Goal: Task Accomplishment & Management: Manage account settings

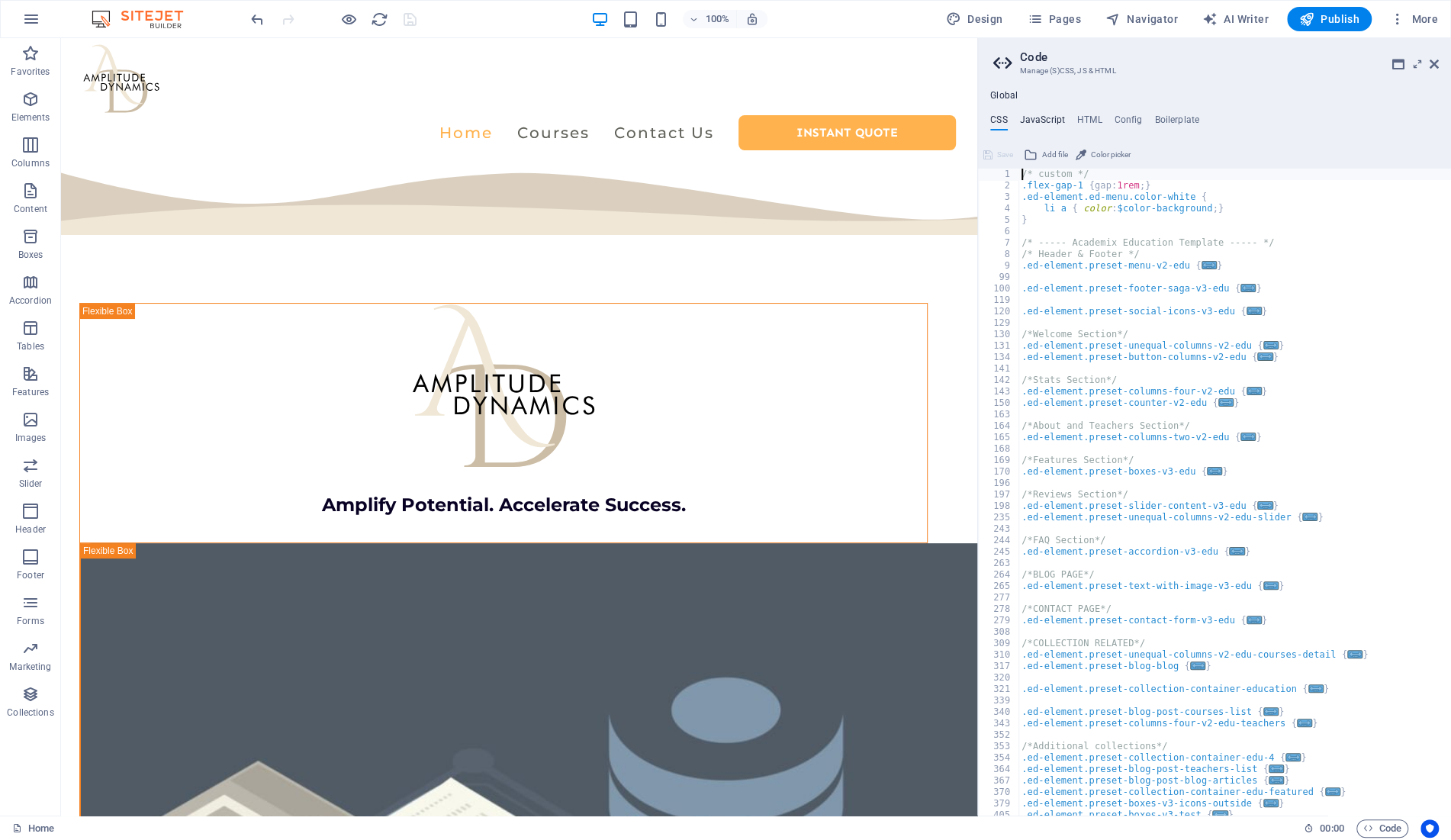
click at [1042, 122] on h4 "JavaScript" at bounding box center [1043, 123] width 45 height 17
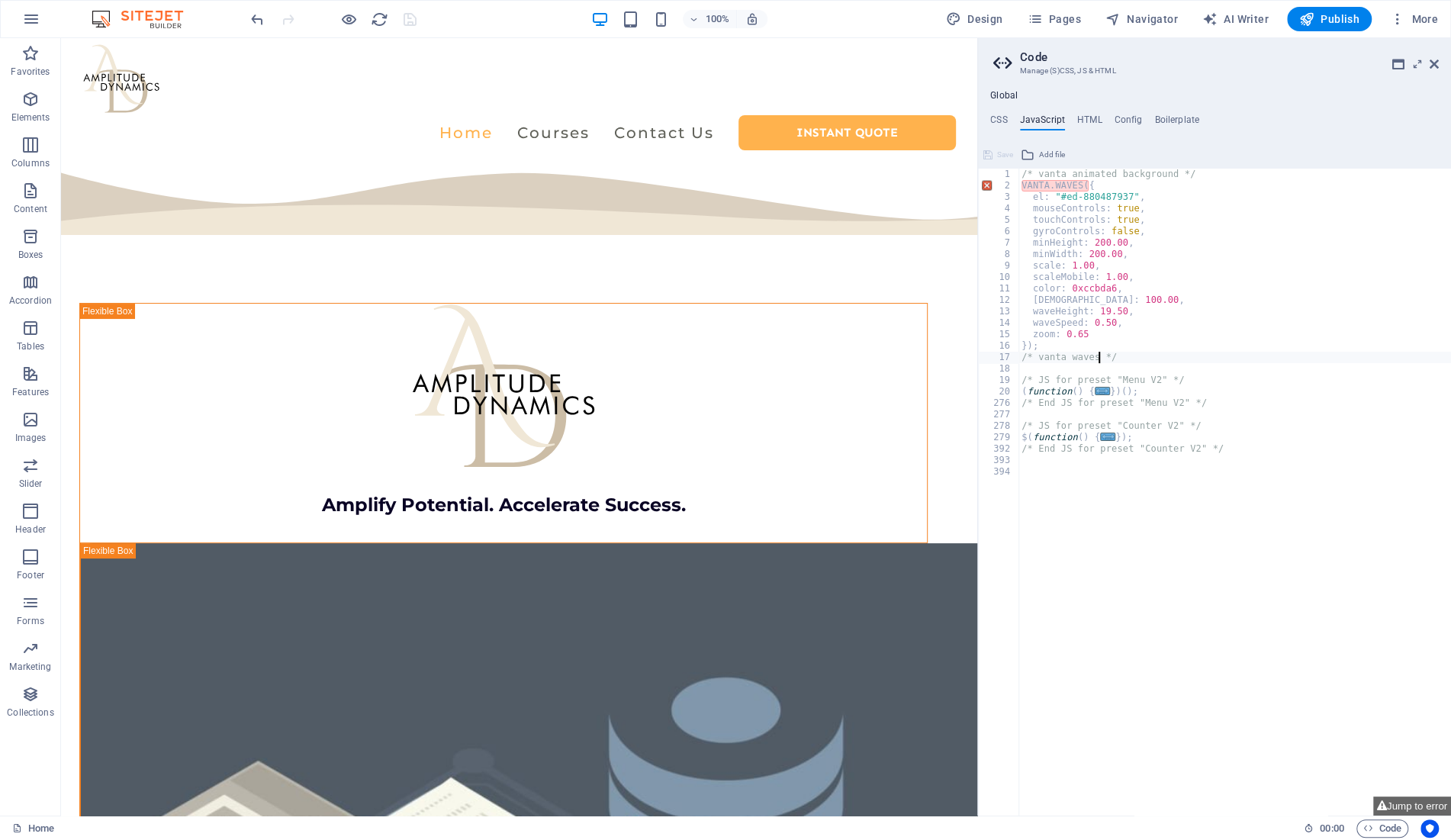
click at [1115, 209] on div "/* vanta animated background */ VANTA . WAVES ({ el : "#ed-880487937" , mouseCo…" at bounding box center [1234, 503] width 433 height 670
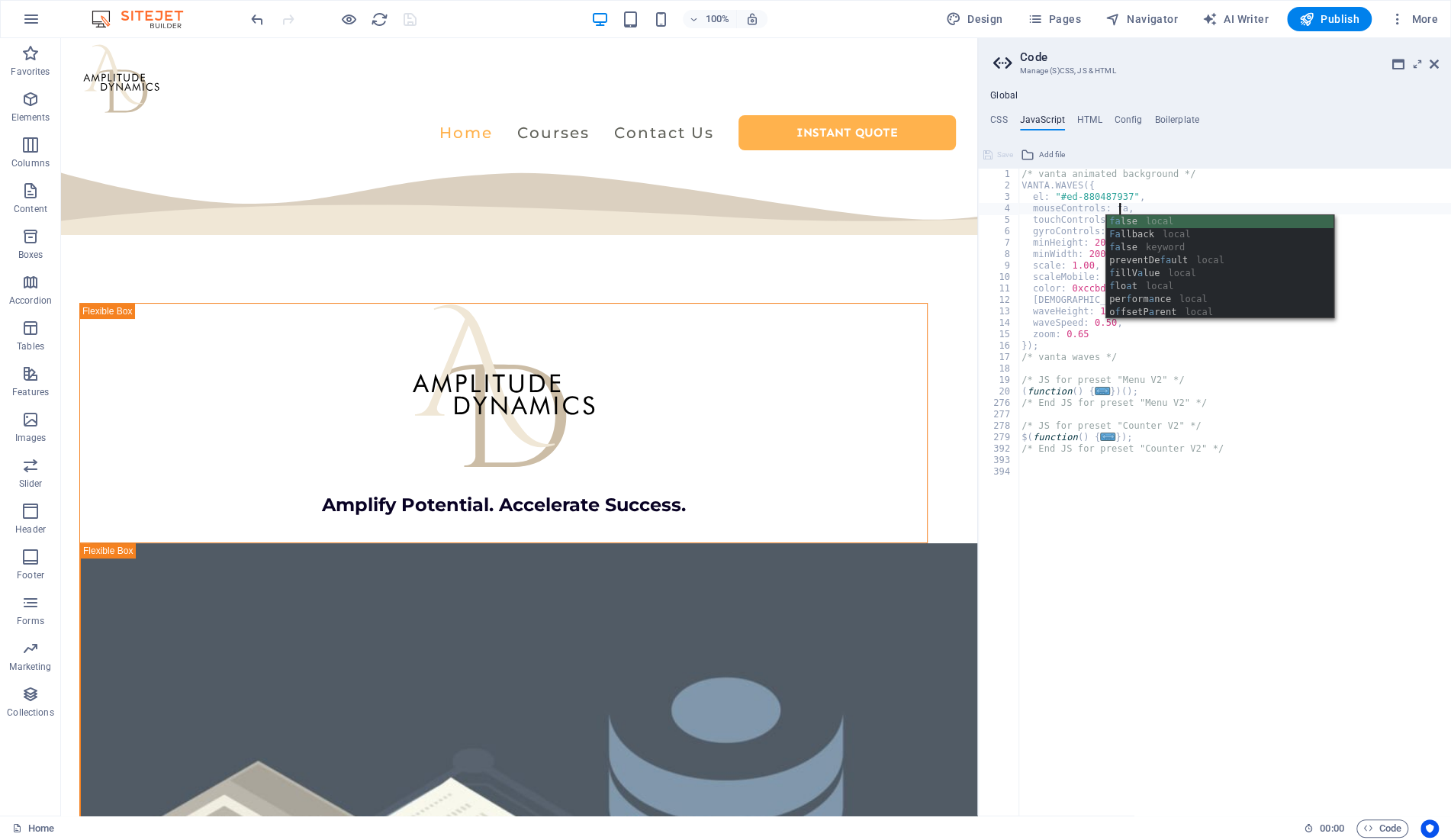
scroll to position [0, 9]
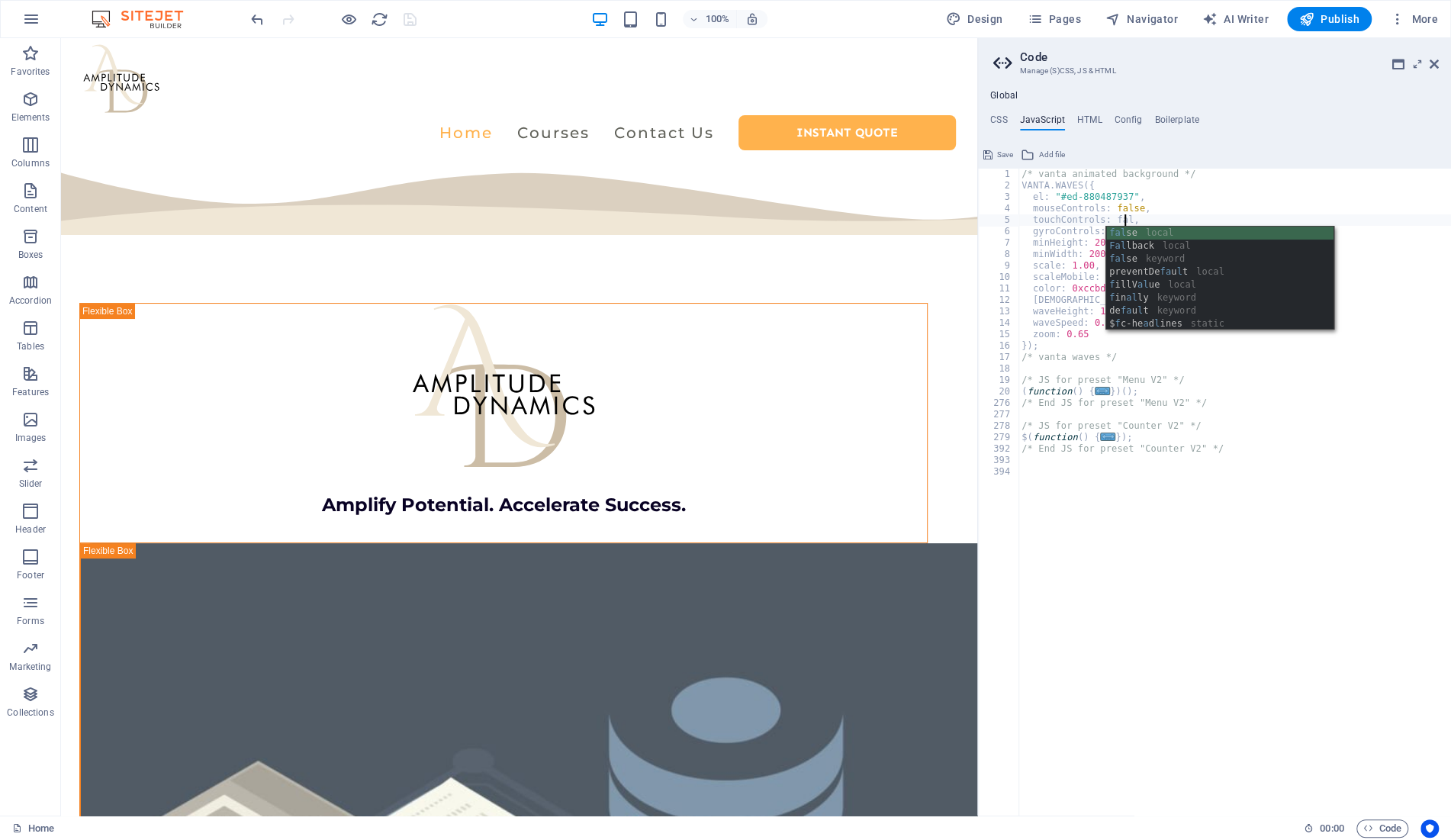
type textarea "touchControls: false,"
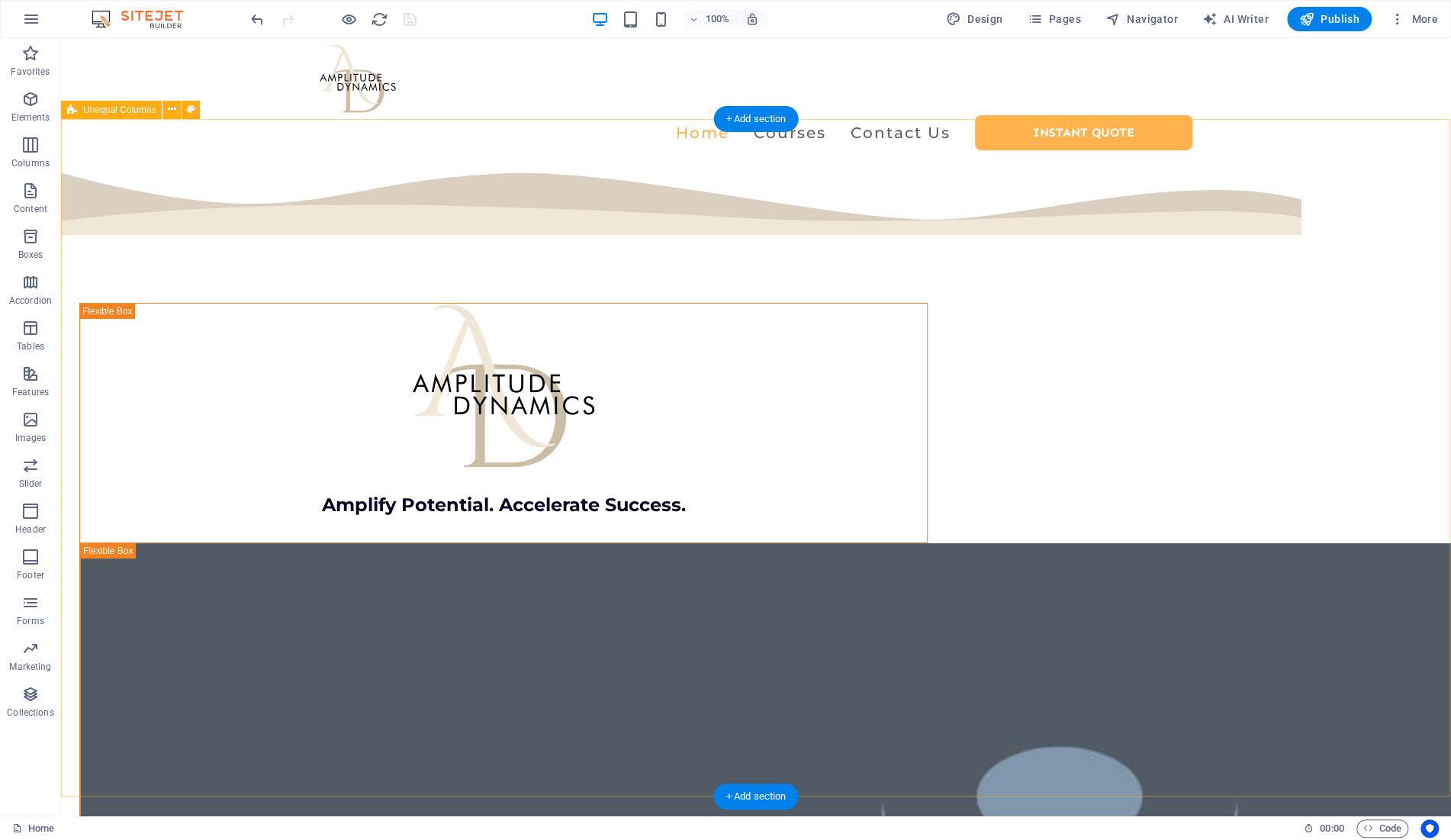
select select "multiple-waves"
select select "em"
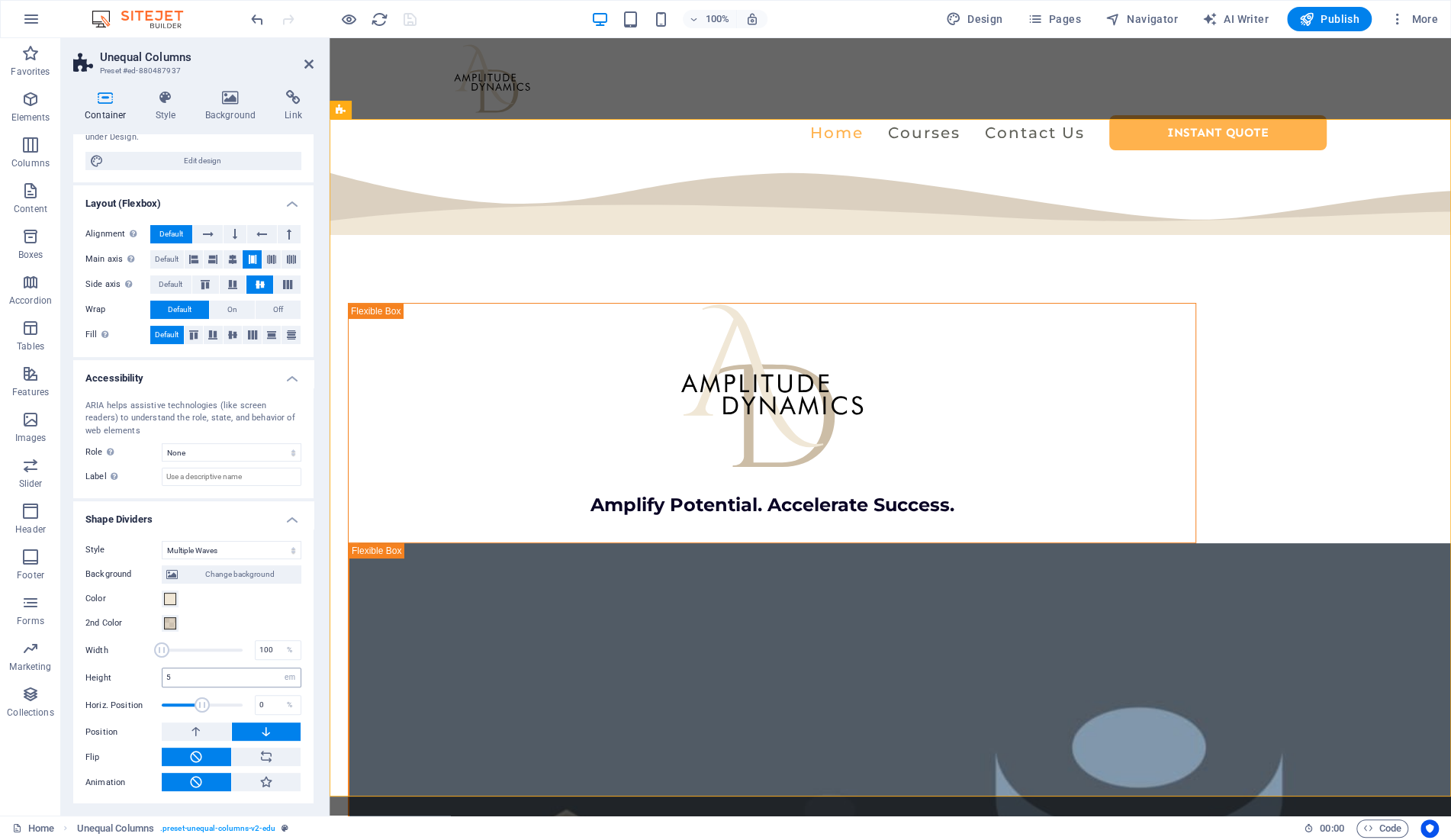
scroll to position [155, 0]
click at [232, 672] on input "5" at bounding box center [232, 676] width 138 height 19
type input "10"
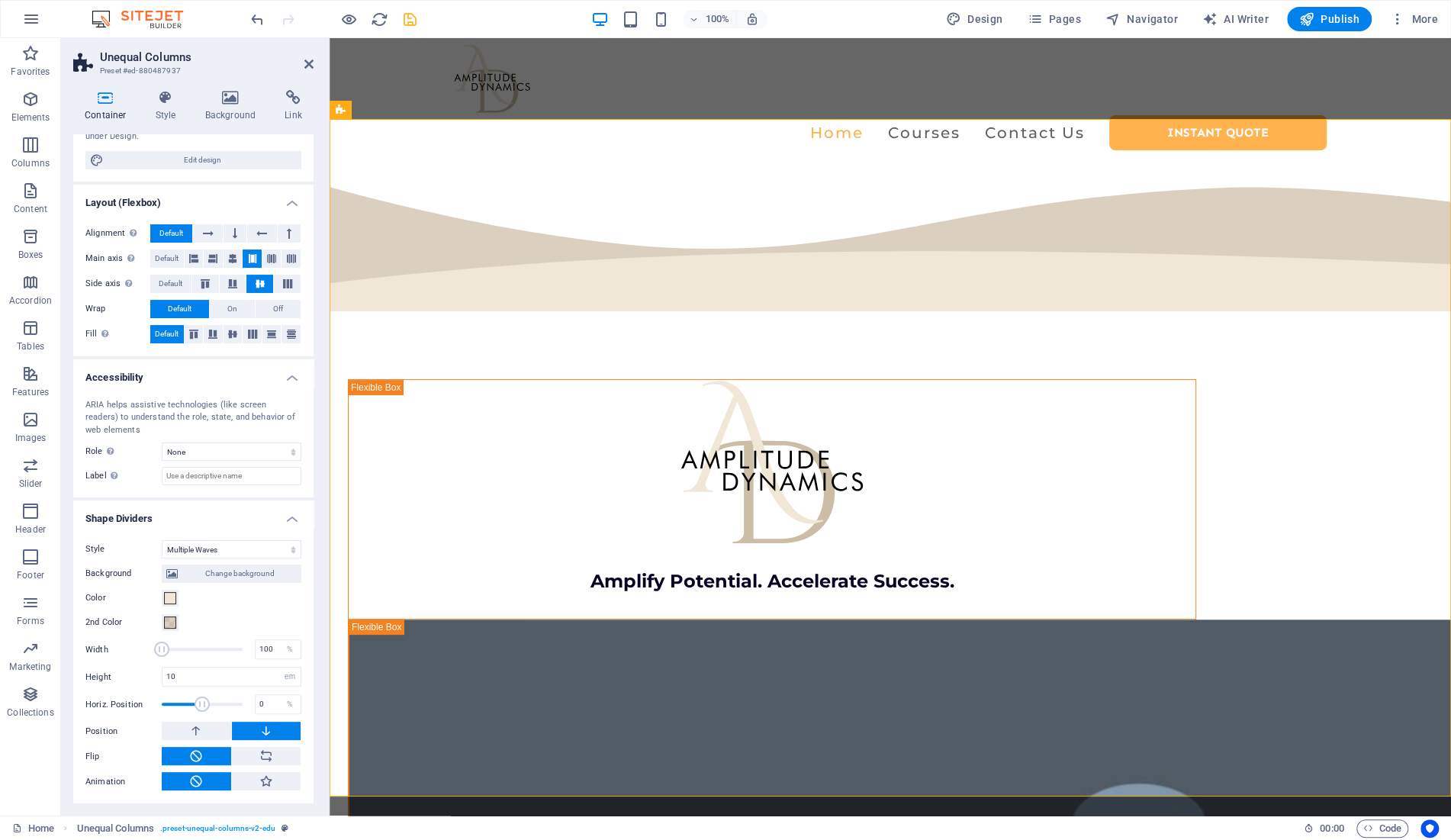
click at [412, 20] on icon "save" at bounding box center [410, 20] width 18 height 18
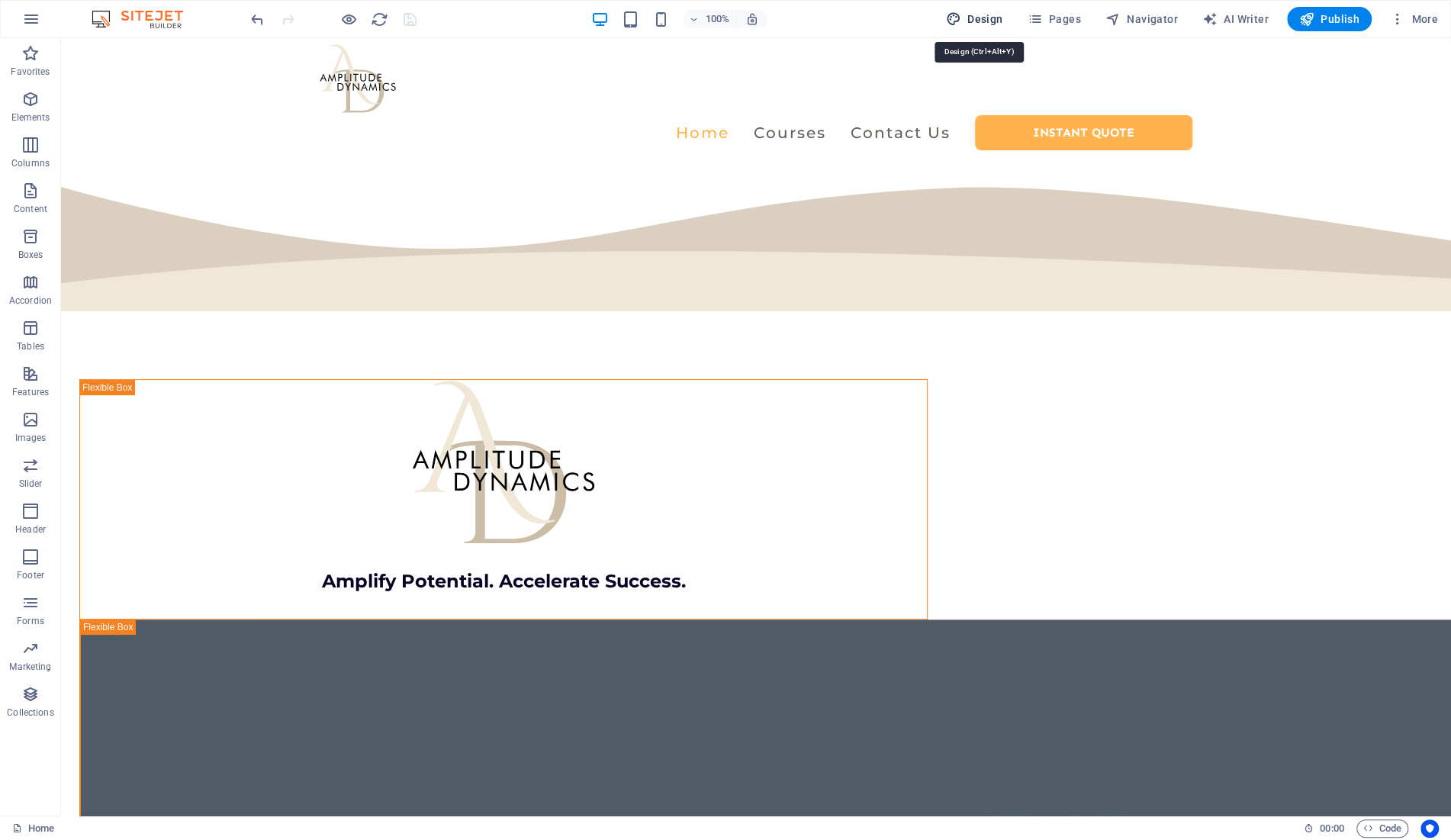
click at [1000, 23] on span "Design" at bounding box center [975, 20] width 57 height 16
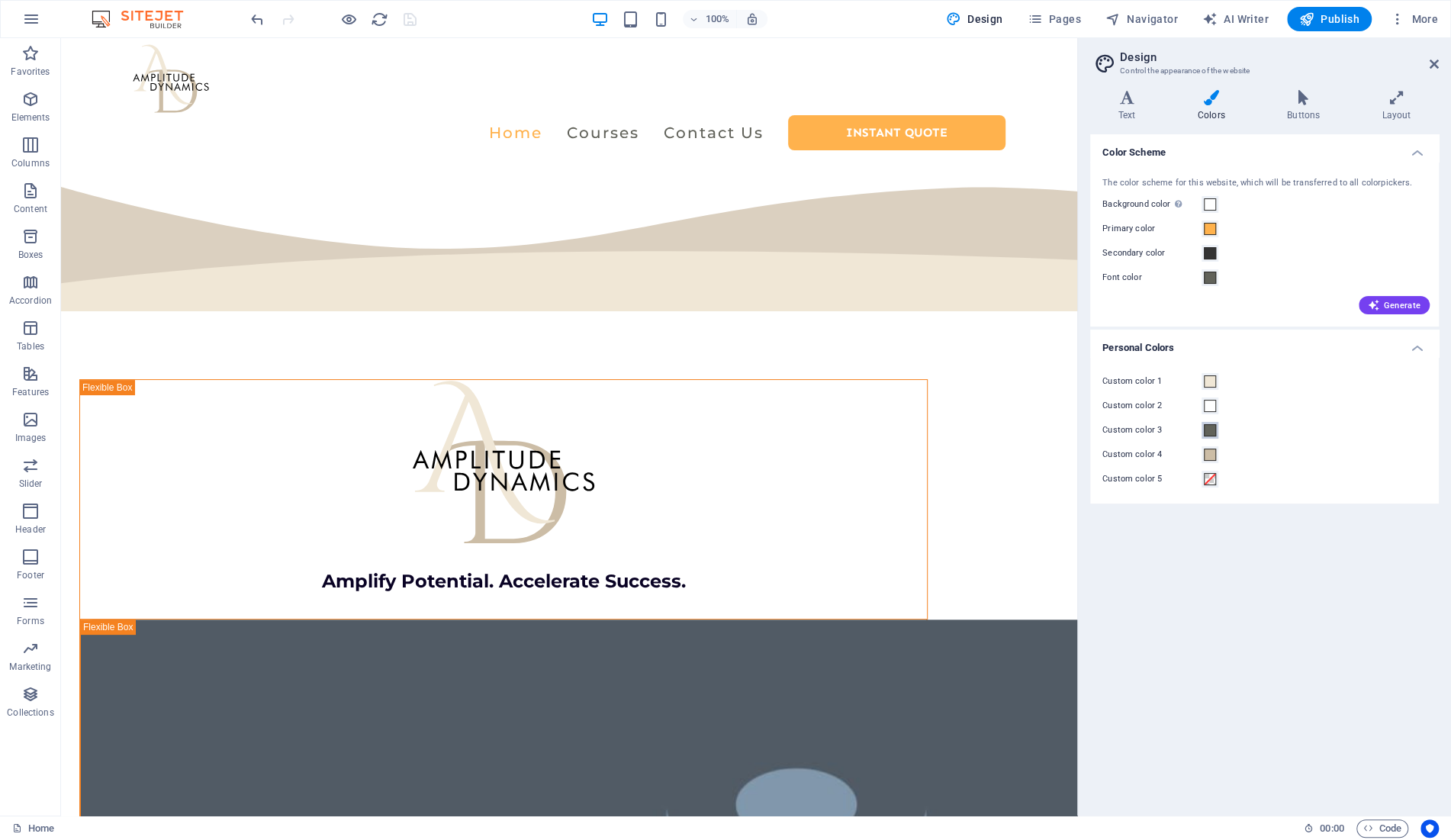
click at [1214, 432] on span at bounding box center [1209, 430] width 12 height 12
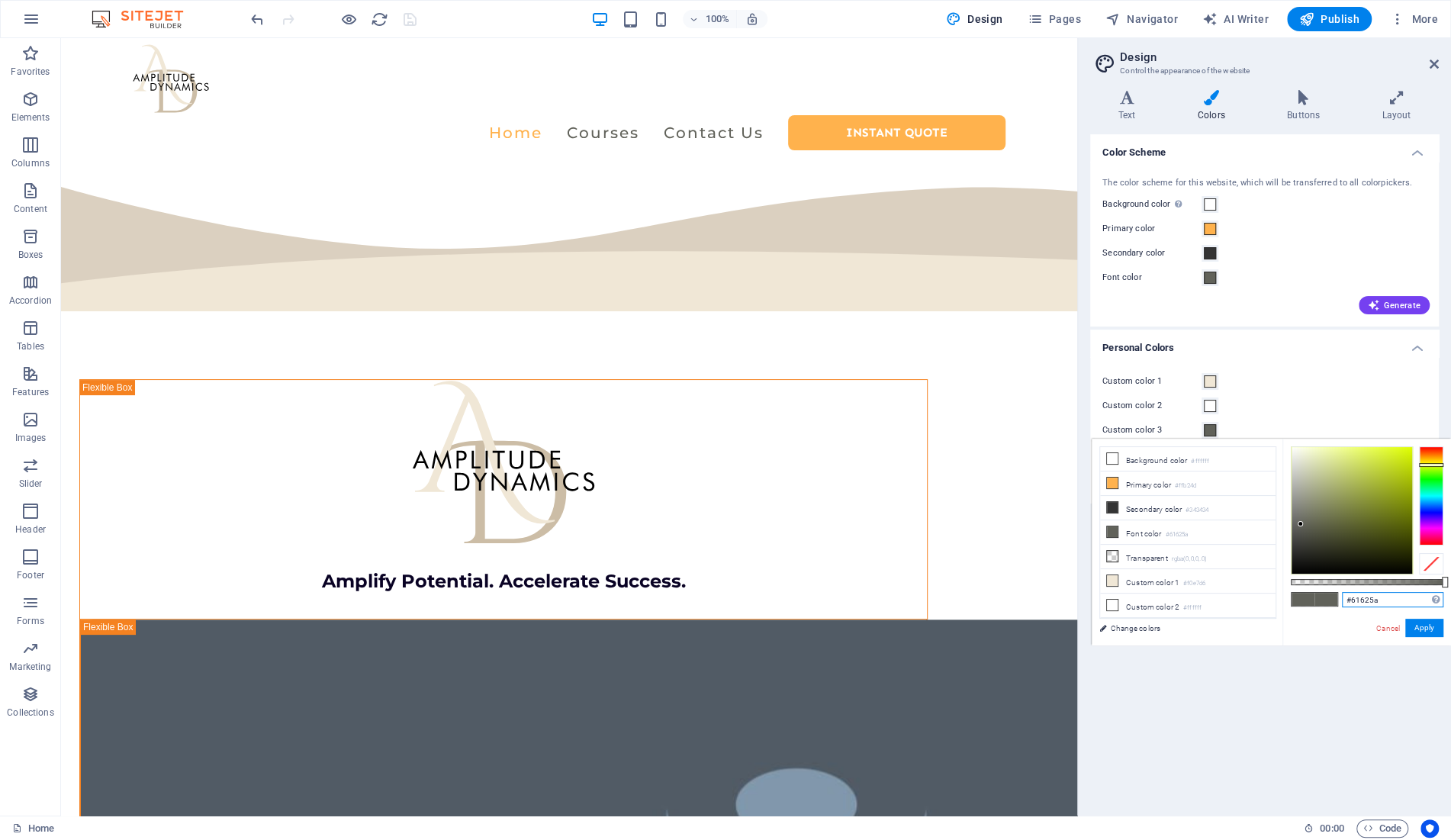
click at [1342, 601] on input "#61625a" at bounding box center [1392, 600] width 101 height 16
click at [1430, 67] on icon at bounding box center [1433, 64] width 9 height 12
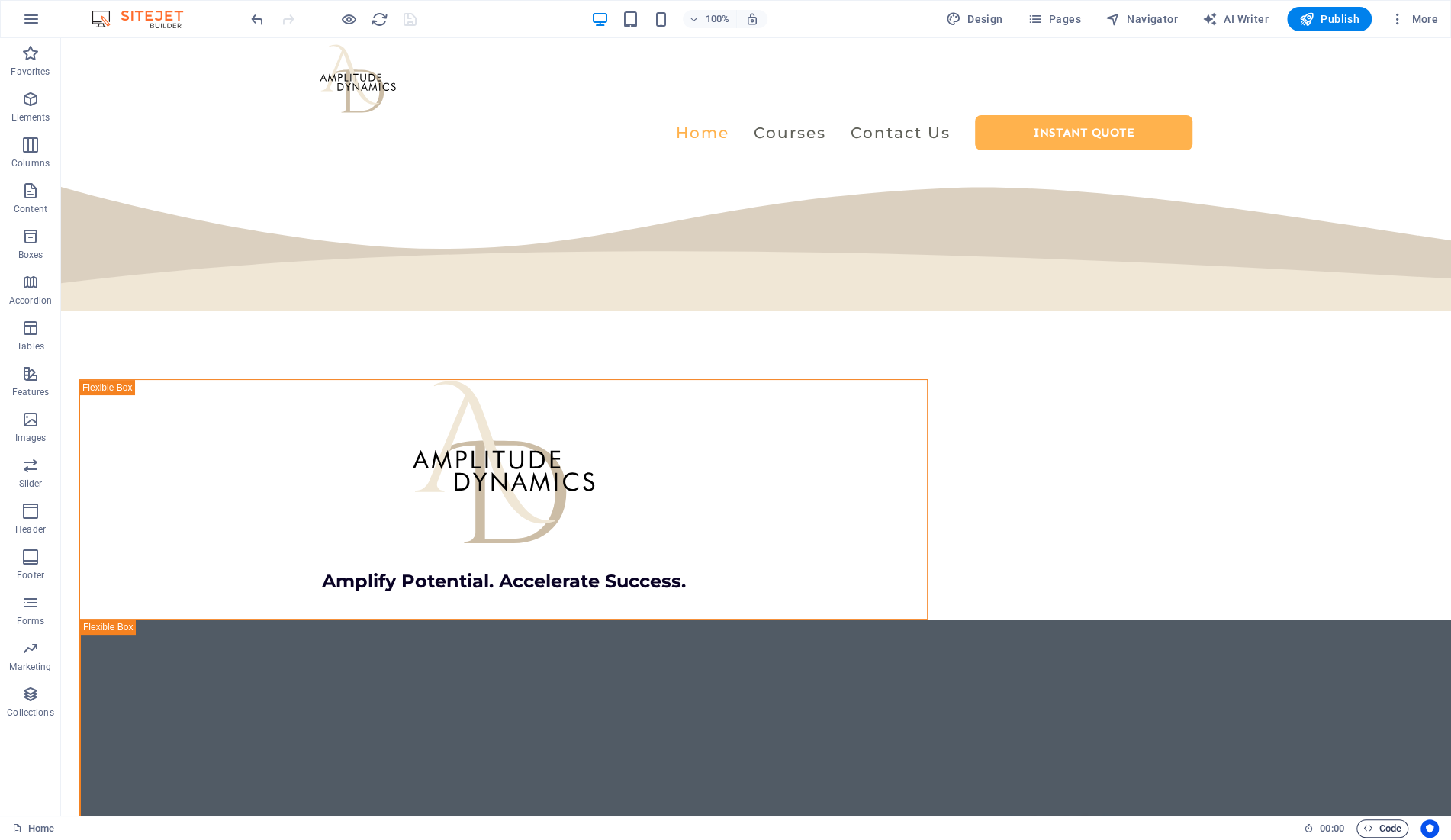
click at [1381, 834] on span "Code" at bounding box center [1382, 828] width 38 height 19
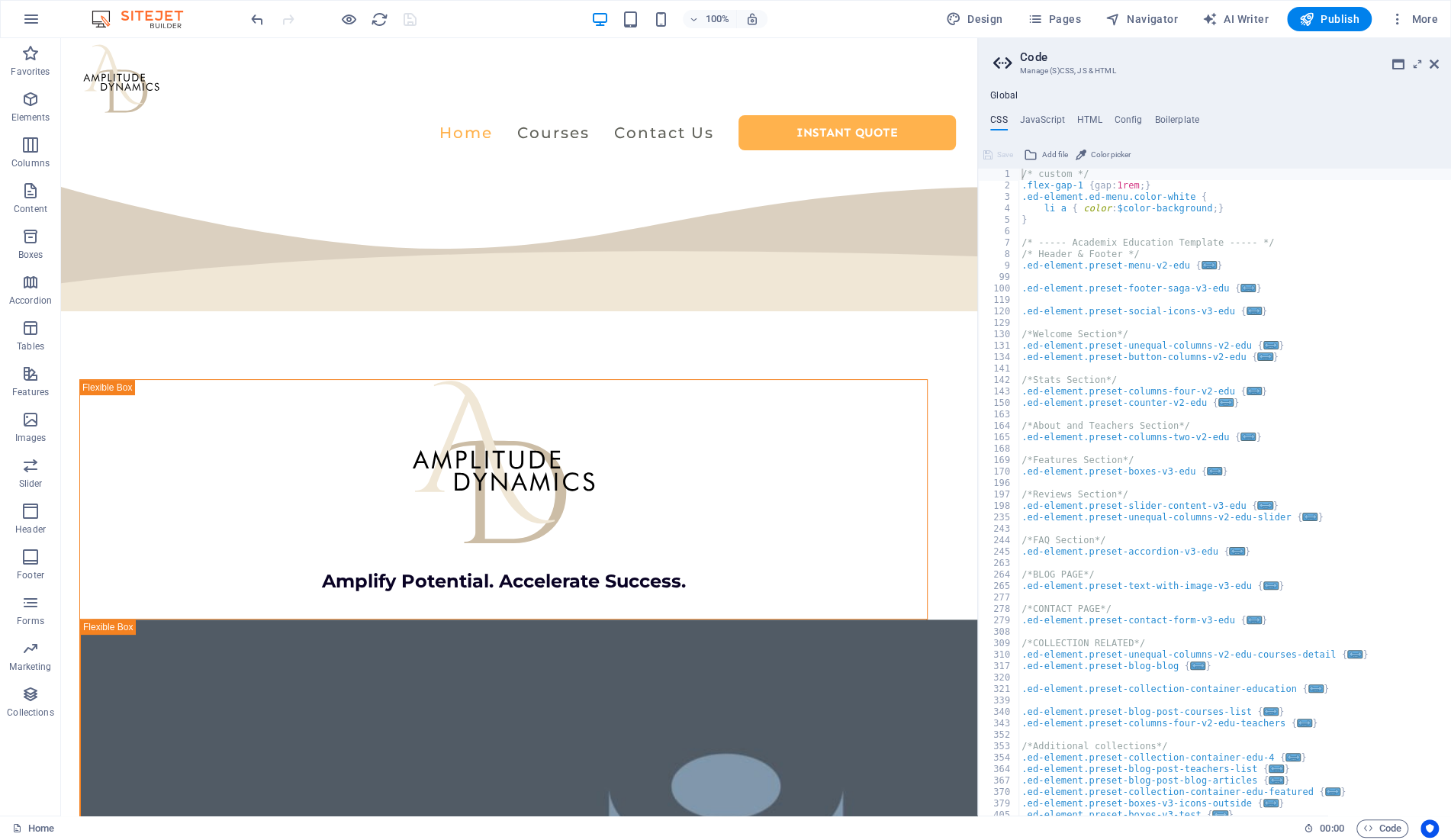
click at [1035, 114] on div "Global CSS JavaScript HTML Config Boilerplate /* custom */ 1 2 3 4 5 6 7 8 9 99…" at bounding box center [1214, 452] width 473 height 725
click at [1045, 118] on h4 "JavaScript" at bounding box center [1043, 123] width 45 height 17
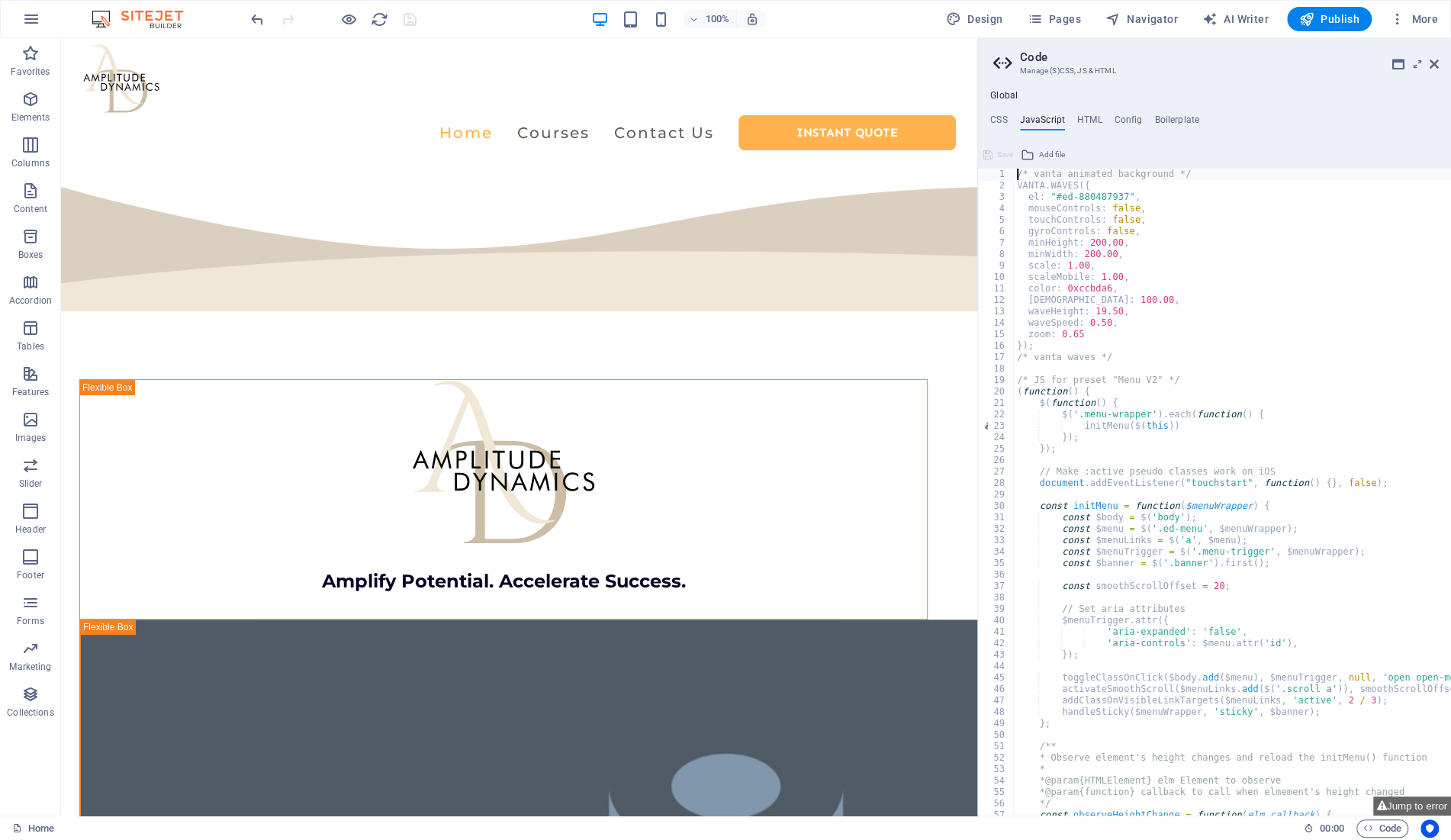
click at [1152, 190] on div "/* vanta animated background */ VANTA . WAVES ({ el : "#ed-880487937" , mouseCo…" at bounding box center [1364, 503] width 700 height 670
click at [1134, 289] on div "/* vanta animated background */ VANTA . WAVES ({ el : "#ed-880487937" , mouseCo…" at bounding box center [1364, 503] width 700 height 670
type textarea "color: 0xccbda6,"
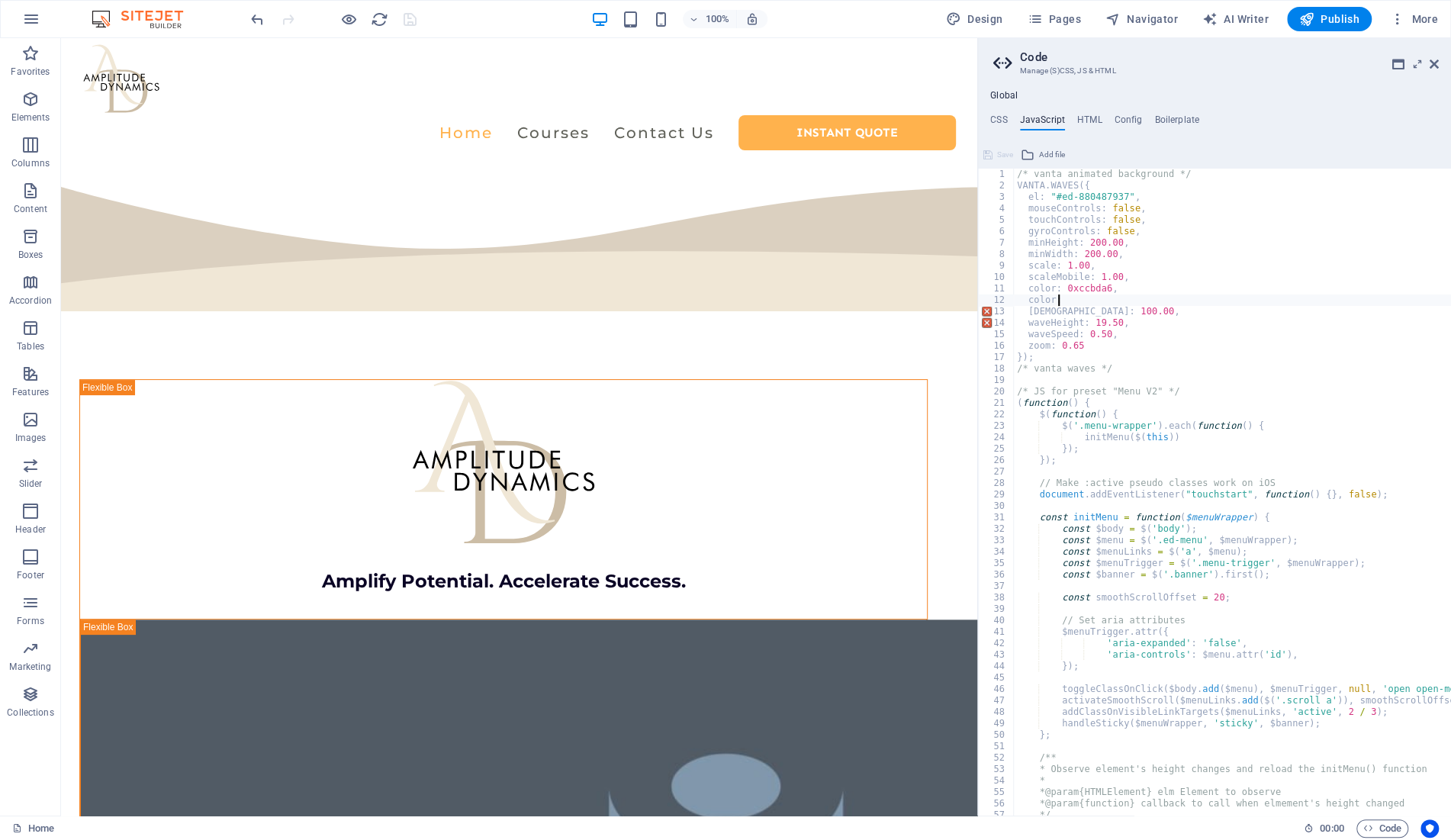
scroll to position [0, 3]
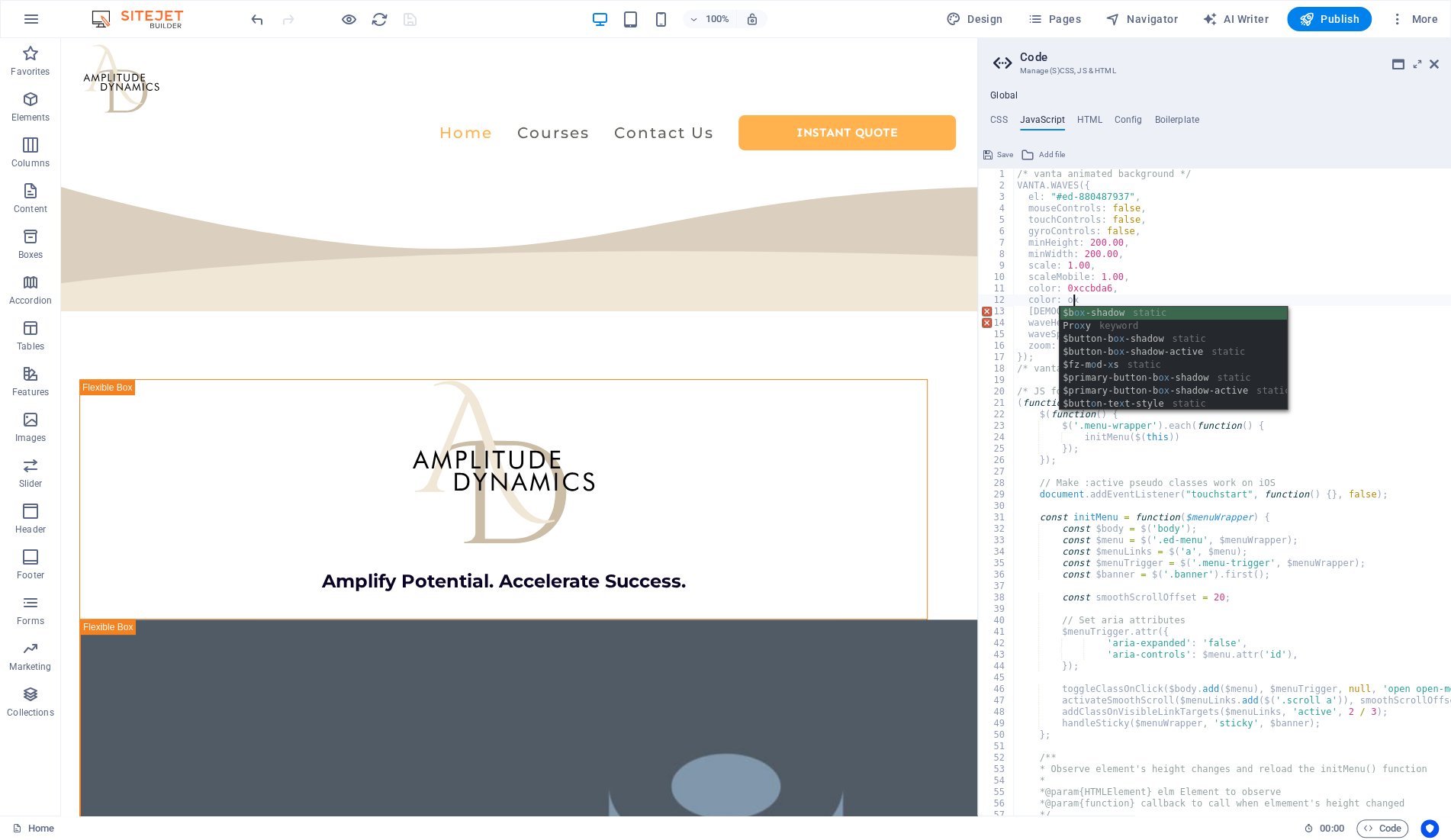
paste textarea "#61625a"
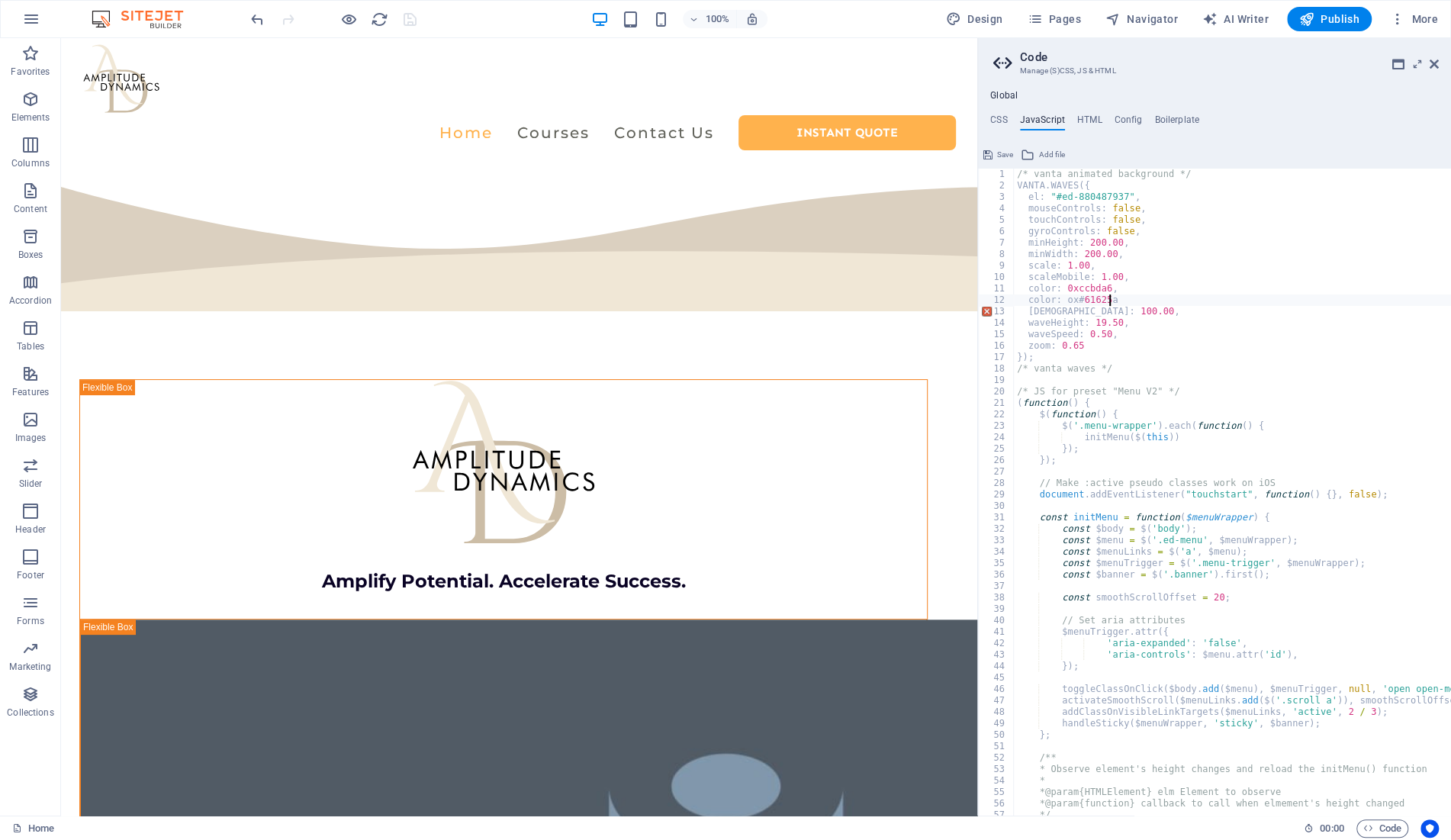
scroll to position [0, 6]
type textarea "// color: 0xccbda6,"
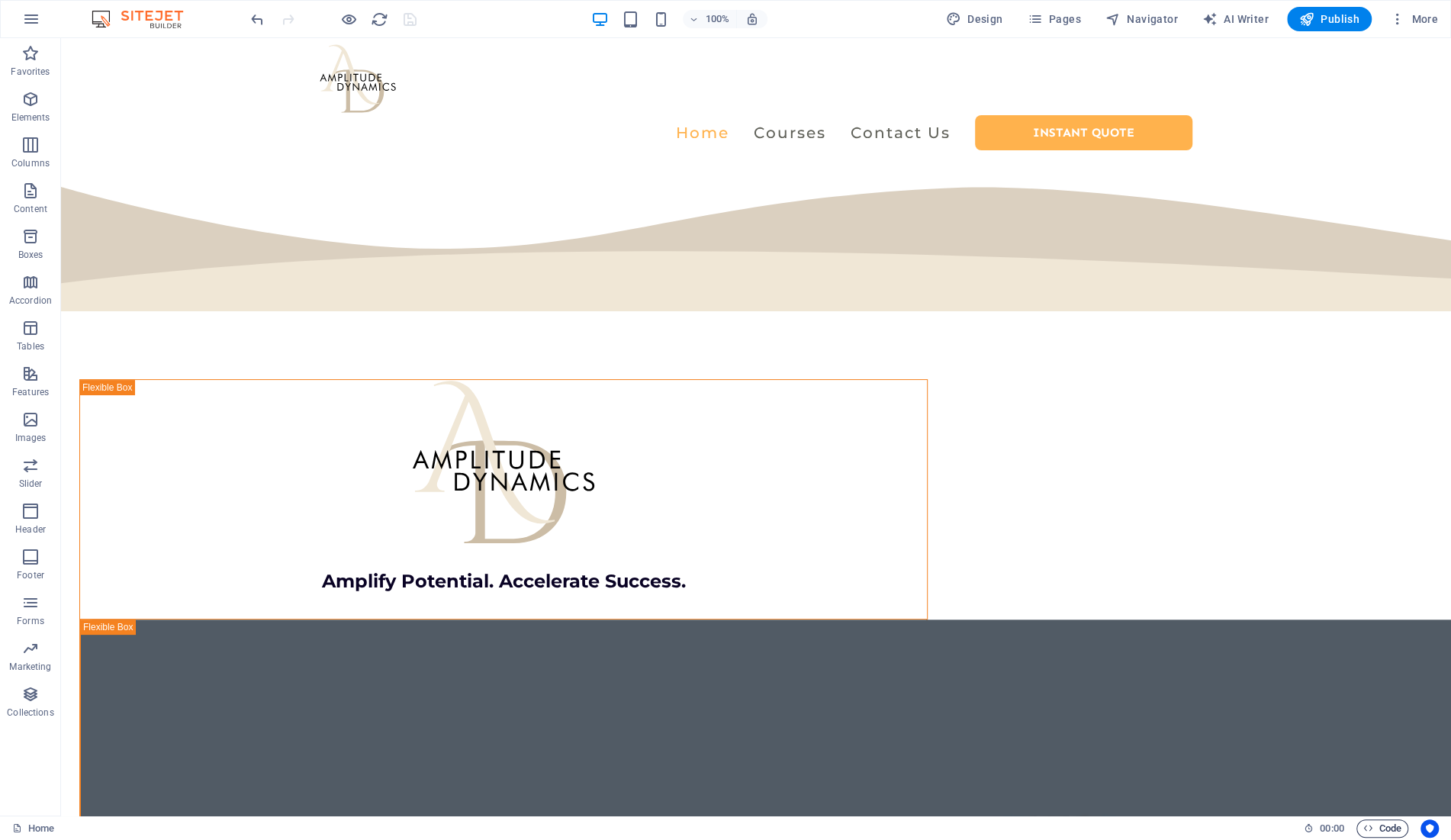
click at [1372, 825] on span "Code" at bounding box center [1382, 828] width 38 height 19
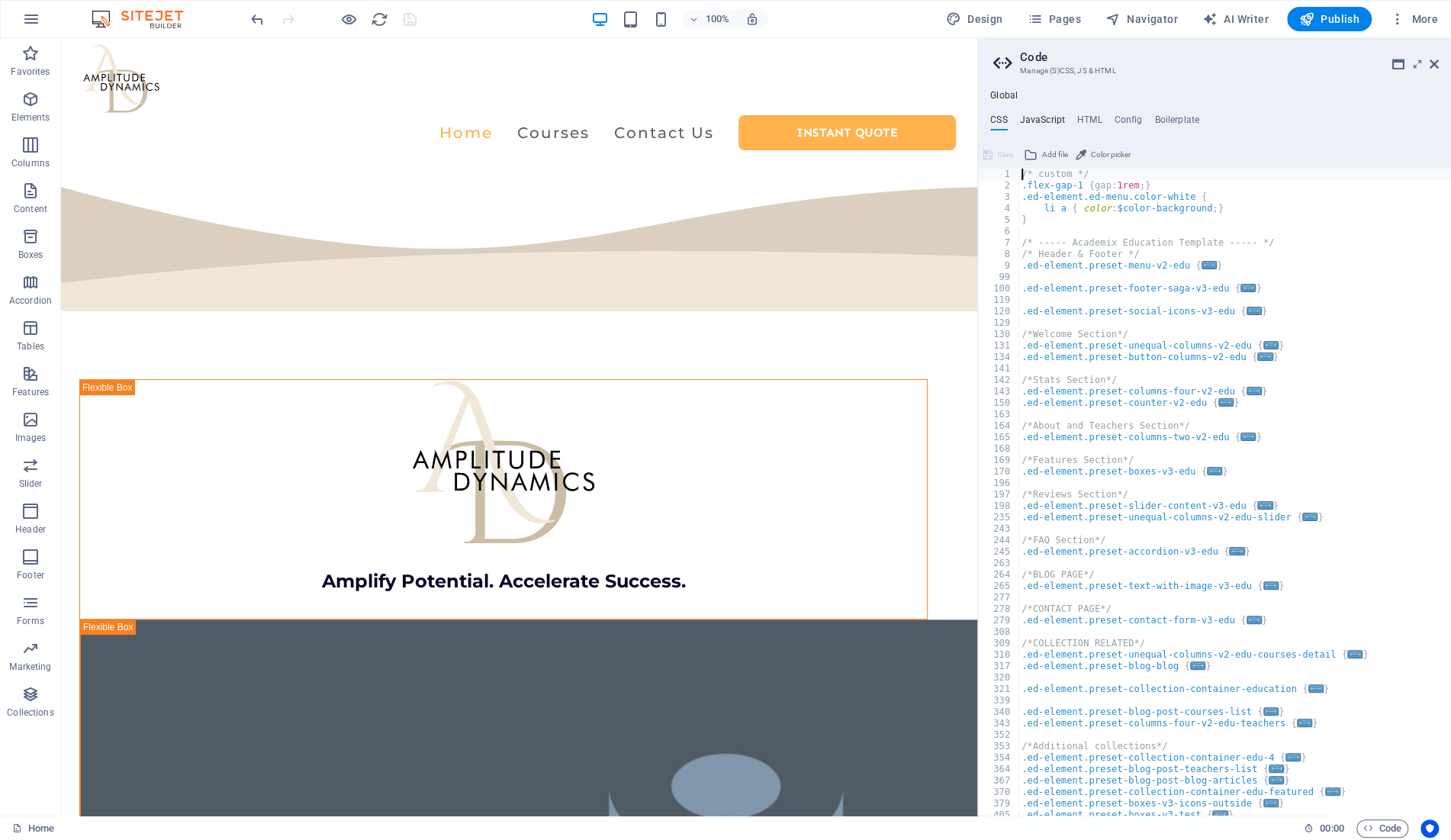
click at [1048, 122] on h4 "JavaScript" at bounding box center [1043, 123] width 45 height 17
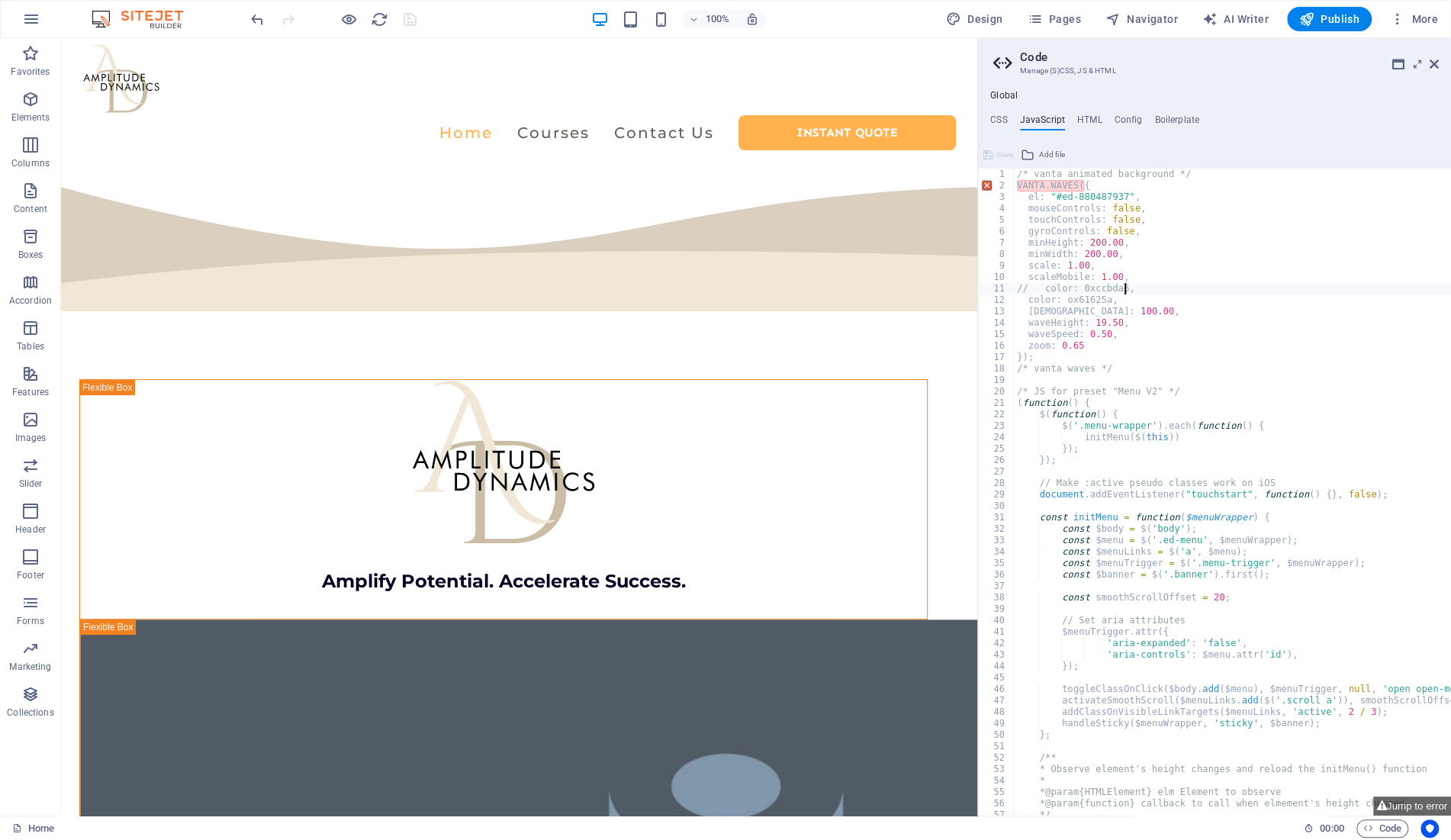
click at [1144, 287] on div "/* vanta animated background */ VANTA . WAVES ({ el : "#ed-880487937" , mouseCo…" at bounding box center [1364, 503] width 700 height 670
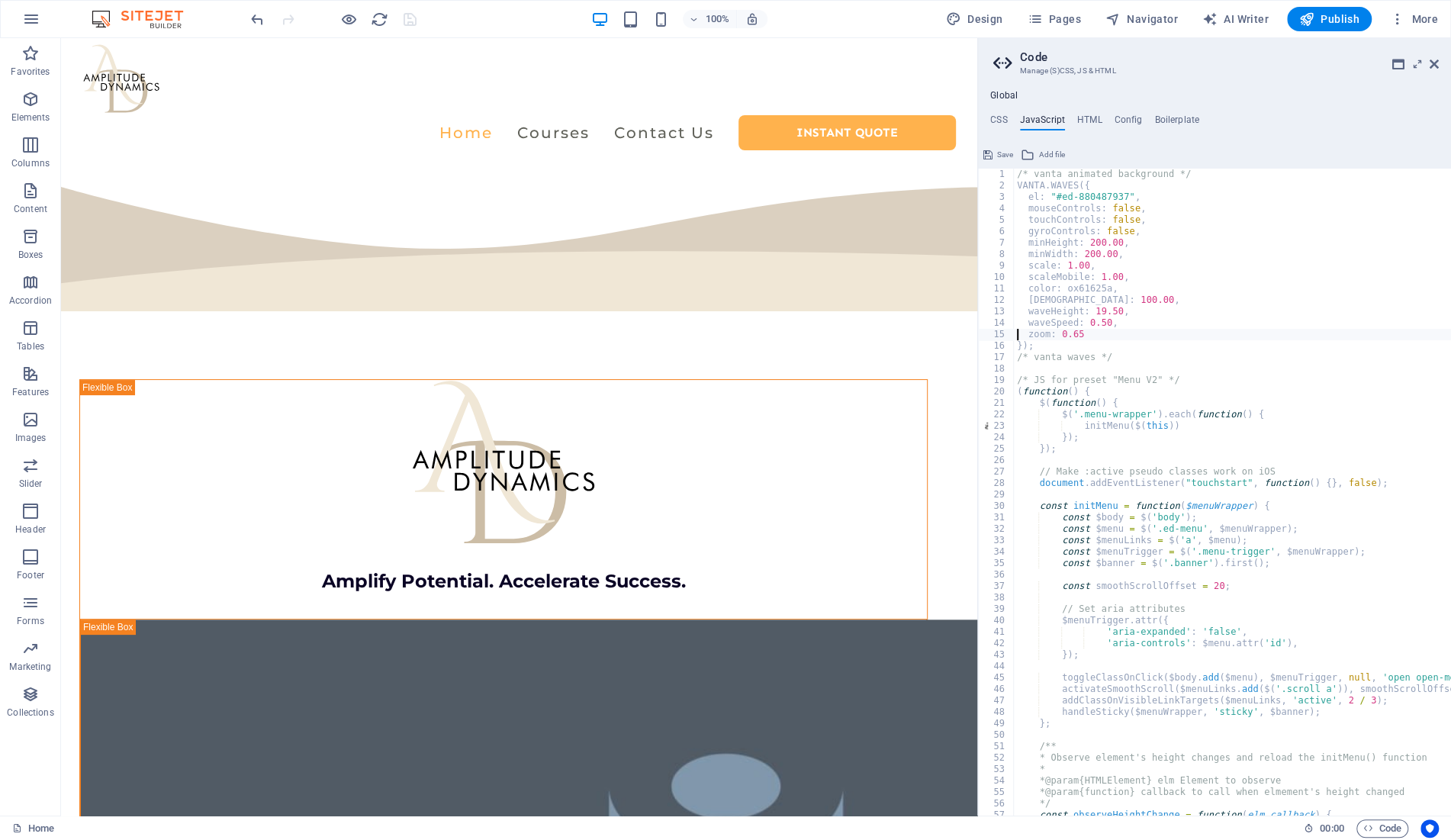
type textarea "});"
paste textarea "// color: 0xccbda6,"
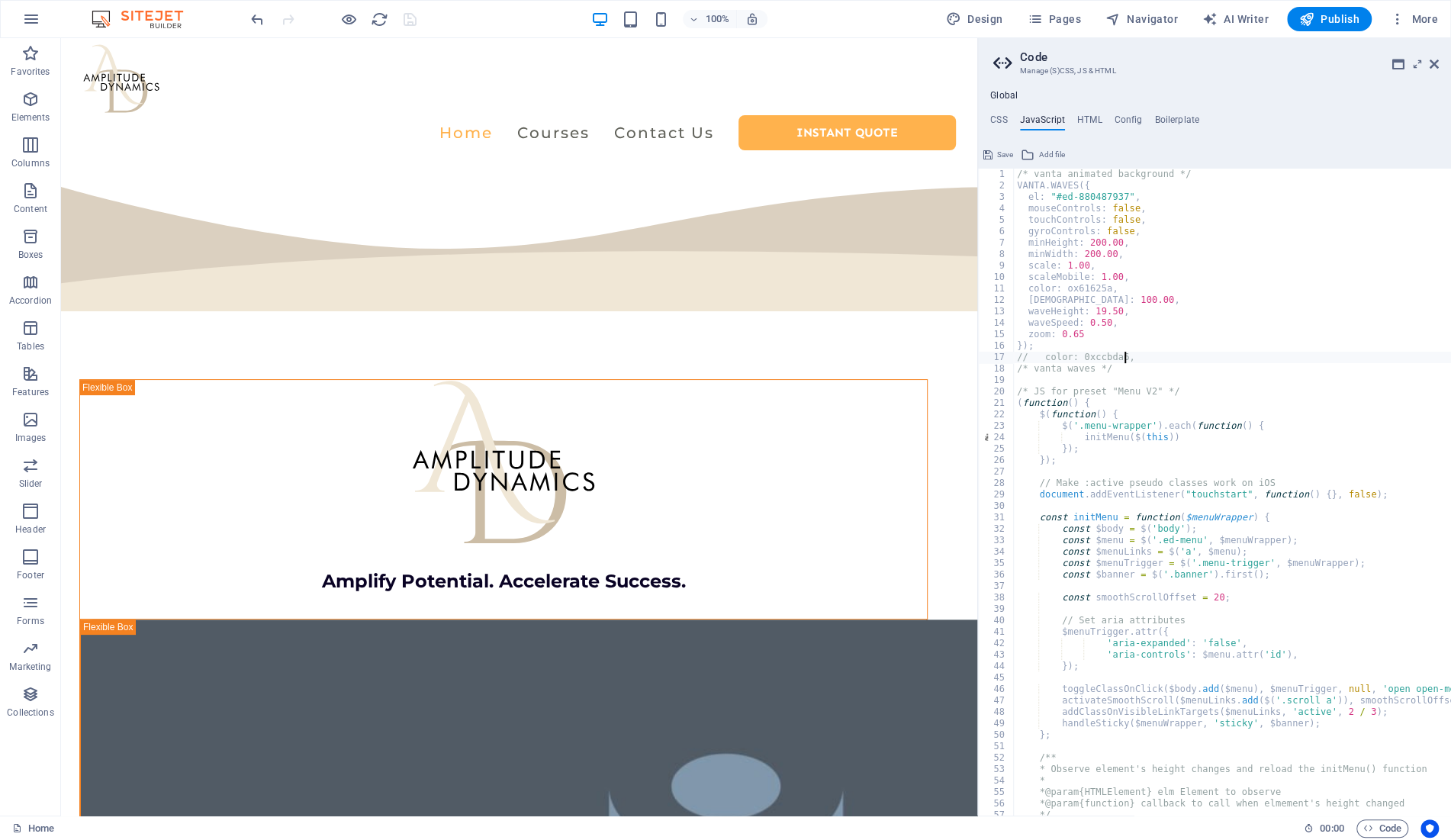
type textarea "// color: 0xccbda6,"
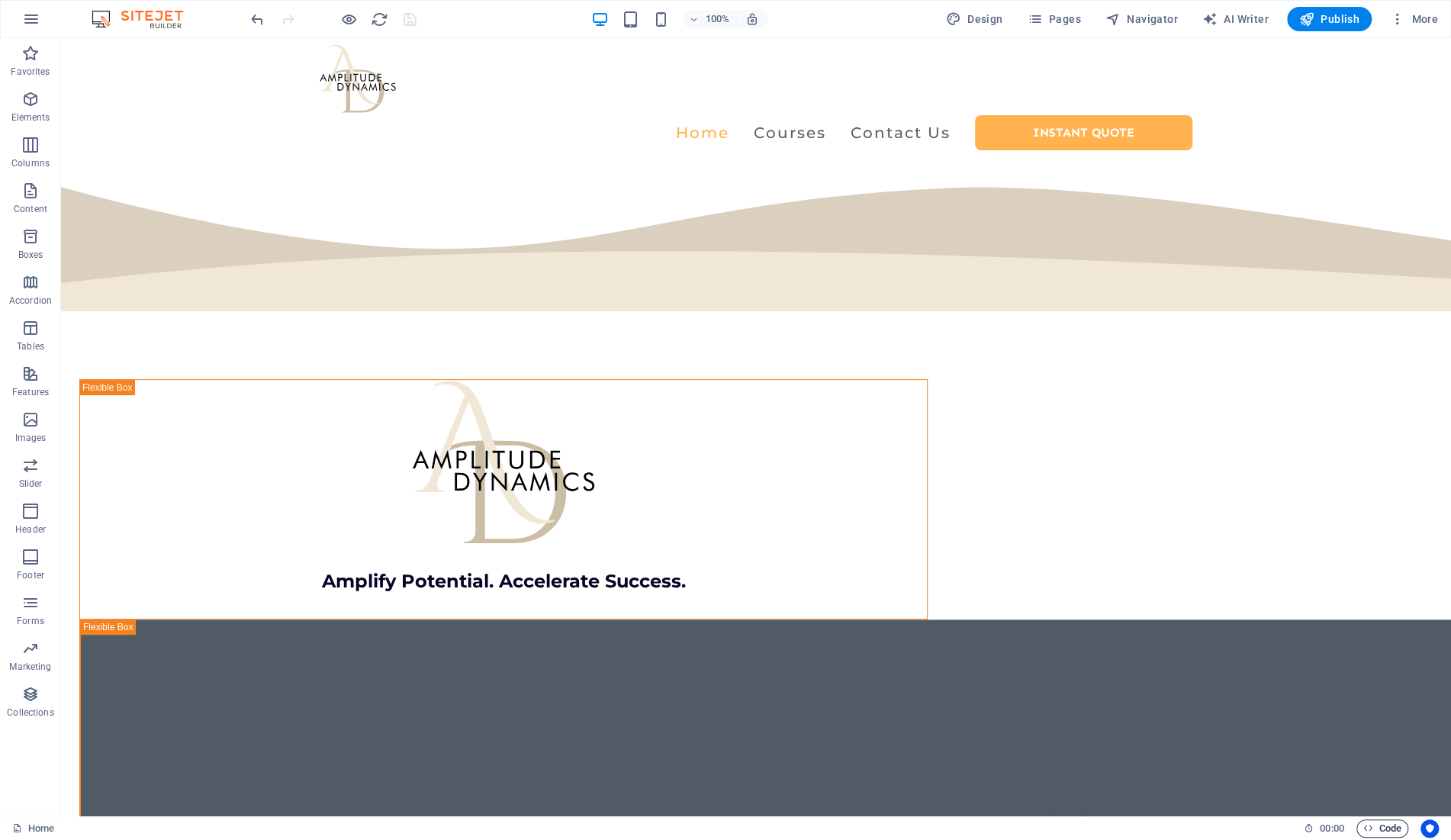
click at [1377, 833] on span "Code" at bounding box center [1382, 828] width 38 height 19
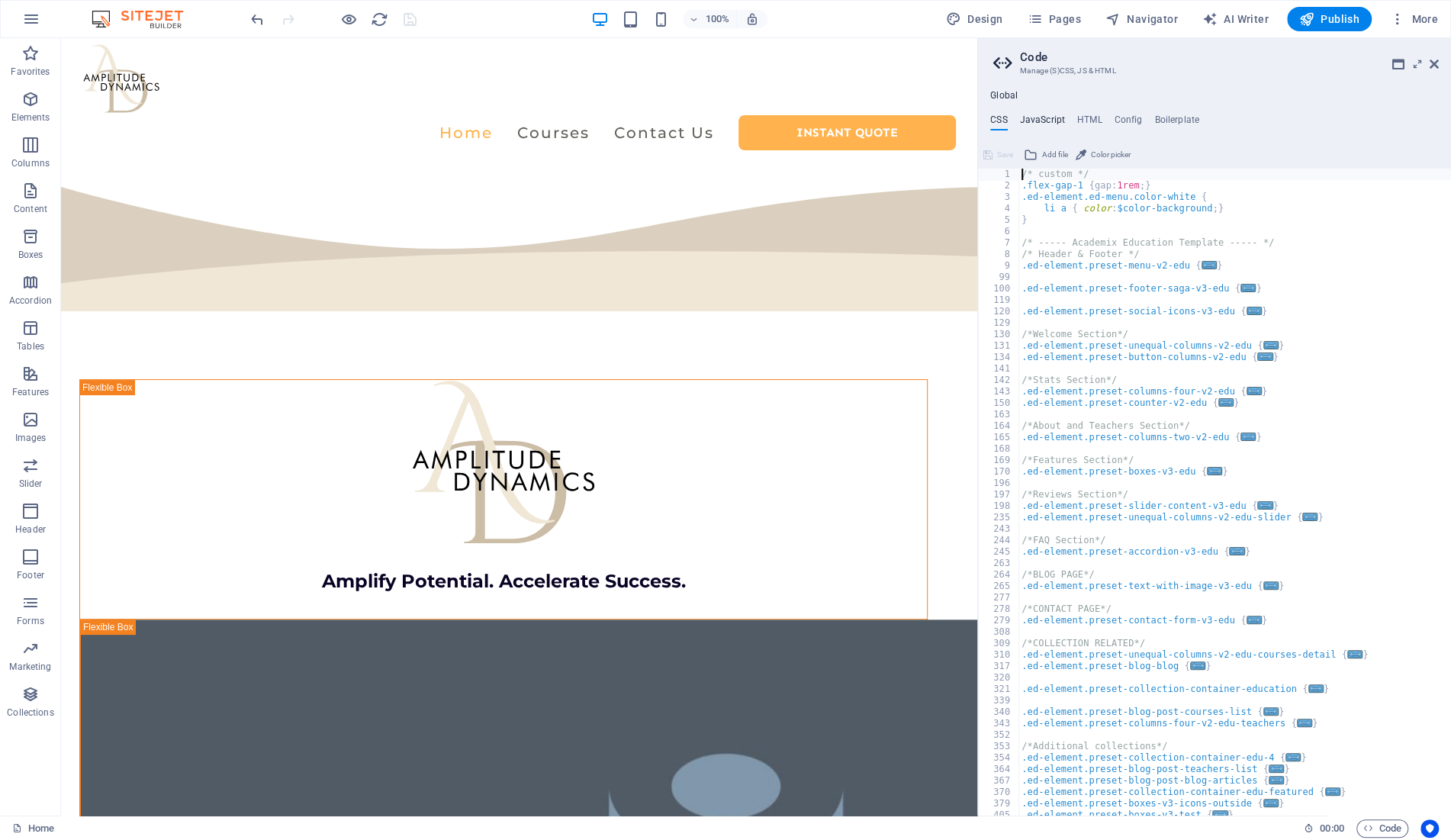
click at [1046, 115] on h4 "JavaScript" at bounding box center [1043, 123] width 45 height 17
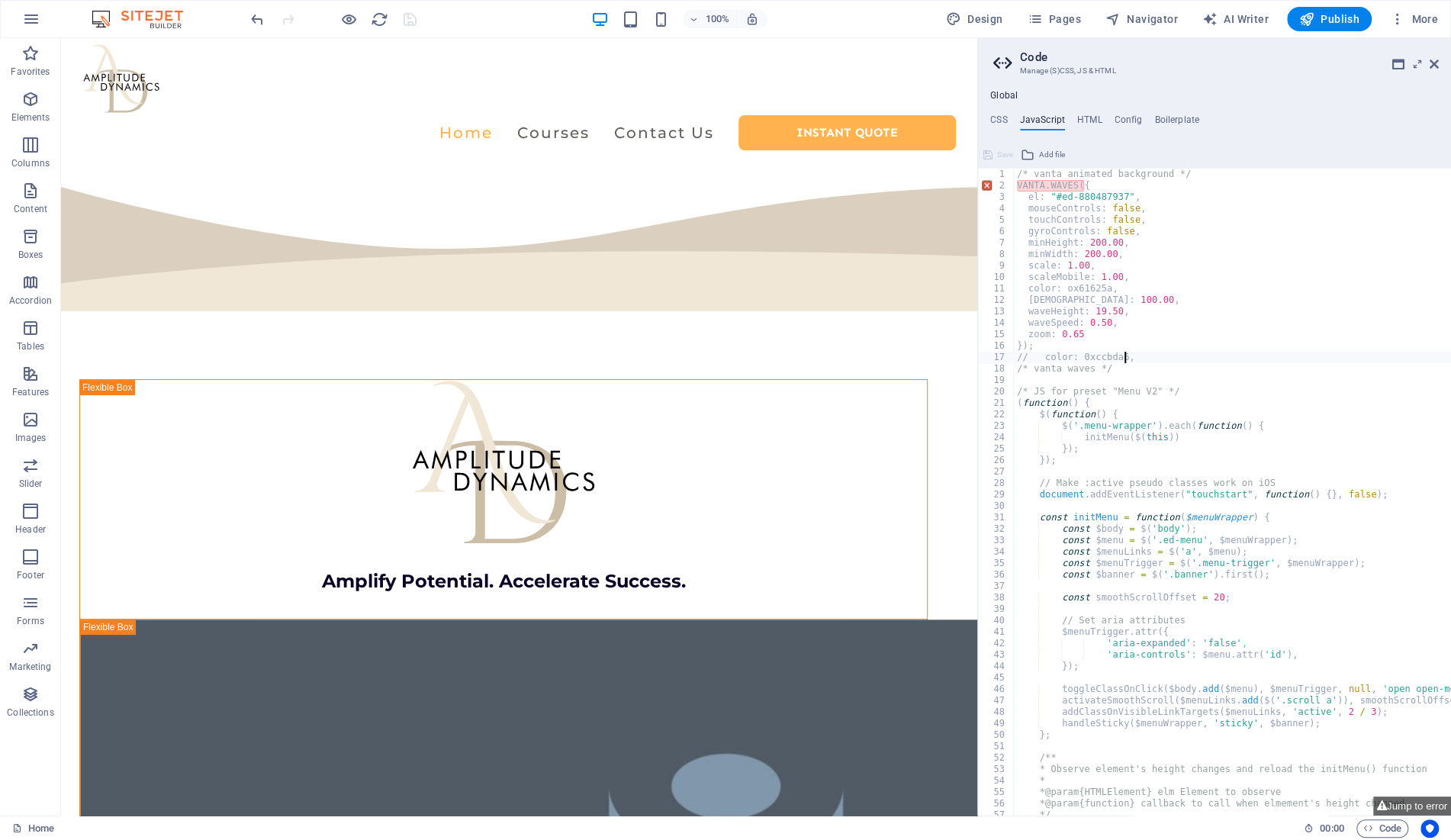
click at [1155, 263] on div "/* vanta animated background */ VANTA . WAVES ({ el : "#ed-880487937" , mouseCo…" at bounding box center [1364, 503] width 700 height 670
type textarea "scale: 1.00,"
click at [1178, 300] on div "/* vanta animated background */ VANTA . WAVES ({ el : "#ed-880487937" , mouseCo…" at bounding box center [1364, 503] width 700 height 670
type textarea "shininess: 100.00,"
drag, startPoint x: 1072, startPoint y: 298, endPoint x: 1103, endPoint y: 300, distance: 31.1
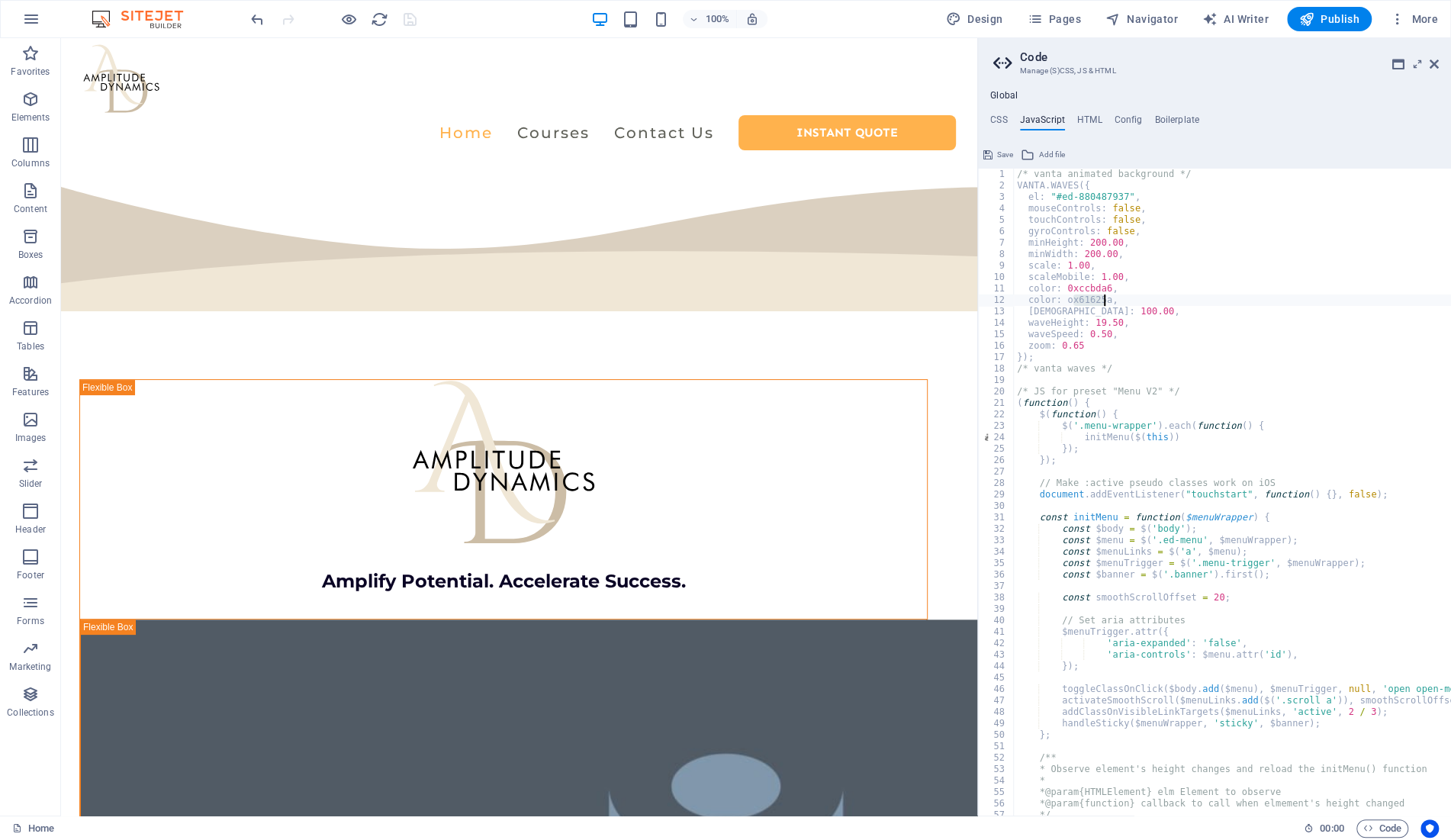
click at [1103, 300] on div "/* vanta animated background */ VANTA . WAVES ({ el : "#ed-880487937" , mouseCo…" at bounding box center [1364, 503] width 700 height 670
drag, startPoint x: 1072, startPoint y: 288, endPoint x: 1104, endPoint y: 293, distance: 32.4
click at [1102, 289] on div "/* vanta animated background */ VANTA . WAVES ({ el : "#ed-880487937" , mouseCo…" at bounding box center [1364, 503] width 700 height 670
paste textarea "61625a"
type textarea "color: ox61625a,"
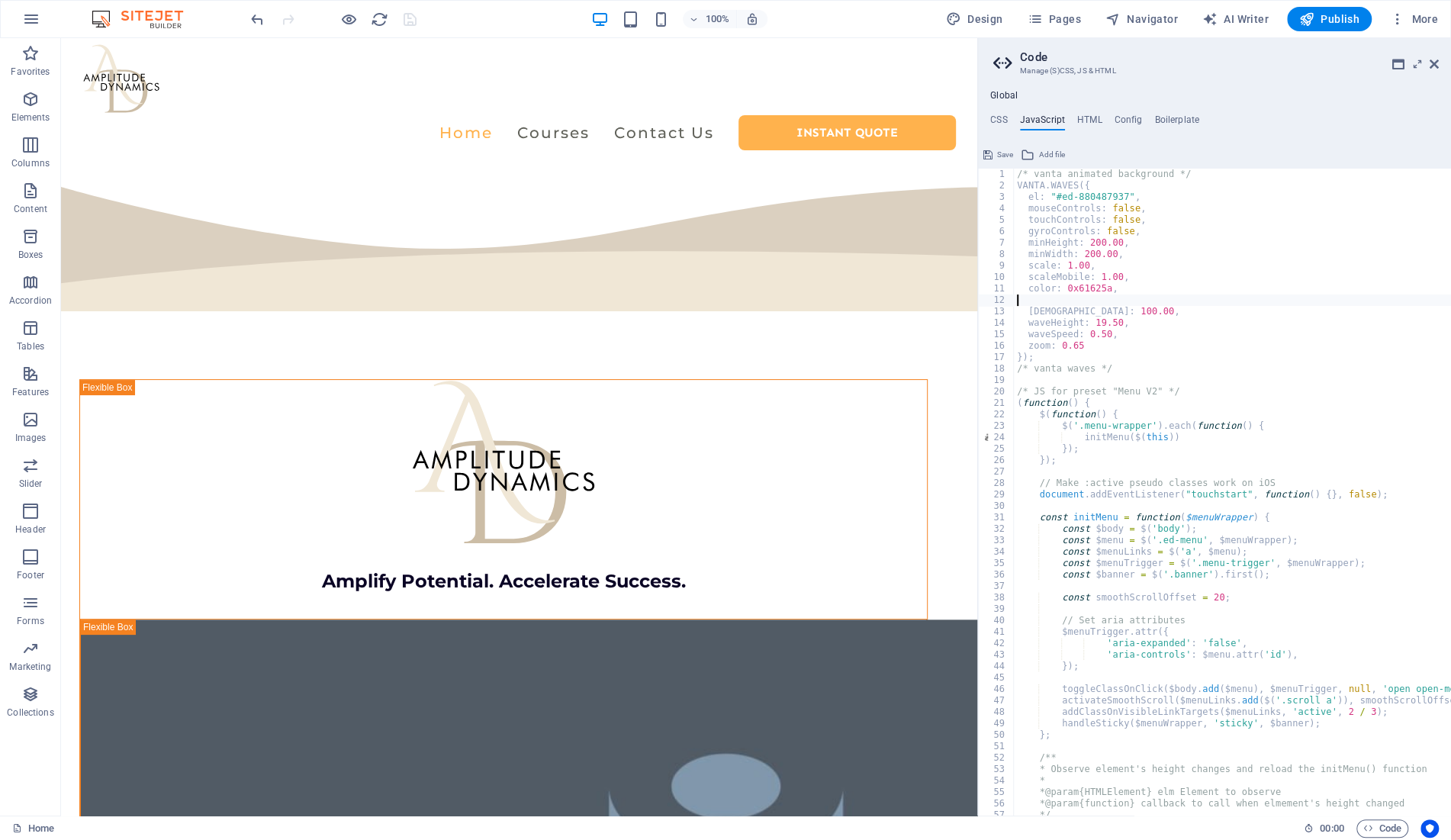
type textarea "shininess: 100.00,"
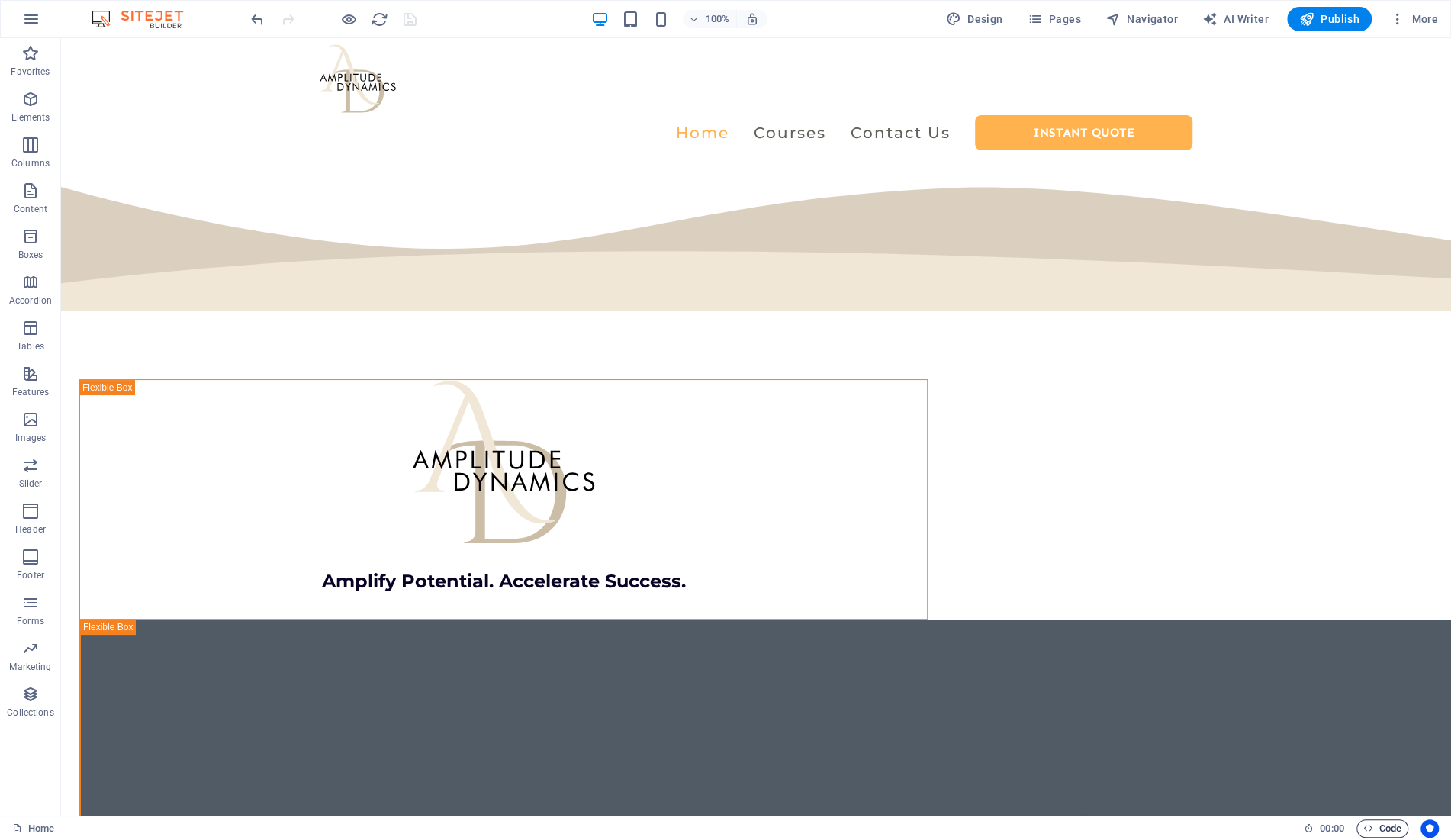
click at [1384, 824] on span "Code" at bounding box center [1382, 828] width 38 height 19
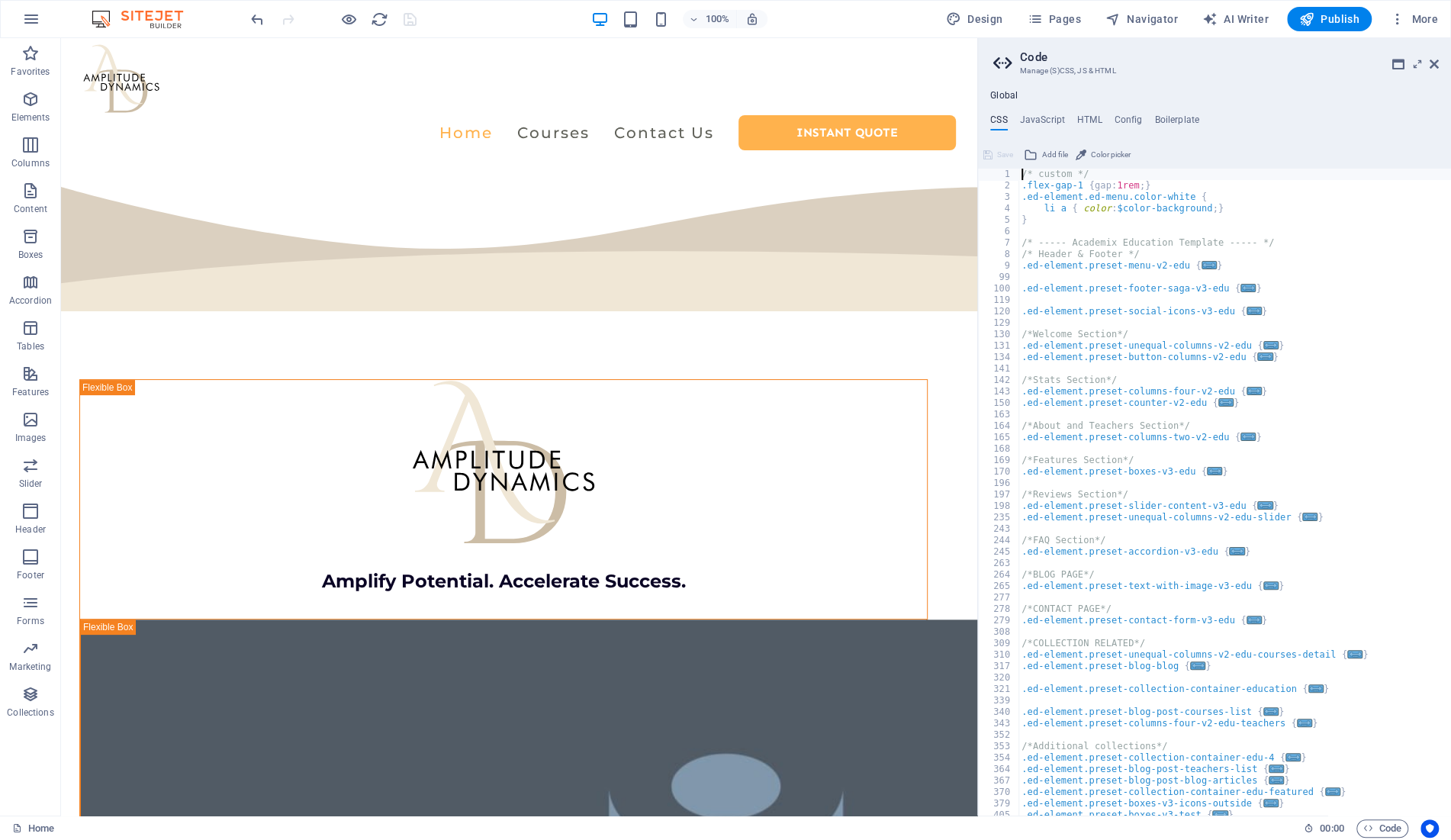
click at [1046, 114] on div "Global CSS JavaScript HTML Config Boilerplate /* custom */ 1 2 3 4 5 6 7 8 9 99…" at bounding box center [1214, 452] width 473 height 725
click at [1050, 119] on h4 "JavaScript" at bounding box center [1043, 123] width 45 height 17
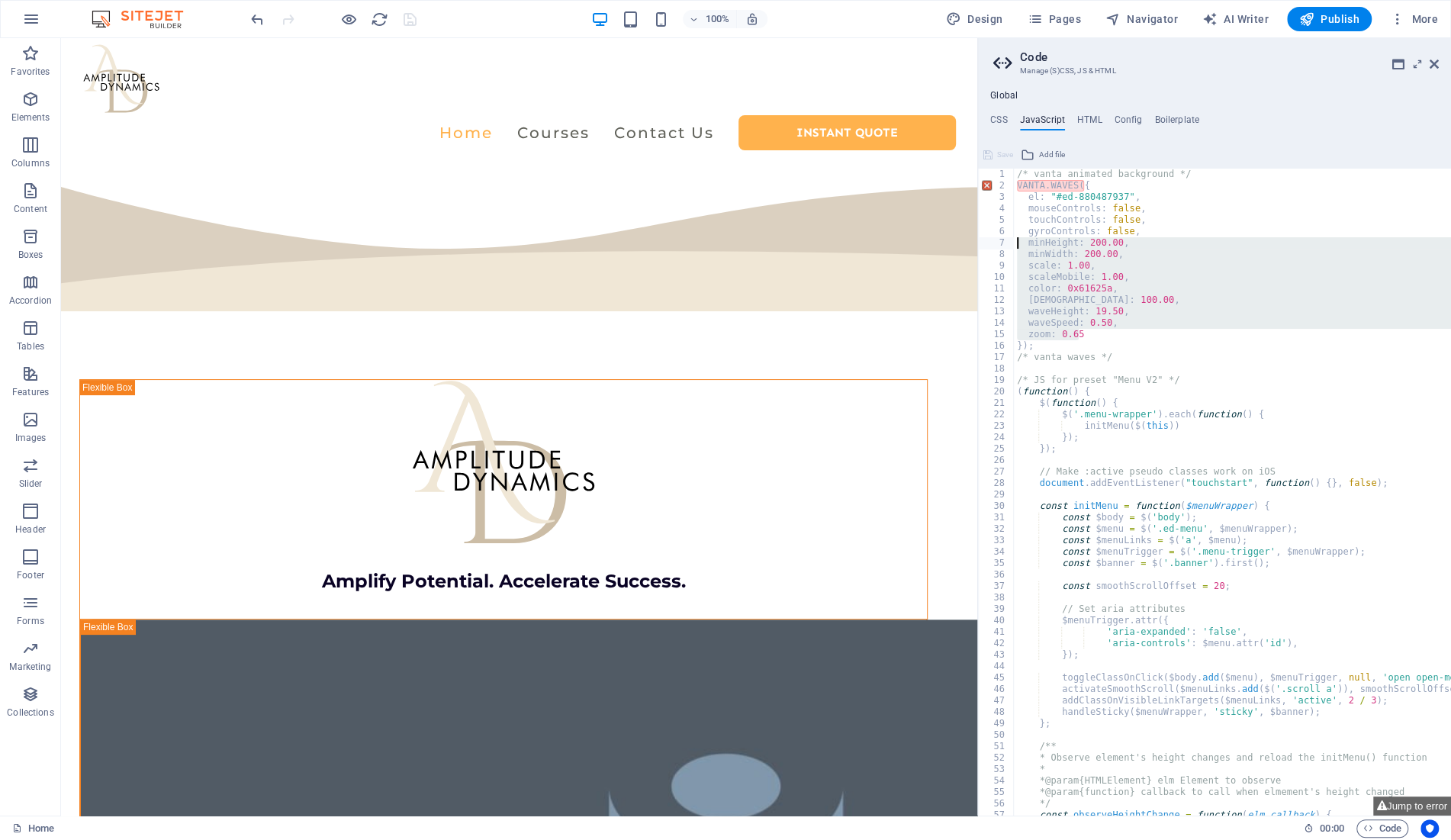
drag, startPoint x: 1106, startPoint y: 333, endPoint x: 972, endPoint y: 240, distance: 163.1
click at [1014, 240] on div "/* vanta animated background */ VANTA . WAVES ({ el : "#ed-880487937" , mouseCo…" at bounding box center [1232, 492] width 437 height 647
paste textarea "zoom: 0.65"
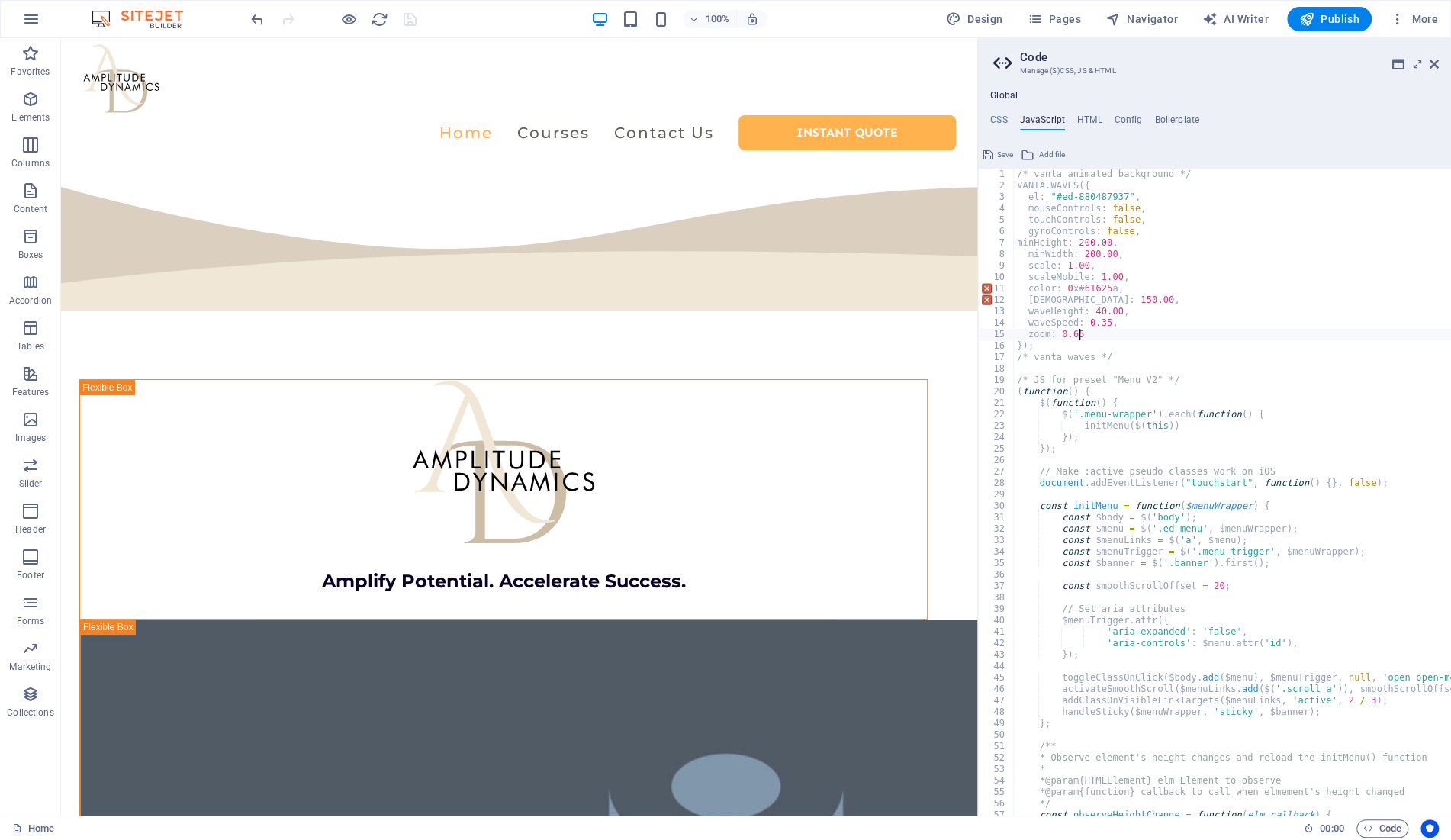
click at [1017, 241] on div "/* vanta animated background */ VANTA . WAVES ({ el : "#ed-880487937" , mouseCo…" at bounding box center [1364, 503] width 700 height 670
type textarea "minHeight: 200.00,"
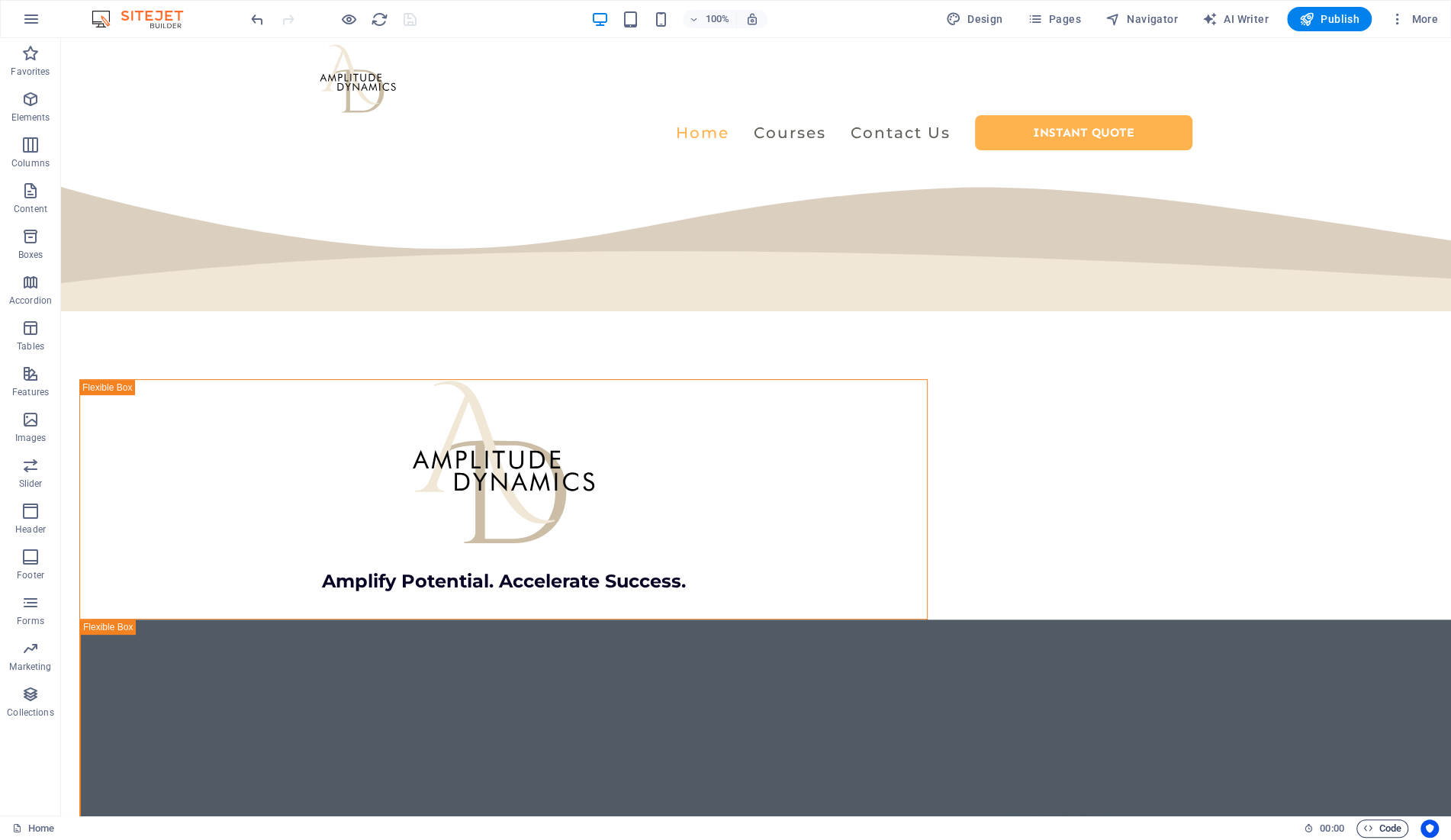
click at [1372, 825] on span "Code" at bounding box center [1382, 828] width 38 height 19
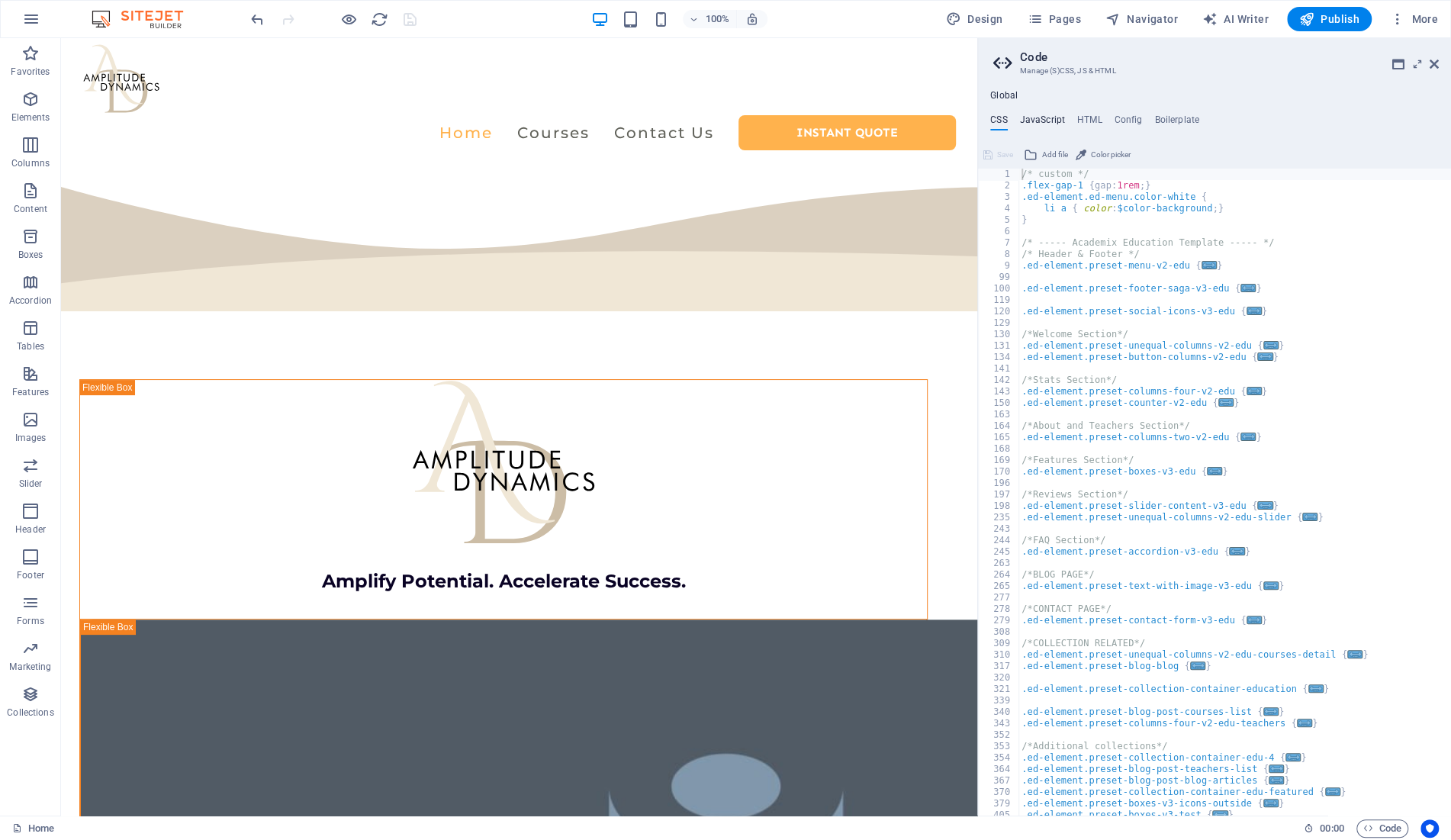
click at [1045, 115] on h4 "JavaScript" at bounding box center [1043, 123] width 45 height 17
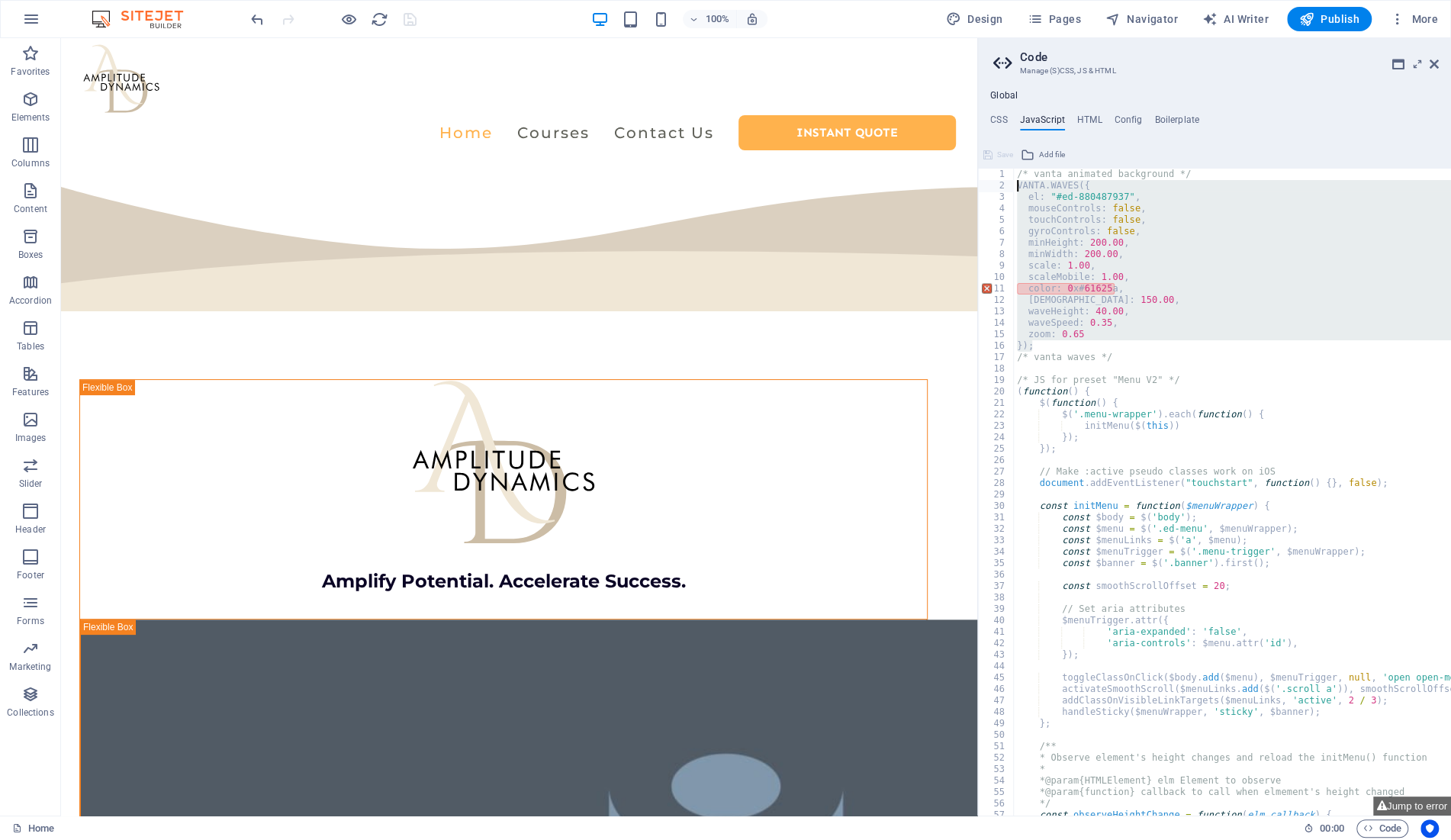
drag, startPoint x: 1047, startPoint y: 344, endPoint x: 905, endPoint y: 189, distance: 210.2
click at [1014, 189] on div "/* vanta animated background */ VANTA . WAVES ({ el : "#ed-880487937" , mouseCo…" at bounding box center [1232, 492] width 437 height 647
click at [1072, 289] on div "/* vanta animated background */ VANTA . WAVES ({ el : "#ed-880487937" , mouseCo…" at bounding box center [1232, 492] width 437 height 647
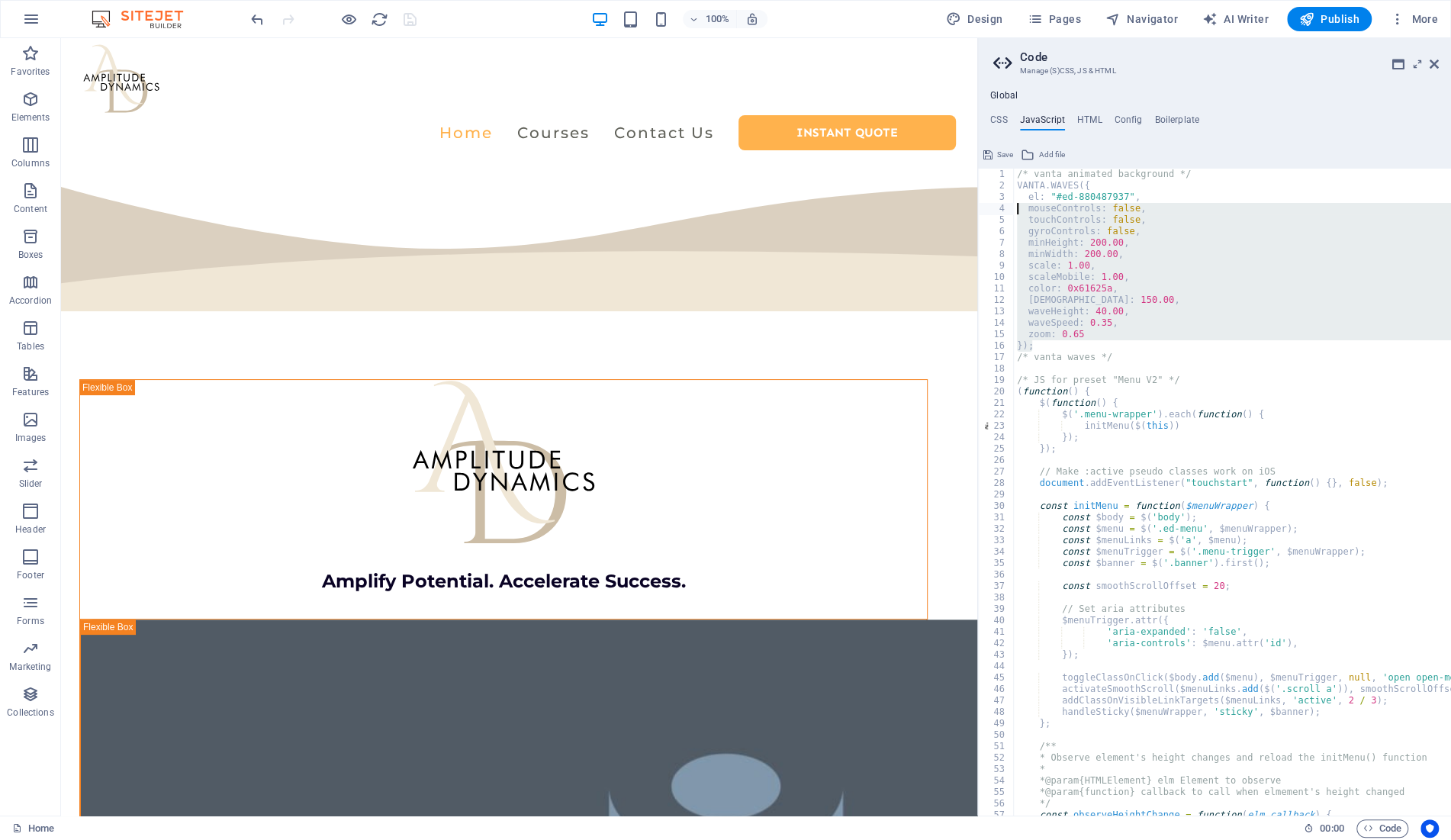
drag, startPoint x: 1061, startPoint y: 347, endPoint x: 926, endPoint y: 210, distance: 192.3
click at [1014, 210] on div "/* vanta animated background */ VANTA . WAVES ({ el : "#ed-880487937" , mouseCo…" at bounding box center [1232, 492] width 437 height 647
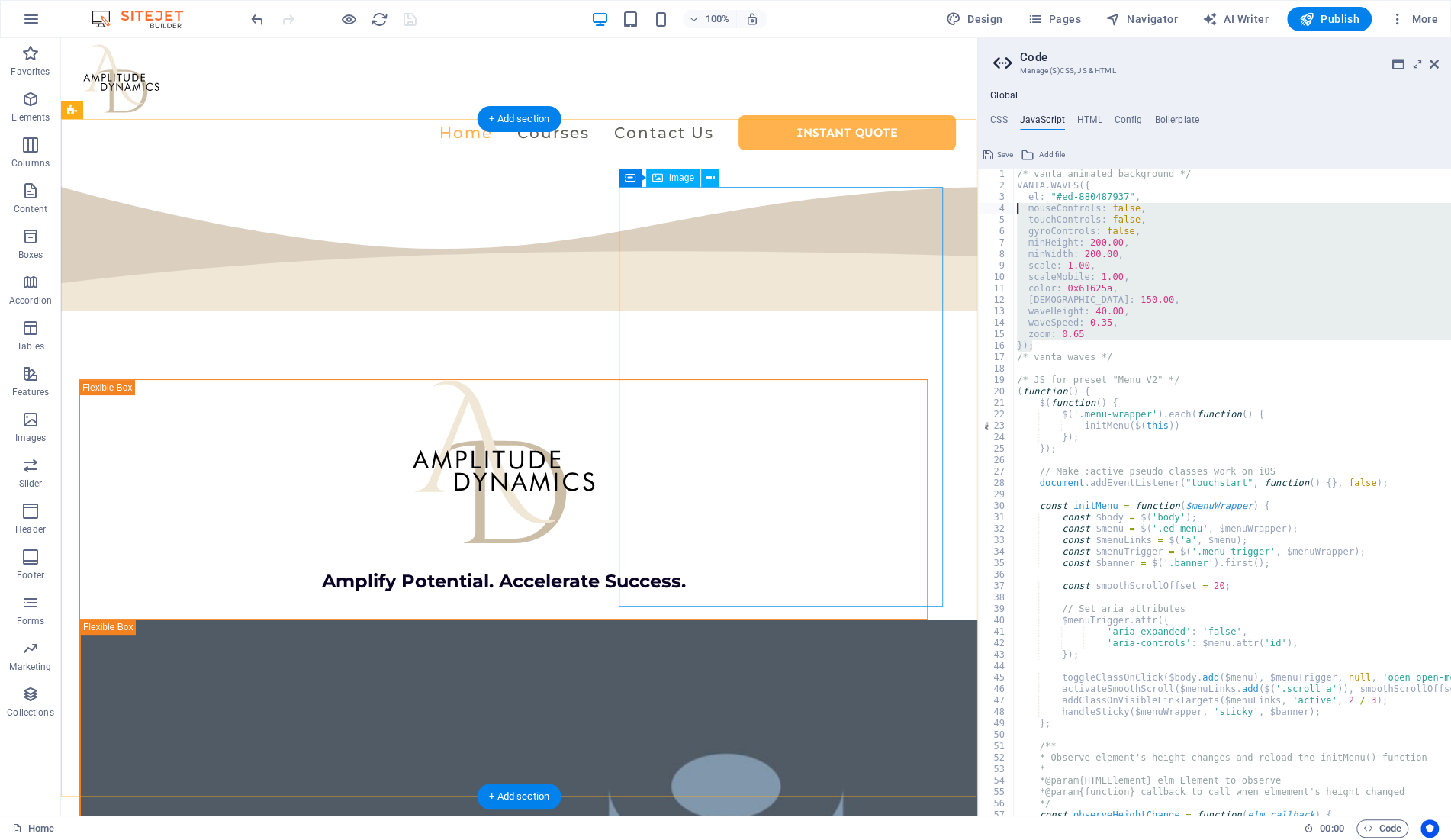
paste textarea "})"
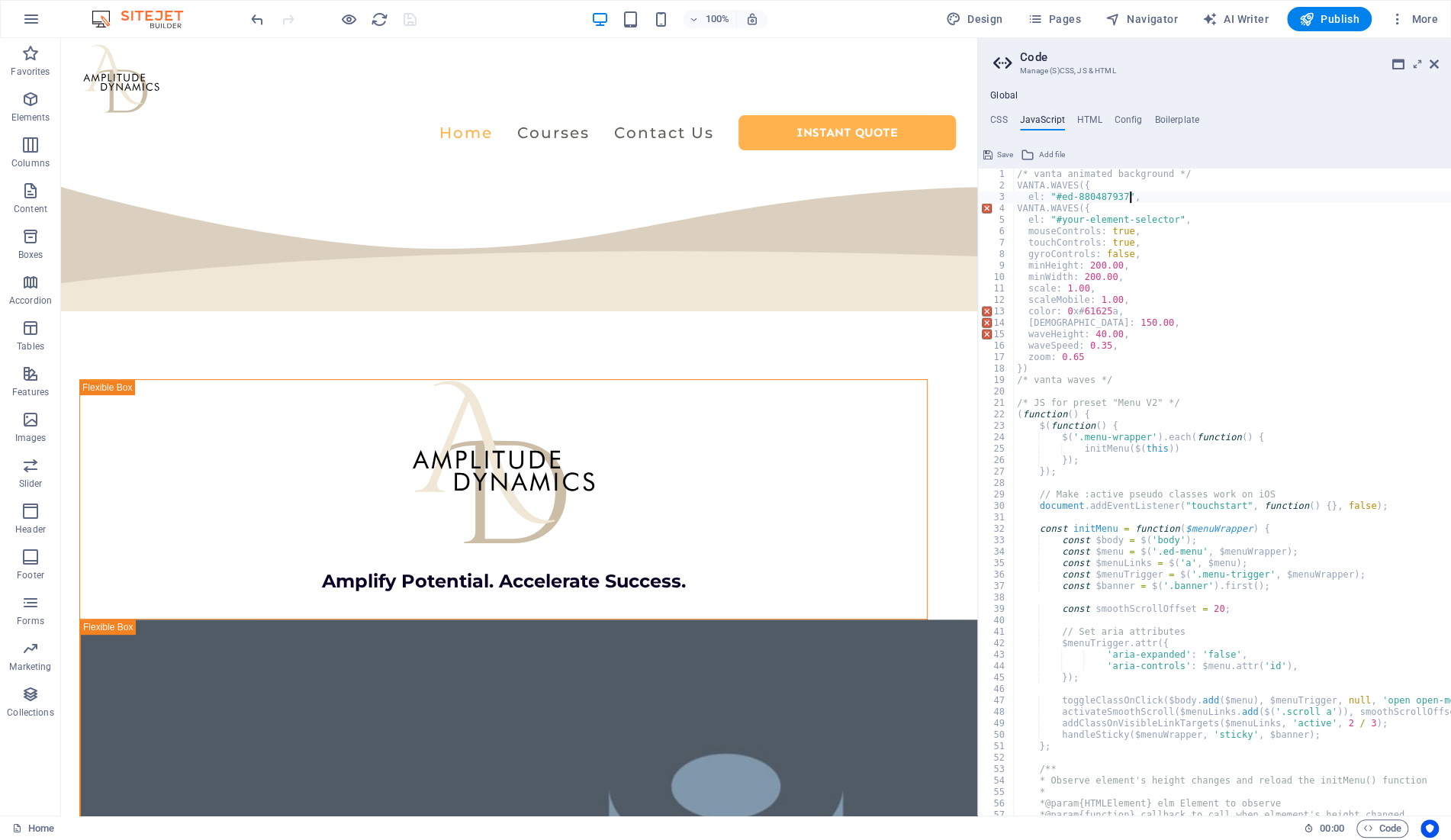
click at [1148, 195] on div "/* vanta animated background */ VANTA . WAVES ({ el : "#ed-880487937" , VANTA .…" at bounding box center [1364, 503] width 700 height 670
type textarea "VANTA.WAVES({ el: "#your-element-selector","
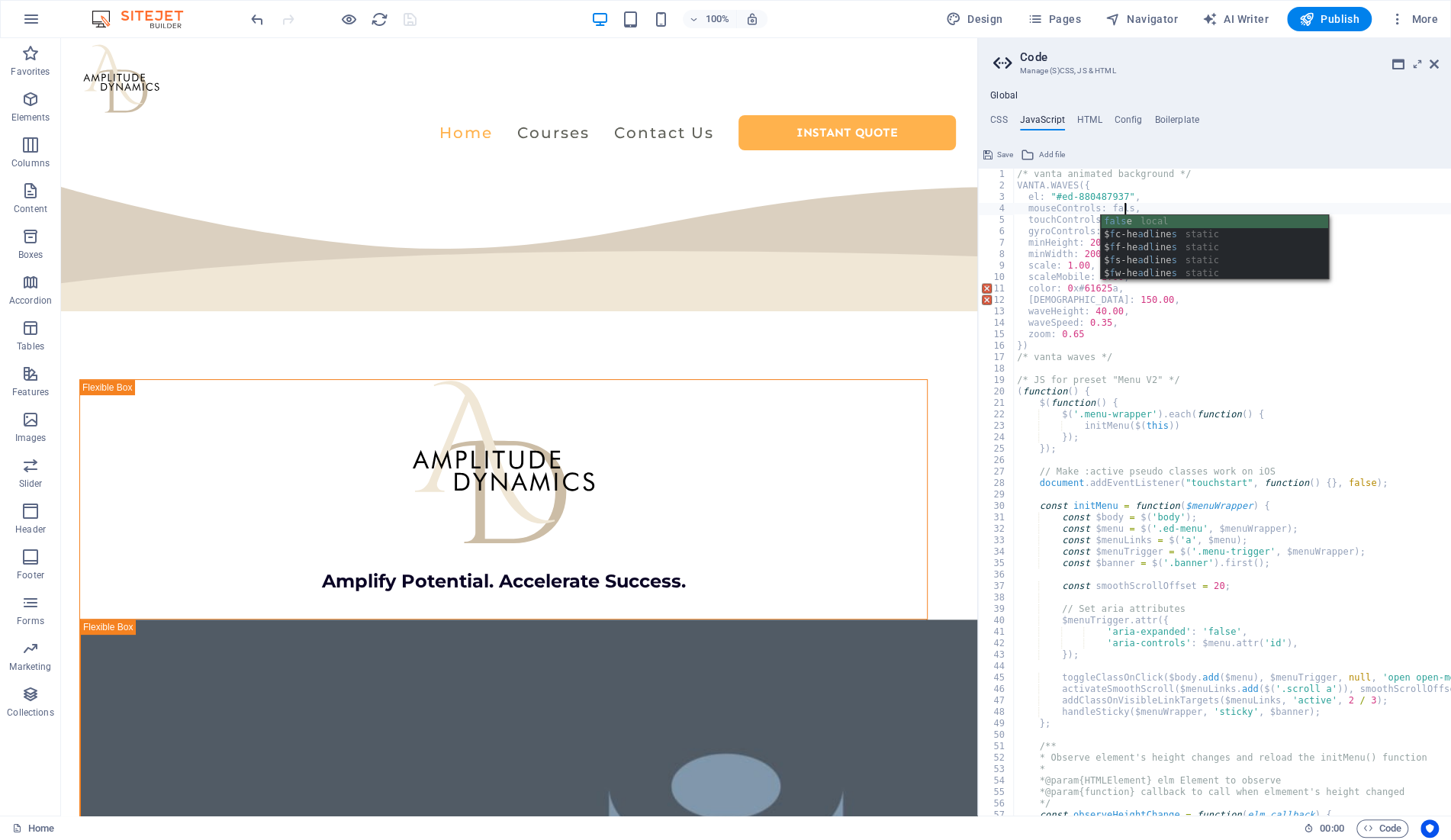
scroll to position [0, 9]
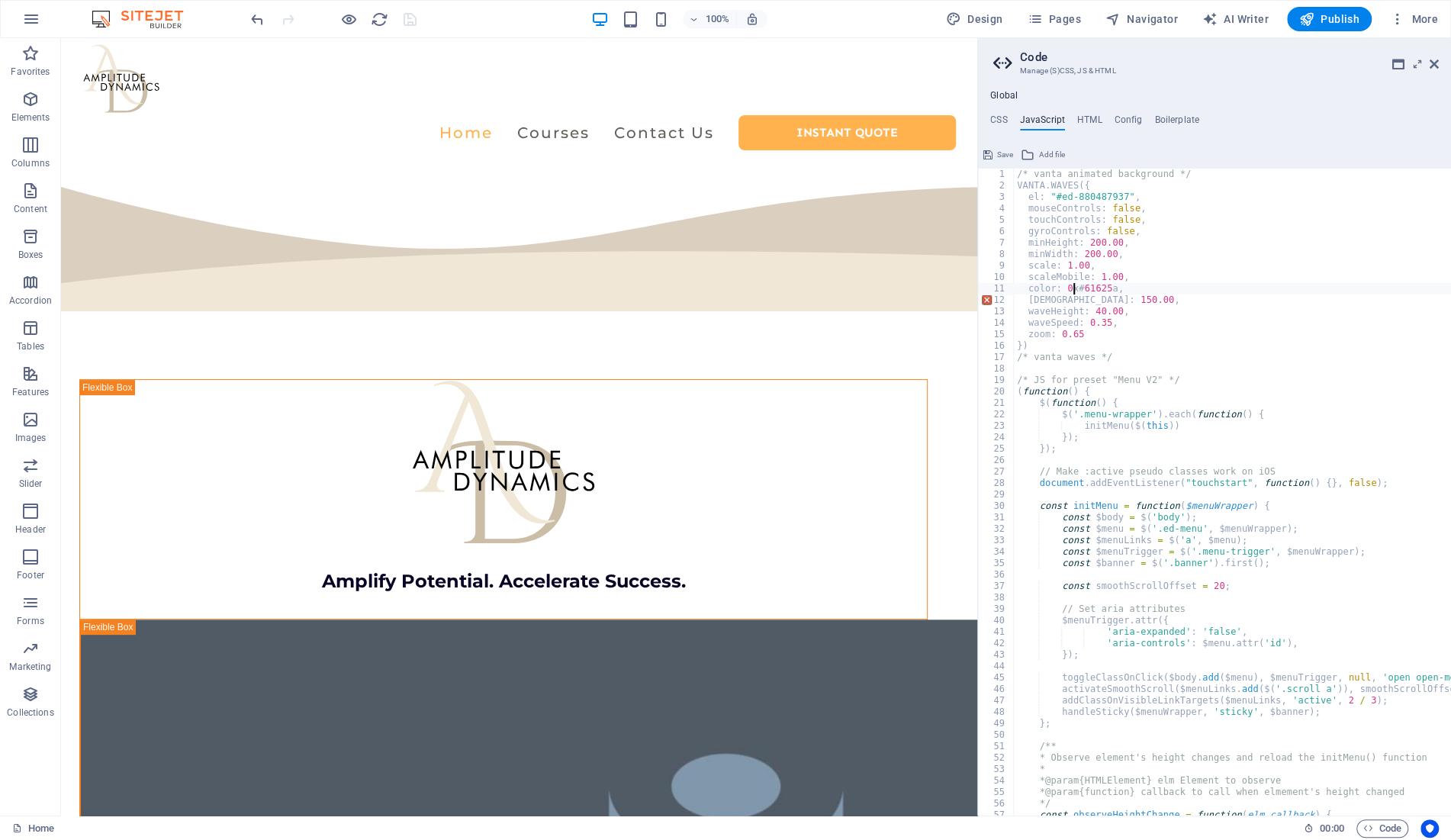
click at [1071, 287] on div "/* vanta animated background */ VANTA . WAVES ({ el : "#ed-880487937" , mouseCo…" at bounding box center [1364, 503] width 700 height 670
click at [1126, 339] on div "/* vanta animated background */ VANTA . WAVES ({ el : "#ed-880487937" , mouseCo…" at bounding box center [1364, 503] width 700 height 670
type textarea "zoom: 0.65"
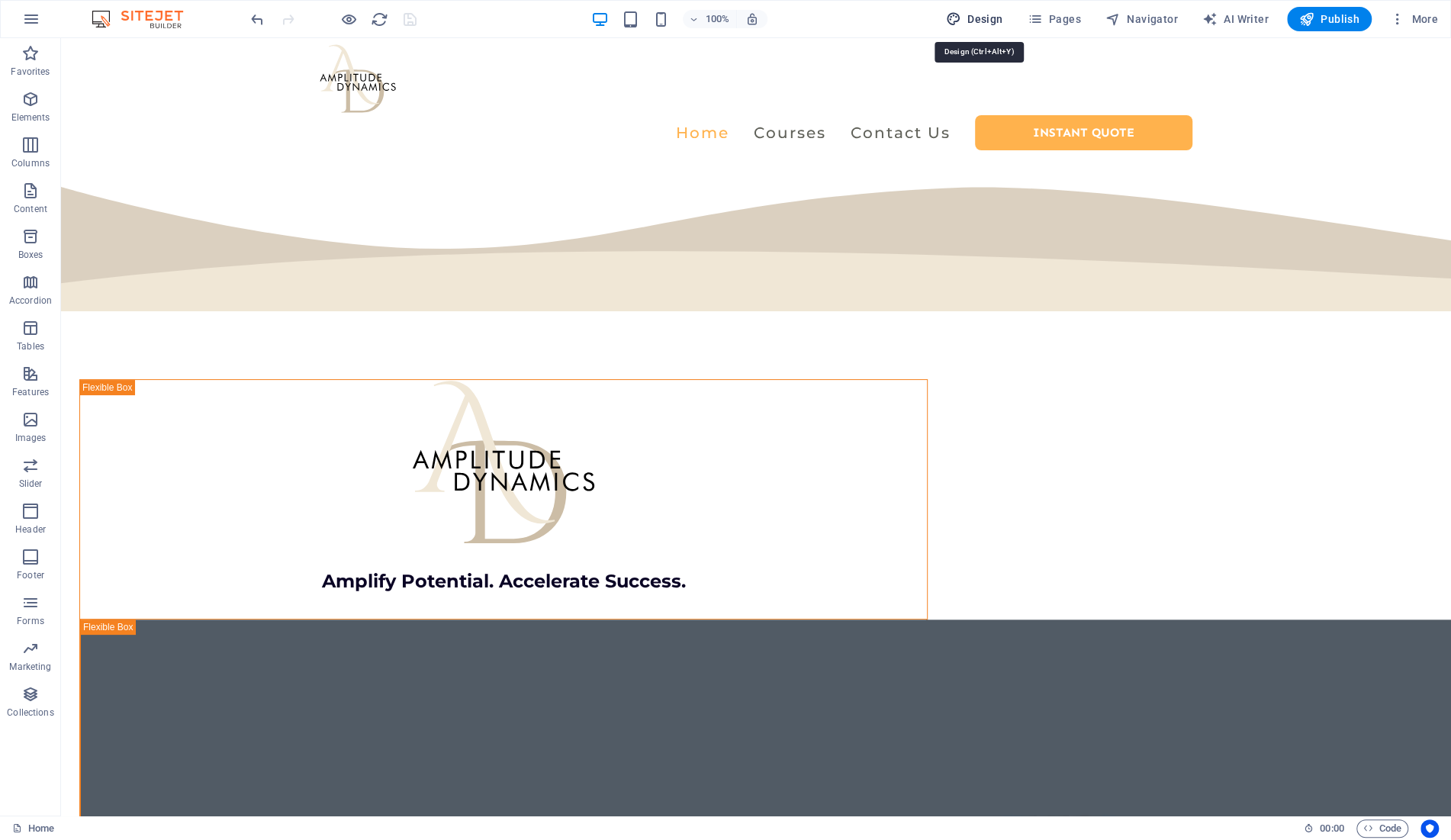
click at [988, 21] on span "Design" at bounding box center [975, 20] width 57 height 16
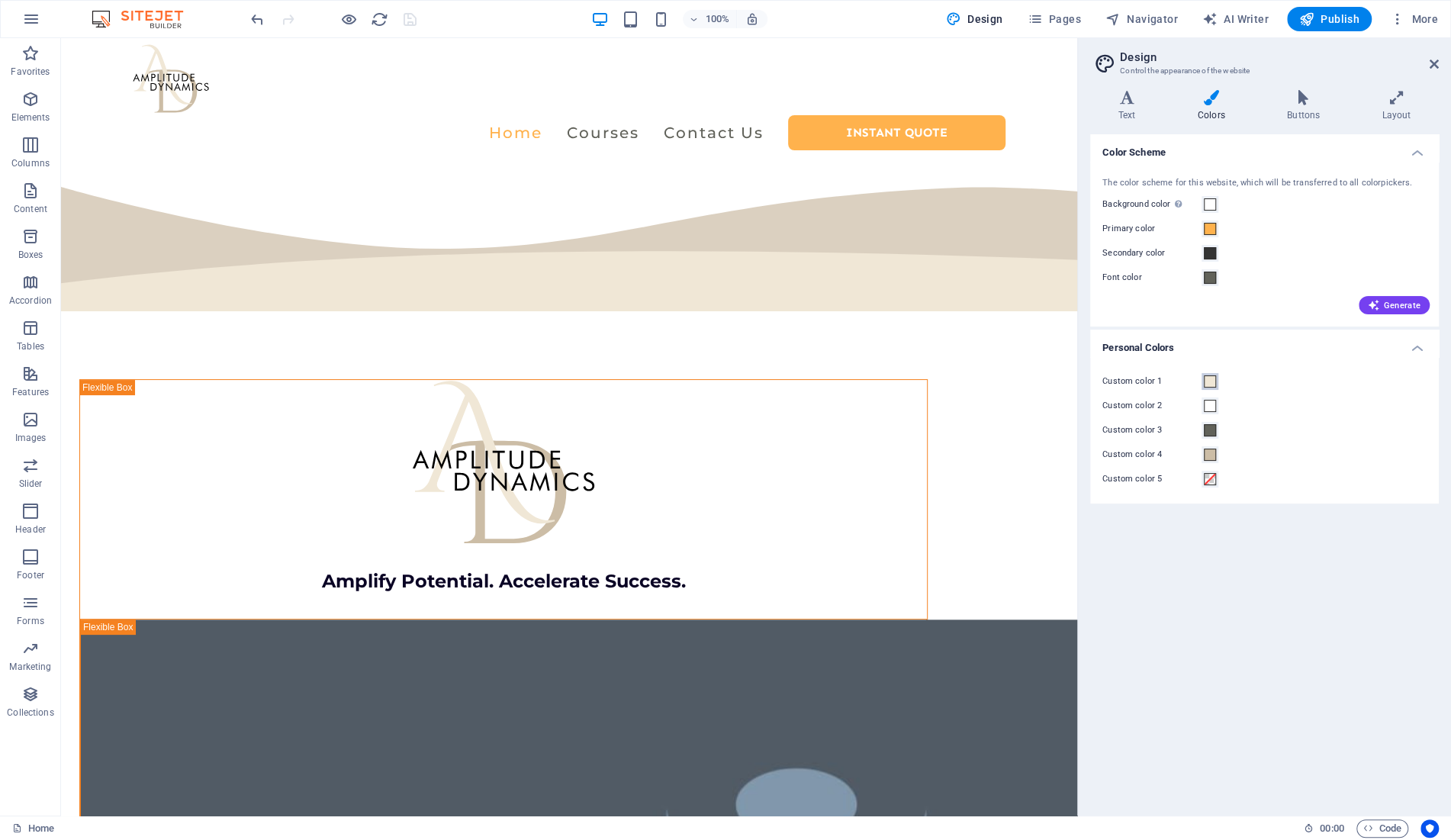
click at [1212, 380] on span at bounding box center [1209, 381] width 12 height 12
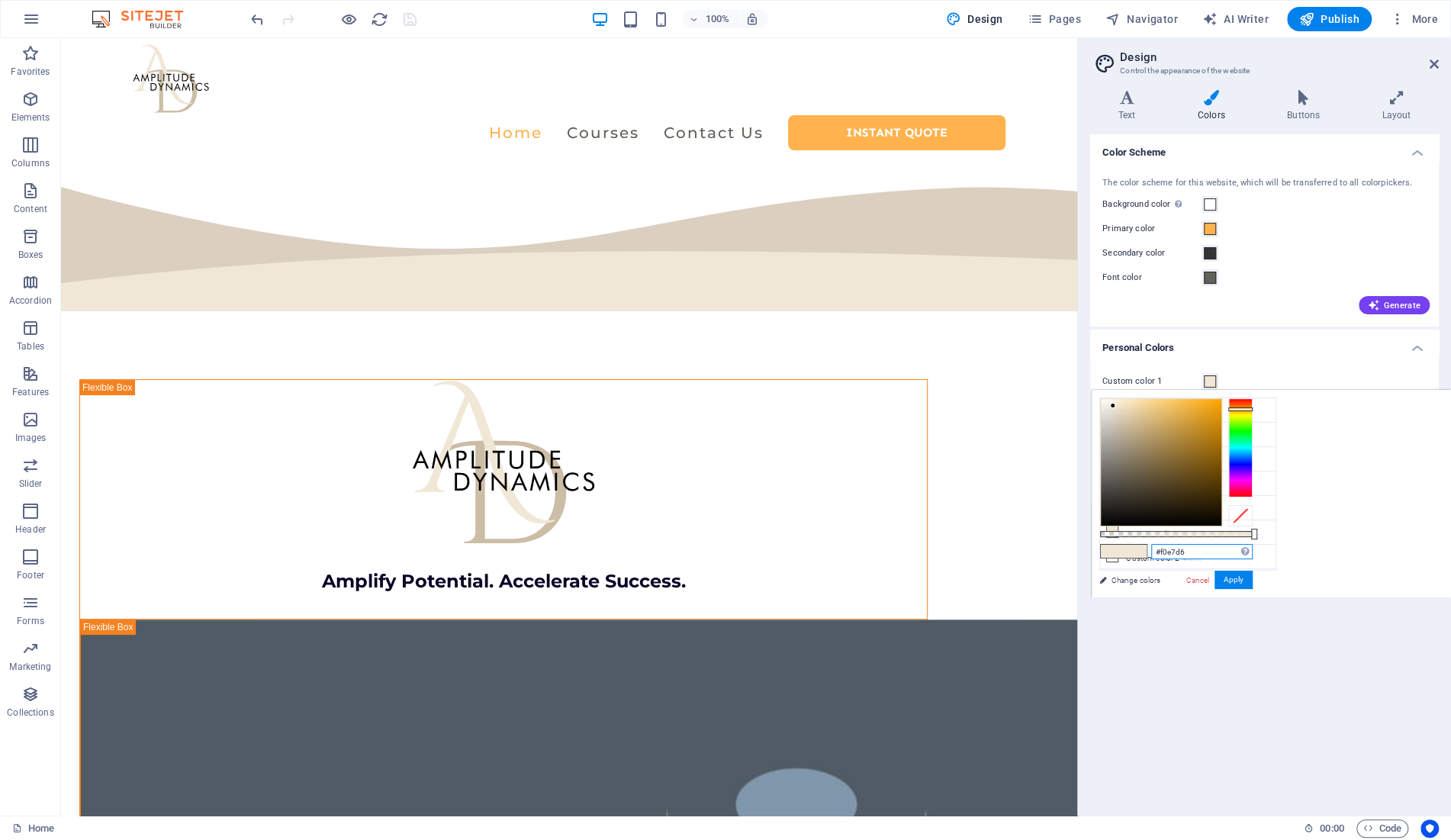
click at [1171, 549] on input "#f0e7d6" at bounding box center [1202, 551] width 101 height 16
click at [1380, 826] on span "Code" at bounding box center [1382, 828] width 38 height 19
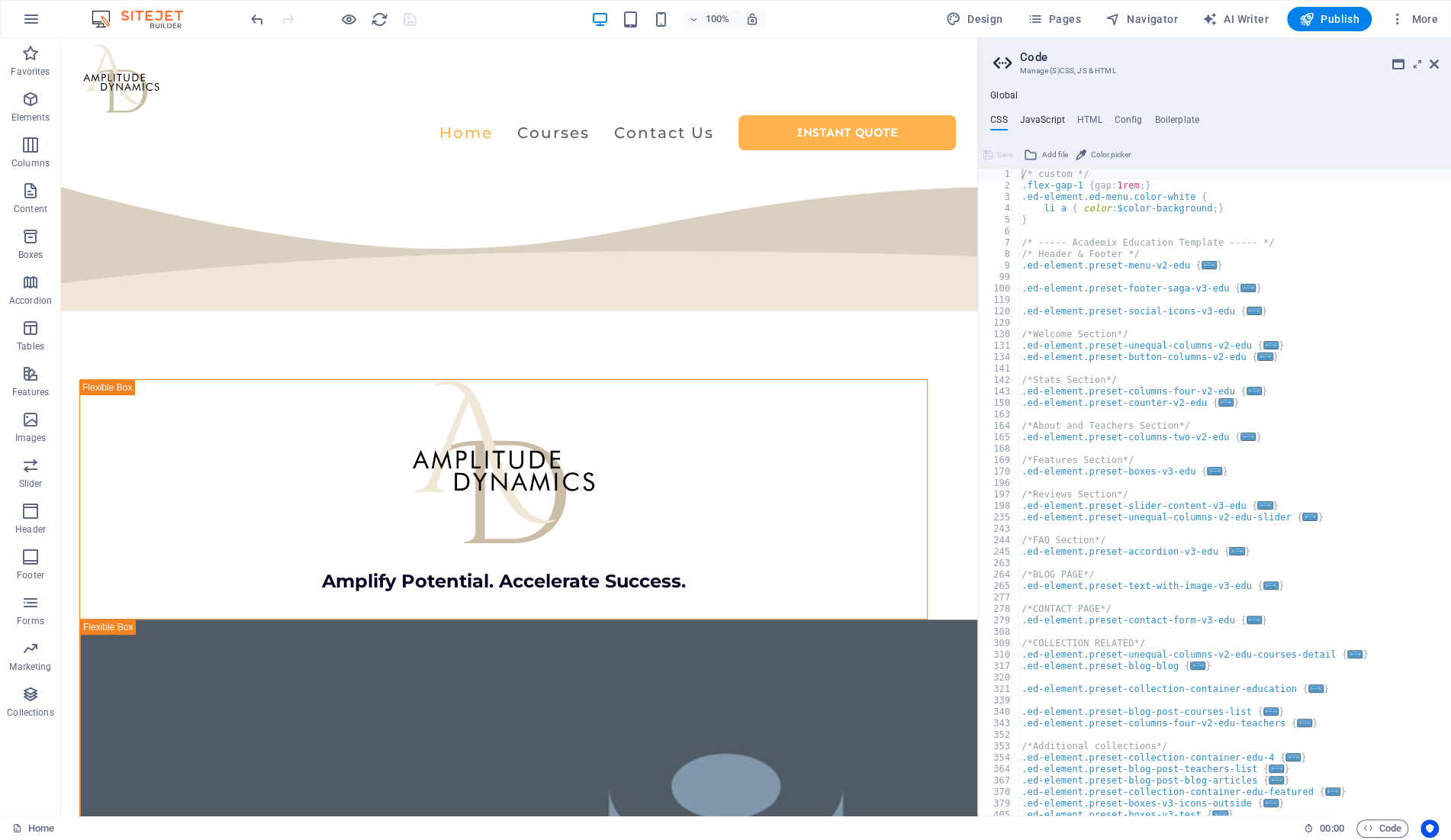
click at [1038, 124] on h4 "JavaScript" at bounding box center [1043, 123] width 45 height 17
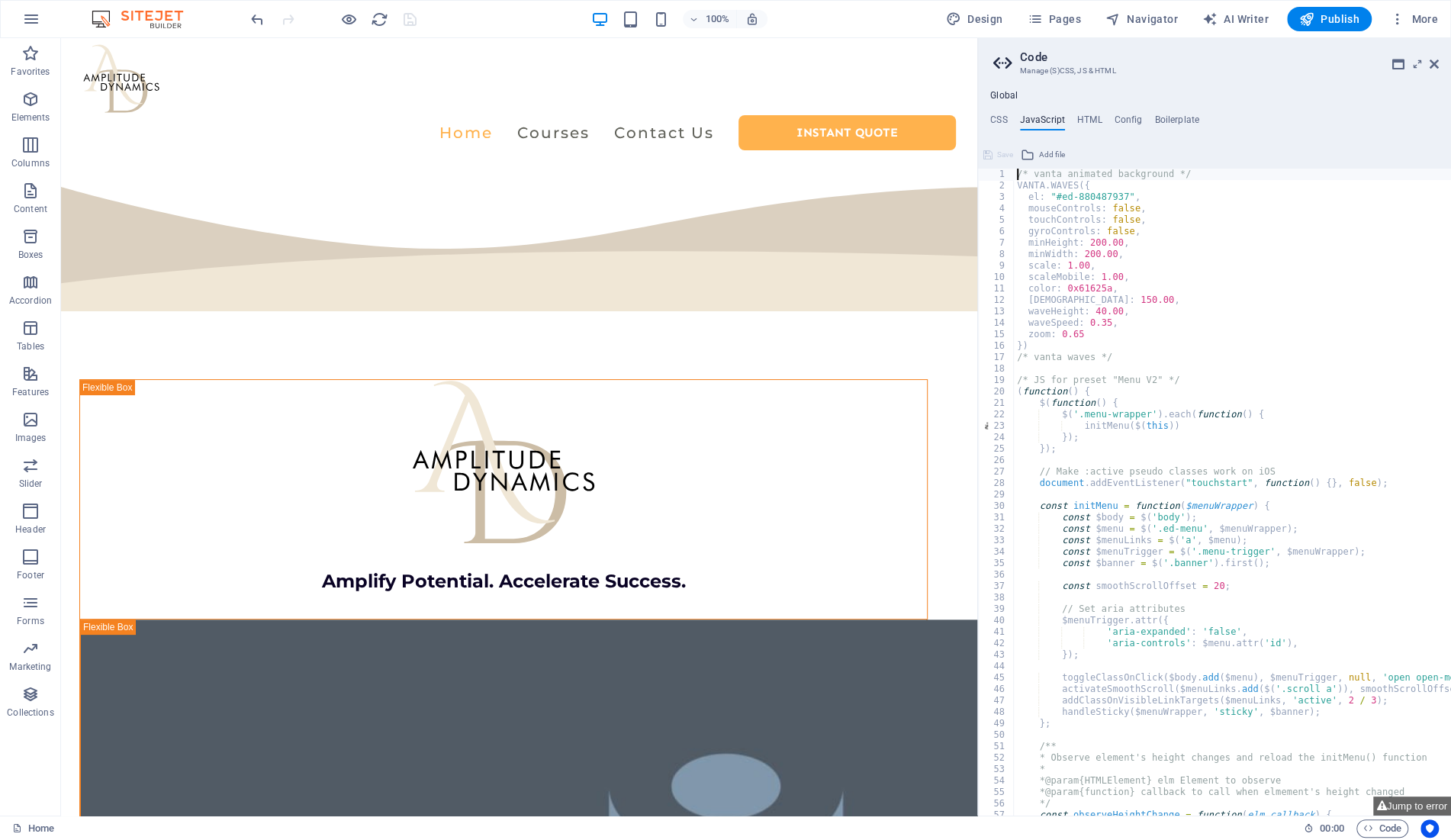
click at [1083, 287] on div "/* vanta animated background */ VANTA . WAVES ({ el : "#ed-880487937" , mouseCo…" at bounding box center [1364, 503] width 700 height 670
type textarea "color: 0x61625a,"
click at [1083, 287] on div "/* vanta animated background */ VANTA . WAVES ({ el : "#ed-880487937" , mouseCo…" at bounding box center [1364, 503] width 700 height 670
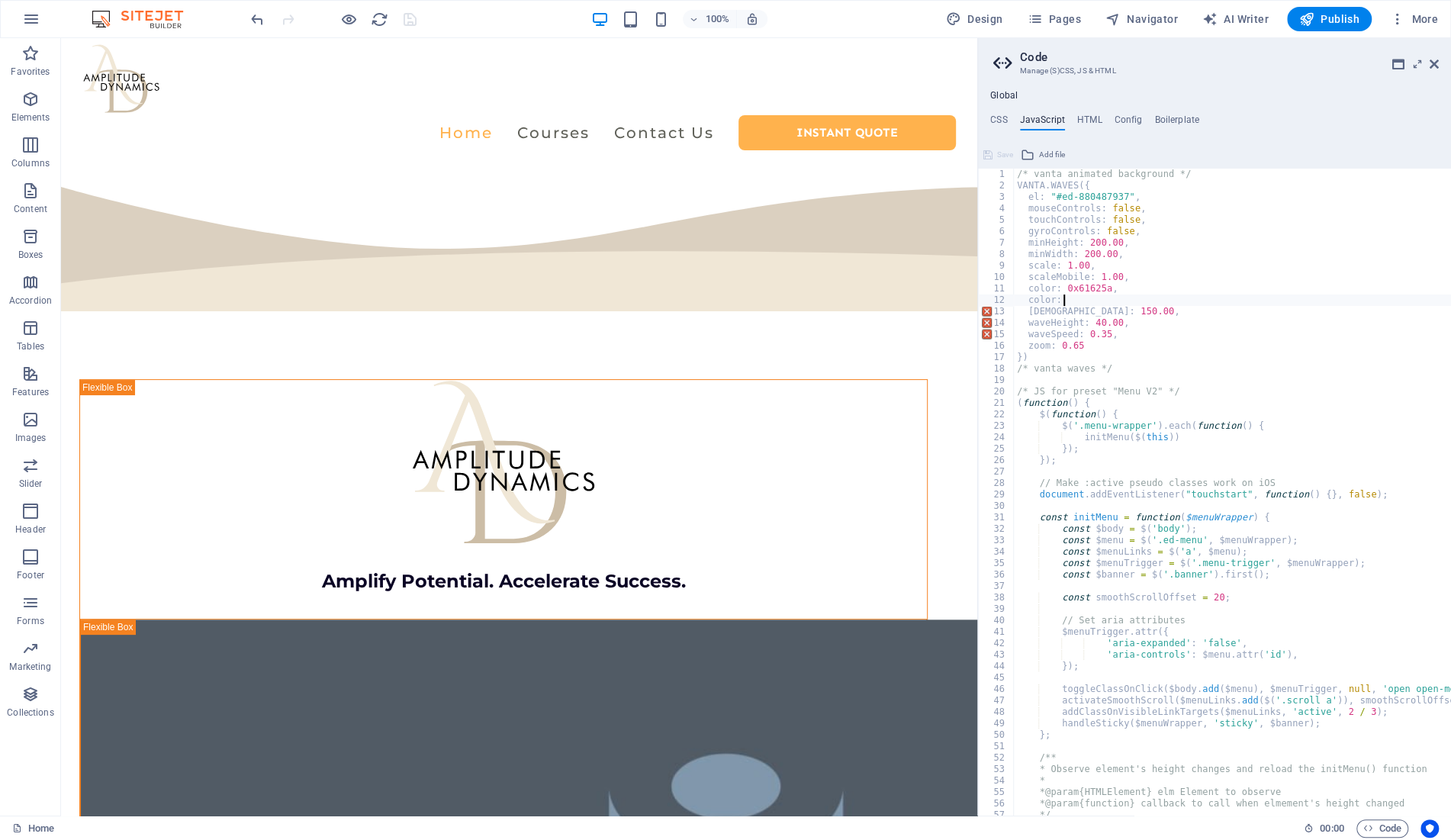
scroll to position [0, 3]
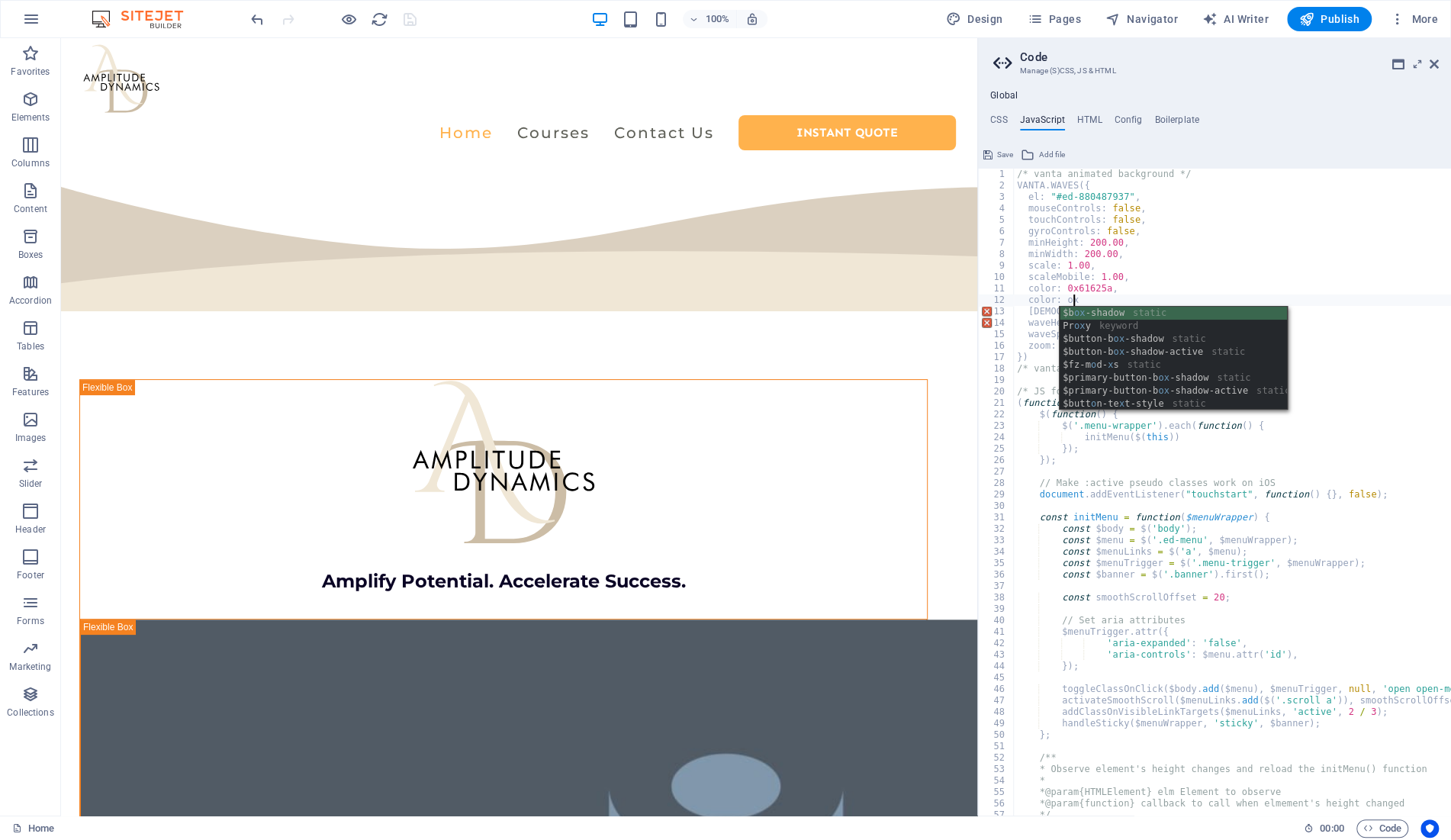
paste textarea "f0e7d6"
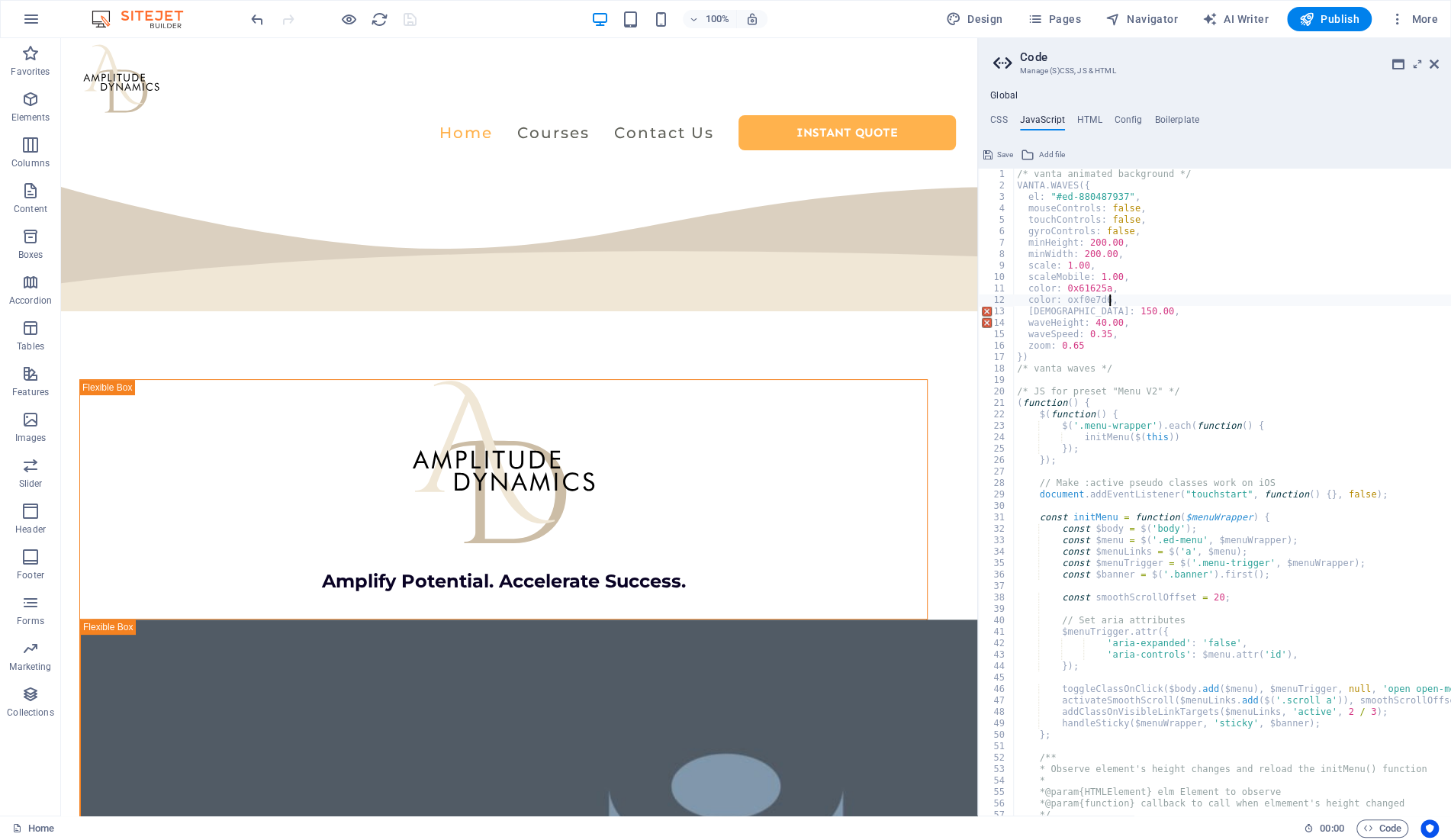
scroll to position [0, 6]
type textarea "// color: 0x61625a,"
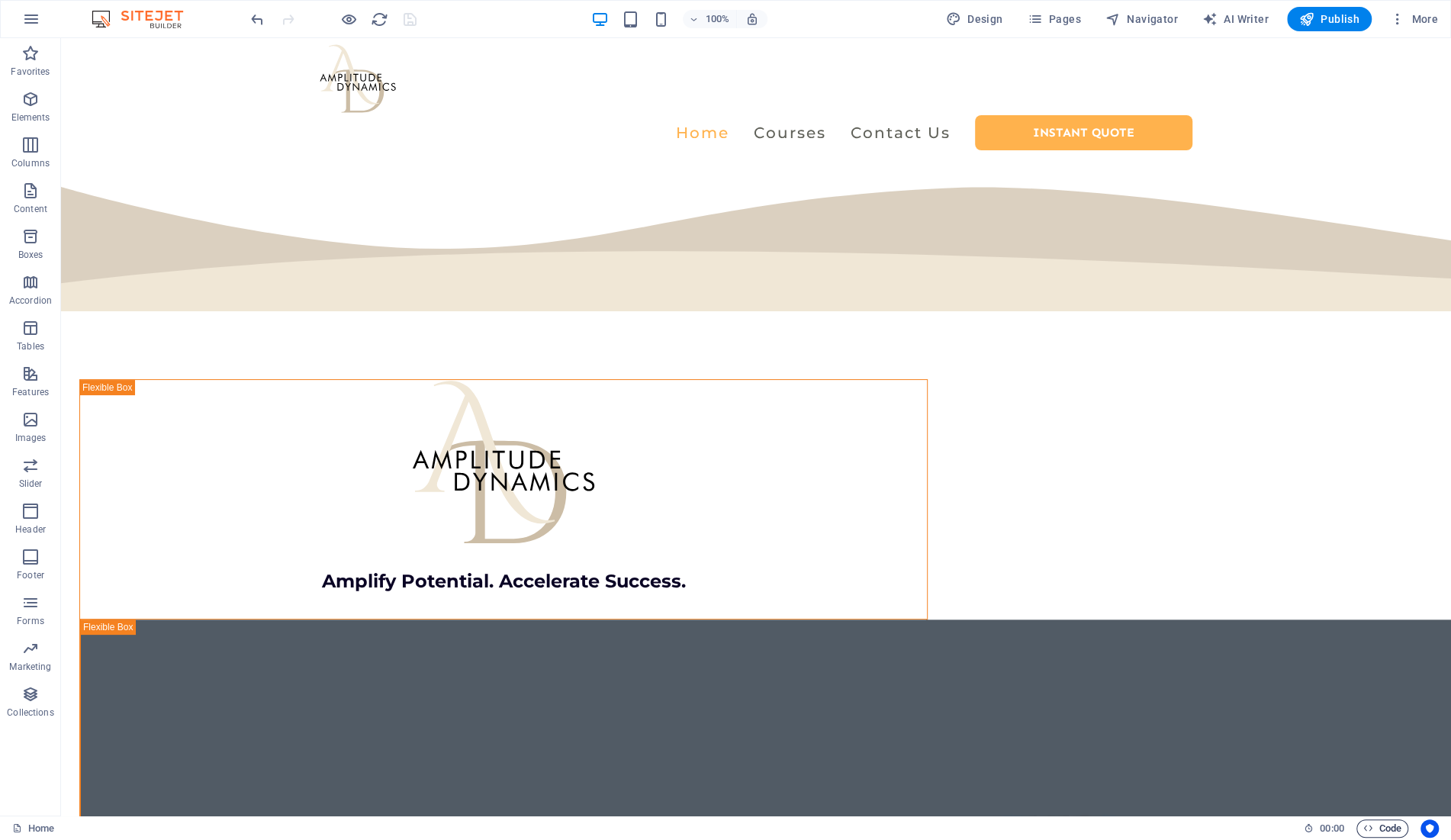
click at [1375, 826] on span "Code" at bounding box center [1382, 828] width 38 height 19
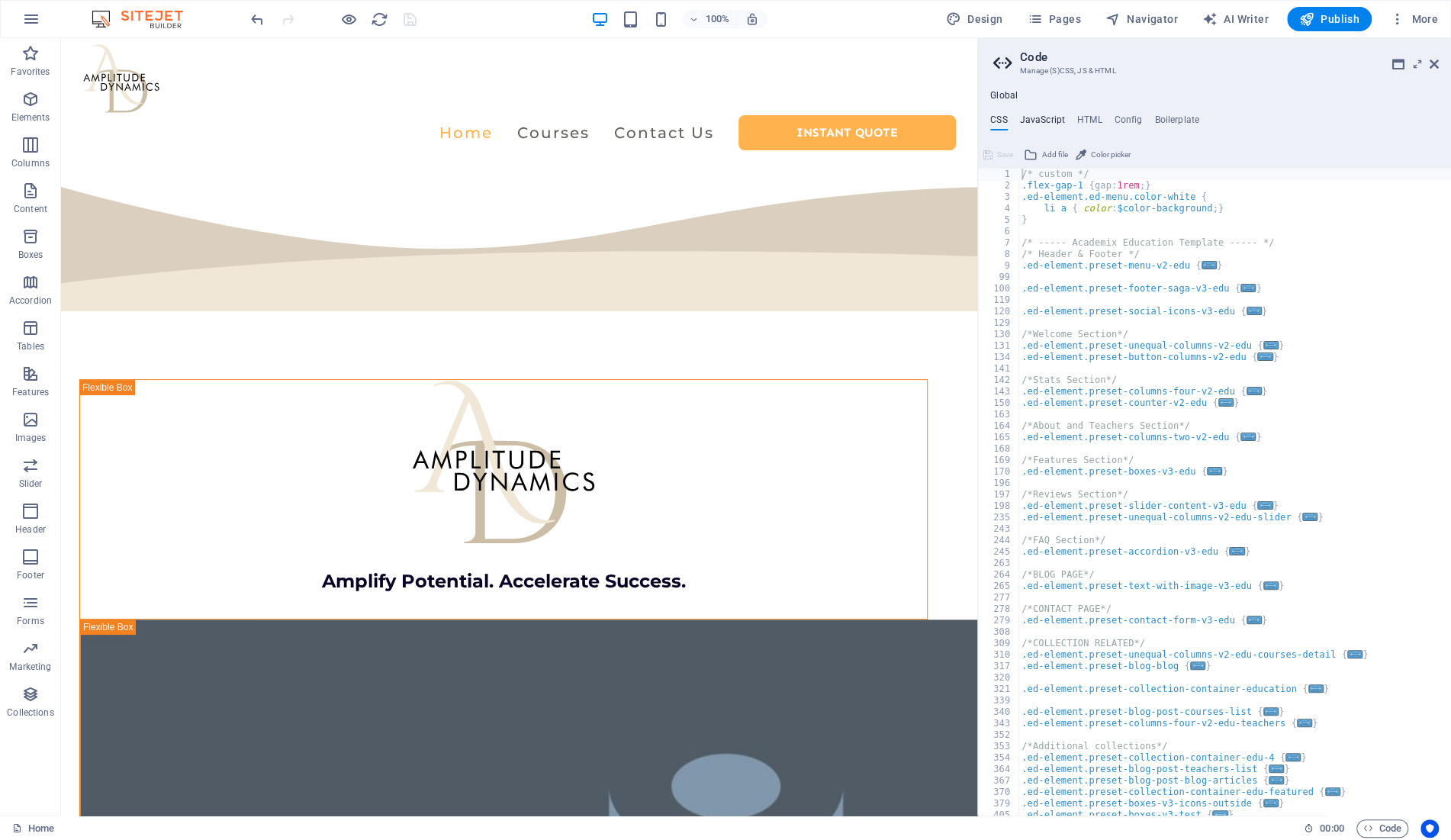
click at [1048, 117] on h4 "JavaScript" at bounding box center [1043, 123] width 45 height 17
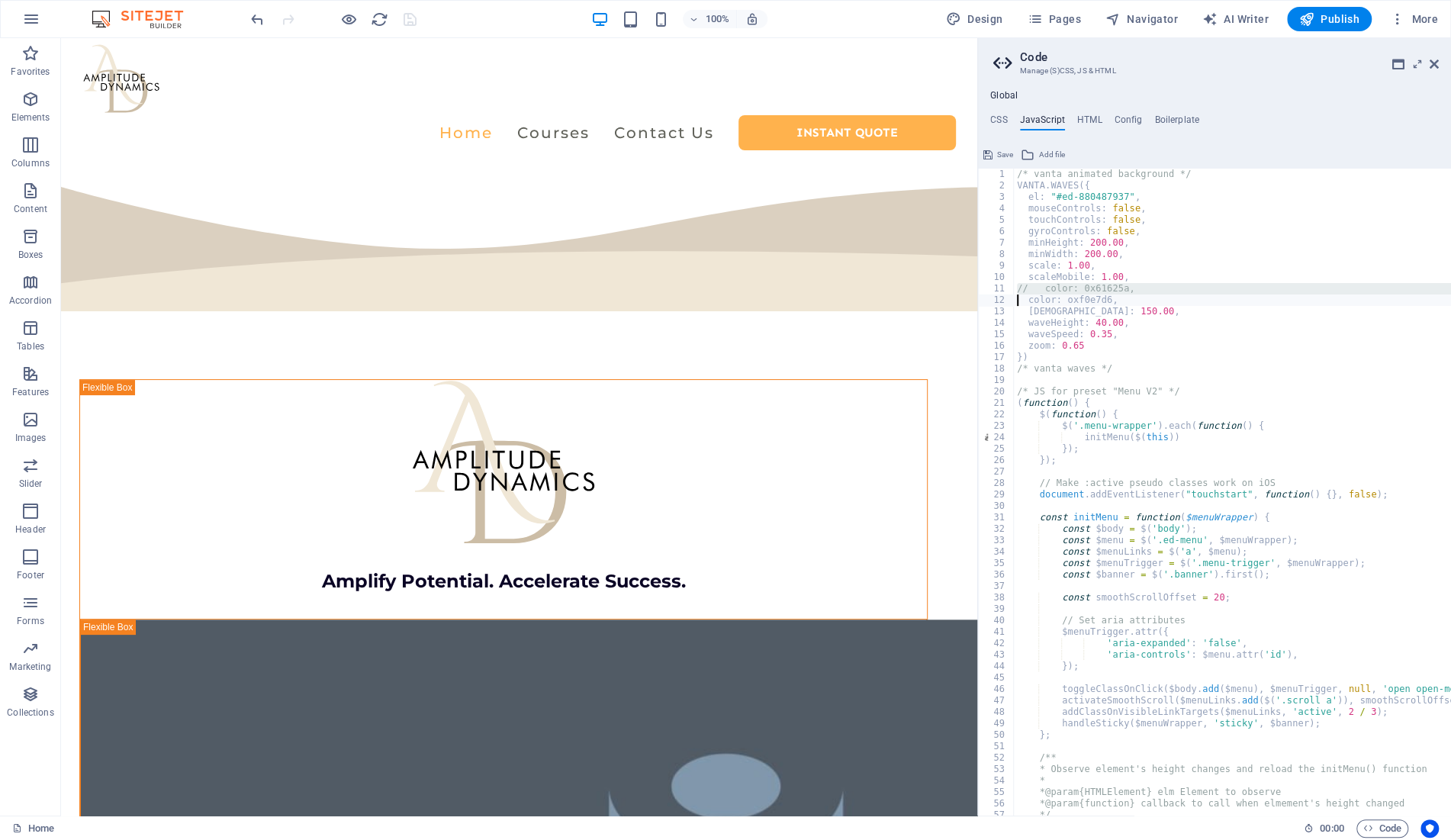
click at [1062, 296] on div "/* vanta animated background */ VANTA . WAVES ({ el : "#ed-880487937" , mouseCo…" at bounding box center [1364, 503] width 700 height 670
type textarea "color: 0xf0e7d6,"
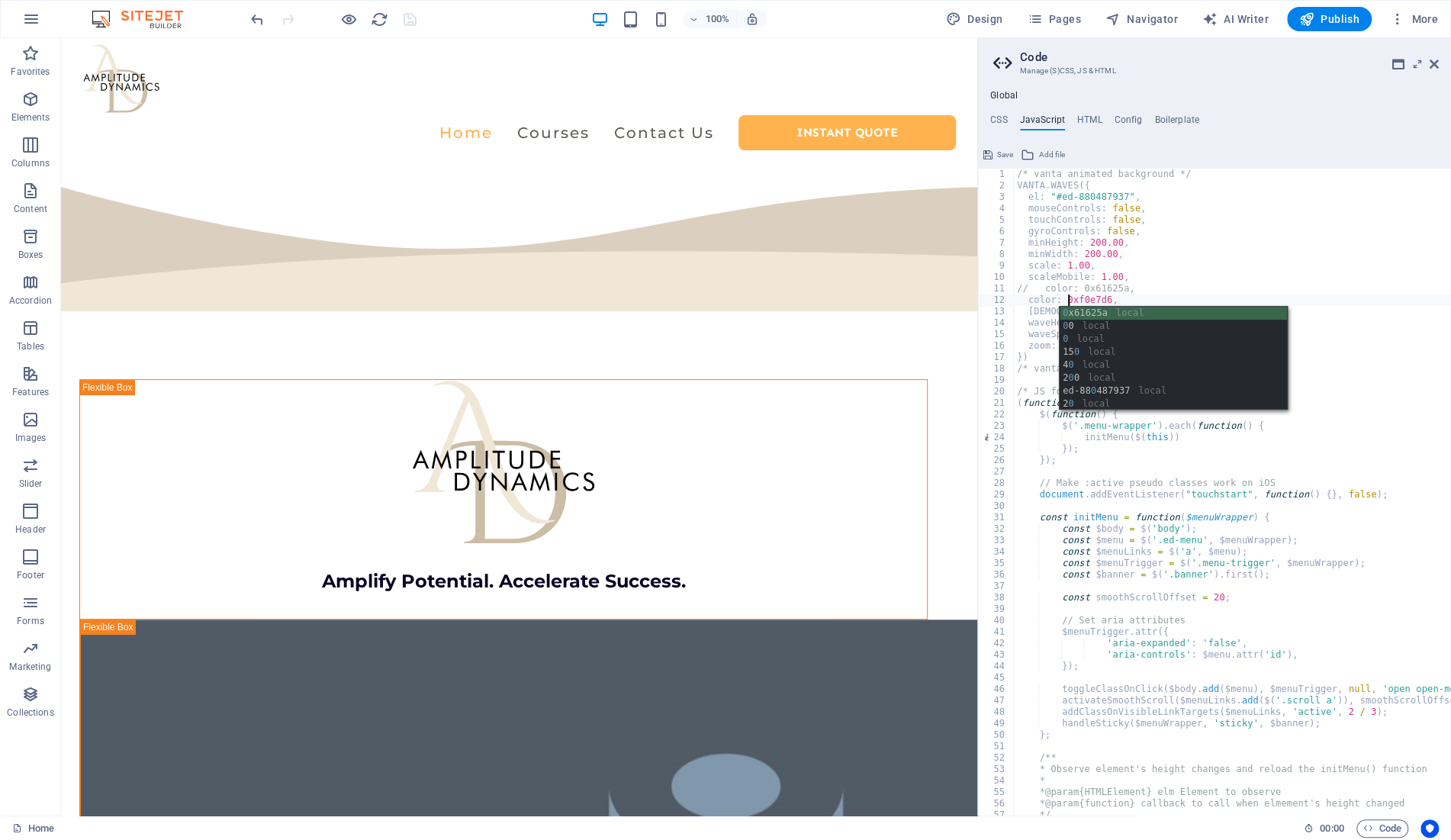
click at [1308, 511] on div "/* vanta animated background */ VANTA . WAVES ({ el : "#ed-880487937" , mouseCo…" at bounding box center [1364, 503] width 700 height 670
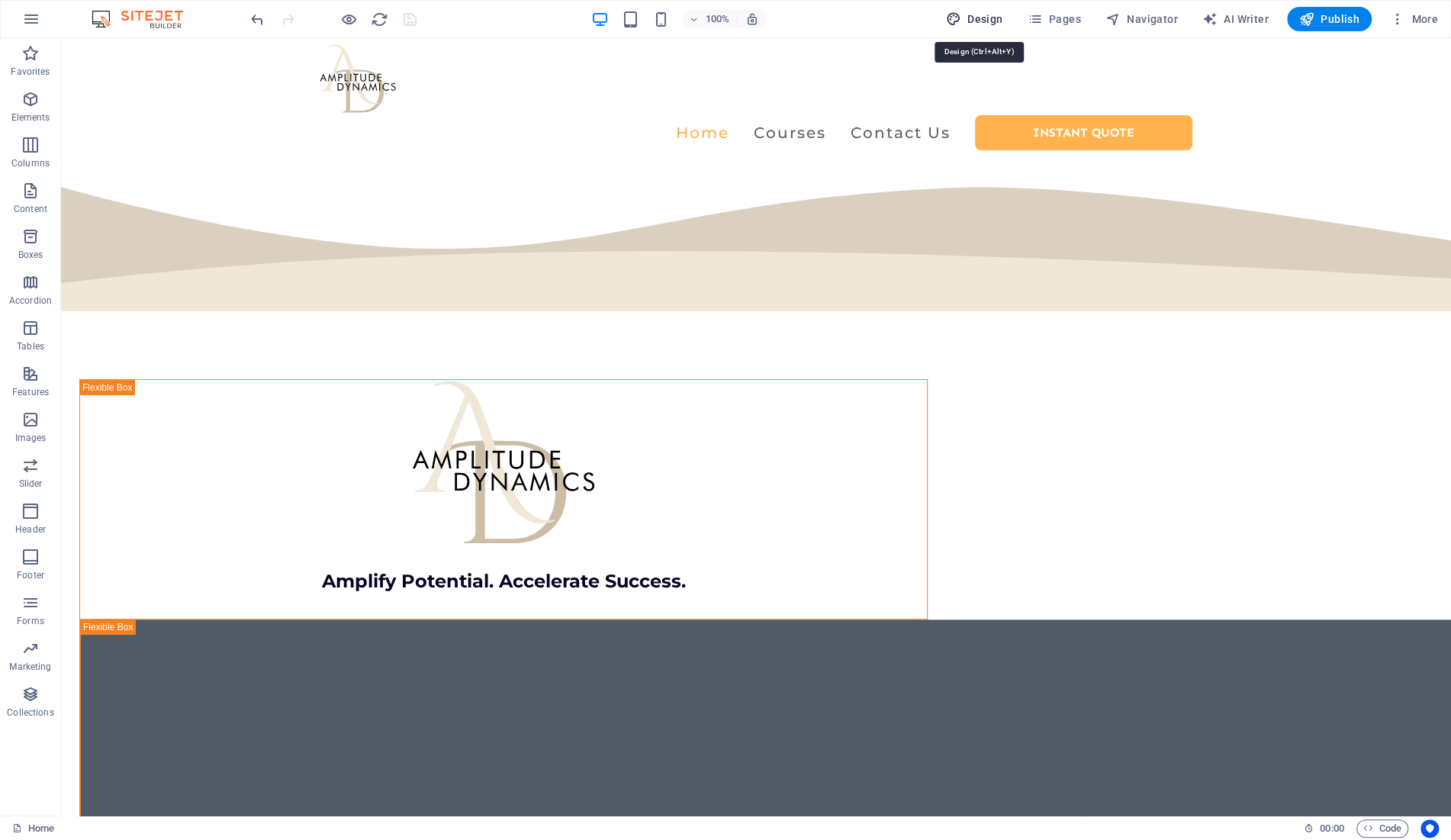
click at [984, 19] on span "Design" at bounding box center [975, 20] width 57 height 16
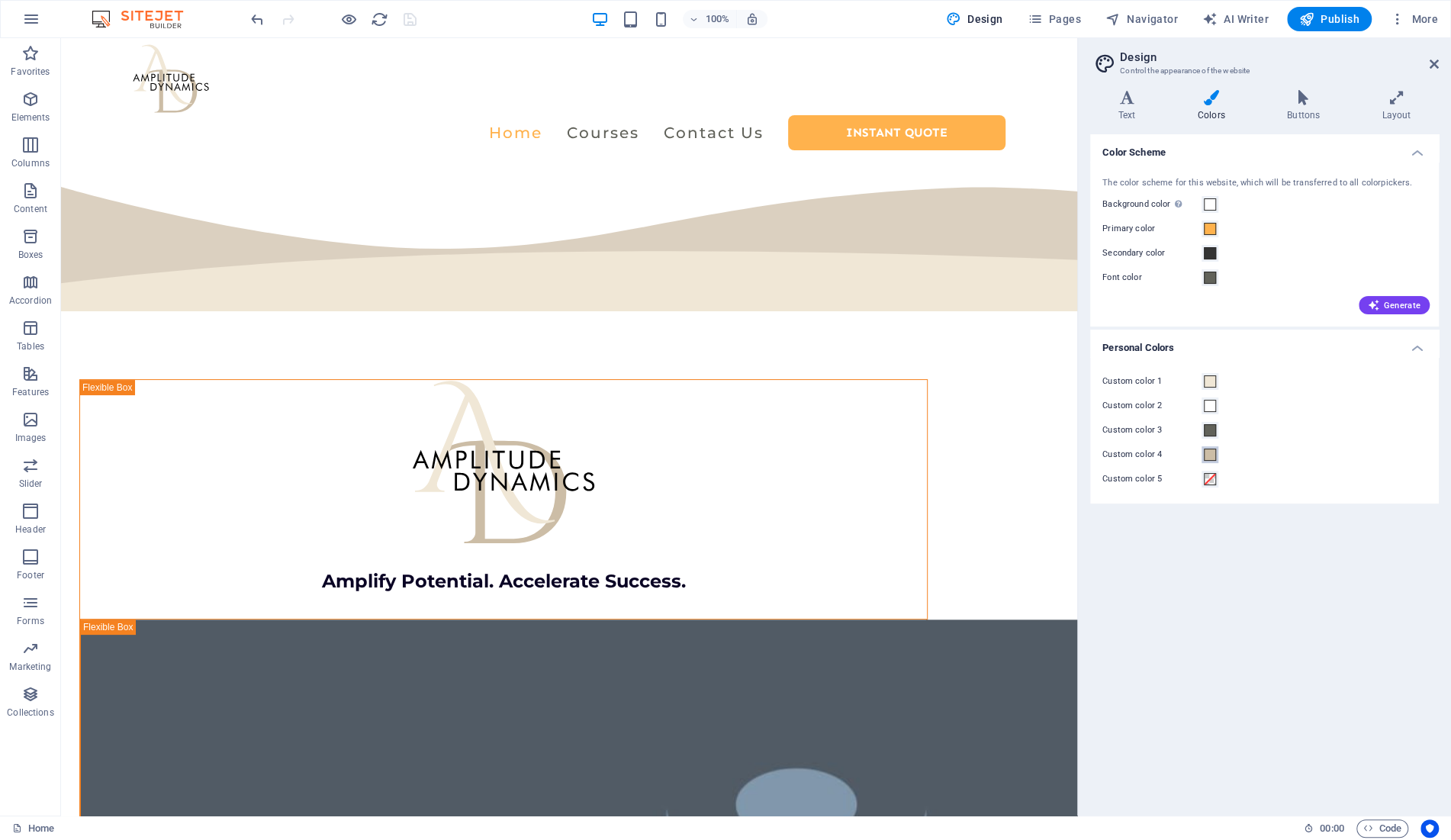
click at [1209, 453] on span at bounding box center [1209, 454] width 12 height 12
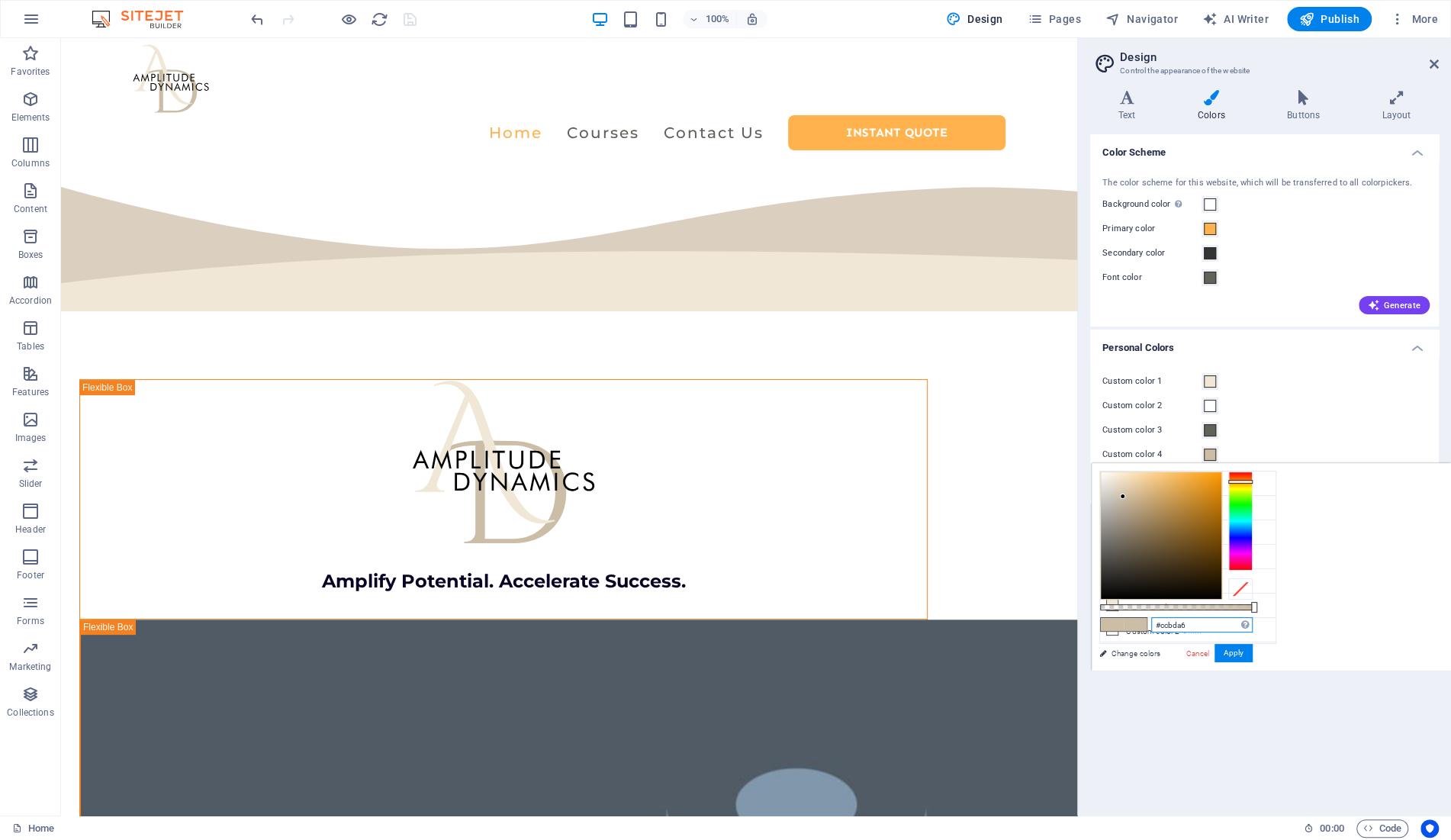
click at [1181, 625] on input "#ccbda6" at bounding box center [1202, 625] width 101 height 16
click at [1438, 64] on icon at bounding box center [1433, 64] width 9 height 12
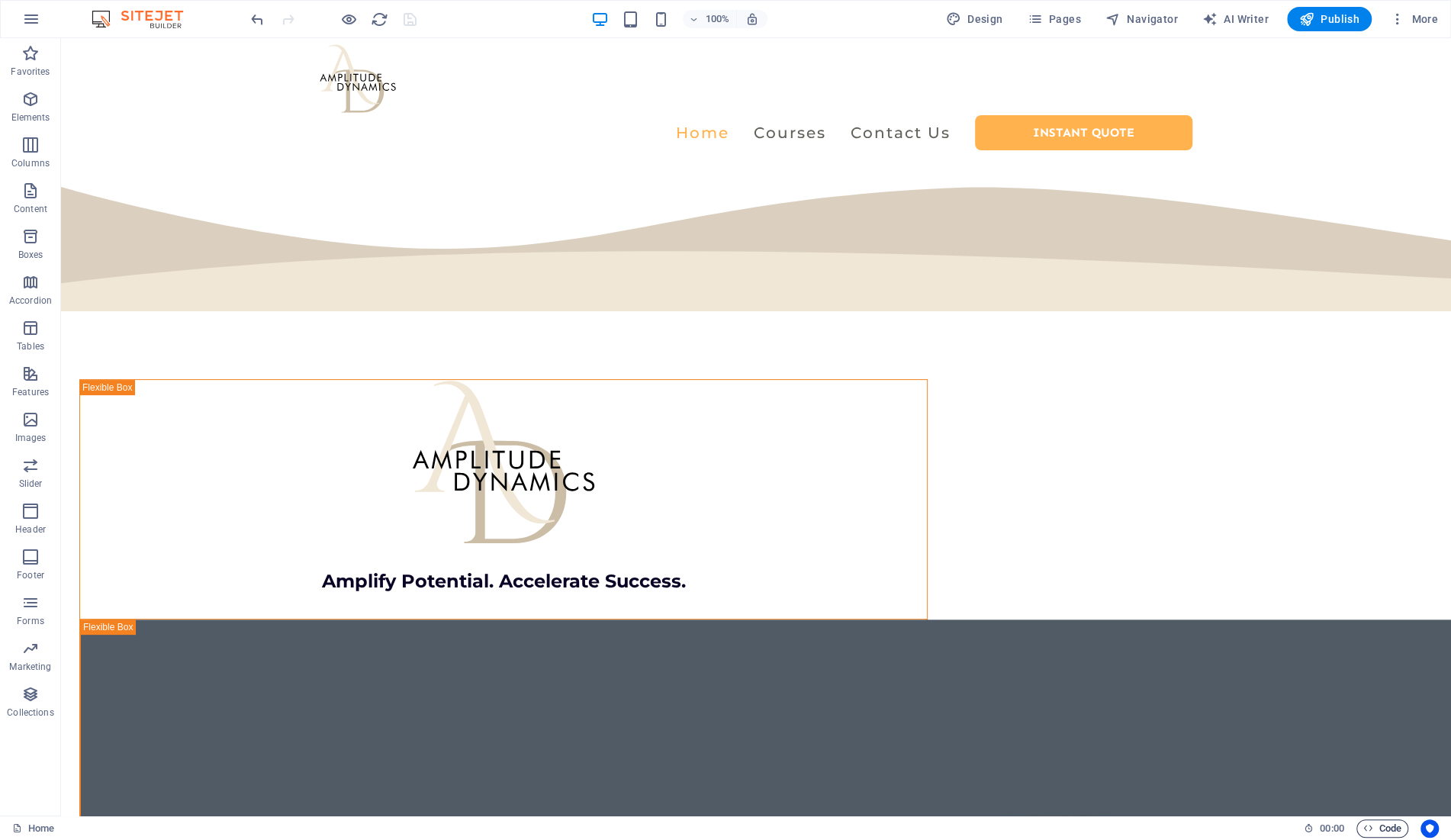
click at [1380, 829] on span "Code" at bounding box center [1382, 828] width 38 height 19
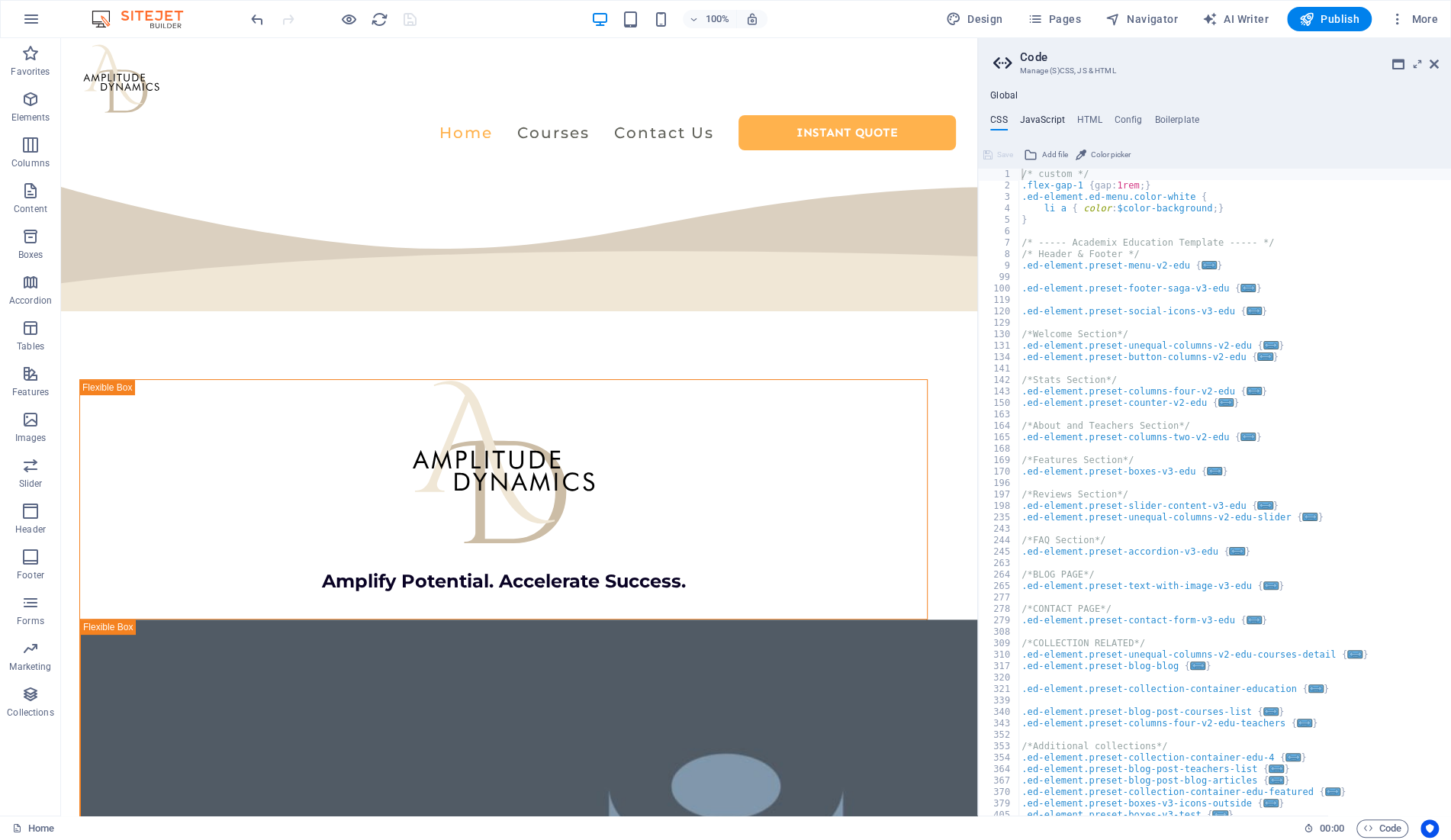
click at [1044, 118] on h4 "JavaScript" at bounding box center [1043, 123] width 45 height 17
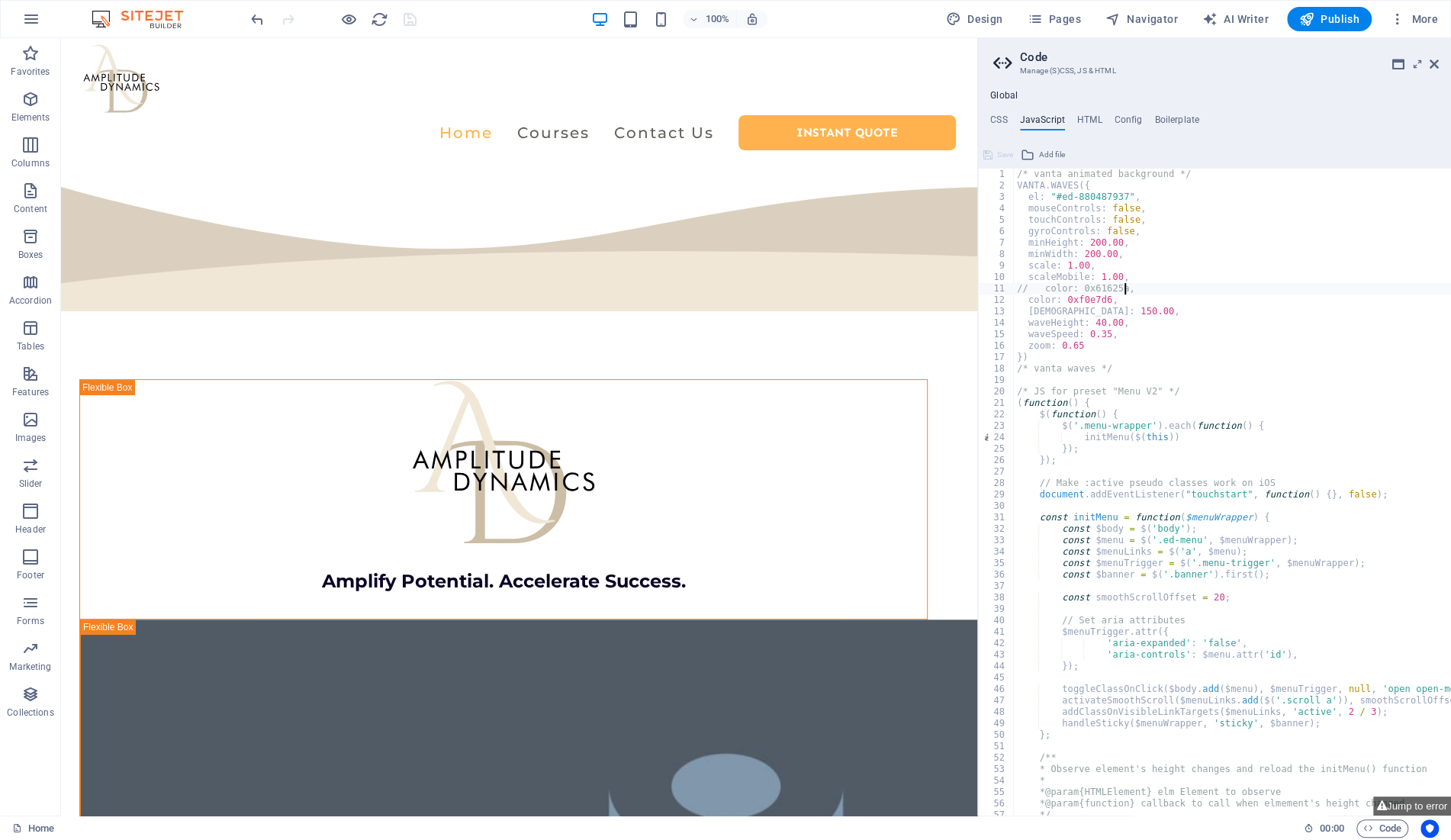
click at [1147, 285] on div "/* vanta animated background */ VANTA . WAVES ({ el : "#ed-880487937" , mouseCo…" at bounding box center [1364, 503] width 700 height 670
type textarea "// color: 0x61625a,"
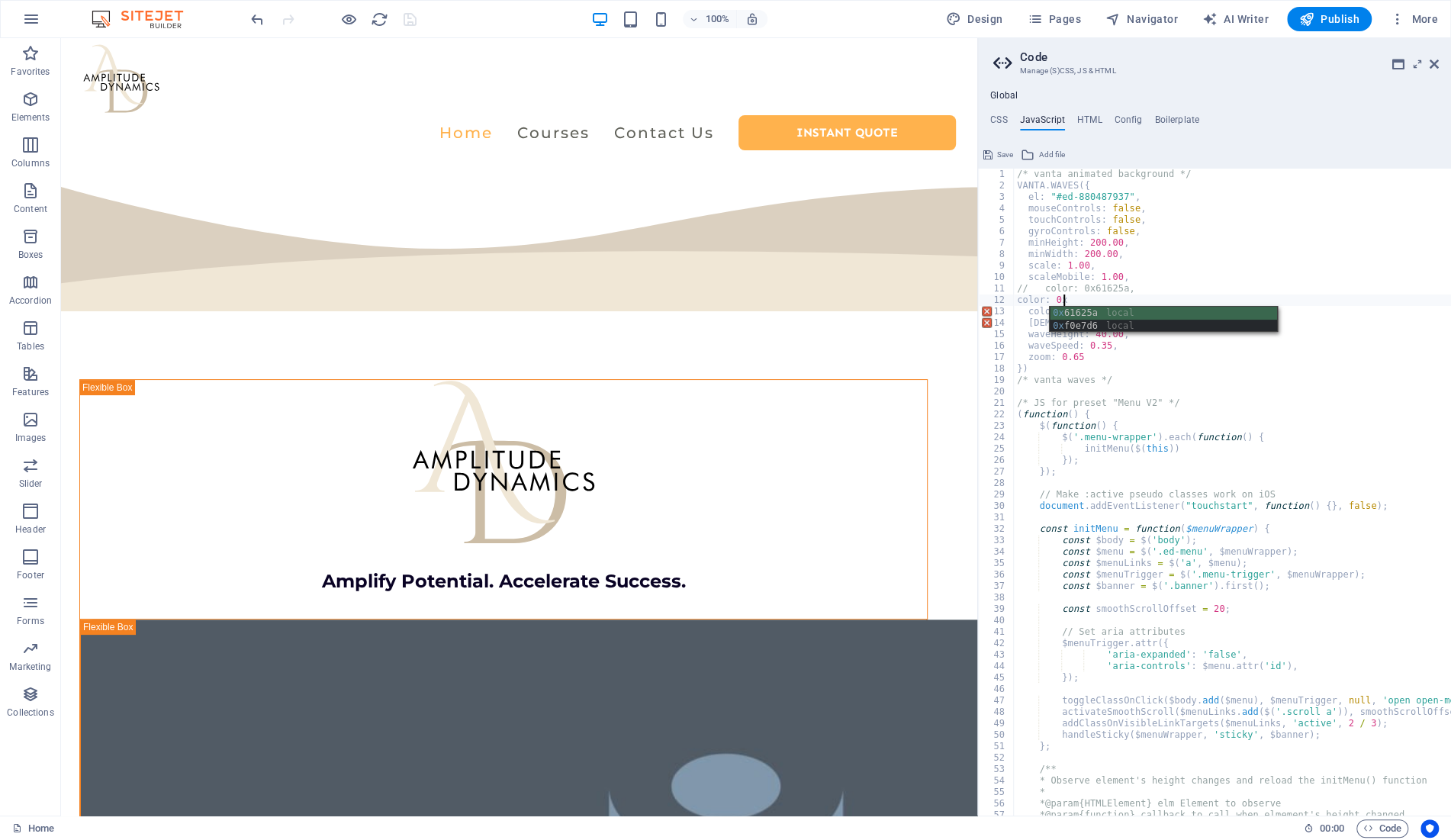
paste textarea "ccbda6"
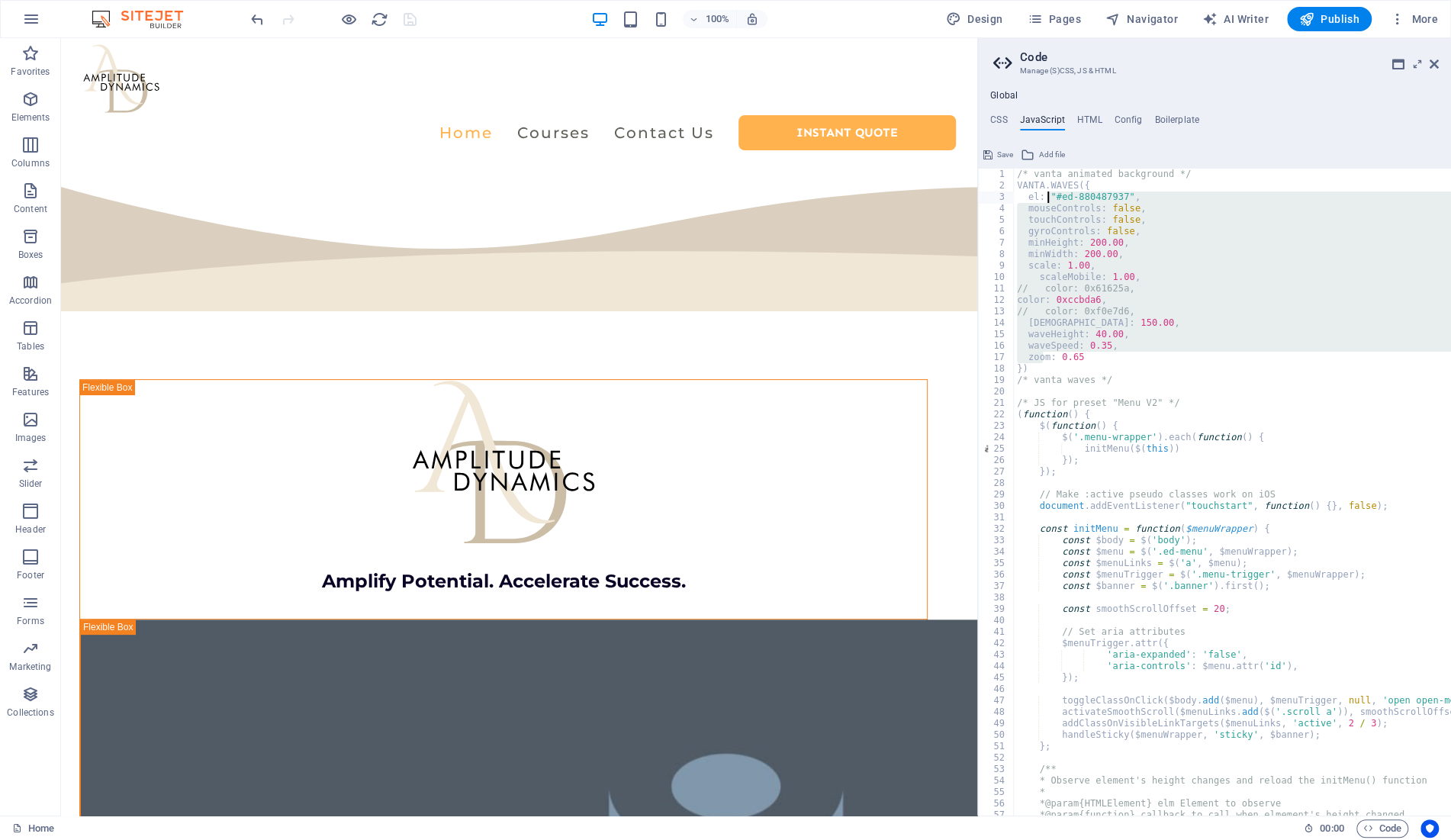
drag, startPoint x: 1045, startPoint y: 352, endPoint x: 1049, endPoint y: 198, distance: 154.1
click at [1049, 198] on div "/* vanta animated background */ VANTA . WAVES ({ el : "#ed-880487937" , mouseCo…" at bounding box center [1364, 503] width 700 height 670
click at [1103, 349] on div "/* vanta animated background */ VANTA . WAVES ({ el : "#ed-880487937" , mouseCo…" at bounding box center [1232, 492] width 437 height 647
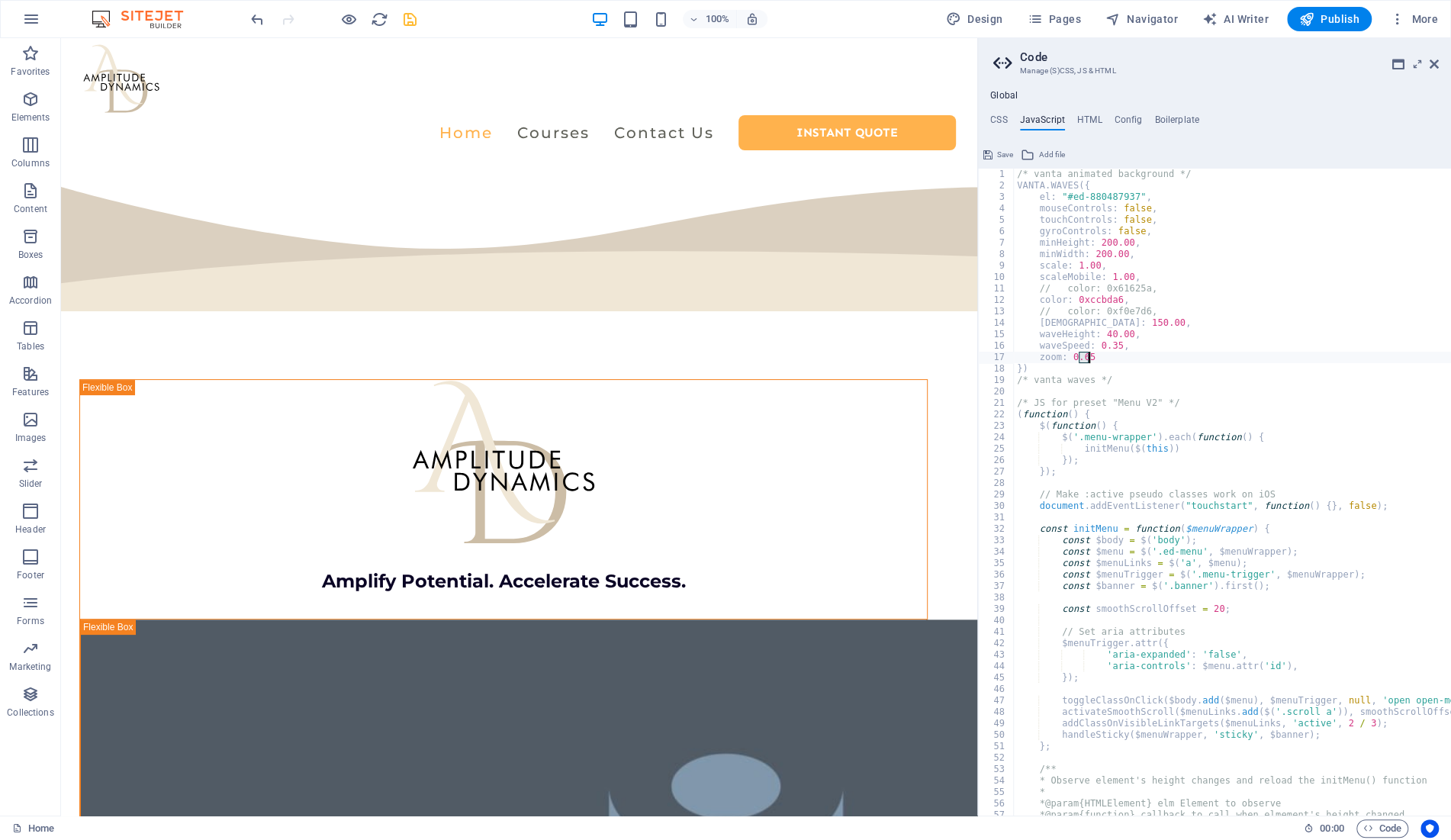
drag, startPoint x: 1079, startPoint y: 357, endPoint x: 1088, endPoint y: 357, distance: 9.0
click at [1088, 357] on div "/* vanta animated background */ VANTA . WAVES ({ el : "#ed-880487937" , mouseCo…" at bounding box center [1364, 503] width 700 height 670
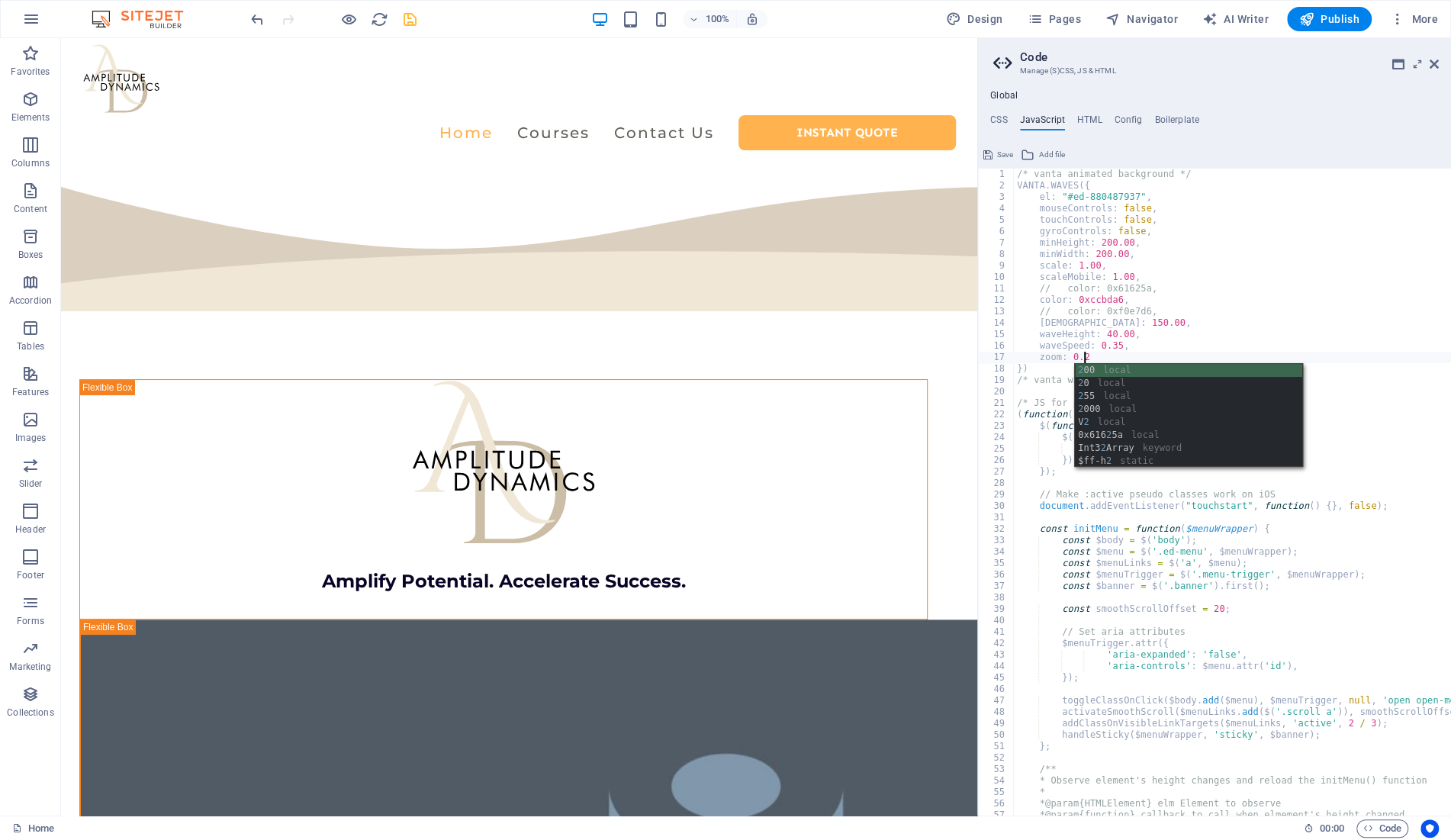
scroll to position [0, 5]
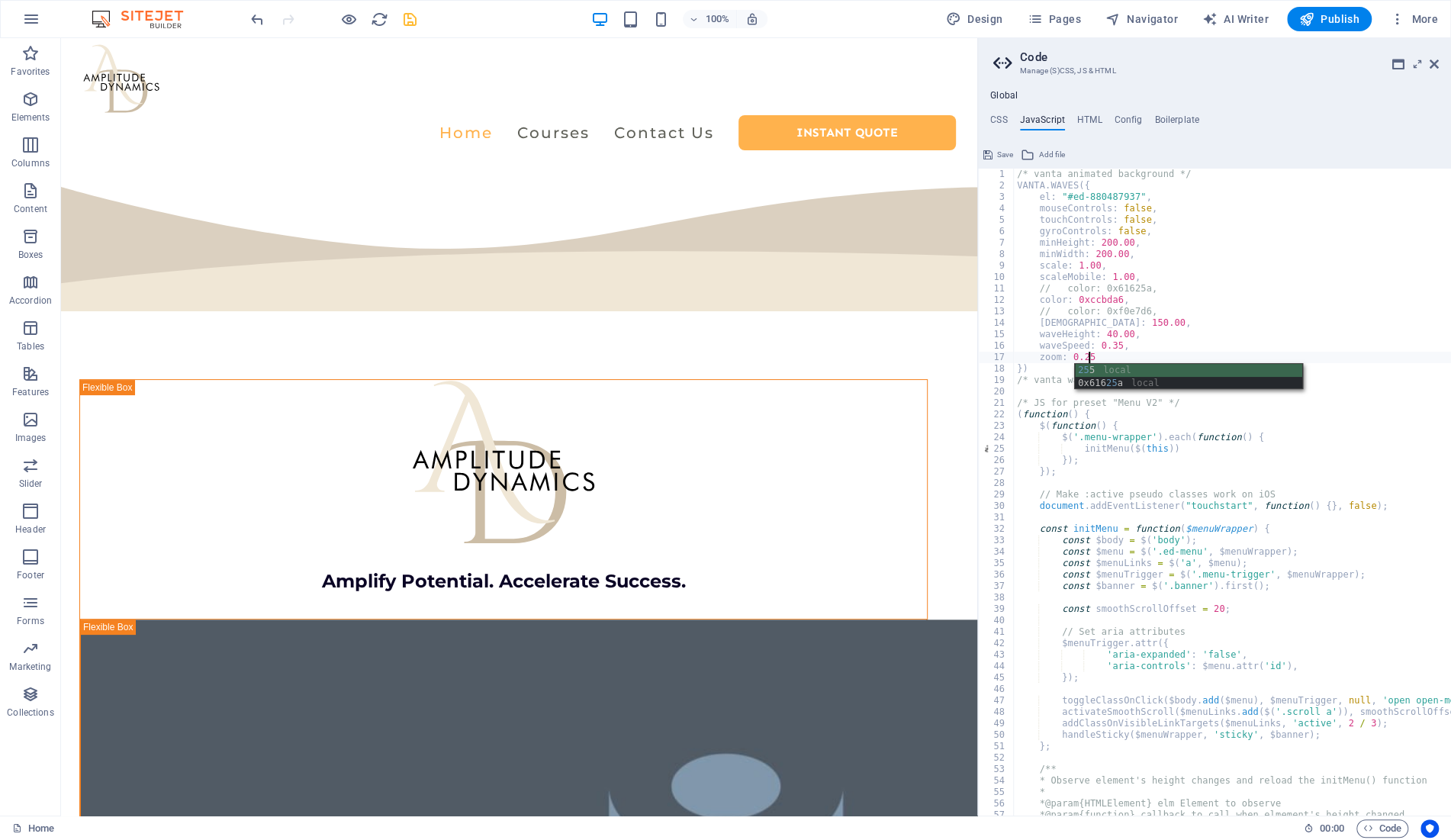
click at [1162, 328] on div "/* vanta animated background */ VANTA . WAVES ({ el : "#ed-880487937" , mouseCo…" at bounding box center [1364, 503] width 700 height 670
type textarea "shininess: 150.00,"
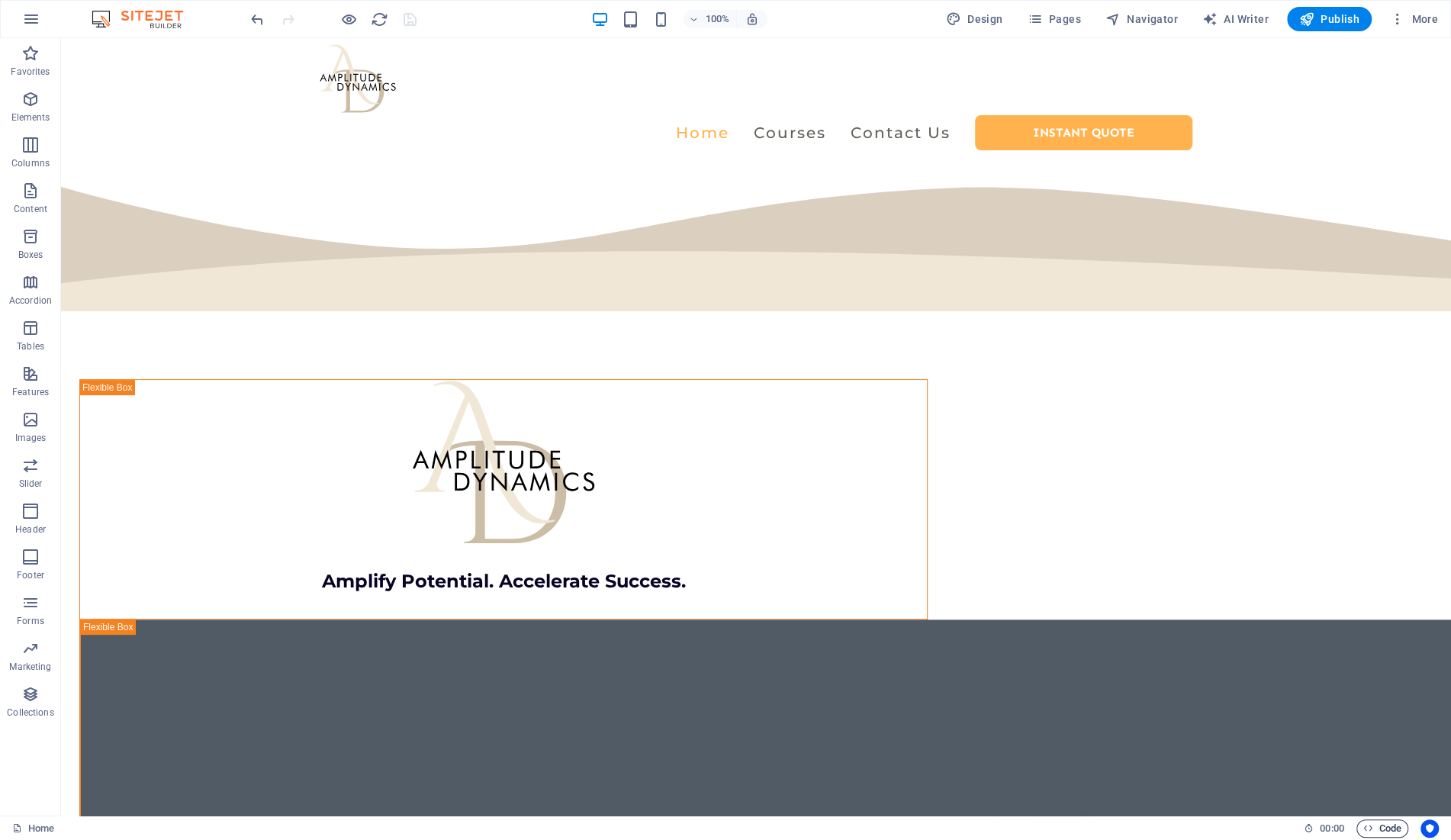
click at [1377, 823] on span "Code" at bounding box center [1382, 828] width 38 height 19
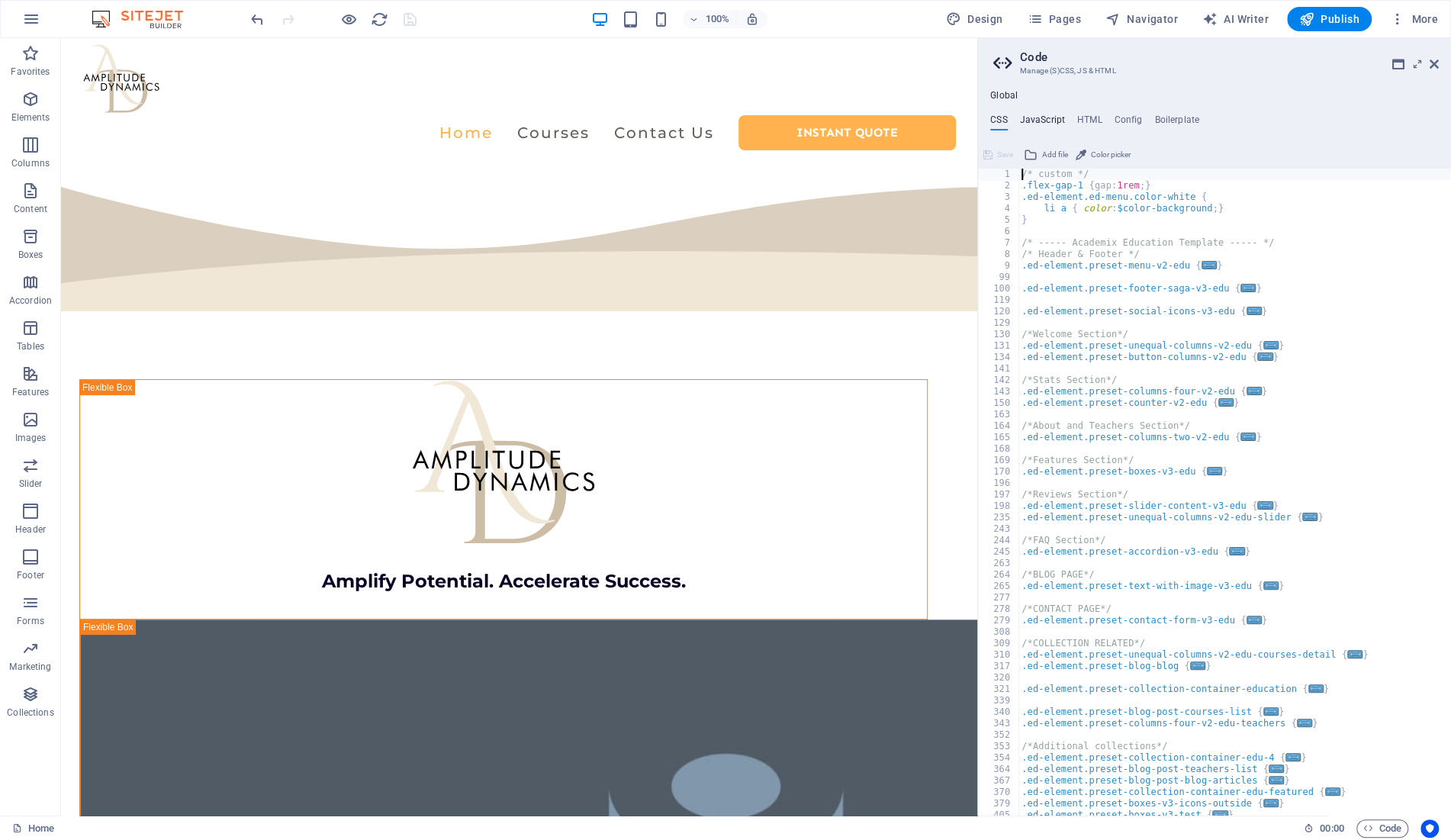
click at [1048, 122] on h4 "JavaScript" at bounding box center [1043, 123] width 45 height 17
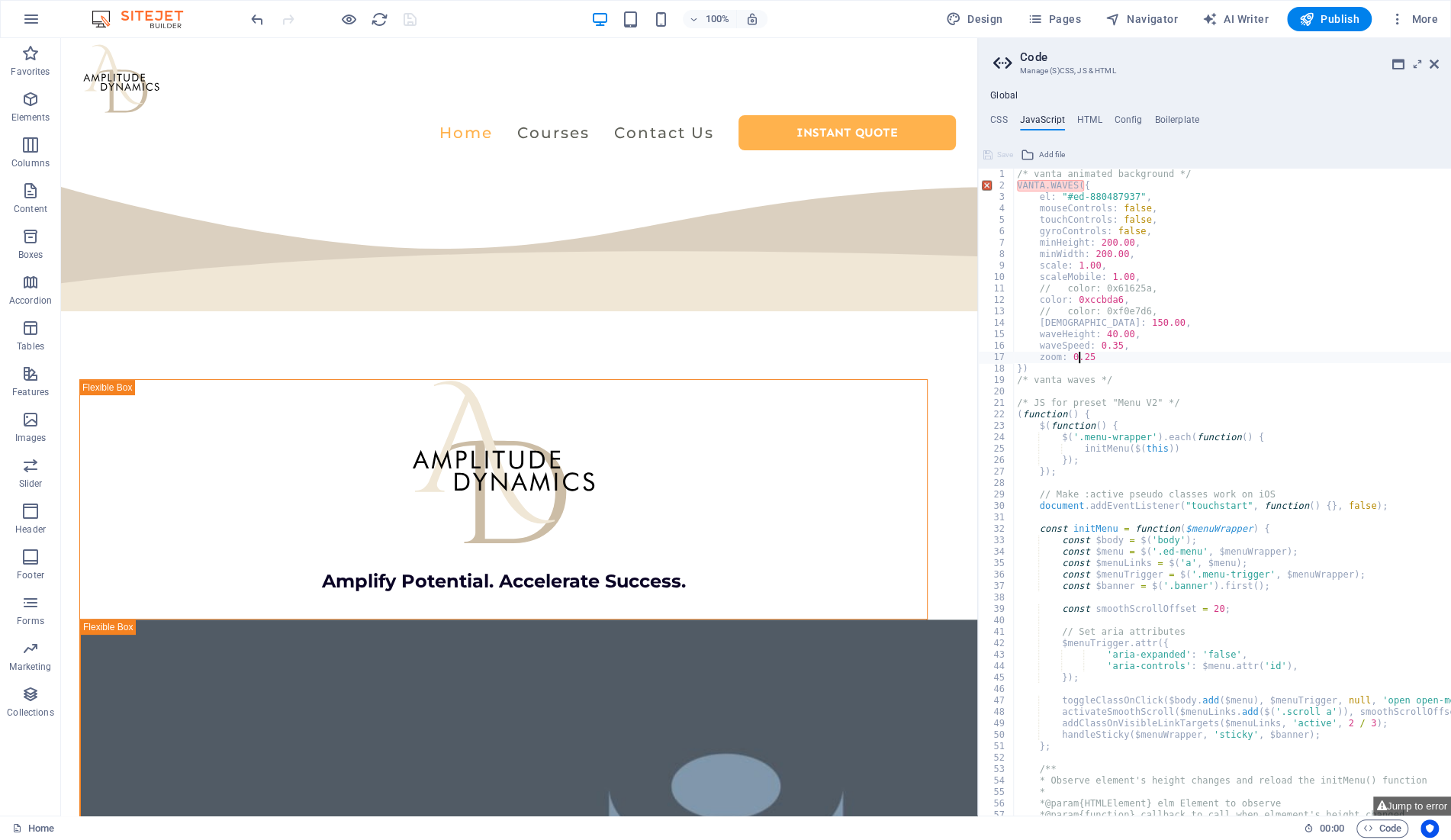
click at [1076, 357] on div "/* vanta animated background */ VANTA . WAVES ({ el : "#ed-880487937" , mouseCo…" at bounding box center [1364, 503] width 700 height 670
type textarea "zoom: 0.1,"
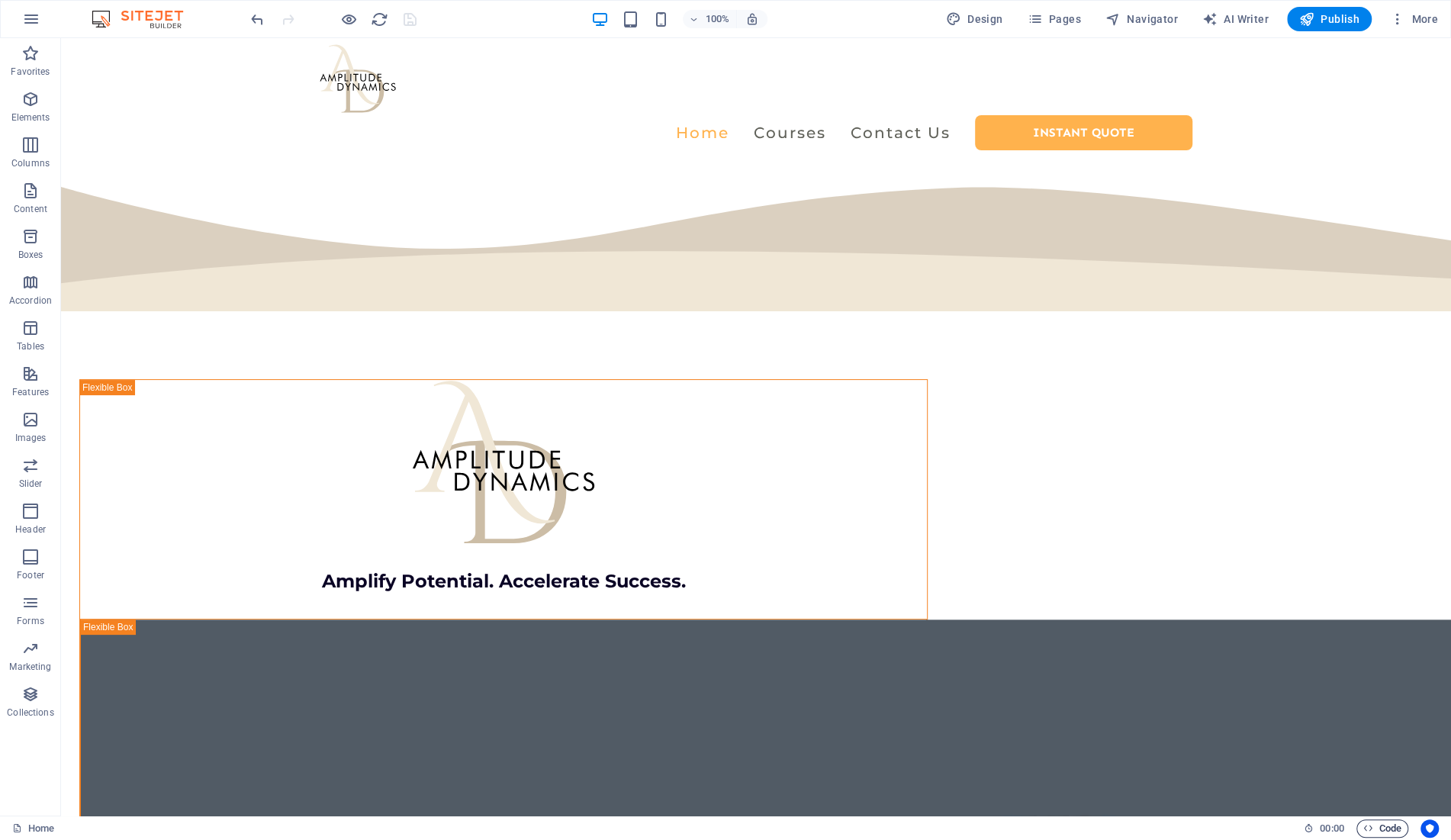
click at [1382, 823] on span "Code" at bounding box center [1382, 828] width 38 height 19
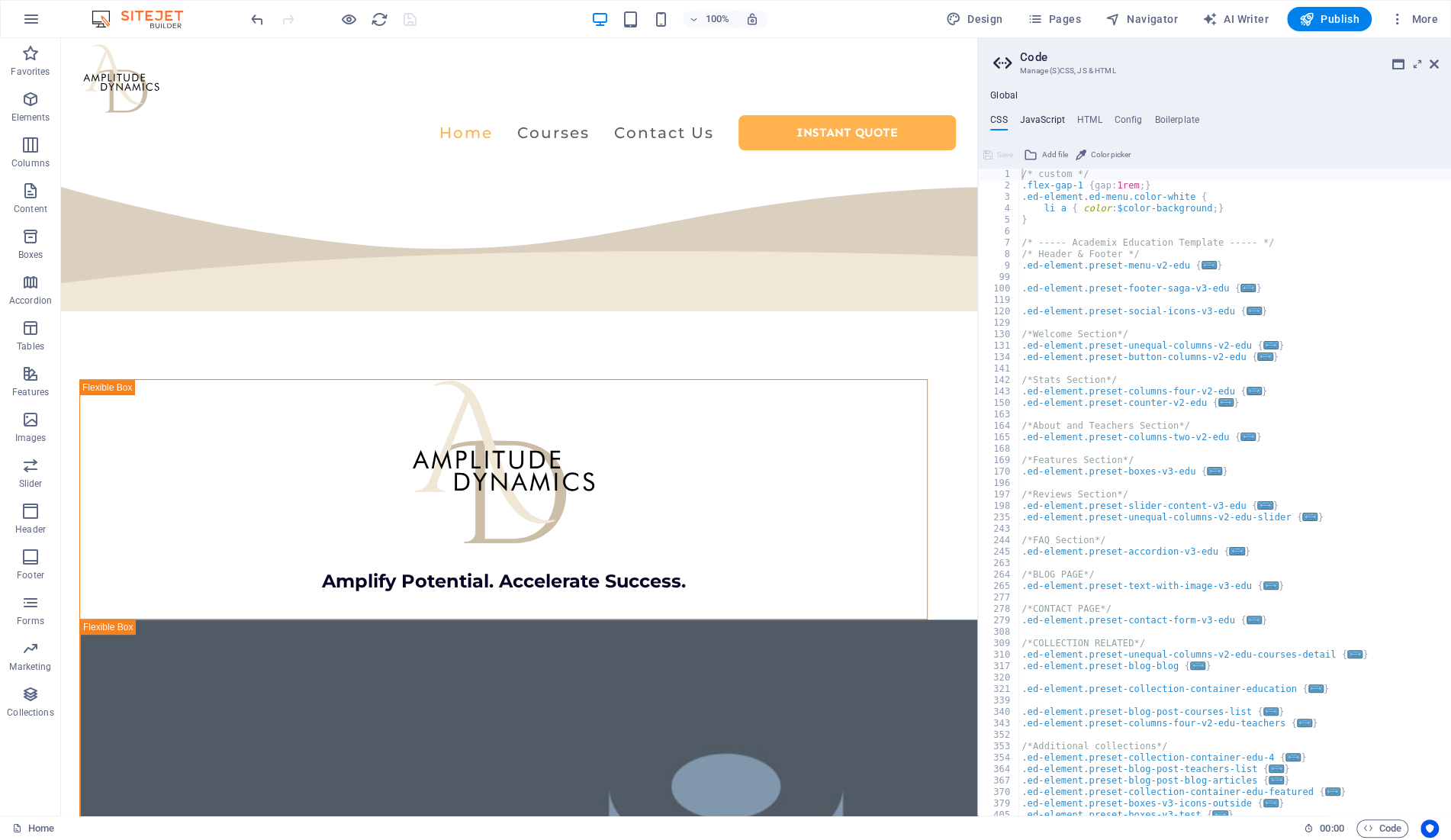
click at [1035, 118] on h4 "JavaScript" at bounding box center [1043, 123] width 45 height 17
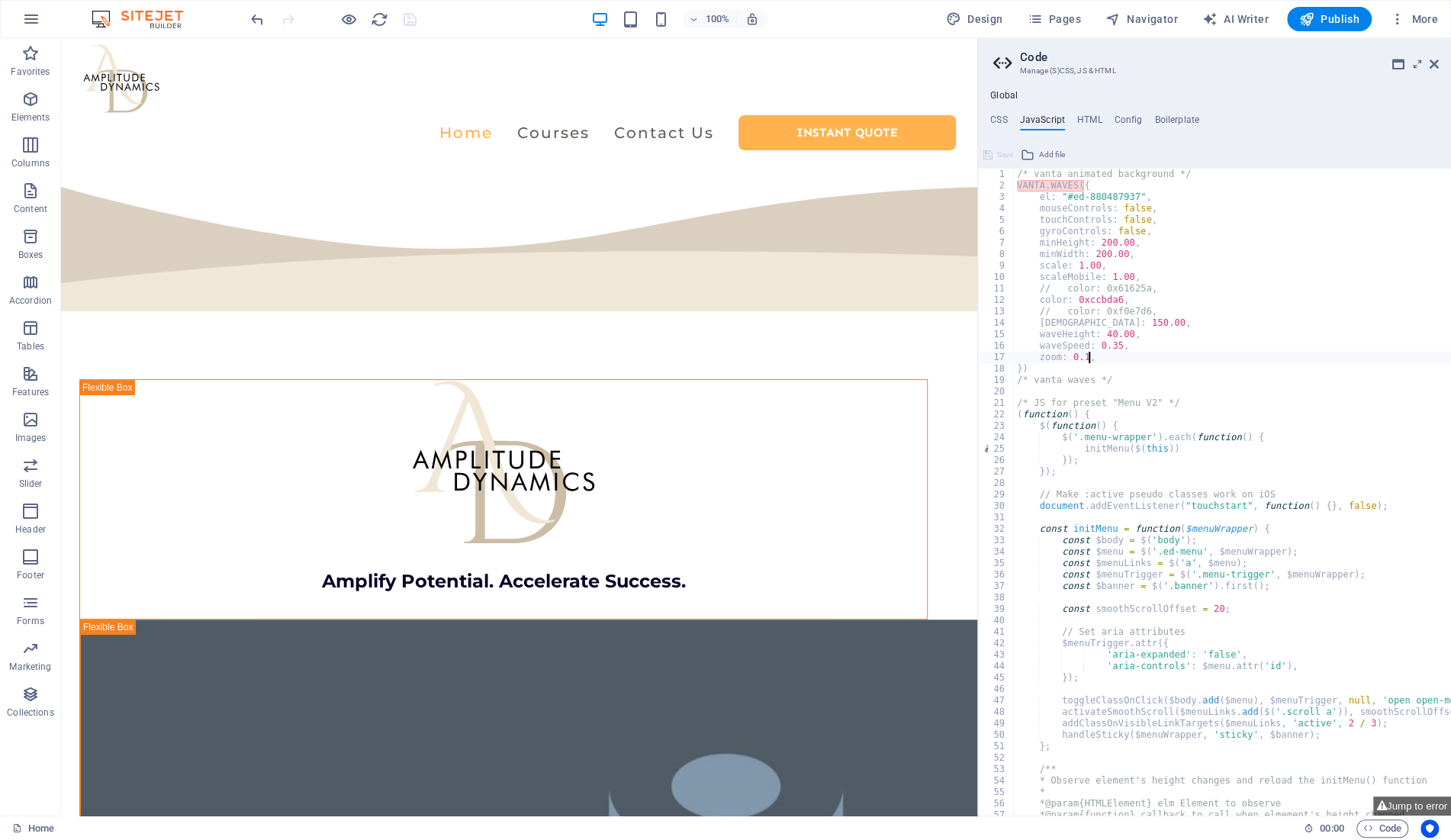
click at [1181, 308] on div "/* vanta animated background */ VANTA . WAVES ({ el : "#ed-880487937" , mouseCo…" at bounding box center [1364, 503] width 700 height 670
click at [1083, 357] on div "/* vanta animated background */ VANTA . WAVES ({ el : "#ed-880487937" , mouseCo…" at bounding box center [1364, 503] width 700 height 670
click at [1163, 299] on div "/* vanta animated background */ VANTA . WAVES ({ el : "#ed-880487937" , mouseCo…" at bounding box center [1364, 503] width 700 height 670
type textarea "color: 0xccbda6,"
type textarea "// color: 0xf0e7d6,"
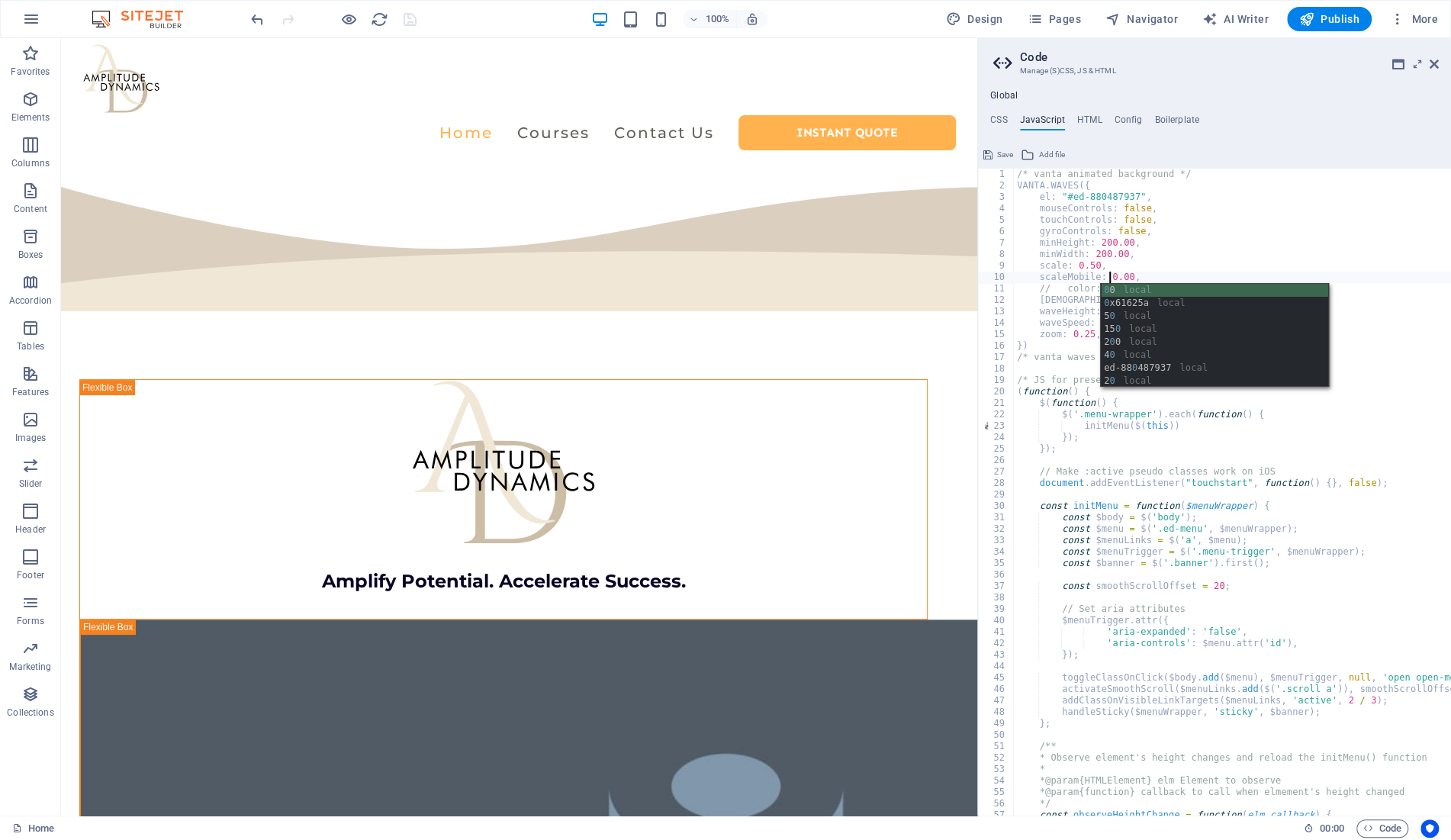
scroll to position [0, 8]
type textarea "scaleMobile: 0.50,"
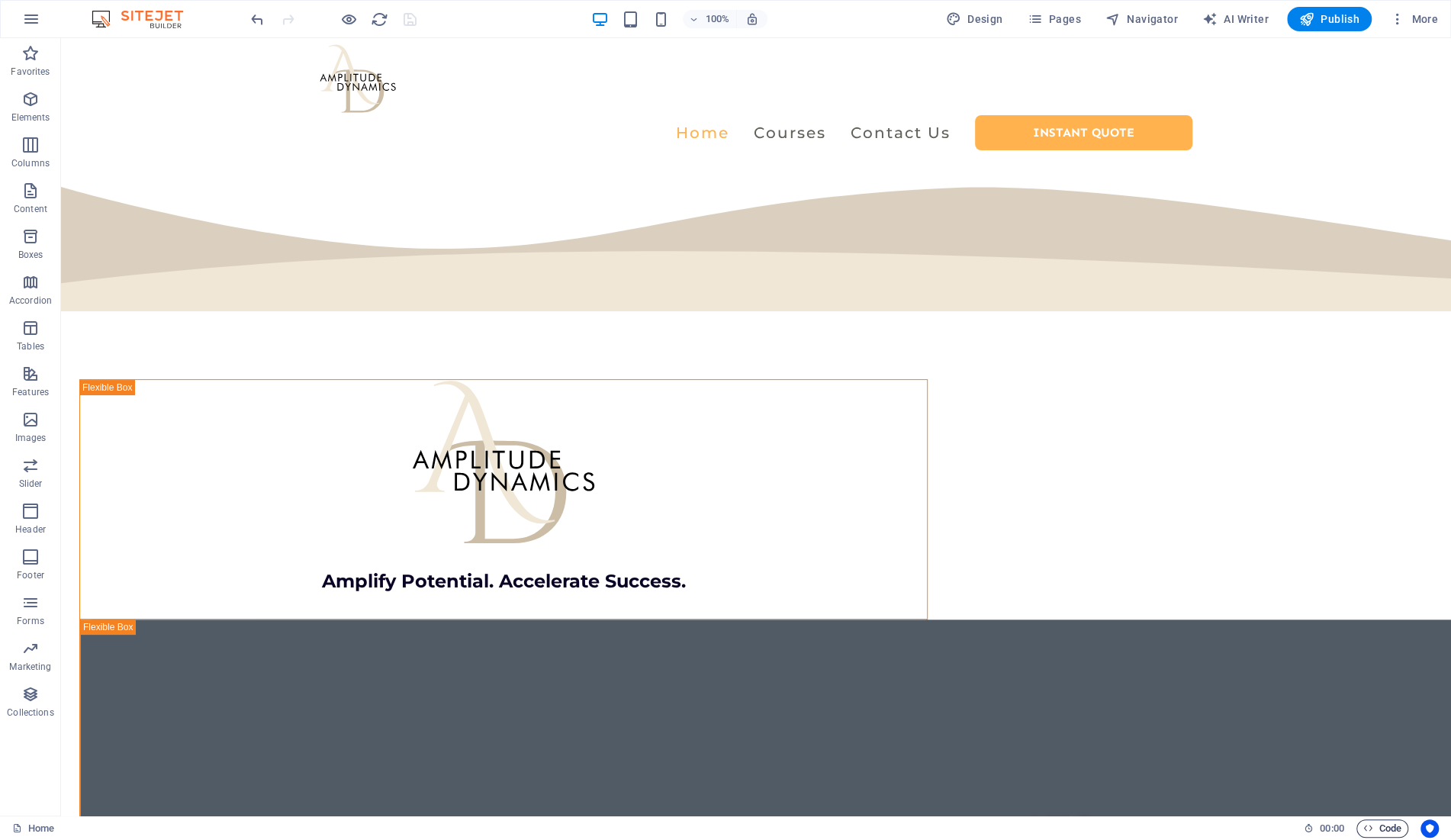
click at [1380, 825] on span "Code" at bounding box center [1382, 828] width 38 height 19
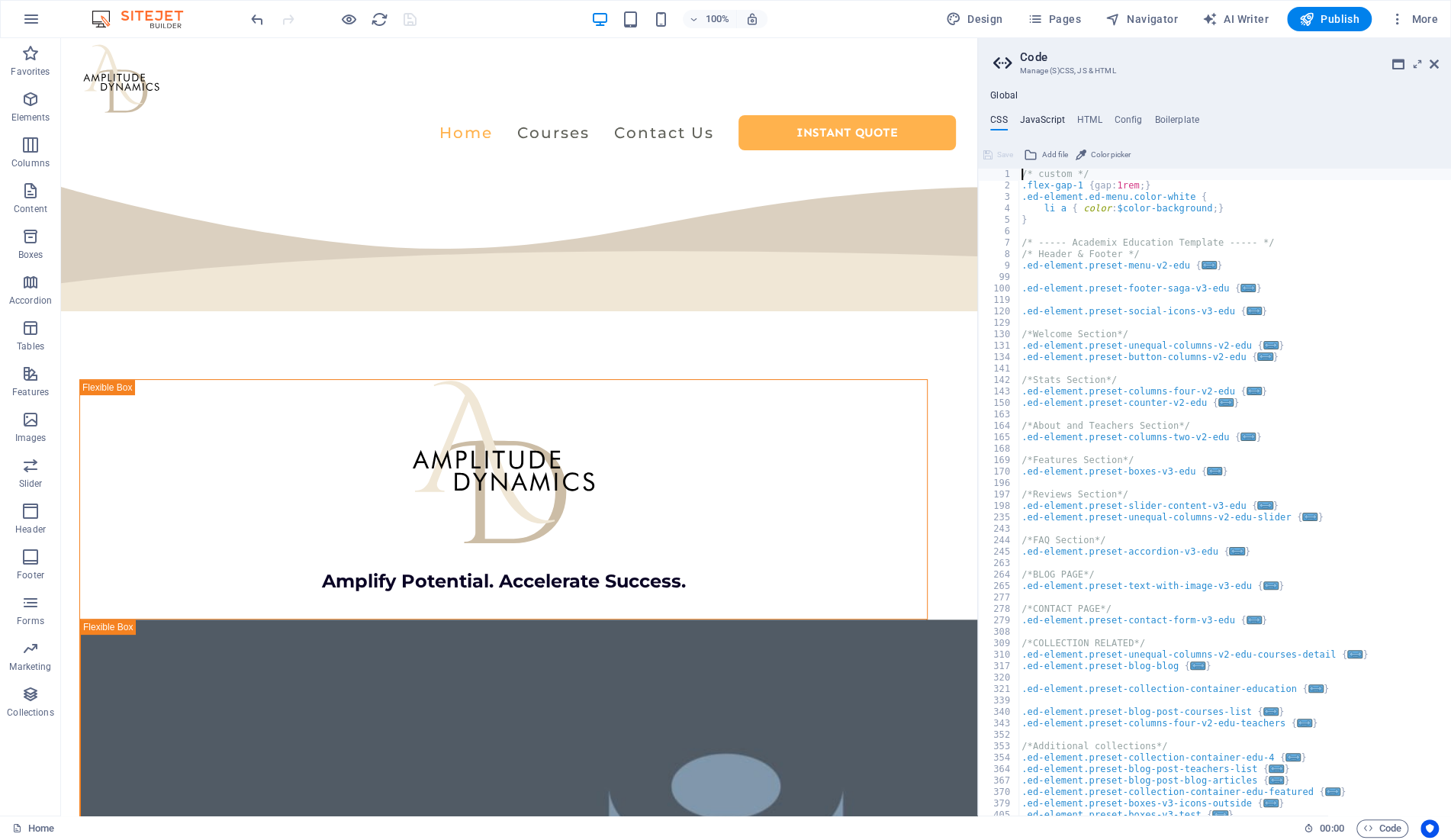
click at [1038, 117] on h4 "JavaScript" at bounding box center [1043, 123] width 45 height 17
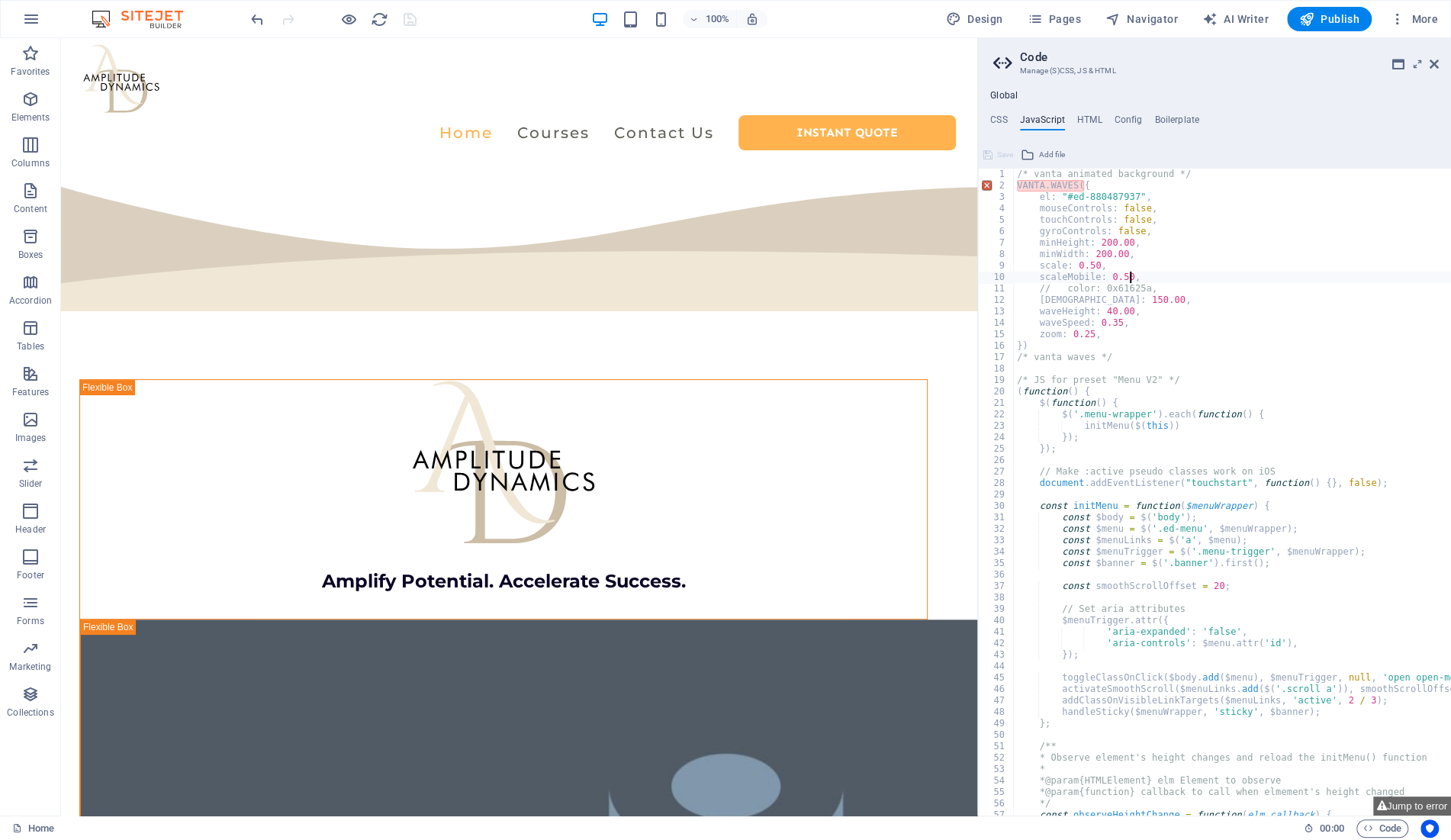
click at [1096, 286] on div "/* vanta animated background */ VANTA . WAVES ({ el : "#ed-880487937" , mouseCo…" at bounding box center [1364, 503] width 700 height 670
click at [1086, 265] on div "/* vanta animated background */ VANTA . WAVES ({ el : "#ed-880487937" , mouseCo…" at bounding box center [1364, 503] width 700 height 670
click at [1118, 276] on div "/* vanta animated background */ VANTA . WAVES ({ el : "#ed-880487937" , mouseCo…" at bounding box center [1364, 503] width 700 height 670
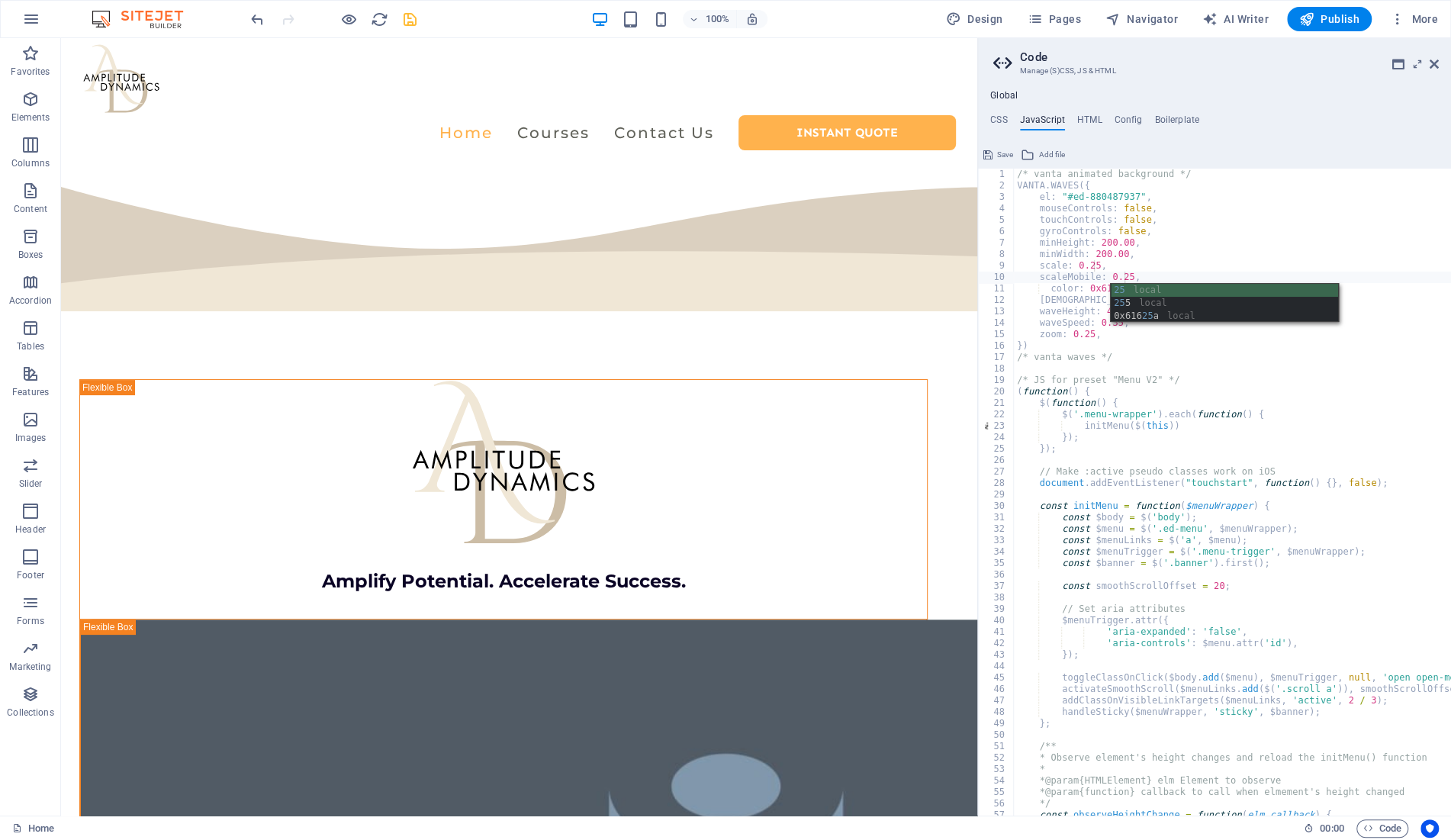
click at [1255, 348] on div "/* vanta animated background */ VANTA . WAVES ({ el : "#ed-880487937" , mouseCo…" at bounding box center [1364, 503] width 700 height 670
click at [1121, 321] on div "/* vanta animated background */ VANTA . WAVES ({ el : "#ed-880487937" , mouseCo…" at bounding box center [1364, 503] width 700 height 670
type textarea "waveSpeed: 0.35,"
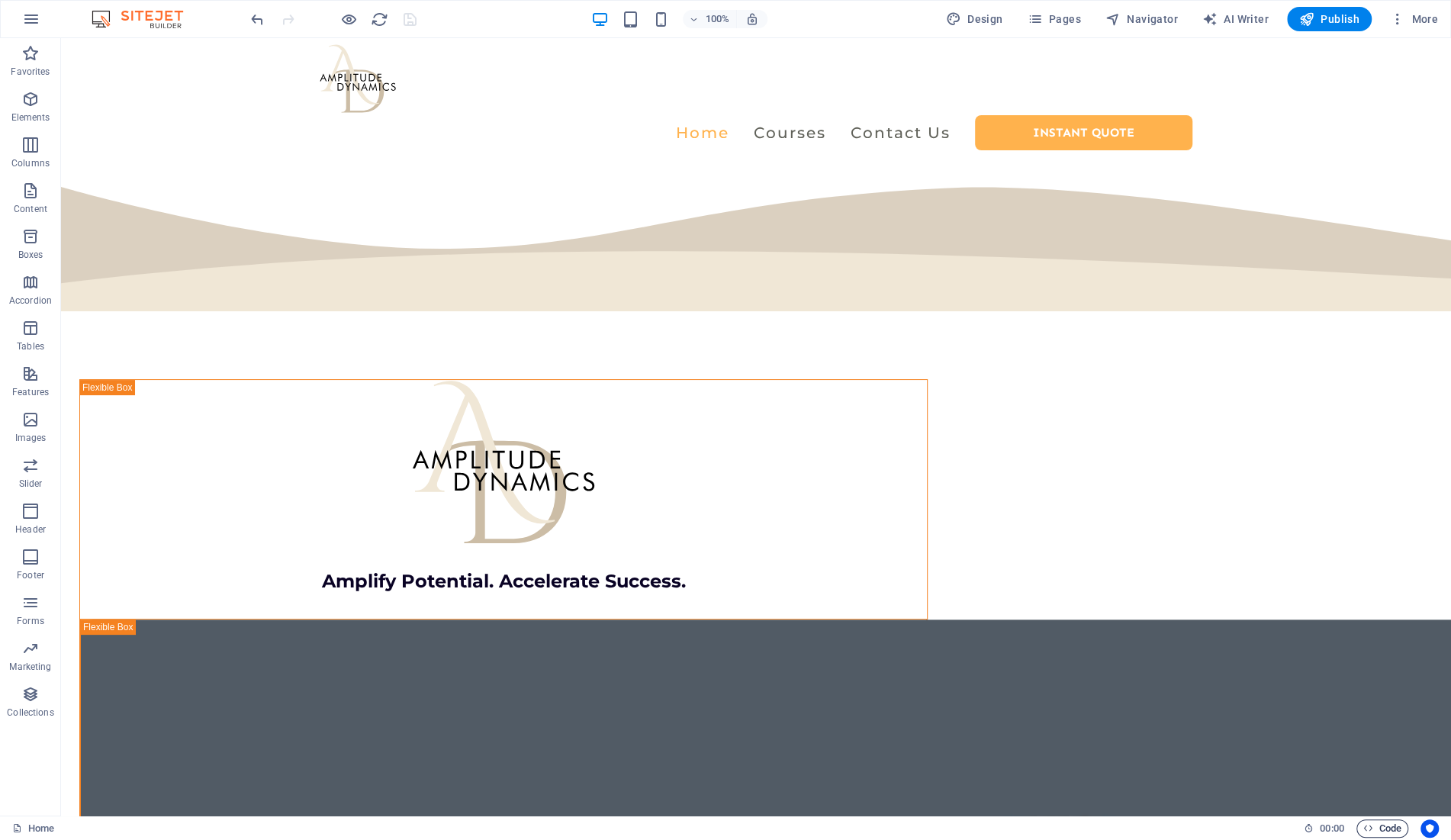
click at [1380, 827] on span "Code" at bounding box center [1382, 828] width 38 height 19
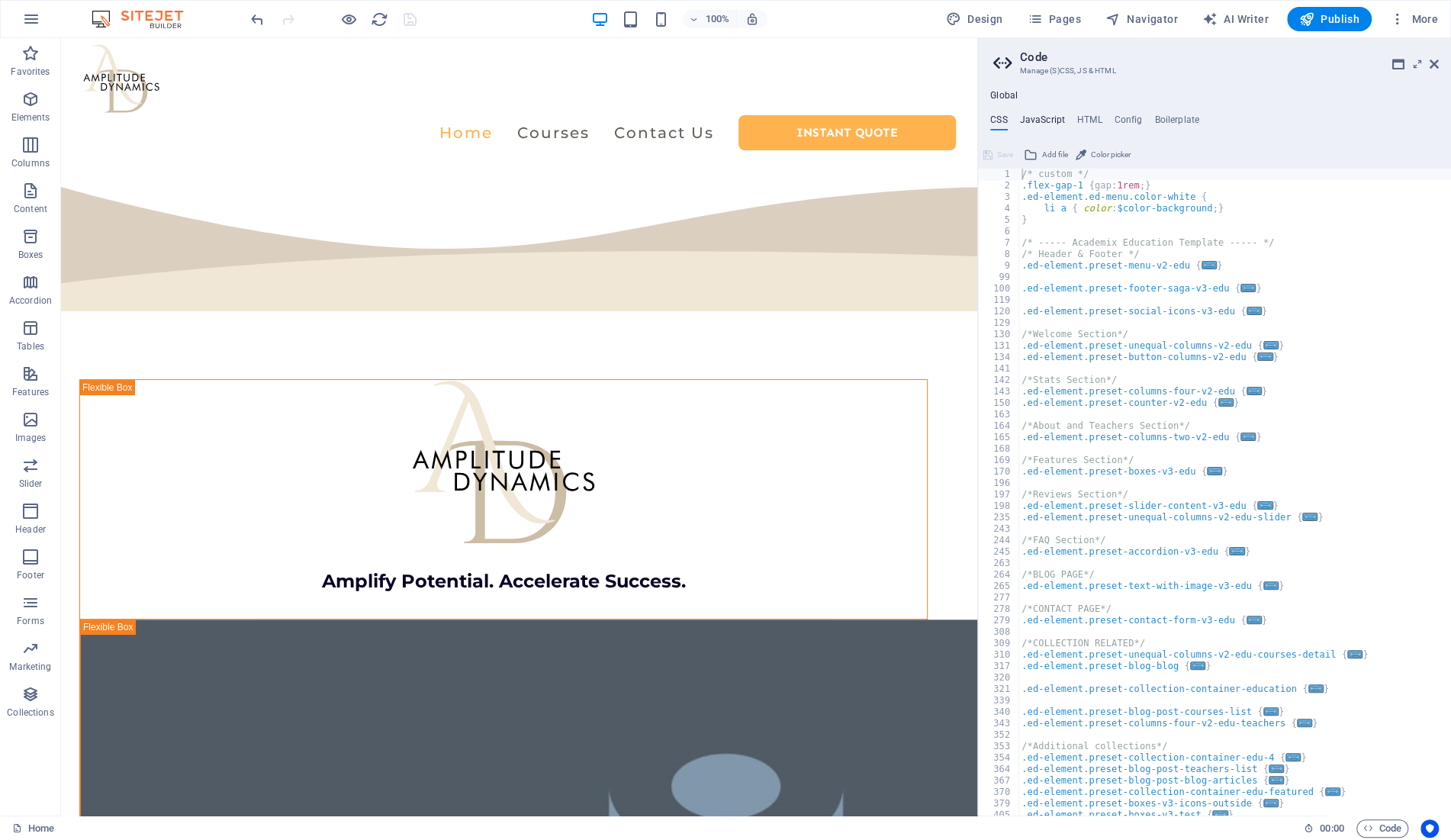
click at [1046, 117] on h4 "JavaScript" at bounding box center [1043, 123] width 45 height 17
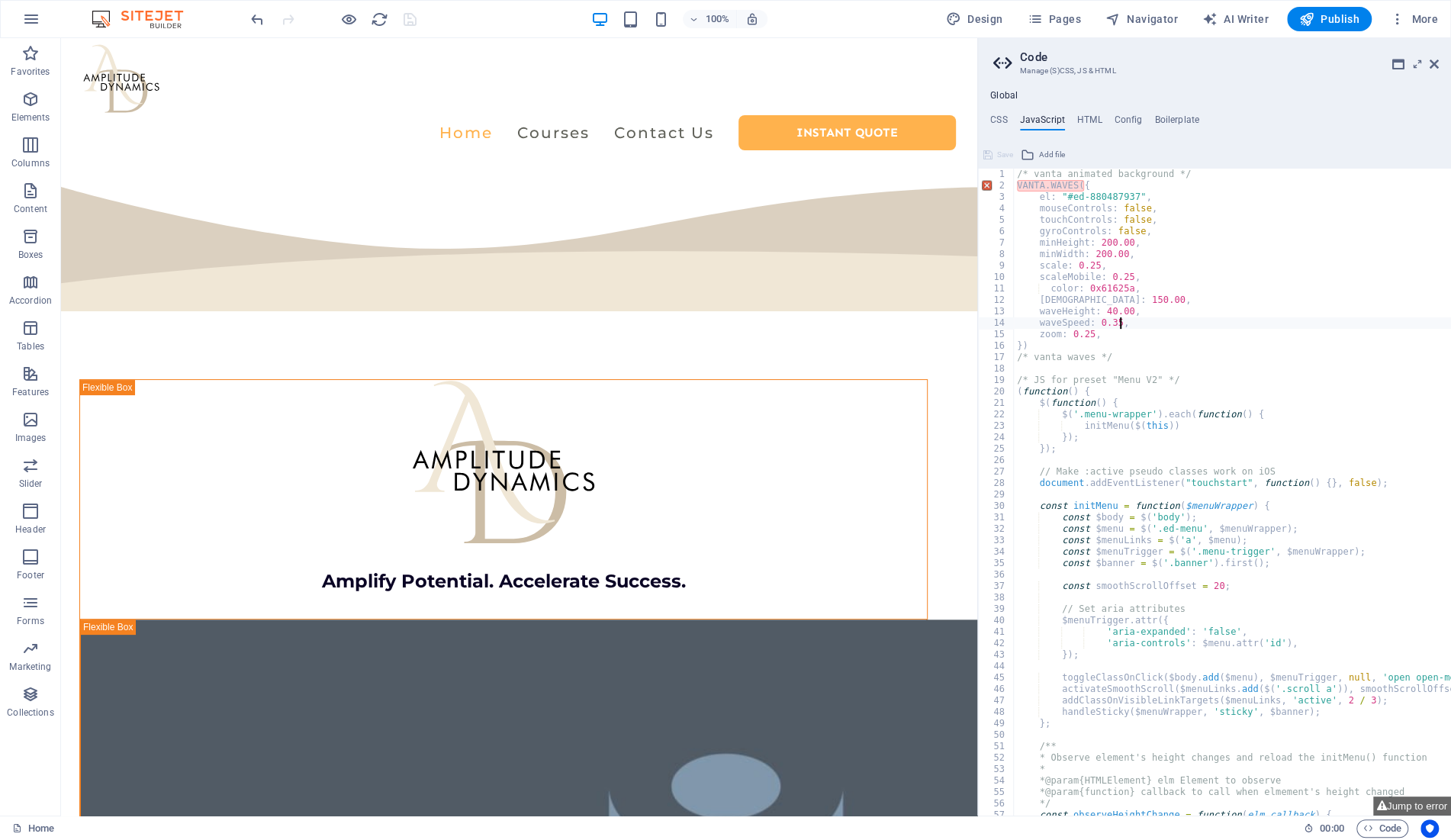
click at [1072, 265] on div "/* vanta animated background */ VANTA . WAVES ({ el : "#ed-880487937" , mouseCo…" at bounding box center [1364, 503] width 700 height 670
click at [1103, 276] on div "/* vanta animated background */ VANTA . WAVES ({ el : "#ed-880487937" , mouseCo…" at bounding box center [1364, 503] width 700 height 670
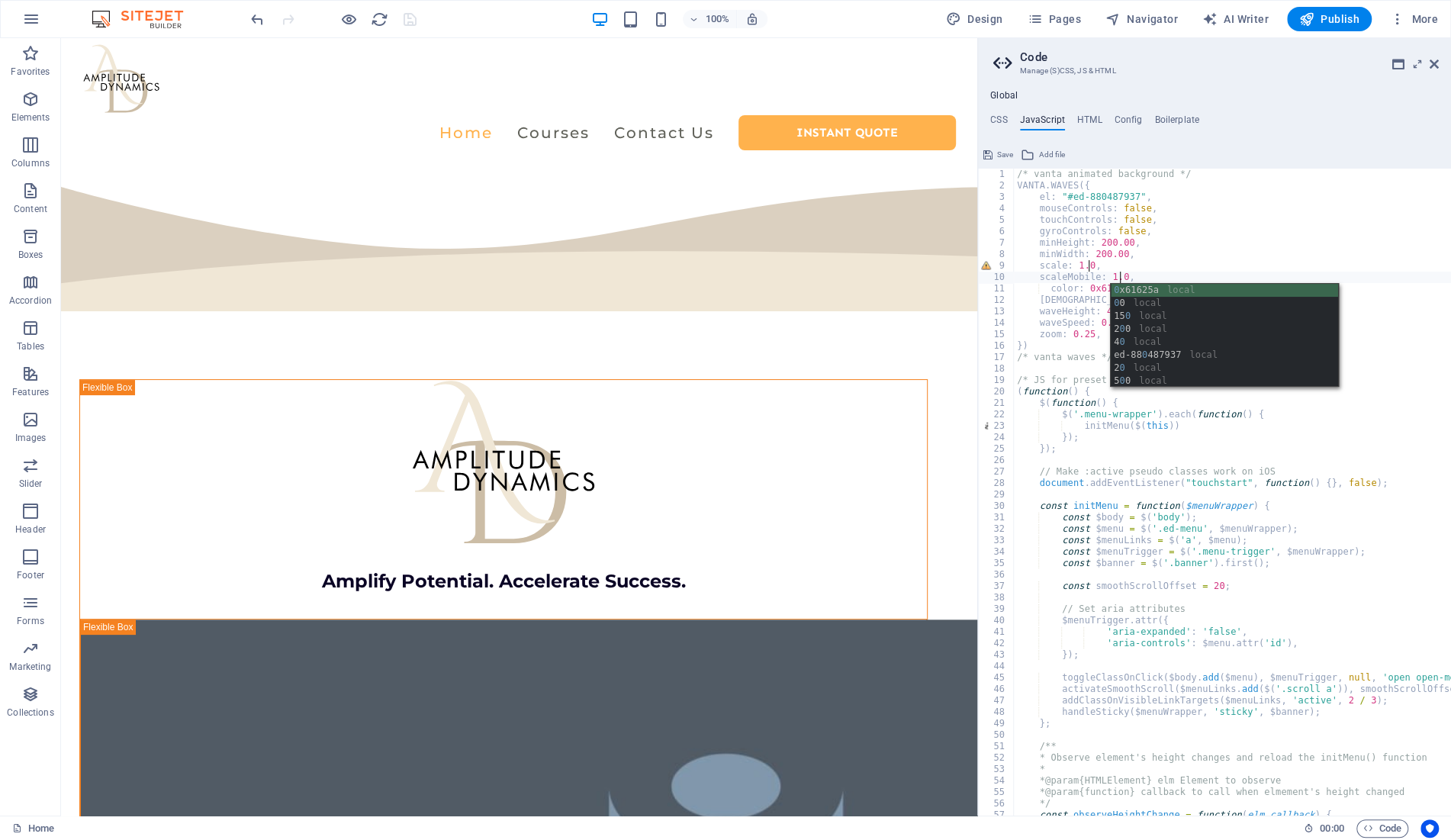
type textarea "scaleMobile: 1.00,"
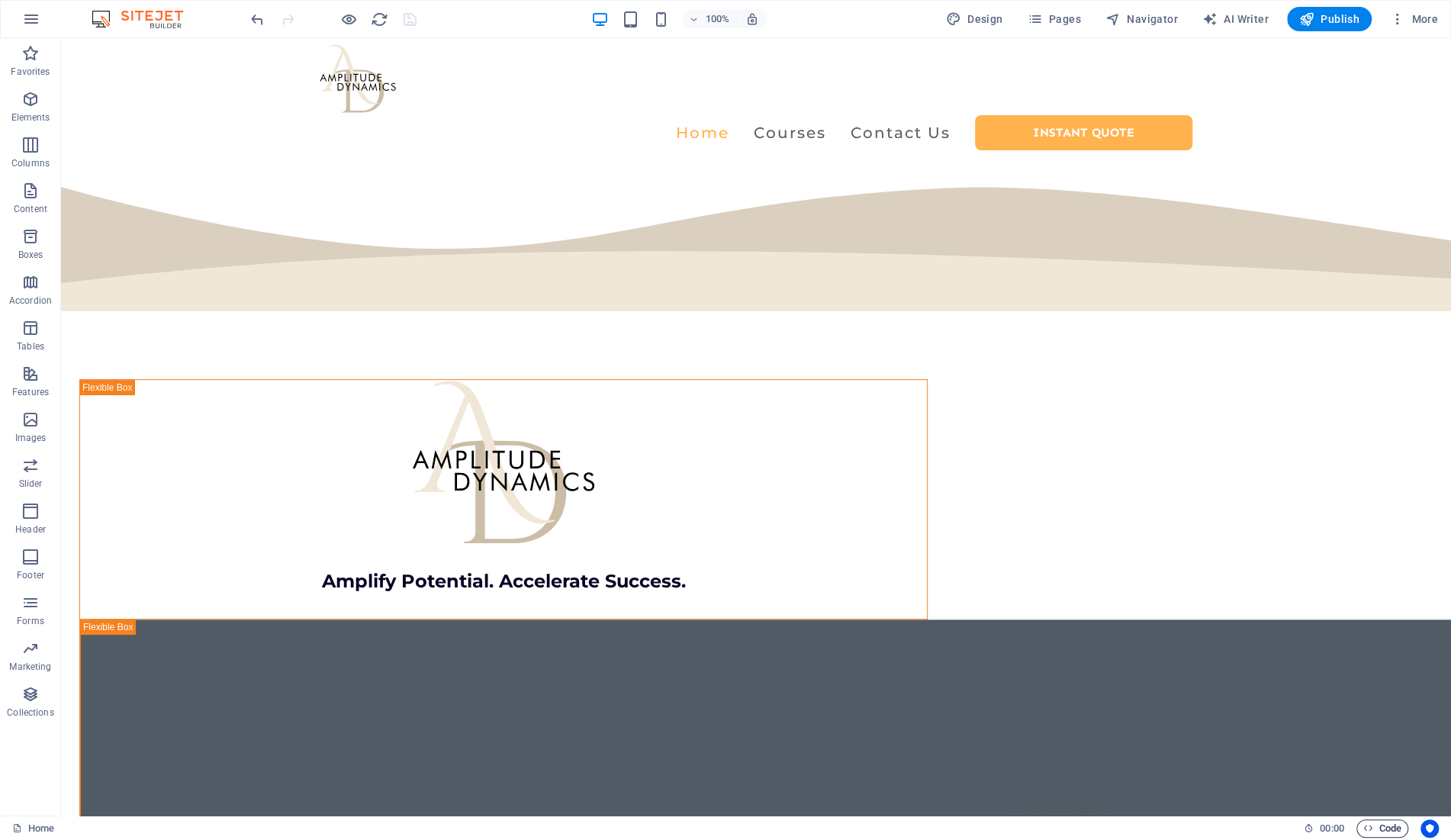
click at [1379, 830] on span "Code" at bounding box center [1382, 828] width 38 height 19
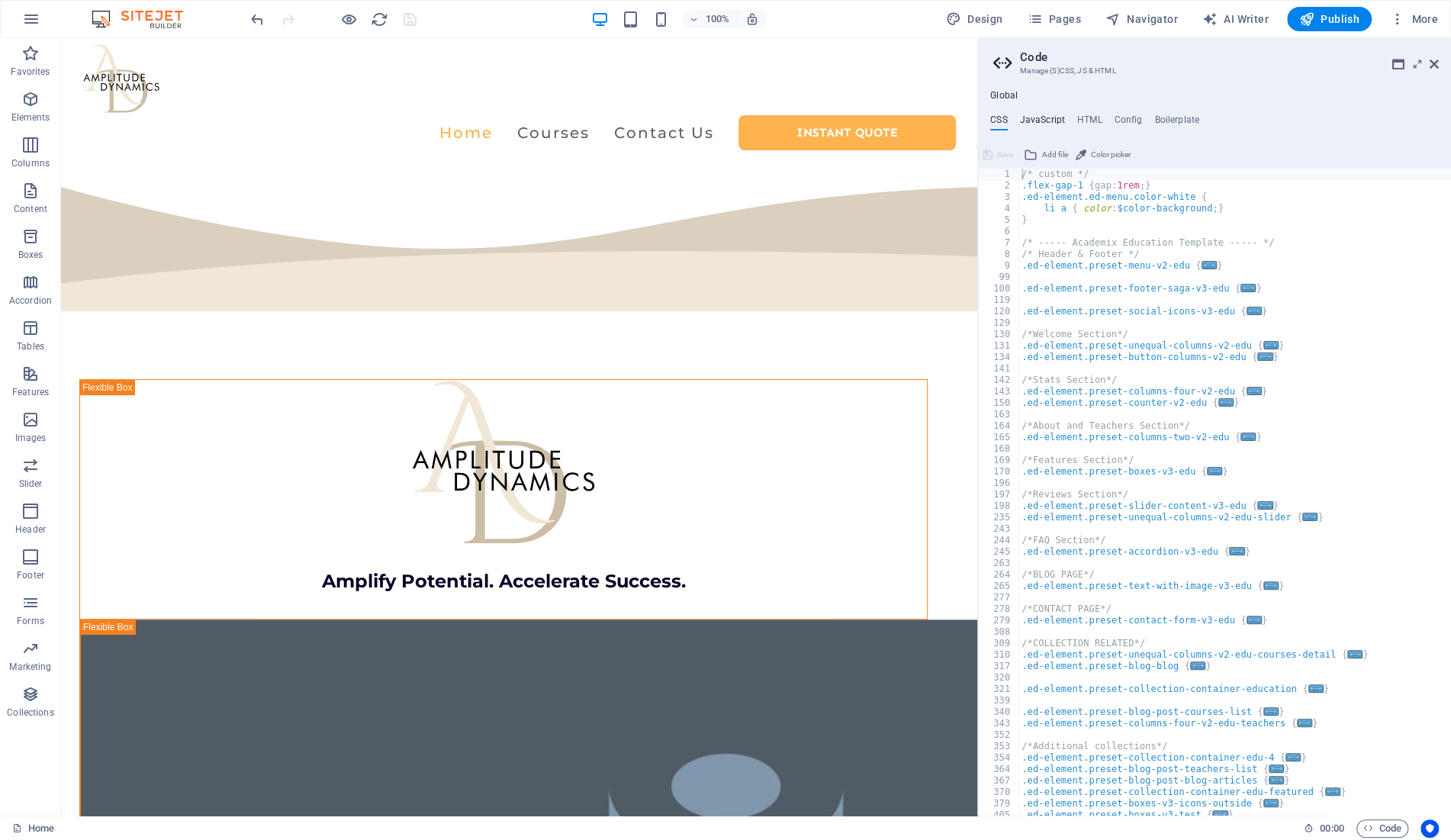
click at [1049, 118] on h4 "JavaScript" at bounding box center [1043, 123] width 45 height 17
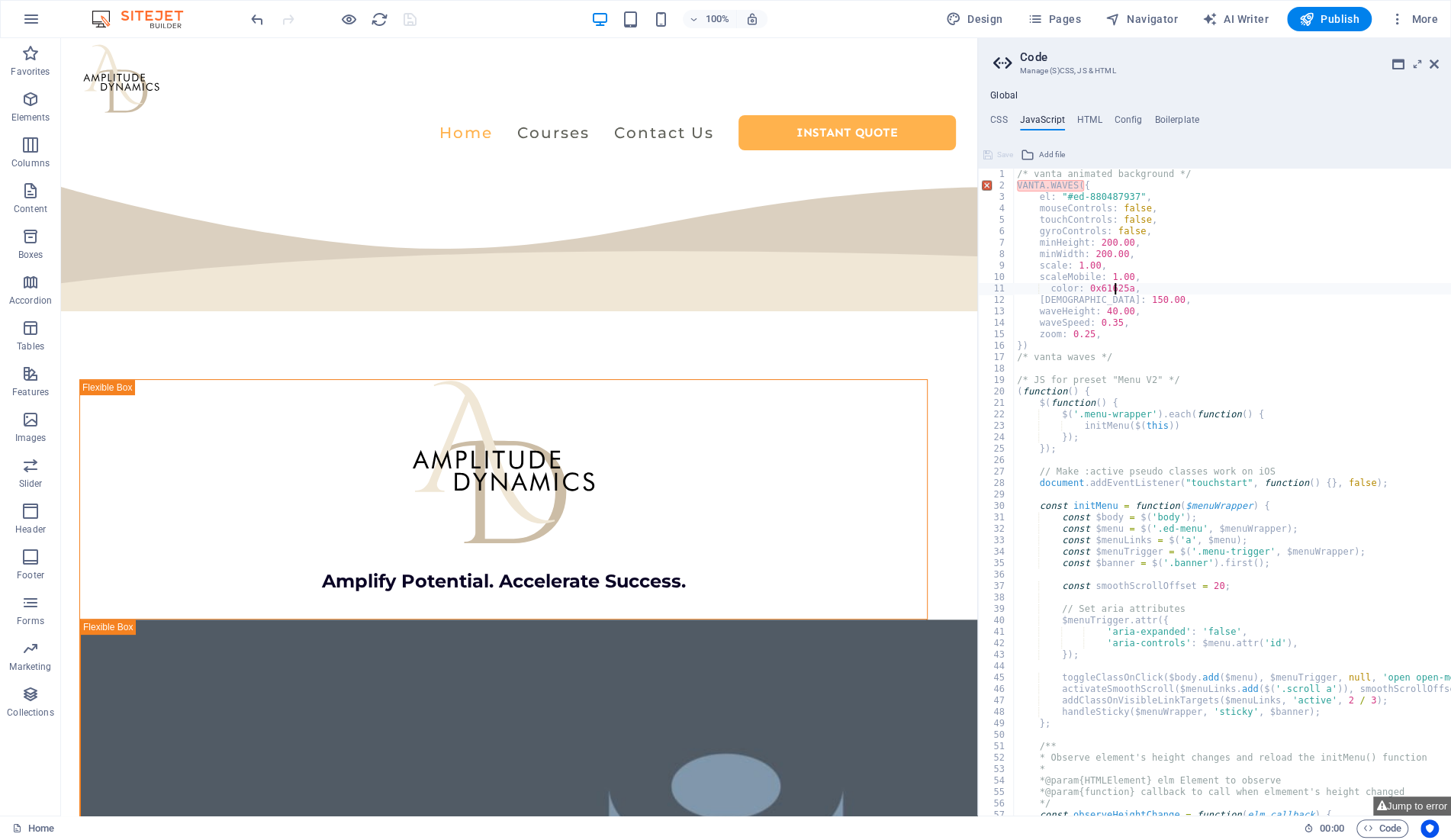
click at [1114, 289] on div "/* vanta animated background */ VANTA . WAVES ({ el : "#ed-880487937" , mouseCo…" at bounding box center [1364, 503] width 700 height 670
click at [1096, 286] on div "/* vanta animated background */ VANTA . WAVES ({ el : "#ed-880487937" , mouseCo…" at bounding box center [1232, 492] width 437 height 647
click at [1121, 289] on div "/* vanta animated background */ VANTA . WAVES ({ el : "#ed-880487937" , mouseCo…" at bounding box center [1364, 503] width 700 height 670
click at [1105, 285] on div "/* vanta animated background */ VANTA . WAVES ({ el : "#ed-880487937" , mouseCo…" at bounding box center [1232, 492] width 437 height 647
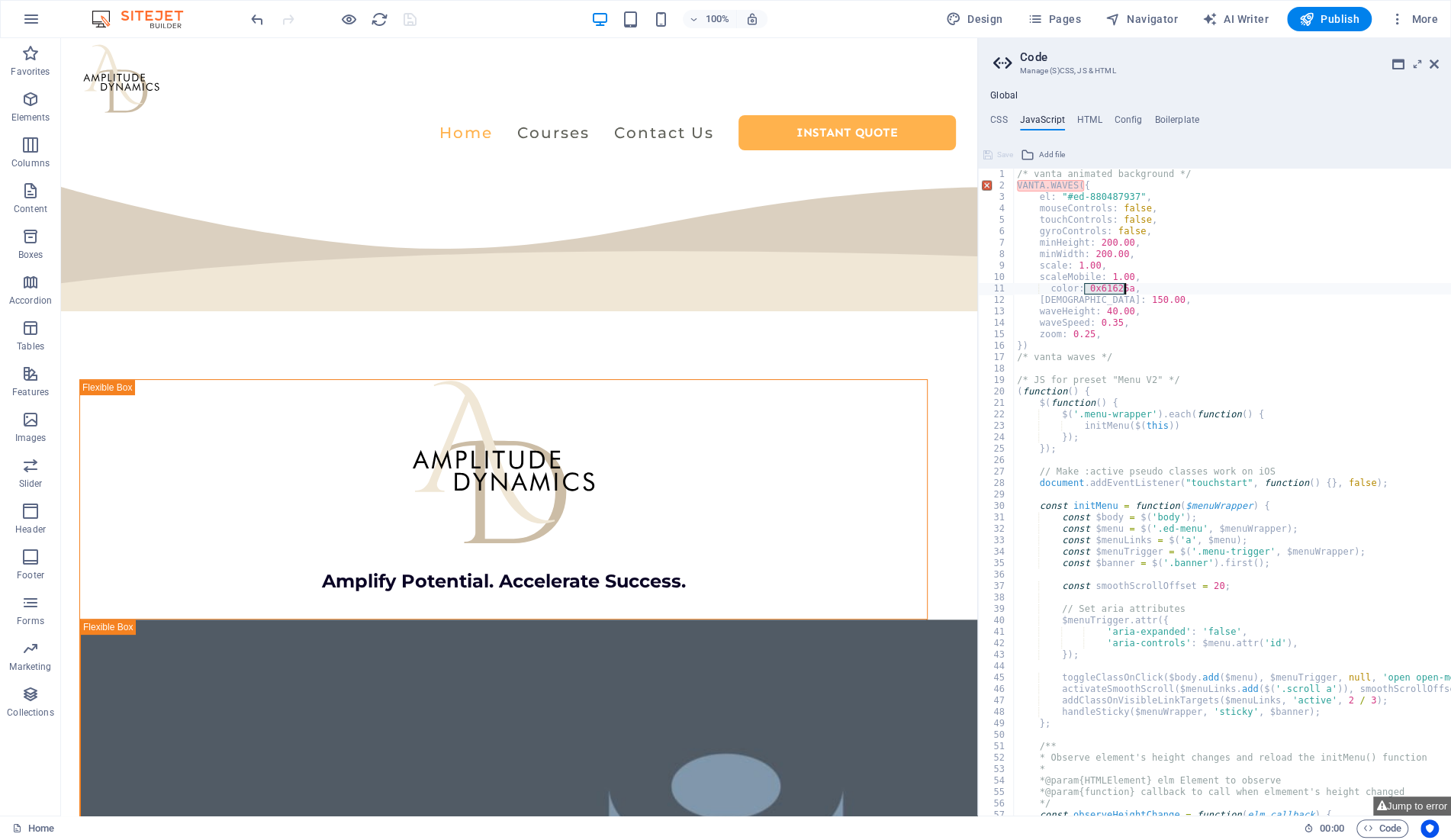
click at [1105, 285] on div "/* vanta animated background */ VANTA . WAVES ({ el : "#ed-880487937" , mouseCo…" at bounding box center [1364, 503] width 700 height 670
click at [1095, 289] on div "/* vanta animated background */ VANTA . WAVES ({ el : "#ed-880487937" , mouseCo…" at bounding box center [1232, 492] width 437 height 647
click at [1120, 289] on div "/* vanta animated background */ VANTA . WAVES ({ el : "#ed-880487937" , mouseCo…" at bounding box center [1364, 503] width 700 height 670
click at [1124, 289] on div "/* vanta animated background */ VANTA . WAVES ({ el : "#ed-880487937" , mouseCo…" at bounding box center [1364, 503] width 700 height 670
paste textarea "7f7f7f"
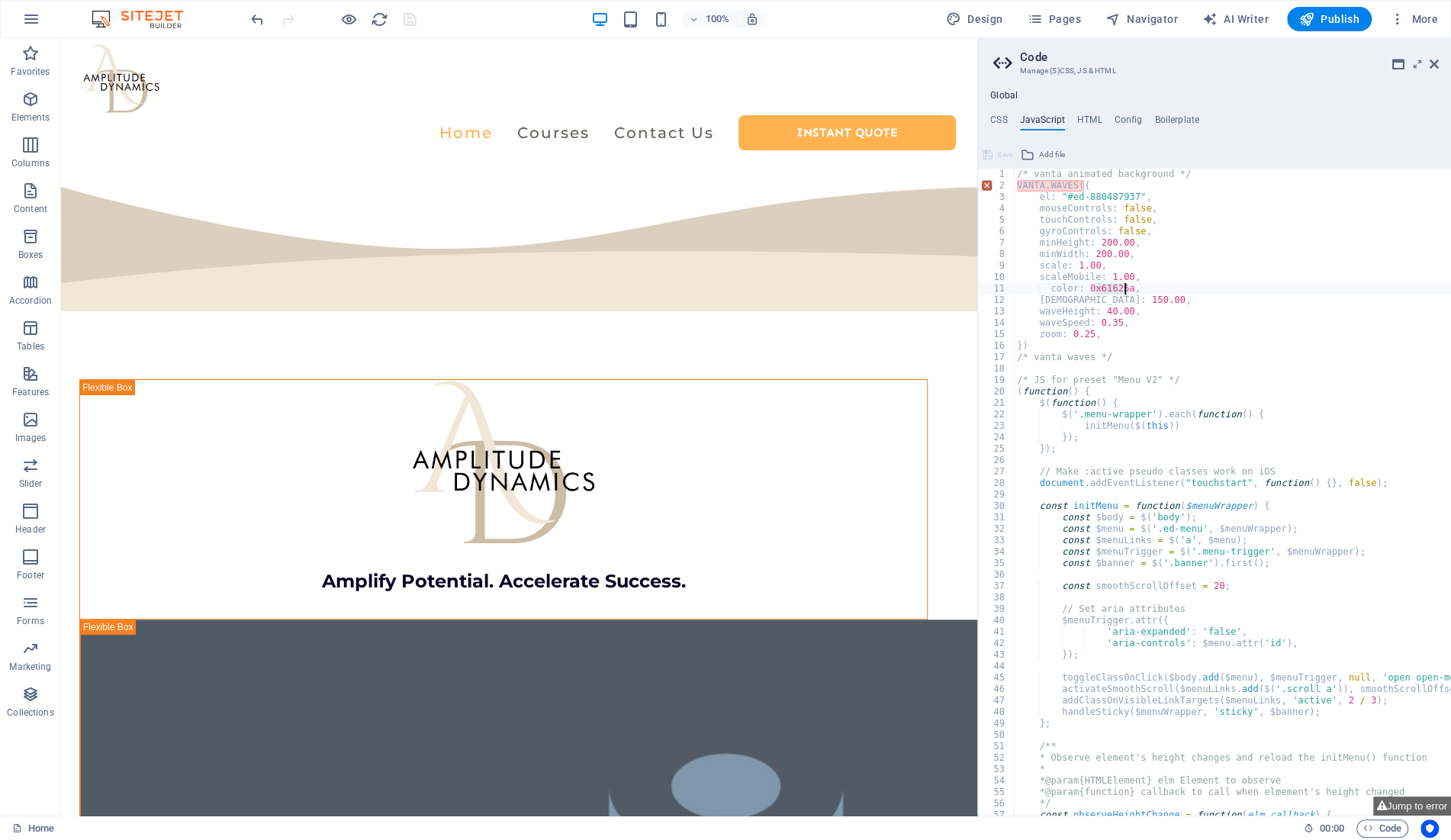
type textarea "color: 0x7f7f7f,"
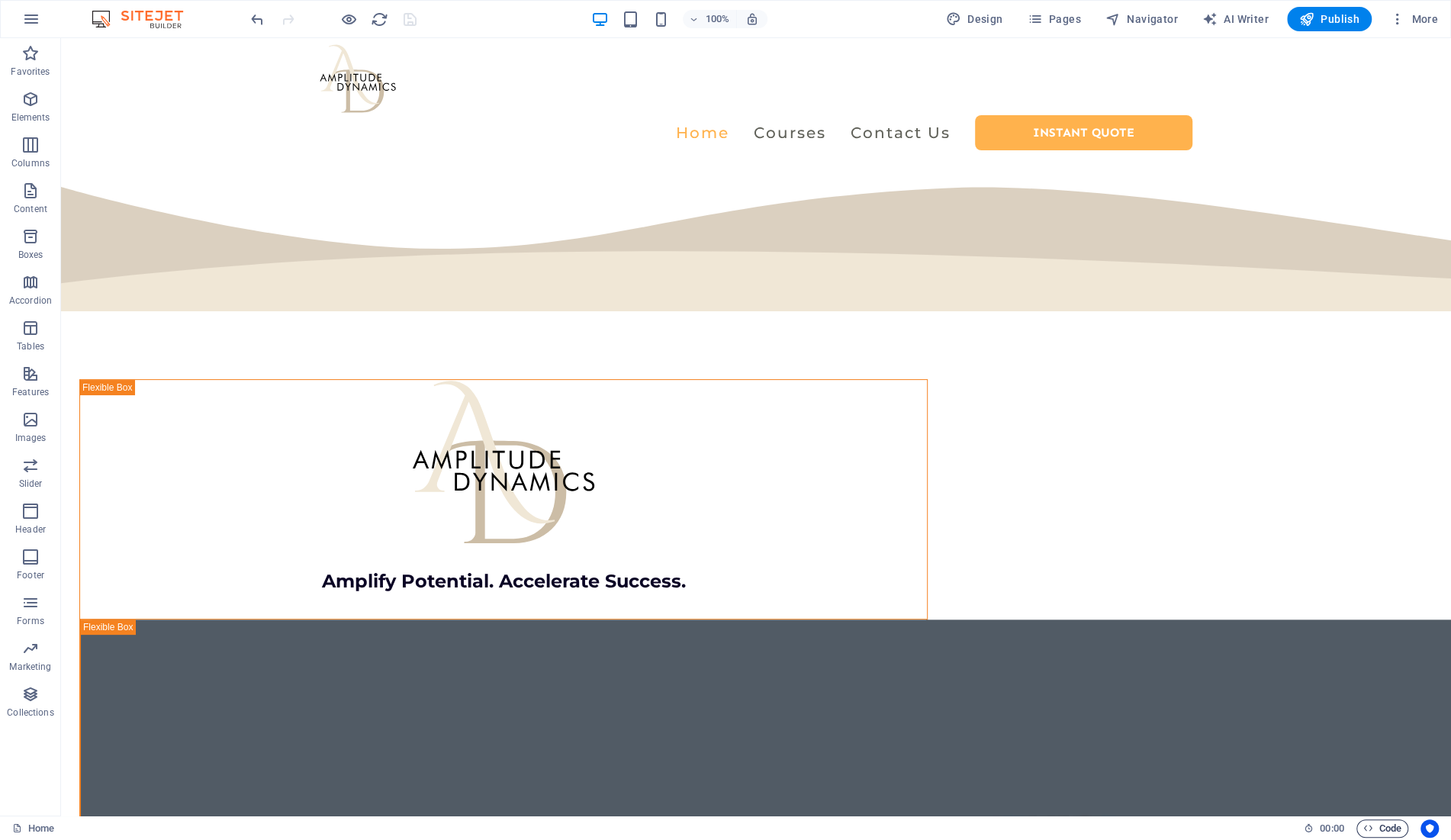
click at [1375, 823] on span "Code" at bounding box center [1382, 828] width 38 height 19
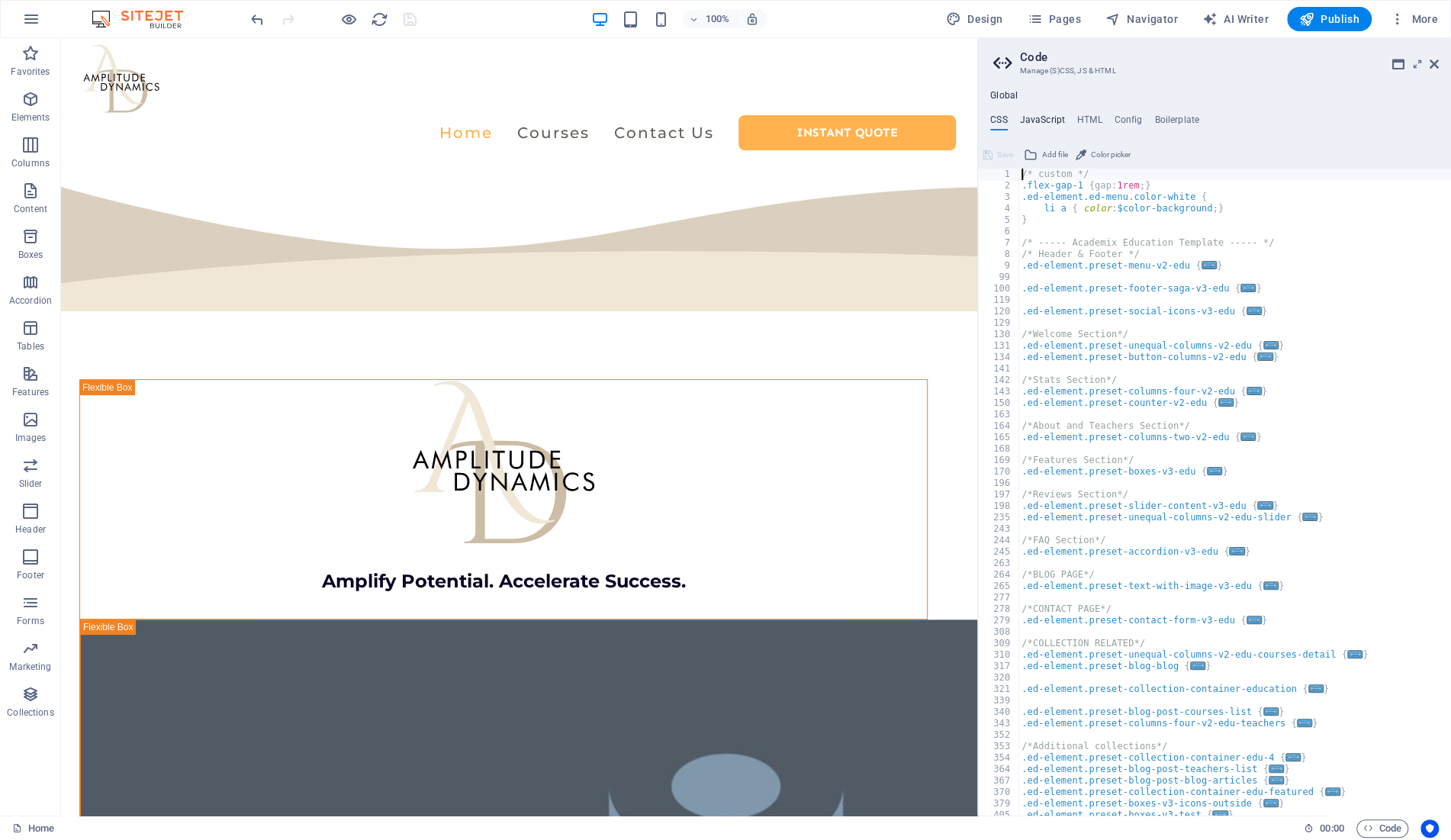
click at [1053, 120] on h4 "JavaScript" at bounding box center [1043, 123] width 45 height 17
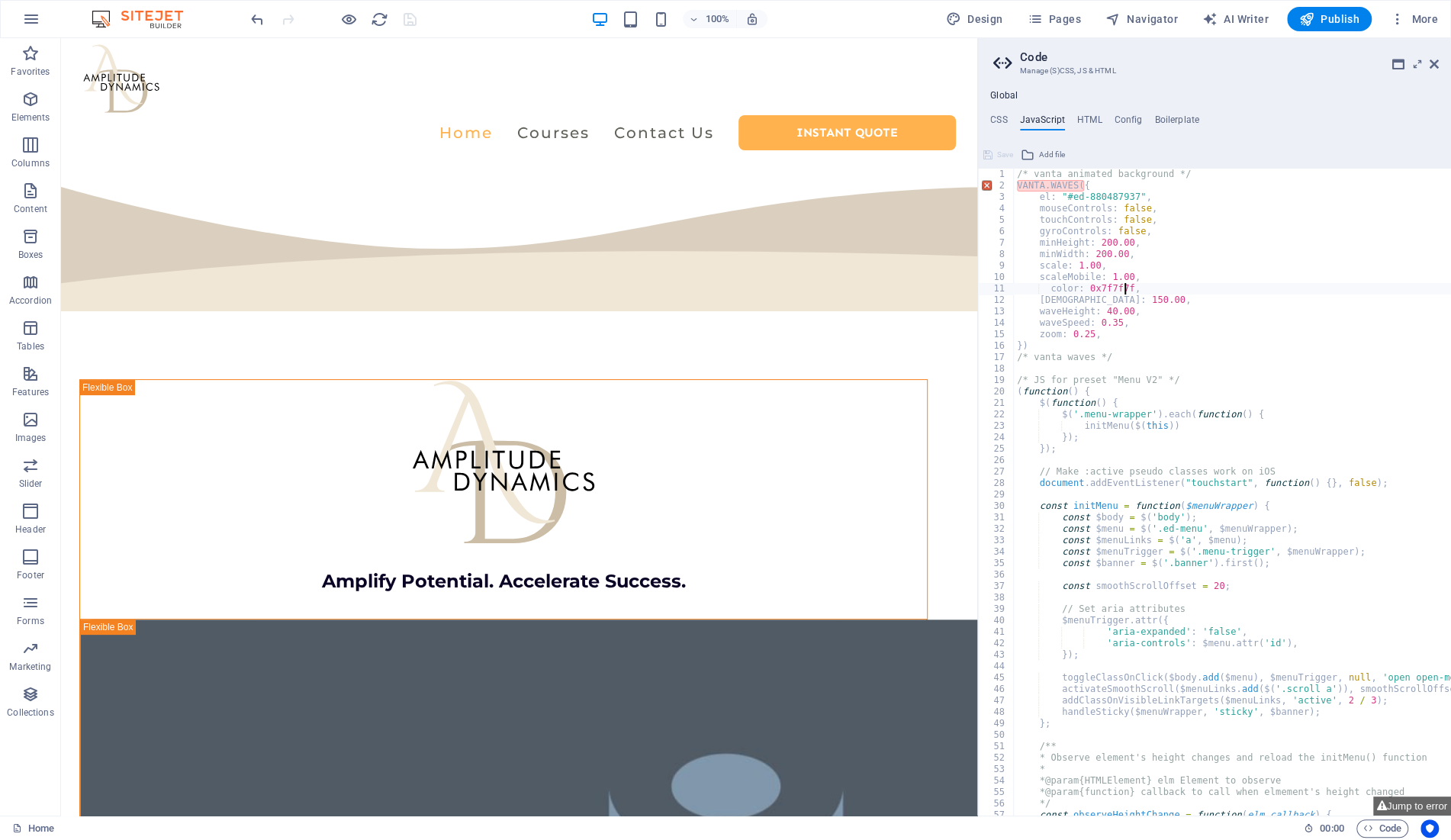
click at [1093, 286] on div "/* vanta animated background */ VANTA . WAVES ({ el : "#ed-880487937" , mouseCo…" at bounding box center [1364, 503] width 700 height 670
paste textarea "7"
type textarea "color: 0x7f7f77,"
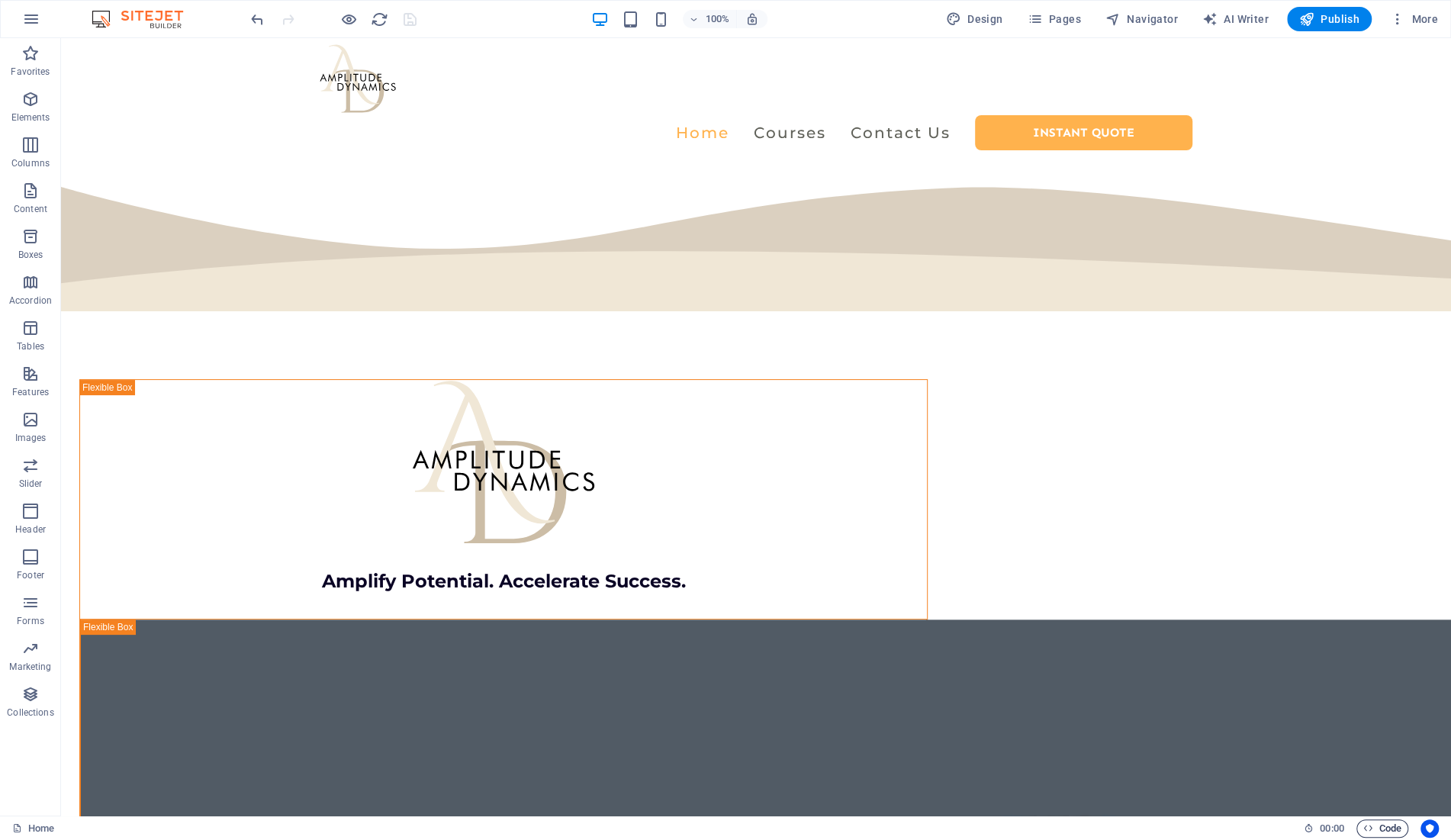
click at [1375, 829] on span "Code" at bounding box center [1382, 828] width 38 height 19
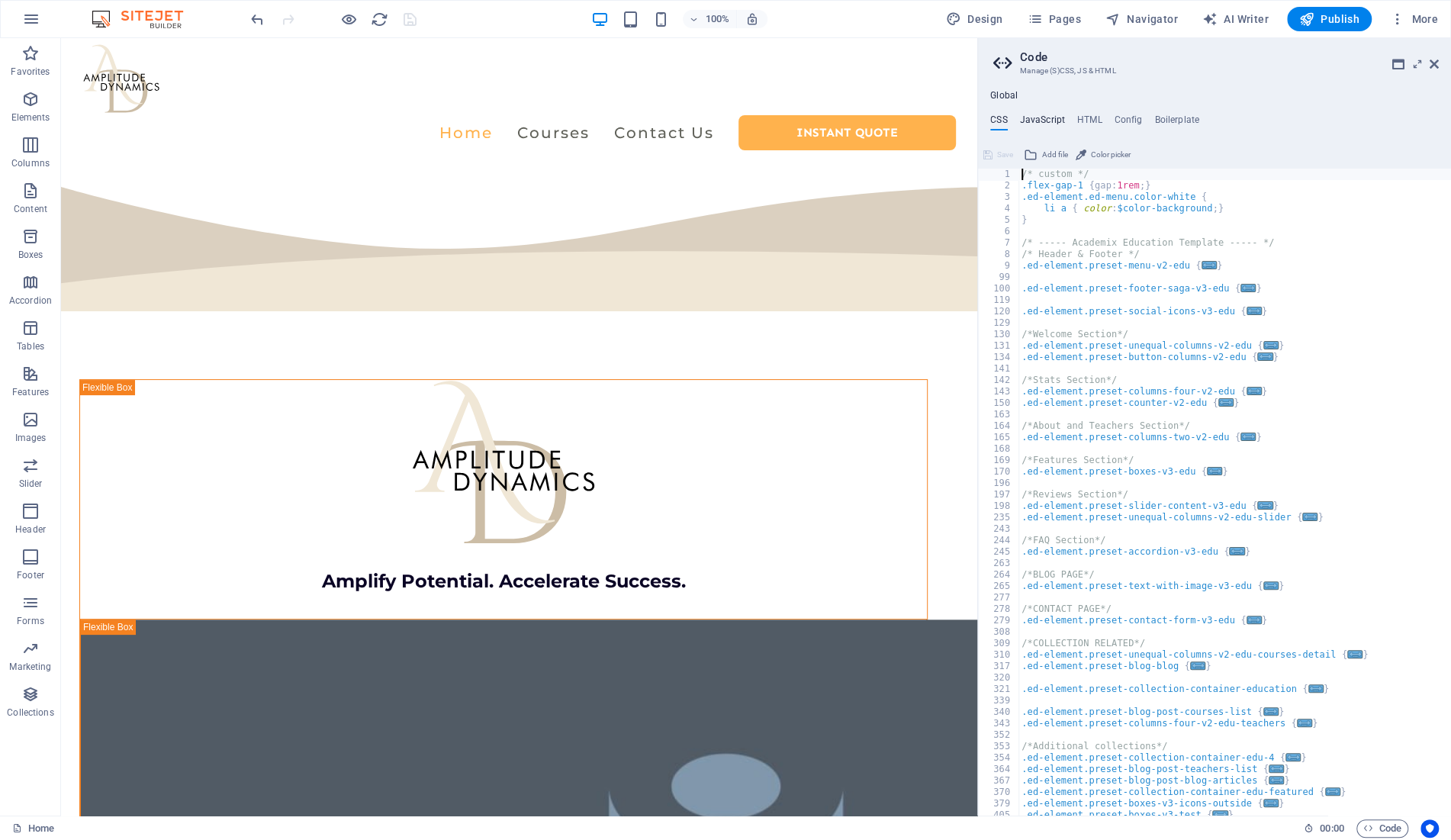
click at [1047, 118] on h4 "JavaScript" at bounding box center [1043, 123] width 45 height 17
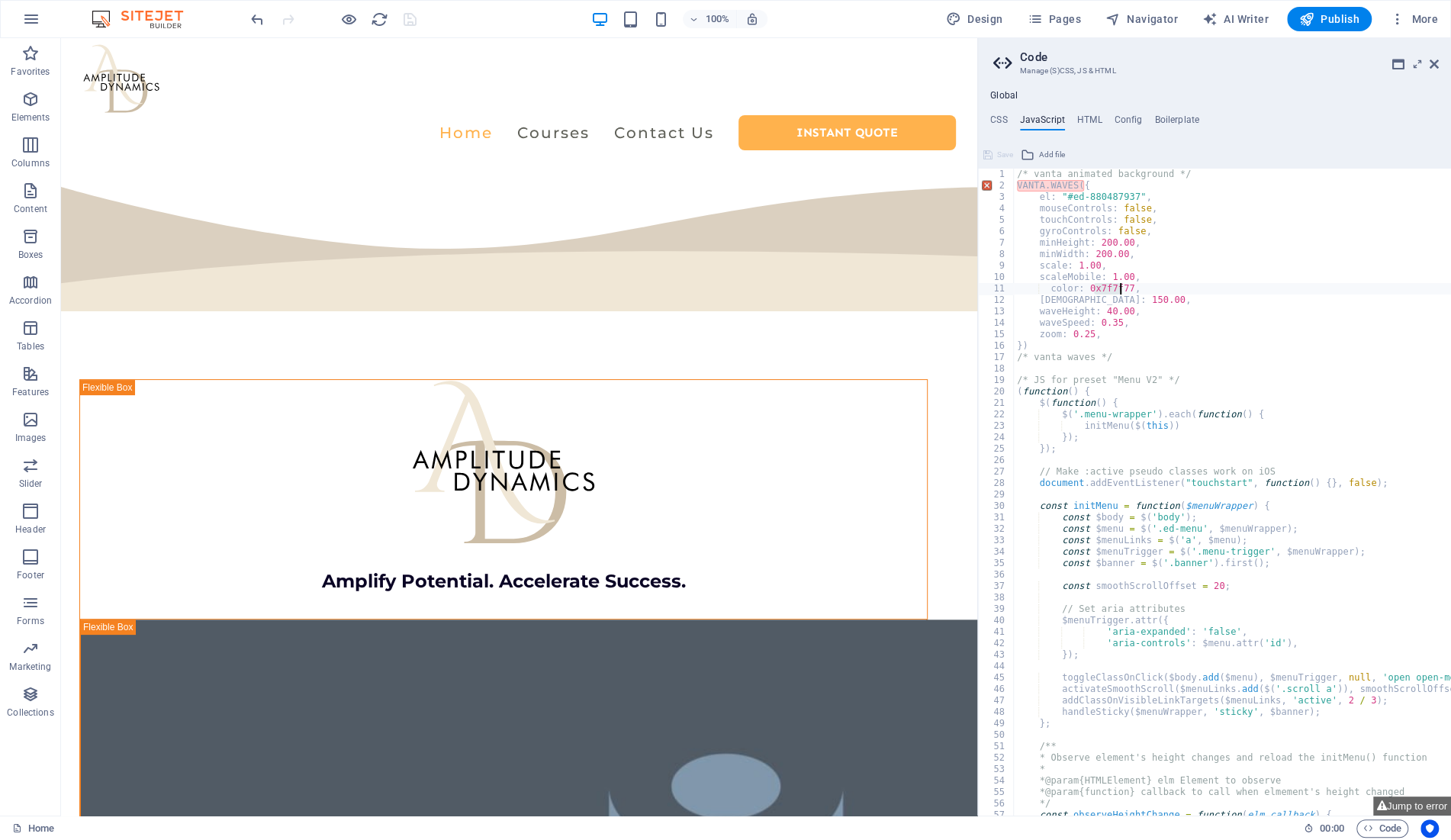
drag, startPoint x: 1094, startPoint y: 285, endPoint x: 1122, endPoint y: 286, distance: 28.0
click at [1122, 286] on div "/* vanta animated background */ VANTA . WAVES ({ el : "#ed-880487937" , mouseCo…" at bounding box center [1364, 503] width 700 height 670
paste textarea "b2b2a8"
type textarea "color: 0xb2b2a8,"
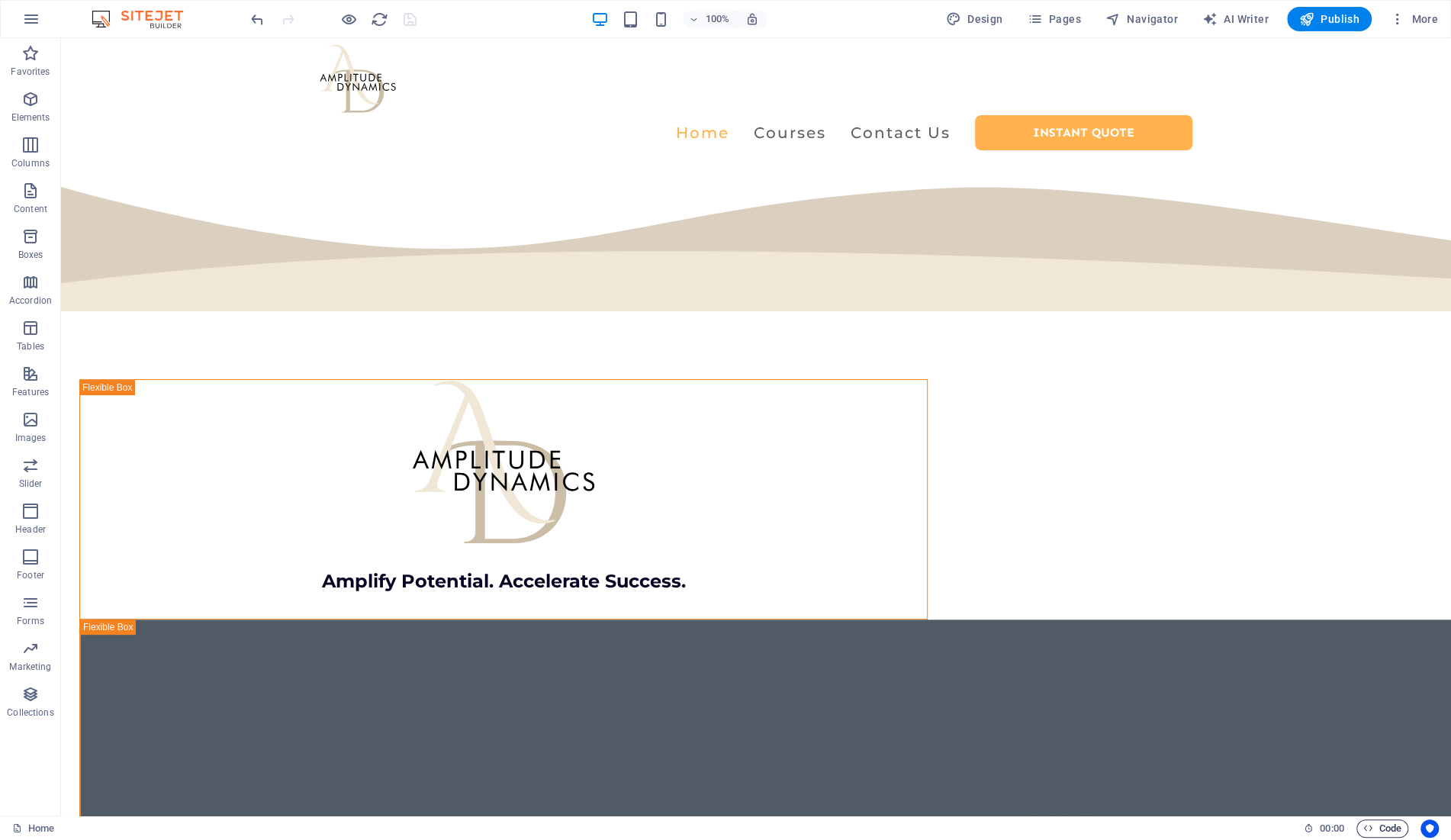
click at [1375, 819] on span "Code" at bounding box center [1382, 828] width 38 height 19
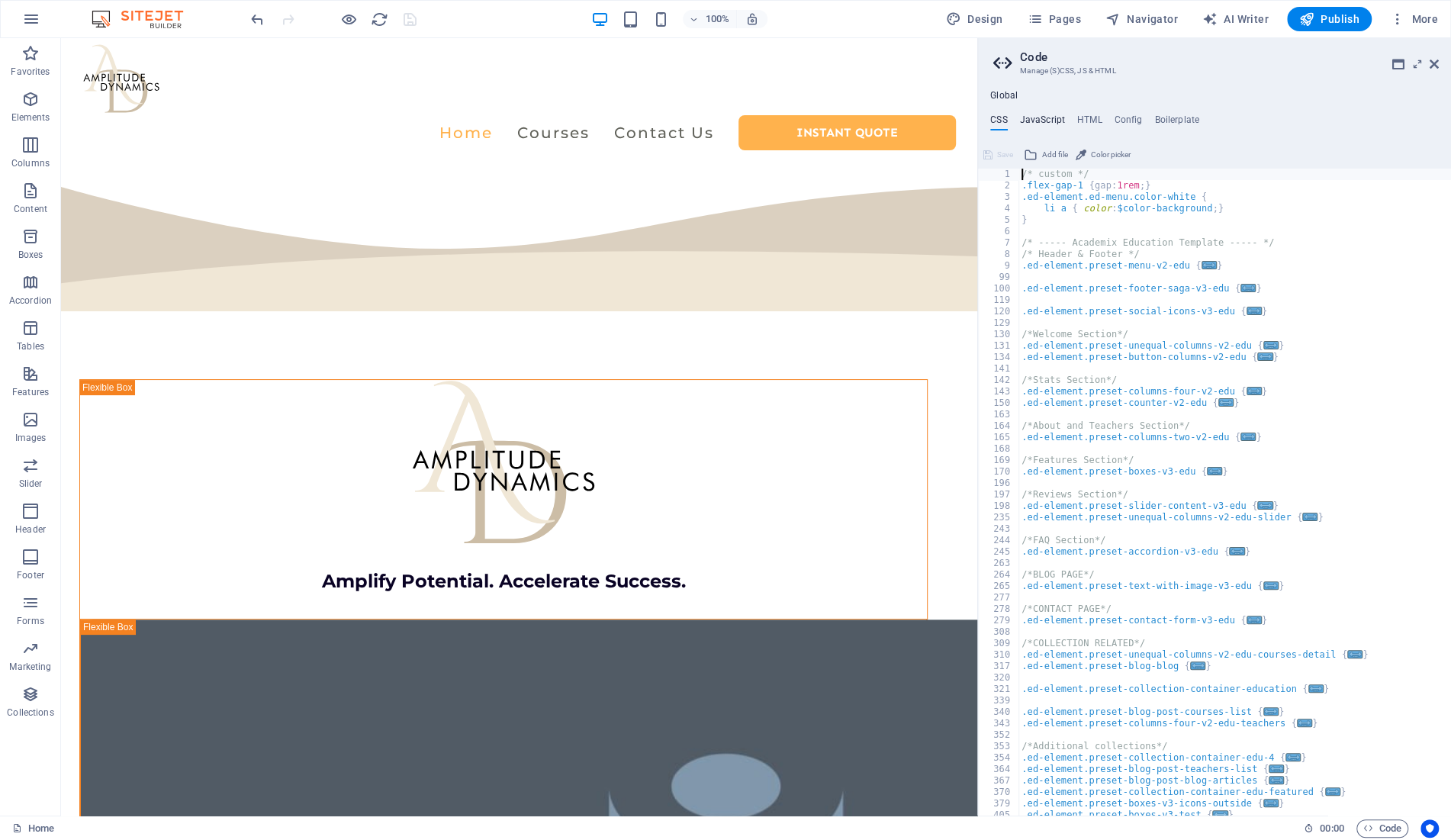
click at [1046, 115] on h4 "JavaScript" at bounding box center [1043, 123] width 45 height 17
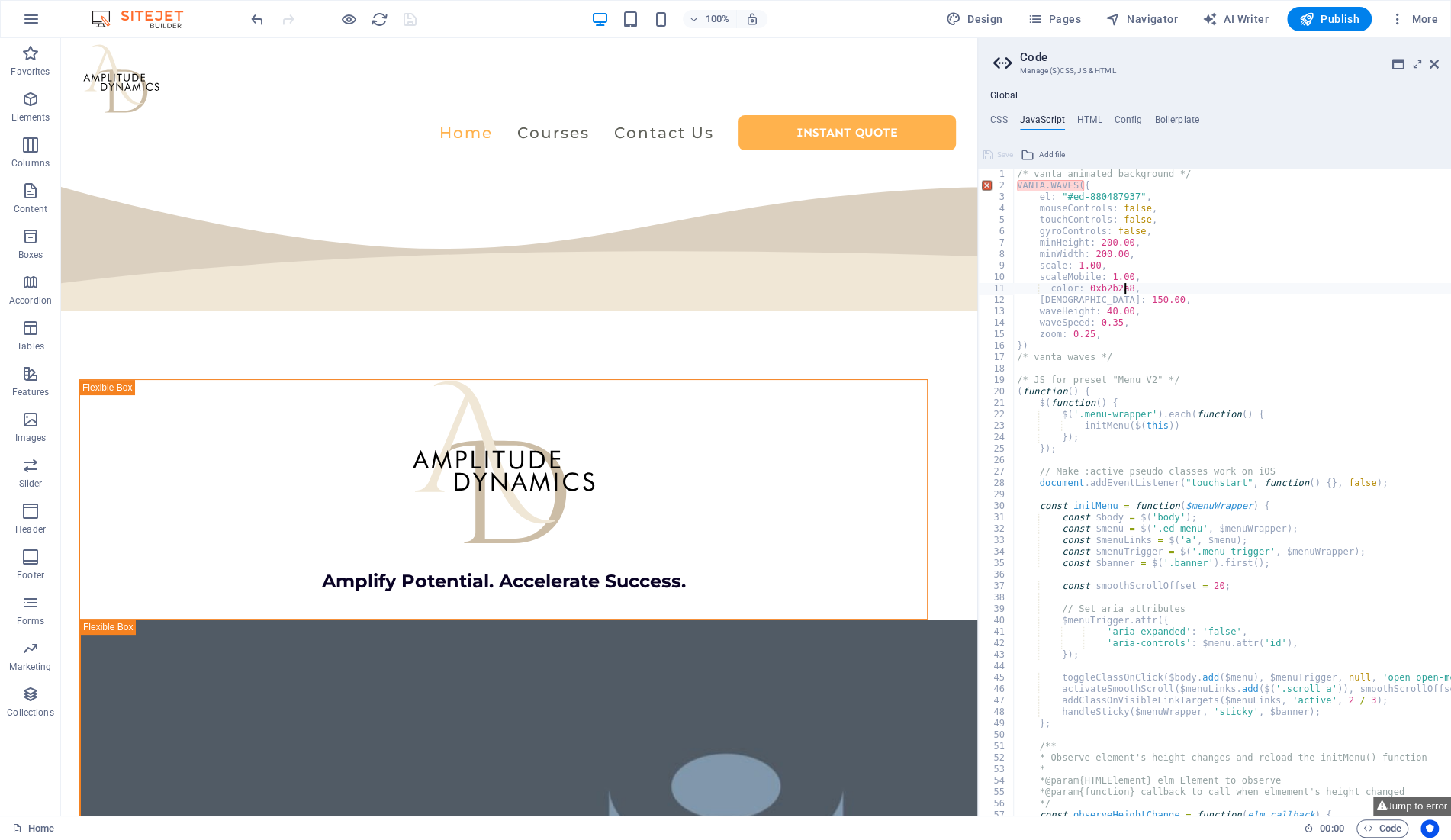
click at [1093, 286] on div "/* vanta animated background */ VANTA . WAVES ({ el : "#ed-880487937" , mouseCo…" at bounding box center [1364, 503] width 700 height 670
click at [1122, 289] on div "/* vanta animated background */ VANTA . WAVES ({ el : "#ed-880487937" , mouseCo…" at bounding box center [1364, 503] width 700 height 670
paste textarea "ccbda6"
type textarea "color: 0xccbda6,"
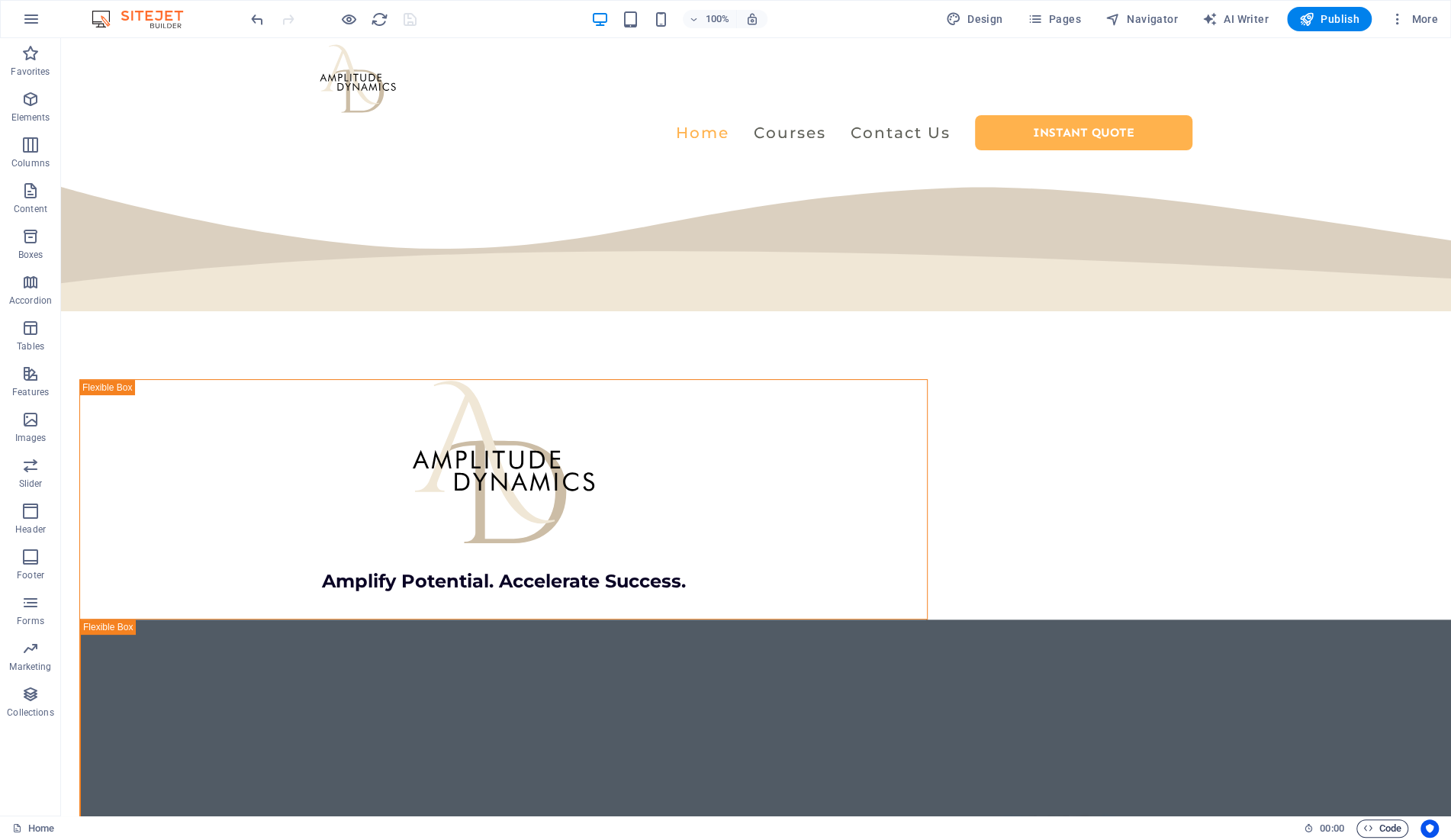
click at [1387, 826] on span "Code" at bounding box center [1382, 828] width 38 height 19
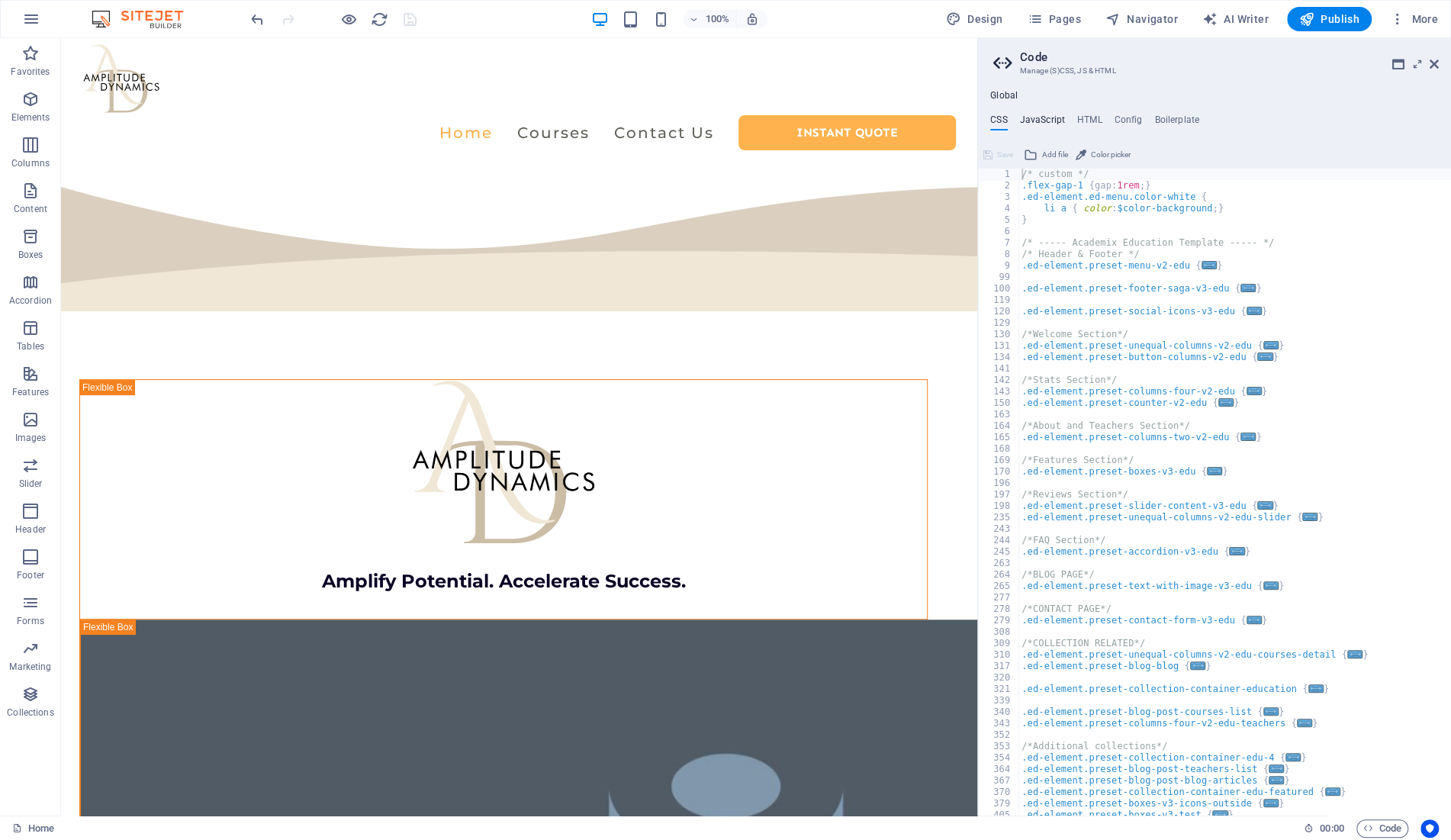
click at [1052, 122] on h4 "JavaScript" at bounding box center [1043, 123] width 45 height 17
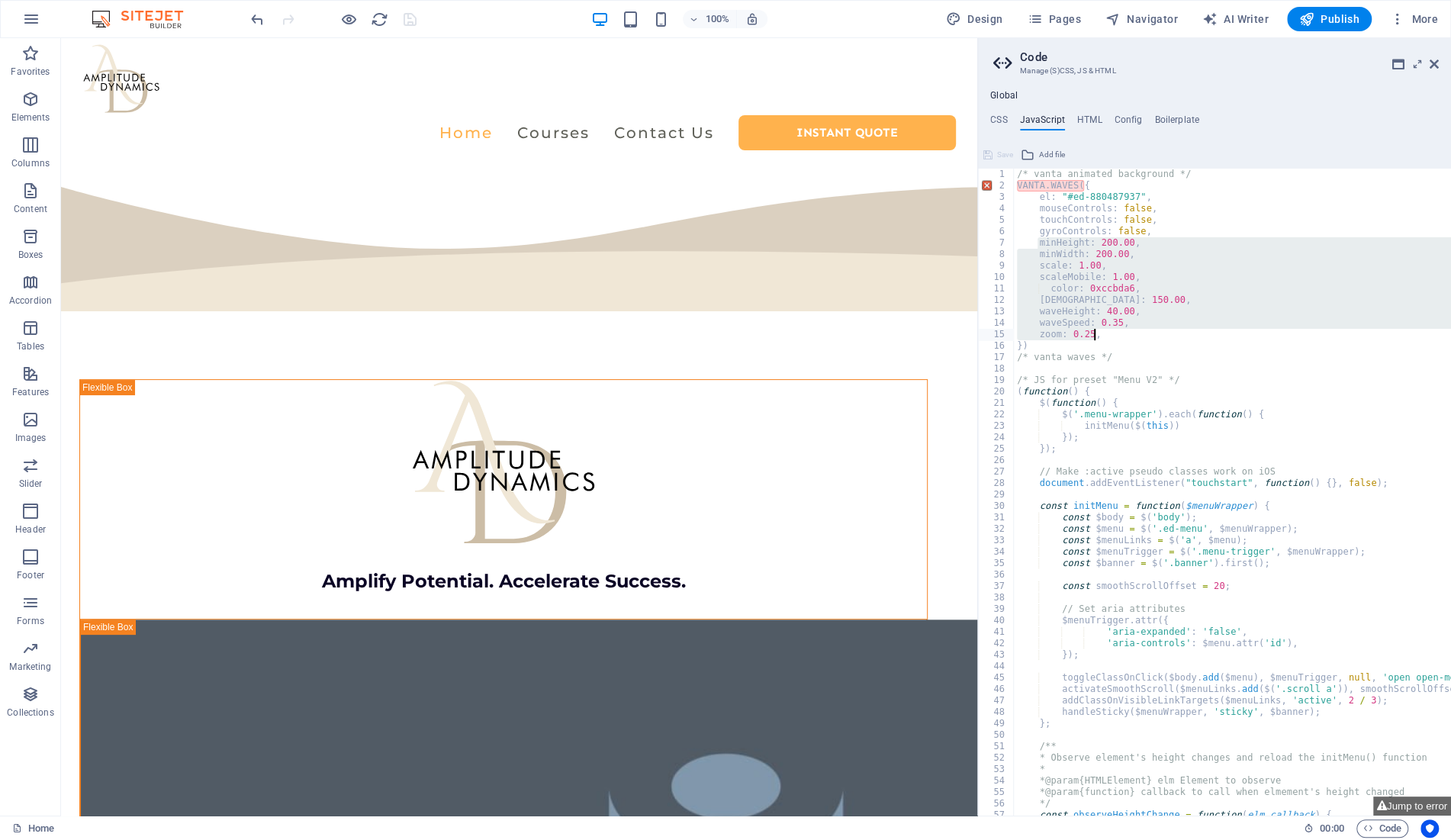
drag, startPoint x: 1035, startPoint y: 241, endPoint x: 1155, endPoint y: 339, distance: 154.9
click at [1155, 339] on div "/* vanta animated background */ VANTA . WAVES ({ el : "#ed-880487937" , mouseCo…" at bounding box center [1364, 503] width 700 height 670
paste textarea "zoom: 0.65"
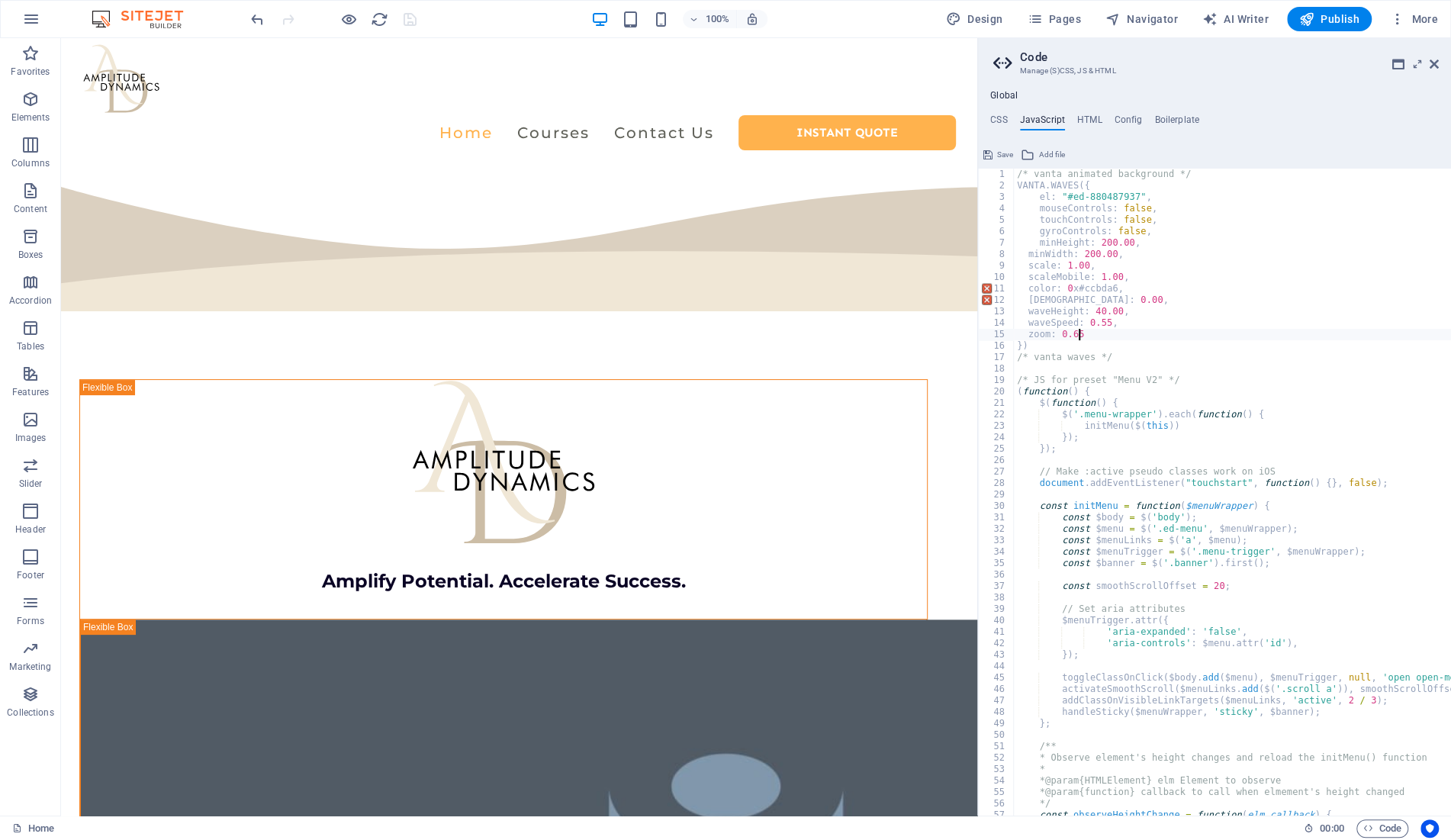
click at [1059, 253] on div "/* vanta animated background */ VANTA . WAVES ({ el : "#ed-880487937" , mouseCo…" at bounding box center [1364, 503] width 700 height 670
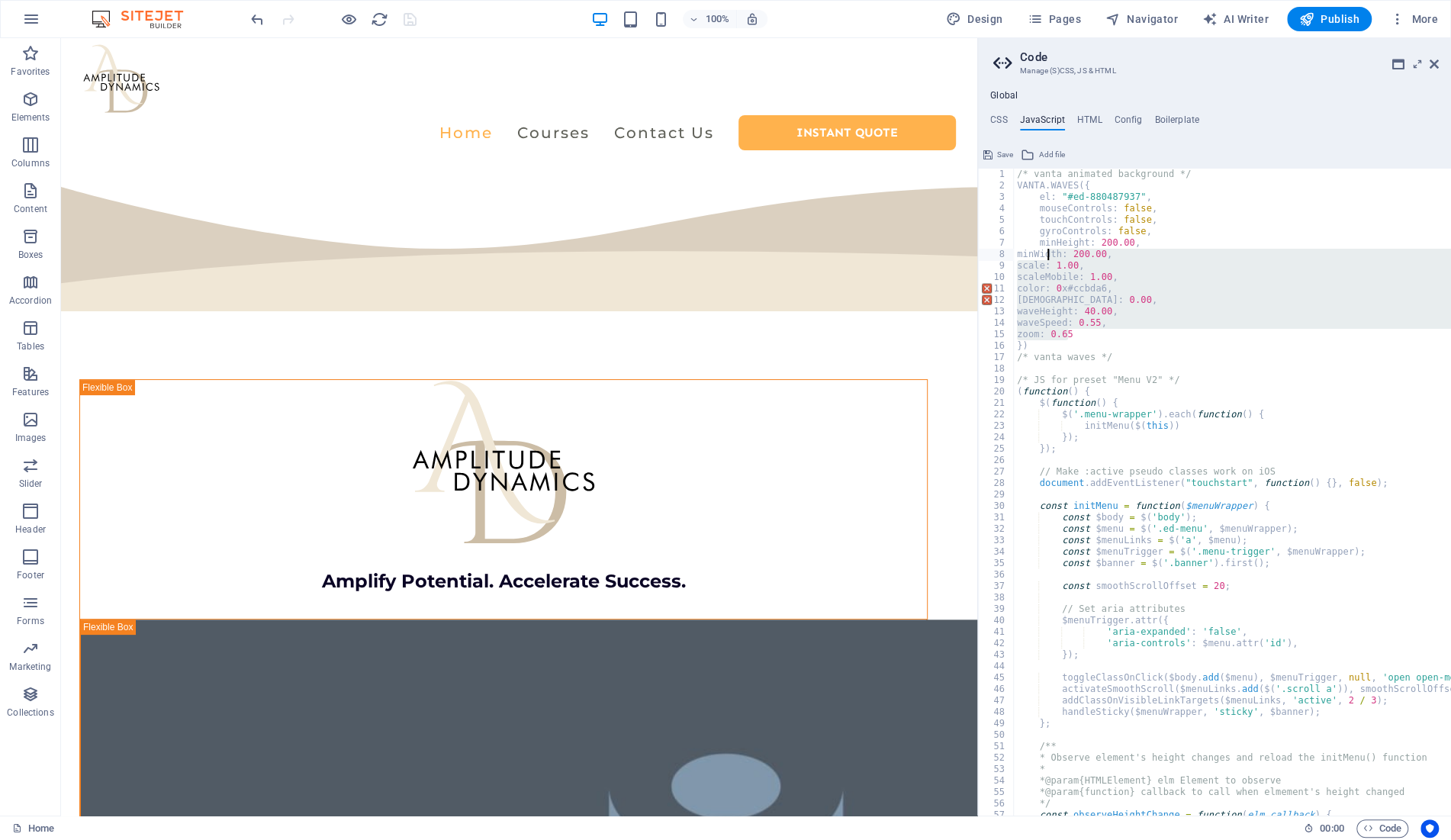
type textarea "minWidth: 200.00, scale: 1.00,"
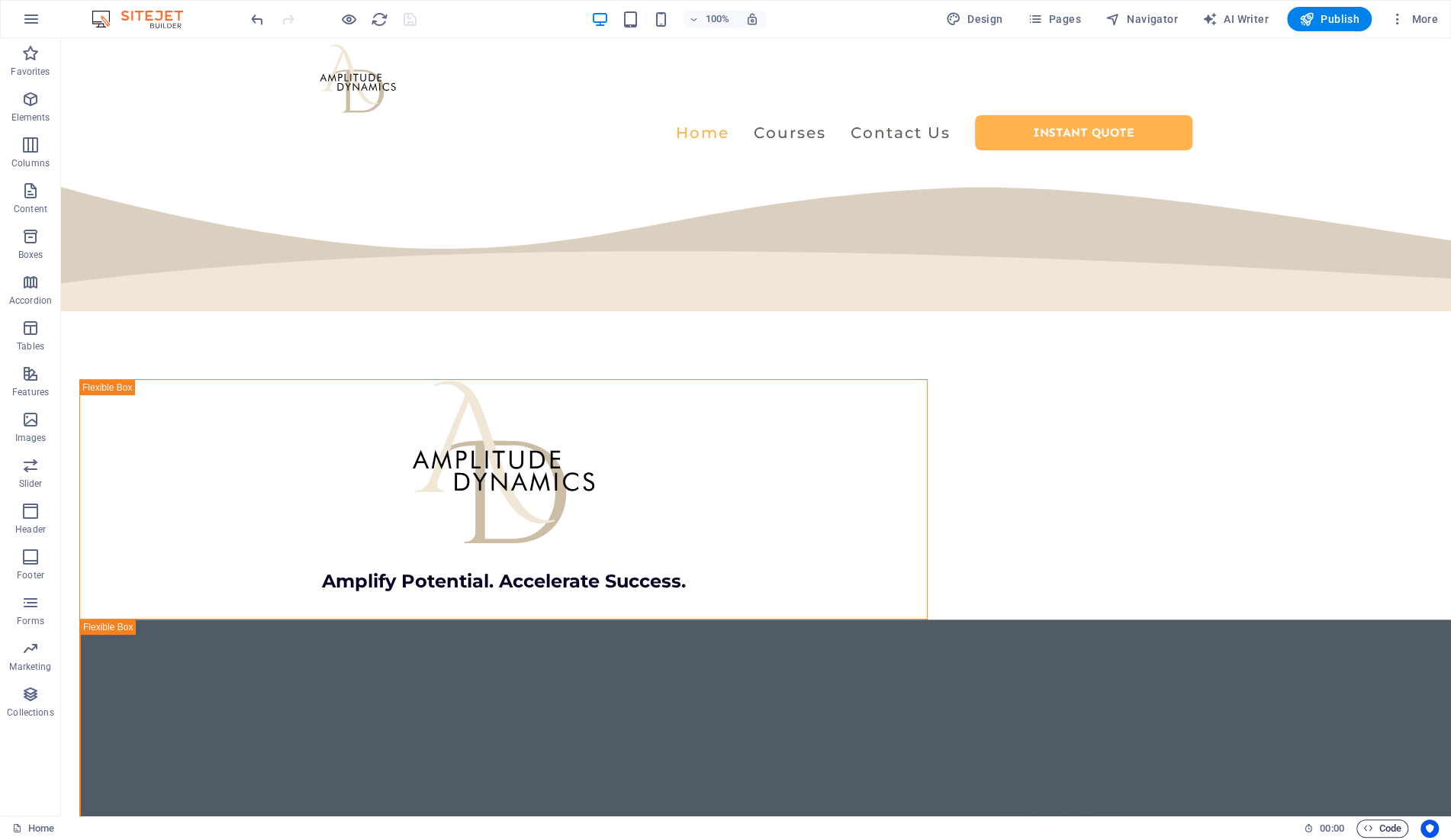
click at [1370, 824] on icon "button" at bounding box center [1369, 827] width 10 height 10
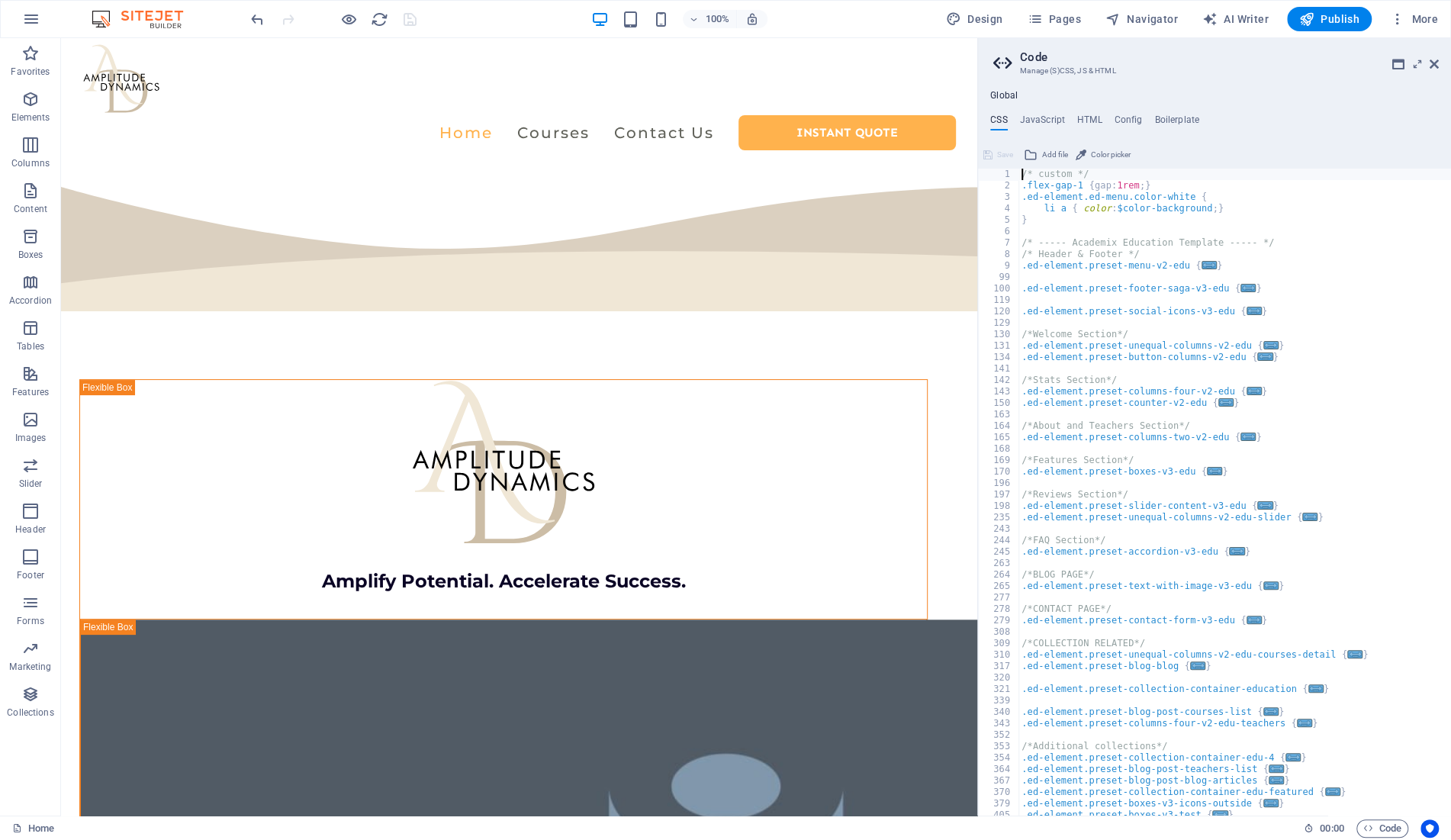
click at [1042, 109] on div "Global CSS JavaScript HTML Config Boilerplate /* custom */ 1 2 3 4 5 6 7 8 9 99…" at bounding box center [1214, 452] width 473 height 725
click at [1046, 115] on h4 "JavaScript" at bounding box center [1043, 123] width 45 height 17
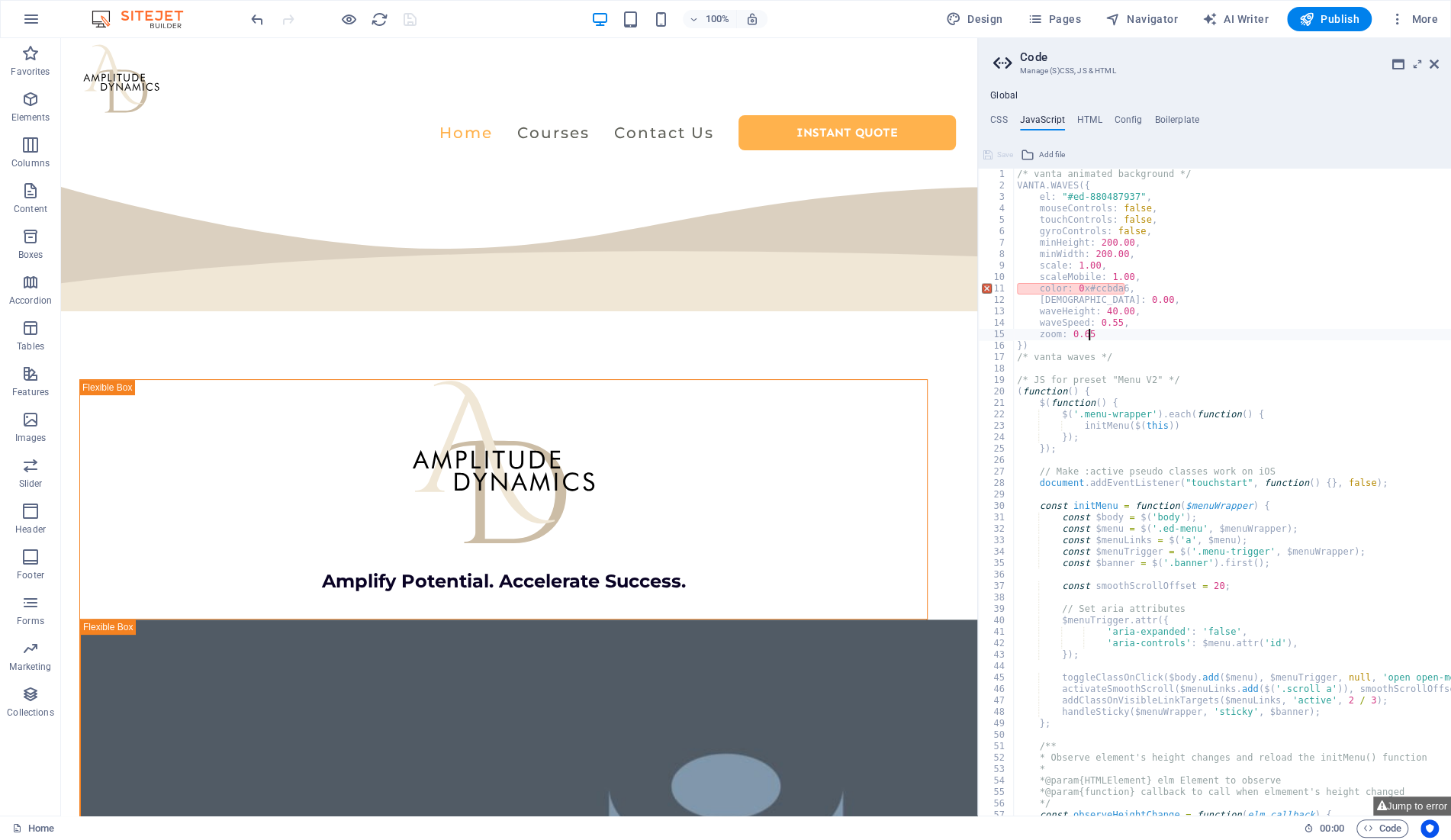
click at [1103, 338] on div "/* vanta animated background */ VANTA . WAVES ({ el : "#ed-880487937" , mouseCo…" at bounding box center [1364, 503] width 700 height 670
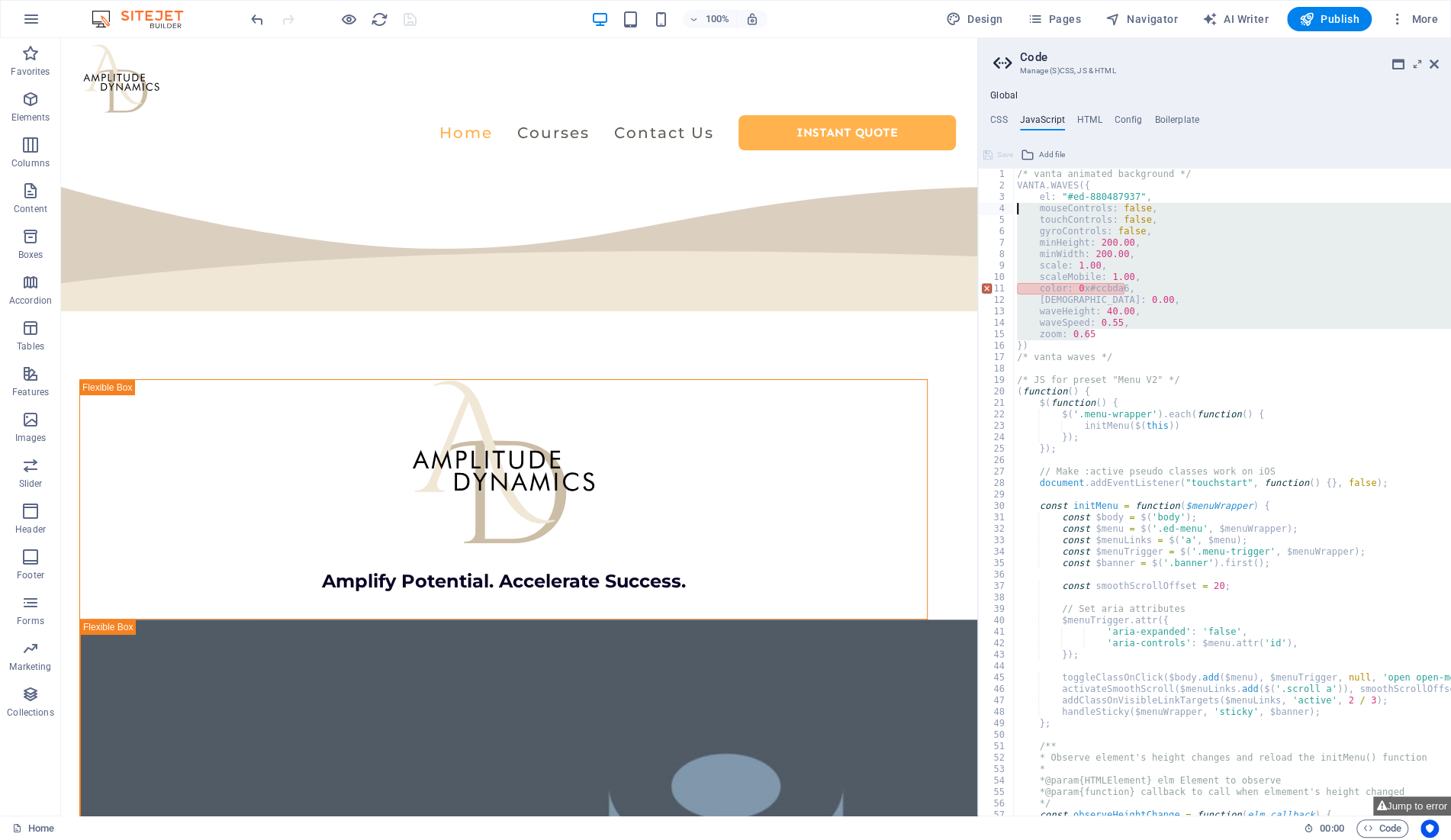
drag, startPoint x: 1091, startPoint y: 335, endPoint x: 987, endPoint y: 211, distance: 161.8
click at [1014, 211] on div "/* vanta animated background */ VANTA . WAVES ({ el : "#ed-880487937" , mouseCo…" at bounding box center [1232, 492] width 437 height 647
paste textarea "zoom: 0.7"
click at [1100, 336] on div "/* vanta animated background */ VANTA . WAVES ({ el : "#ed-880487937" , mouseCo…" at bounding box center [1232, 492] width 437 height 647
drag, startPoint x: 1105, startPoint y: 334, endPoint x: 983, endPoint y: 212, distance: 172.5
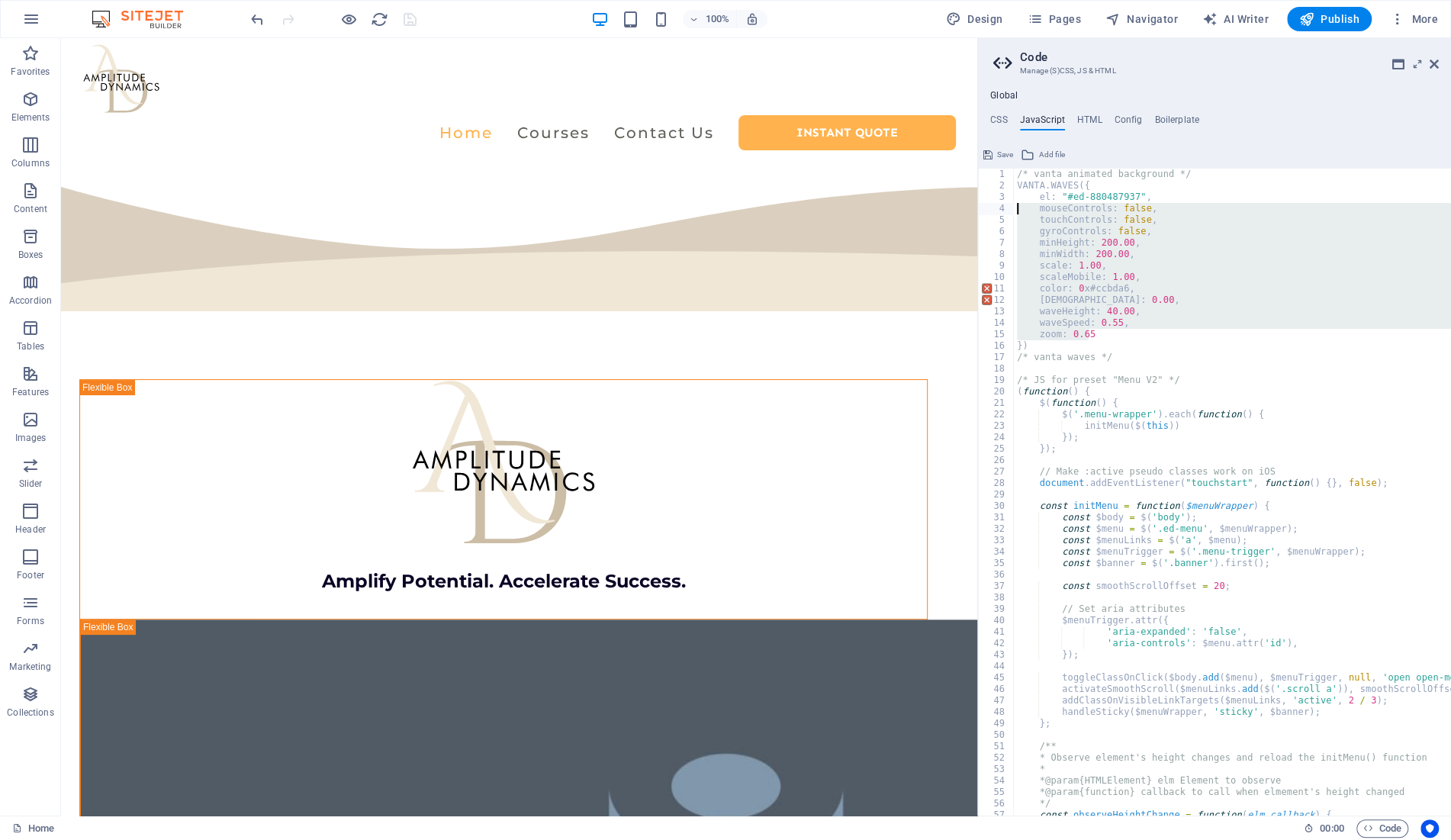
click at [1014, 212] on div "/* vanta animated background */ VANTA . WAVES ({ el : "#ed-880487937" , mouseCo…" at bounding box center [1232, 492] width 437 height 647
paste textarea "zoom: 0.7"
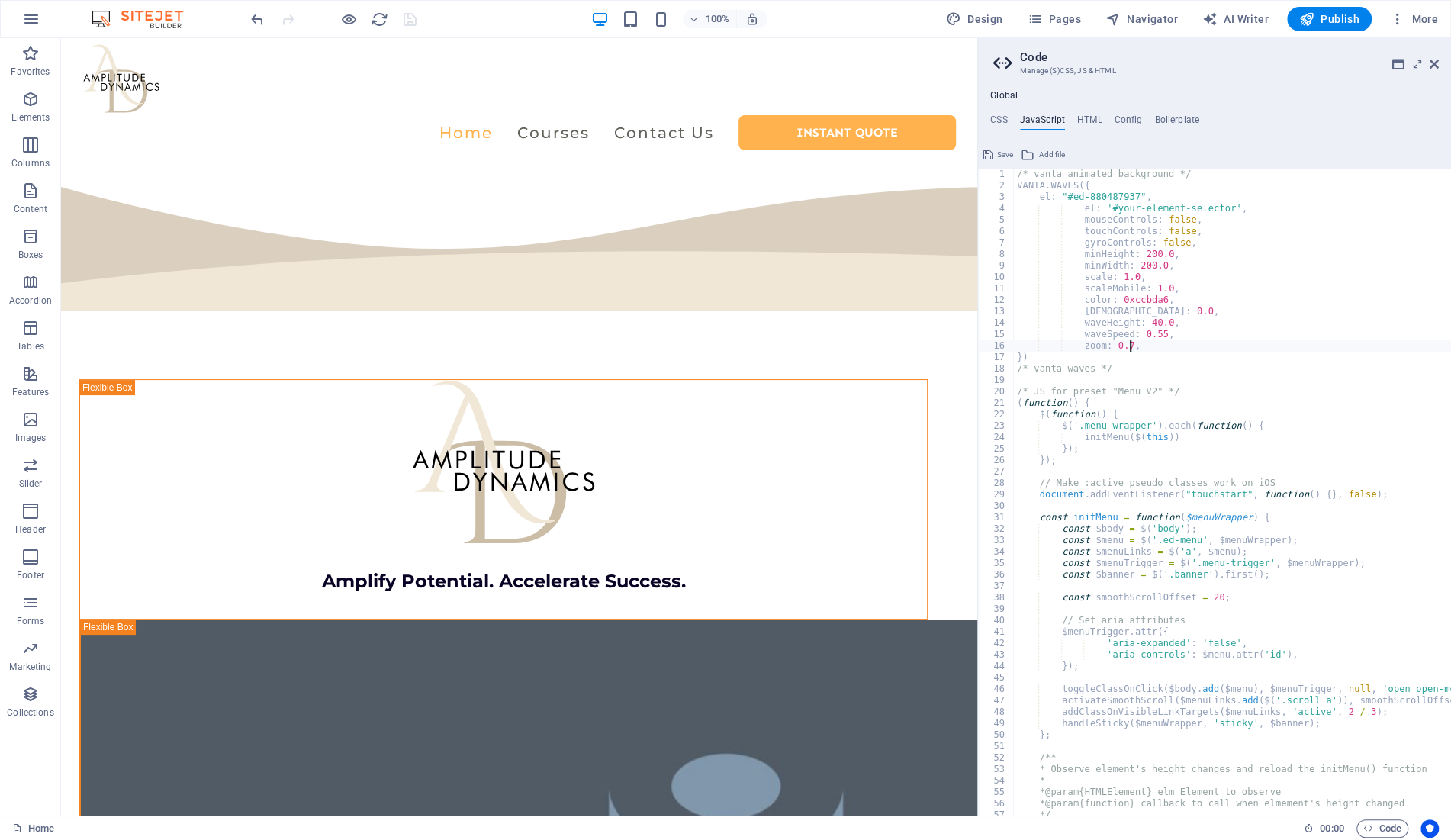
click at [1138, 196] on div "/* vanta animated background */ VANTA . WAVES ({ el : "#ed-880487937" , el : '#…" at bounding box center [1364, 503] width 700 height 670
type textarea "el: '#your-element-selector',"
type textarea "mouseControls: false,"
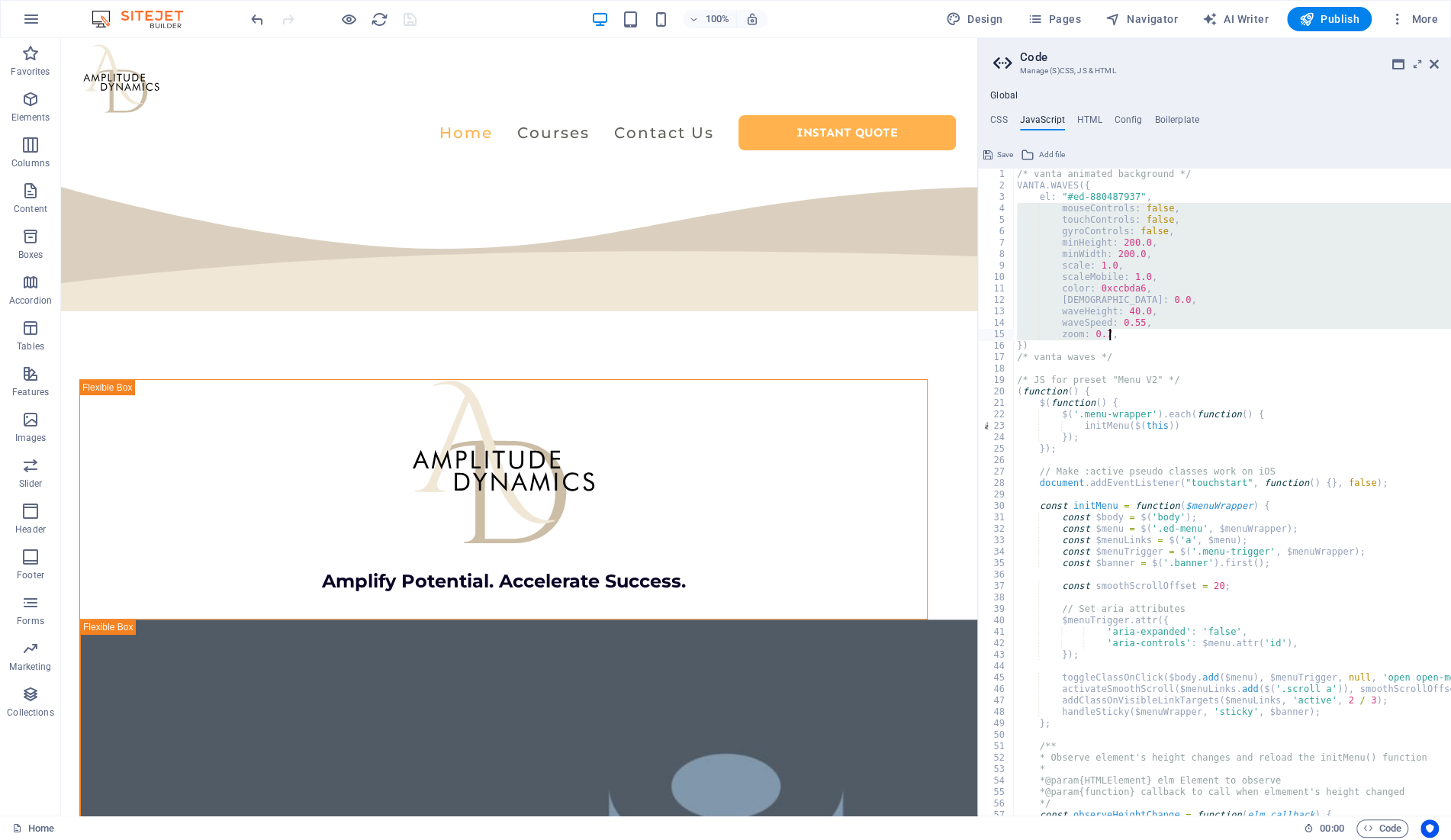
type textarea "waveSpeed: 0.55, zoom: 0.7,"
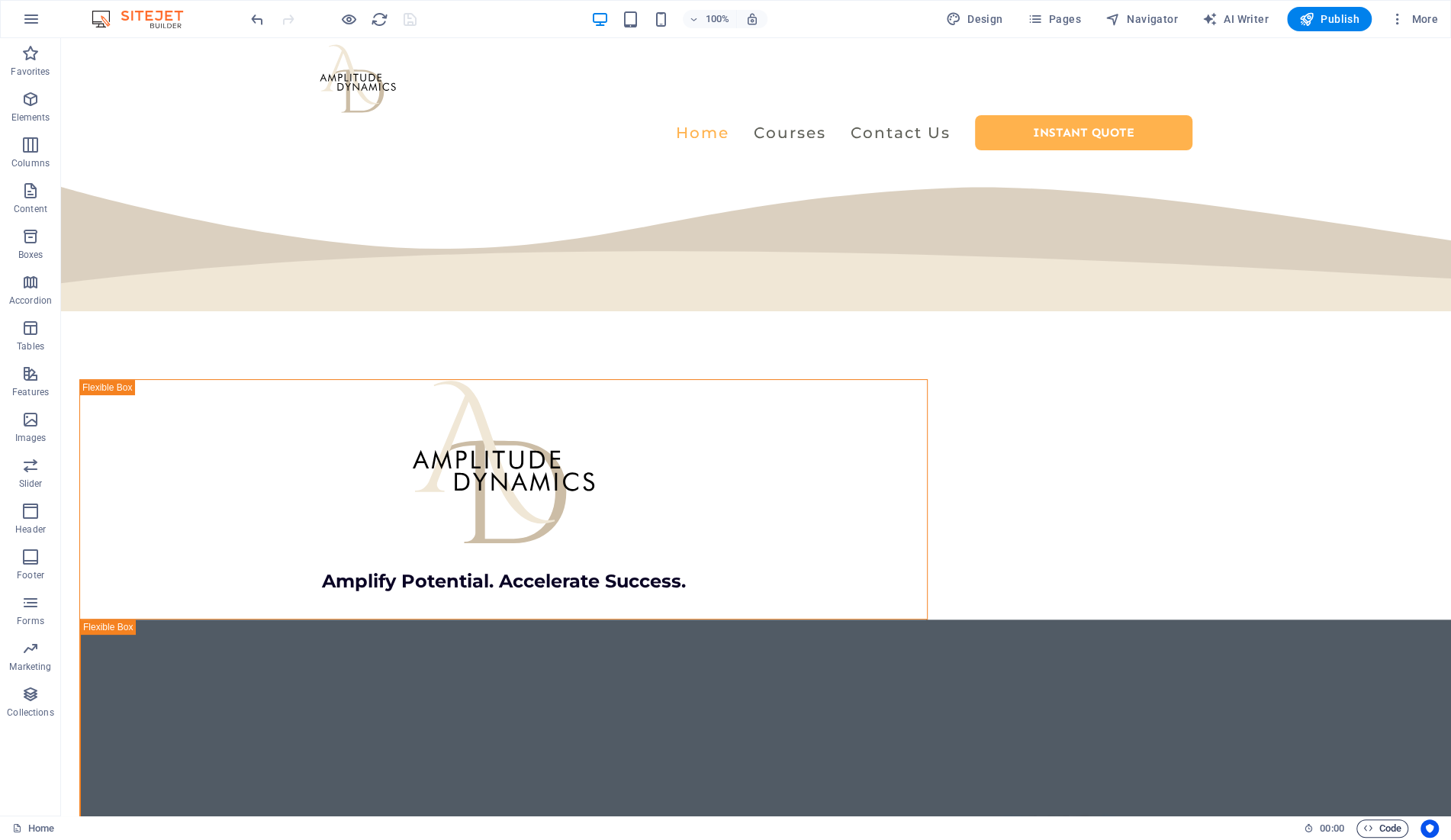
click at [1370, 827] on icon "button" at bounding box center [1369, 827] width 10 height 10
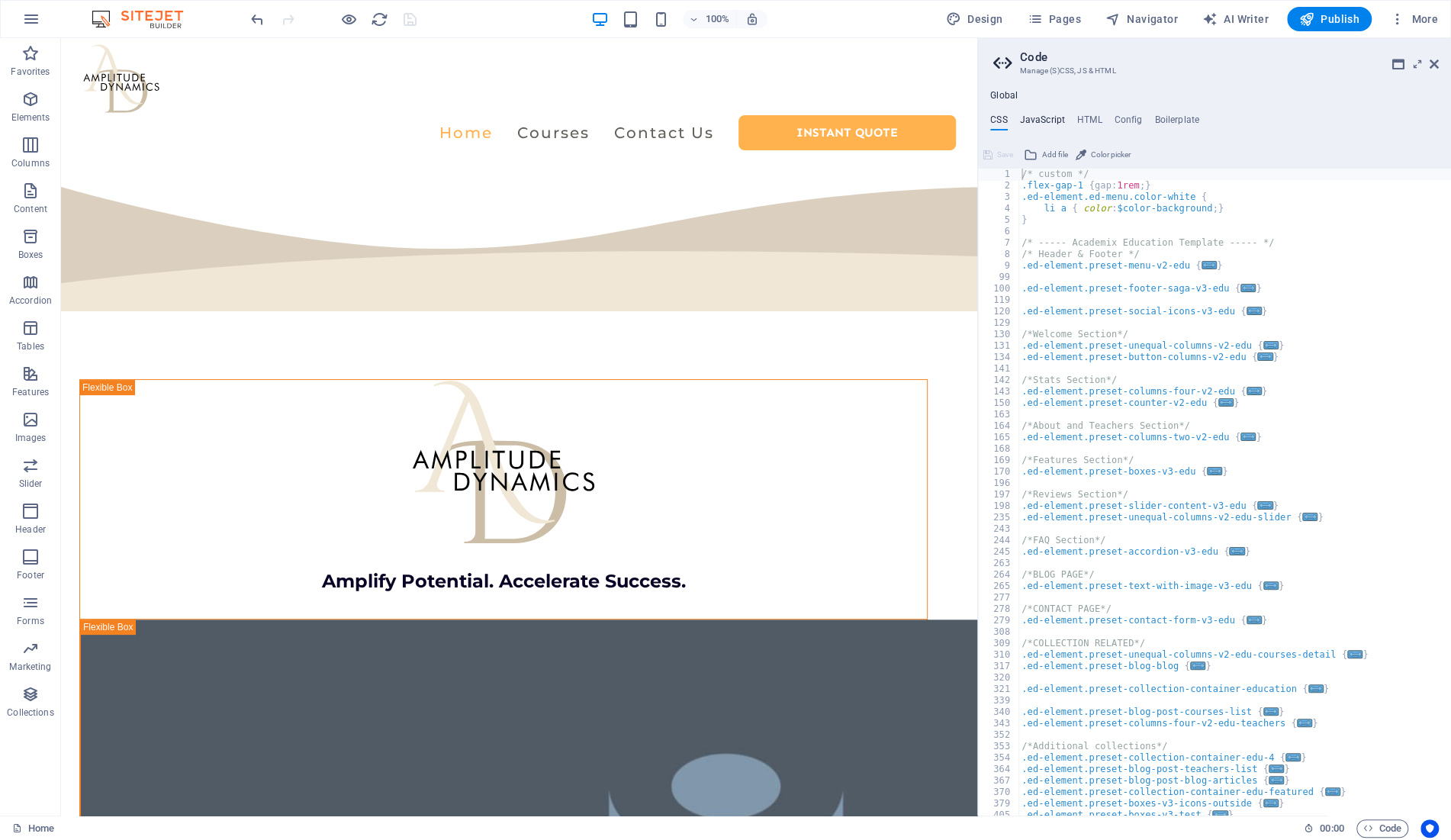
click at [1051, 115] on h4 "JavaScript" at bounding box center [1043, 123] width 45 height 17
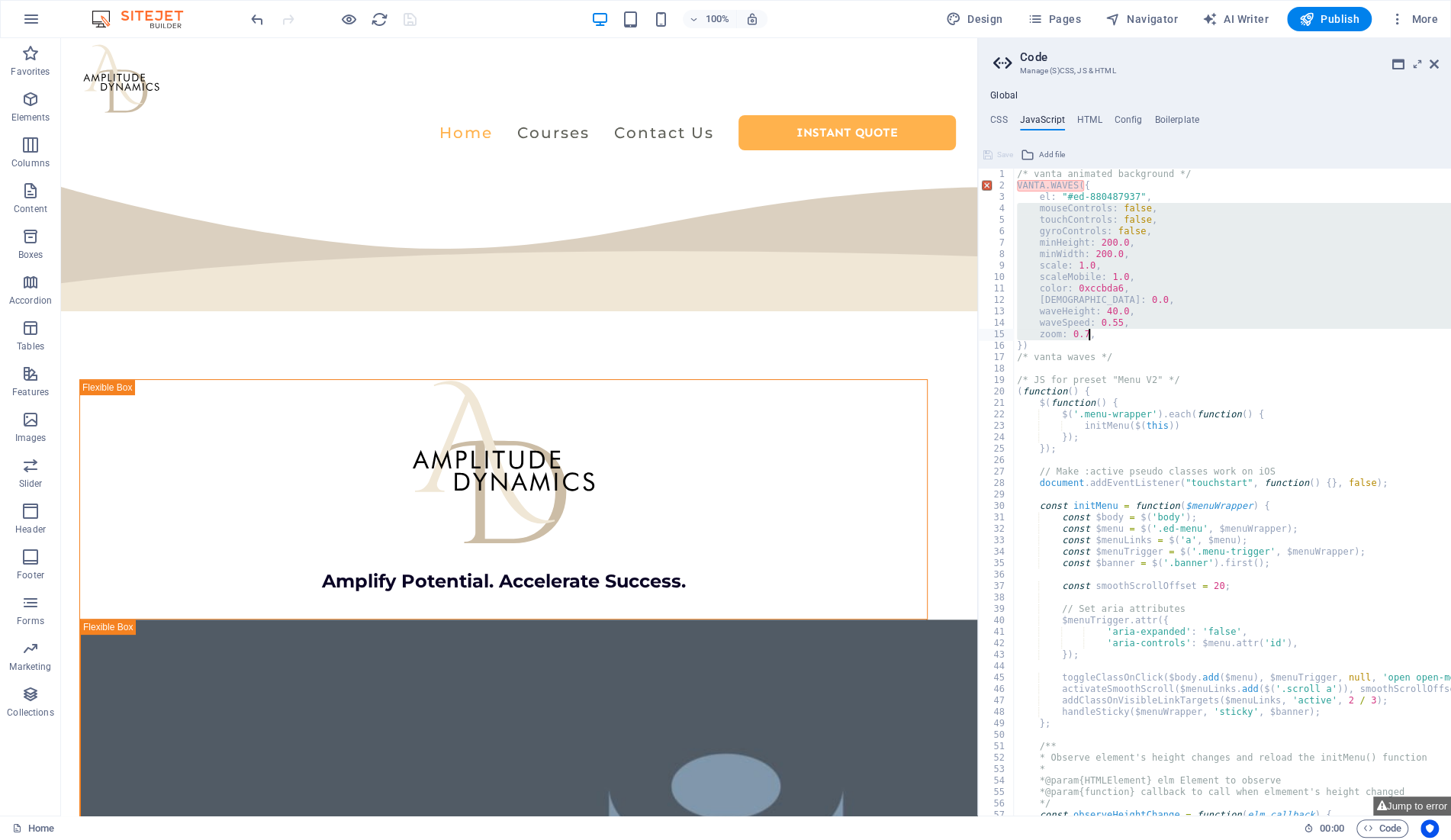
click at [1110, 327] on div "/* vanta animated background */ VANTA . WAVES ({ el : "#ed-880487937" , mouseCo…" at bounding box center [1232, 492] width 437 height 647
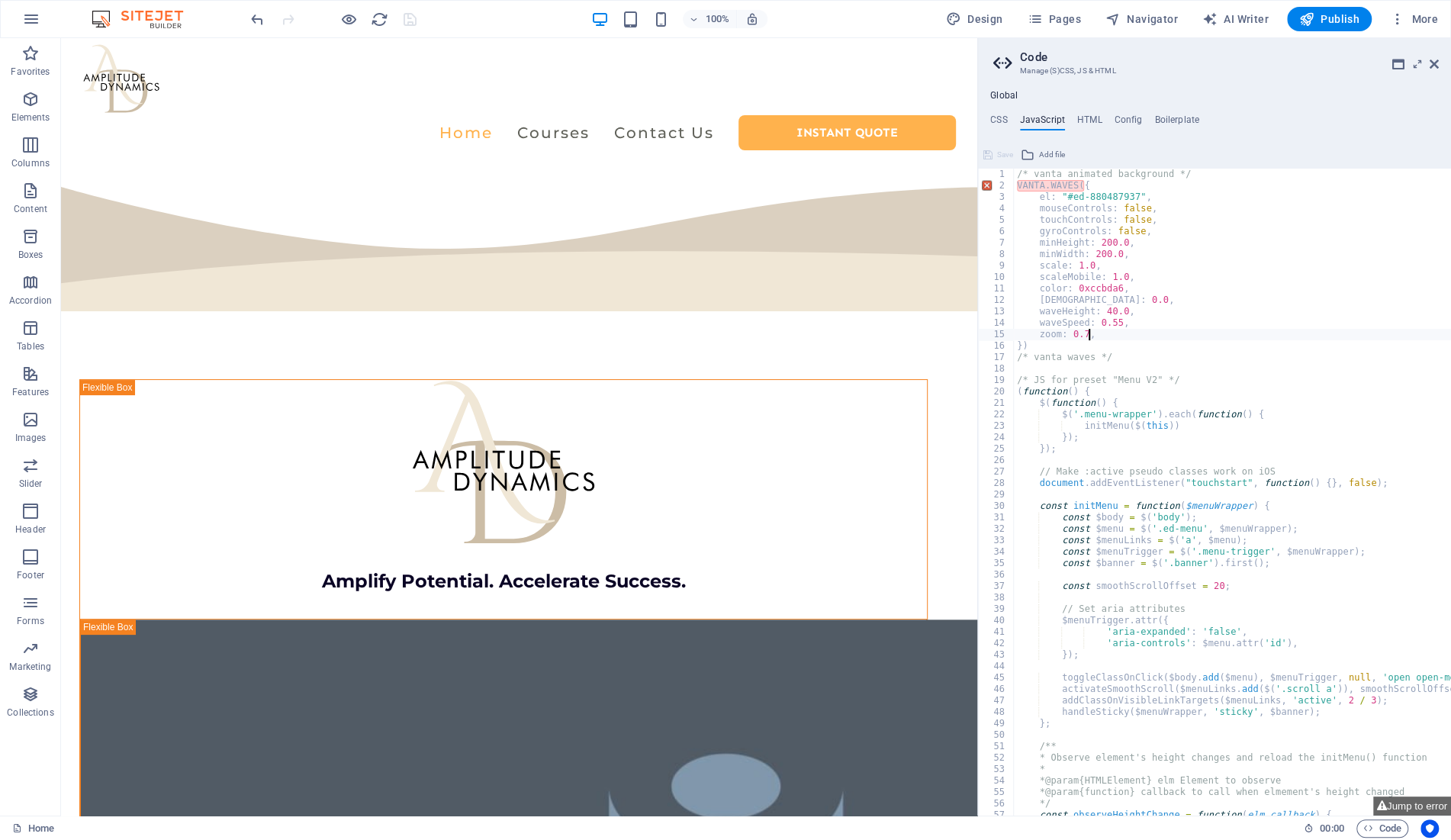
click at [1116, 337] on div "/* vanta animated background */ VANTA . WAVES ({ el : "#ed-880487937" , mouseCo…" at bounding box center [1364, 503] width 700 height 670
click at [1117, 337] on div "/* vanta animated background */ VANTA . WAVES ({ el : "#ed-880487937" , mouseCo…" at bounding box center [1364, 503] width 700 height 670
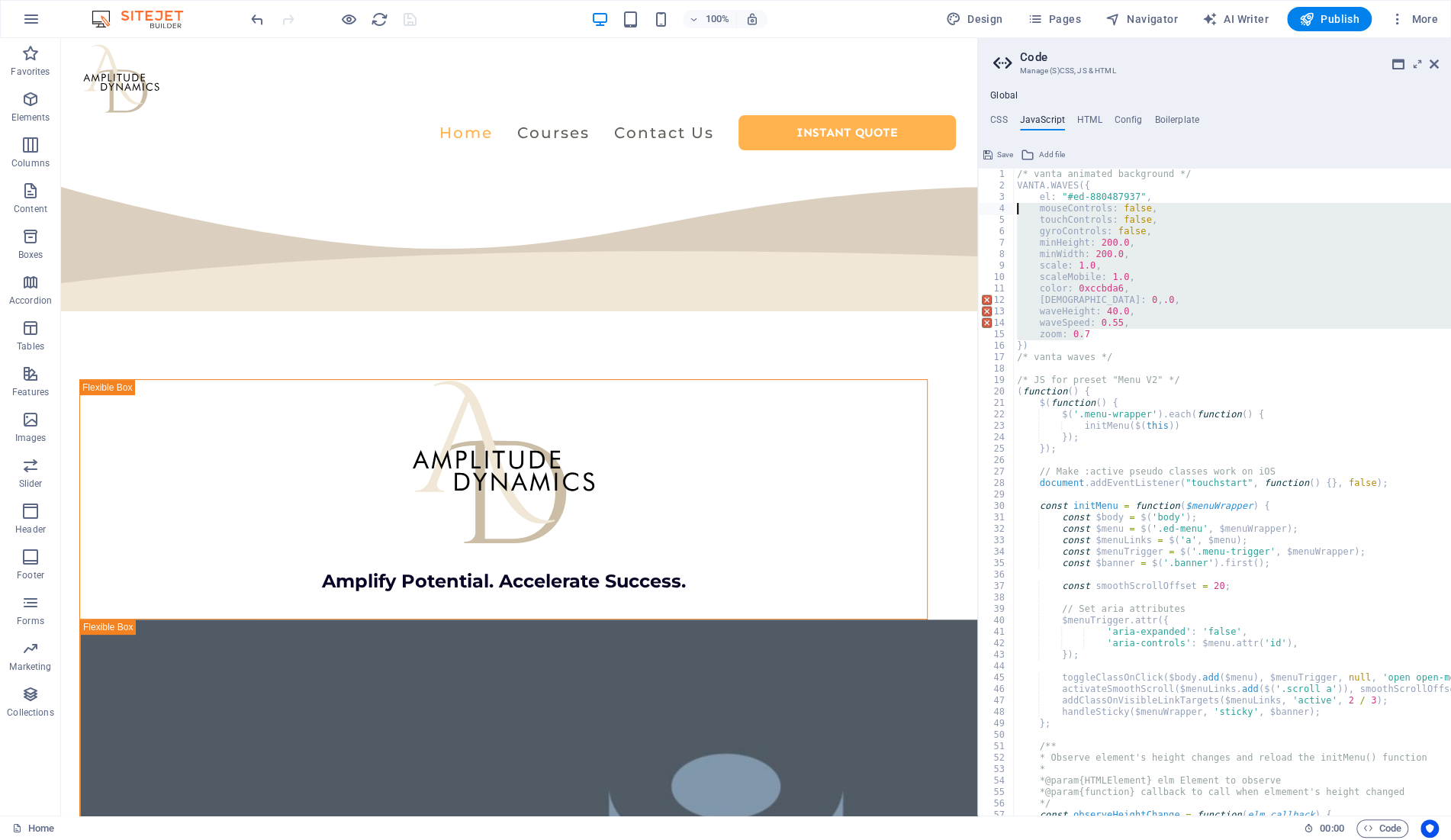
drag, startPoint x: 1102, startPoint y: 335, endPoint x: 1006, endPoint y: 210, distance: 157.6
click at [1014, 210] on div "/* vanta animated background */ VANTA . WAVES ({ el : "#ed-880487937" , mouseCo…" at bounding box center [1232, 492] width 437 height 647
paste textarea "zoom: 0.7"
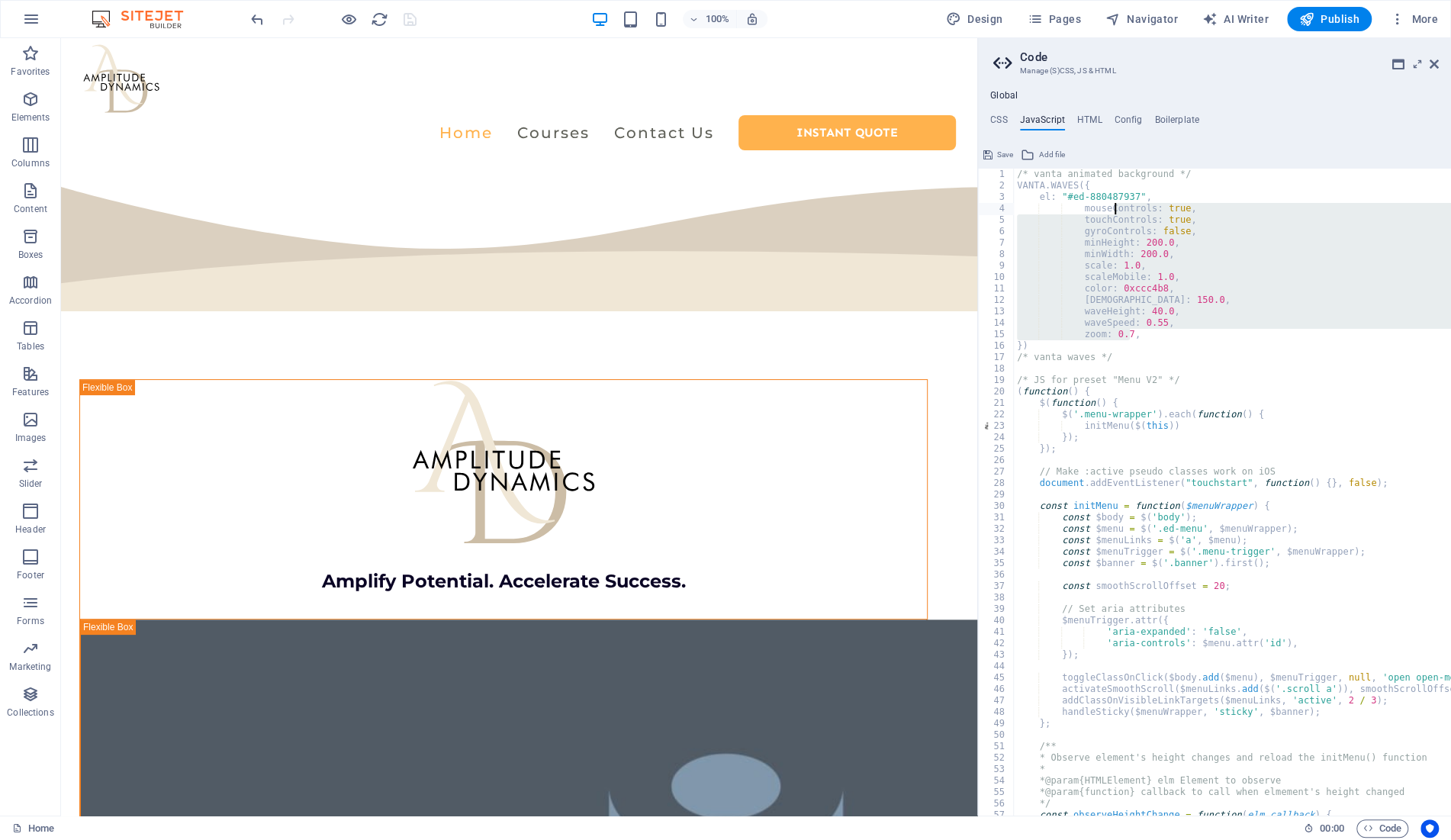
click at [1111, 210] on div "/* vanta animated background */ VANTA . WAVES ({ el : "#ed-880487937" , mouseCo…" at bounding box center [1364, 503] width 700 height 670
type textarea "mouseControls: true, touchControls: true,"
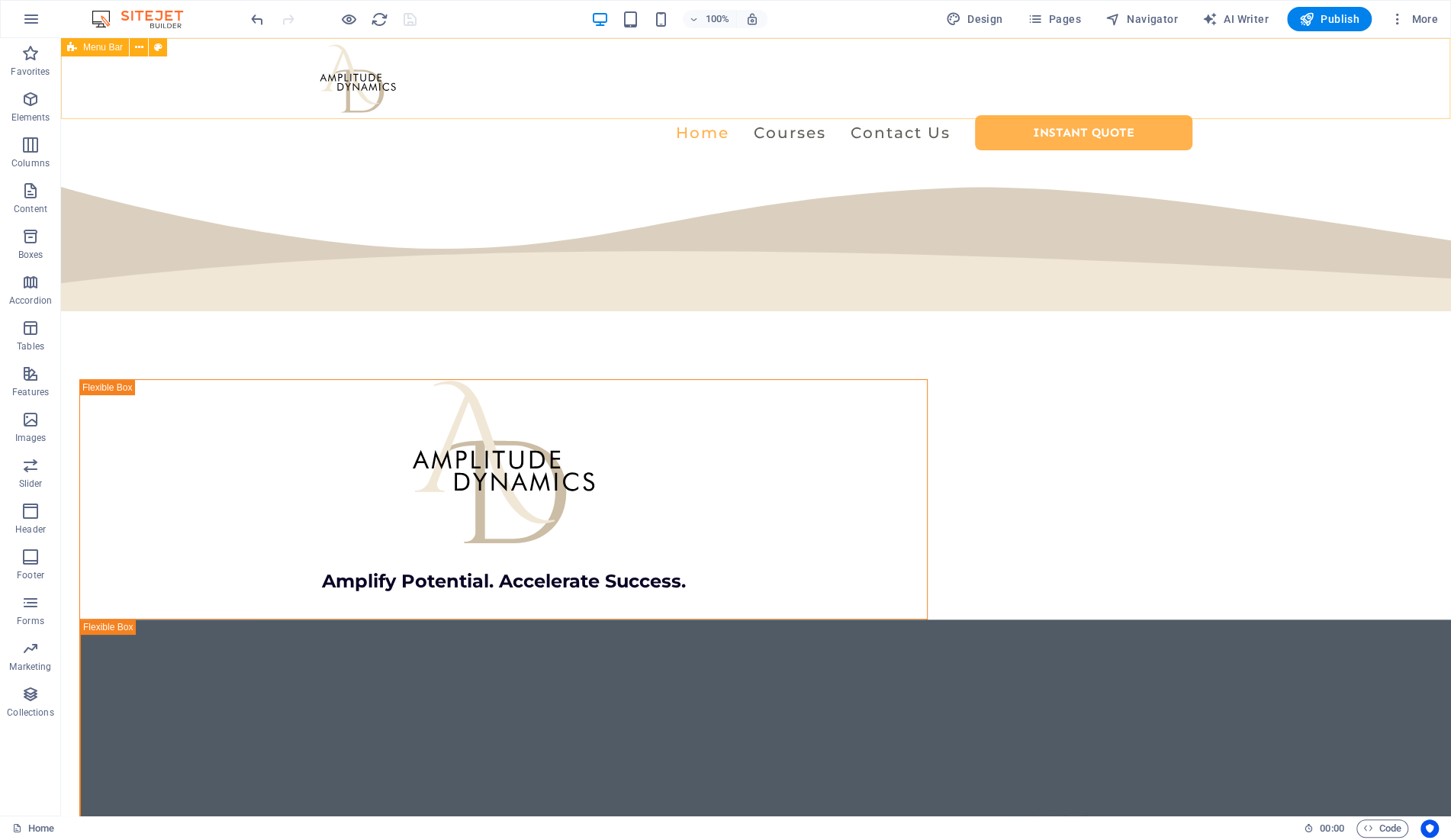
click at [90, 46] on span "Menu Bar" at bounding box center [103, 47] width 39 height 9
select select "rem"
select select "preset-menu-v2-centered"
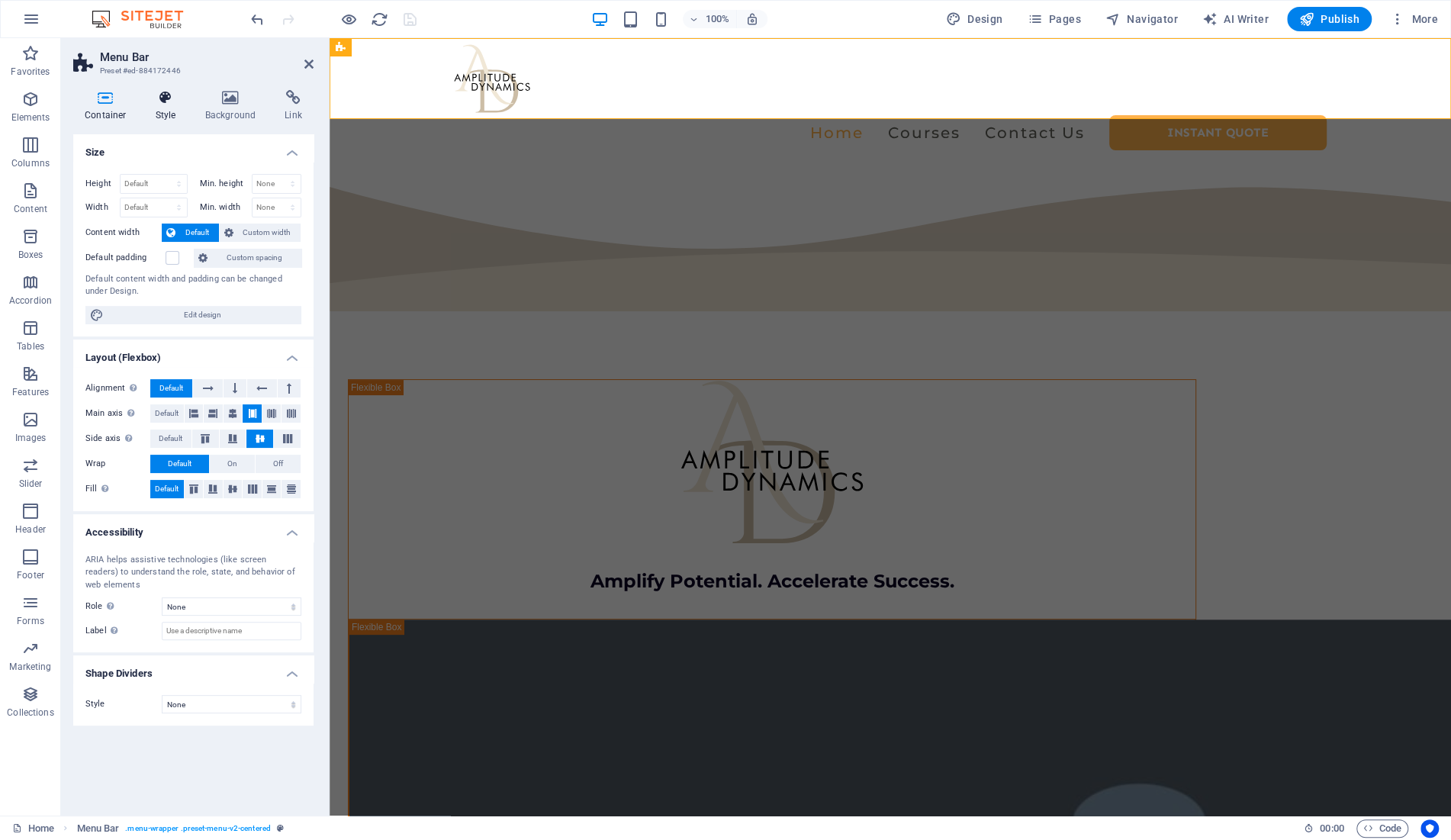
click at [169, 102] on icon at bounding box center [166, 98] width 43 height 16
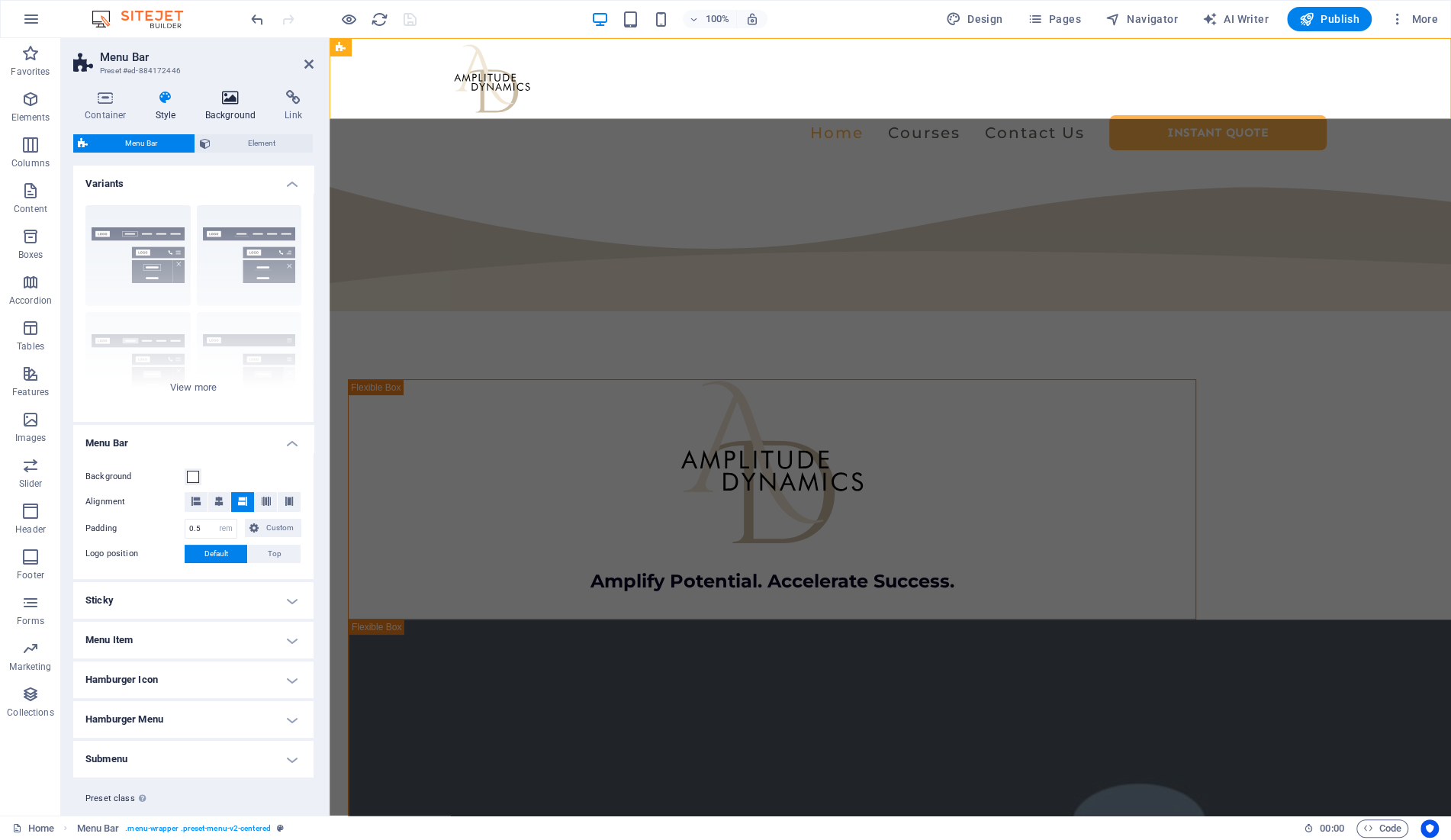
click at [231, 92] on icon at bounding box center [230, 98] width 74 height 16
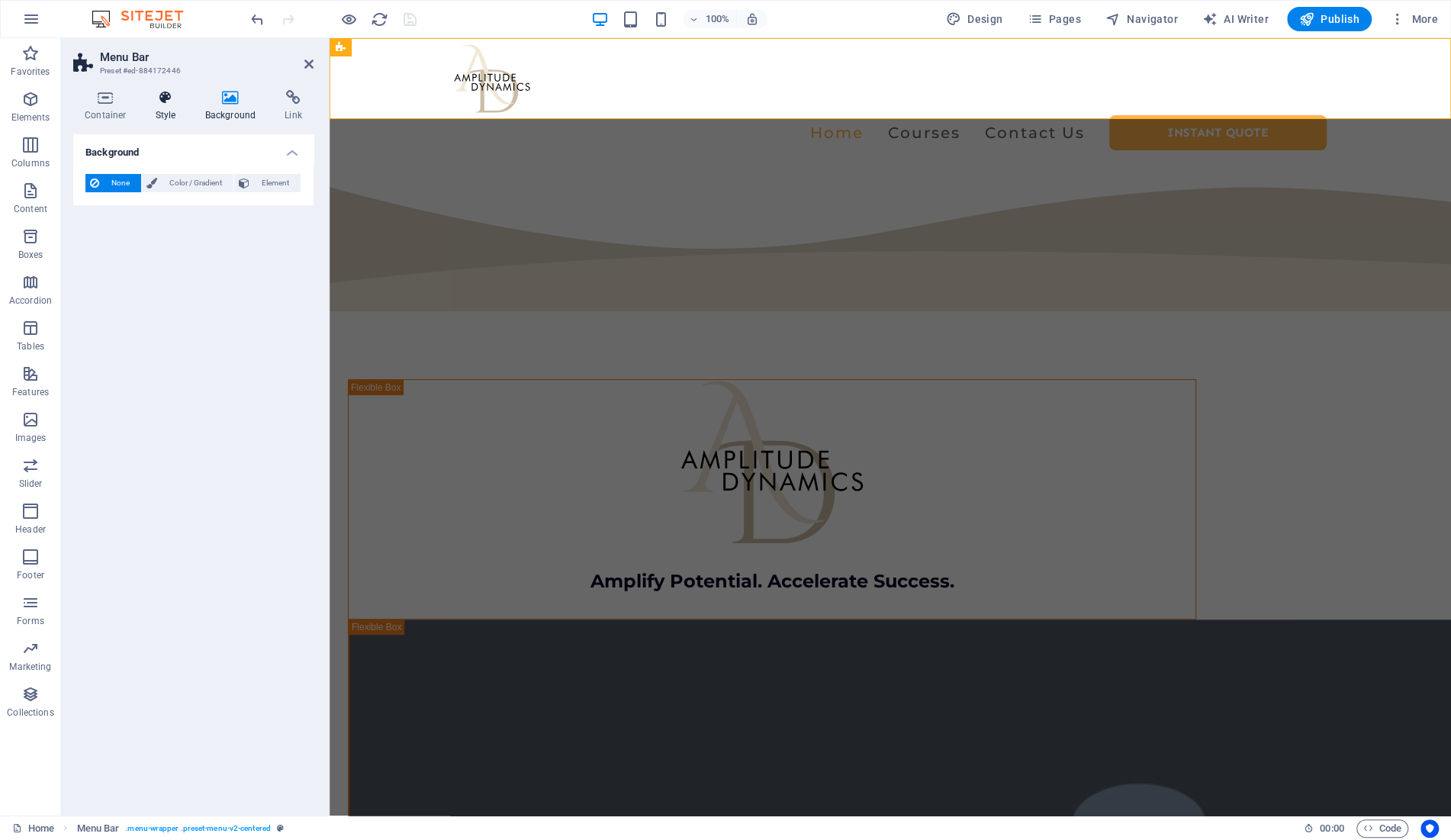
click at [152, 116] on h4 "Style" at bounding box center [169, 106] width 50 height 32
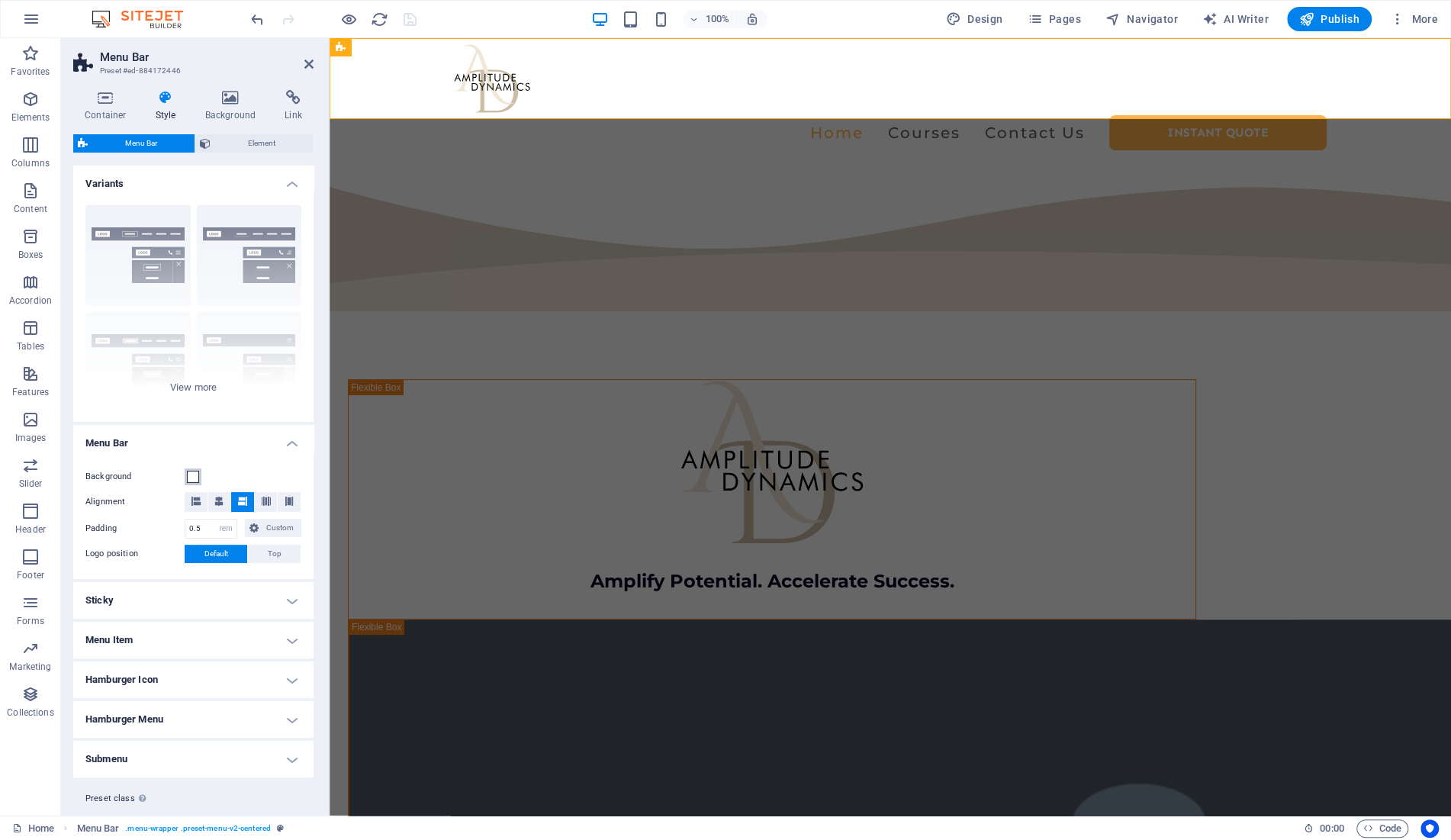
click at [193, 474] on span at bounding box center [192, 476] width 12 height 12
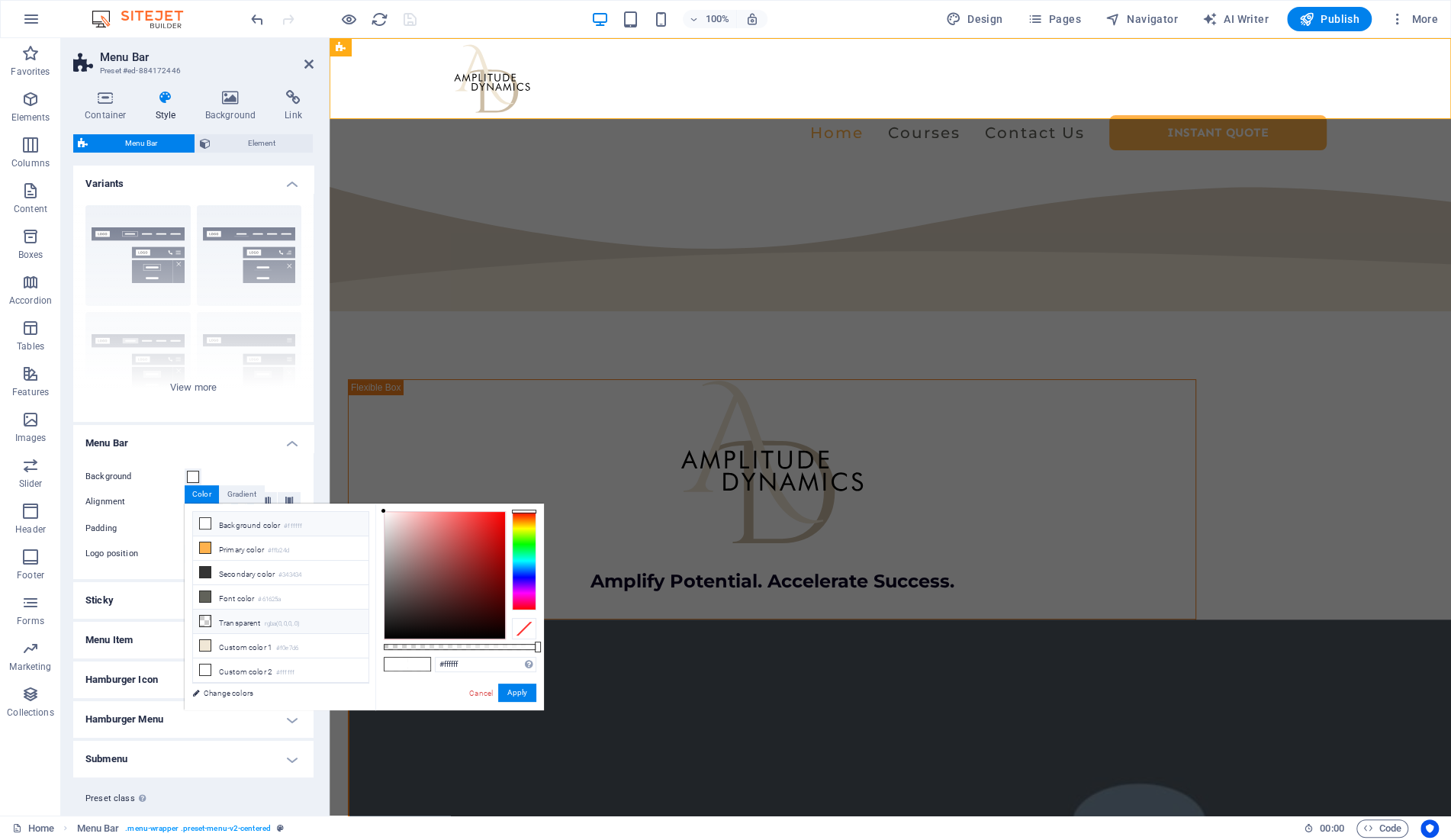
click at [255, 627] on li "Transparent rgba(0,0,0,.0)" at bounding box center [281, 621] width 176 height 25
type input "rgba(0, 0, 0, 0)"
click at [527, 690] on button "Apply" at bounding box center [516, 692] width 38 height 19
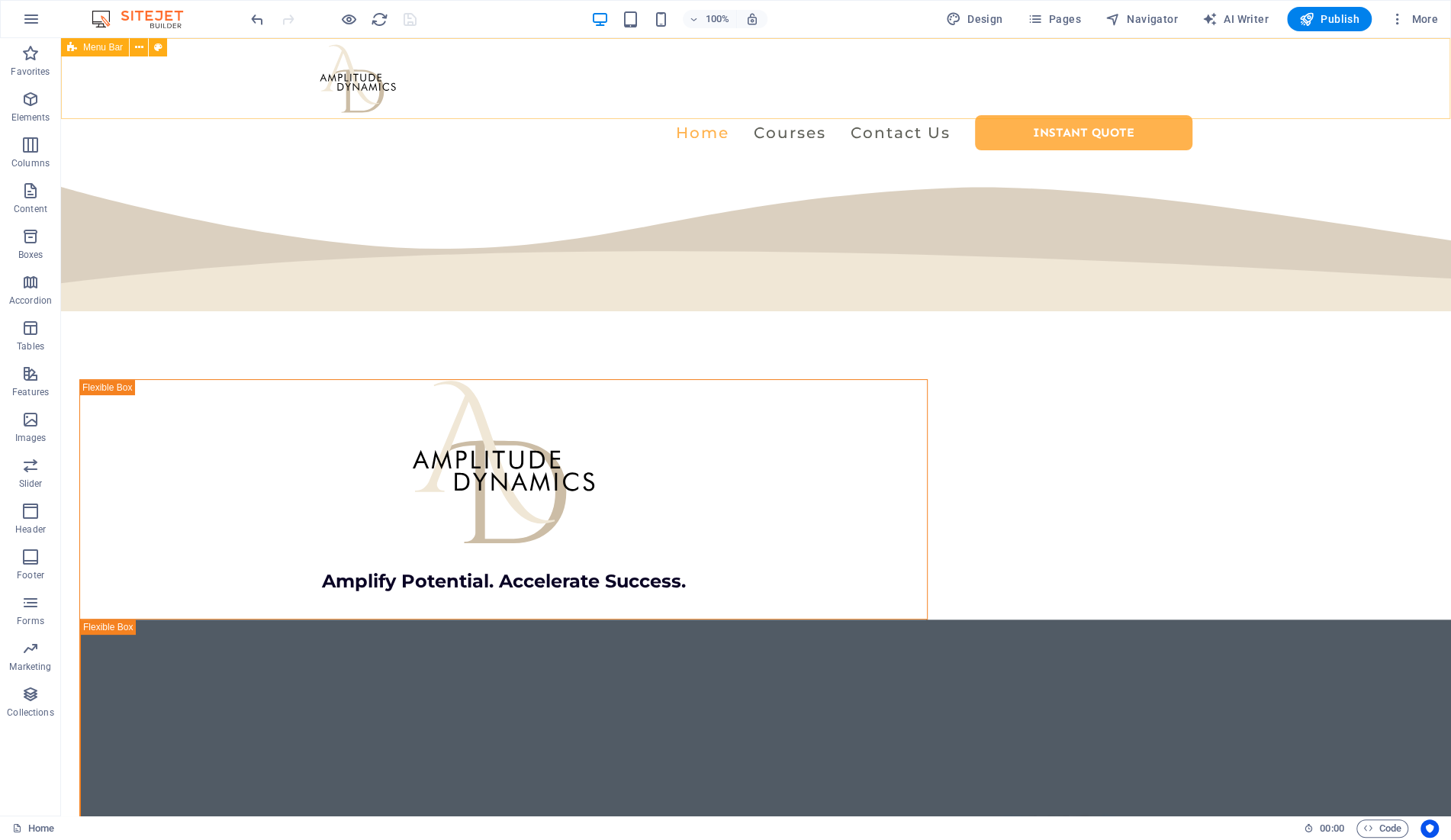
click at [88, 45] on span "Menu Bar" at bounding box center [103, 47] width 39 height 9
select select "rem"
select select "preset-menu-v2-centered"
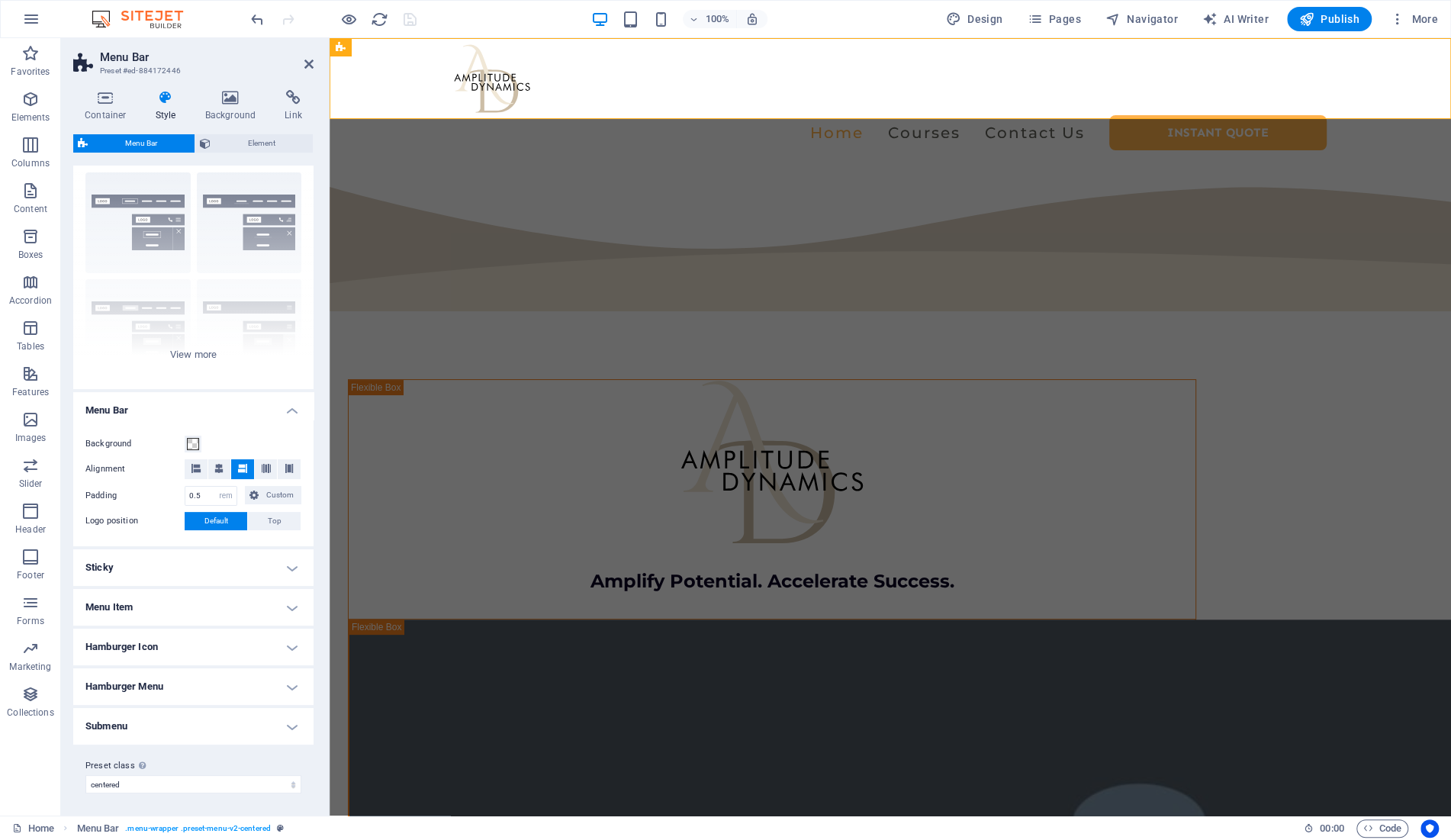
scroll to position [33, 0]
click at [155, 557] on h4 "Sticky" at bounding box center [193, 566] width 241 height 36
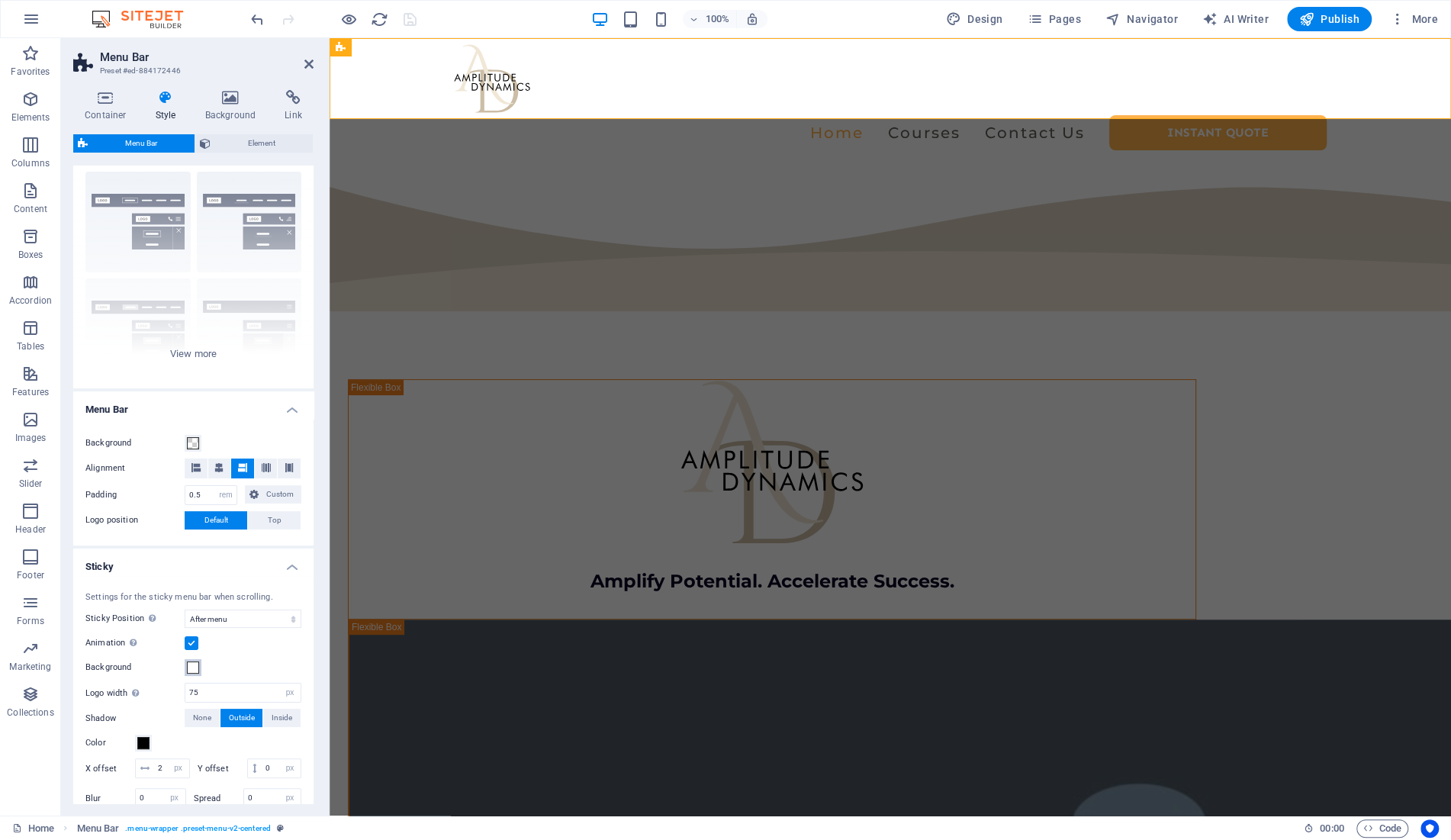
click at [192, 667] on span at bounding box center [192, 667] width 12 height 12
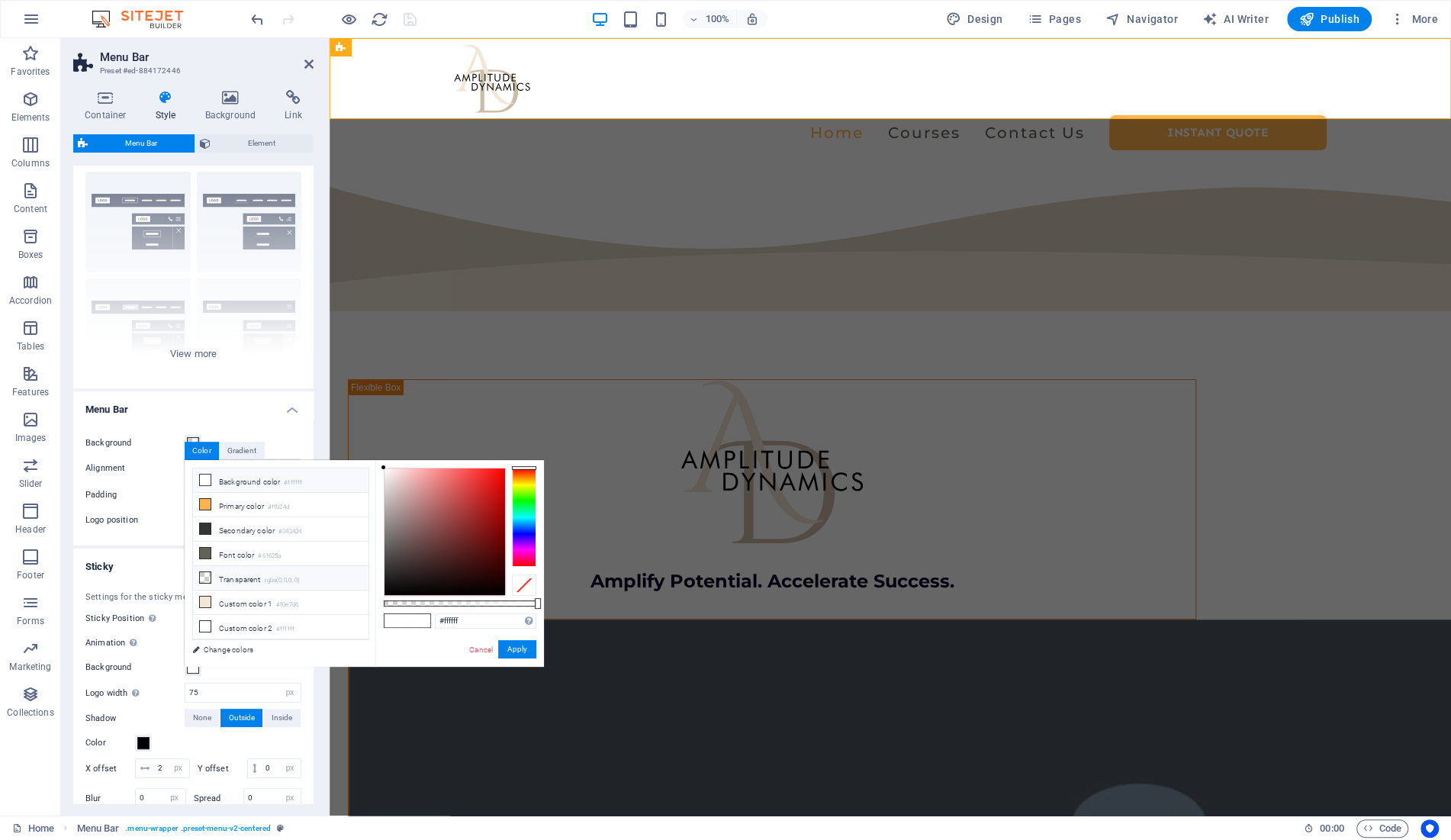
click at [235, 580] on li "Transparent rgba(0,0,0,.0)" at bounding box center [281, 578] width 176 height 25
type input "rgba(0, 0, 0, 0)"
click at [523, 647] on button "Apply" at bounding box center [516, 649] width 38 height 19
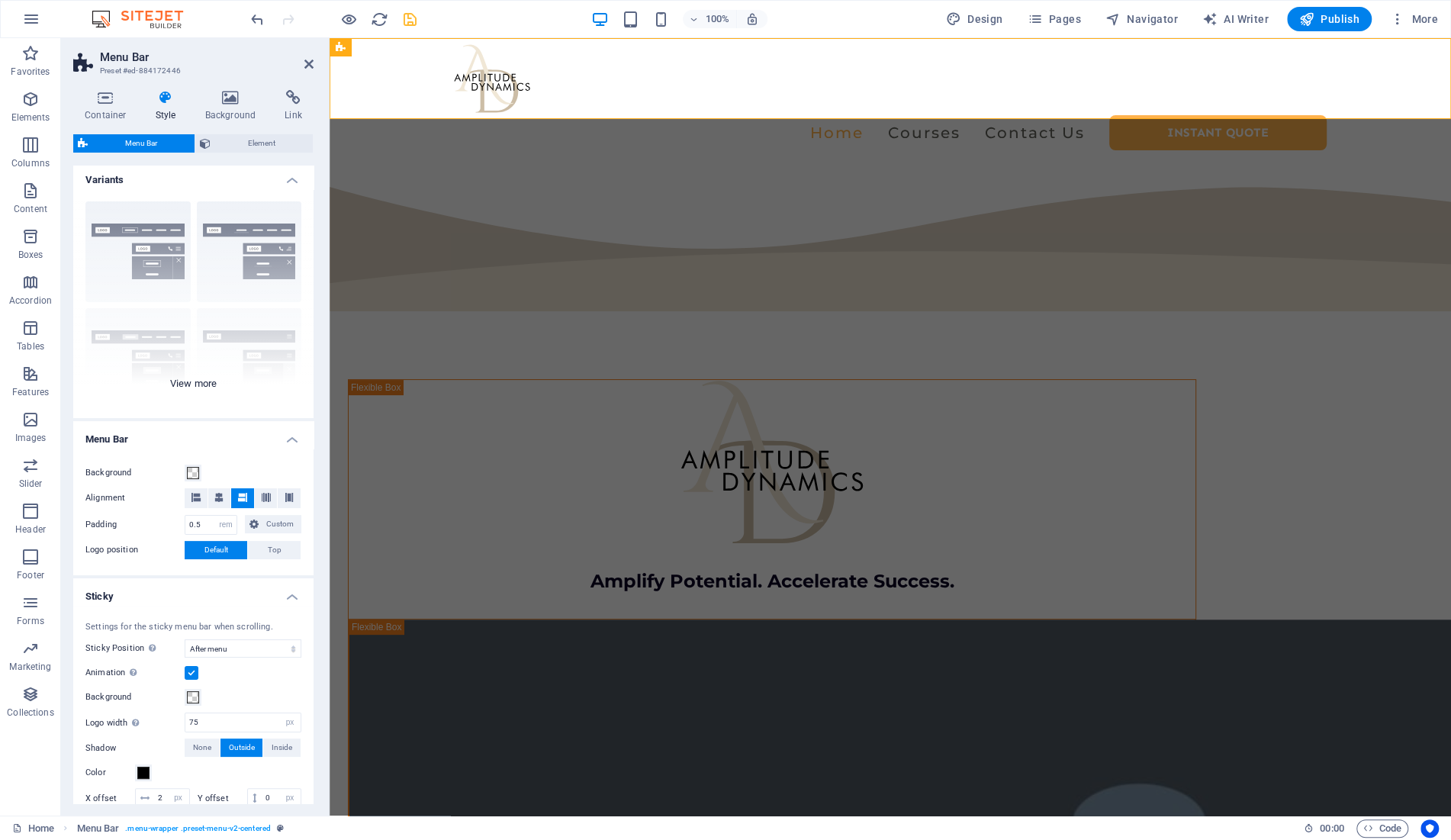
scroll to position [0, 0]
click at [243, 141] on span "Element" at bounding box center [261, 143] width 93 height 19
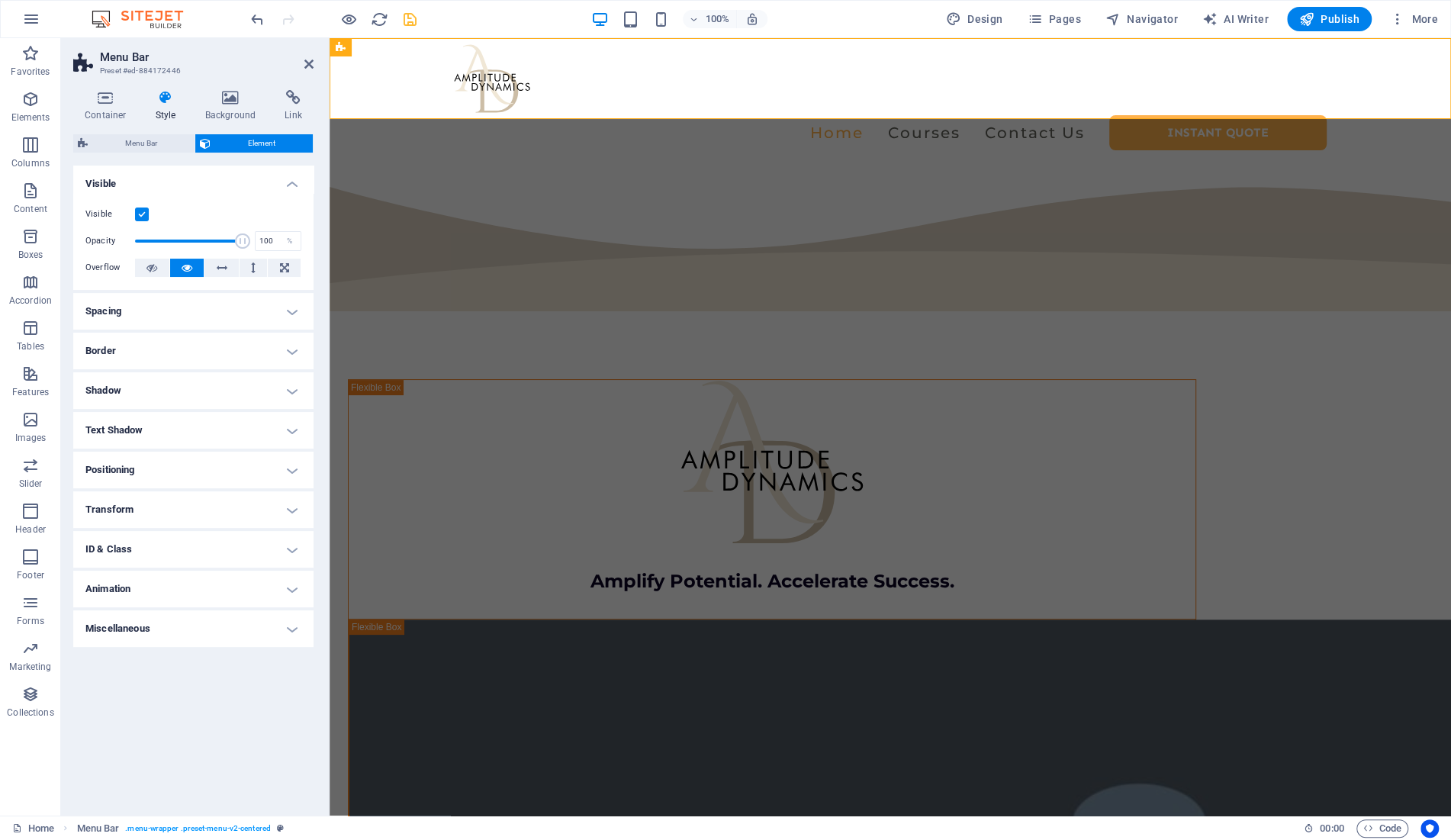
click at [170, 341] on h4 "Border" at bounding box center [193, 350] width 241 height 36
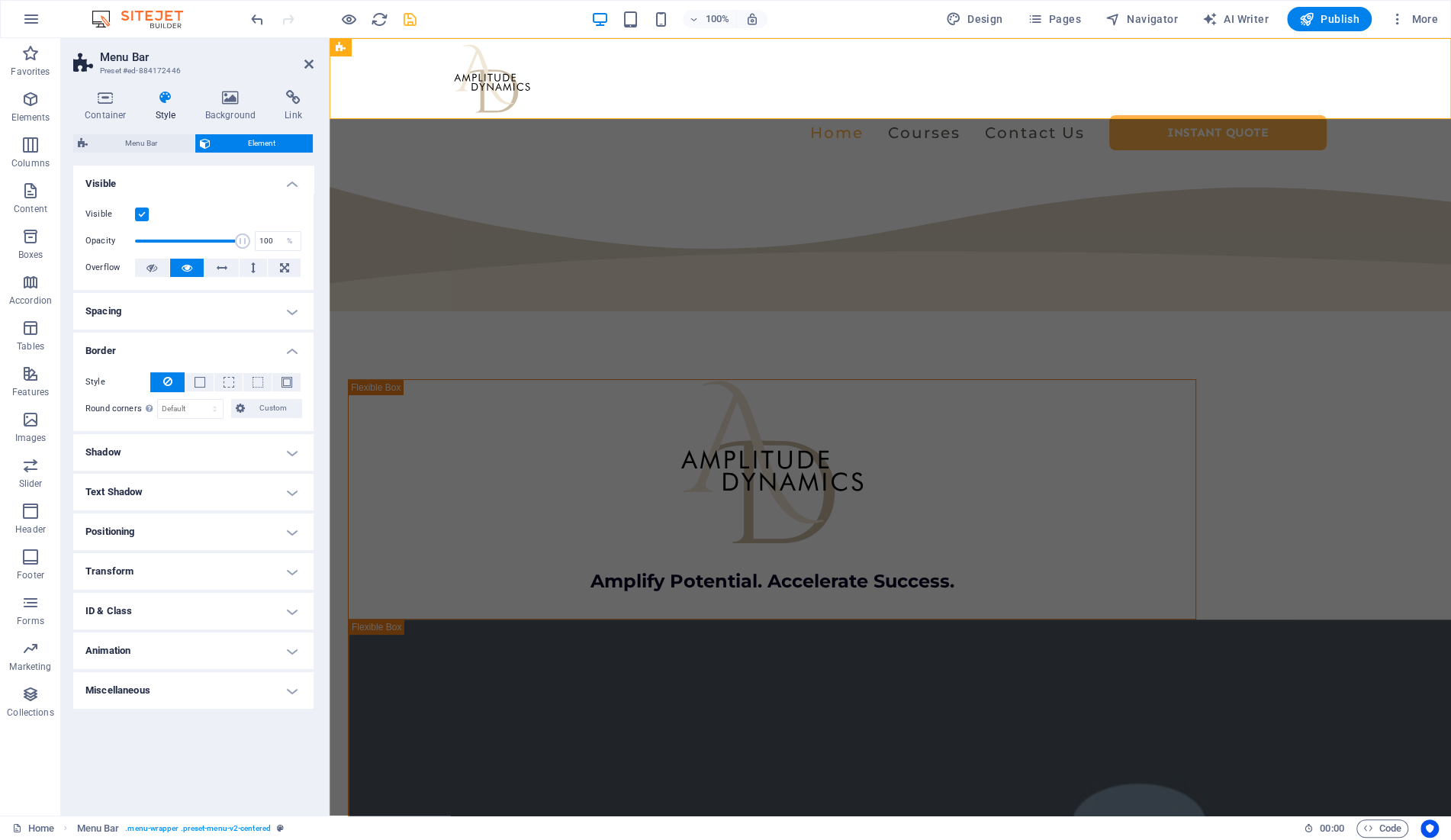
click at [174, 337] on h4 "Border" at bounding box center [193, 346] width 241 height 27
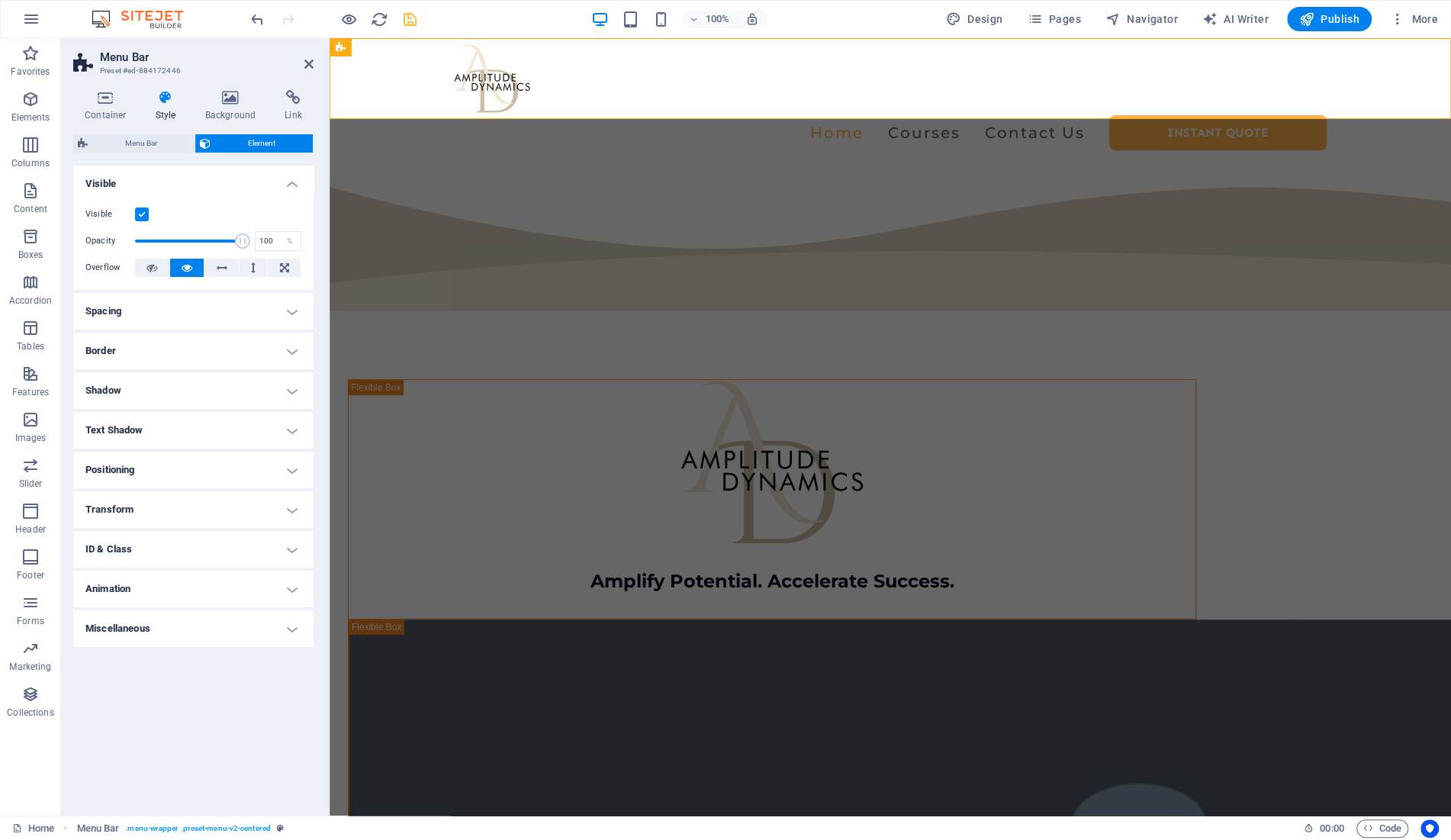
click at [169, 394] on h4 "Shadow" at bounding box center [193, 390] width 241 height 36
click at [174, 394] on h4 "Shadow" at bounding box center [193, 386] width 241 height 27
drag, startPoint x: 145, startPoint y: 309, endPoint x: 193, endPoint y: 309, distance: 48.0
click at [146, 309] on h4 "Spacing" at bounding box center [193, 310] width 241 height 36
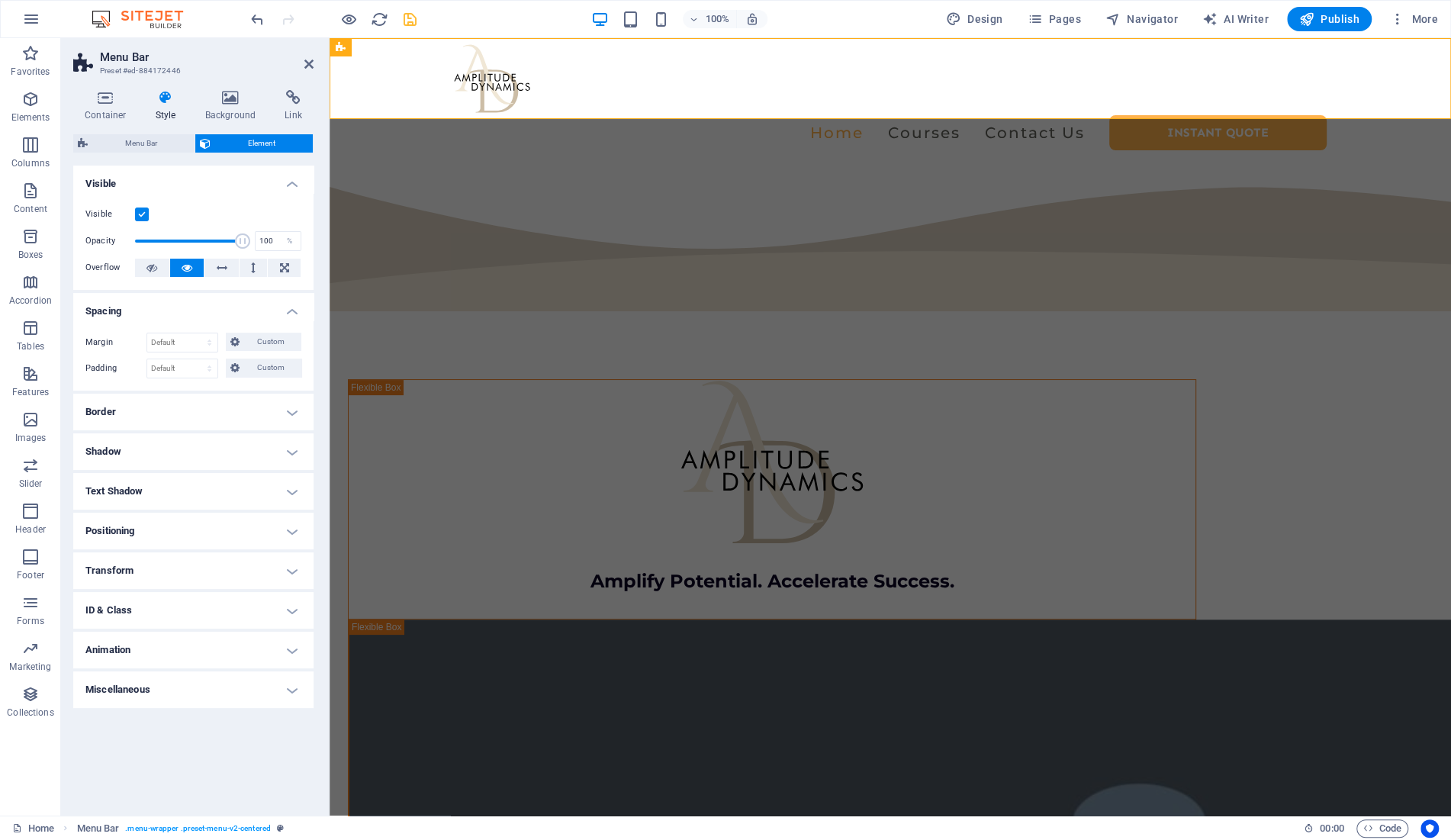
click at [194, 309] on h4 "Spacing" at bounding box center [193, 306] width 241 height 27
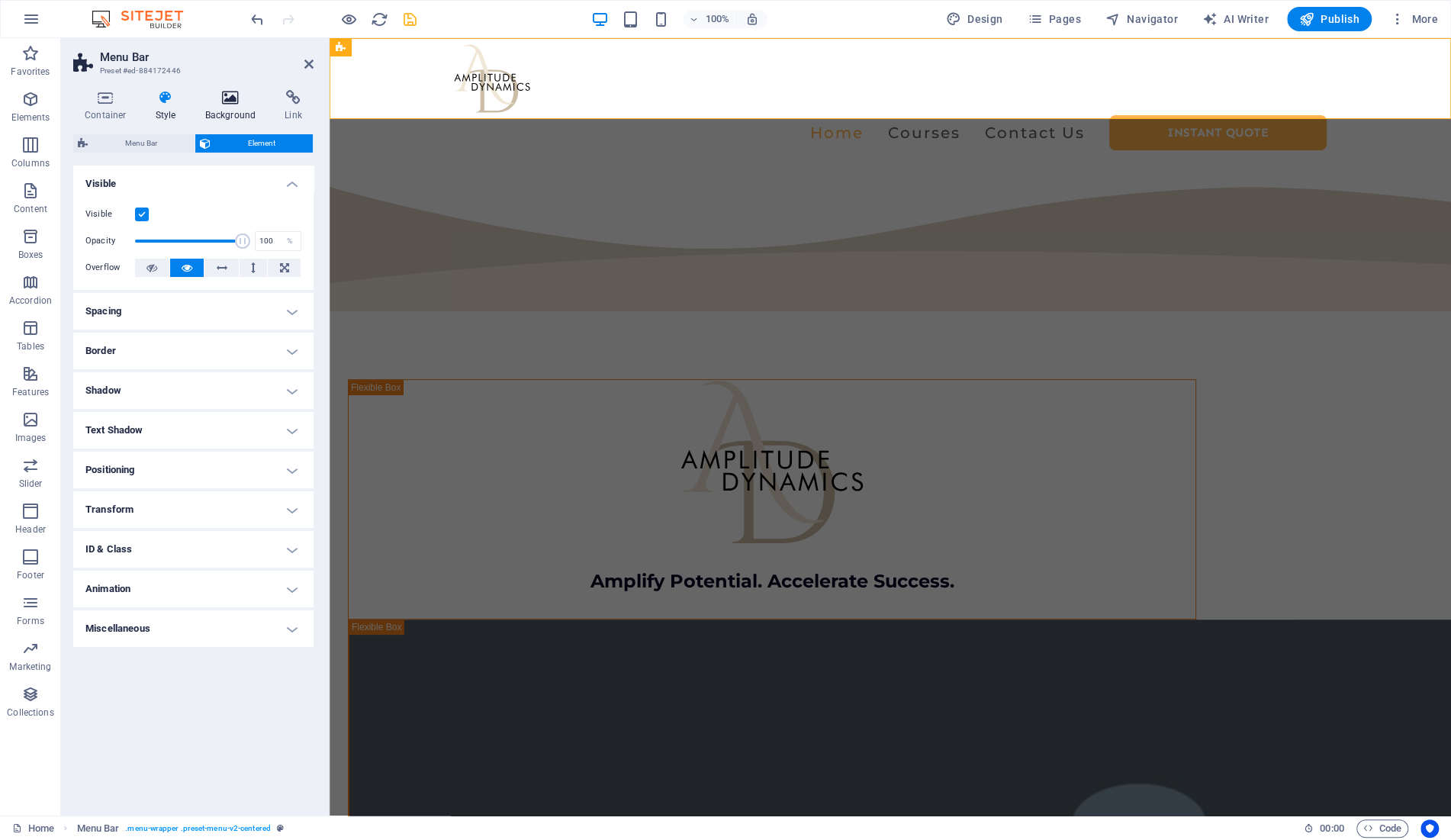
click at [228, 101] on icon at bounding box center [230, 98] width 74 height 16
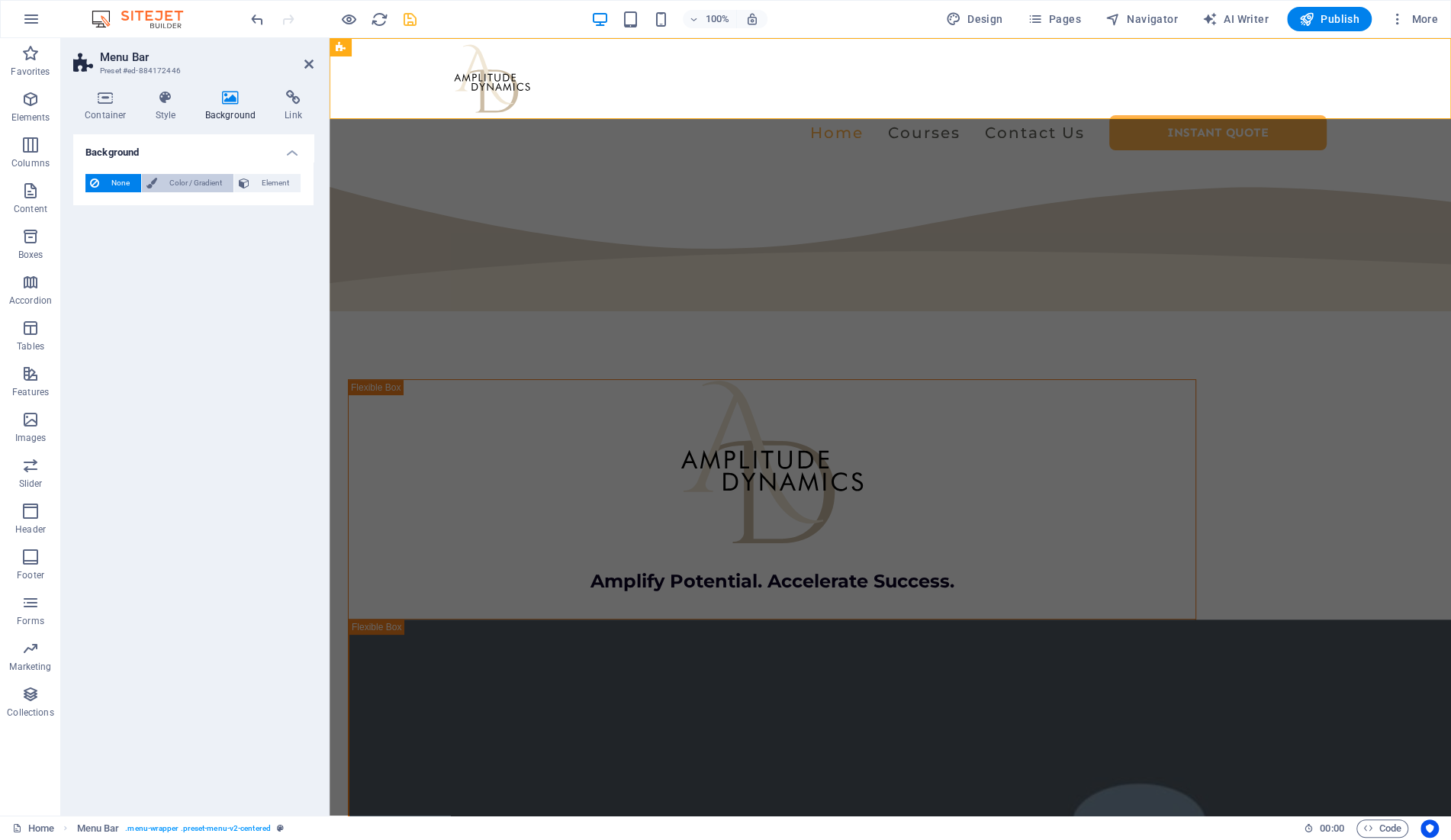
click at [182, 182] on span "Color / Gradient" at bounding box center [195, 183] width 67 height 19
click at [94, 248] on span at bounding box center [95, 243] width 17 height 17
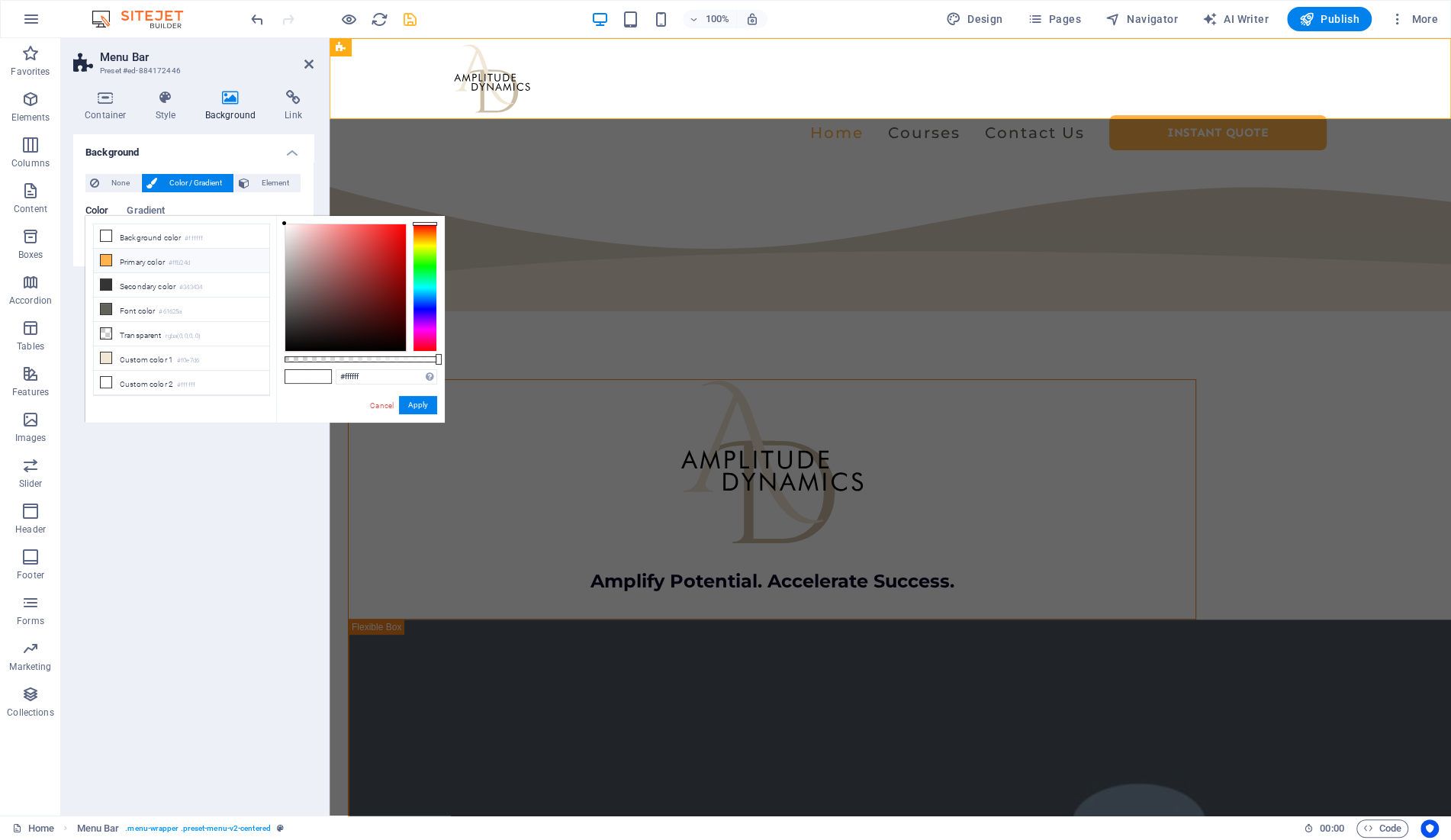
click at [138, 265] on li "Primary color #ffb24d" at bounding box center [182, 260] width 176 height 25
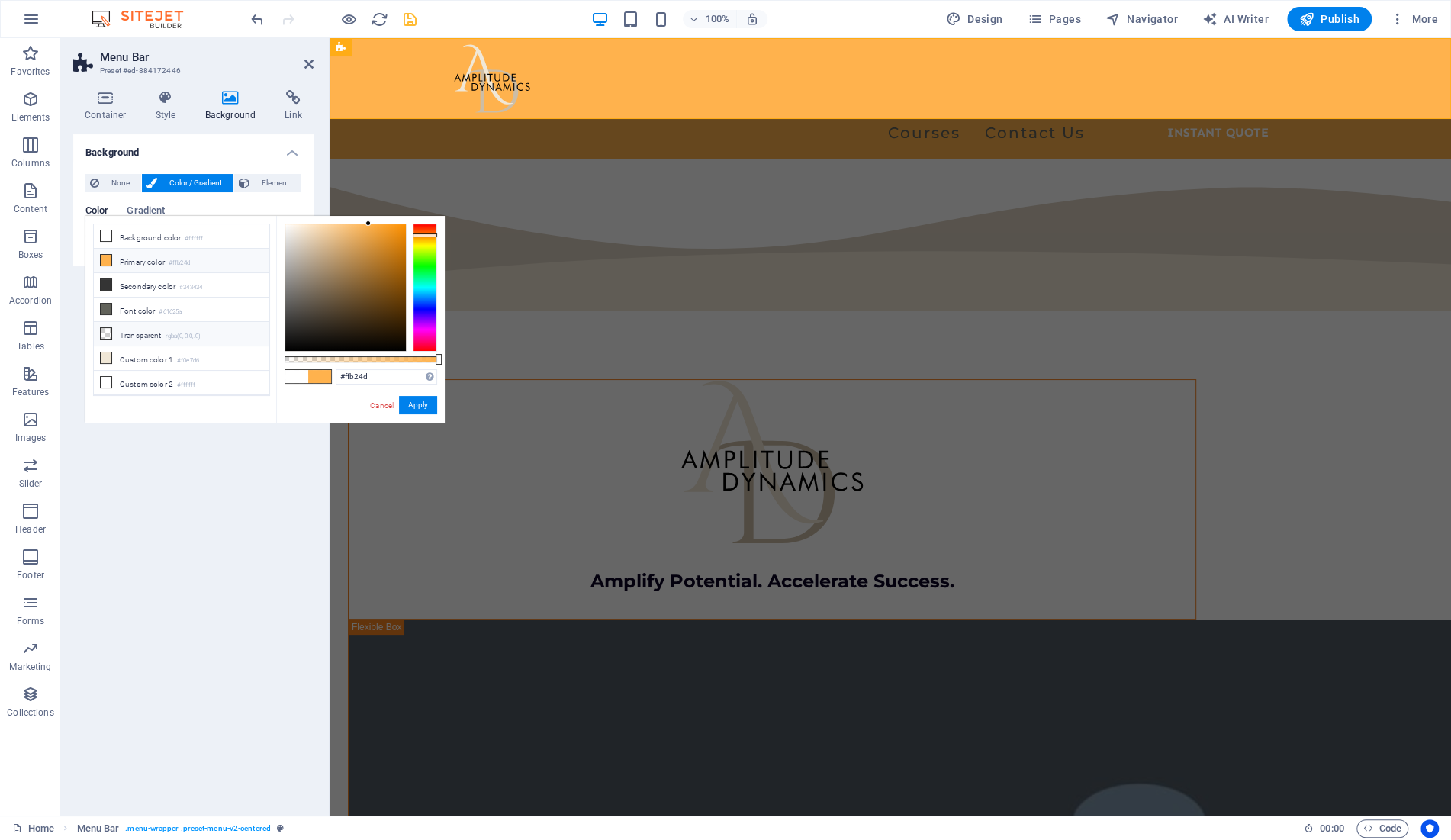
click at [109, 333] on icon at bounding box center [106, 333] width 11 height 11
type input "rgba(0, 0, 0, 0)"
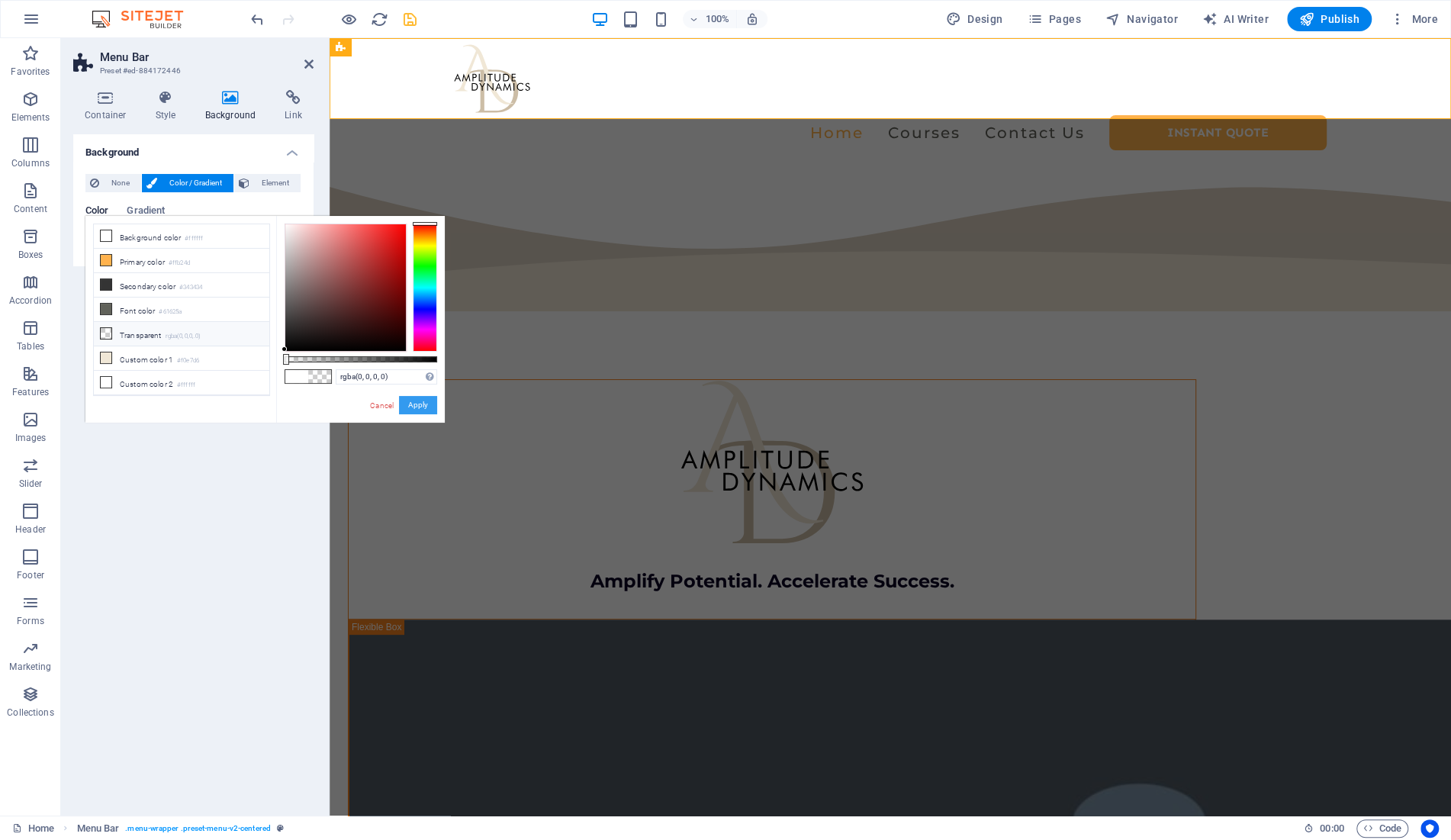
click at [415, 405] on button "Apply" at bounding box center [417, 404] width 38 height 19
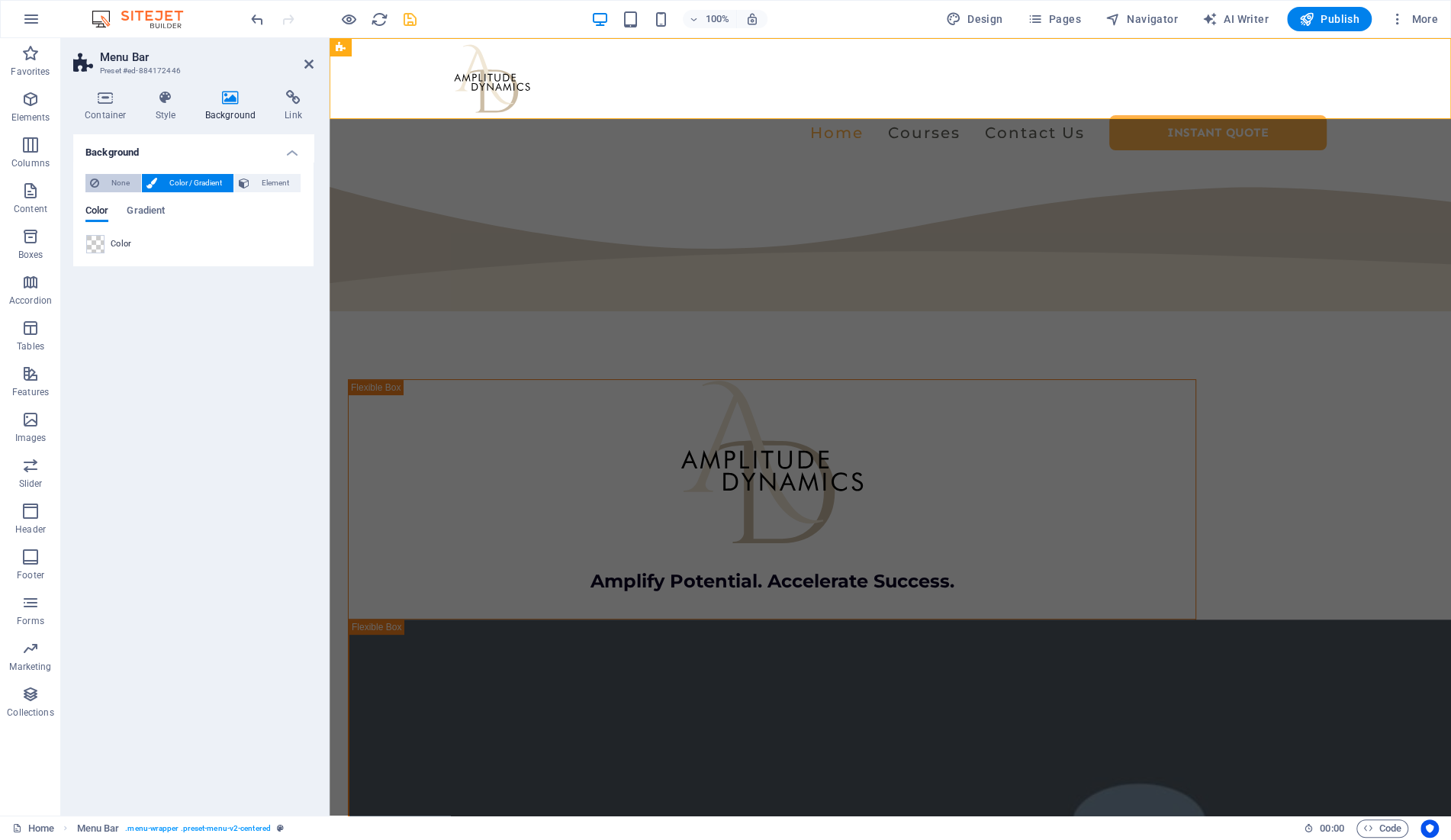
click at [119, 183] on span "None" at bounding box center [120, 183] width 32 height 19
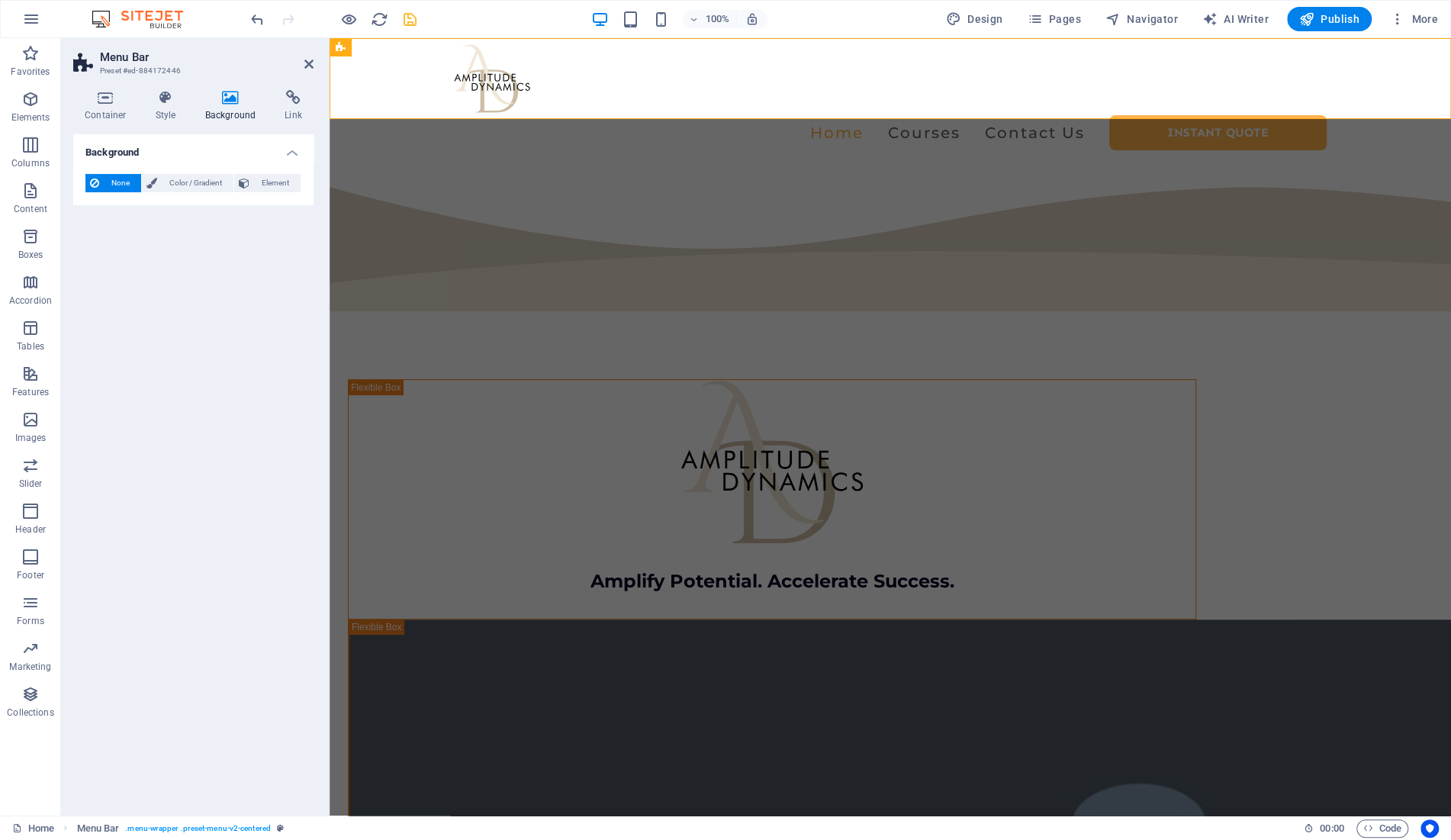
click at [110, 184] on span "None" at bounding box center [120, 183] width 32 height 19
click at [175, 183] on span "Color / Gradient" at bounding box center [195, 183] width 67 height 19
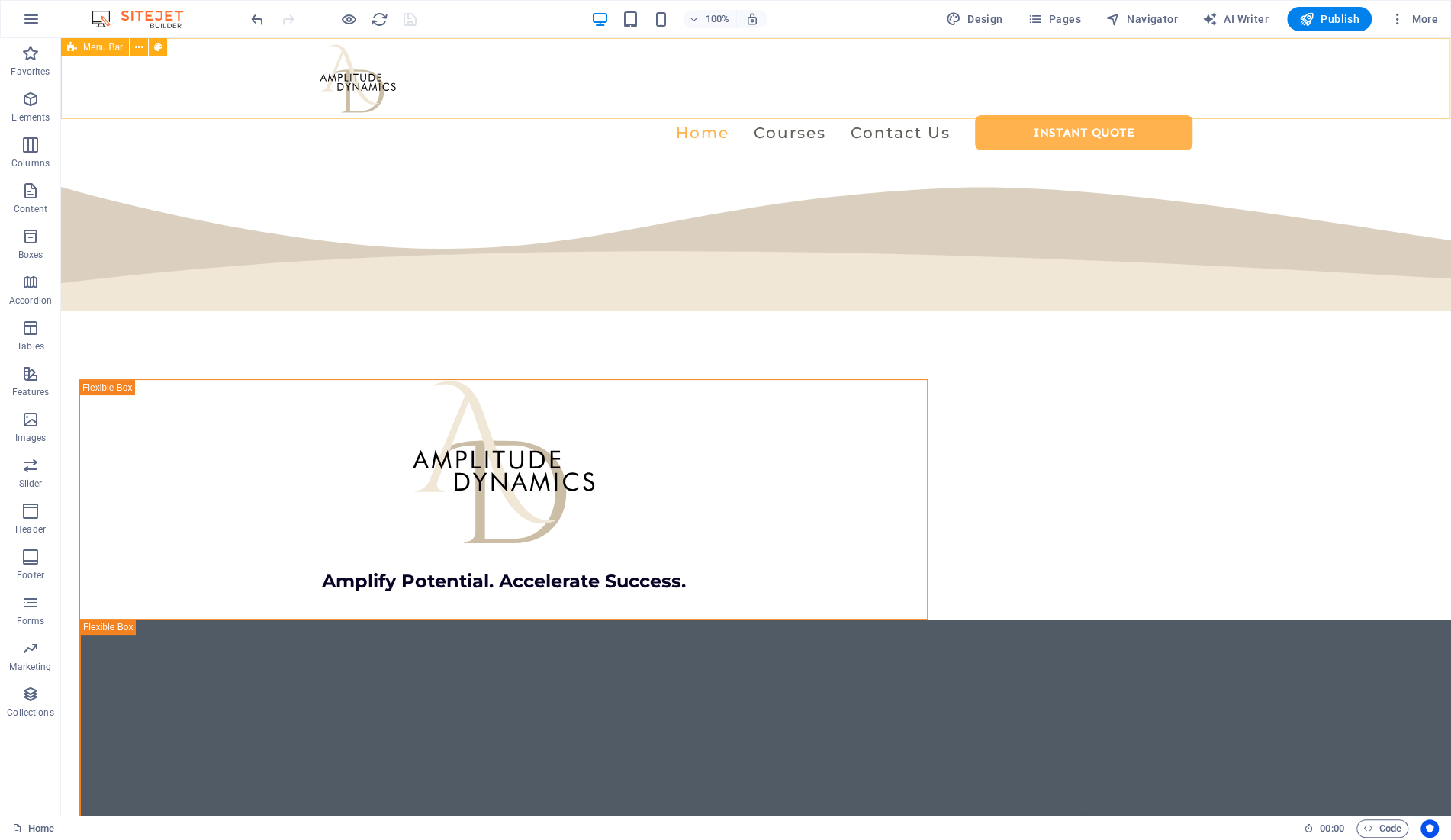
click at [102, 46] on span "Menu Bar" at bounding box center [103, 47] width 39 height 9
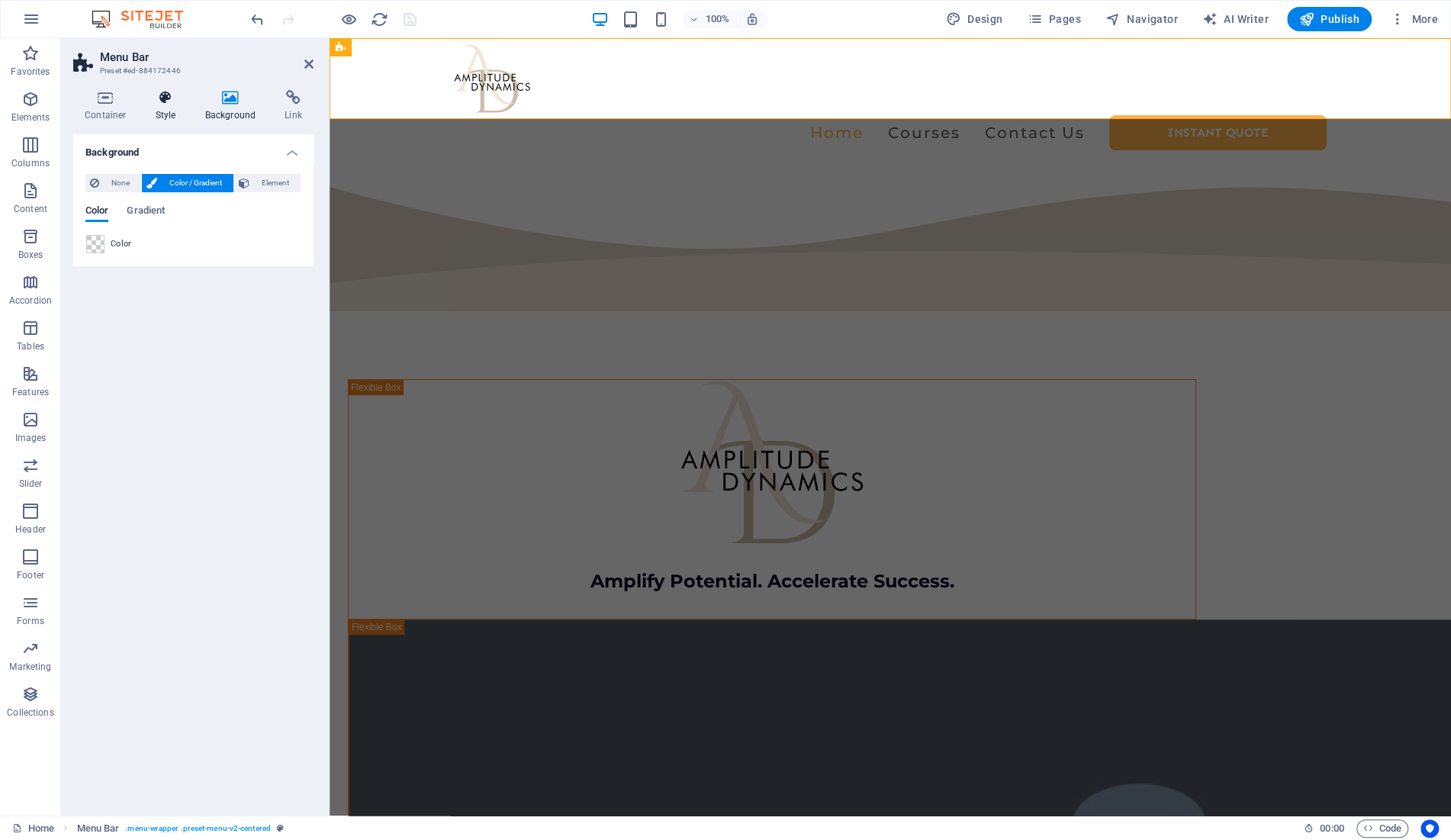
click at [160, 109] on h4 "Style" at bounding box center [169, 106] width 50 height 32
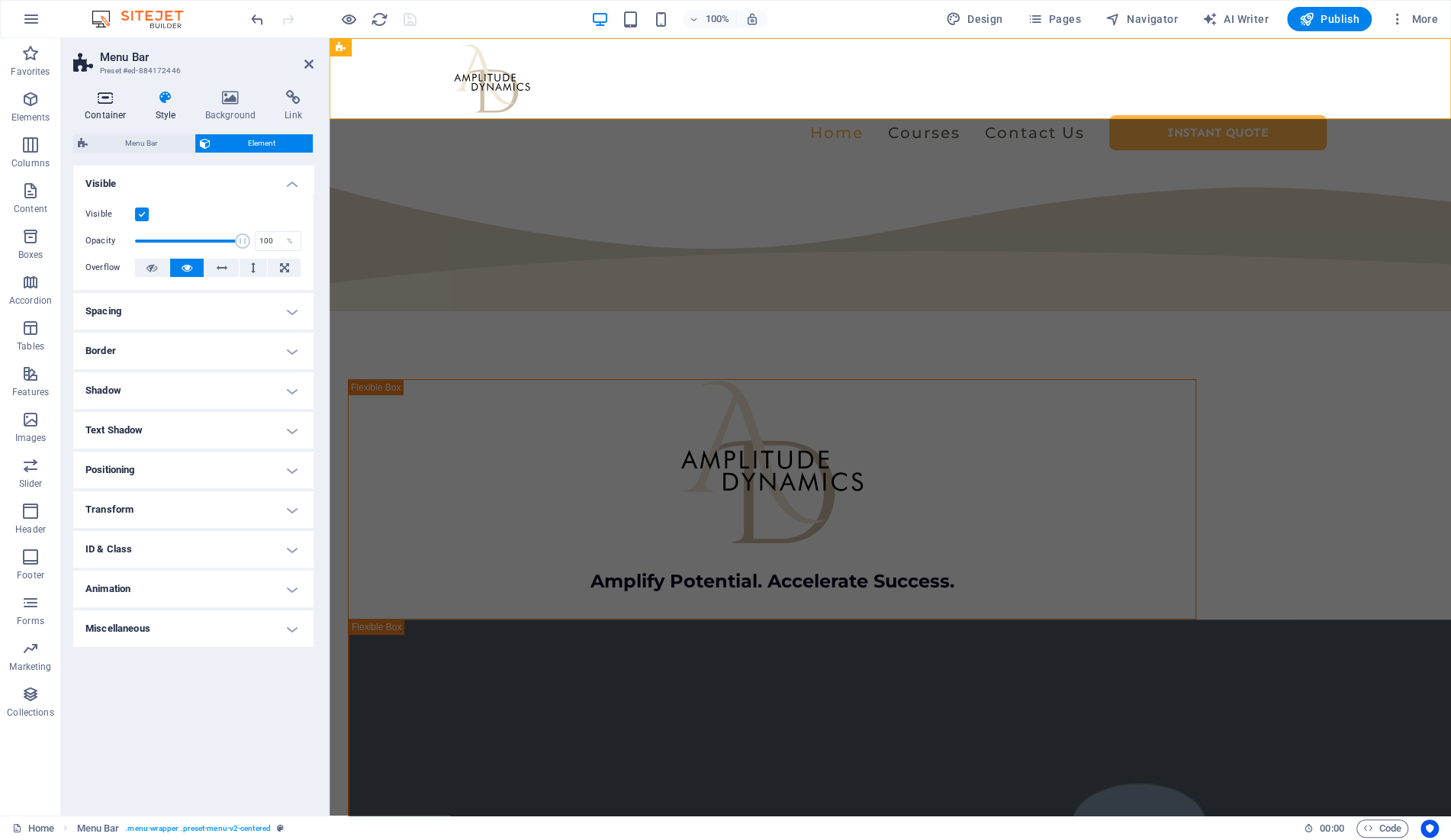
click at [112, 109] on h4 "Container" at bounding box center [109, 106] width 71 height 32
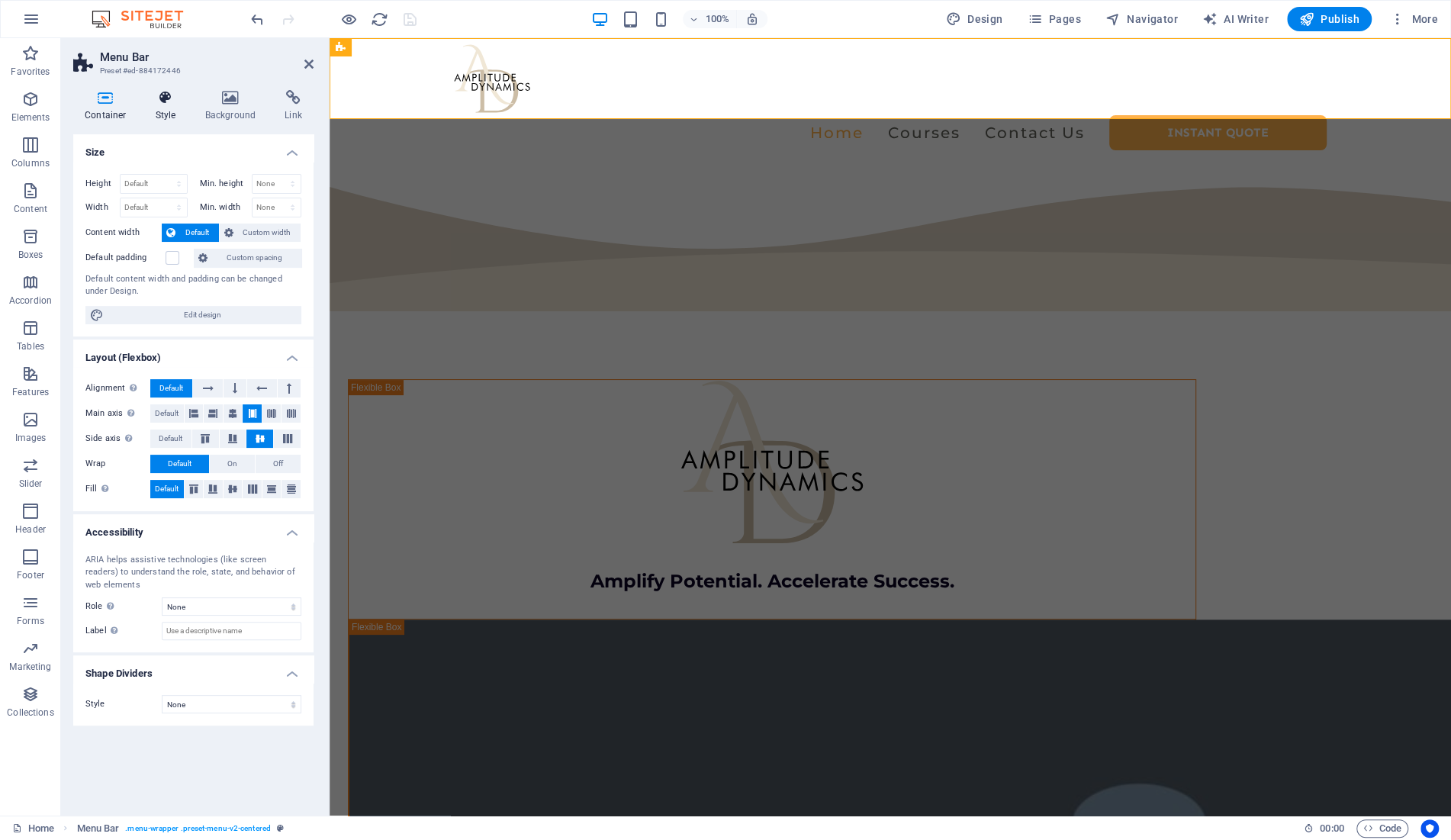
click at [158, 104] on icon at bounding box center [166, 98] width 43 height 16
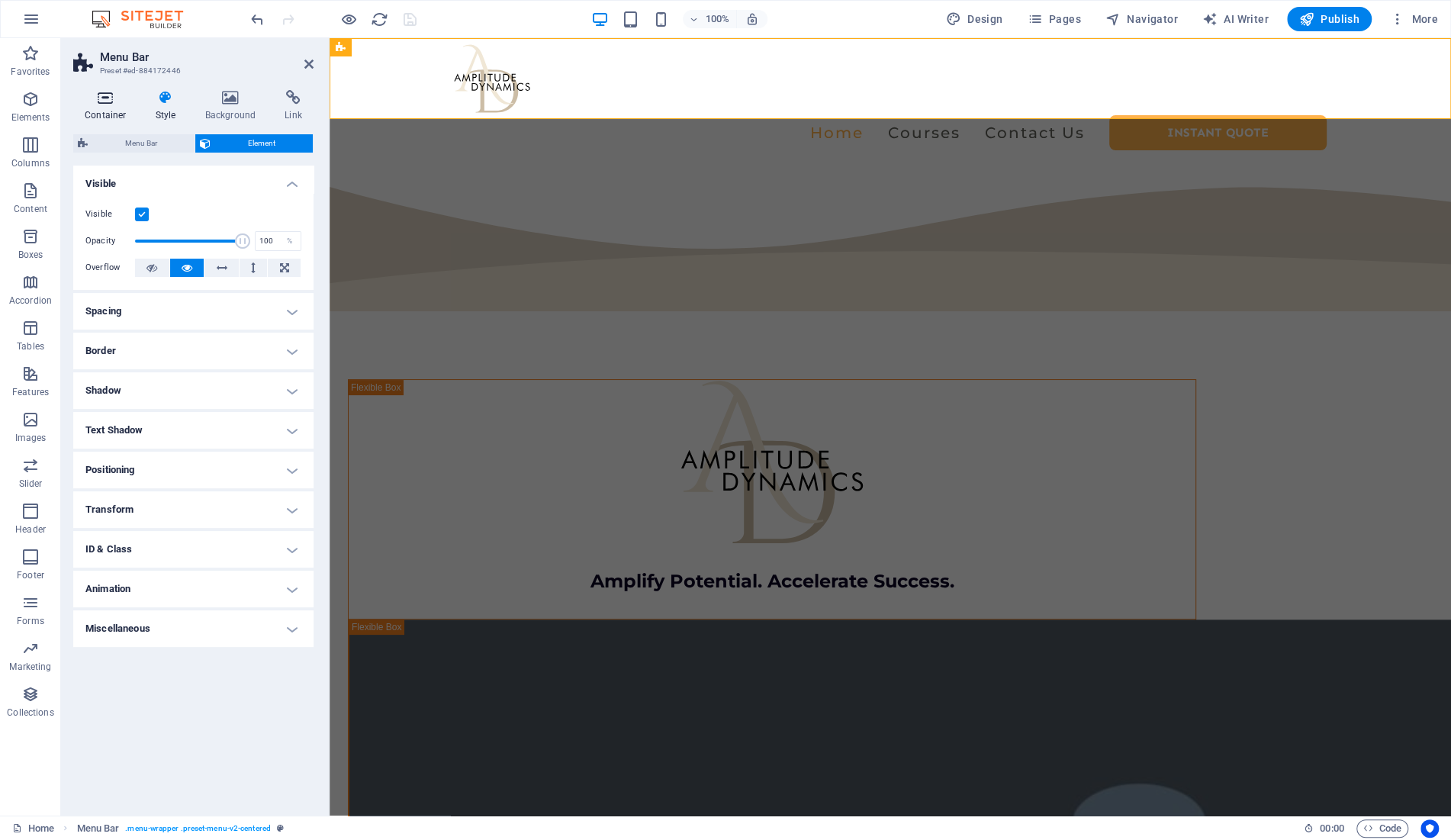
click at [109, 105] on h4 "Container" at bounding box center [109, 106] width 71 height 32
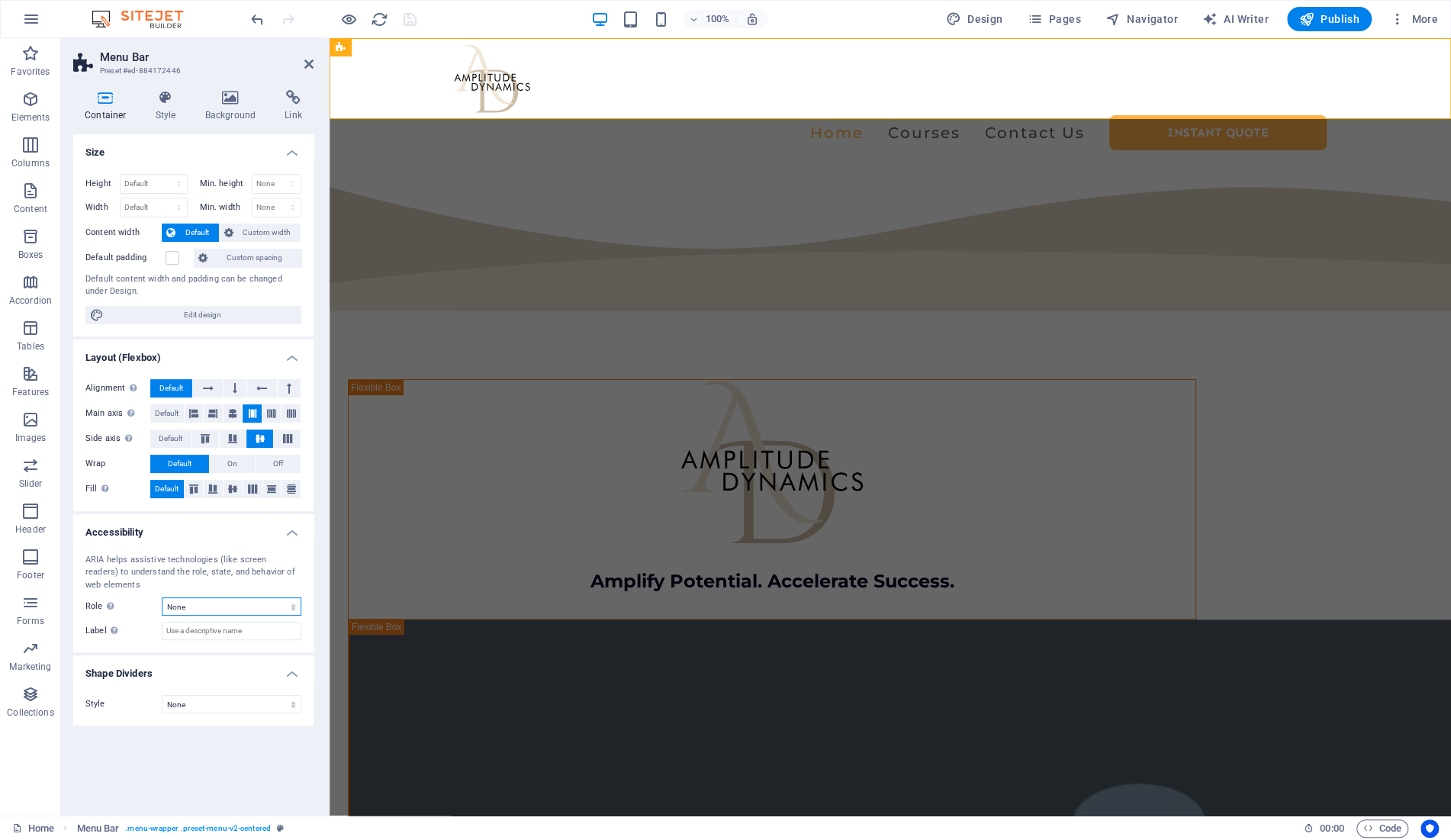
select select "header"
click option "Header" at bounding box center [0, 0] width 0 height 0
click at [160, 94] on icon at bounding box center [166, 98] width 43 height 16
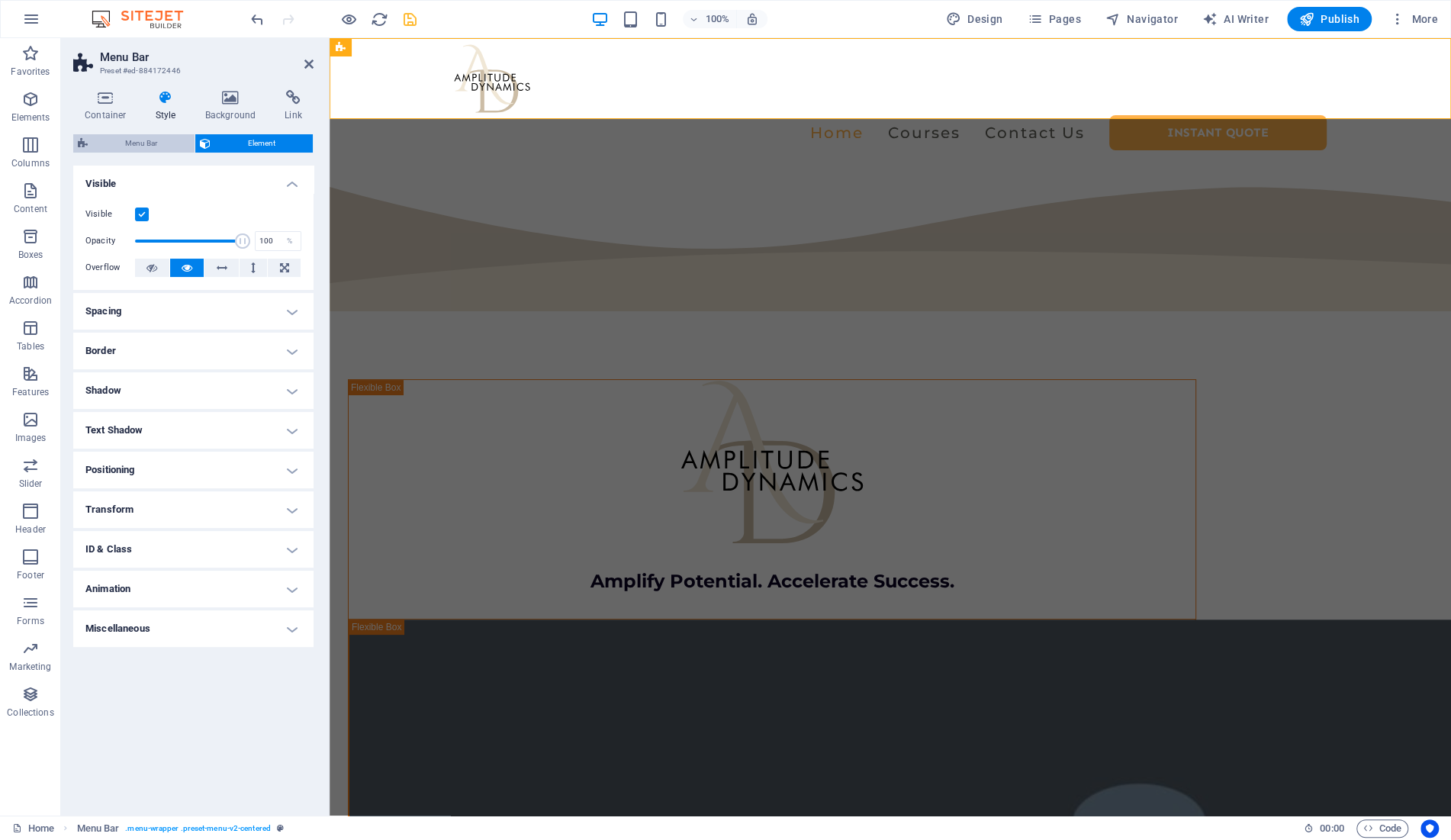
click at [158, 143] on span "Menu Bar" at bounding box center [140, 143] width 97 height 19
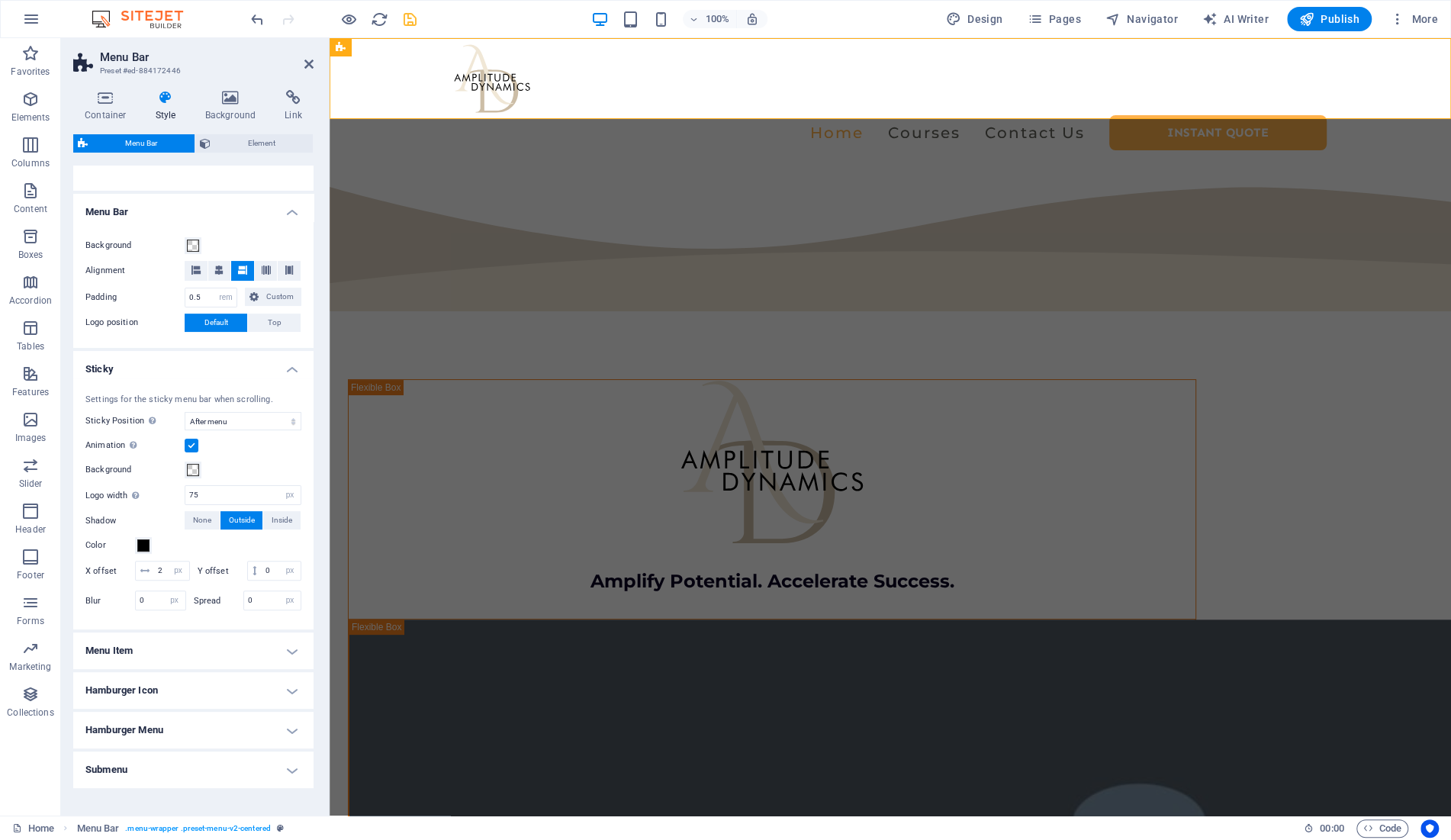
scroll to position [232, 0]
click at [189, 242] on span at bounding box center [192, 244] width 12 height 12
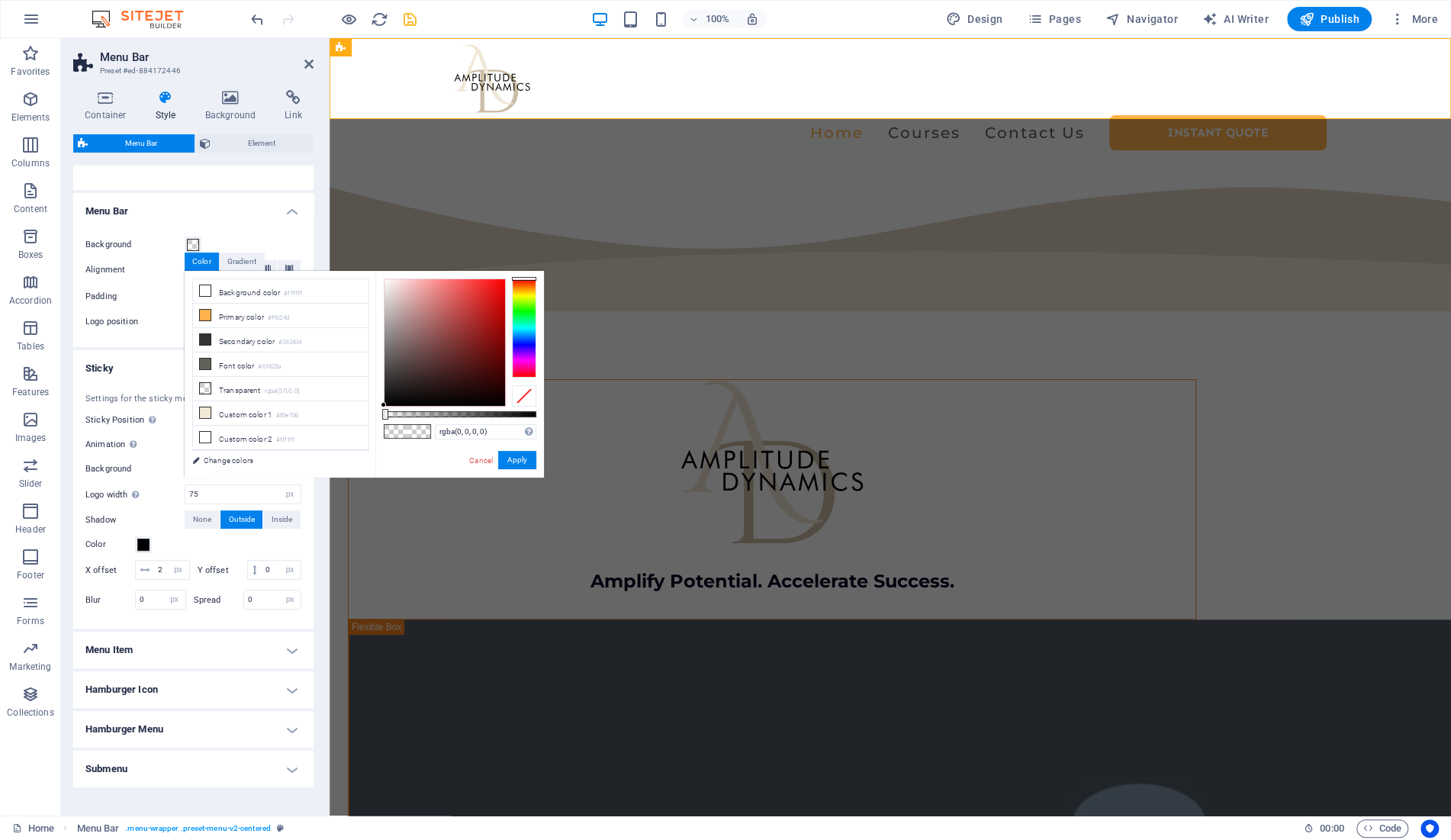
click at [141, 321] on label "Logo position" at bounding box center [134, 322] width 99 height 19
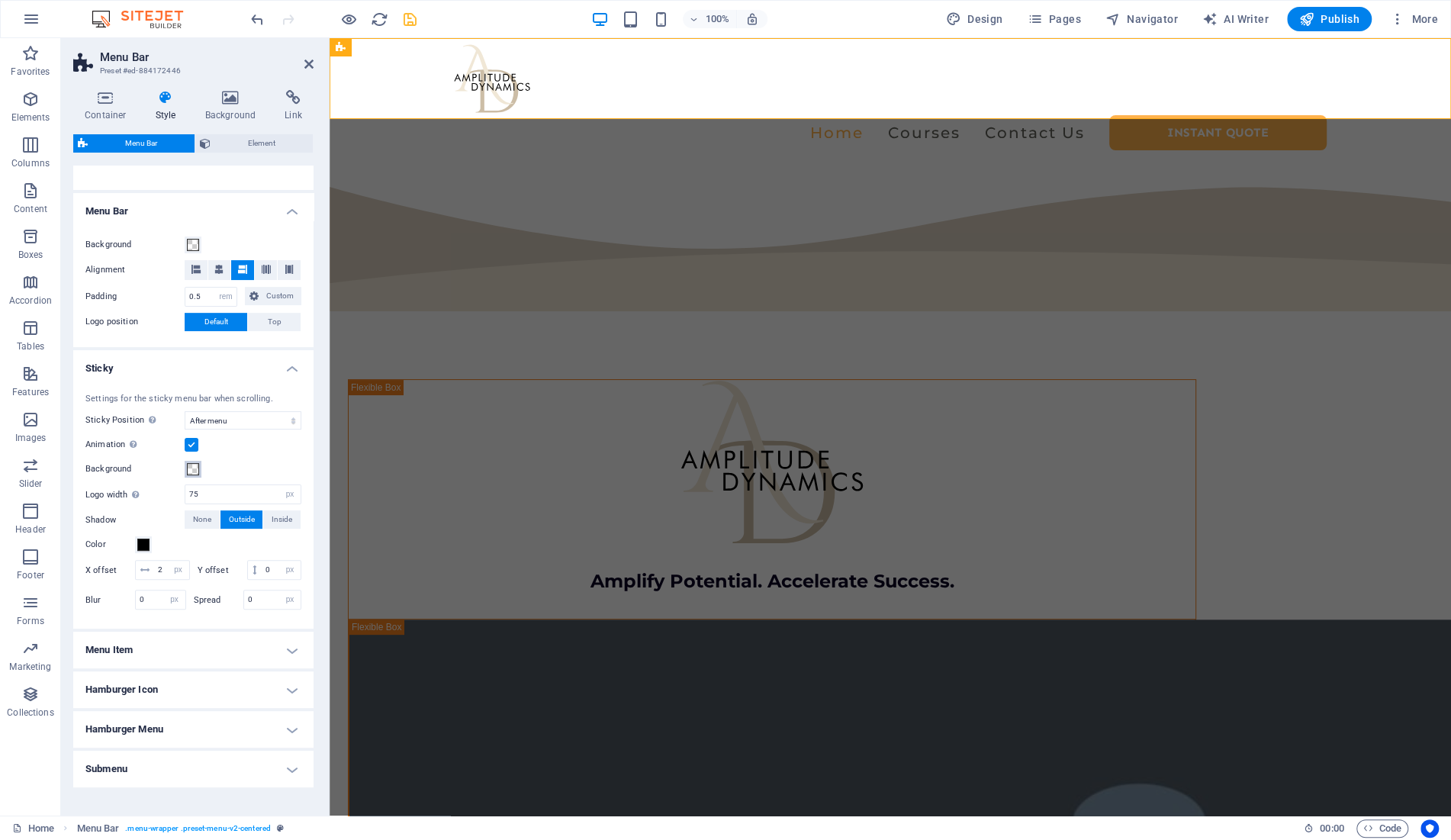
click at [193, 464] on span at bounding box center [192, 469] width 12 height 12
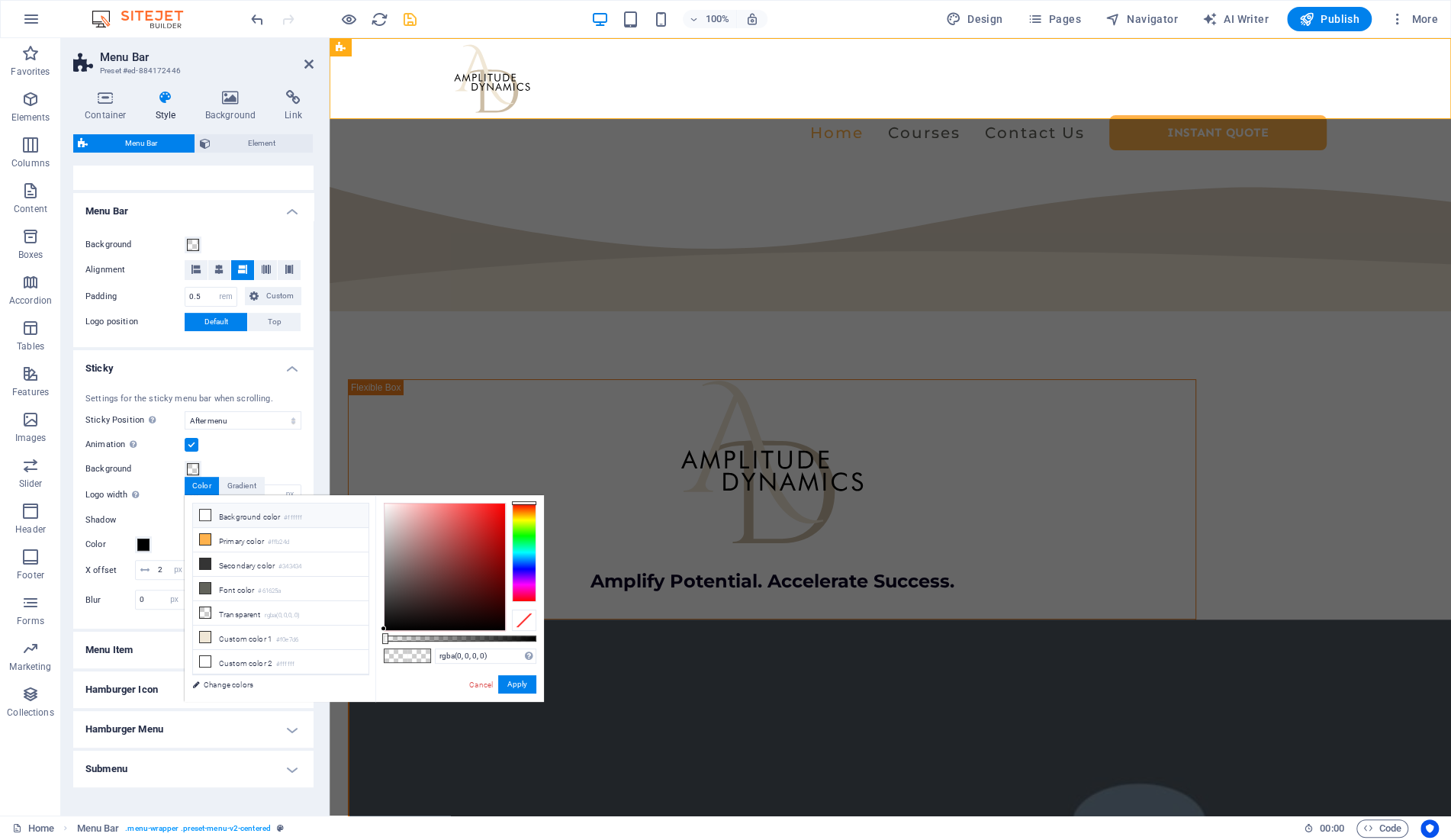
click at [210, 513] on icon at bounding box center [205, 514] width 11 height 11
type input "#ffffff"
click at [520, 688] on button "Apply" at bounding box center [516, 684] width 38 height 19
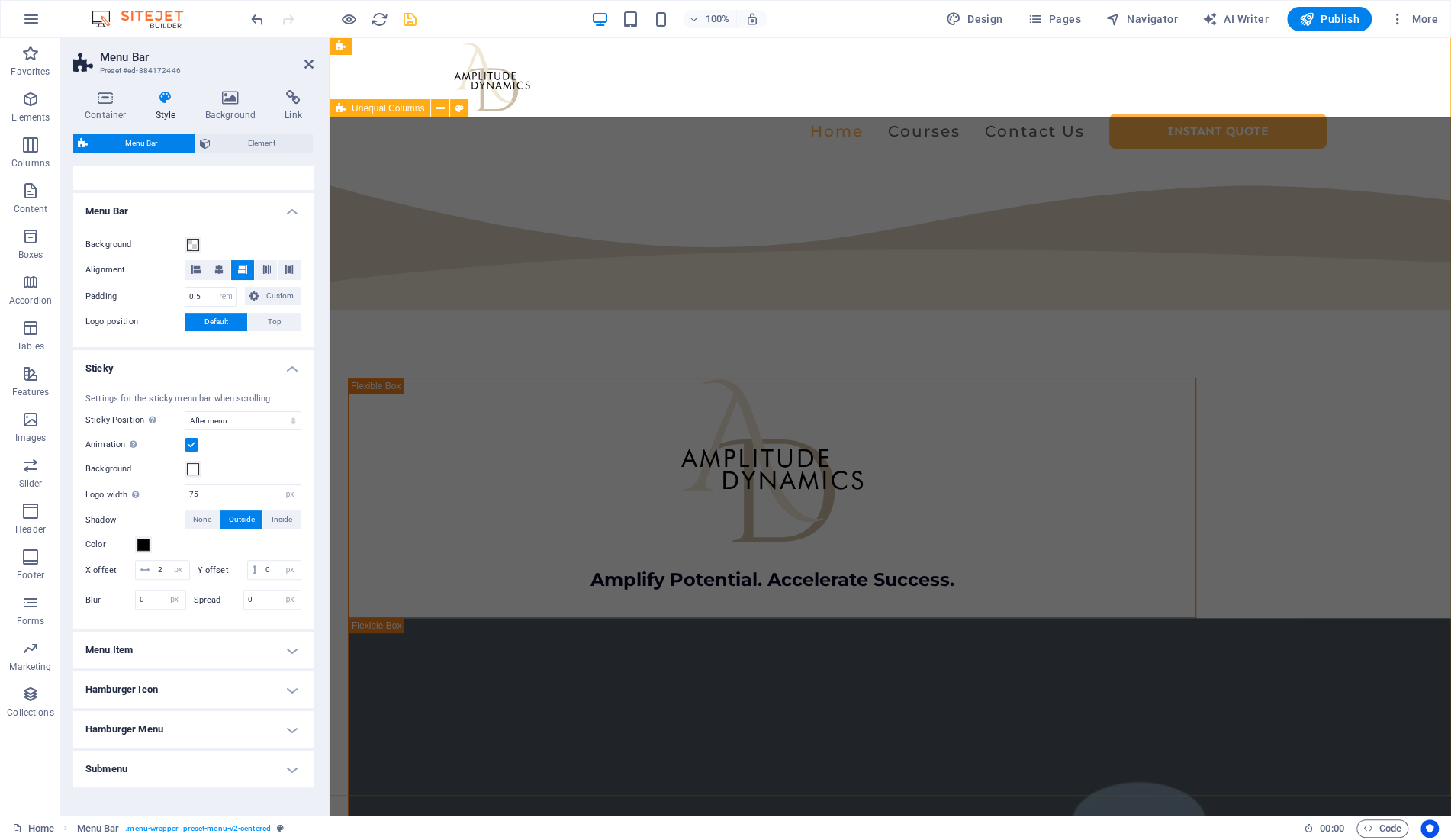
scroll to position [0, 0]
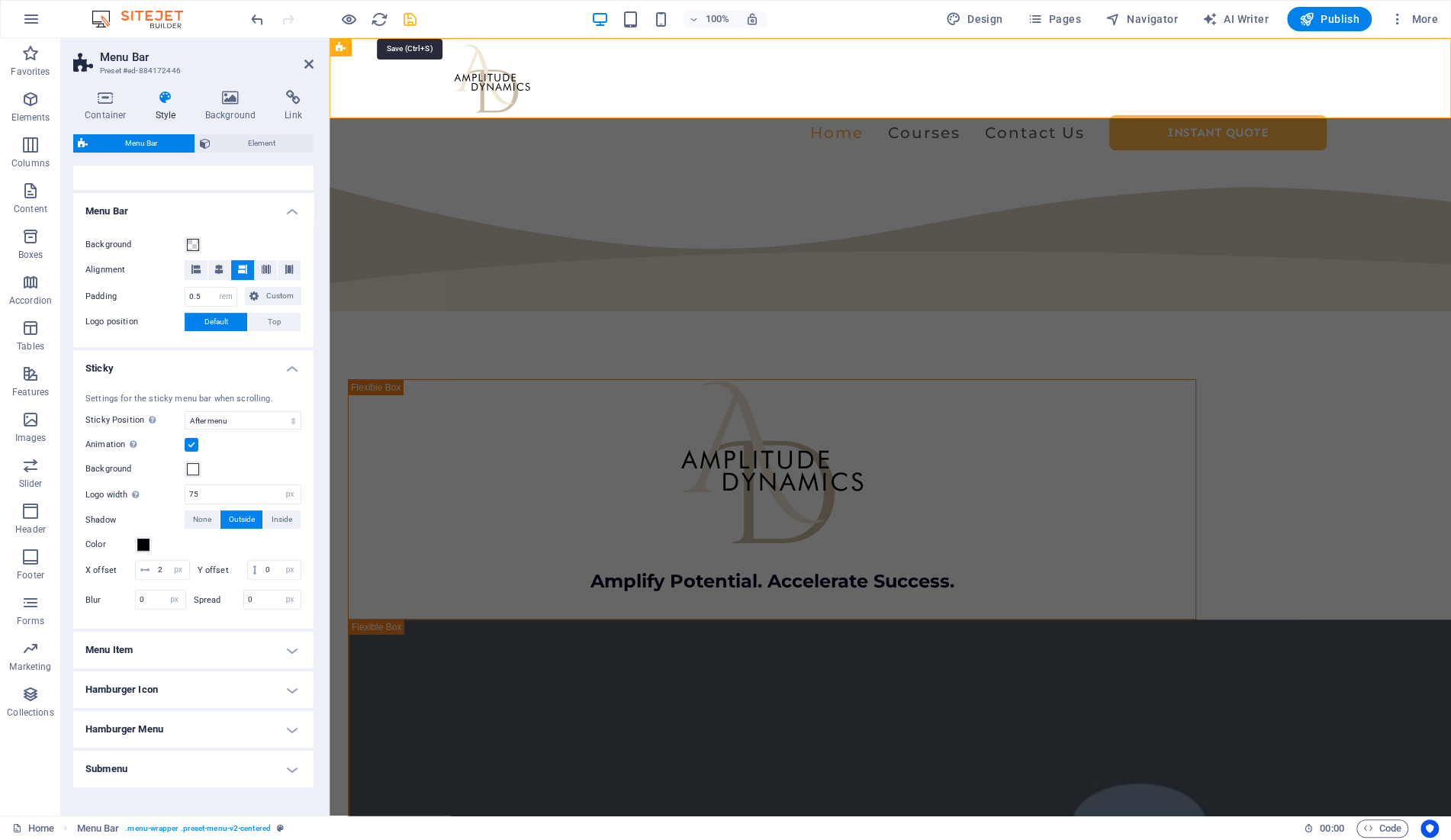
click at [408, 23] on icon "save" at bounding box center [410, 20] width 18 height 18
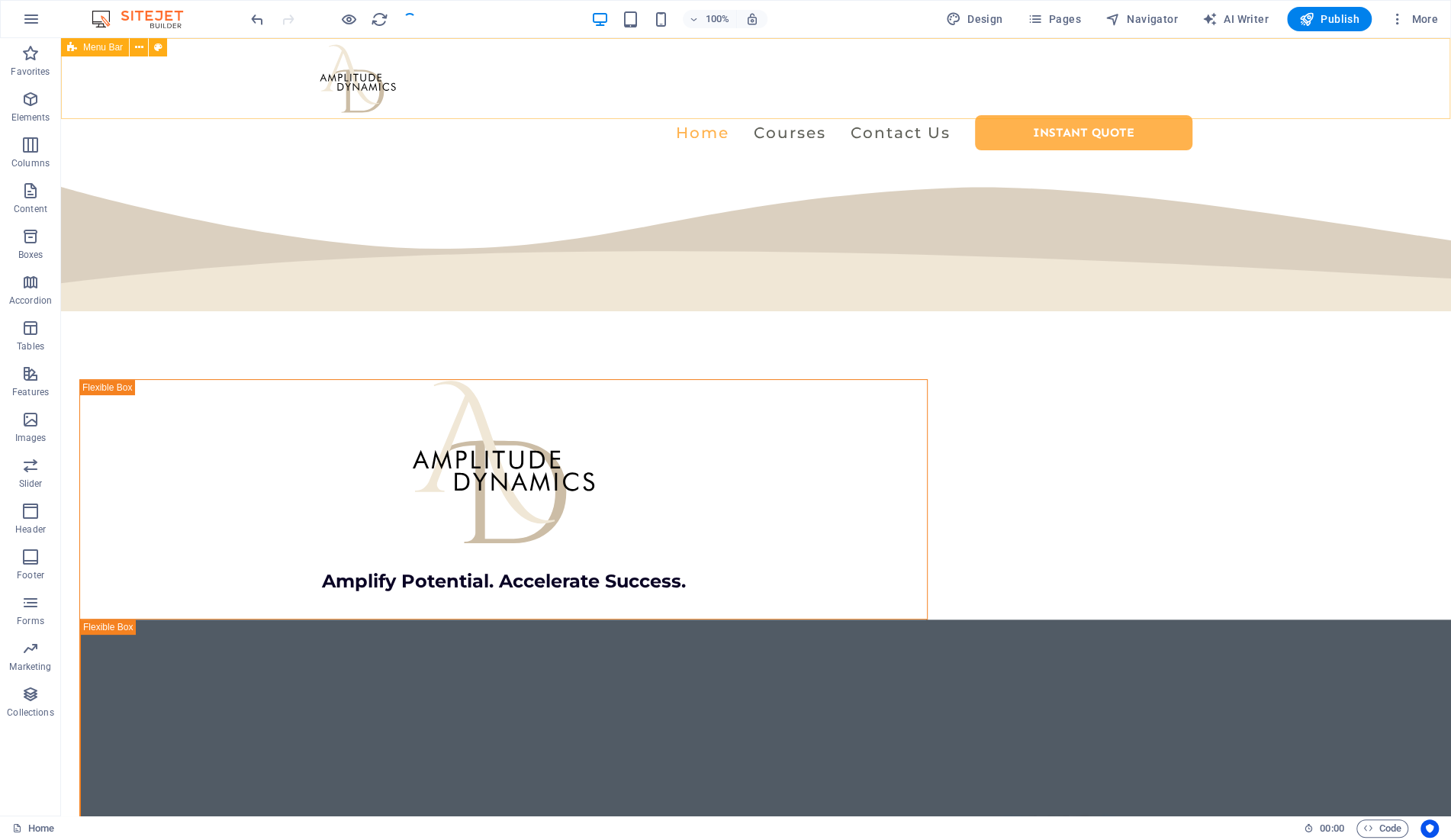
click at [81, 49] on div "Menu Bar" at bounding box center [94, 47] width 68 height 19
select select "rem"
select select "sticky_menu"
select select "px"
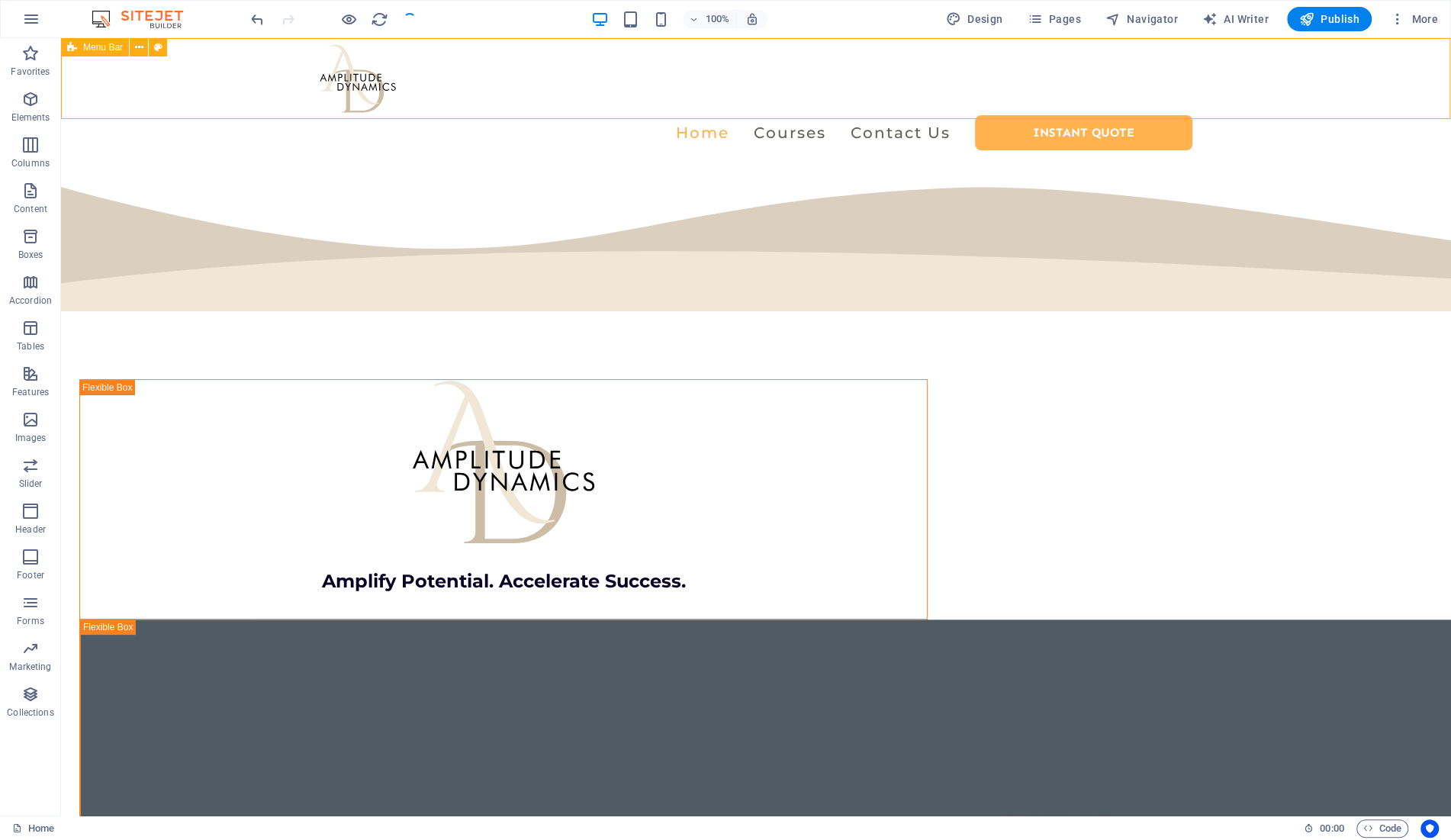
select select "px"
select select "preset-menu-v2-centered"
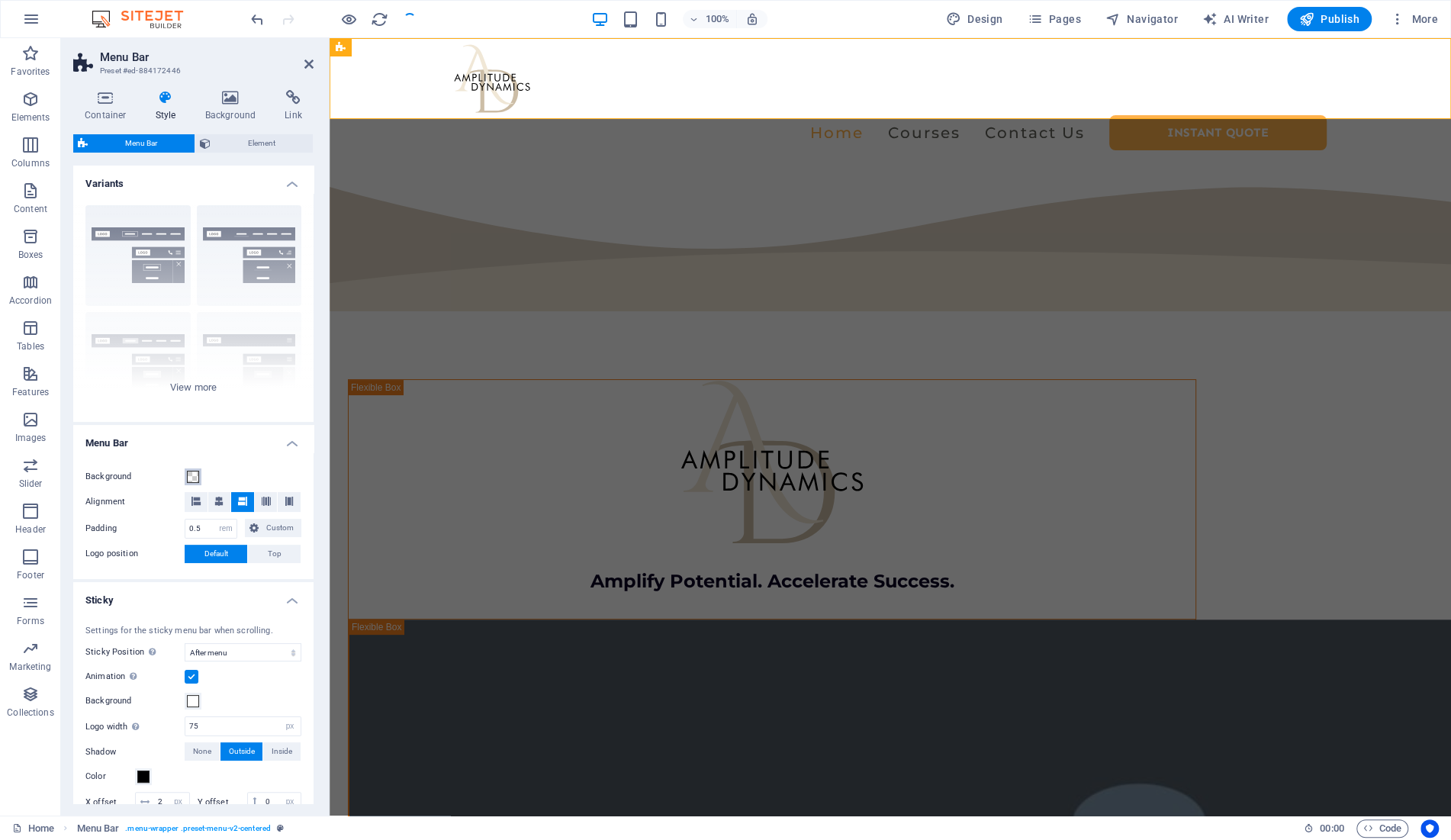
click at [192, 472] on span at bounding box center [192, 476] width 12 height 12
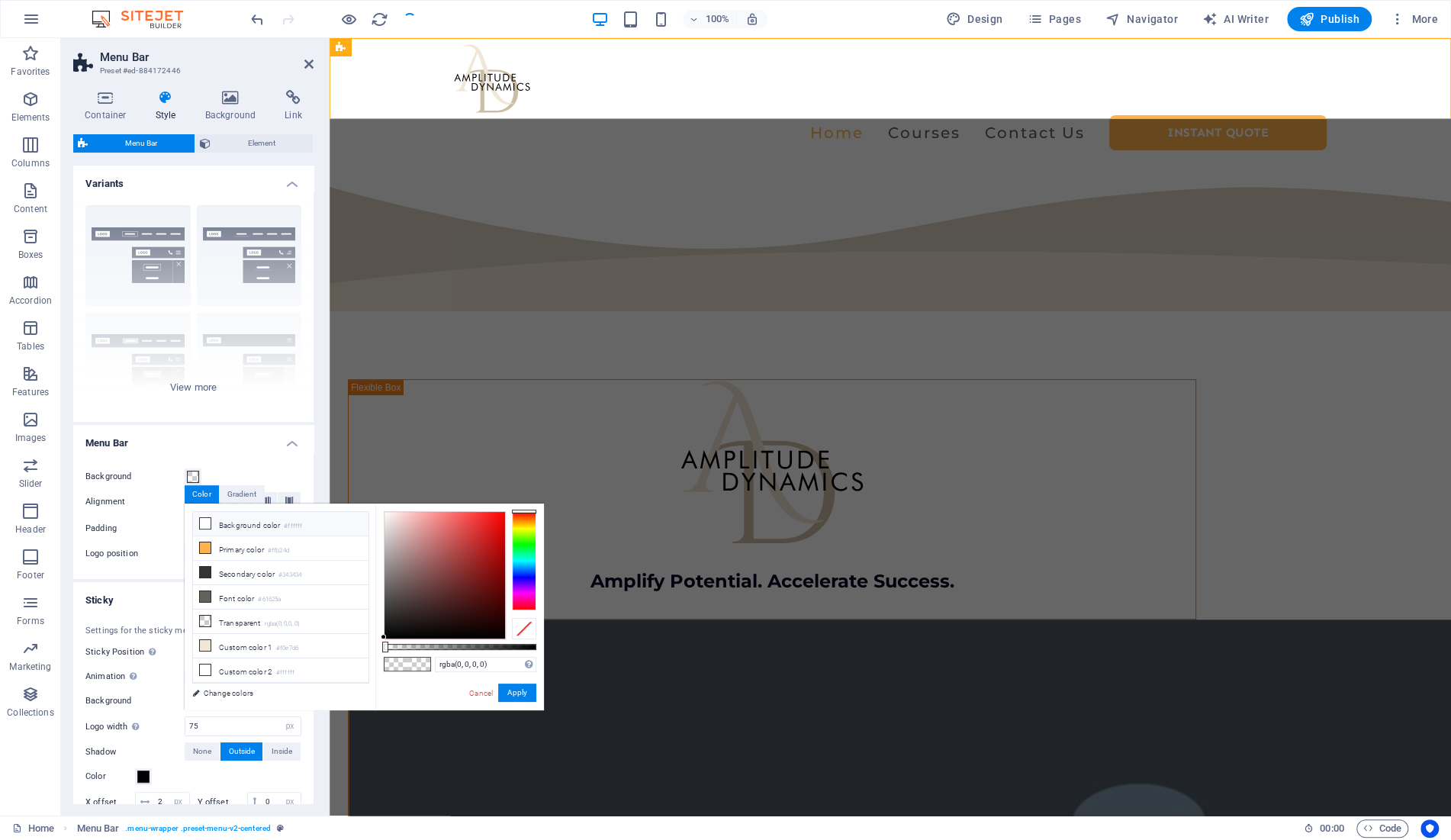
click at [244, 525] on li "Background color #ffffff" at bounding box center [281, 523] width 176 height 25
type input "#ffffff"
click at [244, 525] on li "Background color #ffffff" at bounding box center [281, 523] width 176 height 25
click at [515, 689] on button "Apply" at bounding box center [516, 692] width 38 height 19
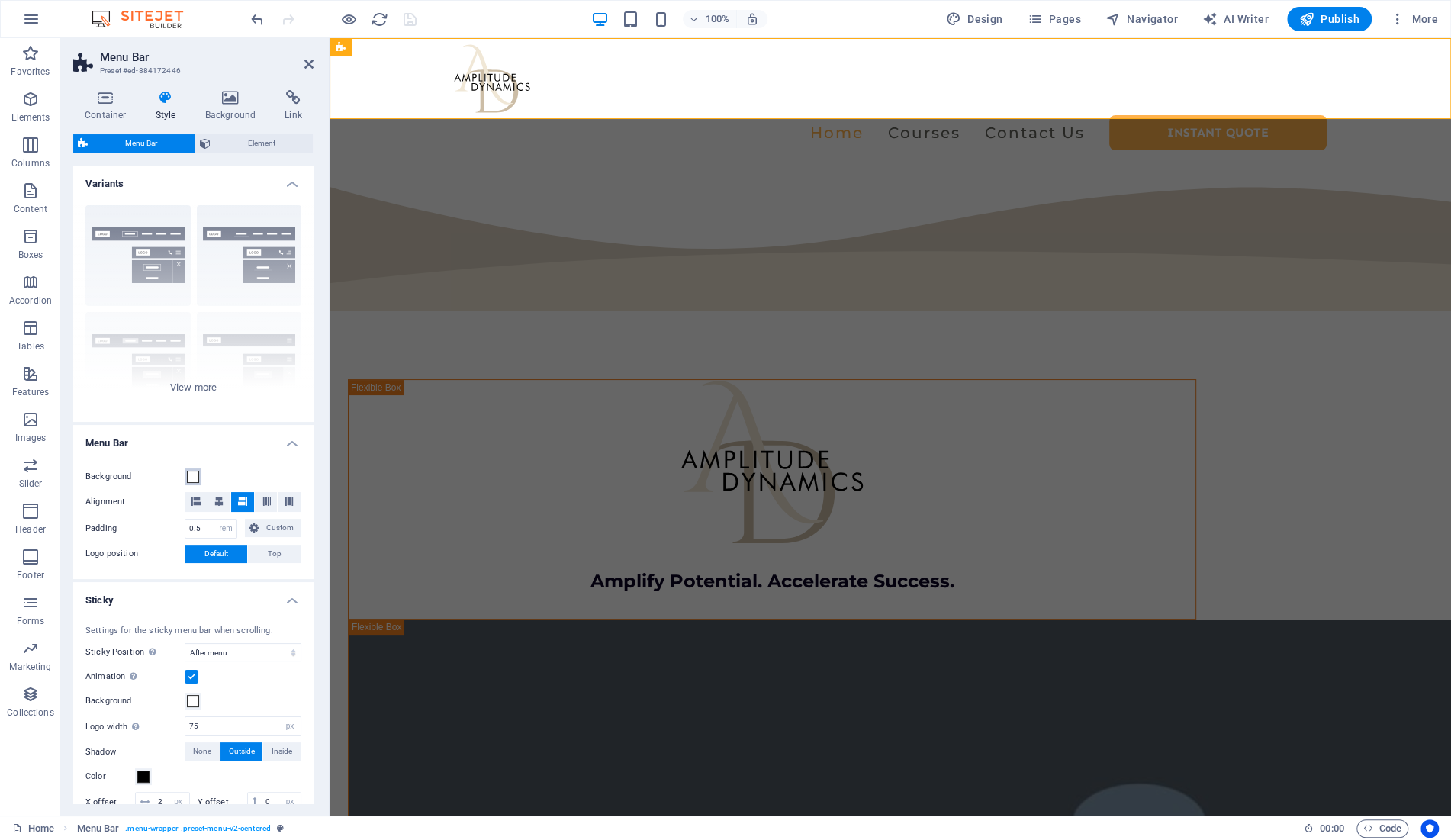
click at [193, 473] on span at bounding box center [192, 476] width 12 height 12
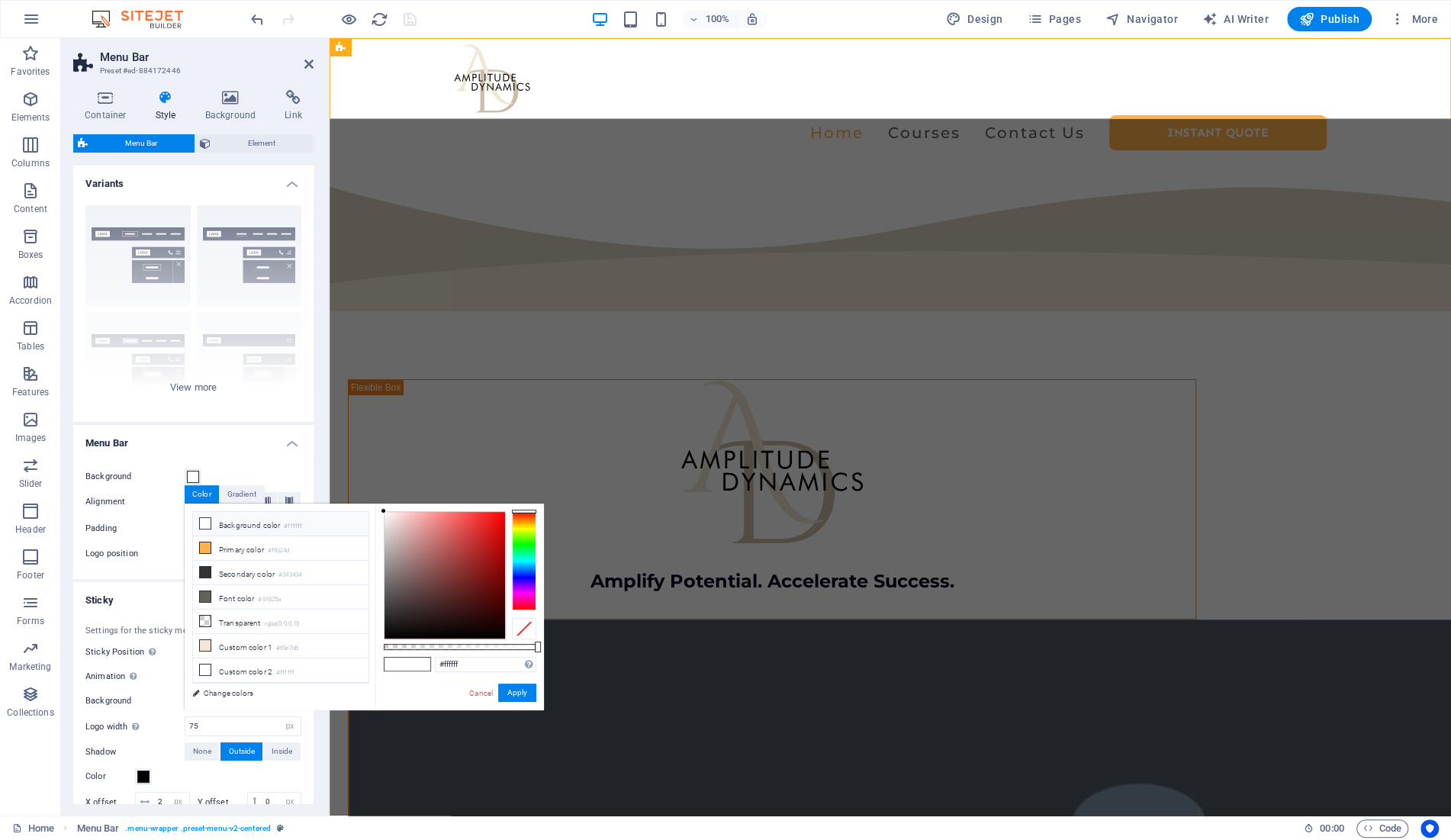
click at [260, 528] on li "Background color #ffffff" at bounding box center [281, 523] width 176 height 25
click at [522, 693] on button "Apply" at bounding box center [516, 692] width 38 height 19
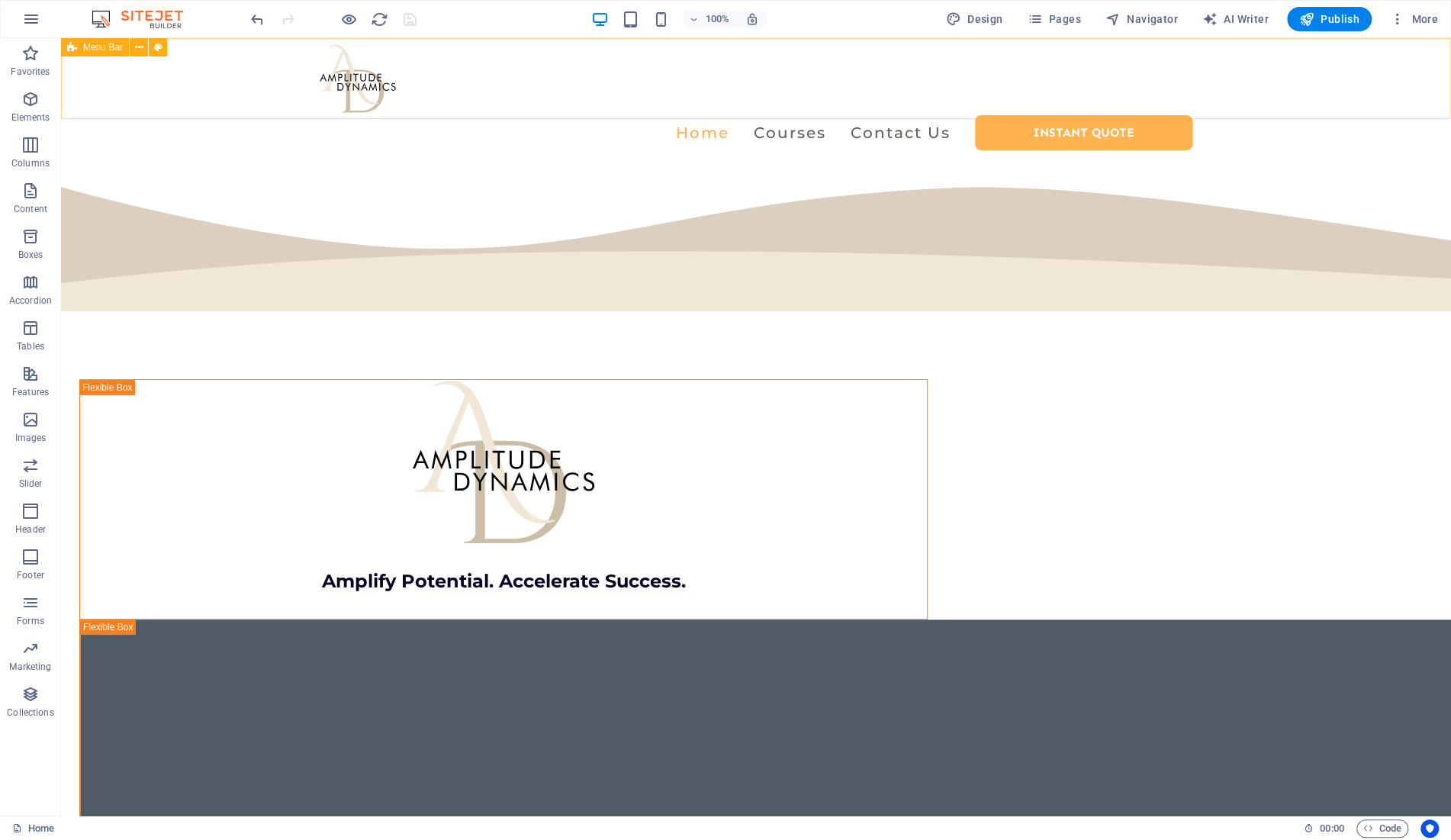
click at [94, 50] on span "Menu Bar" at bounding box center [103, 47] width 39 height 9
select select "rem"
select select "sticky_menu"
select select "px"
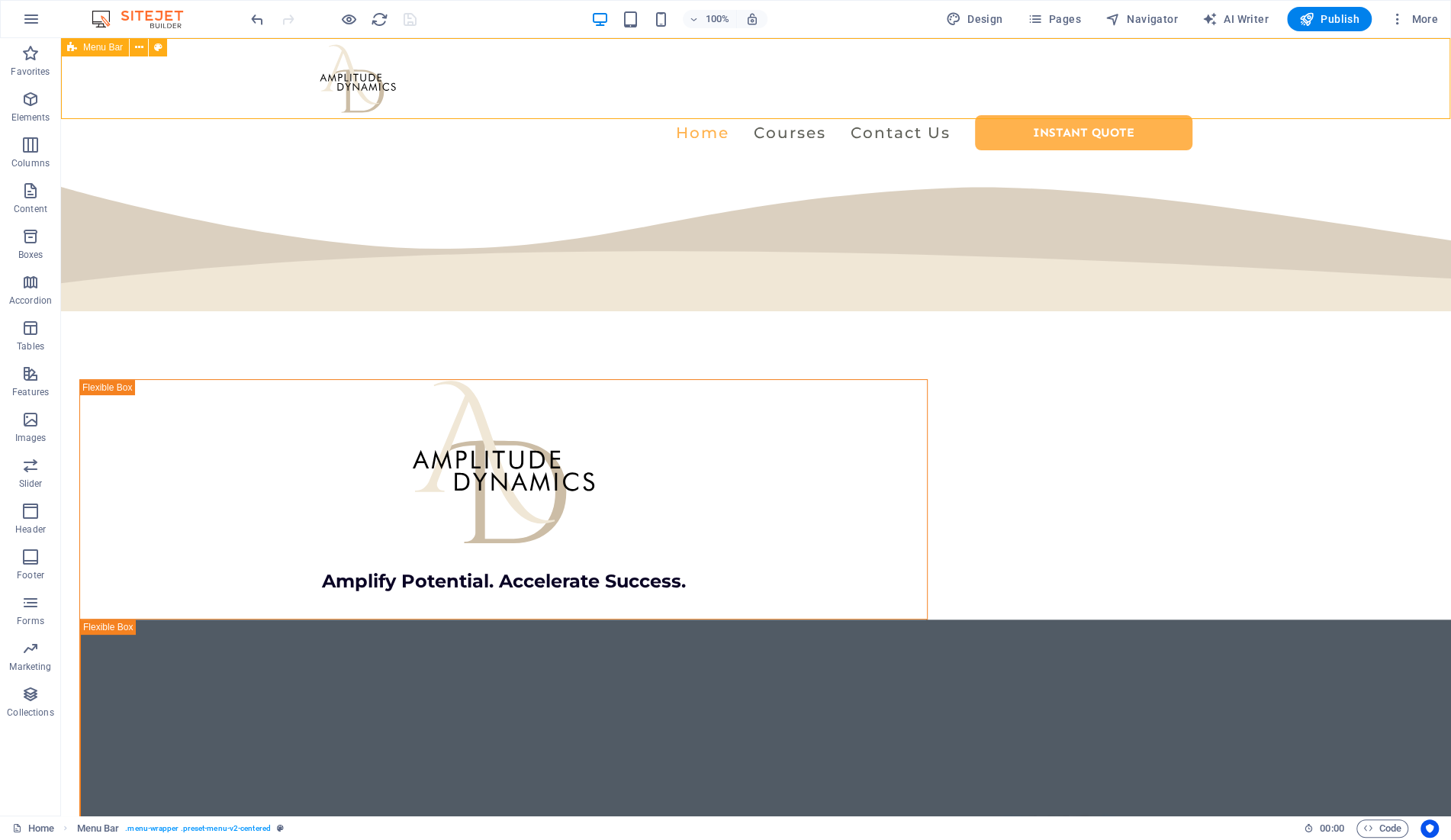
select select "px"
select select "preset-menu-v2-centered"
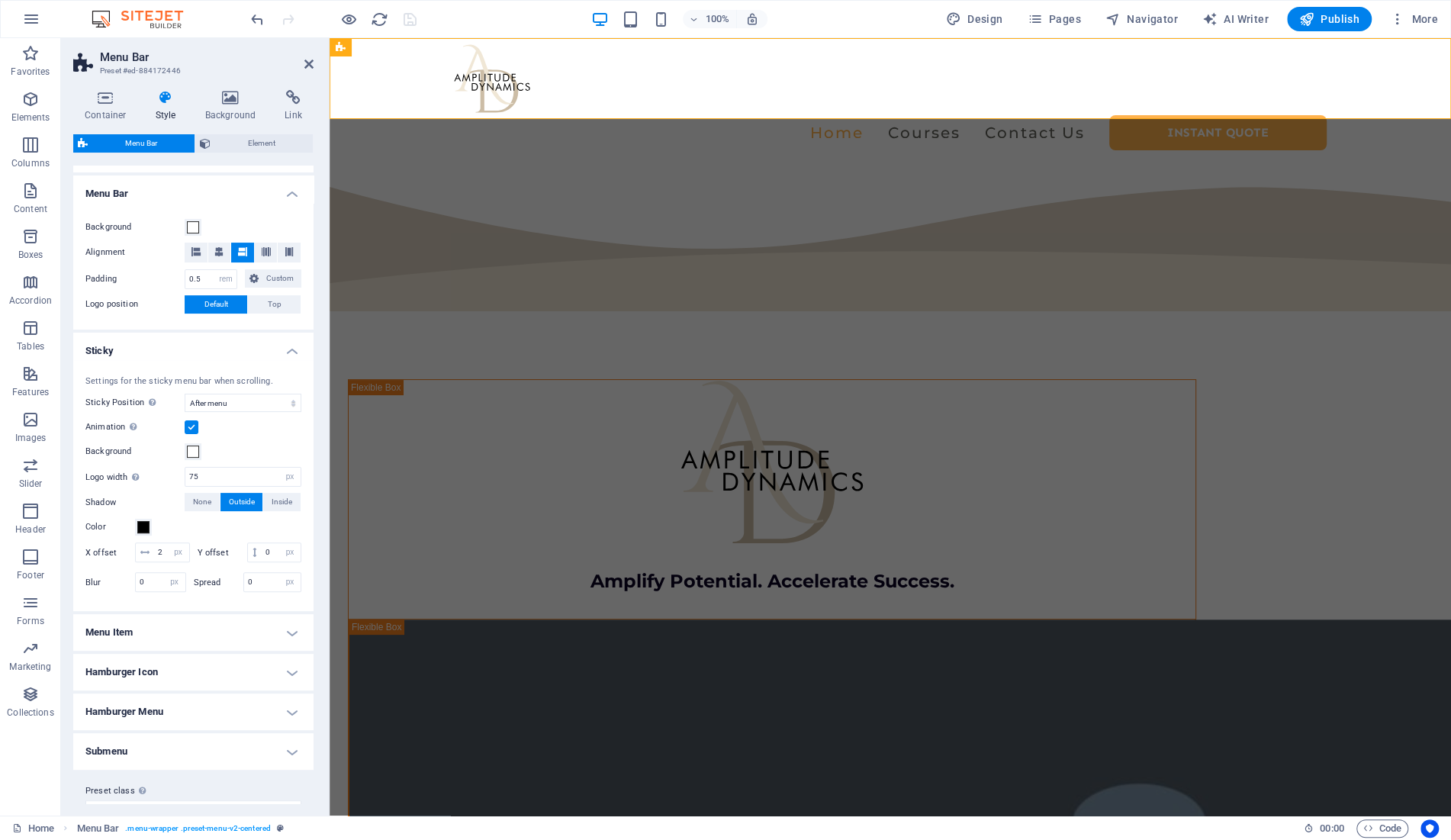
scroll to position [250, 0]
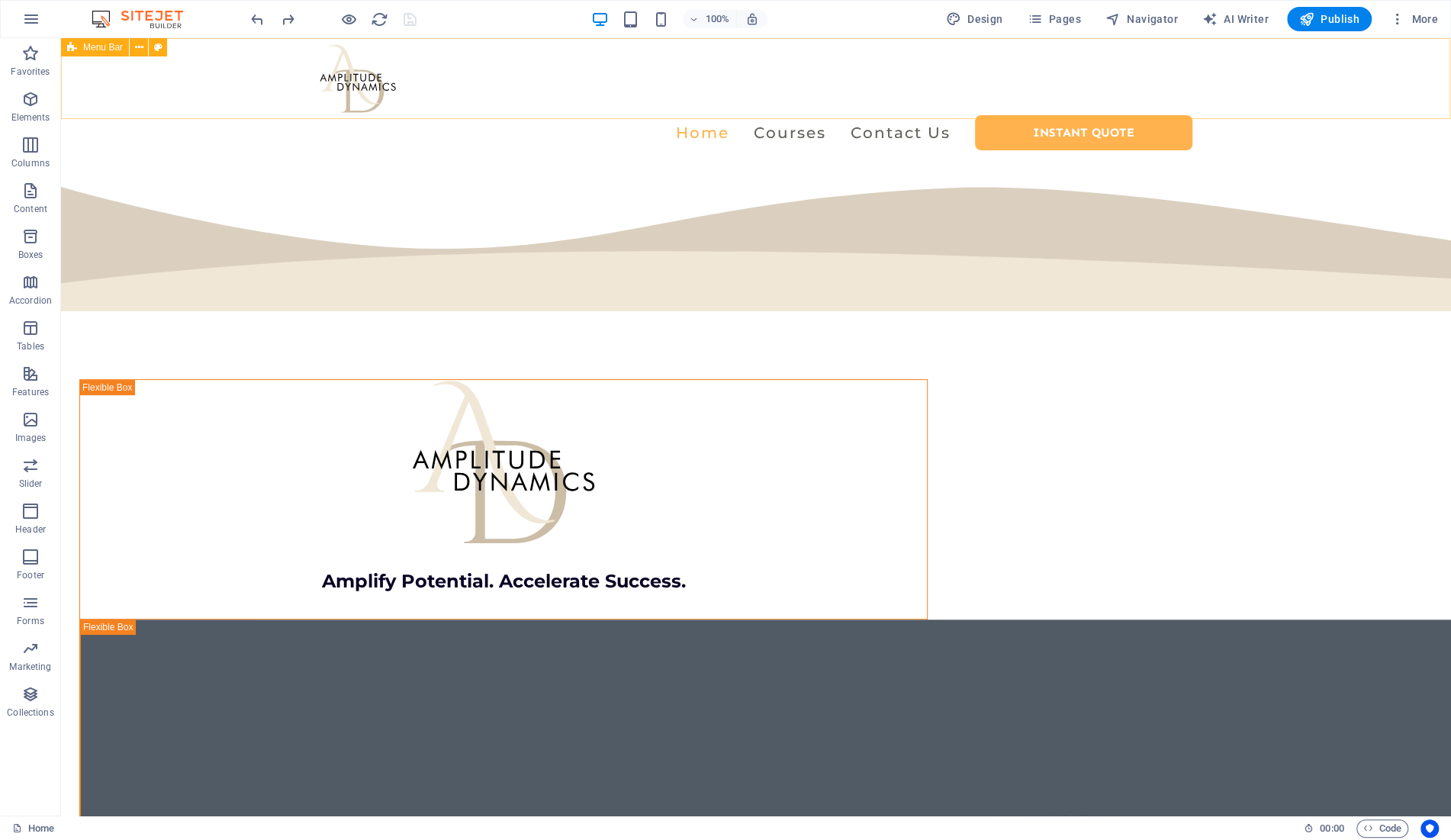
click at [92, 49] on span "Menu Bar" at bounding box center [103, 47] width 39 height 9
select select "rem"
select select "sticky_menu"
select select "px"
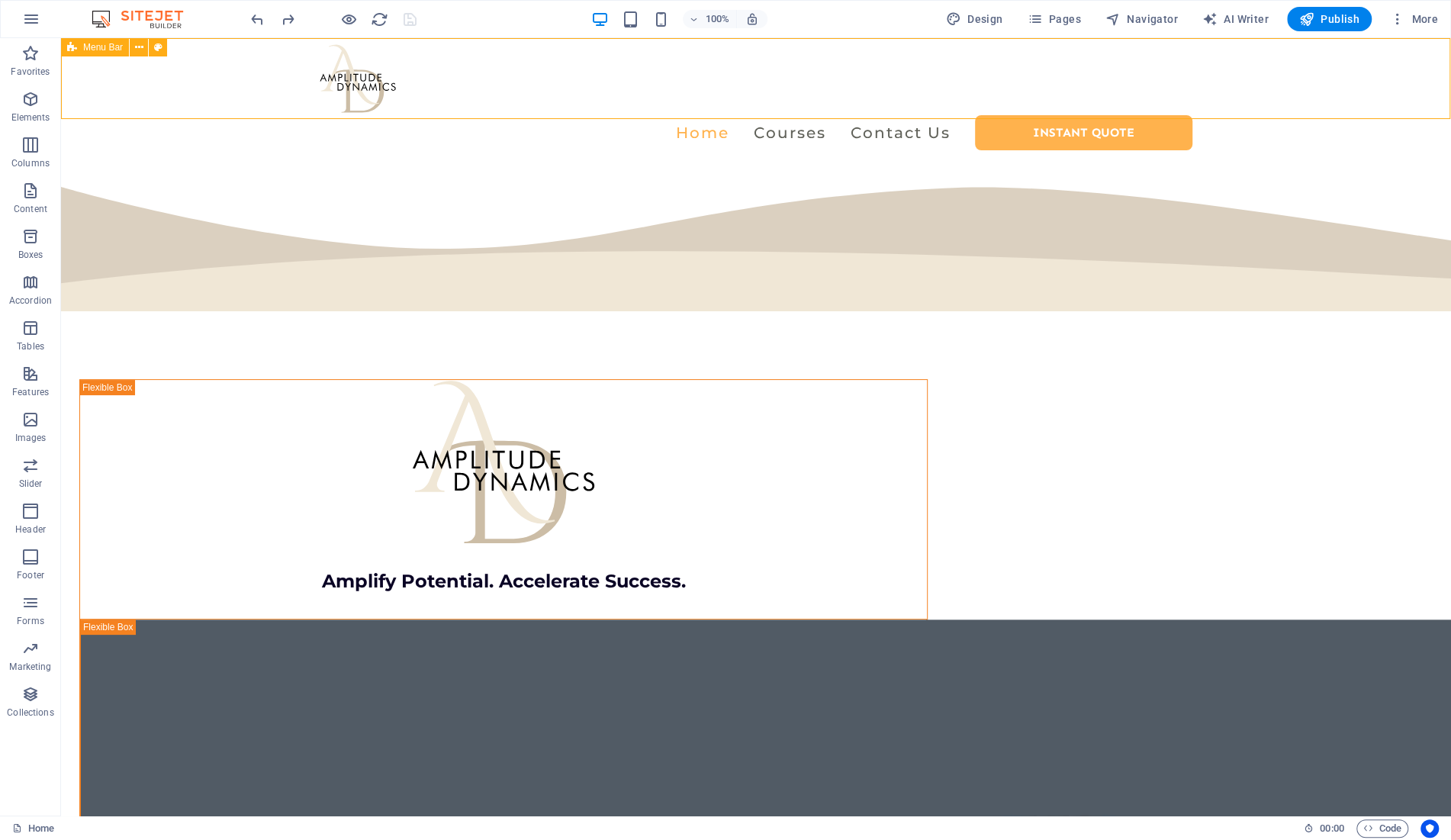
select select "px"
select select "preset-menu-v2-centered"
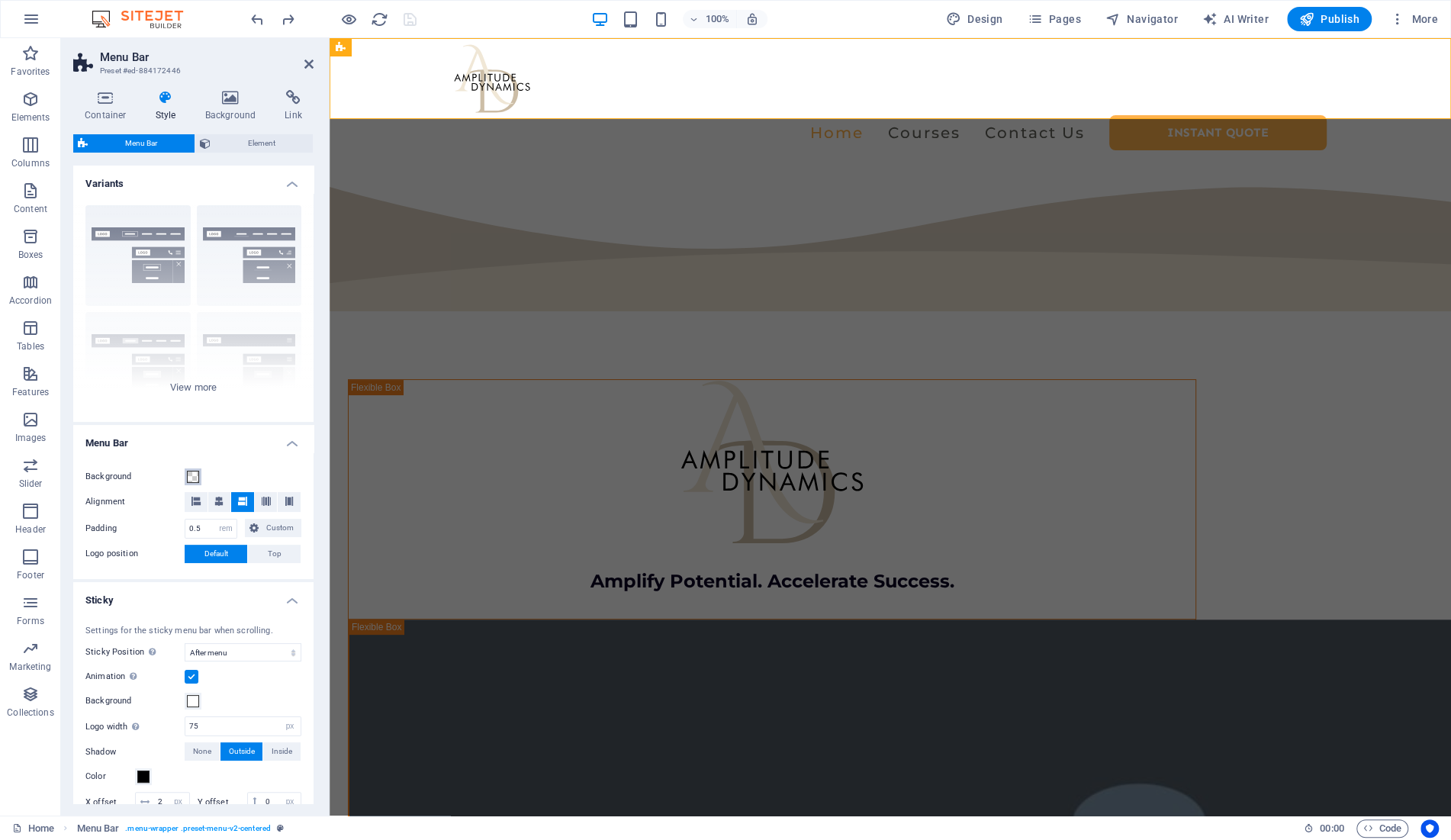
click at [189, 474] on span at bounding box center [192, 476] width 12 height 12
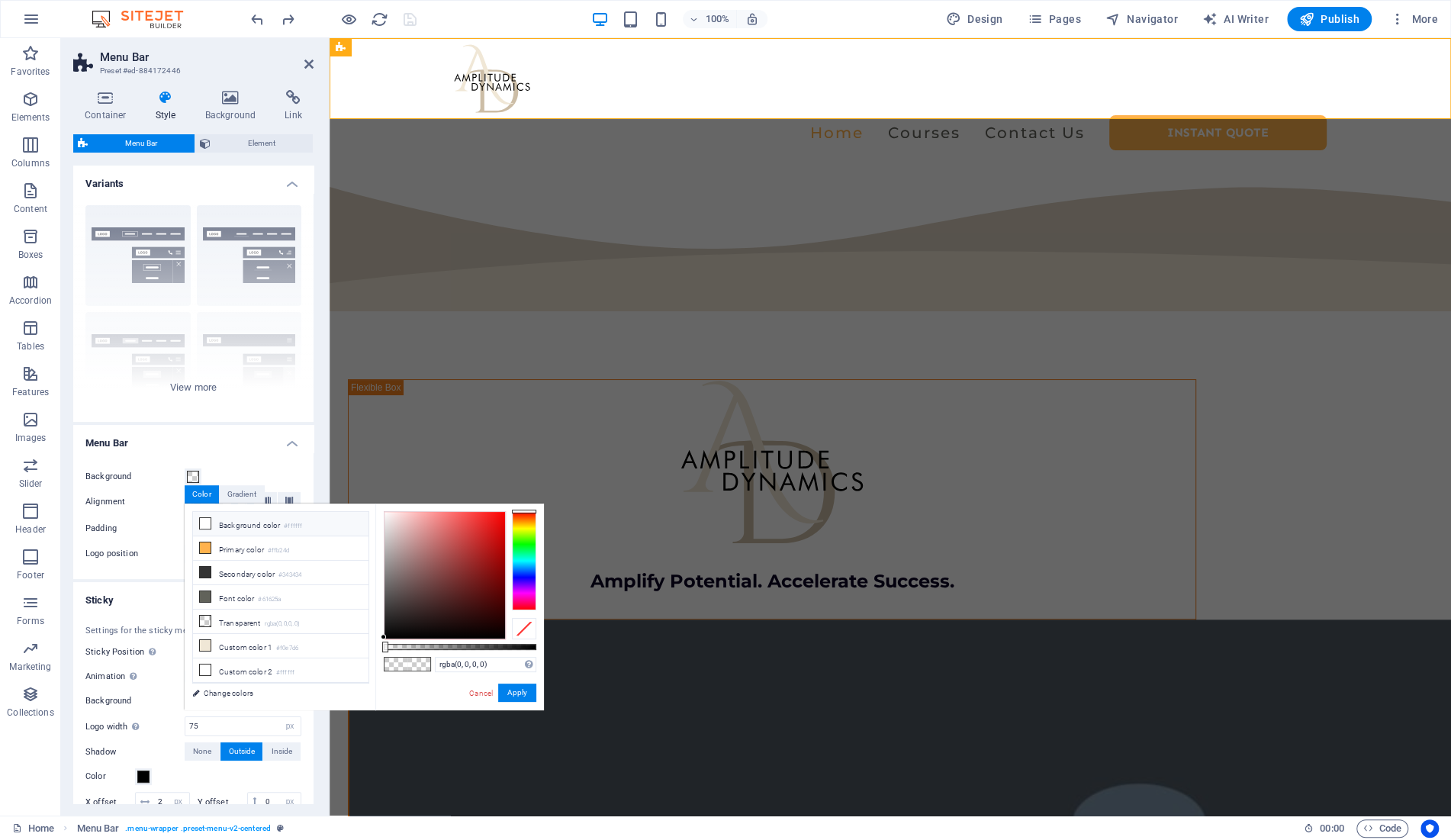
click at [252, 521] on li "Background color #ffffff" at bounding box center [281, 523] width 176 height 25
click at [511, 695] on button "Apply" at bounding box center [516, 692] width 38 height 19
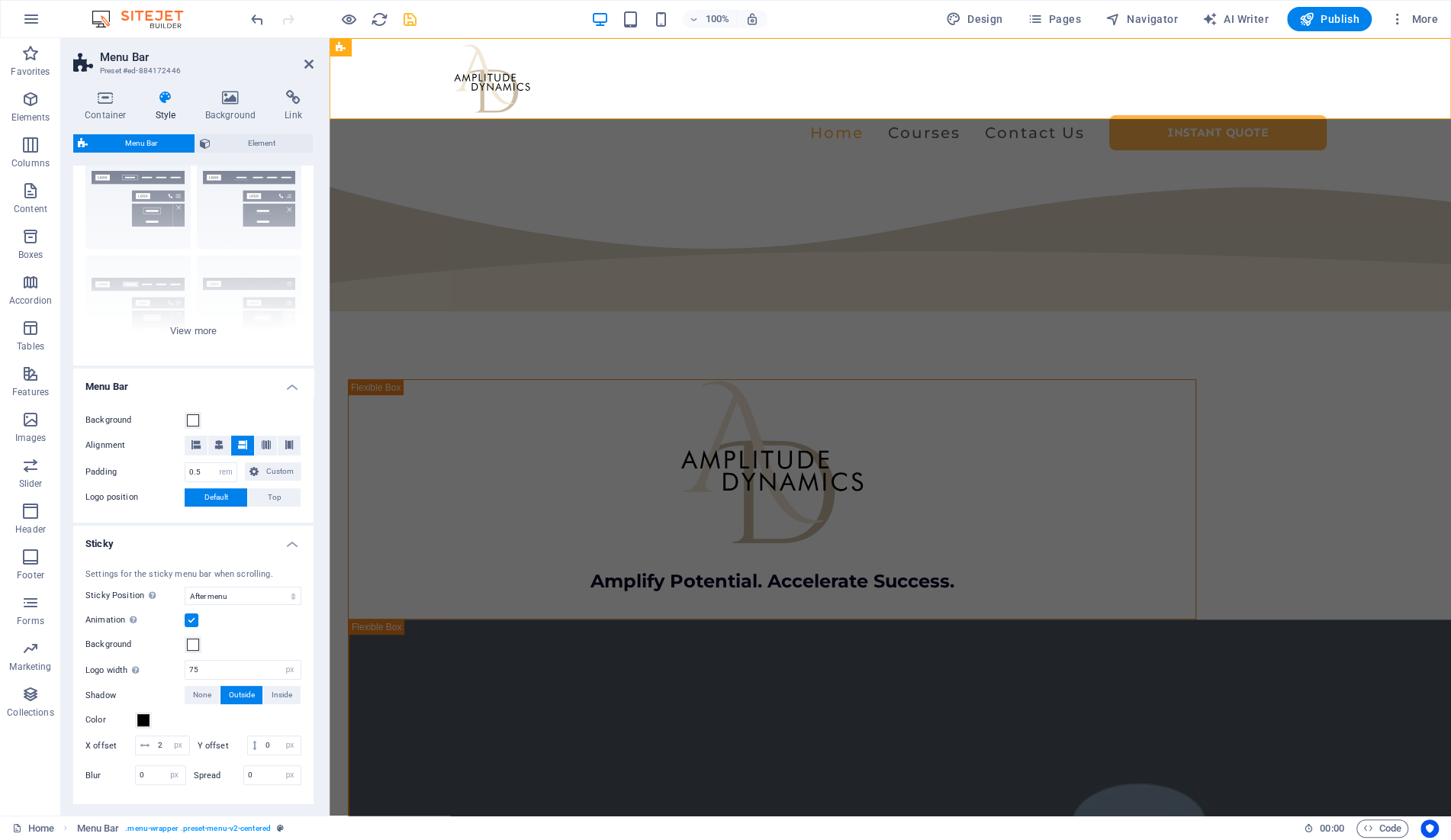
scroll to position [0, 0]
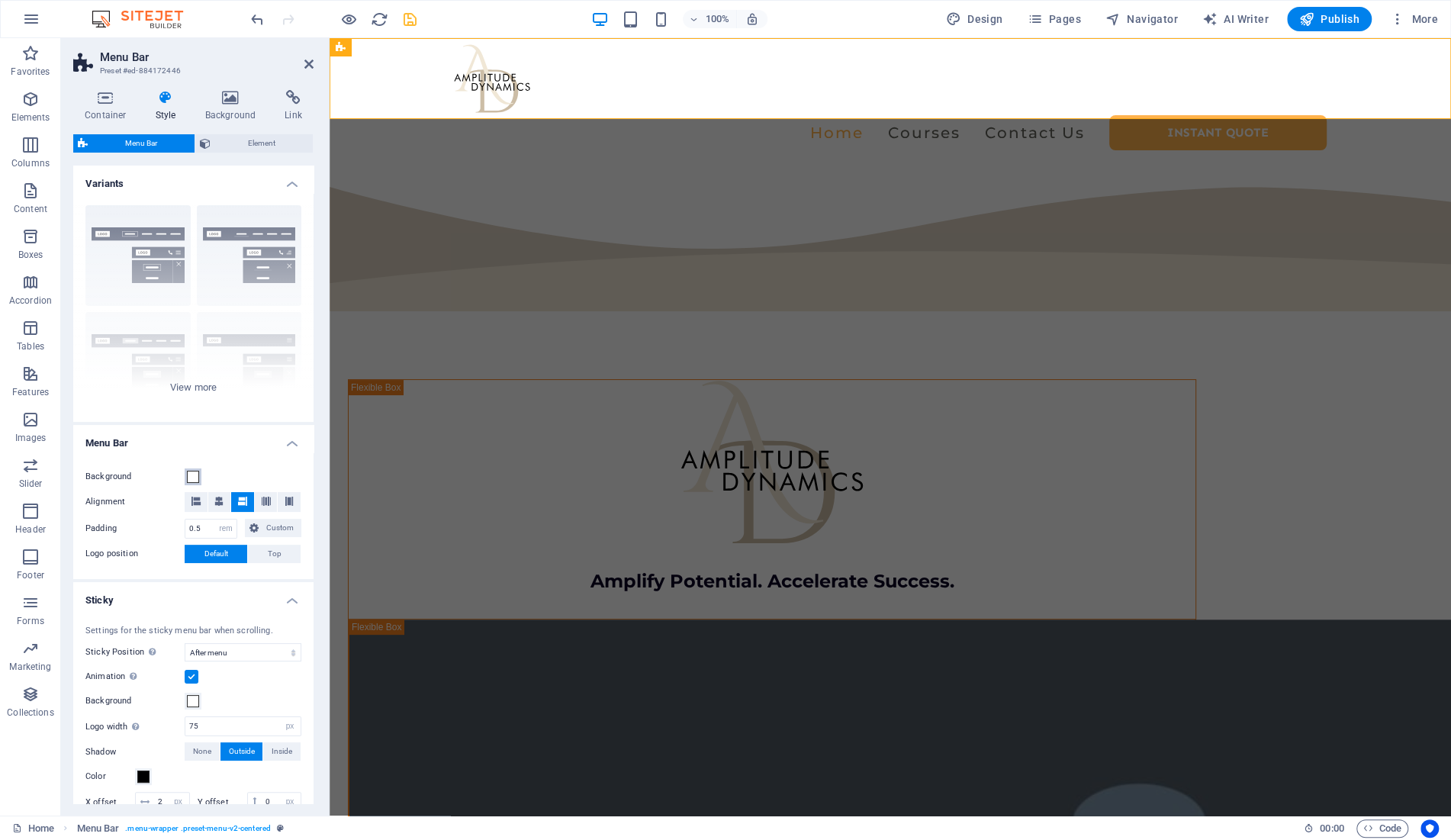
click at [193, 475] on span at bounding box center [192, 476] width 12 height 12
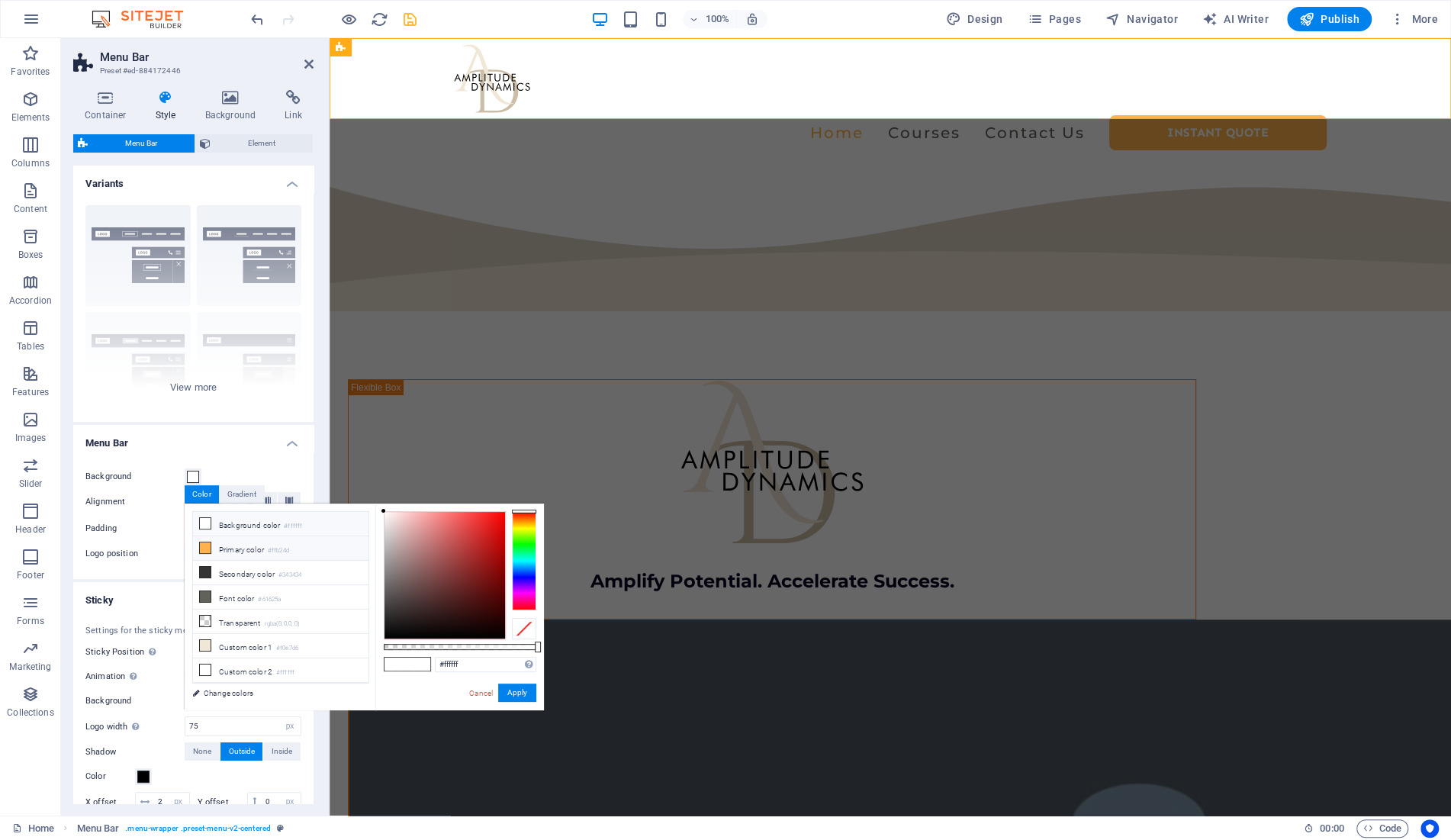
click at [251, 551] on li "Primary color #ffb24d" at bounding box center [281, 548] width 176 height 25
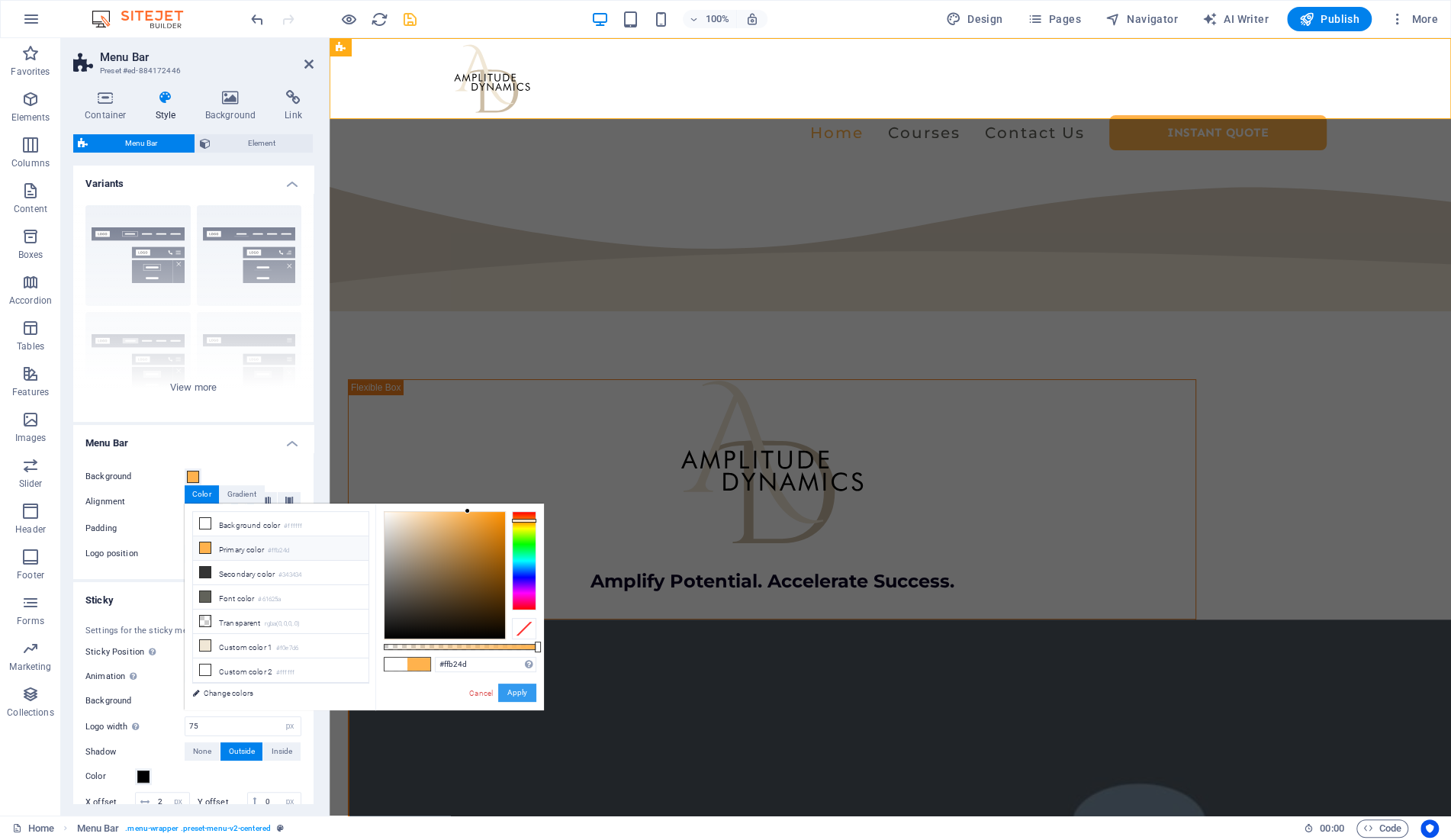
click at [508, 692] on button "Apply" at bounding box center [516, 692] width 38 height 19
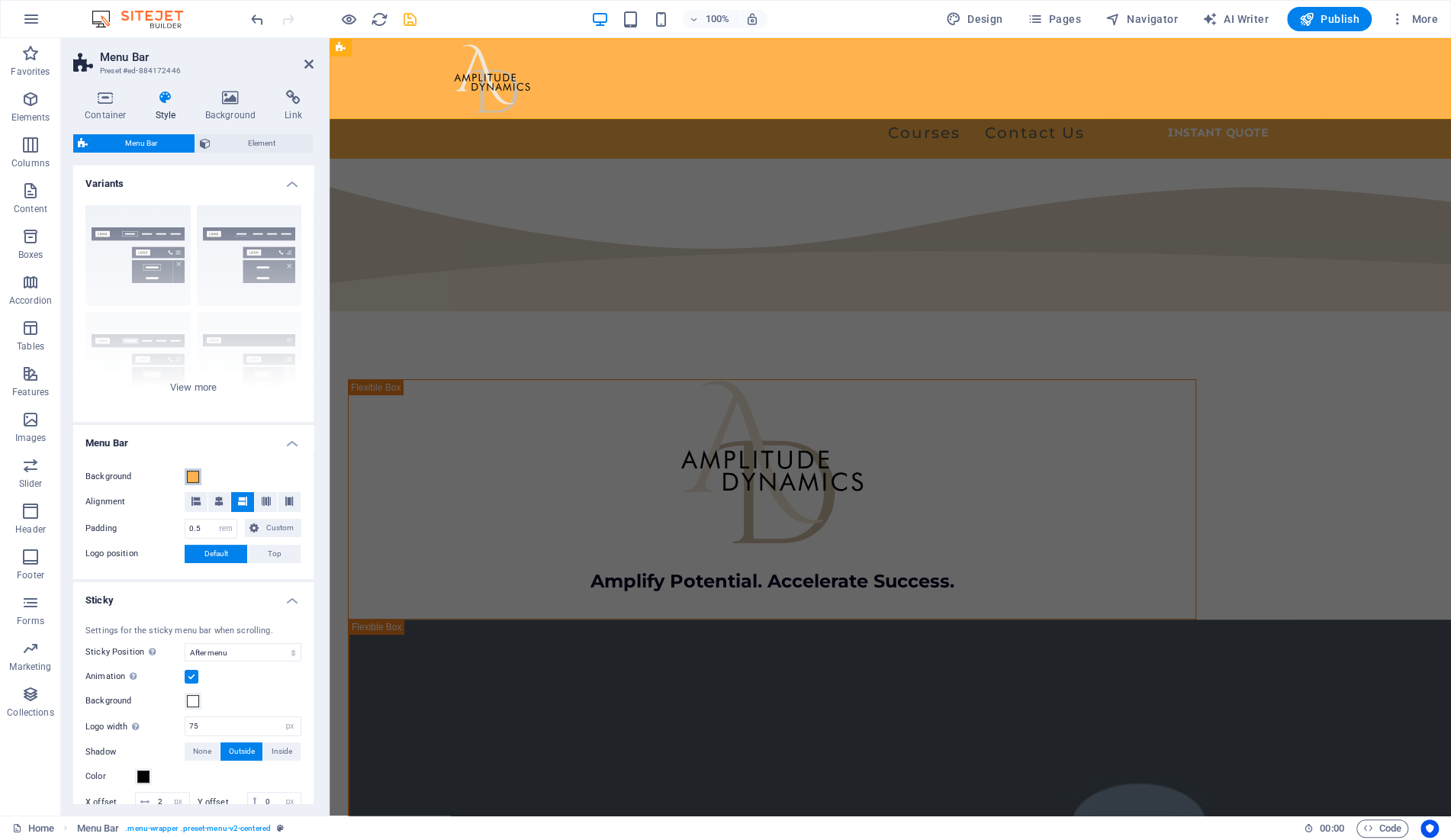
click at [193, 475] on span at bounding box center [192, 476] width 12 height 12
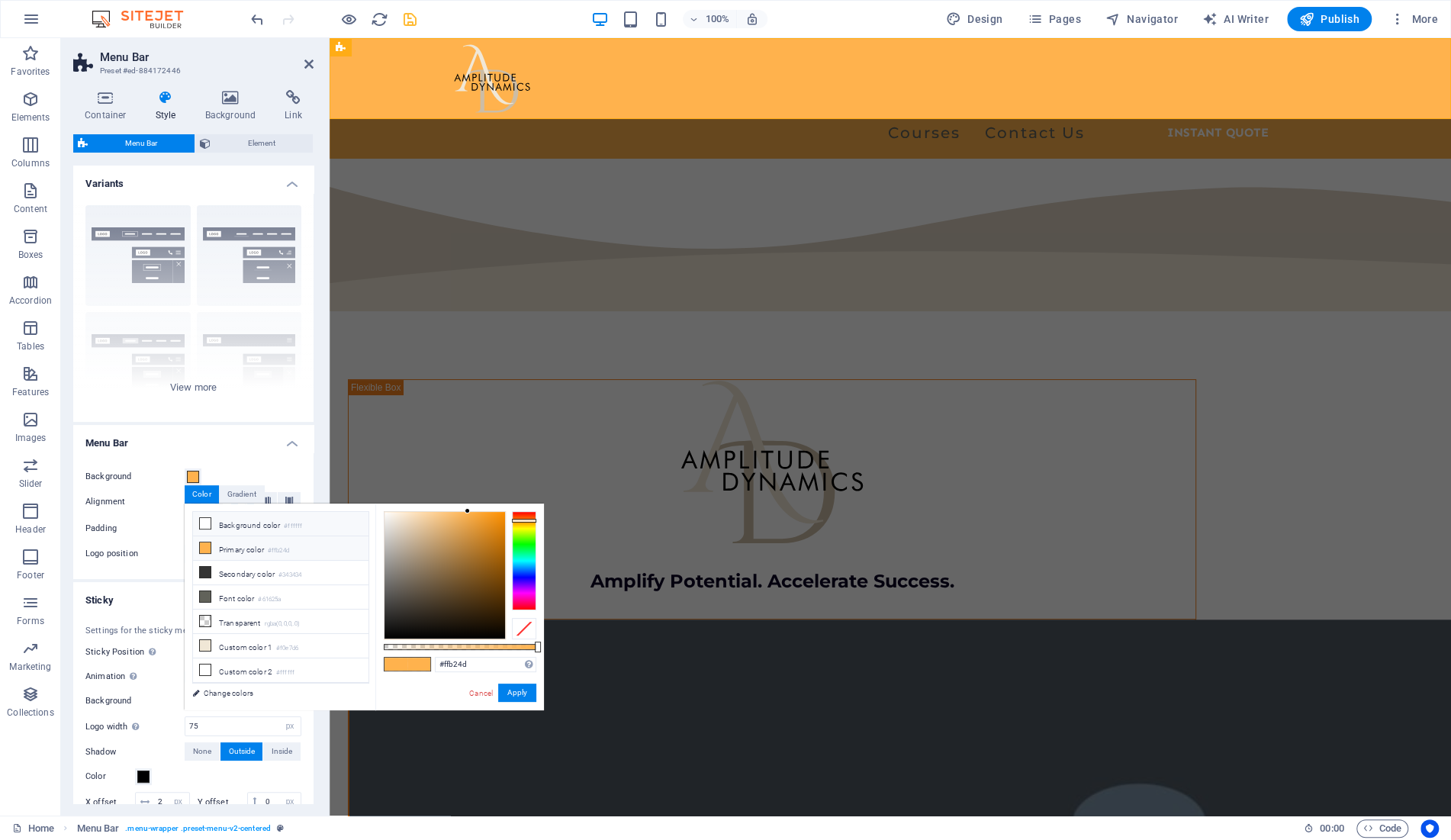
click at [221, 524] on li "Background color #ffffff" at bounding box center [281, 523] width 176 height 25
type input "#ffffff"
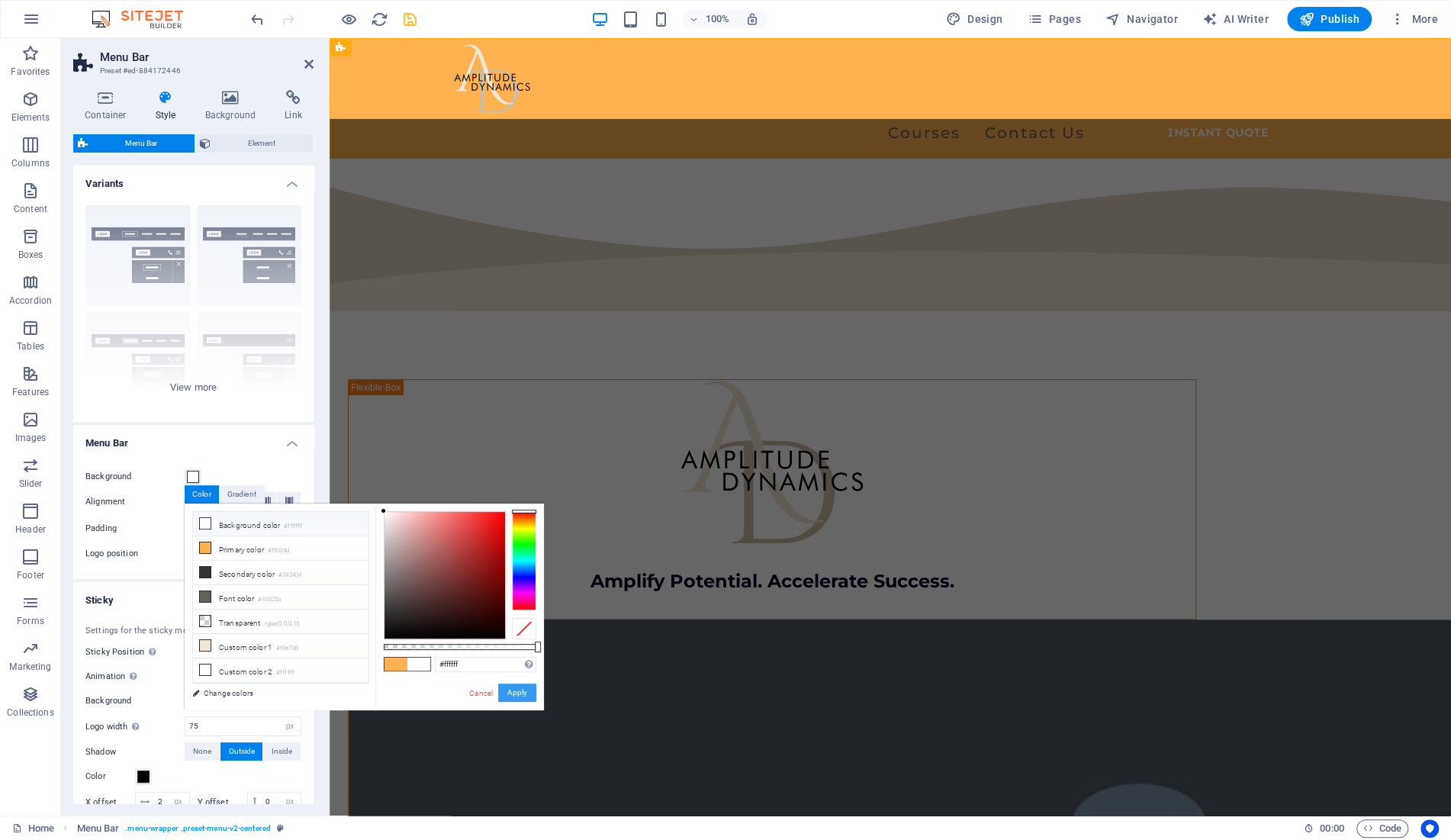
click at [523, 693] on button "Apply" at bounding box center [516, 692] width 38 height 19
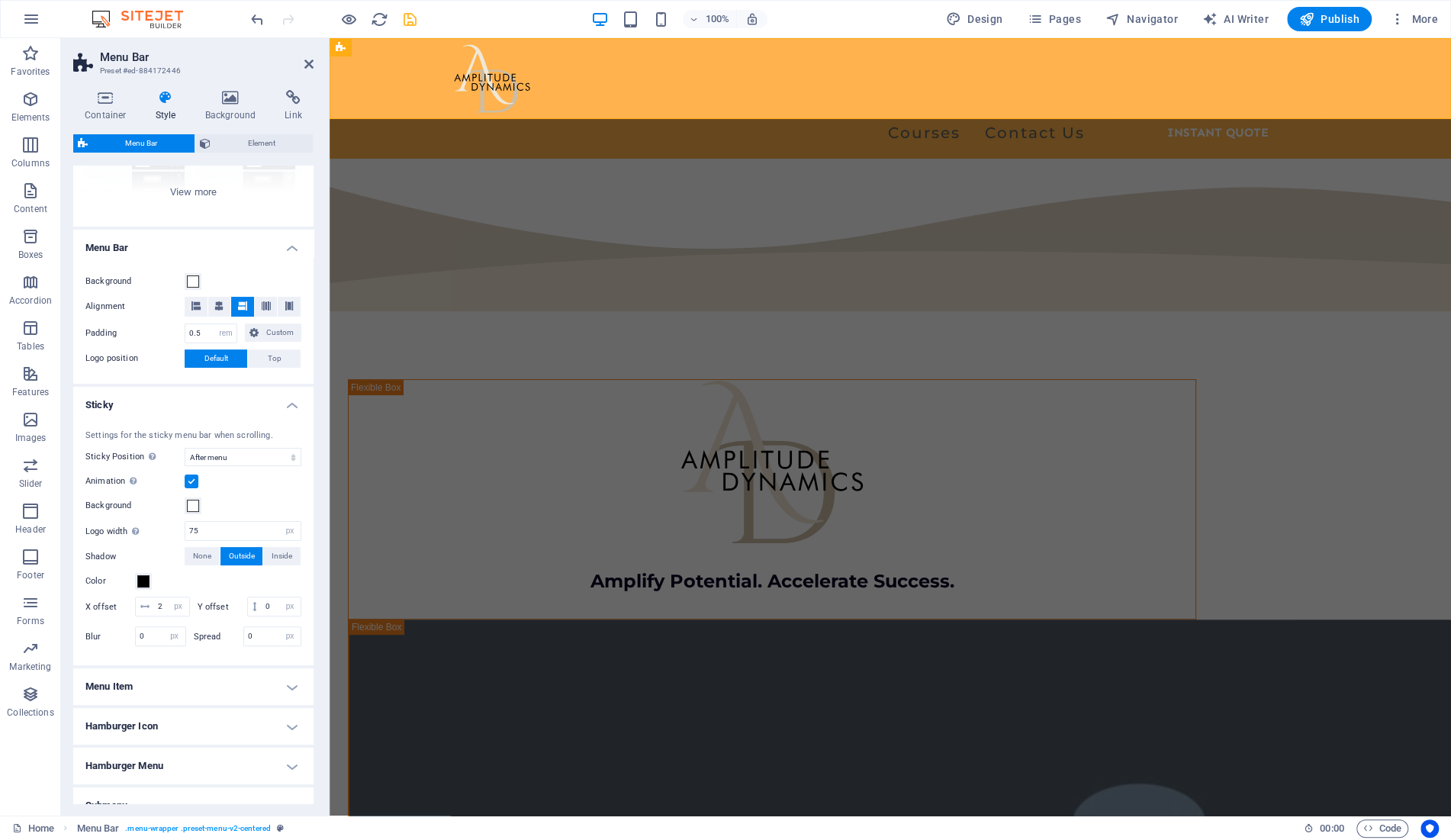
scroll to position [196, 0]
click at [185, 446] on select "Off Instant After menu After banner When scrolling up" at bounding box center [242, 455] width 117 height 19
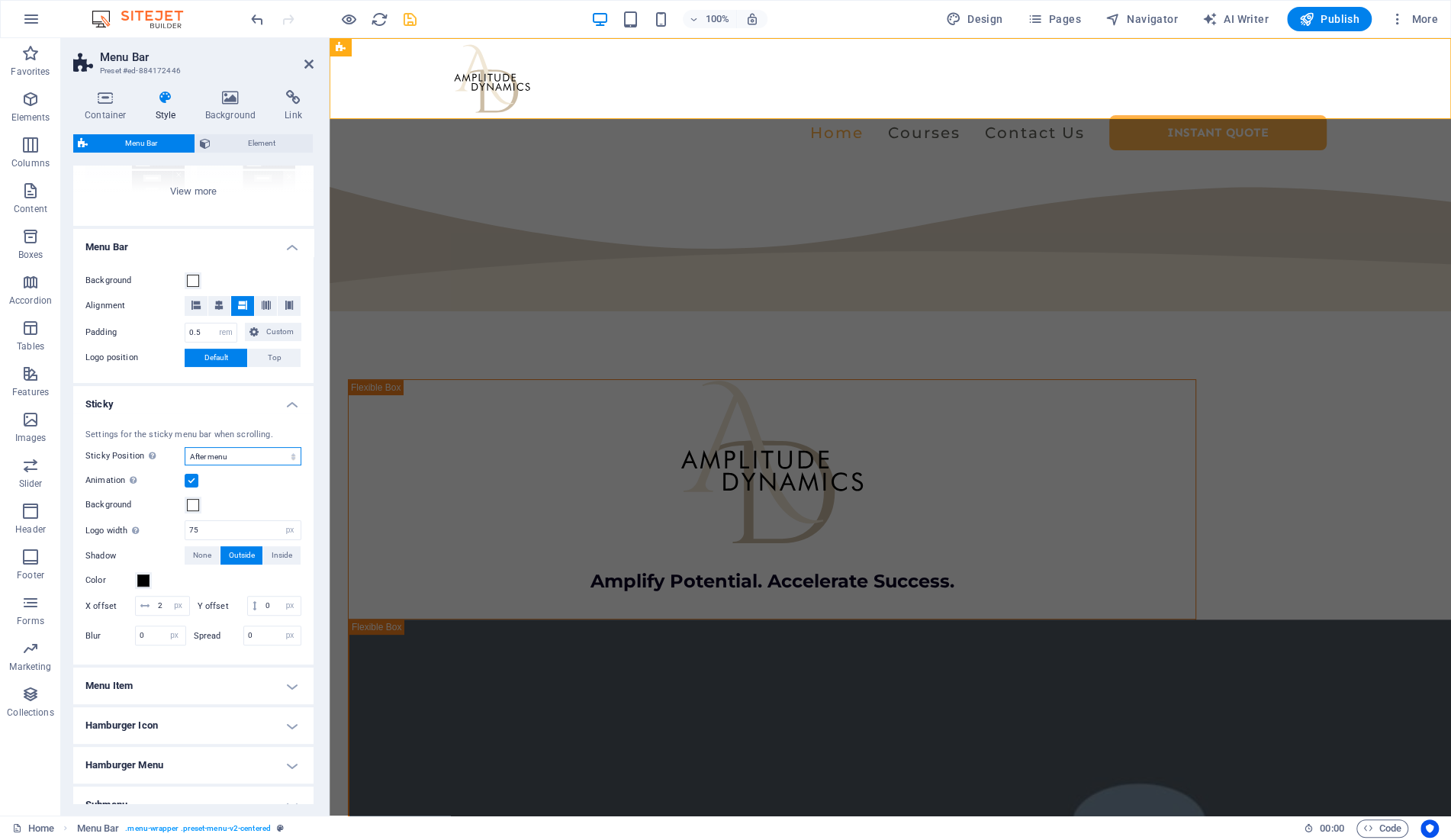
select select "sticky_none"
click option "Off" at bounding box center [0, 0] width 0 height 0
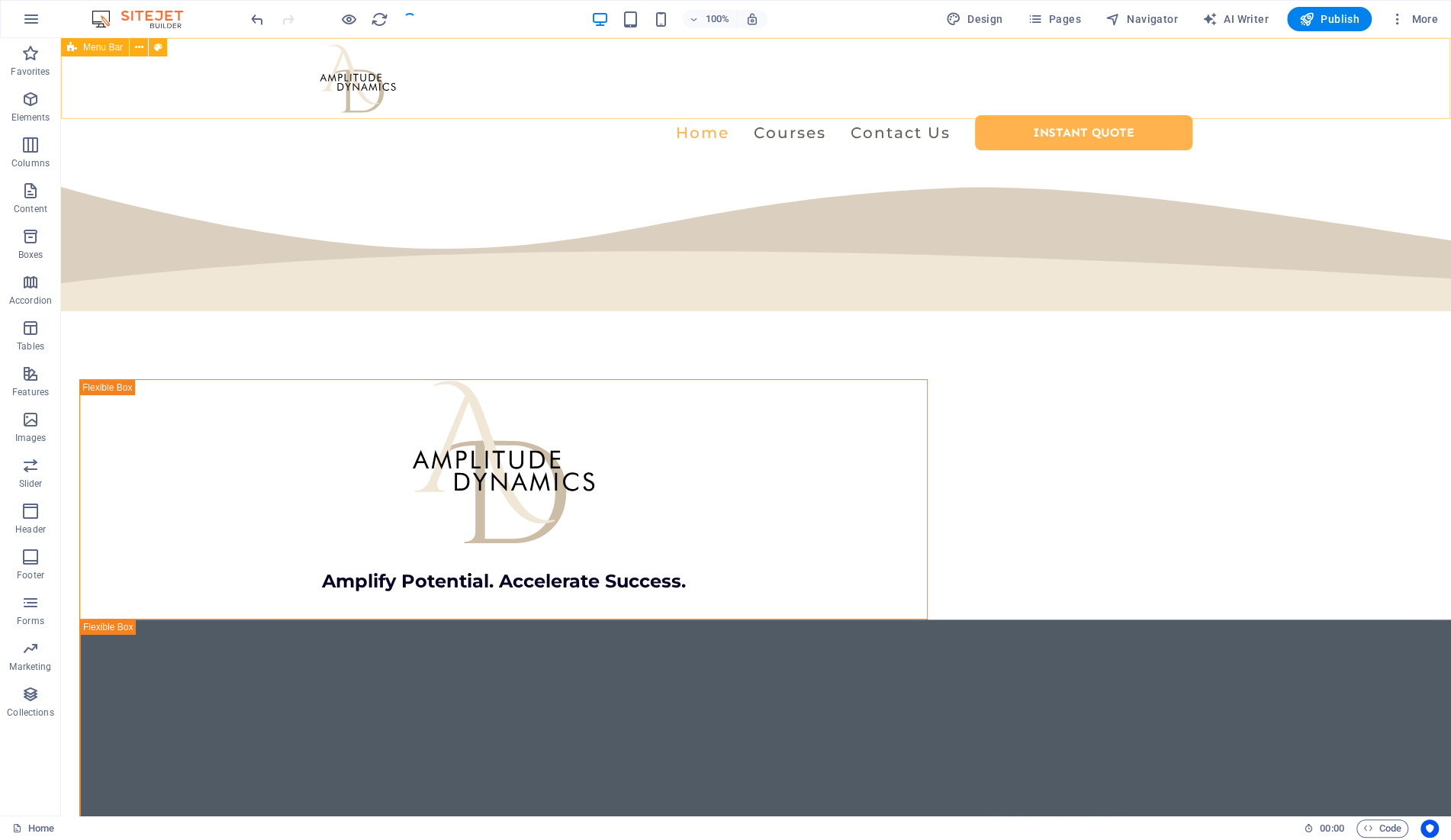
click at [99, 48] on span "Menu Bar" at bounding box center [103, 47] width 39 height 9
select select "rem"
select select "preset-menu-v2-centered"
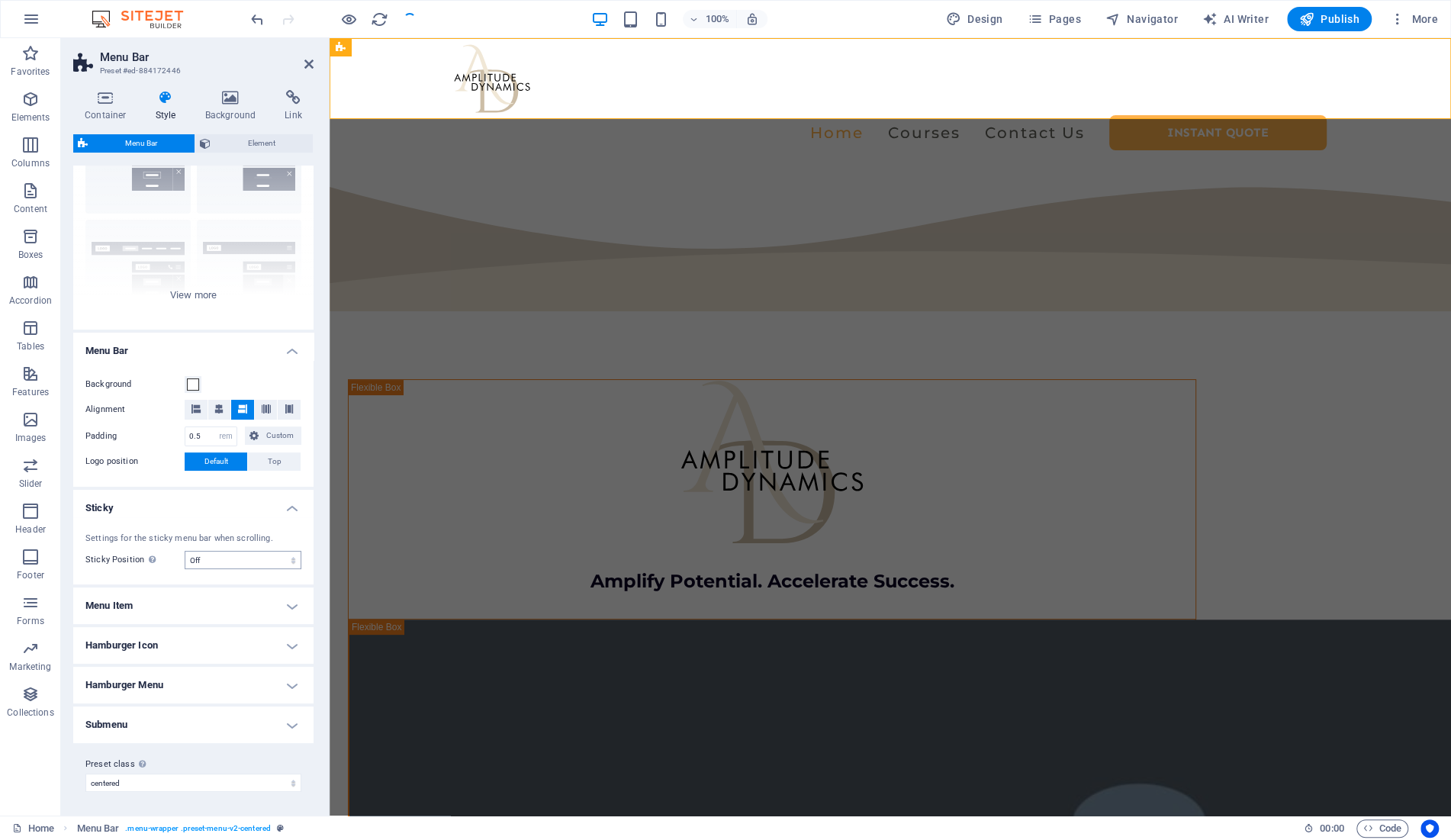
click at [185, 551] on select "Off Instant After menu After banner When scrolling up" at bounding box center [242, 559] width 117 height 19
select select "sticky_menu"
click option "After menu" at bounding box center [0, 0] width 0 height 0
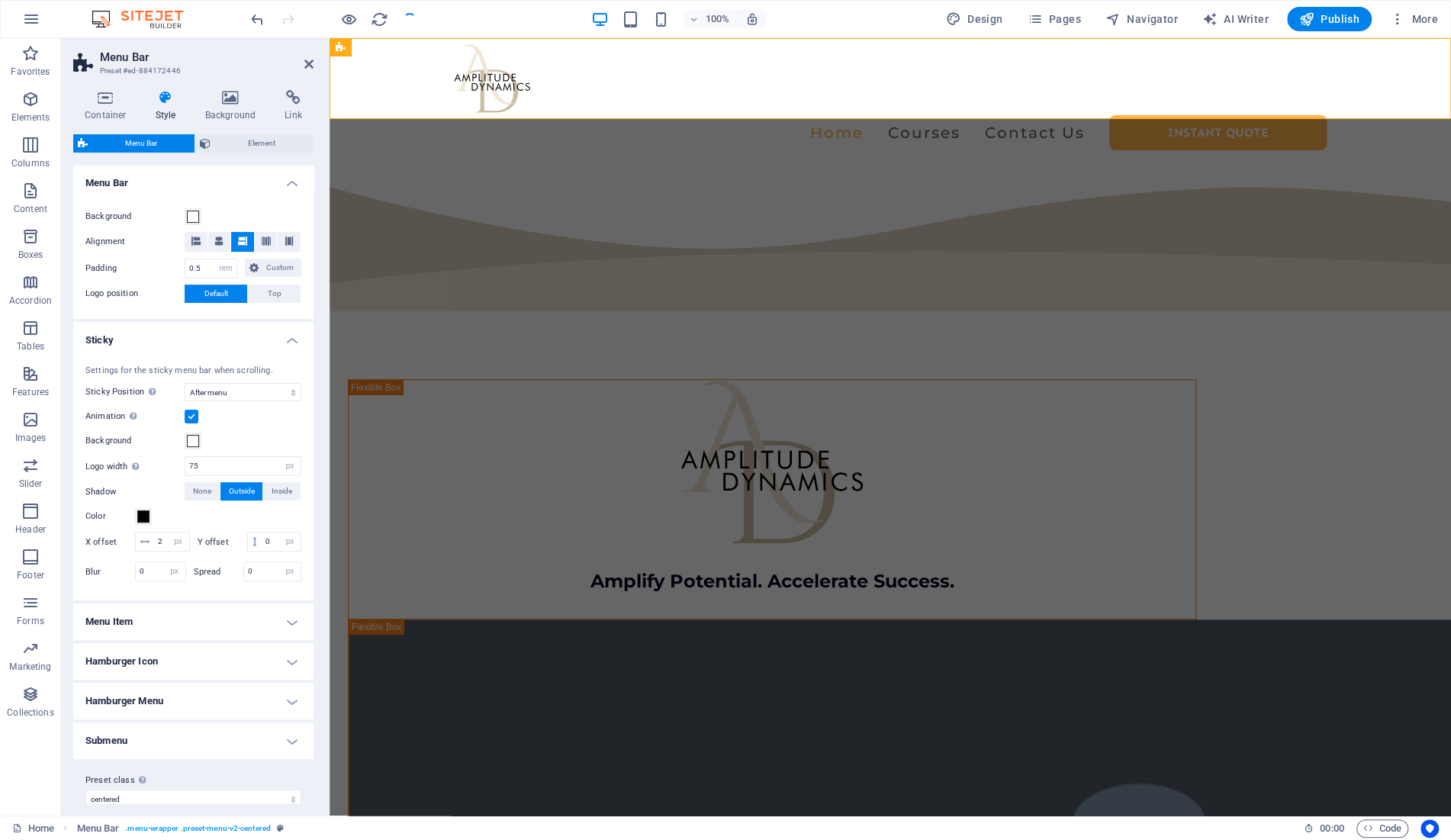
scroll to position [276, 0]
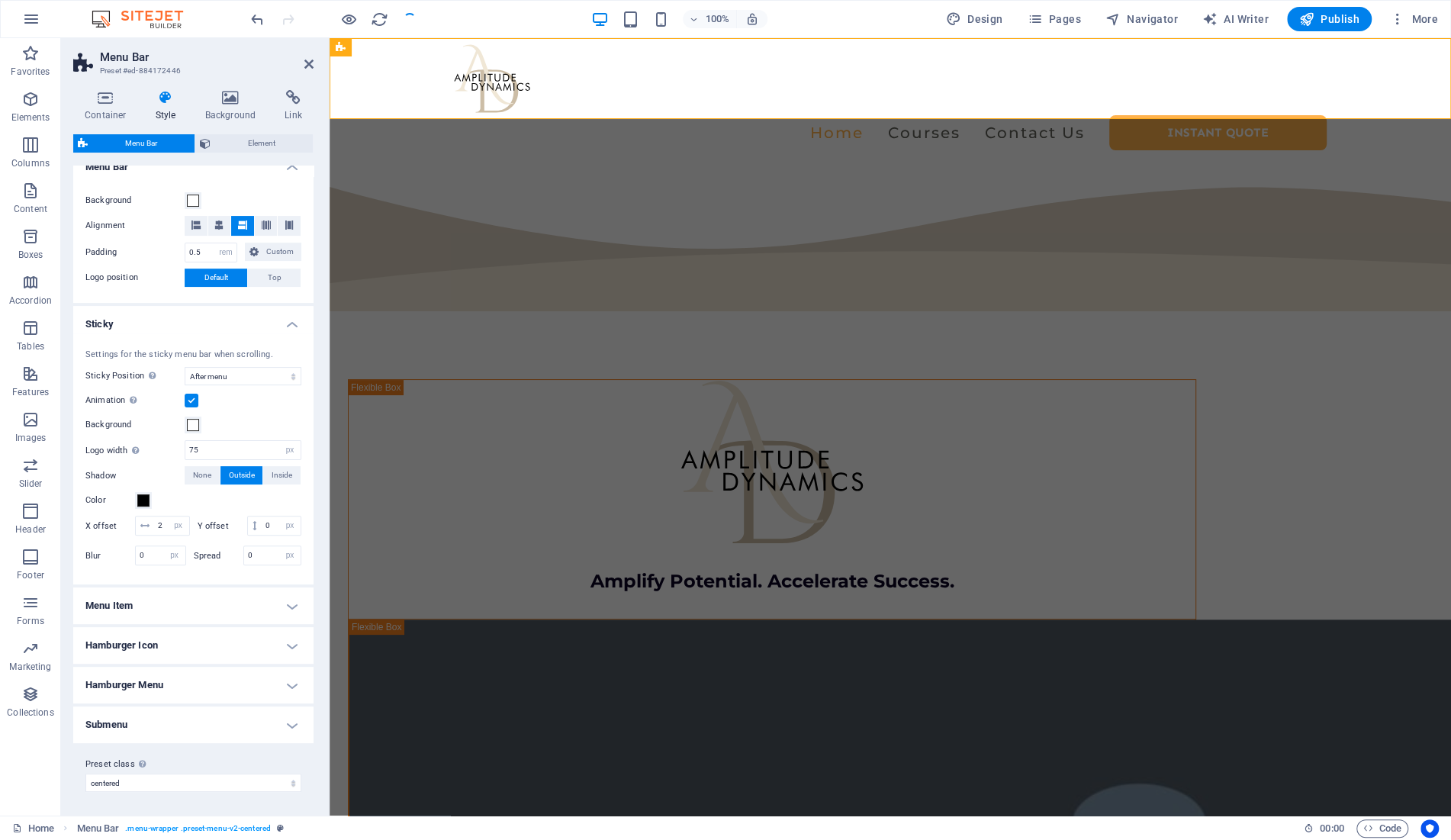
click at [213, 610] on h4 "Menu Item" at bounding box center [193, 604] width 241 height 36
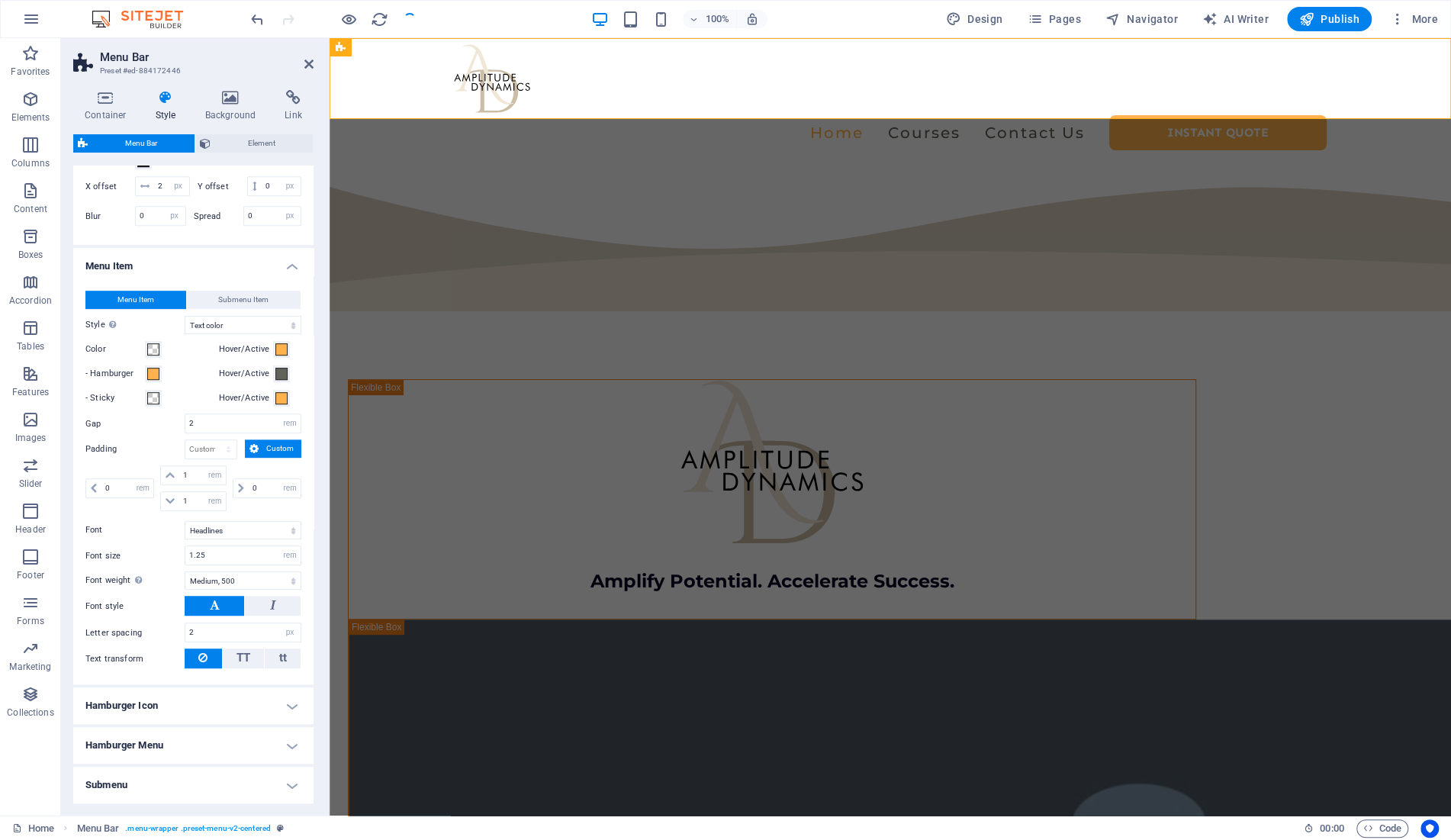
scroll to position [616, 0]
click at [185, 315] on select "Plain Text color Box: Fade Box: Flip vertical Box: Flip horizontal Box: Slide d…" at bounding box center [242, 324] width 117 height 19
click option "Plain" at bounding box center [0, 0] width 0 height 0
click at [185, 315] on select "Plain Text color Box: Fade Box: Flip vertical Box: Flip horizontal Box: Slide d…" at bounding box center [242, 324] width 117 height 19
select select "hover_text_color"
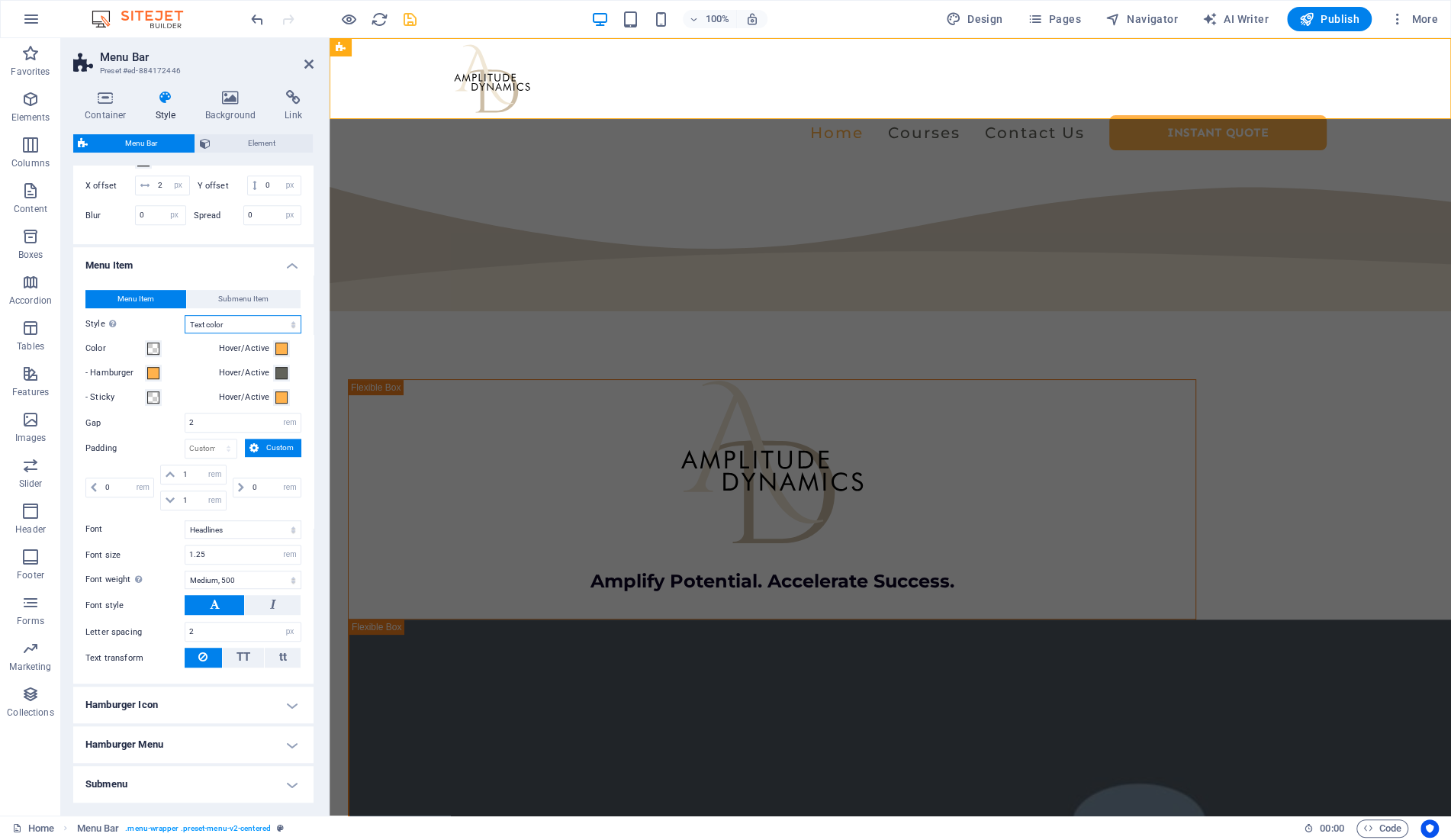
click option "Text color" at bounding box center [0, 0] width 0 height 0
select select "sticky_none"
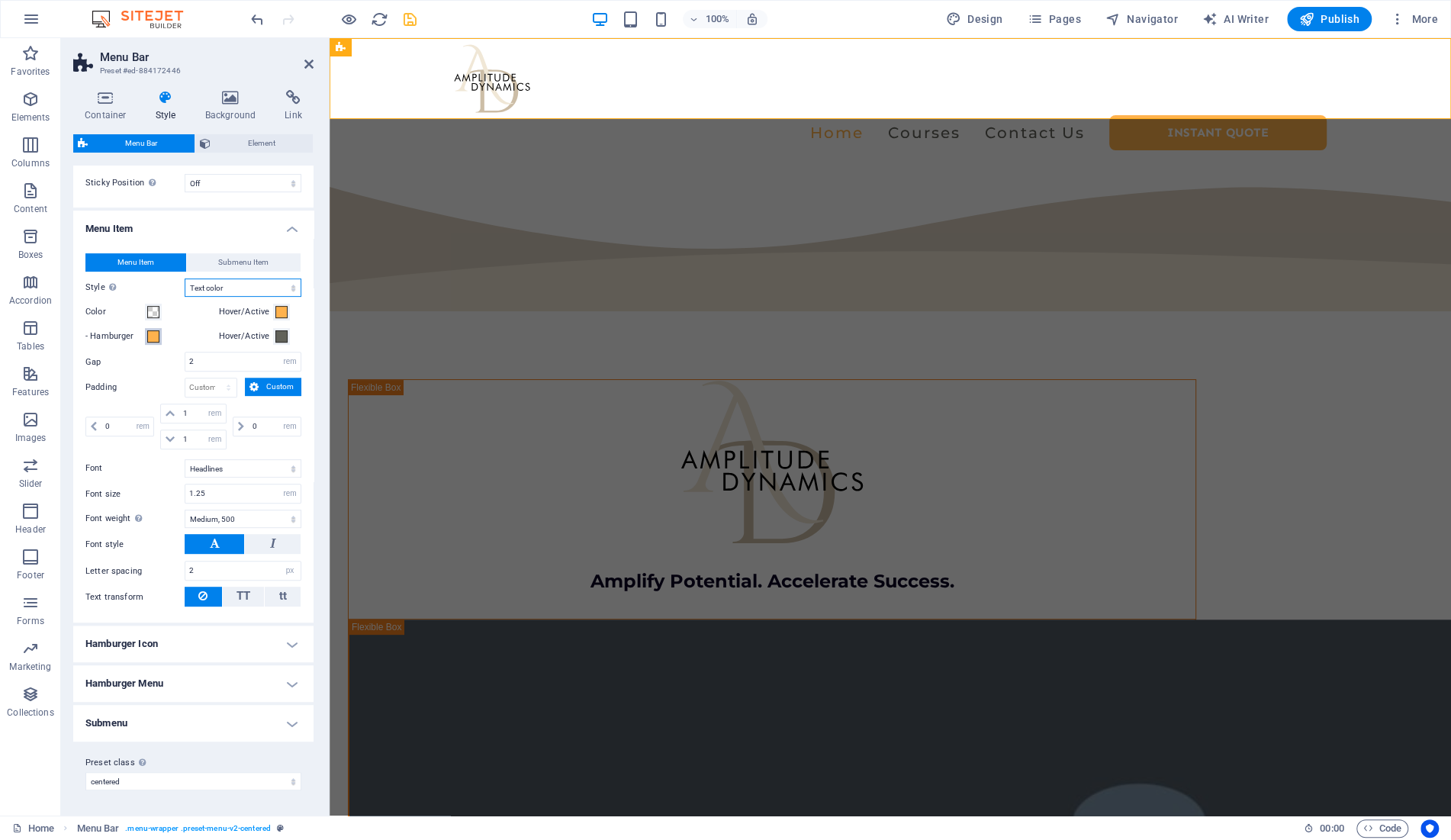
scroll to position [468, 0]
click at [185, 279] on select "Plain Text color Box: Fade Box: Flip vertical Box: Flip horizontal Box: Slide d…" at bounding box center [242, 288] width 117 height 19
select select "hover_box_bottom"
click option "Box: Slide up" at bounding box center [0, 0] width 0 height 0
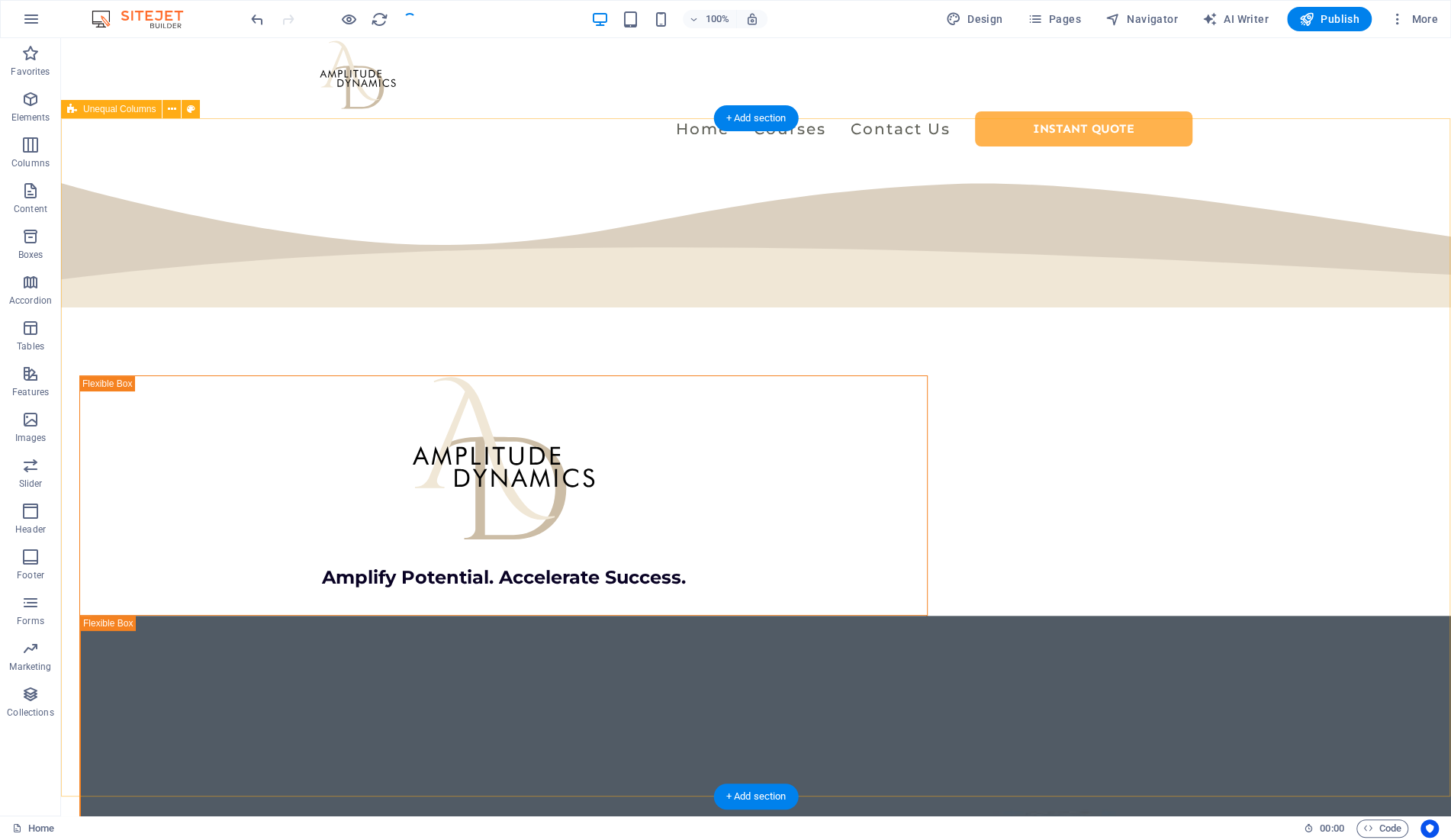
scroll to position [0, 0]
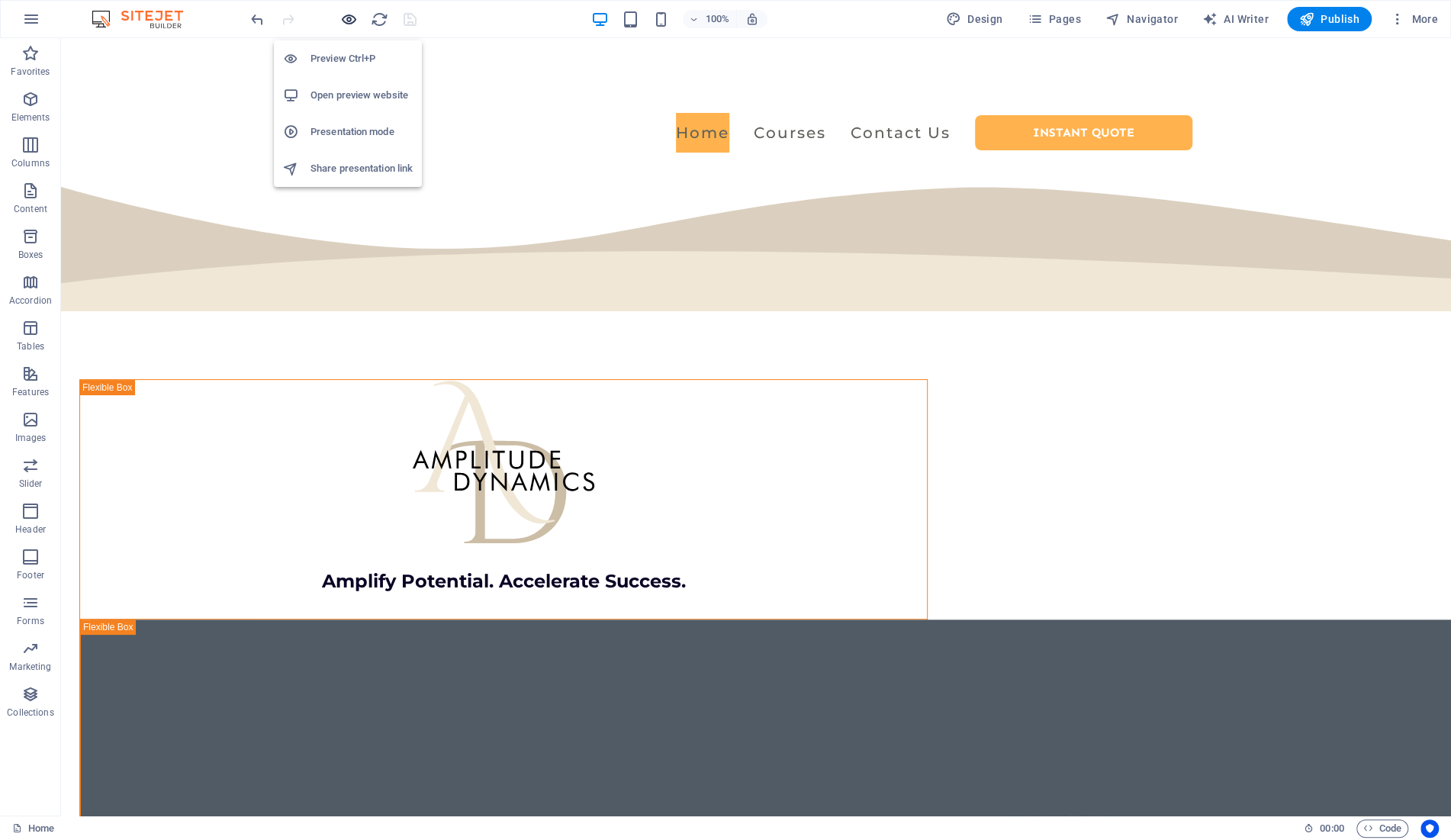
click at [351, 22] on icon "button" at bounding box center [349, 20] width 18 height 18
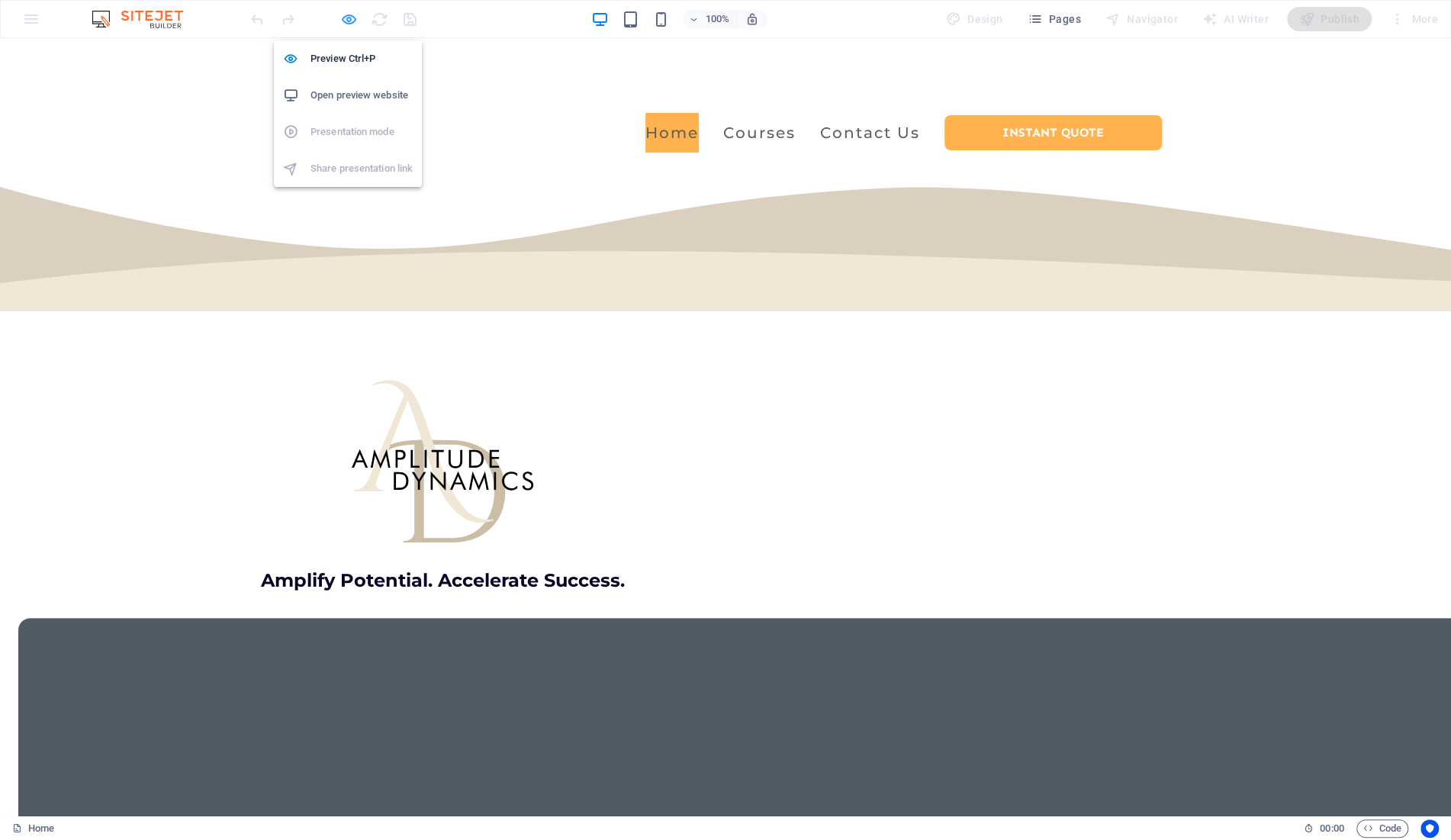
click at [349, 17] on icon "button" at bounding box center [349, 20] width 18 height 18
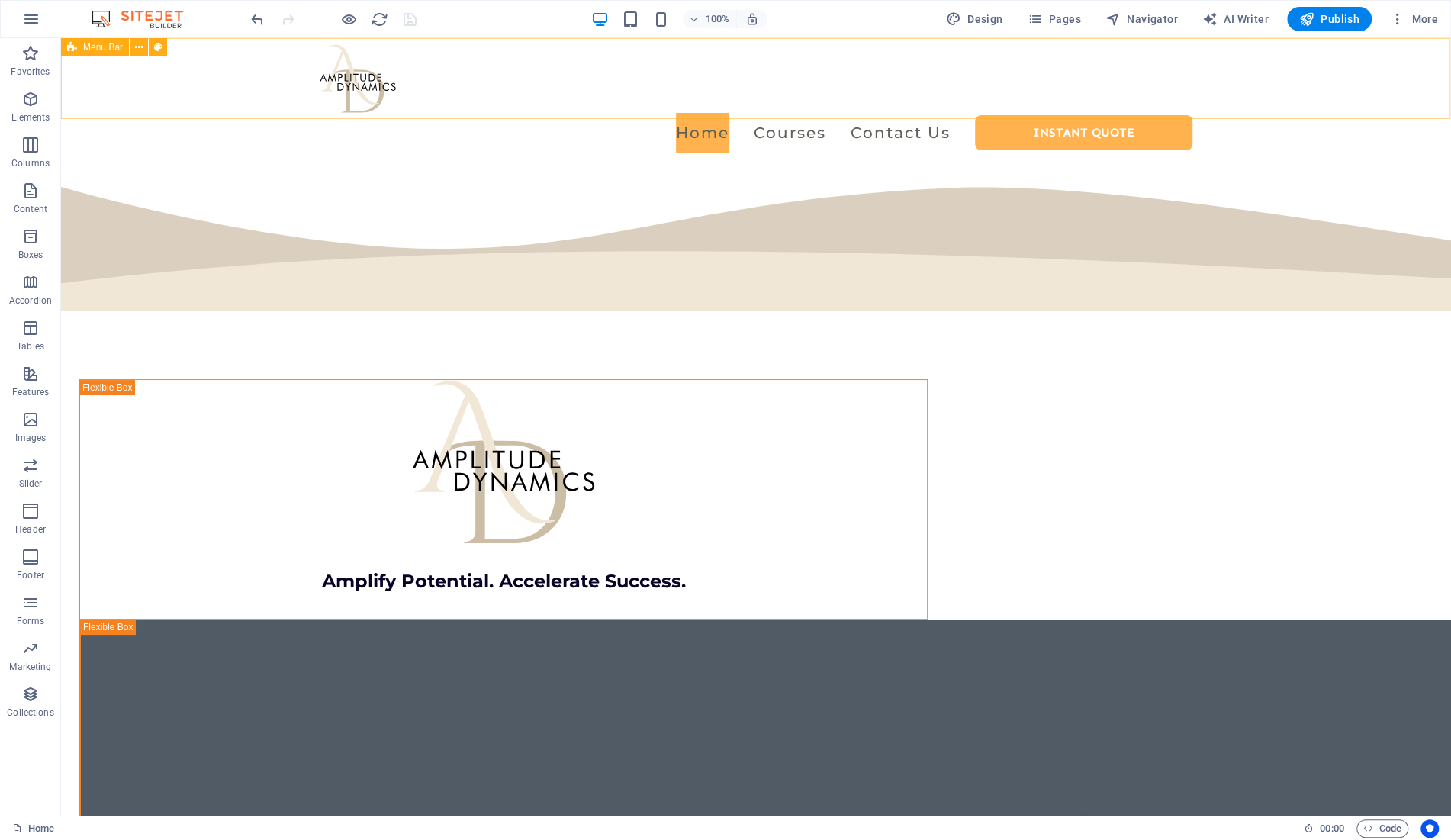
click at [101, 45] on span "Menu Bar" at bounding box center [103, 47] width 39 height 9
select select "rem"
select select "px"
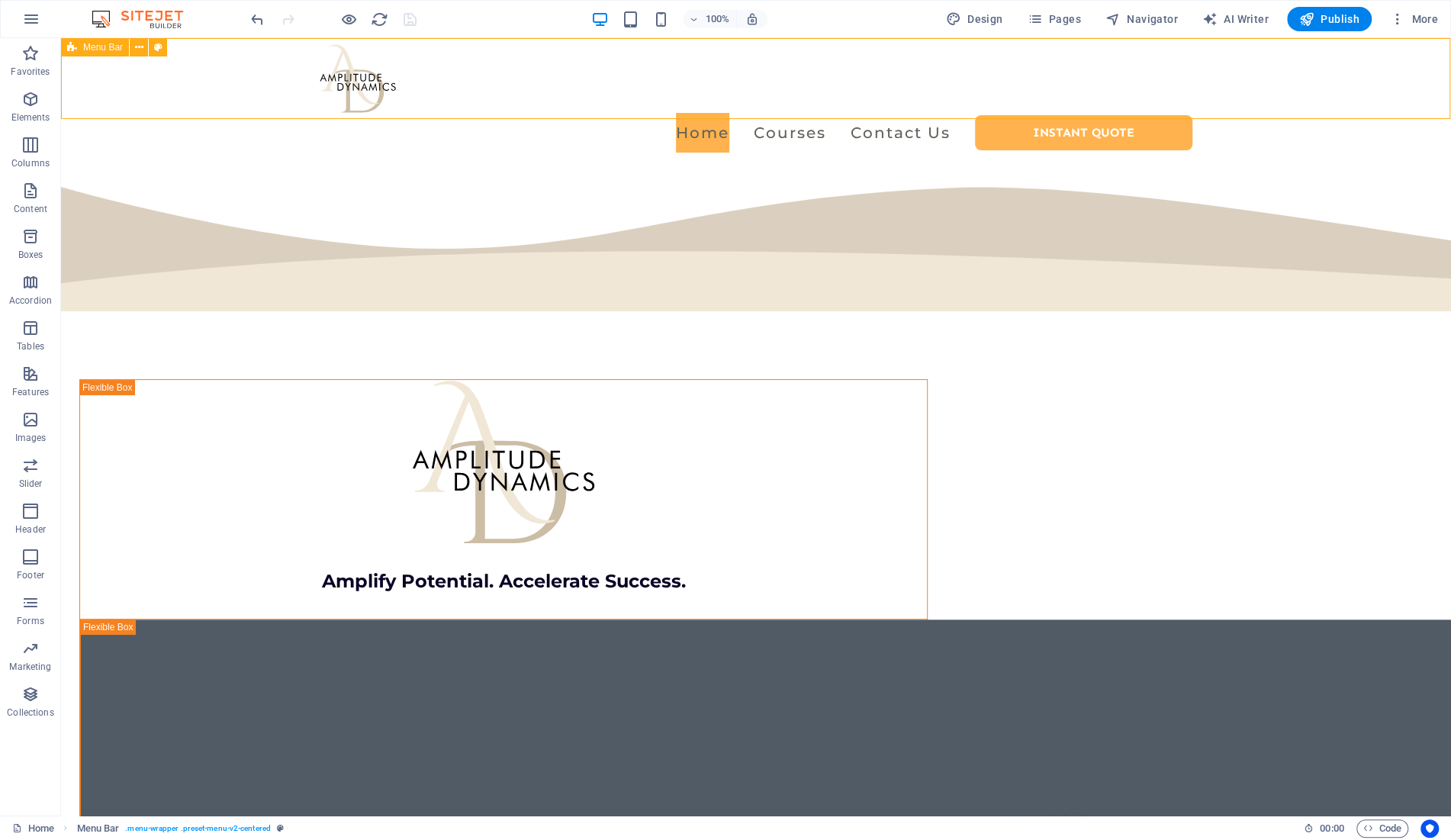
select select "px"
select select "hover_box_bottom"
select select "px"
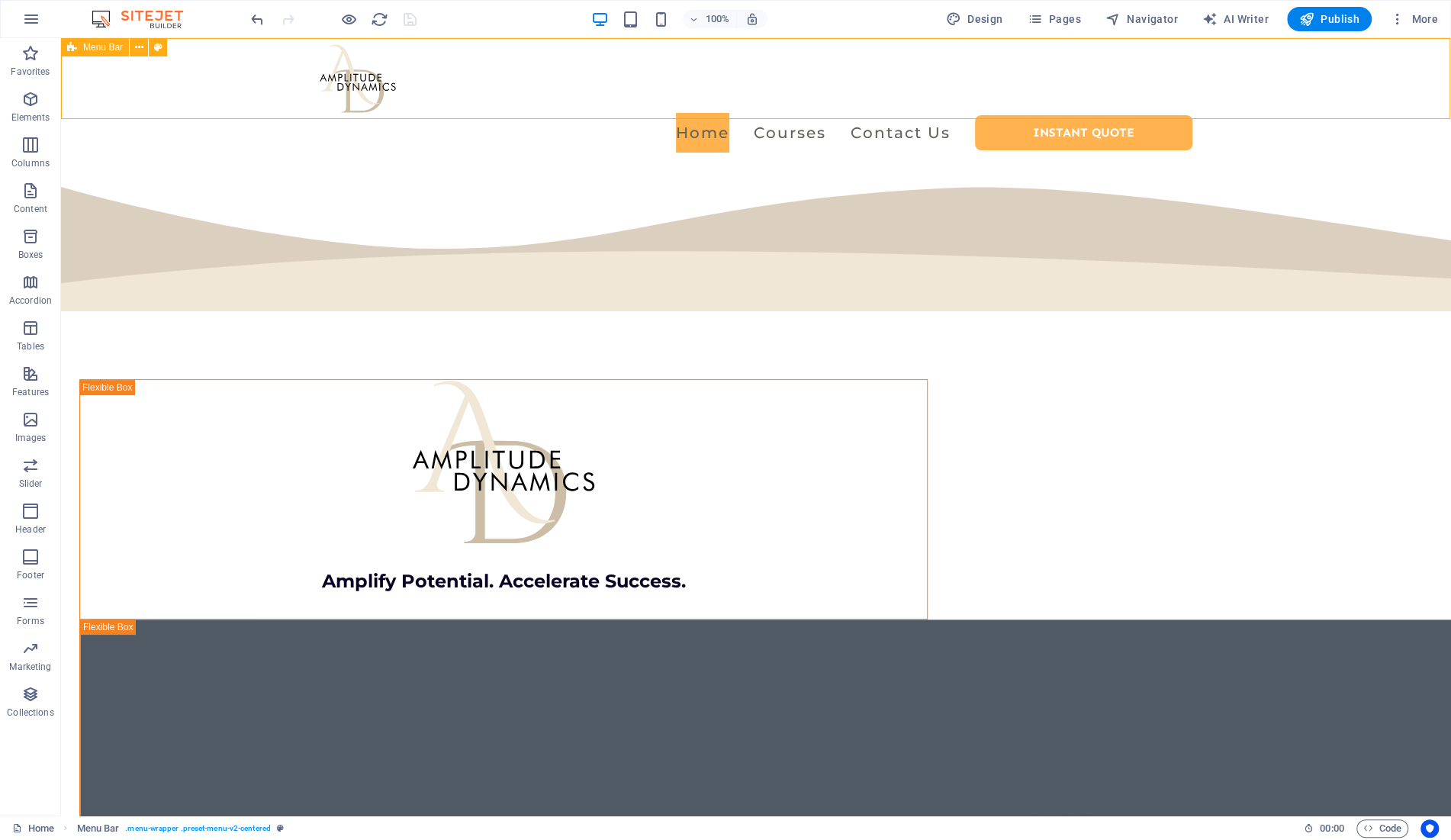
select select "rem"
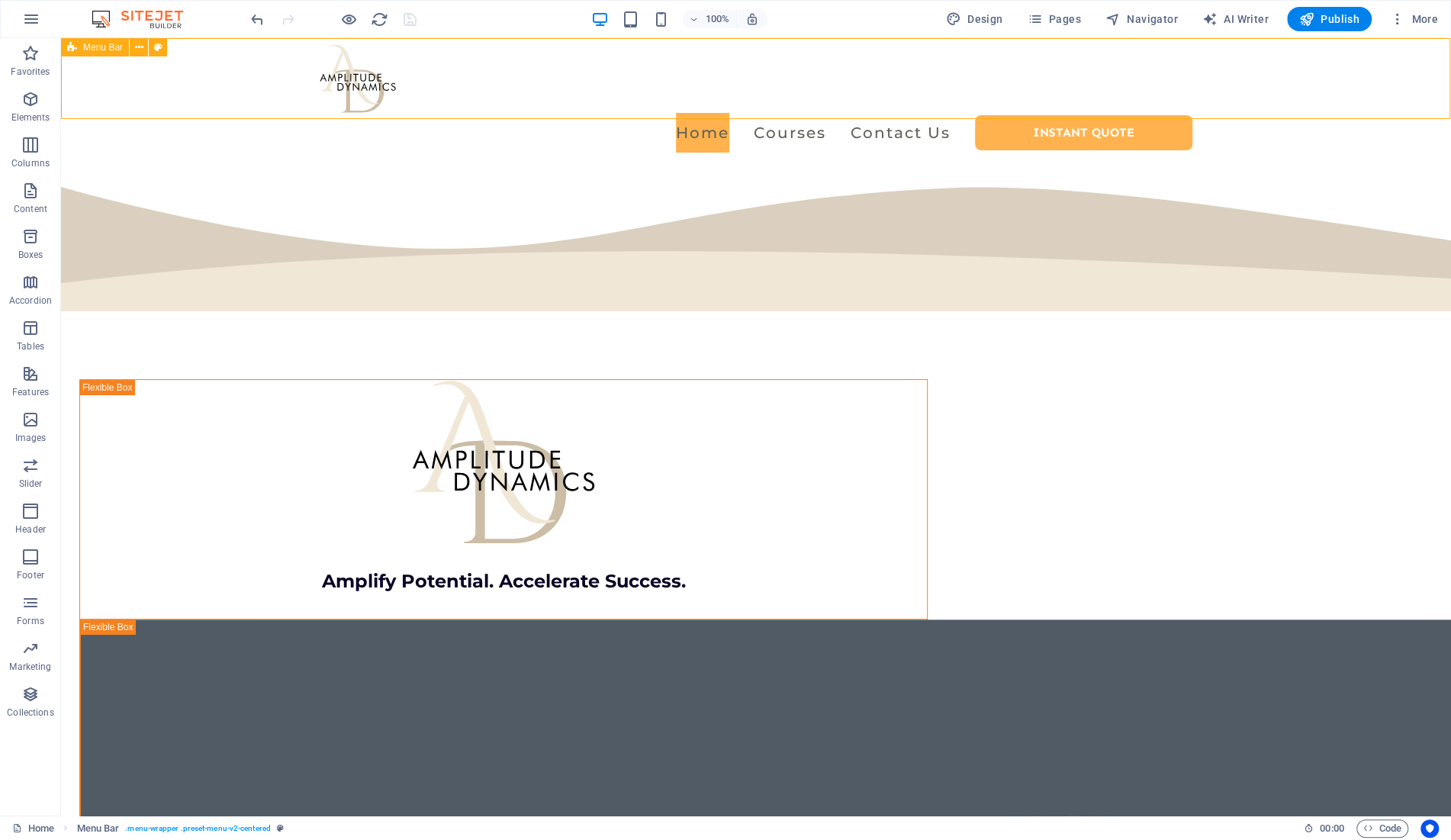
select select "link-special-font"
select select "rem"
select select "500"
select select "px"
select select "preset-menu-v2-centered"
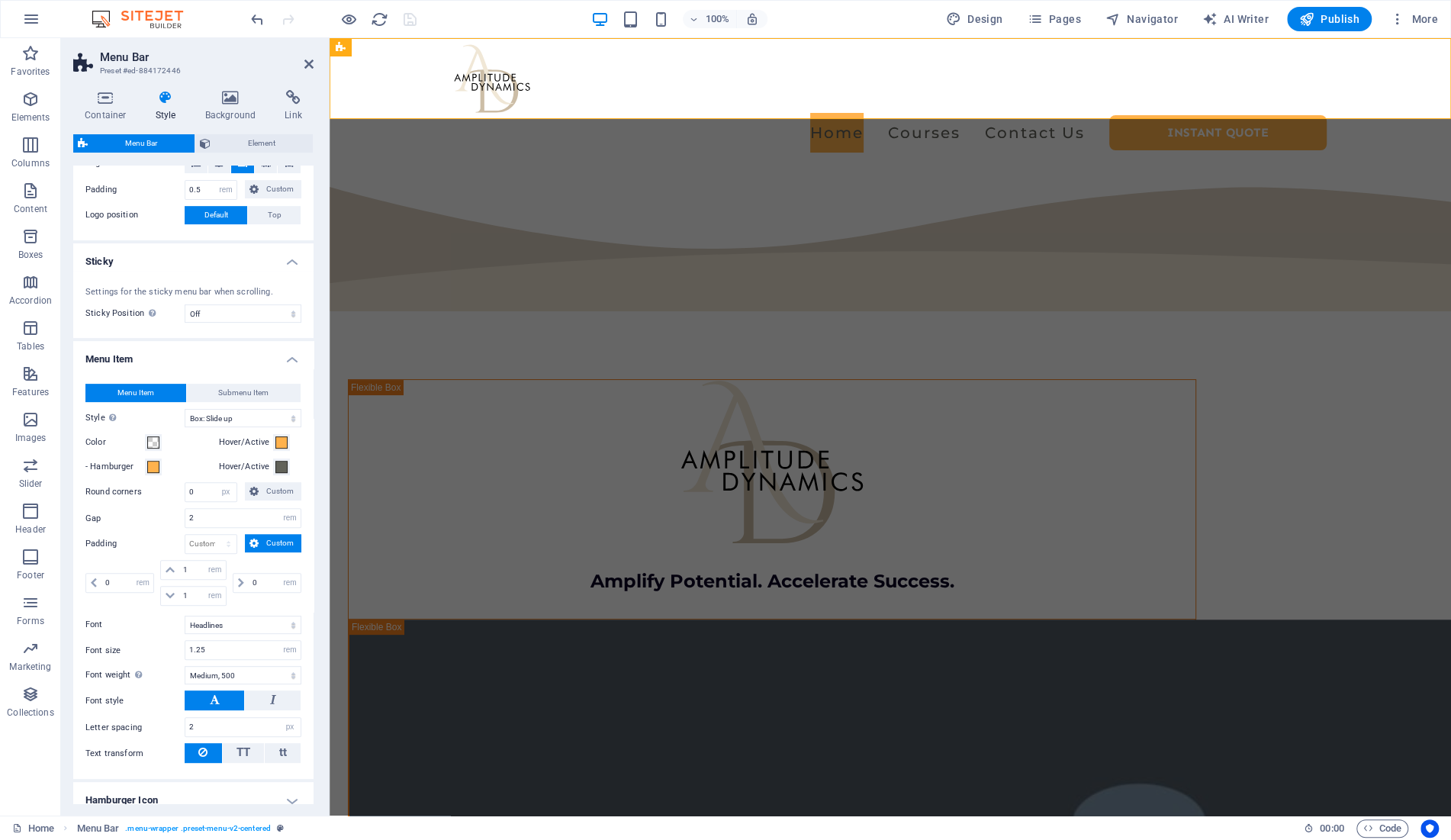
scroll to position [340, 0]
click at [185, 303] on select "Off Instant After menu After banner When scrolling up" at bounding box center [242, 312] width 117 height 19
select select "sticky_menu"
click option "After menu" at bounding box center [0, 0] width 0 height 0
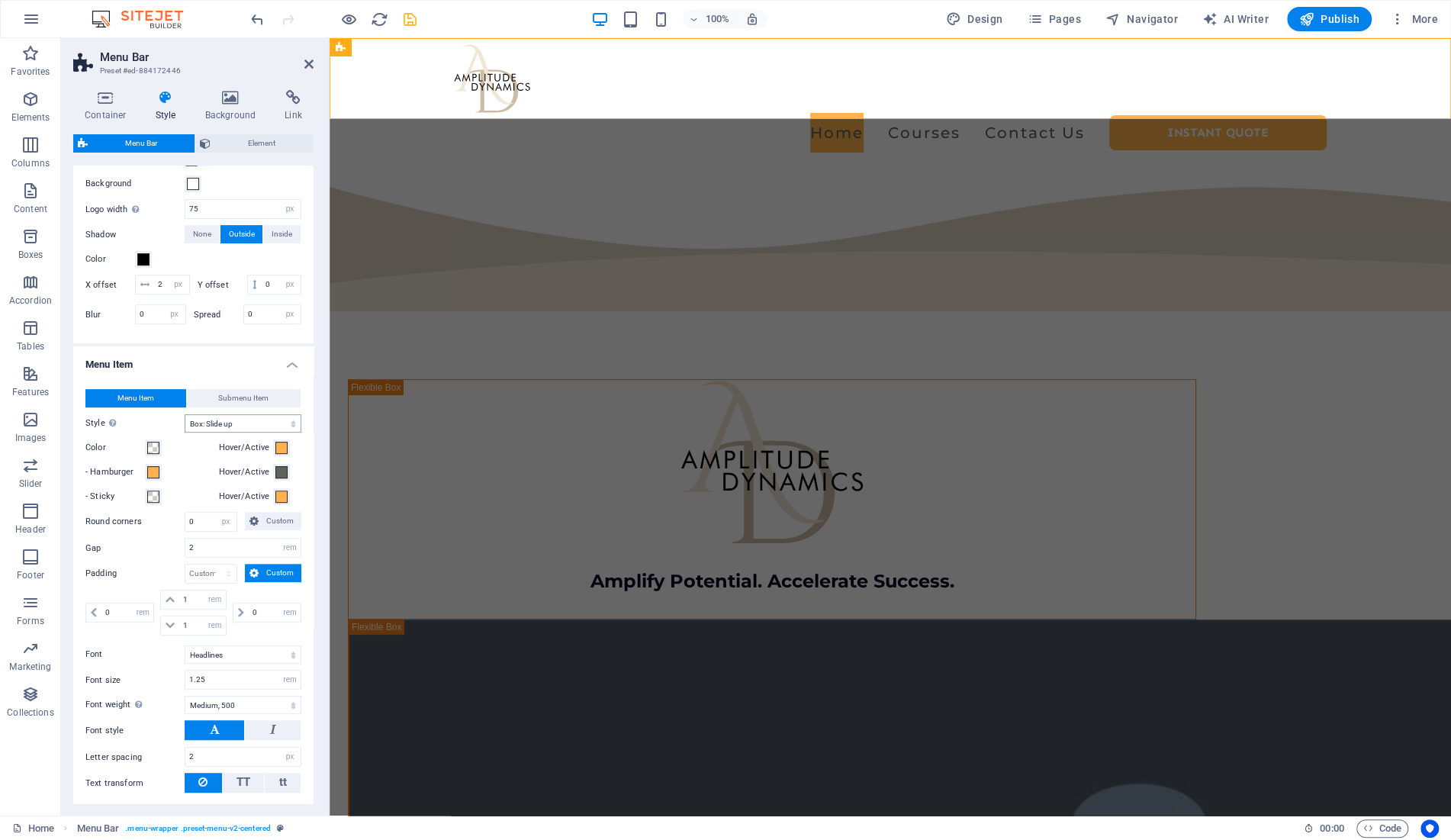
scroll to position [518, 0]
click at [185, 412] on select "Plain Text color Box: Fade Box: Flip vertical Box: Flip horizontal Box: Slide d…" at bounding box center [242, 421] width 117 height 19
select select "hover_text_color"
click option "Text color" at bounding box center [0, 0] width 0 height 0
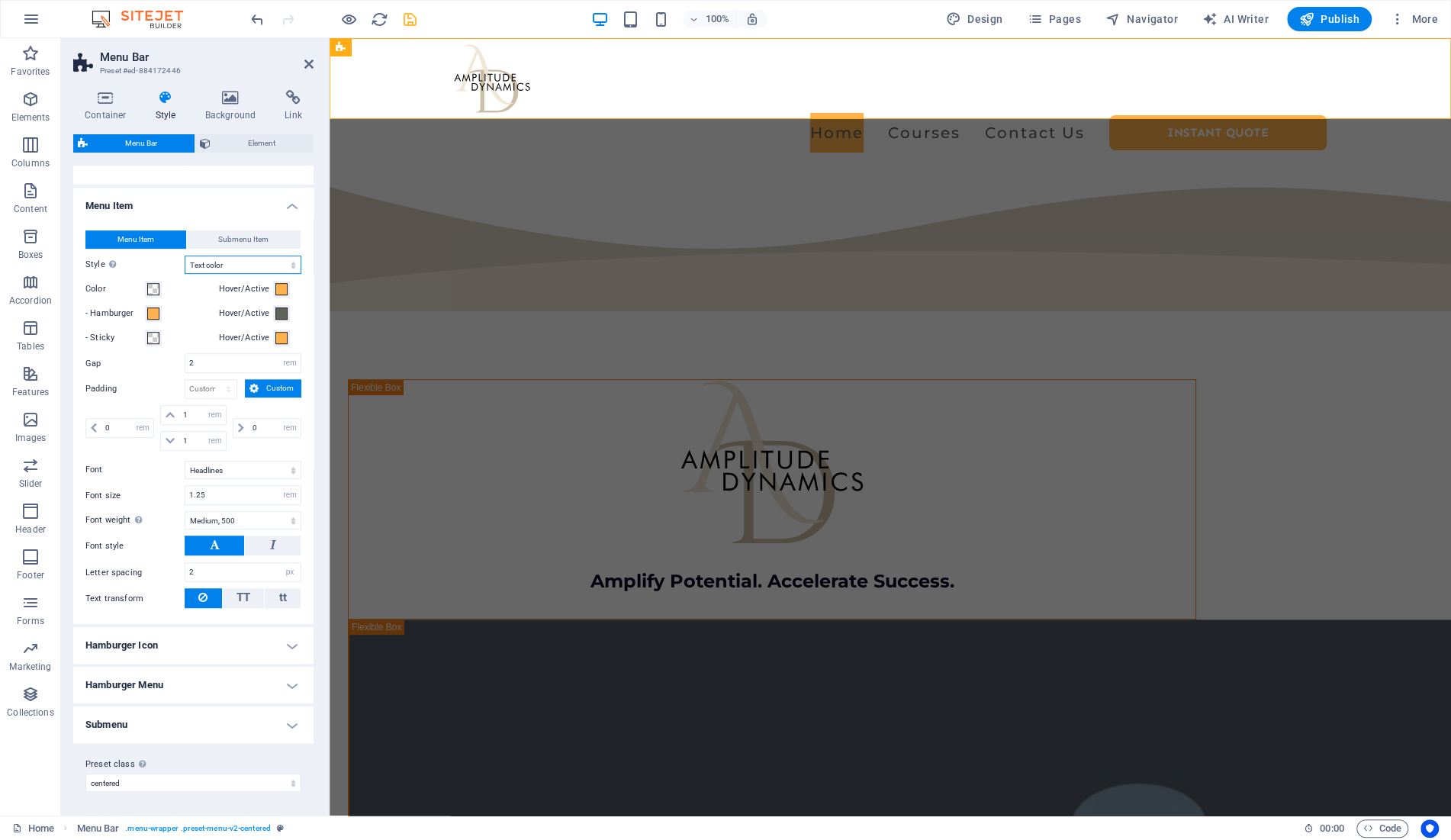
scroll to position [676, 0]
click at [309, 65] on icon at bounding box center [308, 64] width 9 height 12
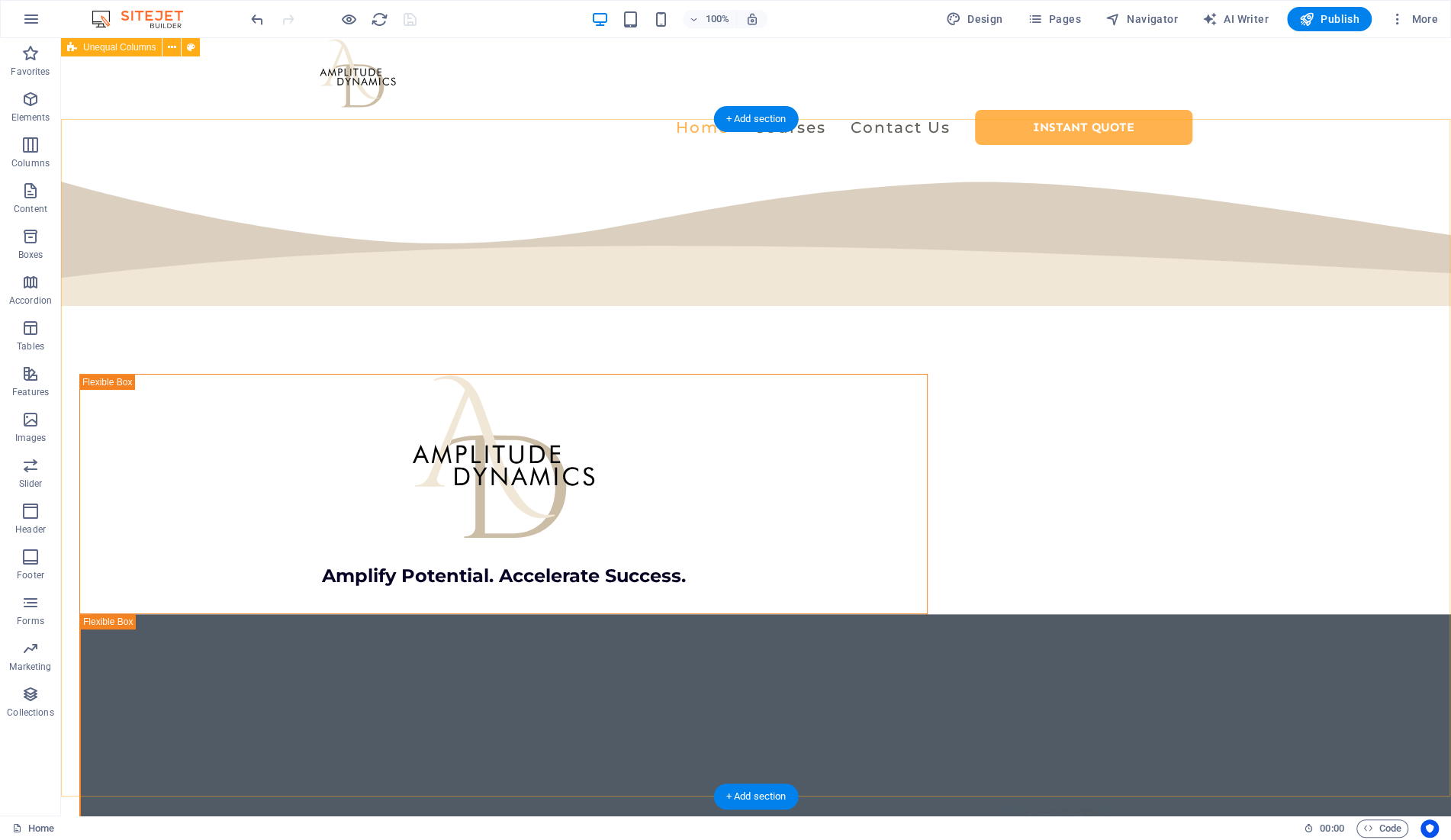
scroll to position [0, 0]
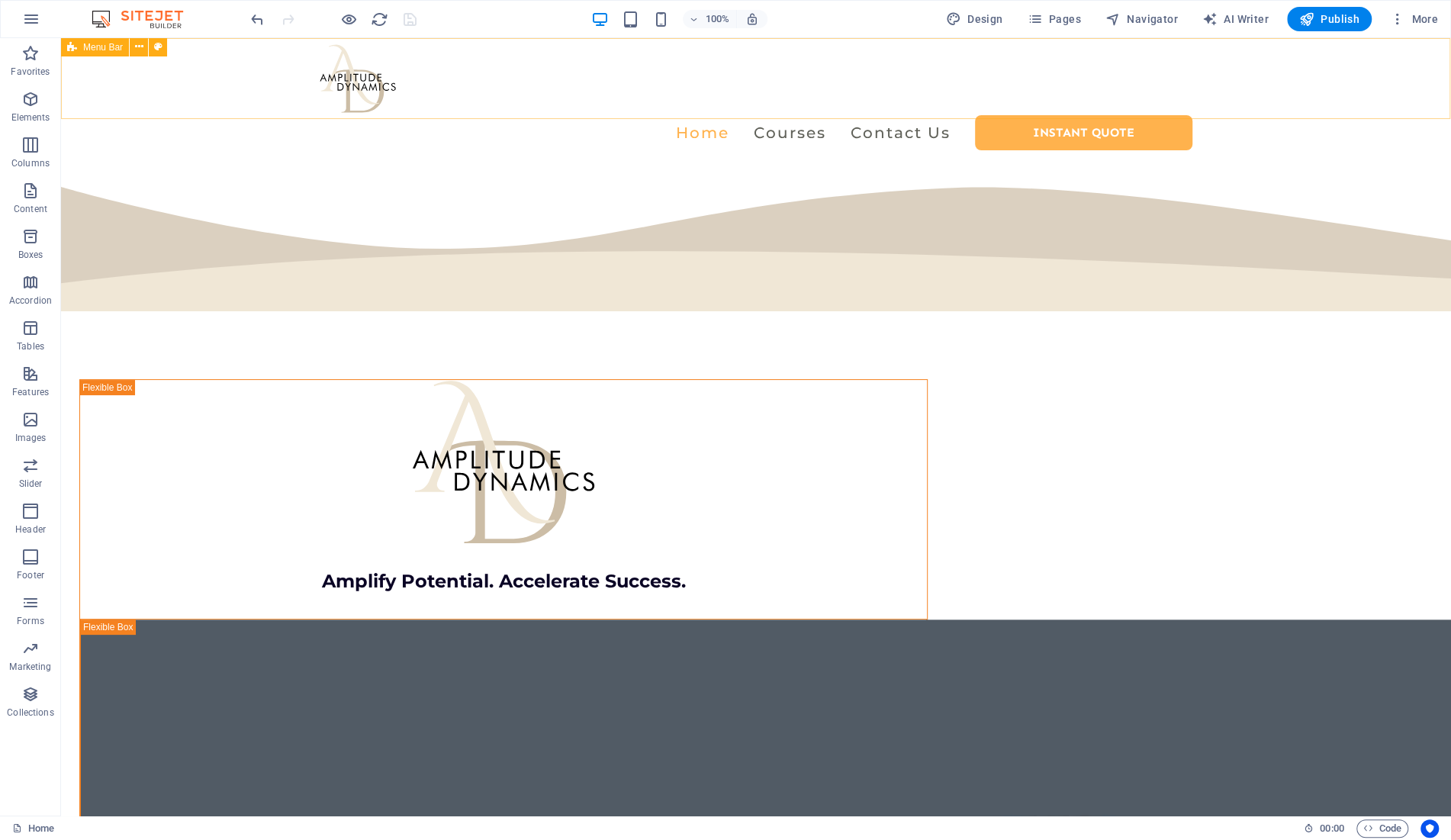
click at [109, 50] on span "Menu Bar" at bounding box center [103, 47] width 39 height 9
select select "rem"
select select "sticky_menu"
select select "px"
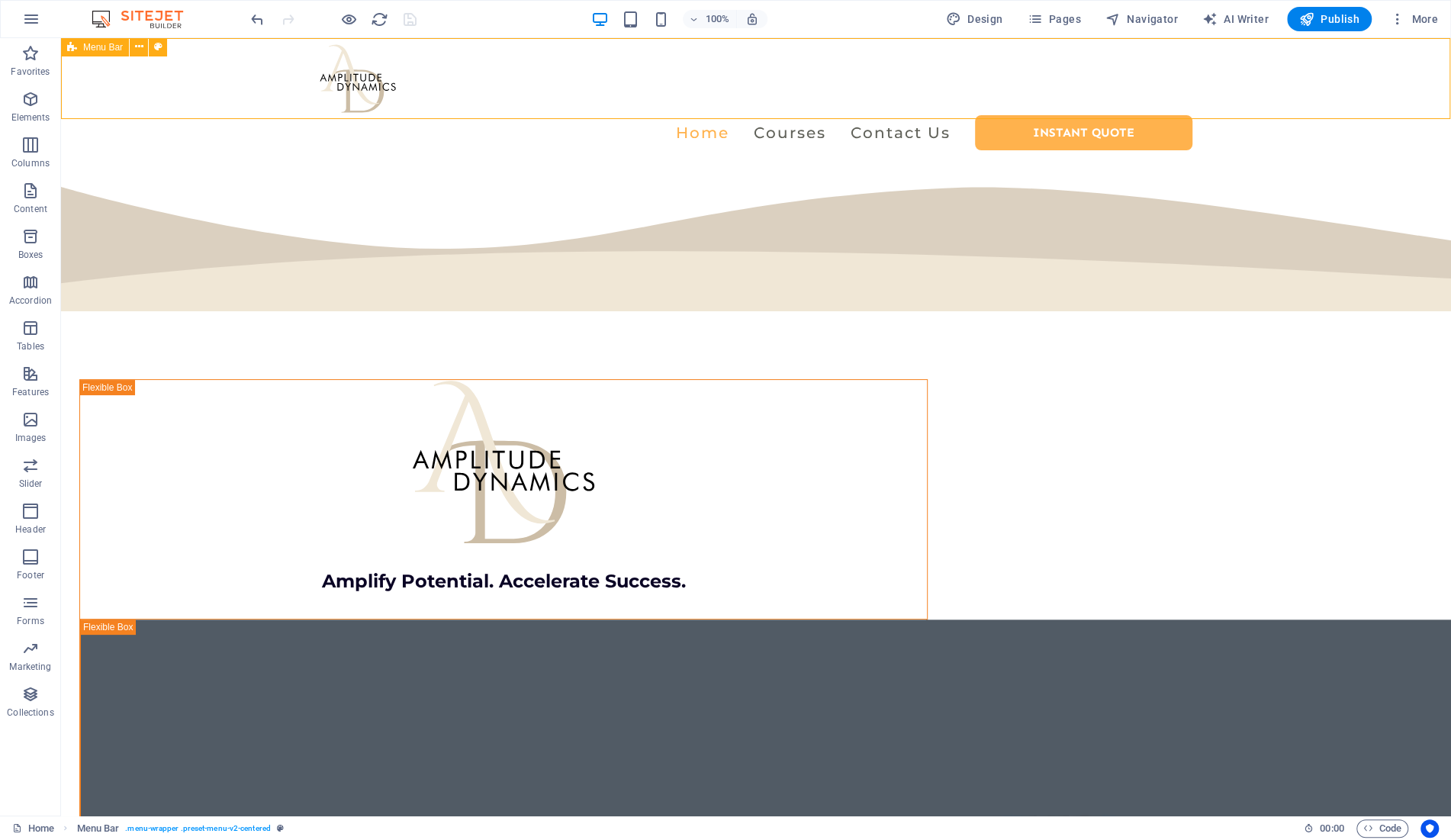
select select "px"
select select "hover_text_color"
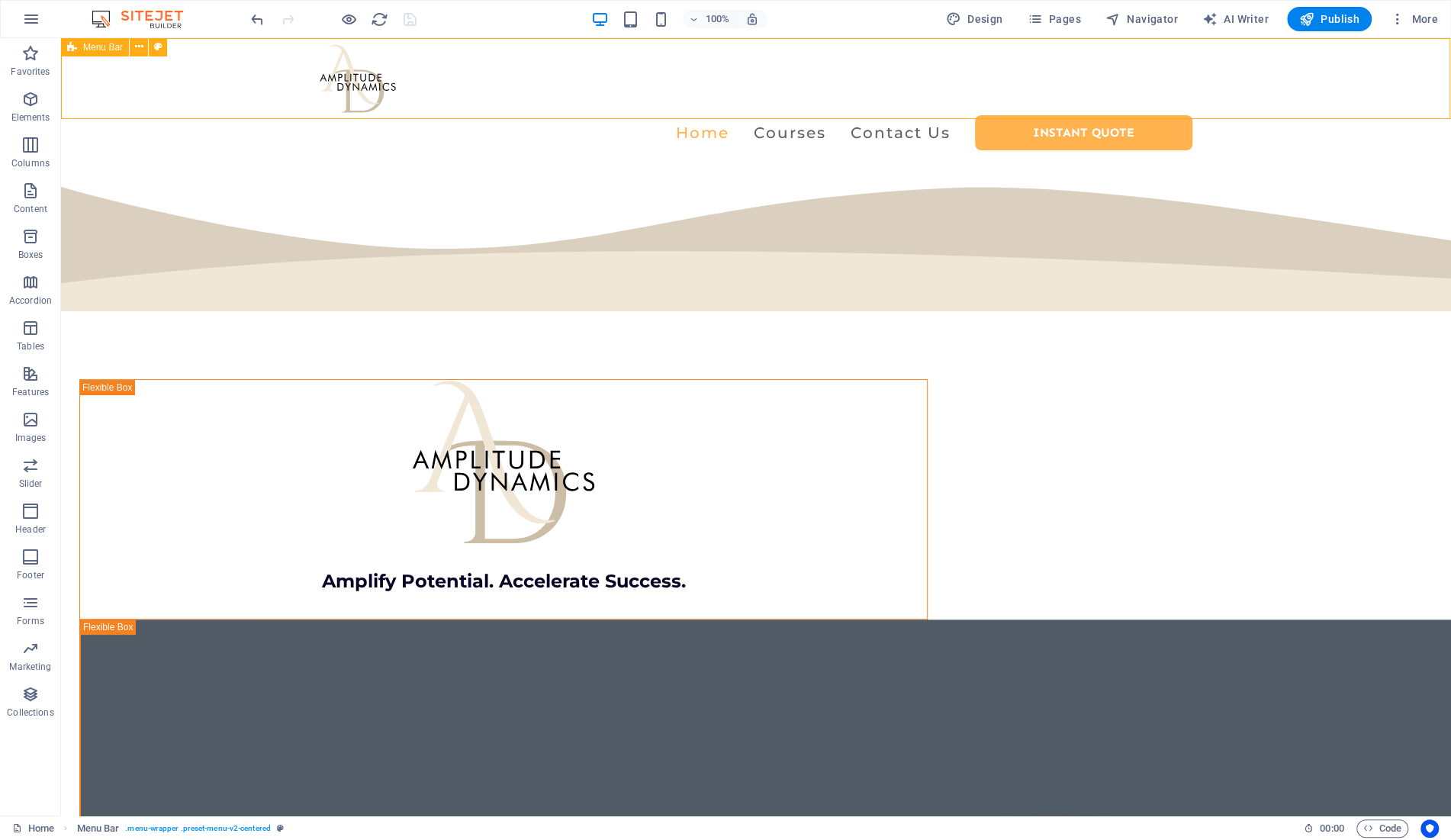
select select "rem"
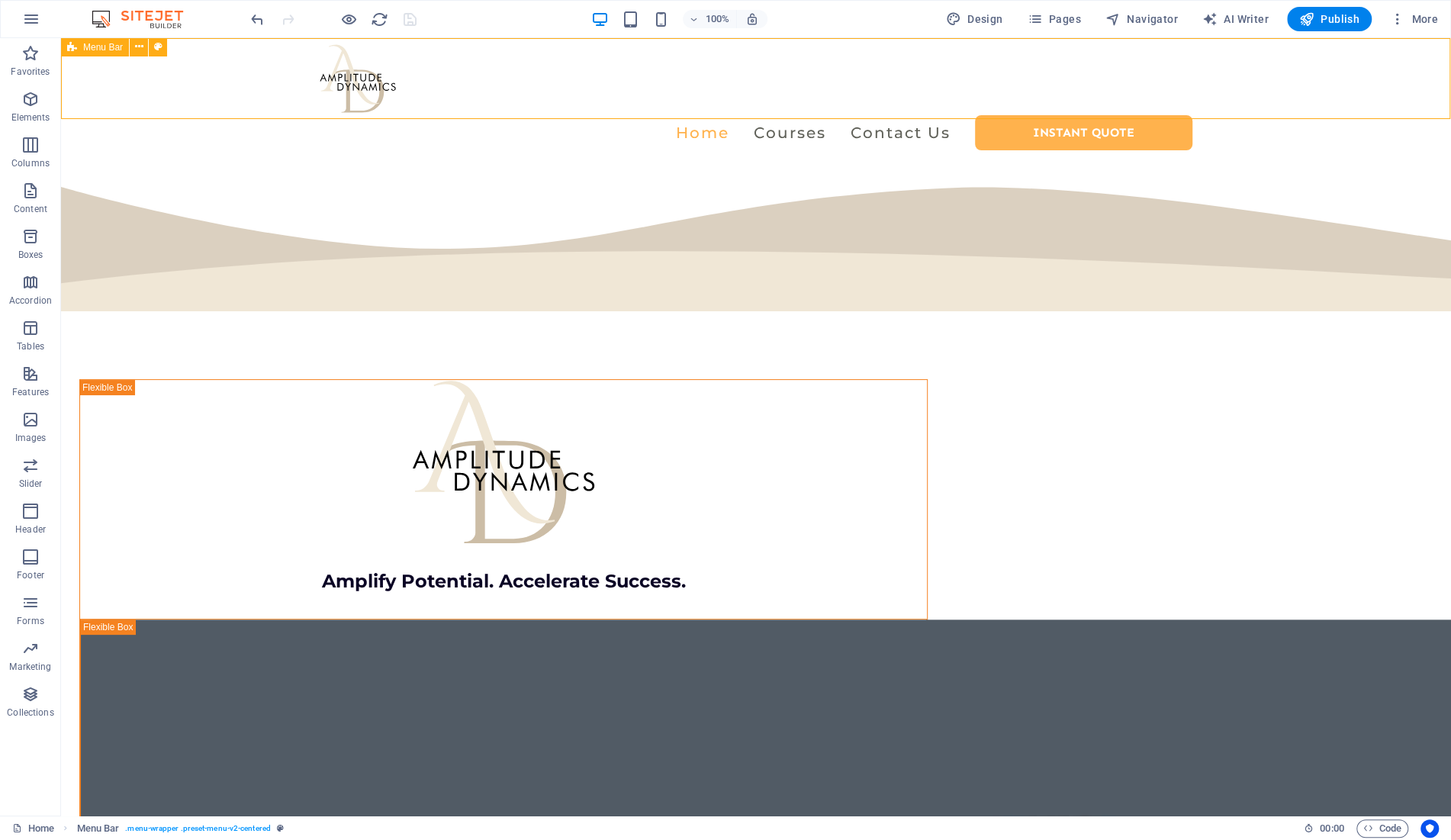
select select "link-special-font"
select select "rem"
select select "500"
select select "px"
select select "preset-menu-v2-centered"
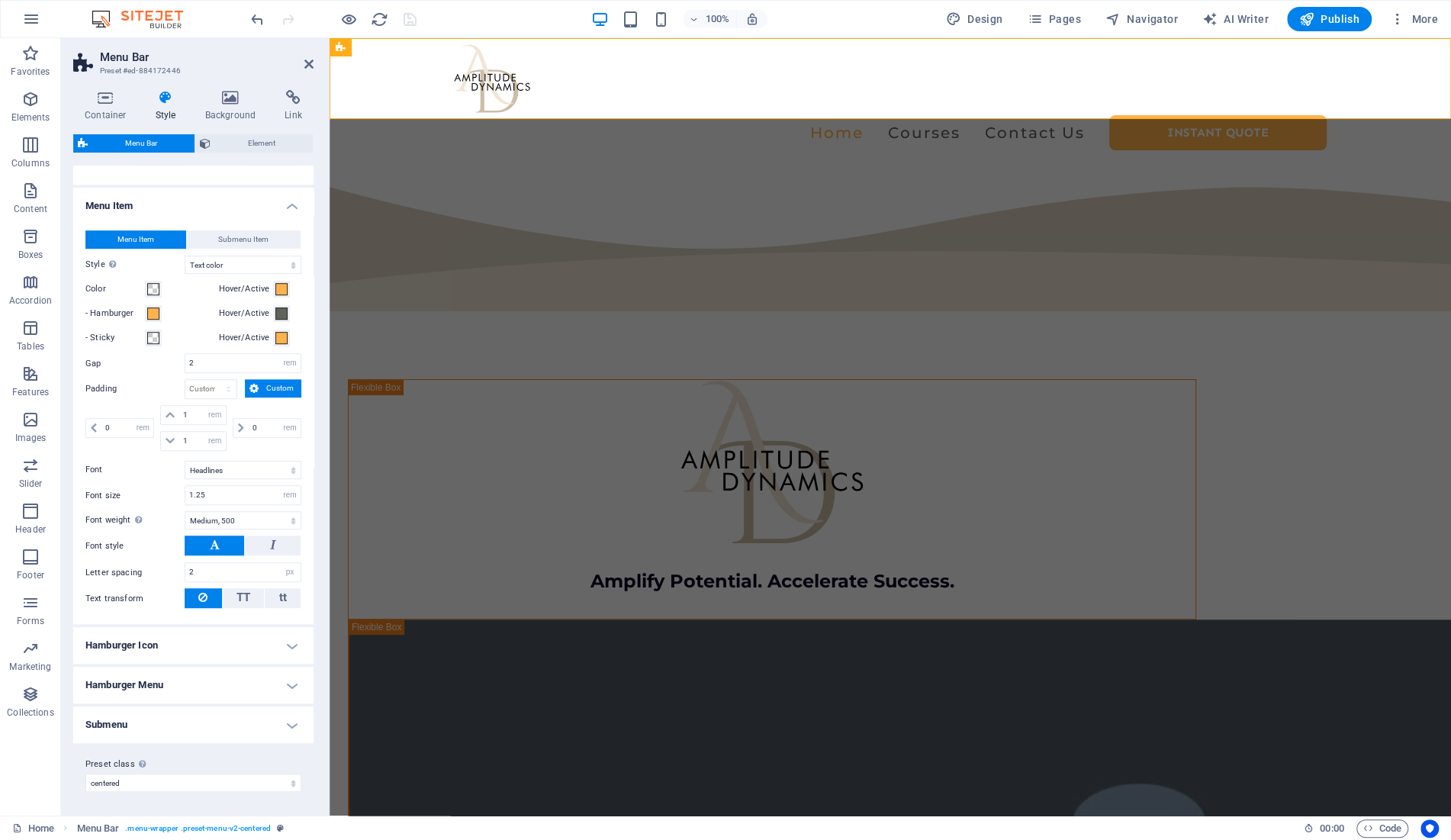
scroll to position [676, 0]
click at [246, 138] on span "Element" at bounding box center [261, 143] width 93 height 19
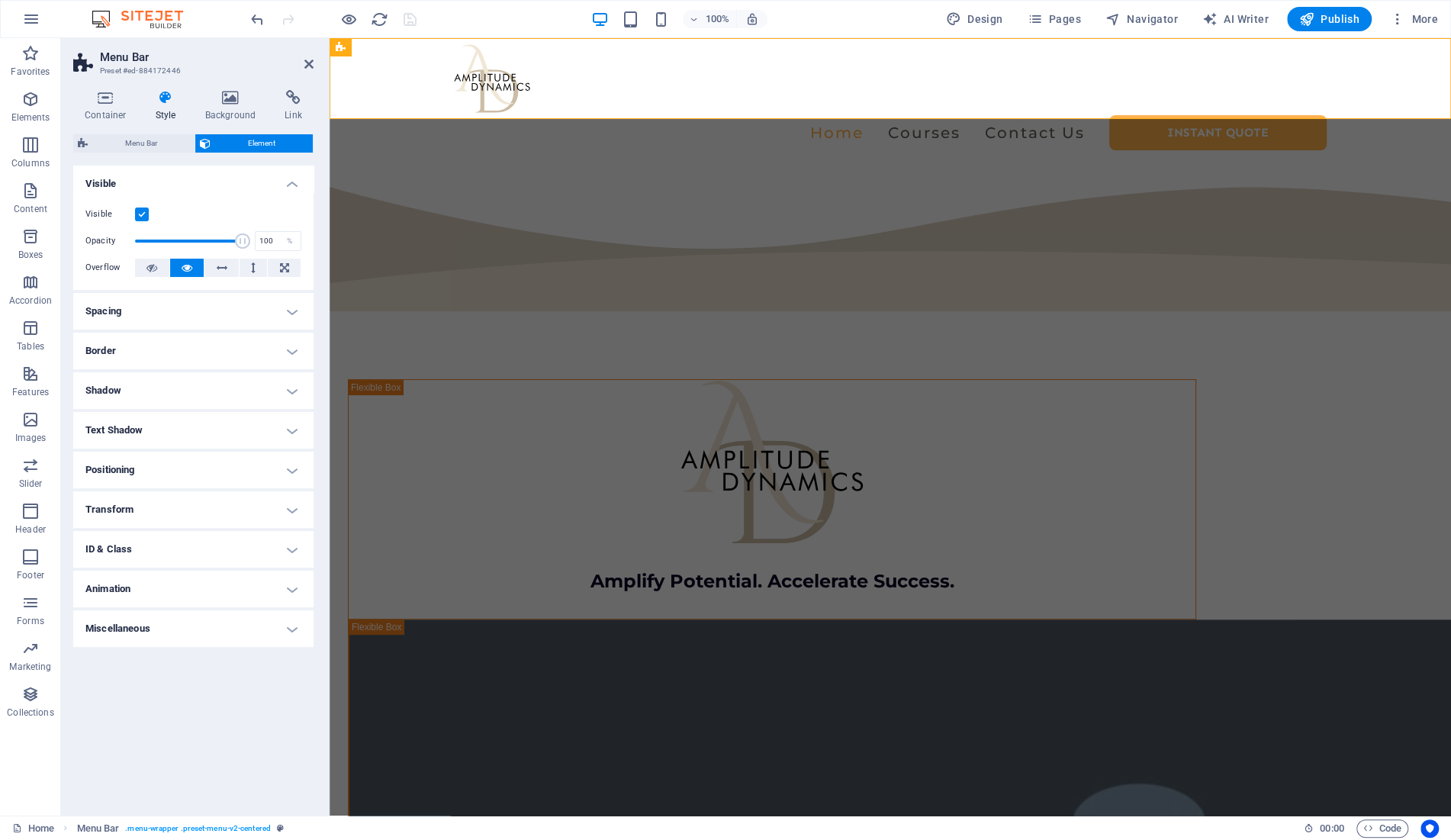
click at [184, 627] on h4 "Miscellaneous" at bounding box center [193, 628] width 241 height 36
click at [196, 628] on h4 "Miscellaneous" at bounding box center [193, 624] width 241 height 27
click at [105, 97] on icon at bounding box center [106, 98] width 65 height 16
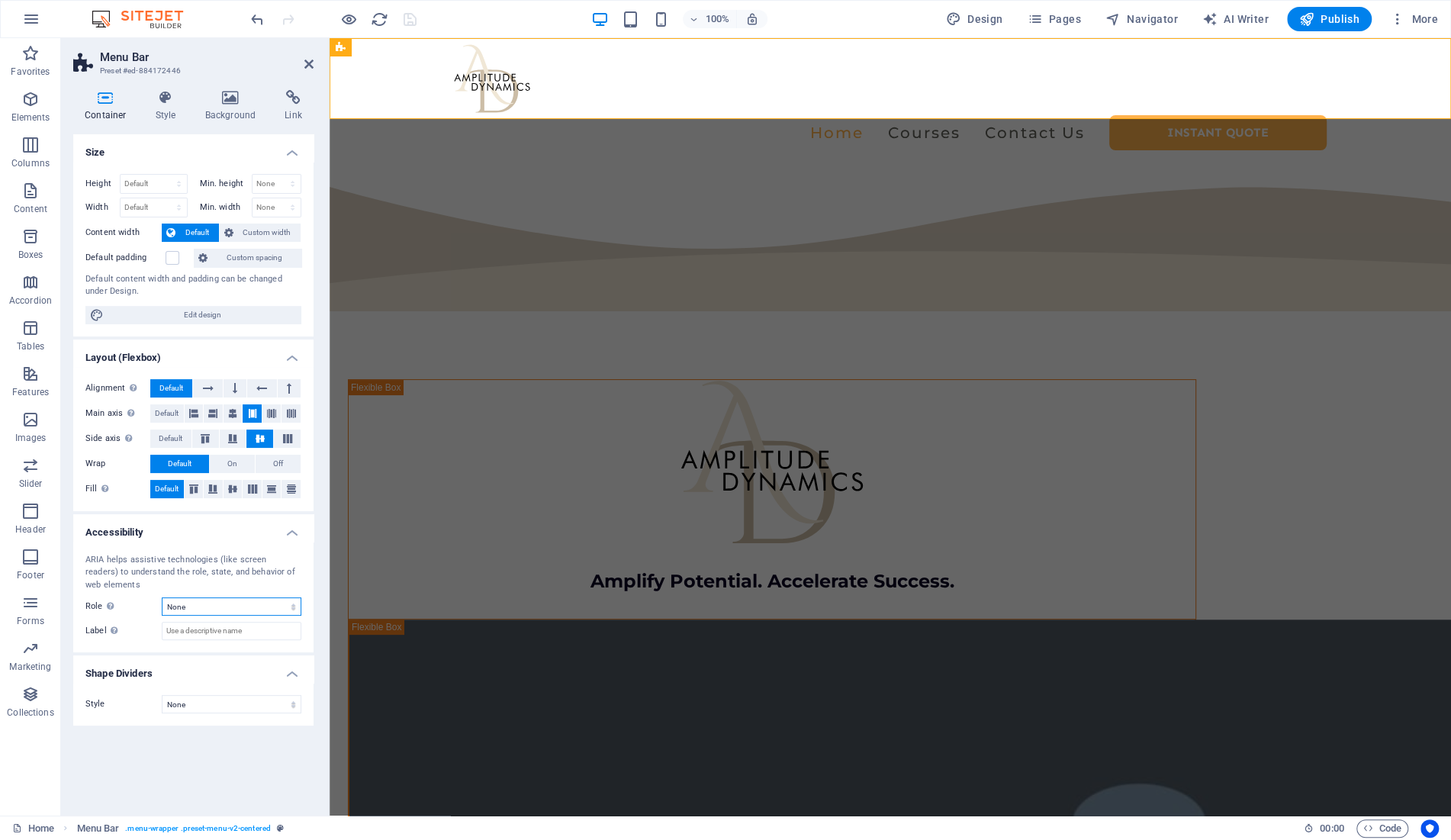
click at [162, 597] on select "None Alert Article Banner Comment Complementary Dialog Footer Header Marquee Pr…" at bounding box center [232, 605] width 139 height 19
click option "Header" at bounding box center [0, 0] width 0 height 0
click at [162, 597] on select "None Alert Article Banner Comment Complementary Dialog Footer Header Marquee Pr…" at bounding box center [232, 605] width 139 height 19
click option "None" at bounding box center [0, 0] width 0 height 0
click at [162, 597] on select "None Alert Article Banner Comment Complementary Dialog Footer Header Marquee Pr…" at bounding box center [232, 605] width 139 height 19
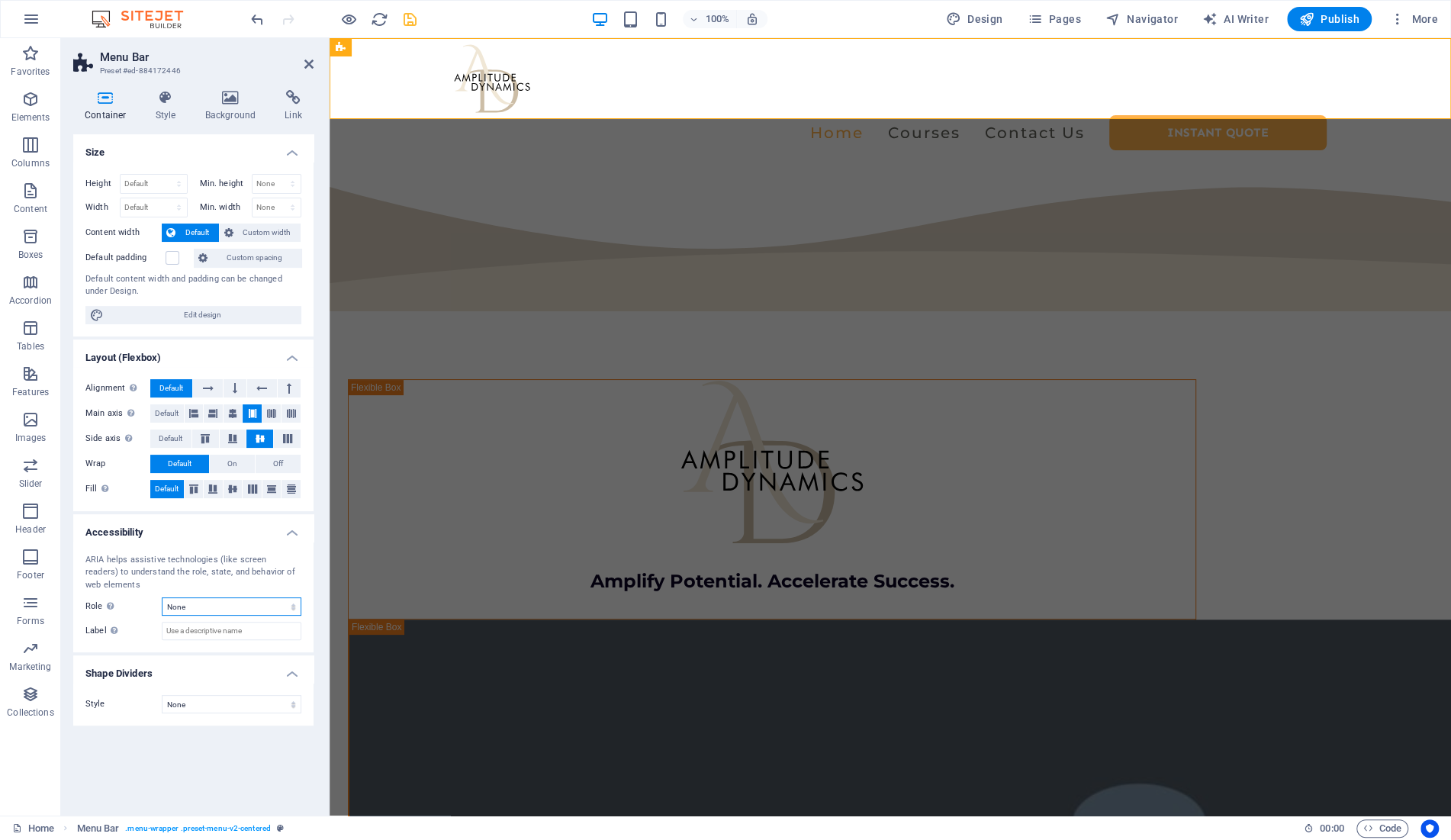
select select "header"
click option "Header" at bounding box center [0, 0] width 0 height 0
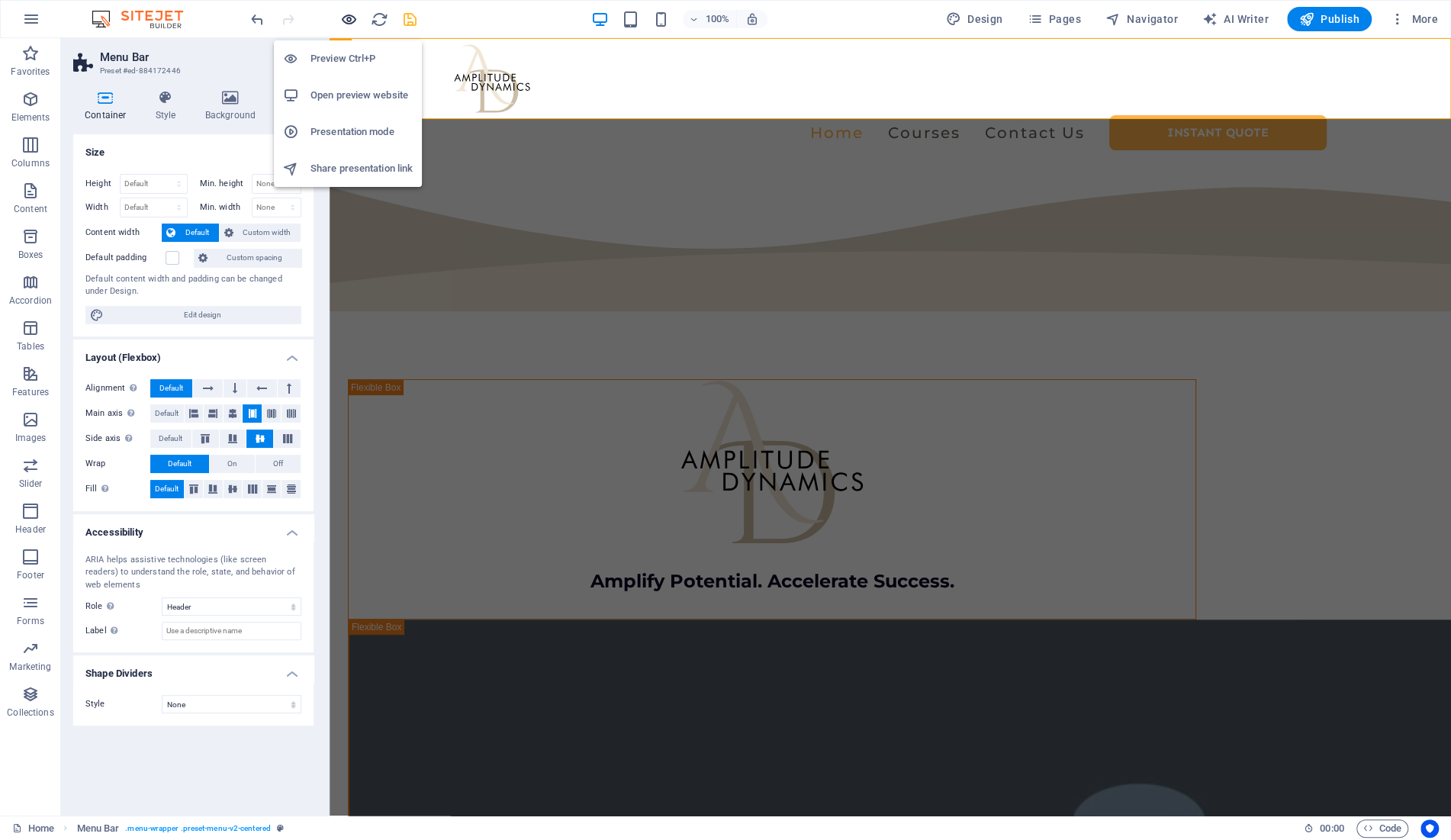
click at [349, 19] on icon "button" at bounding box center [349, 20] width 18 height 18
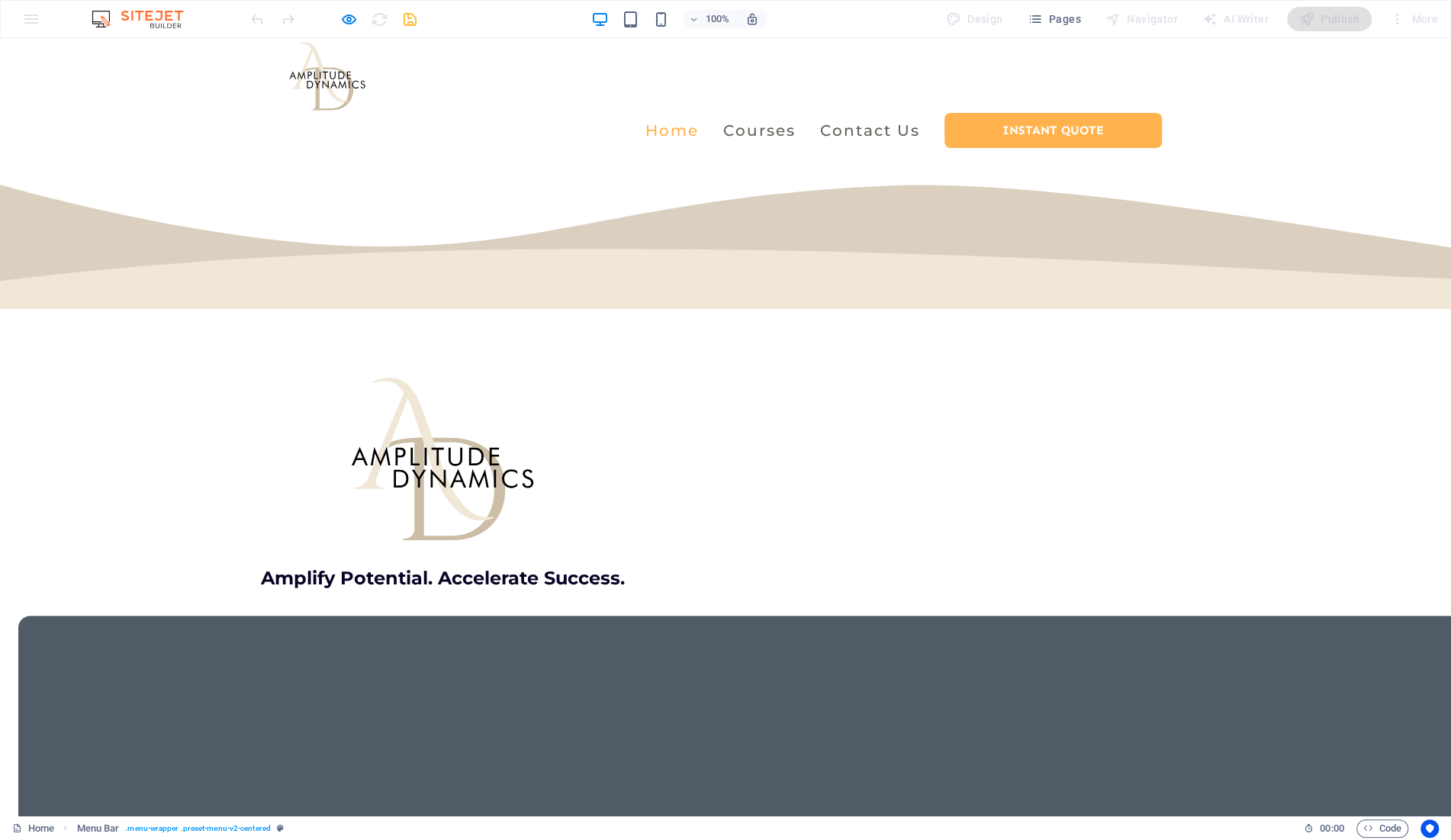
scroll to position [0, 0]
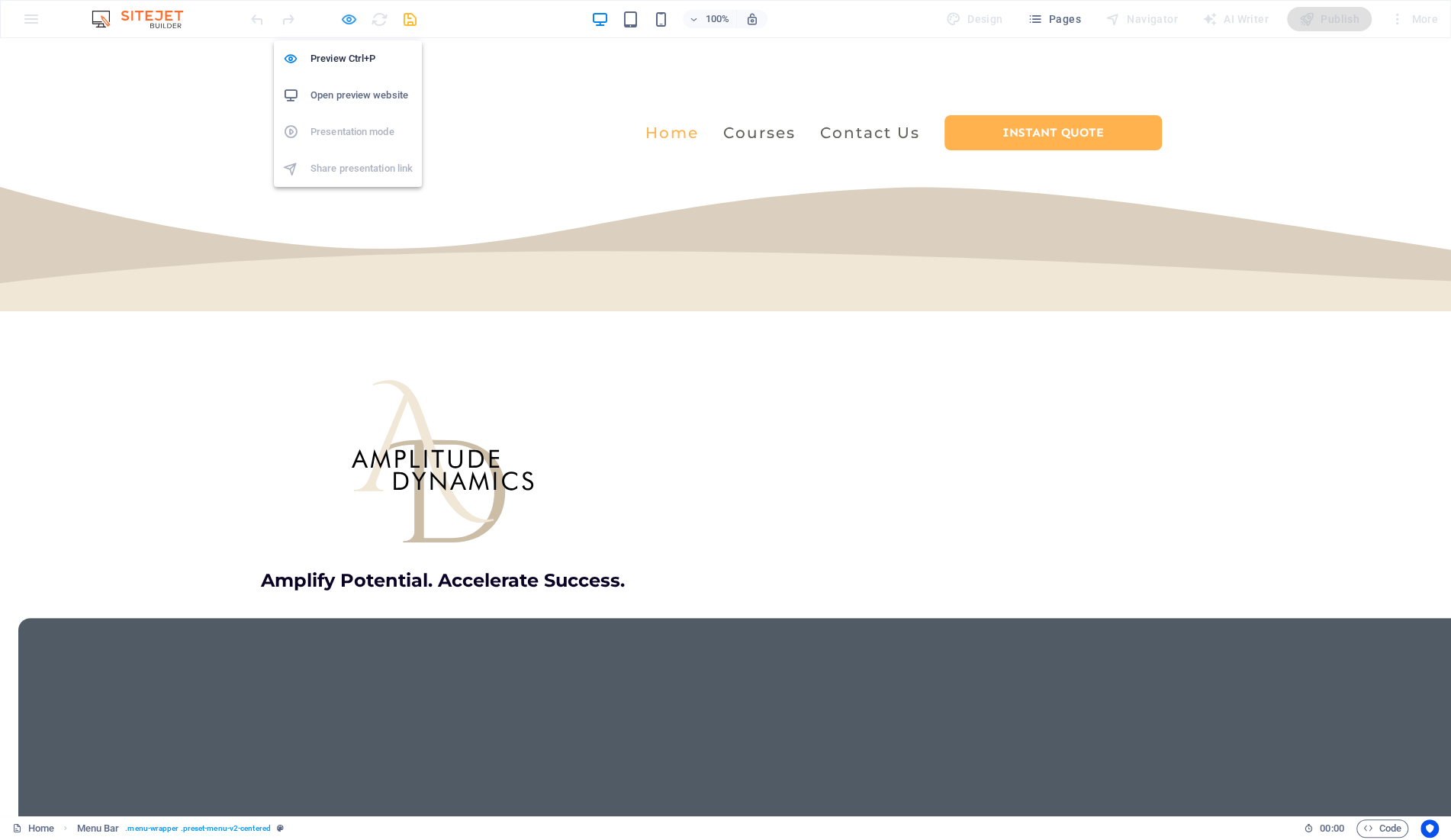
click at [344, 20] on icon "button" at bounding box center [349, 20] width 18 height 18
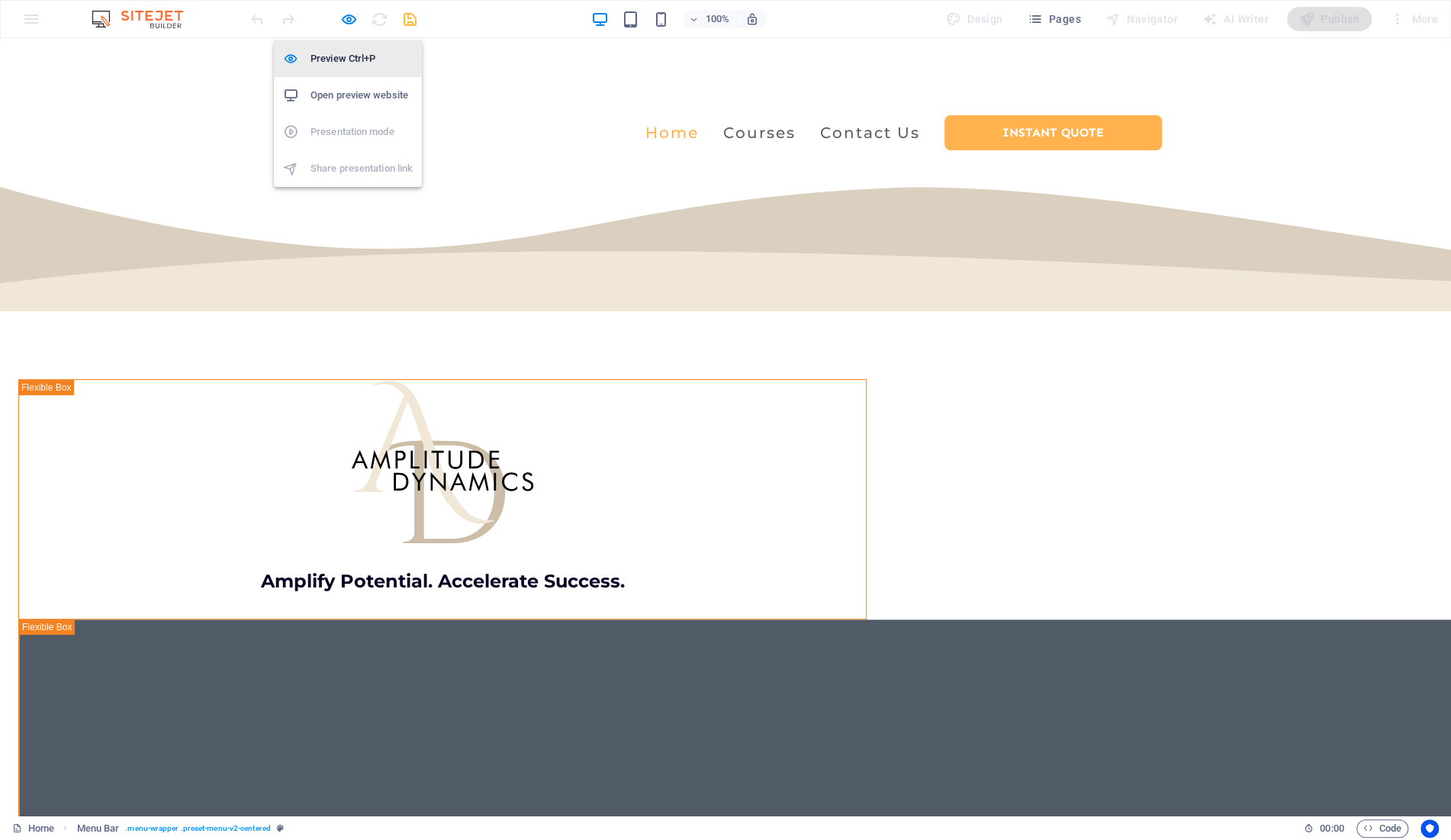
select select "header"
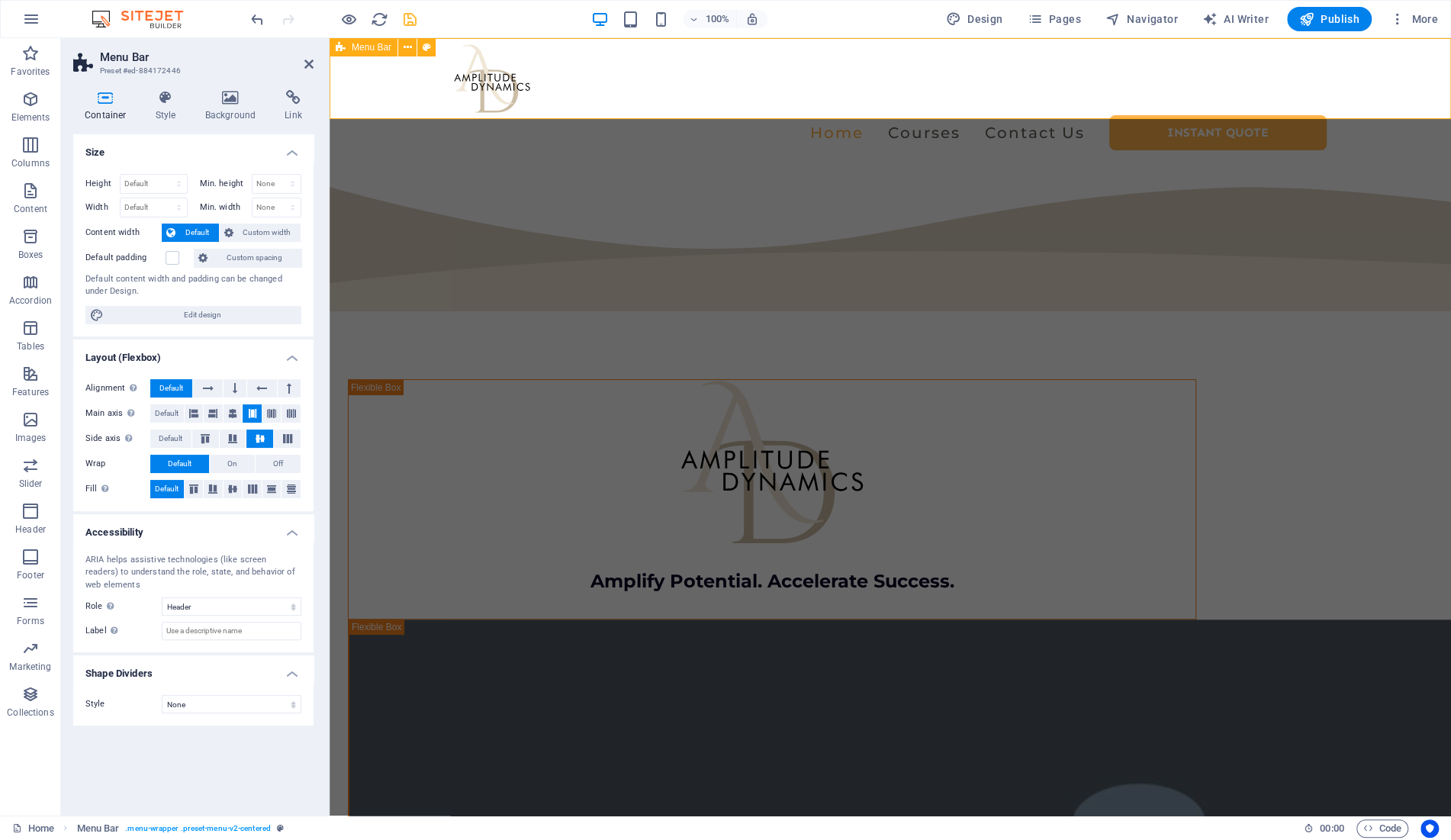
click at [357, 50] on span "Menu Bar" at bounding box center [371, 47] width 39 height 9
click at [115, 101] on icon at bounding box center [106, 98] width 65 height 16
click at [169, 262] on label at bounding box center [173, 258] width 14 height 14
click at [0, 0] on input "Default padding" at bounding box center [0, 0] width 0 height 0
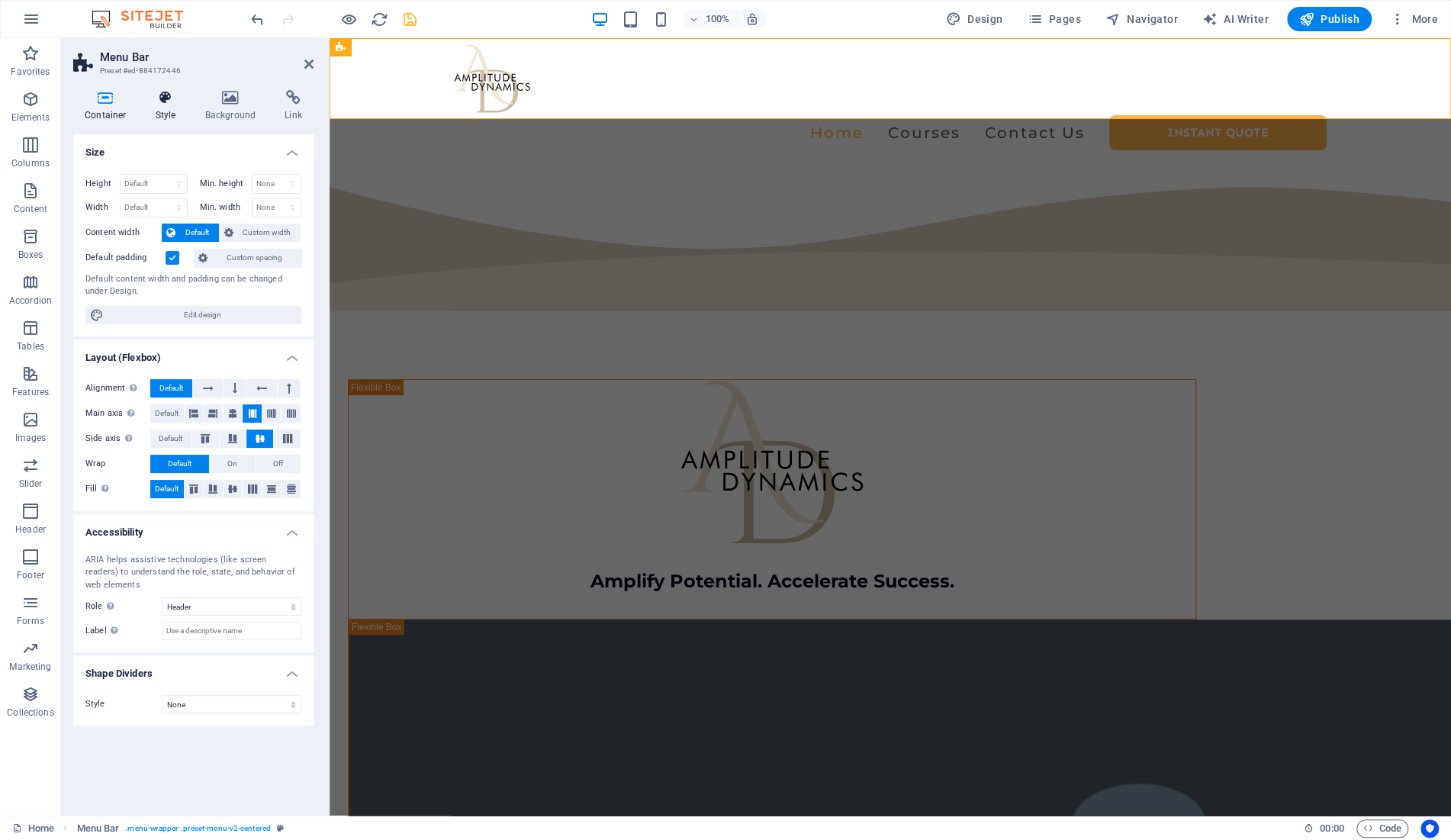
click at [166, 116] on h4 "Style" at bounding box center [169, 106] width 50 height 32
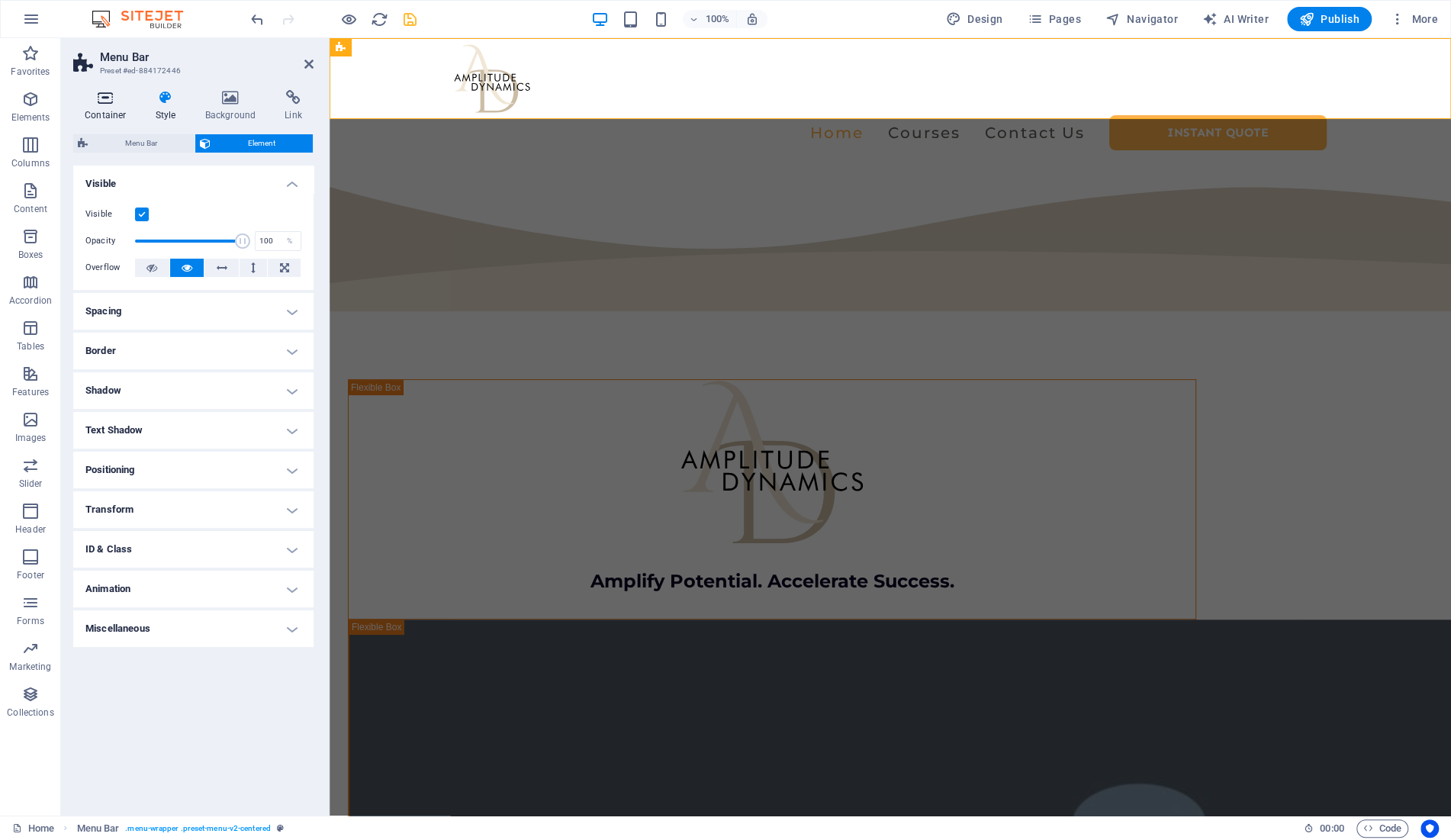
click at [101, 110] on h4 "Container" at bounding box center [109, 106] width 71 height 32
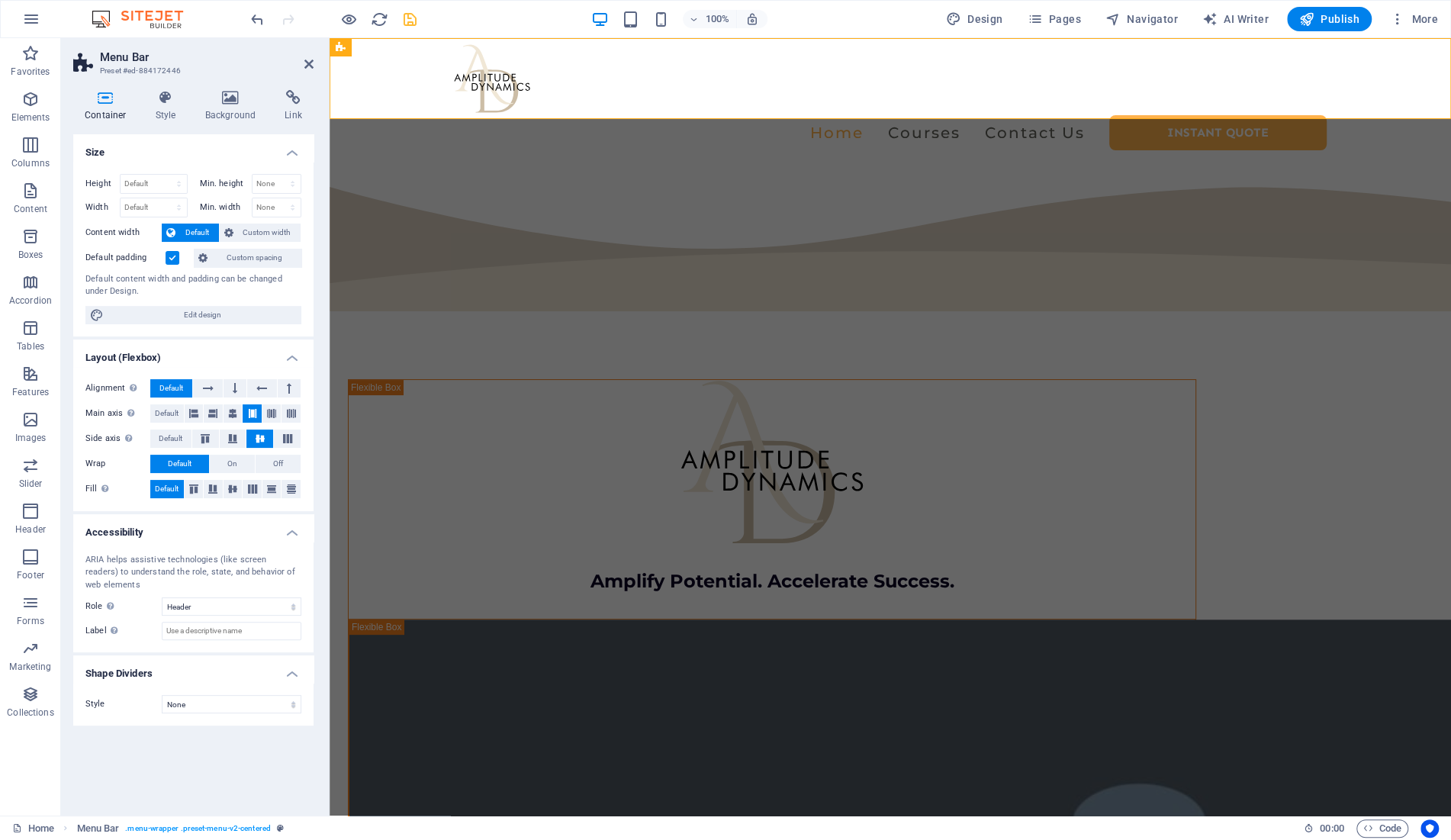
drag, startPoint x: 162, startPoint y: 108, endPoint x: 156, endPoint y: 141, distance: 33.5
click at [163, 111] on h4 "Style" at bounding box center [169, 106] width 50 height 32
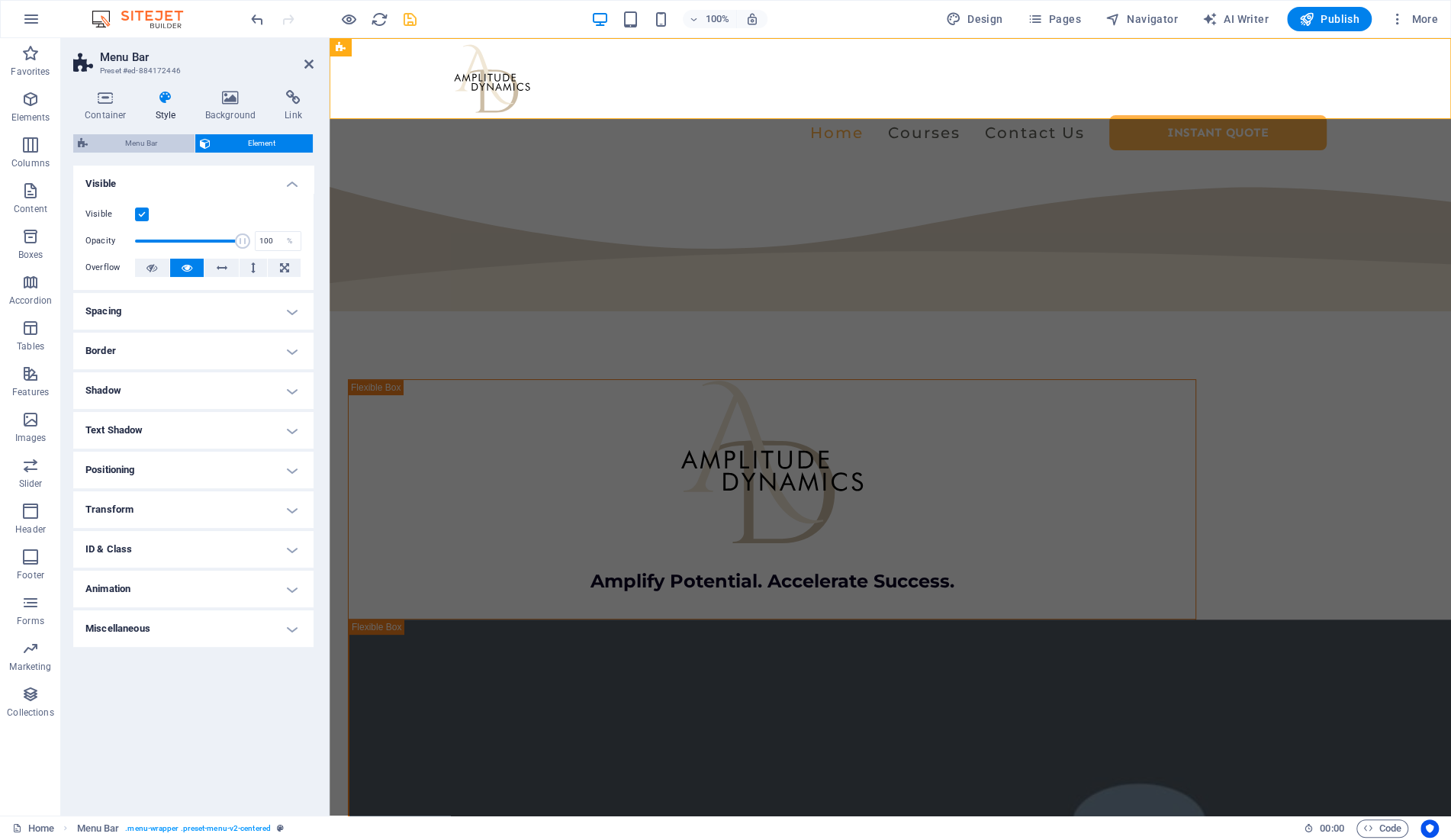
click at [152, 143] on span "Menu Bar" at bounding box center [140, 143] width 97 height 19
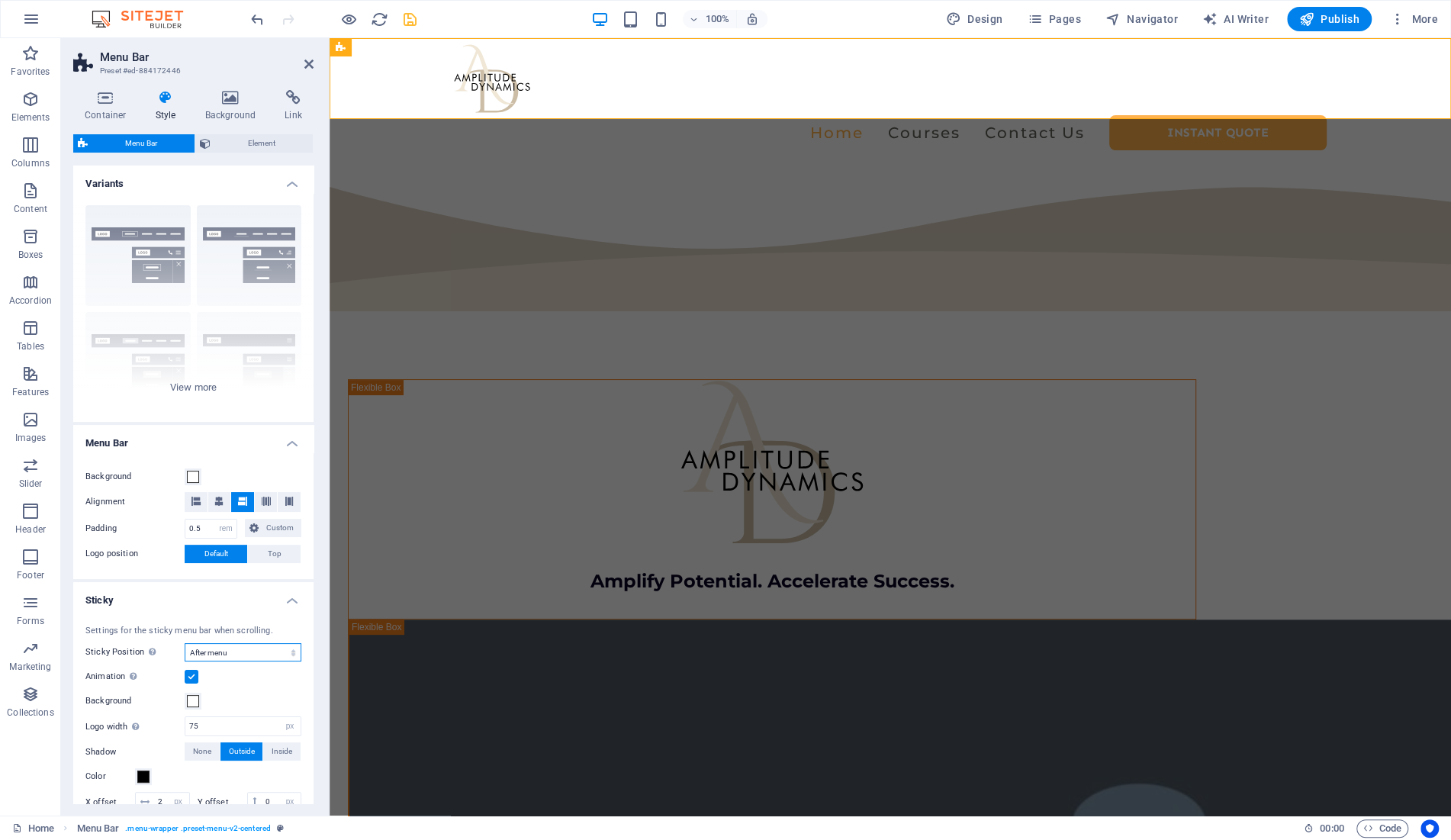
click at [185, 643] on select "Off Instant After menu After banner When scrolling up" at bounding box center [242, 652] width 117 height 19
select select "sticky_instant"
click option "Instant" at bounding box center [0, 0] width 0 height 0
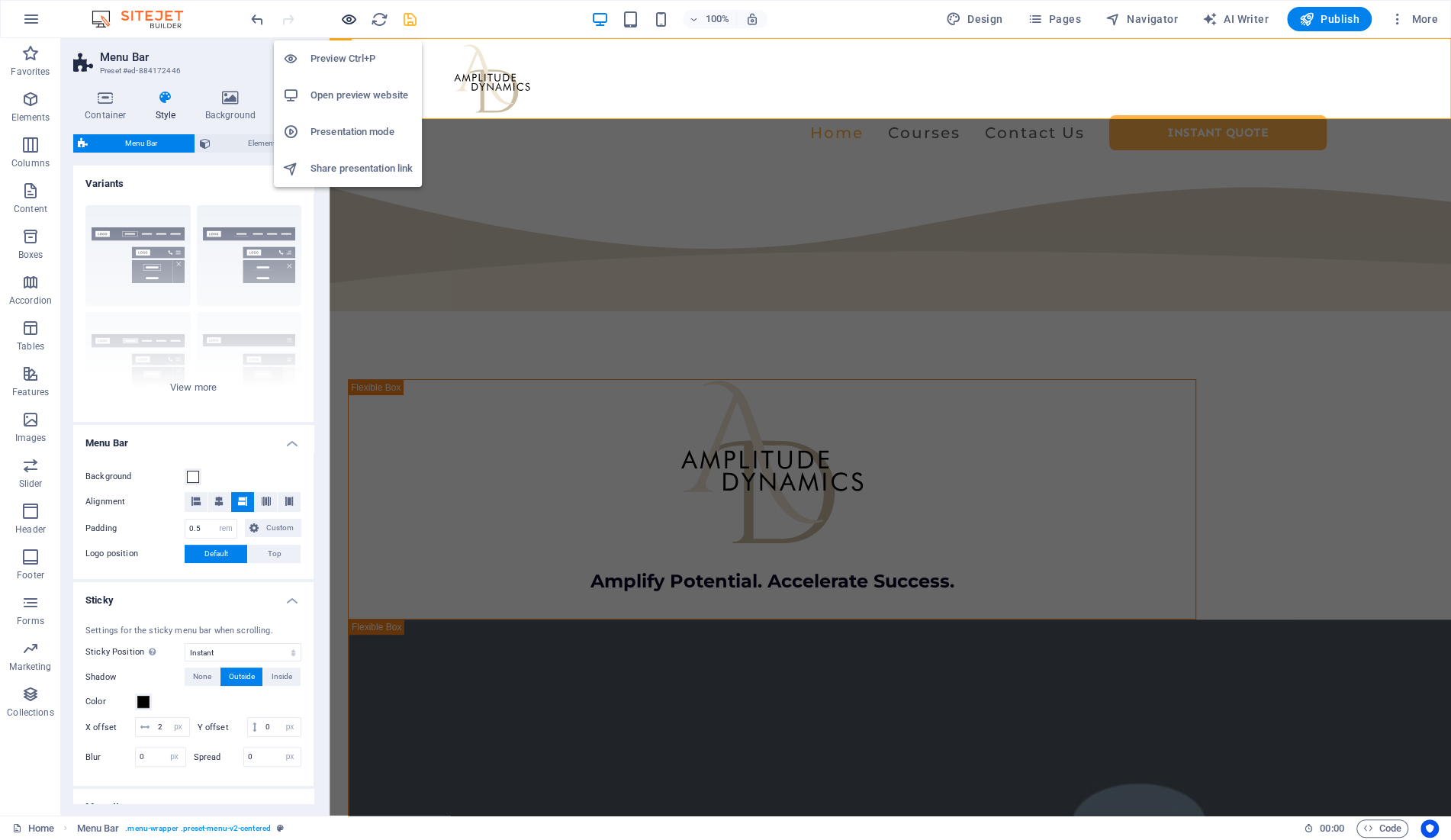
click at [351, 22] on icon "button" at bounding box center [349, 20] width 18 height 18
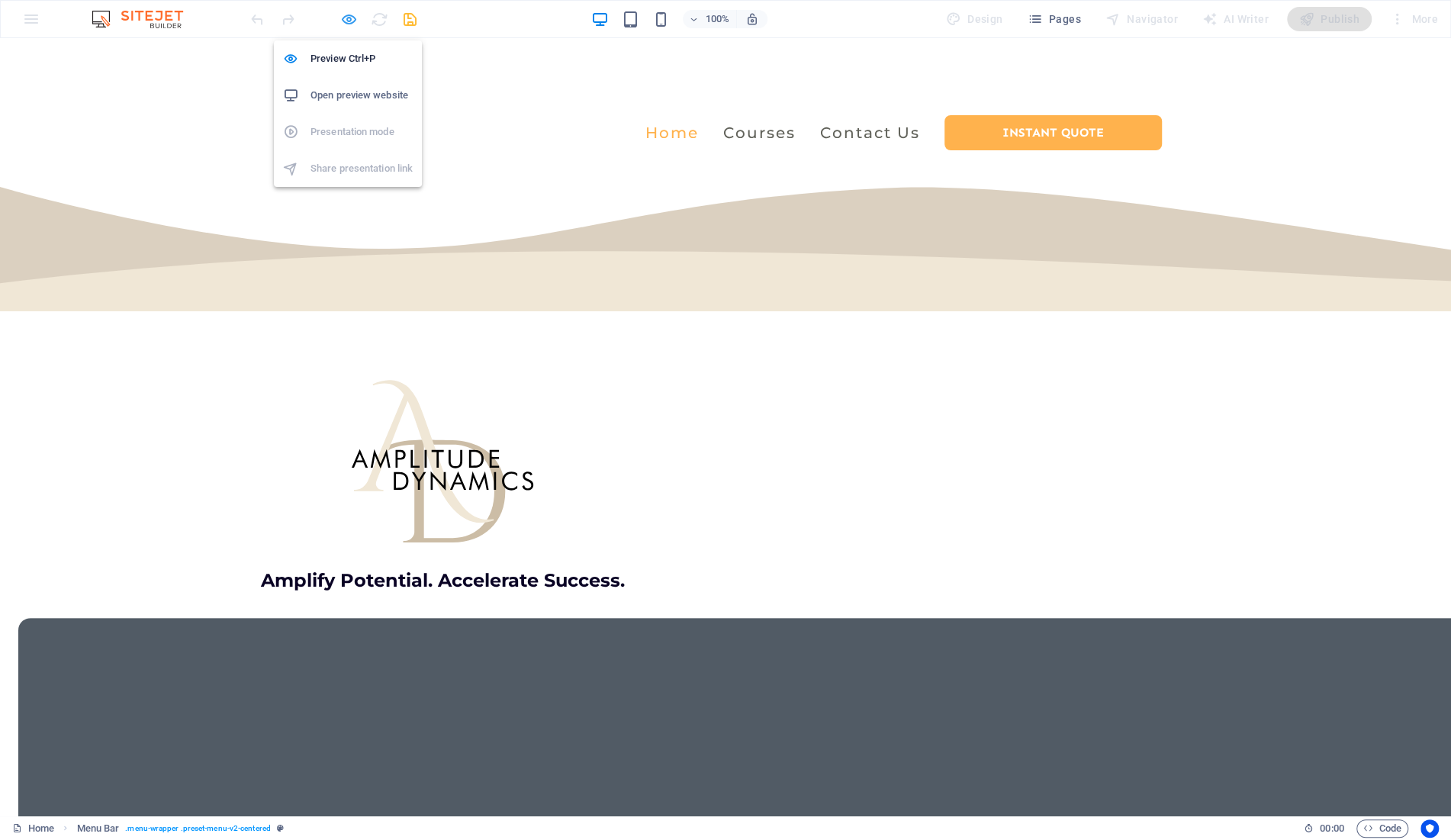
click at [351, 27] on icon "button" at bounding box center [349, 20] width 18 height 18
select select "rem"
select select "sticky_instant"
select select "px"
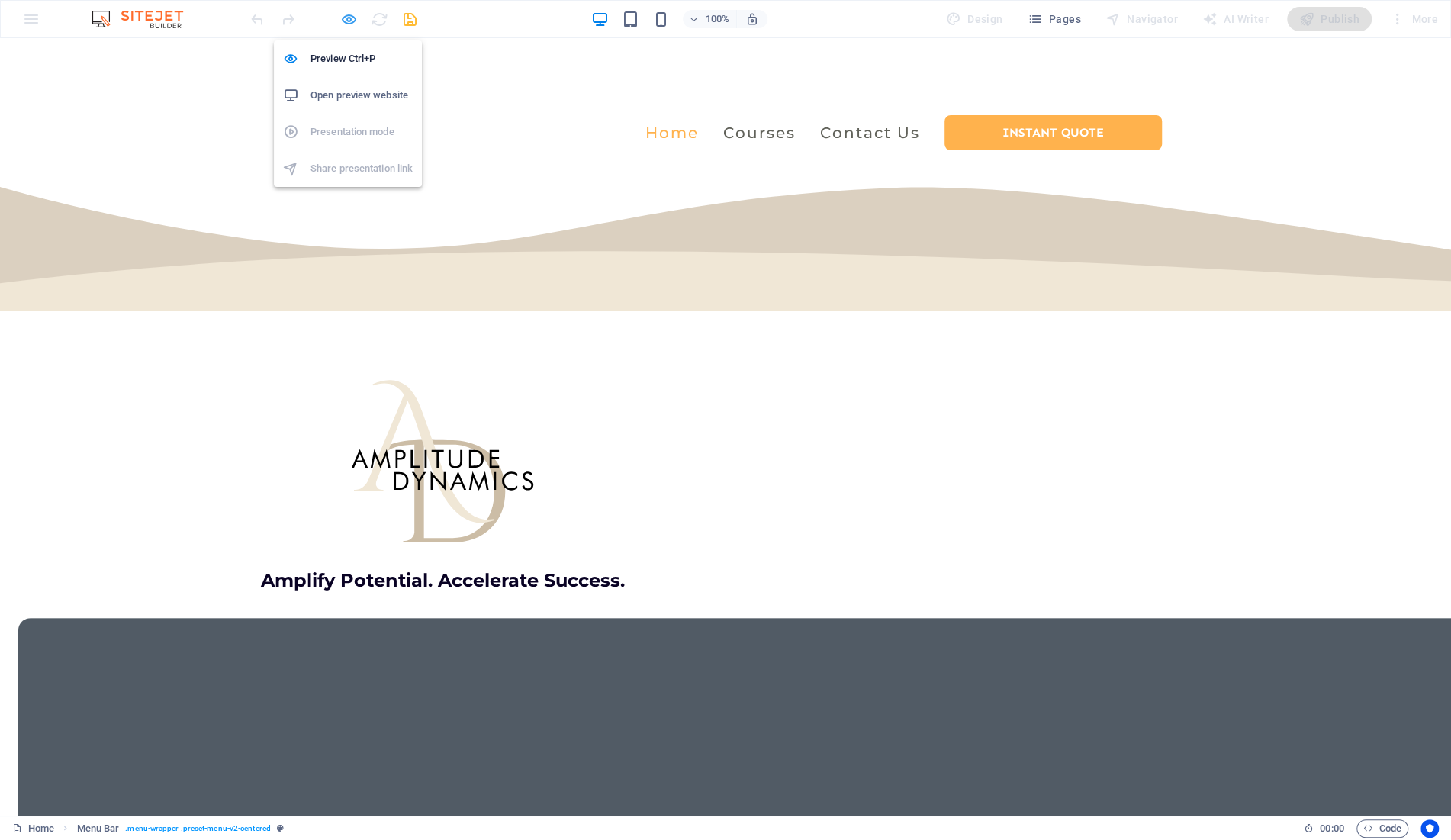
select select "px"
select select "hover_text_color"
select select "rem"
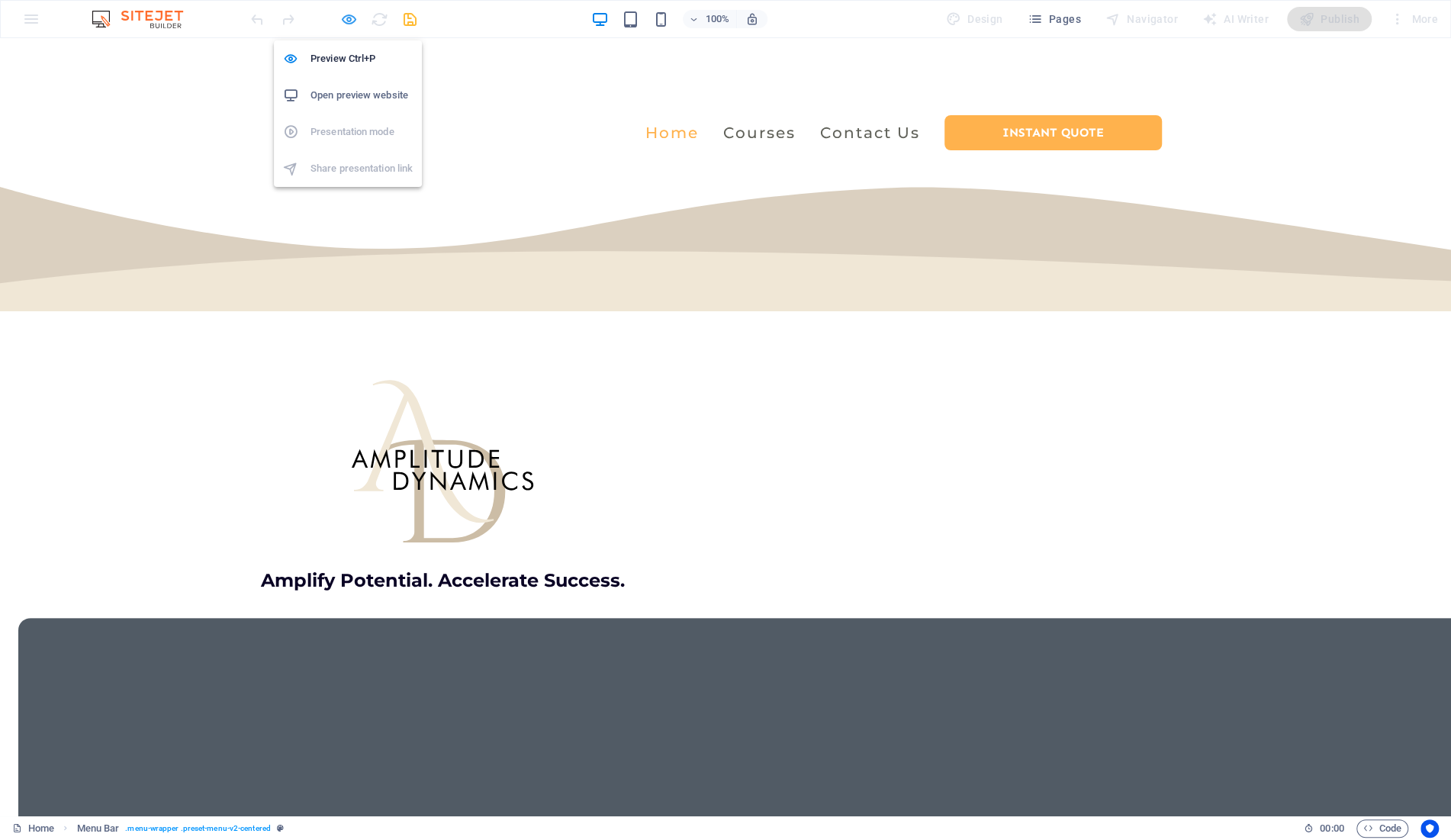
select select "rem"
select select "link-special-font"
select select "rem"
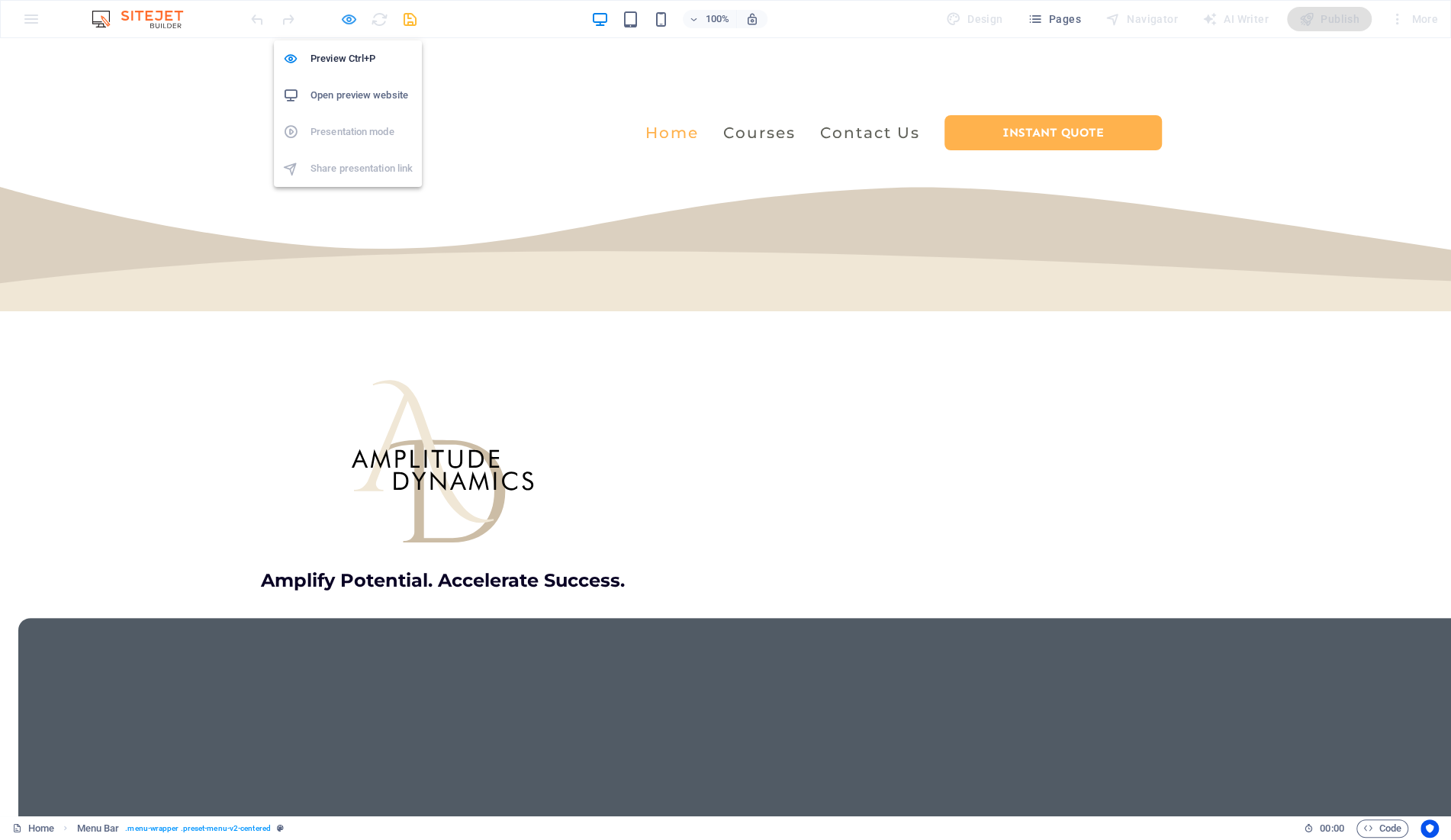
select select "500"
select select "px"
select select "preset-menu-v2-centered"
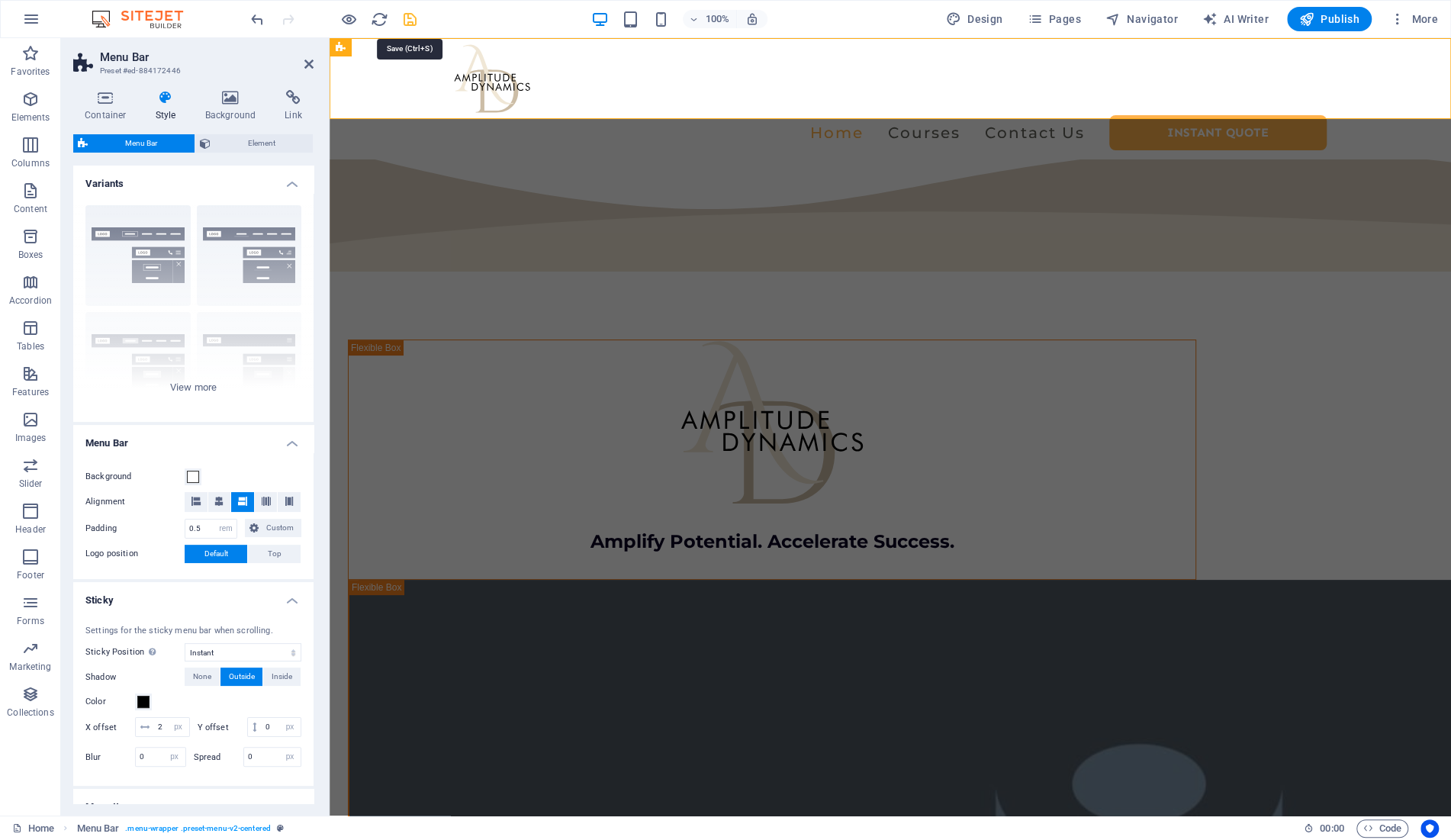
click at [408, 26] on icon "save" at bounding box center [410, 20] width 18 height 18
select select "rem"
select select "sticky_instant"
select select "px"
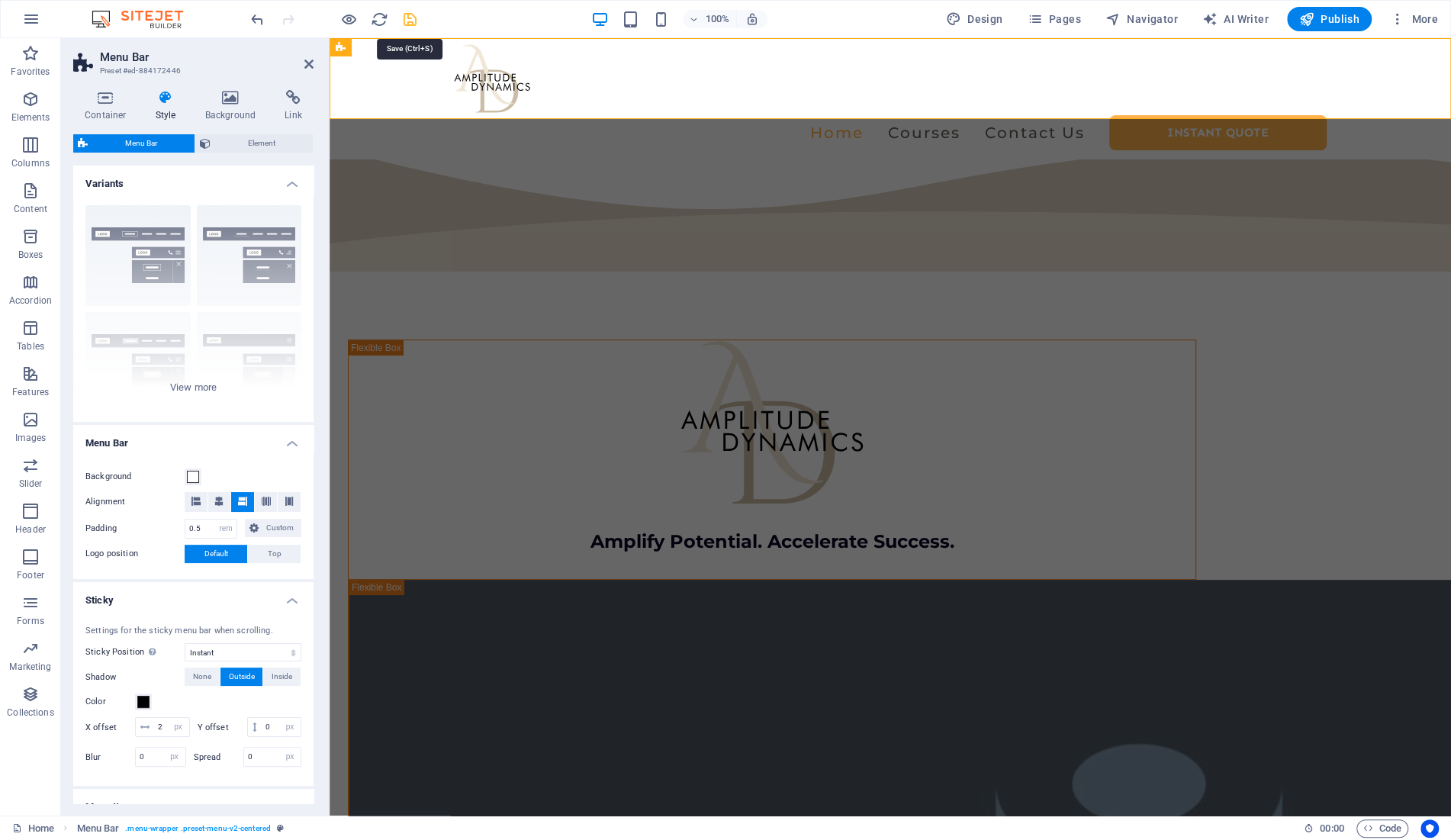
select select "px"
select select "hover_text_color"
select select "rem"
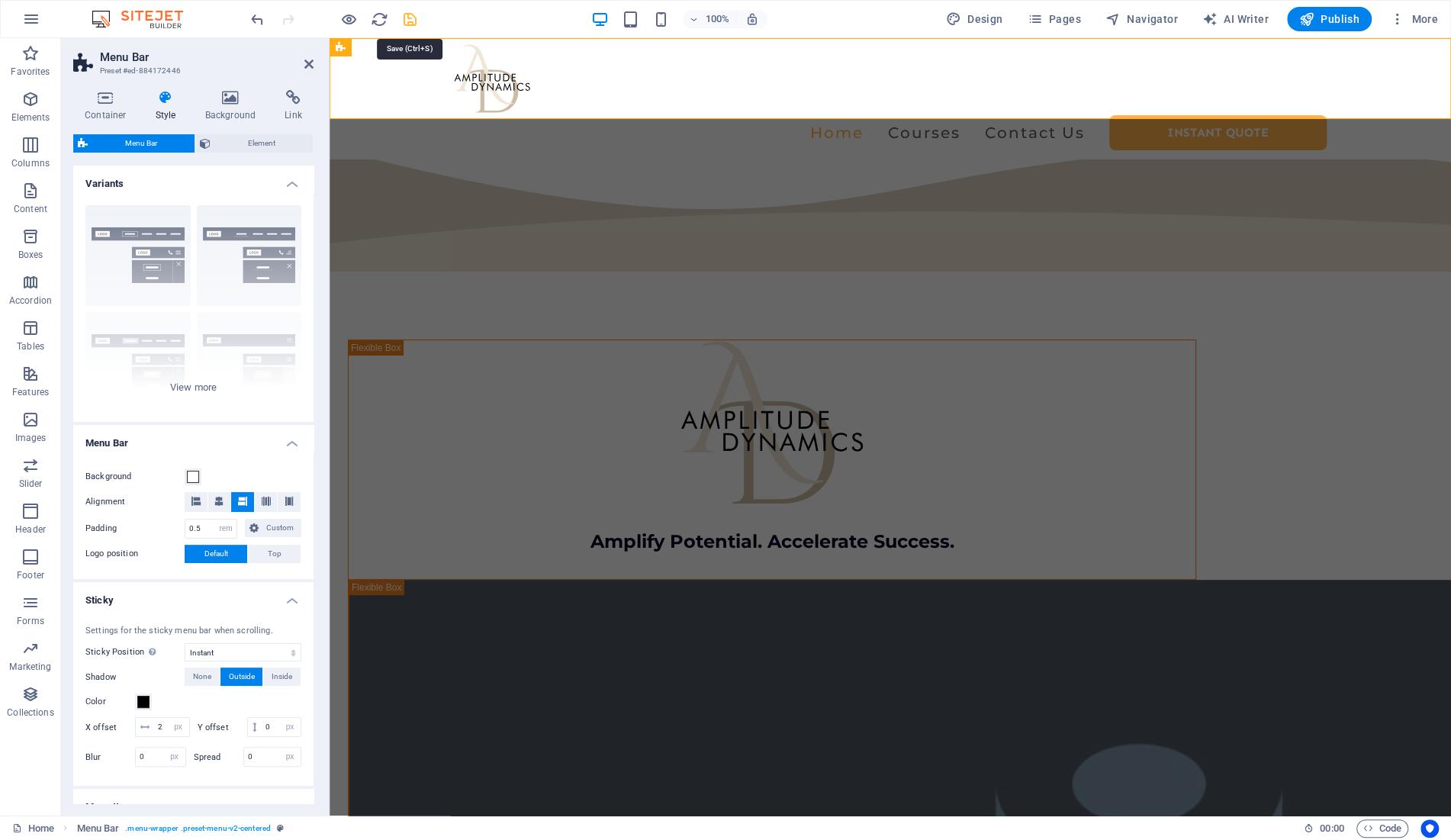
select select "rem"
select select "link-special-font"
select select "rem"
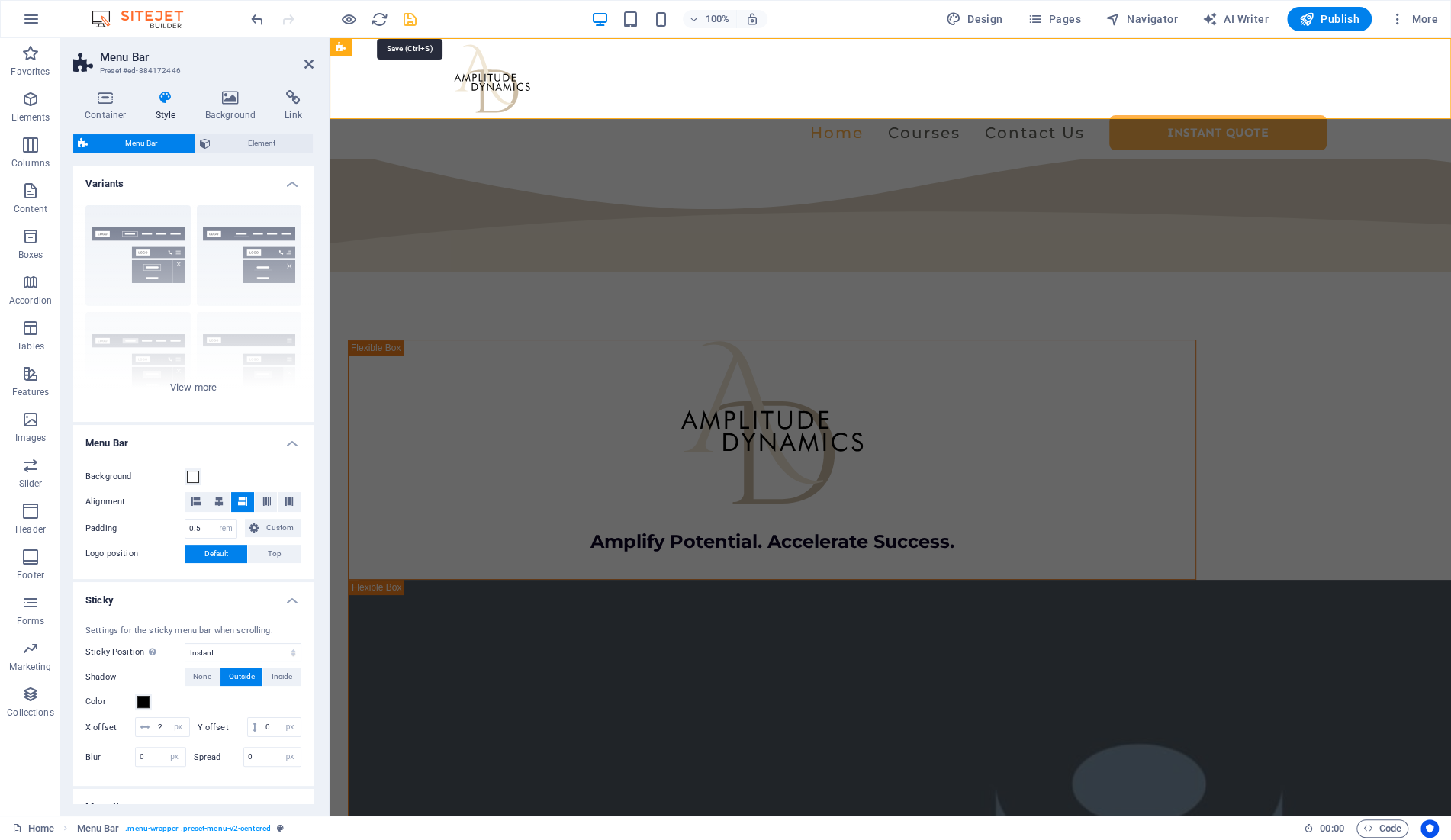
select select "500"
select select "px"
select select "preset-menu-v2-centered"
select select "sticky_menu"
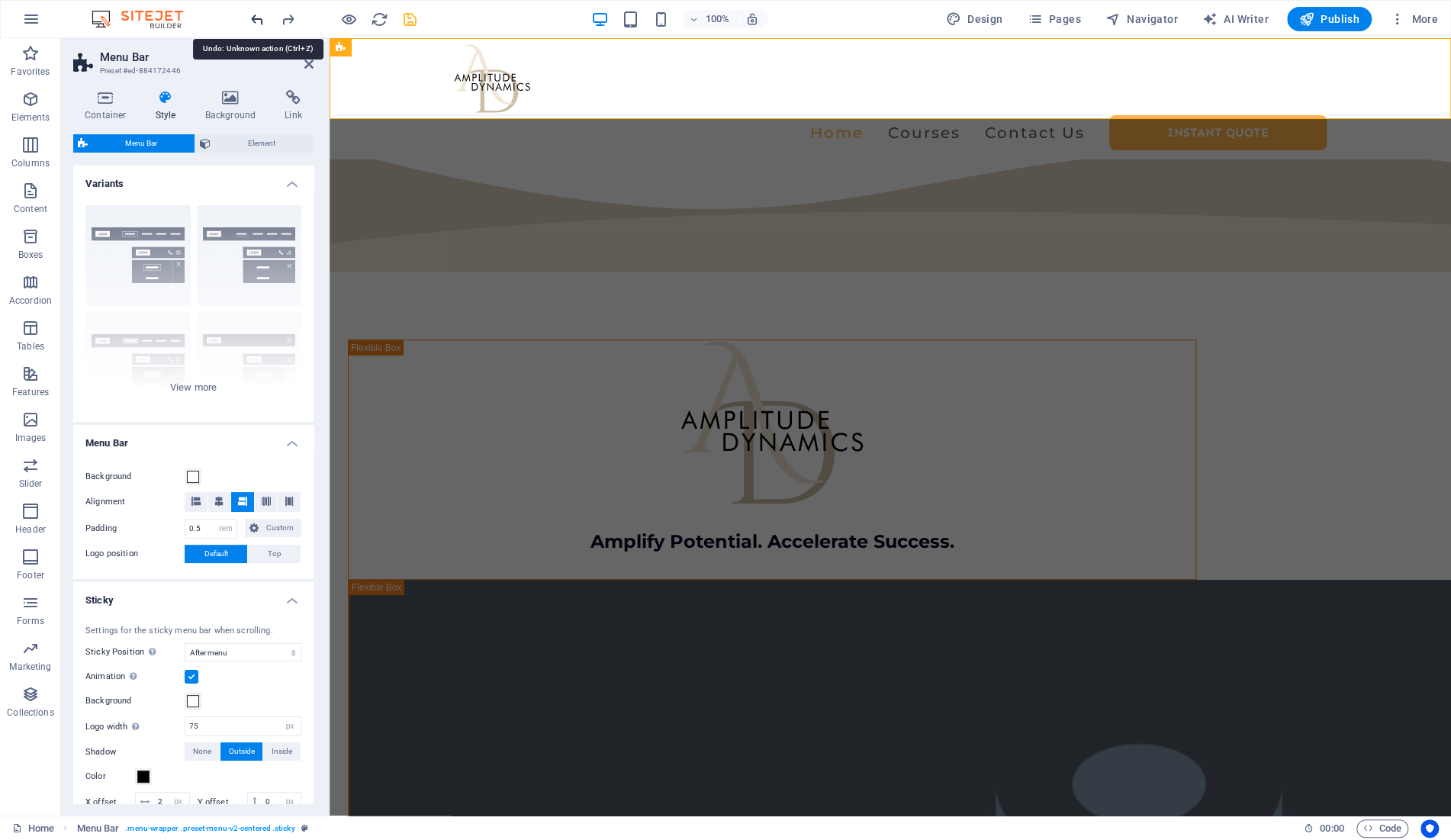
click at [253, 23] on icon "undo" at bounding box center [257, 20] width 18 height 18
click at [253, 20] on icon "undo" at bounding box center [257, 20] width 18 height 18
click at [255, 15] on icon "undo" at bounding box center [257, 20] width 18 height 18
click at [257, 16] on icon "undo" at bounding box center [257, 20] width 18 height 18
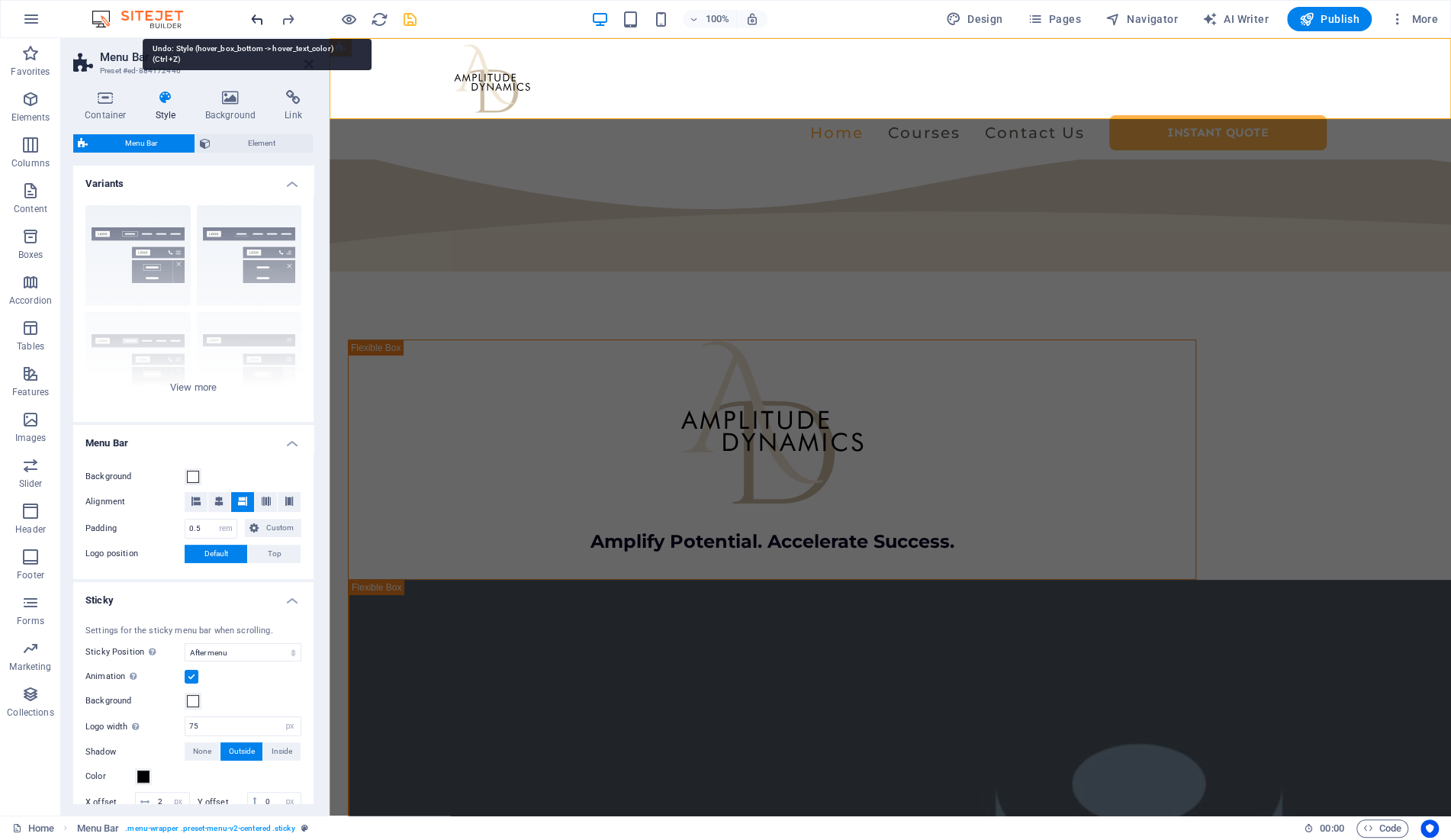
select select "hover_box_bottom"
click at [257, 16] on icon "undo" at bounding box center [257, 20] width 18 height 18
select select "sticky_none"
click at [257, 16] on icon "undo" at bounding box center [257, 20] width 18 height 18
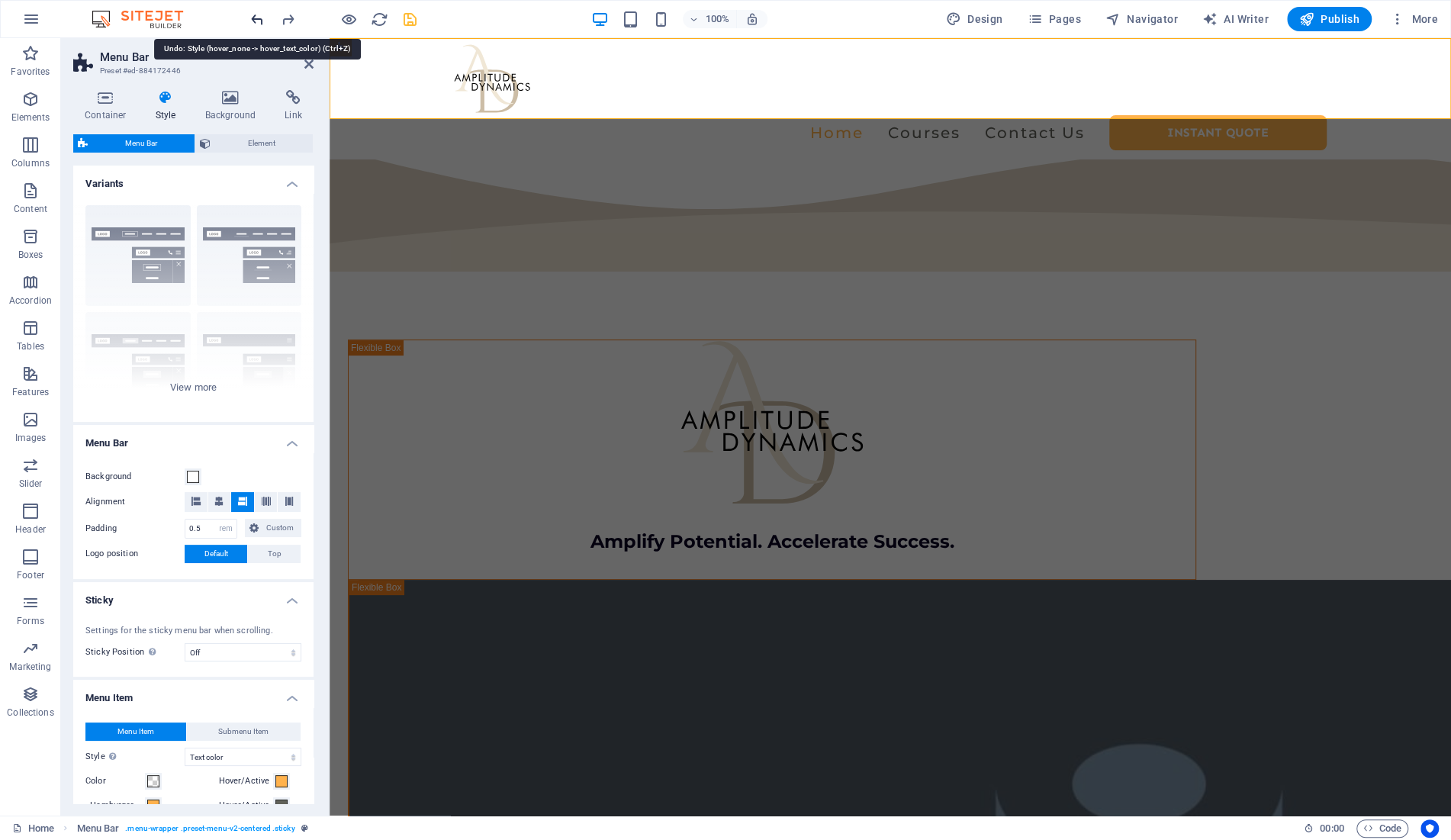
click at [257, 16] on icon "undo" at bounding box center [257, 20] width 18 height 18
select select "hover_text_color"
click at [257, 16] on icon "undo" at bounding box center [257, 20] width 18 height 18
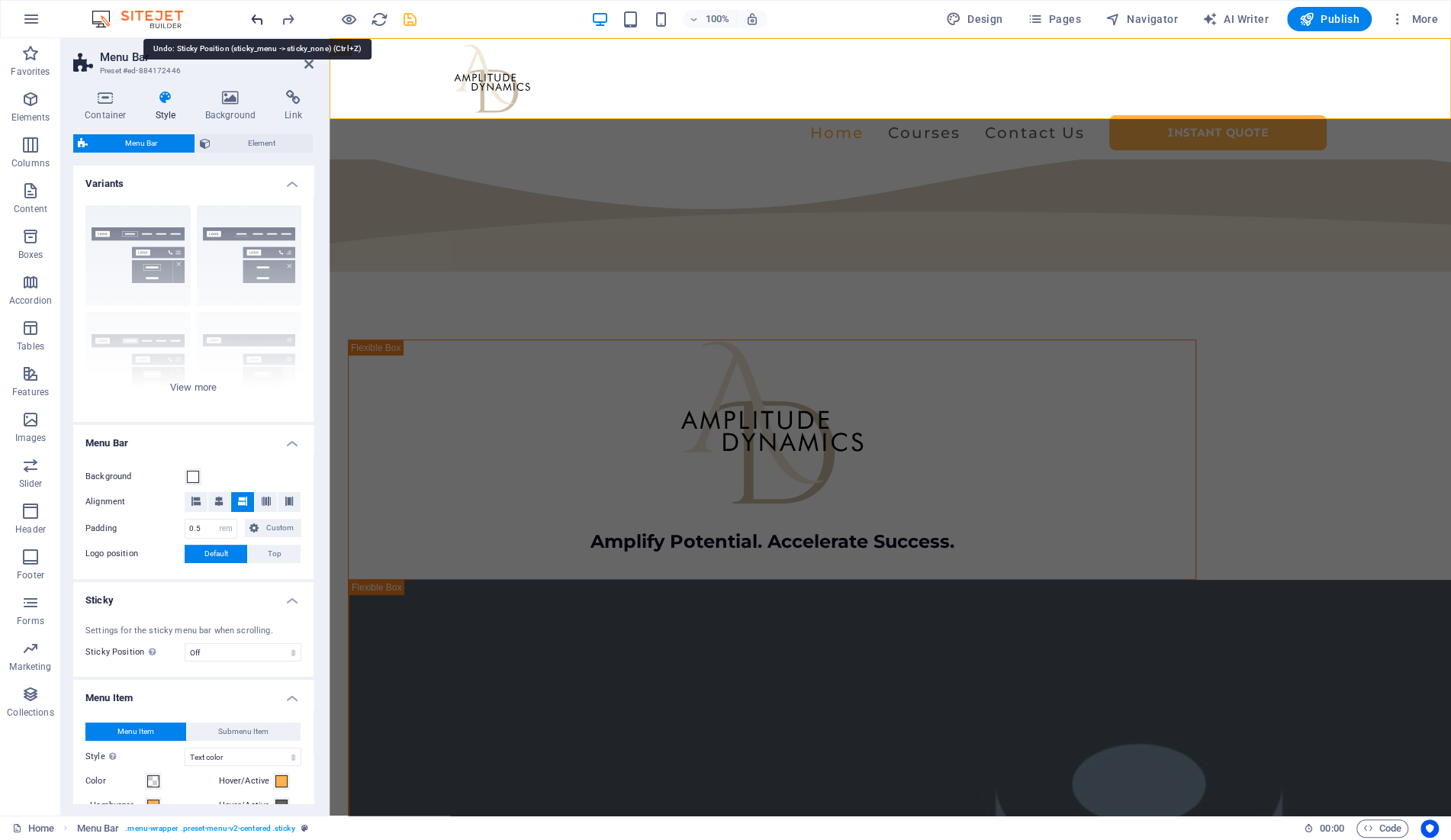
select select "sticky_menu"
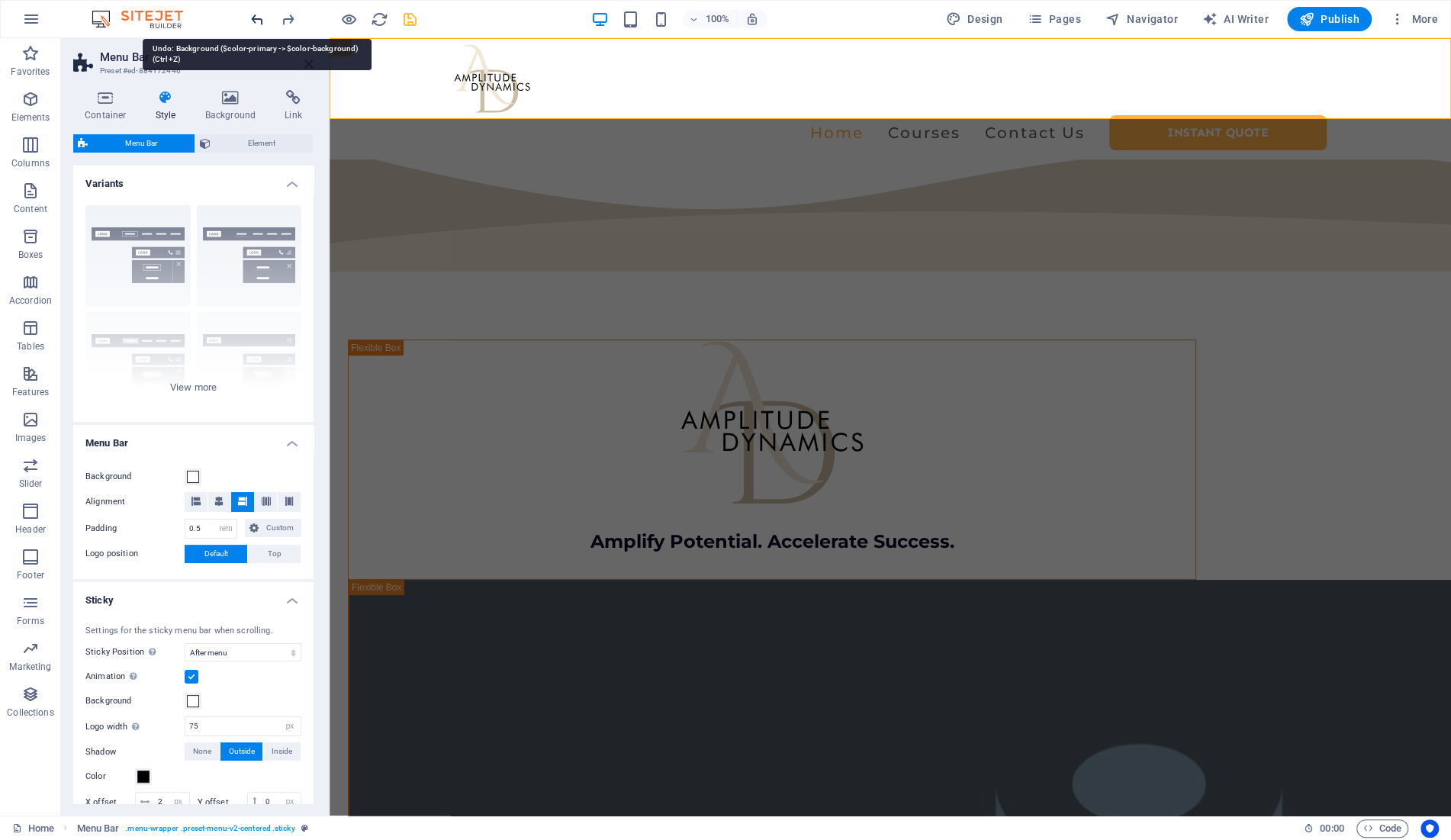
click at [255, 16] on icon "undo" at bounding box center [257, 20] width 18 height 18
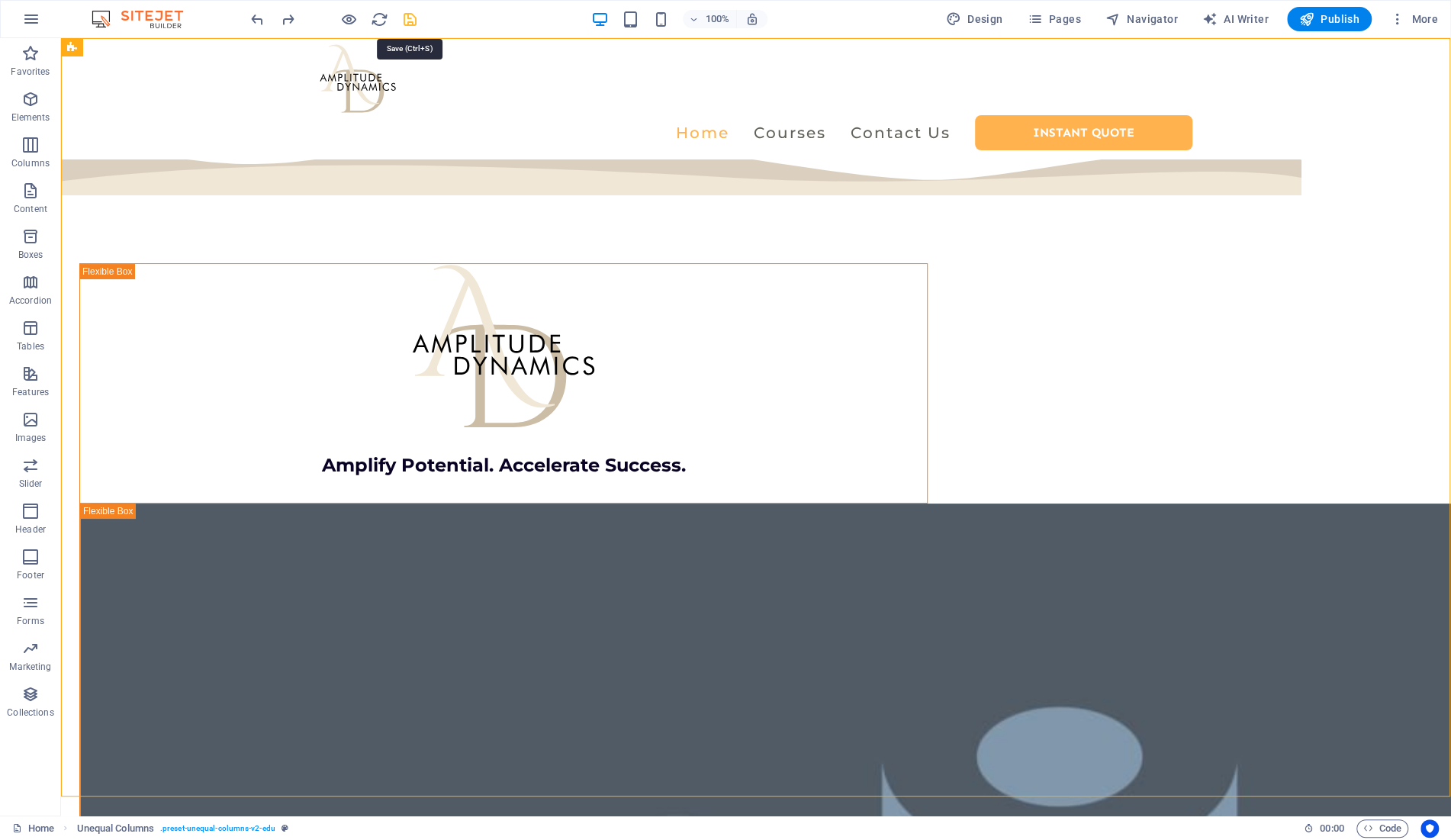
click at [408, 19] on icon "save" at bounding box center [410, 20] width 18 height 18
select select "rem"
select select "sticky_menu"
select select "px"
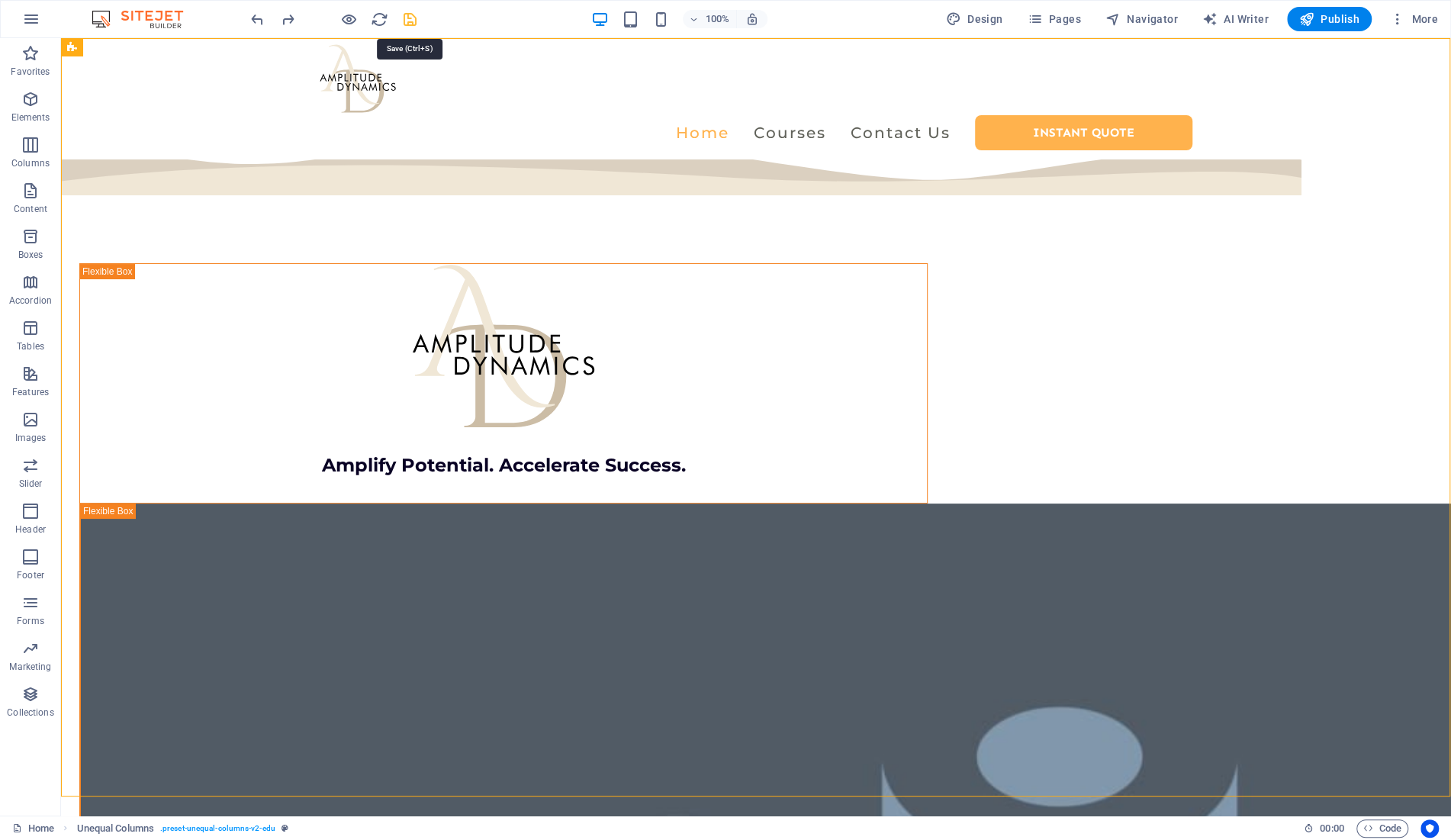
select select "px"
select select "hover_text_color"
select select "rem"
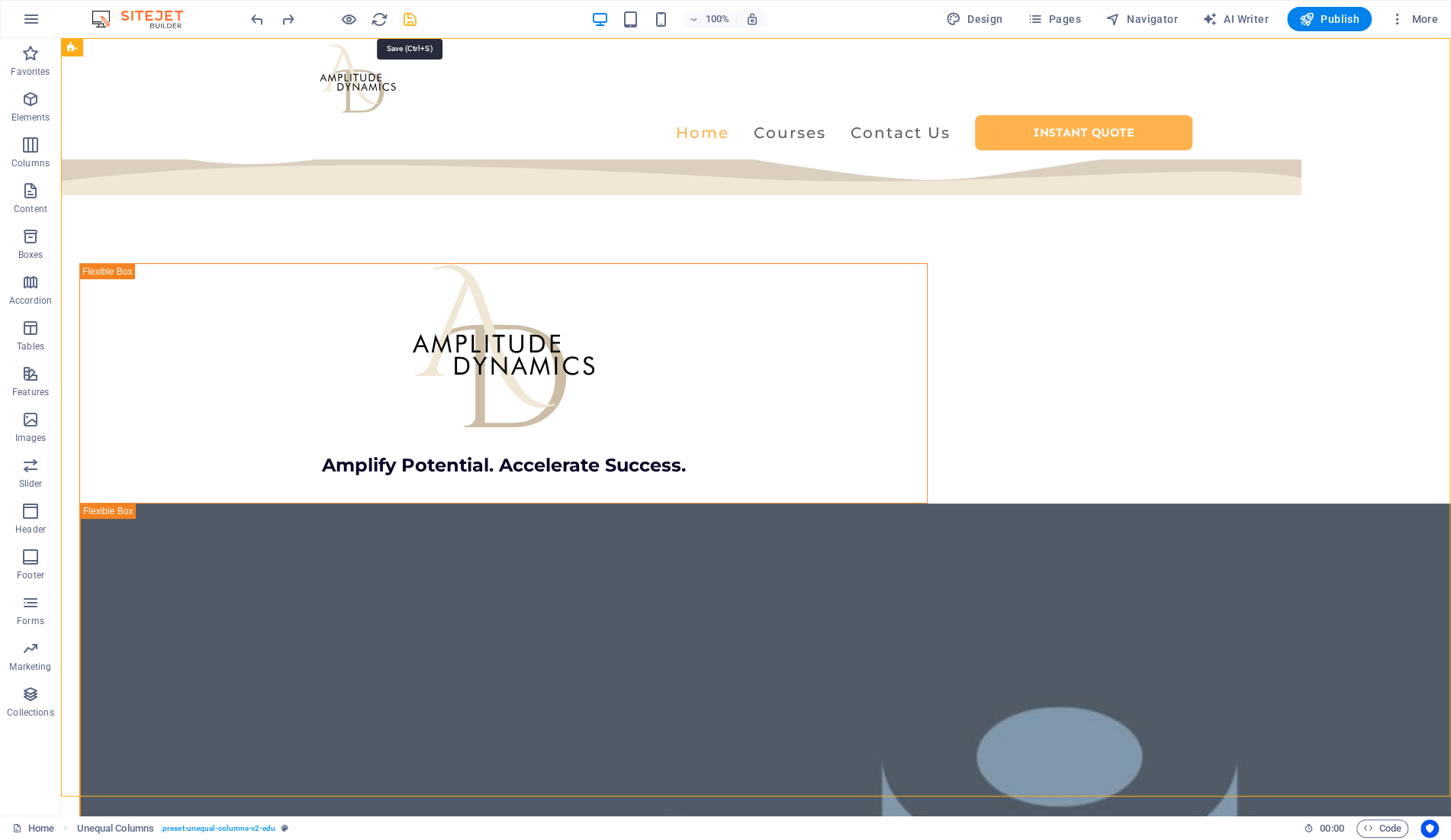
select select "rem"
select select "link-special-font"
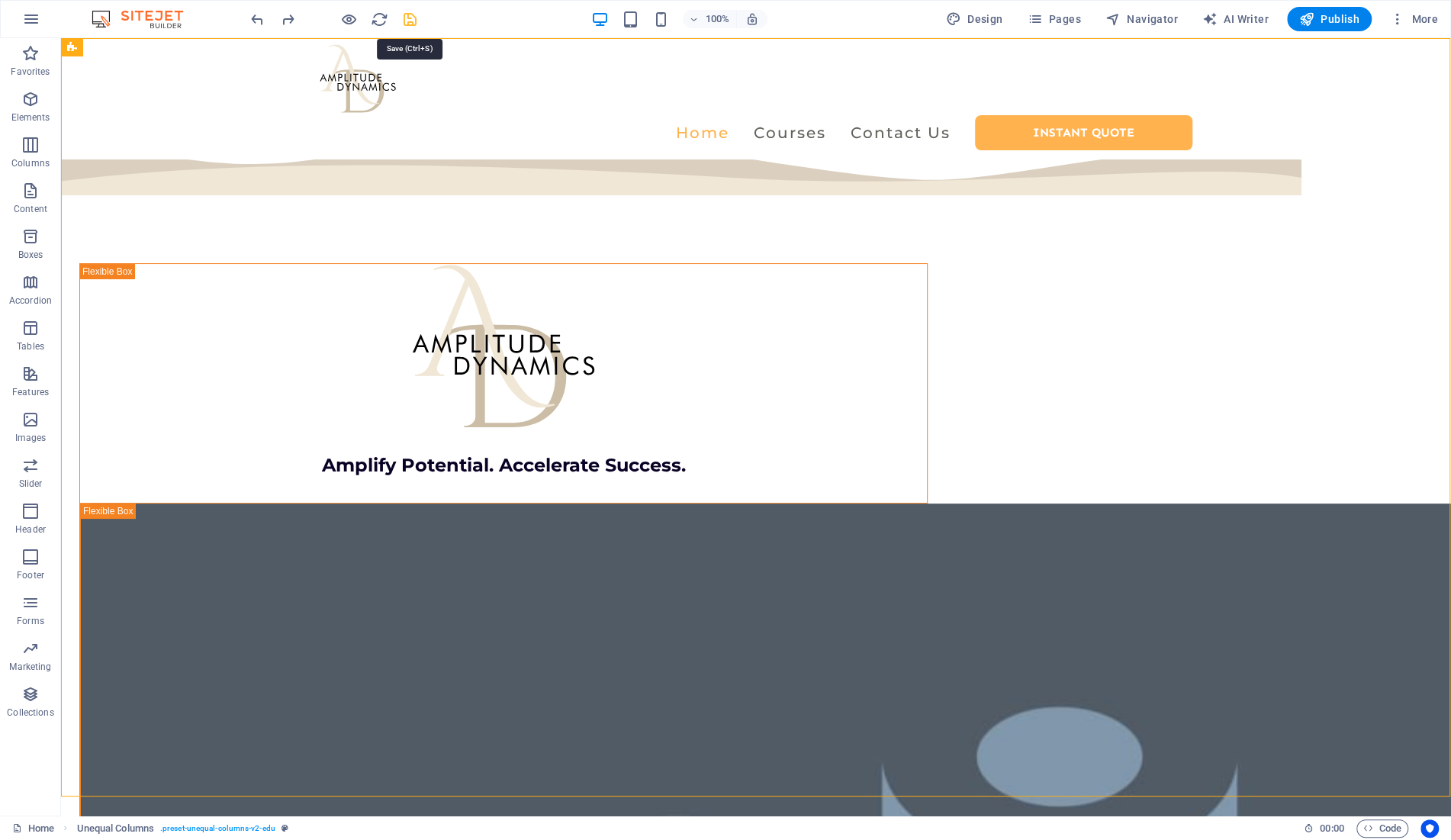
select select "rem"
select select "500"
select select "px"
select select "preset-menu-v2-centered"
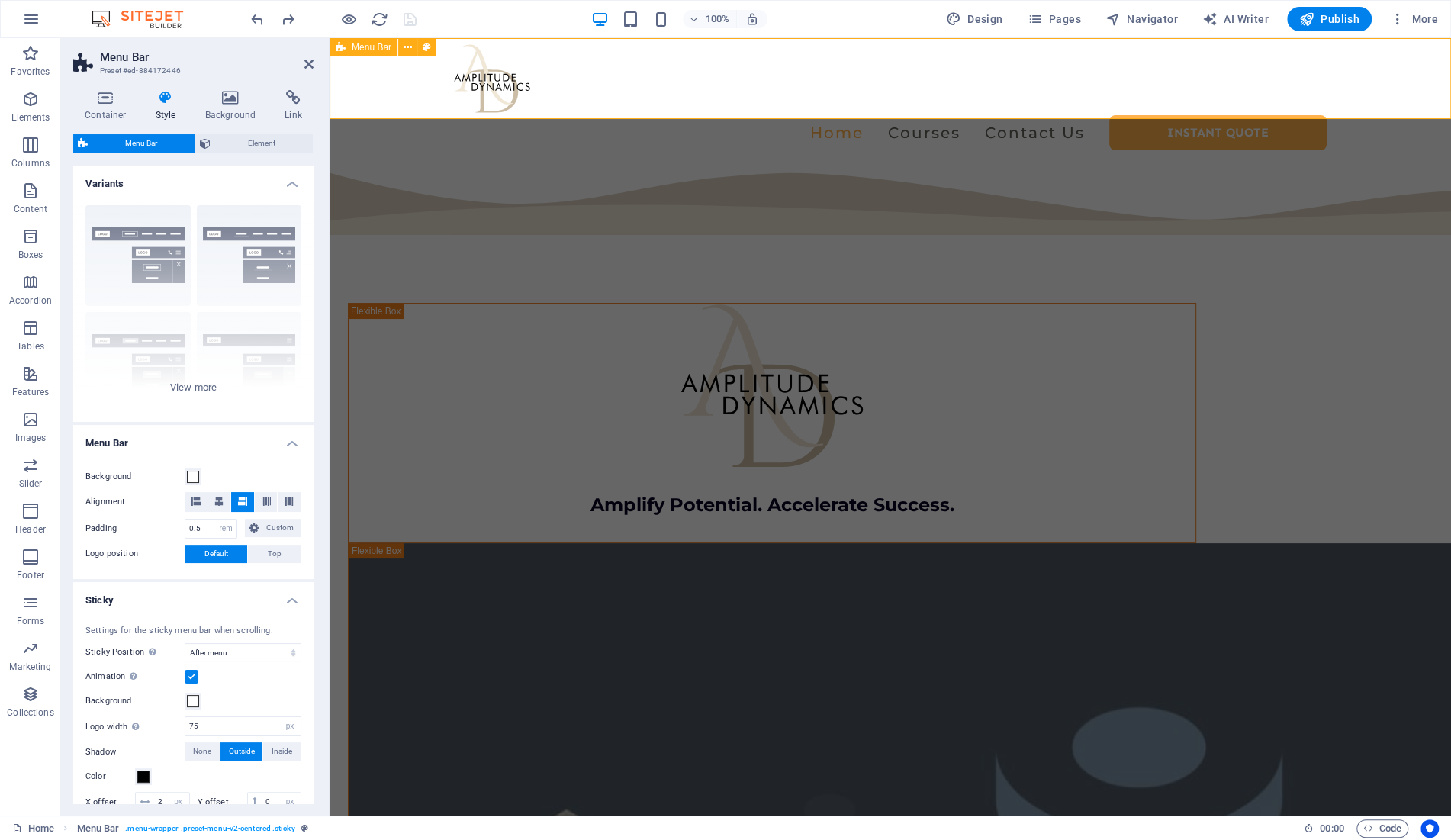
click at [347, 50] on div "Menu Bar" at bounding box center [363, 47] width 68 height 19
click at [265, 140] on span "Element" at bounding box center [261, 143] width 93 height 19
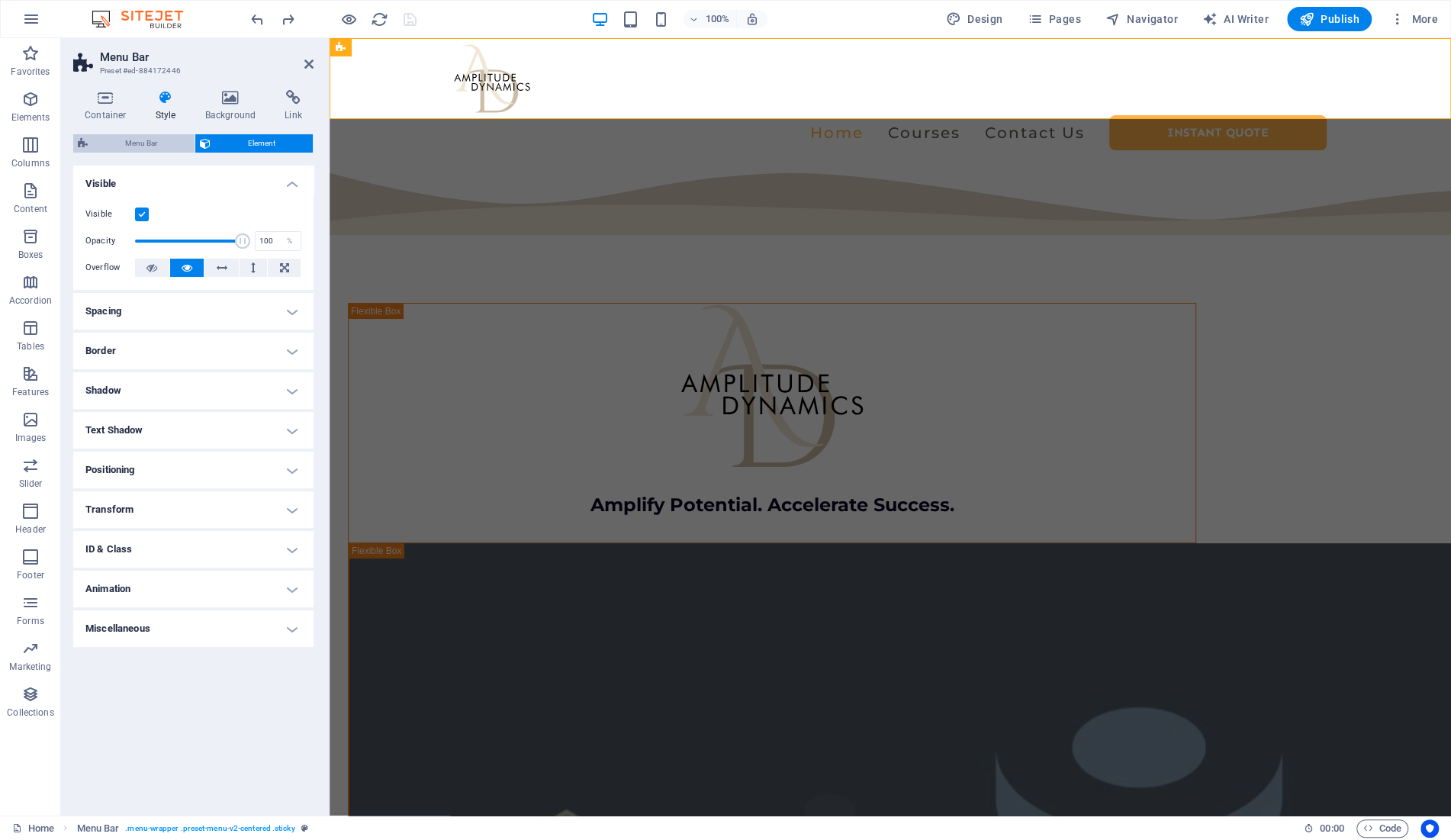
click at [147, 145] on span "Menu Bar" at bounding box center [140, 143] width 97 height 19
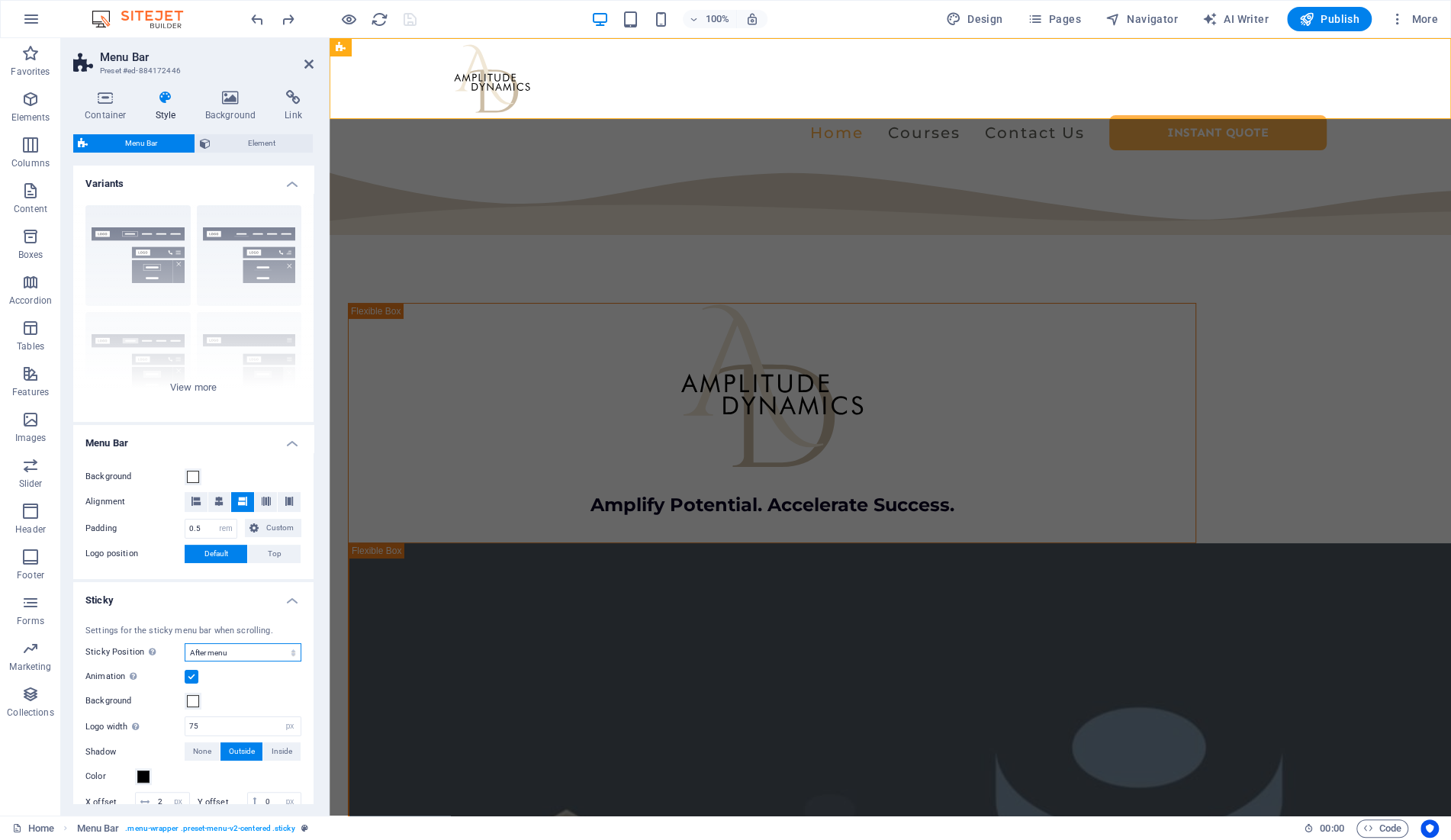
click at [185, 643] on select "Off Instant After menu After banner When scrolling up" at bounding box center [242, 652] width 117 height 19
click at [255, 651] on select "Off Instant After menu After banner When scrolling up" at bounding box center [242, 652] width 117 height 19
click at [196, 384] on div "Border Centered Default Fixed Loki Trigger Wide XXL" at bounding box center [193, 307] width 241 height 229
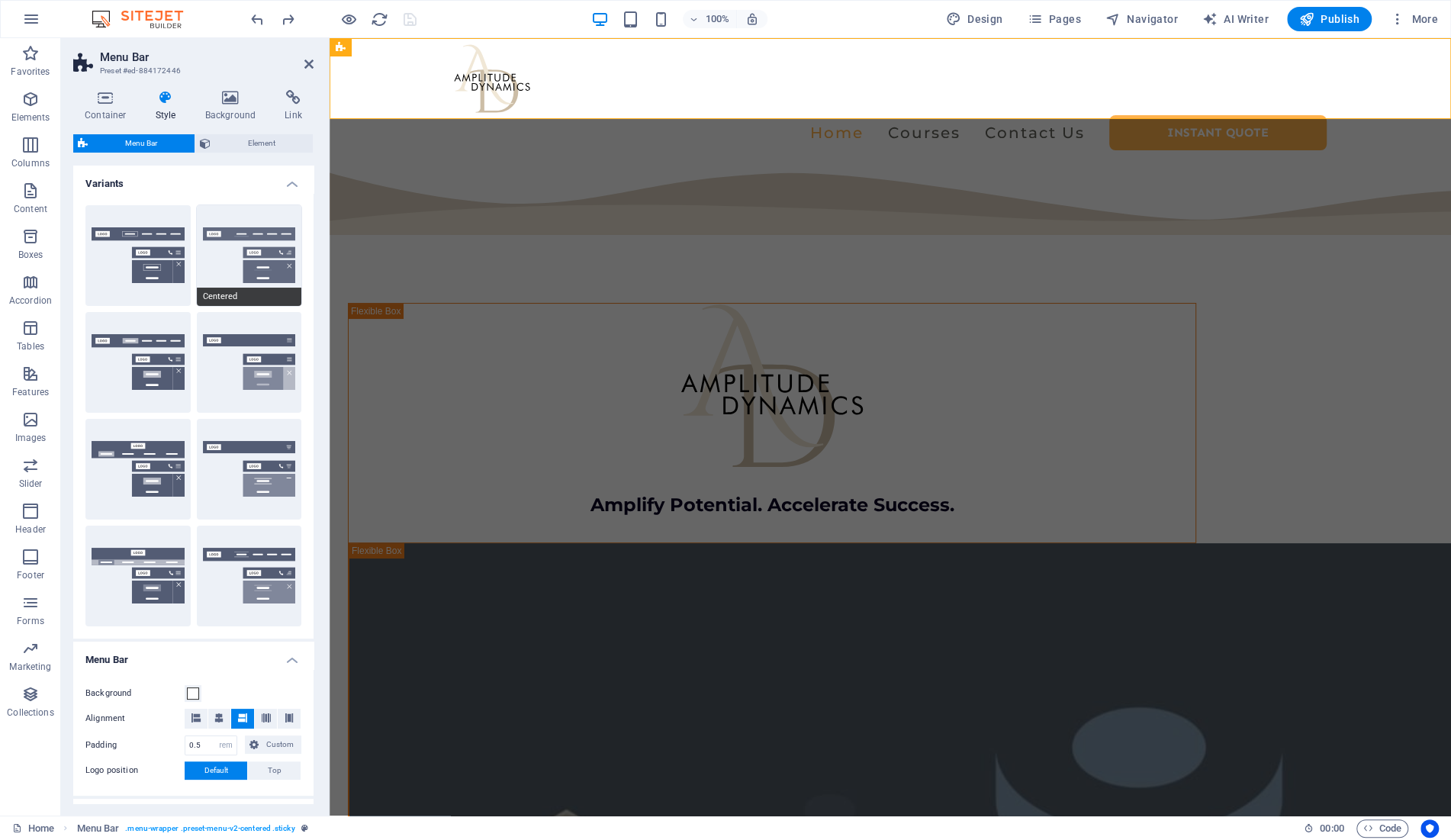
click at [243, 252] on button "Centered" at bounding box center [248, 255] width 105 height 101
type input "1"
select select "DISABLED_OPTION_VALUE"
select select "hover_border_bottom"
type input "1"
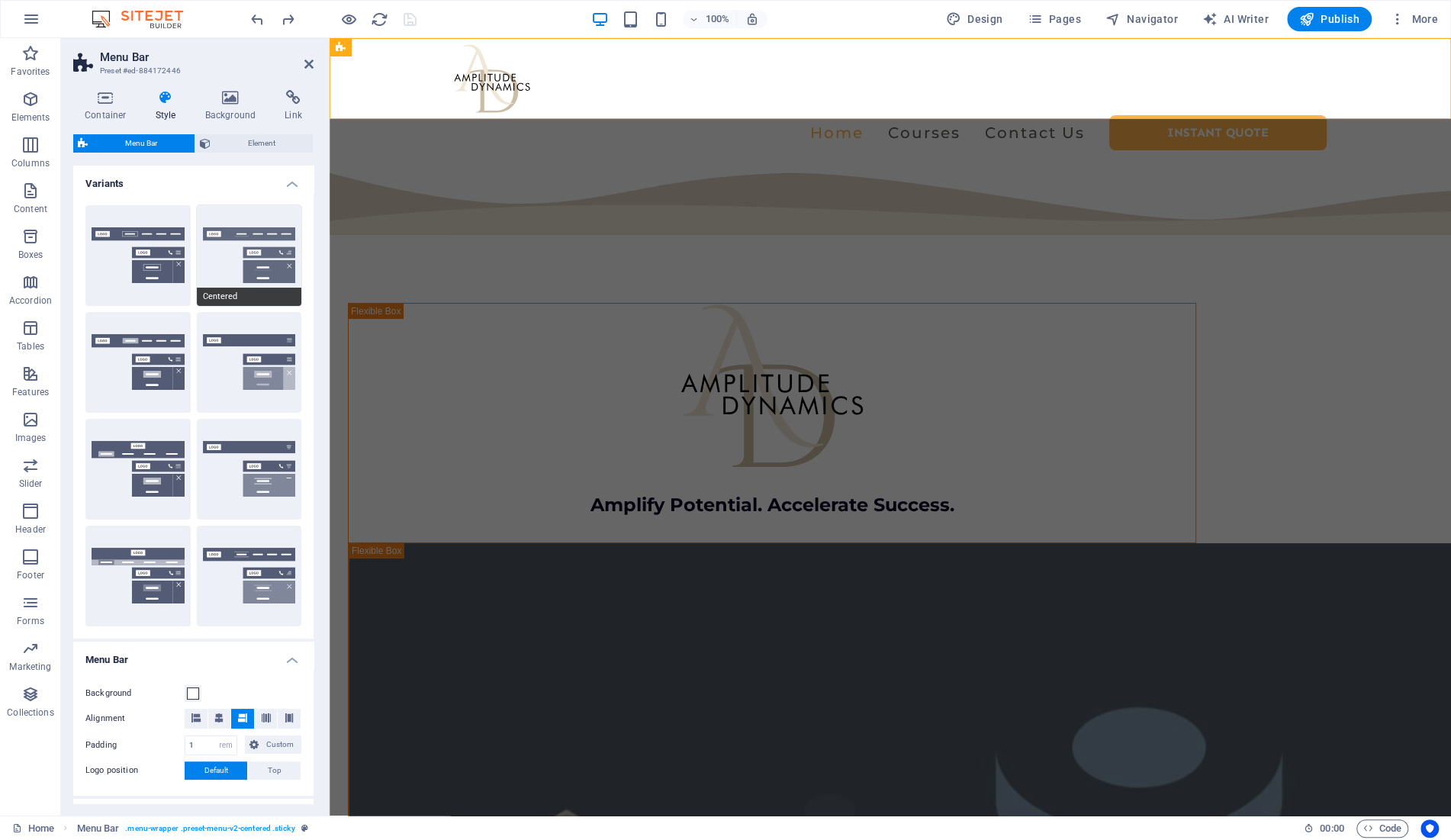
select select "DISABLED_OPTION_VALUE"
type input "0"
select select "link-special-font"
type input "1.5"
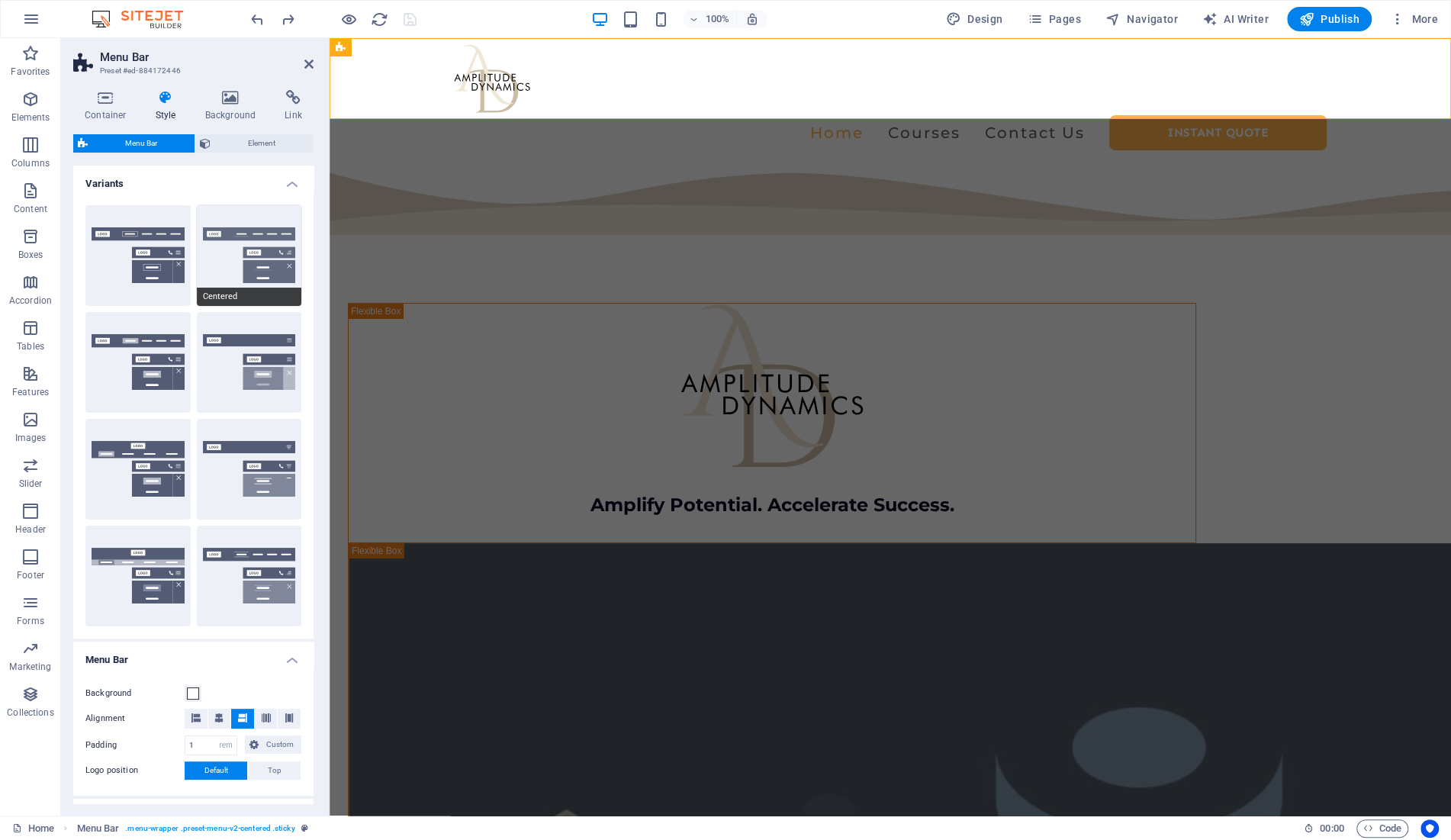
select select "rem"
select select
type input "2"
type input "75"
select select "px"
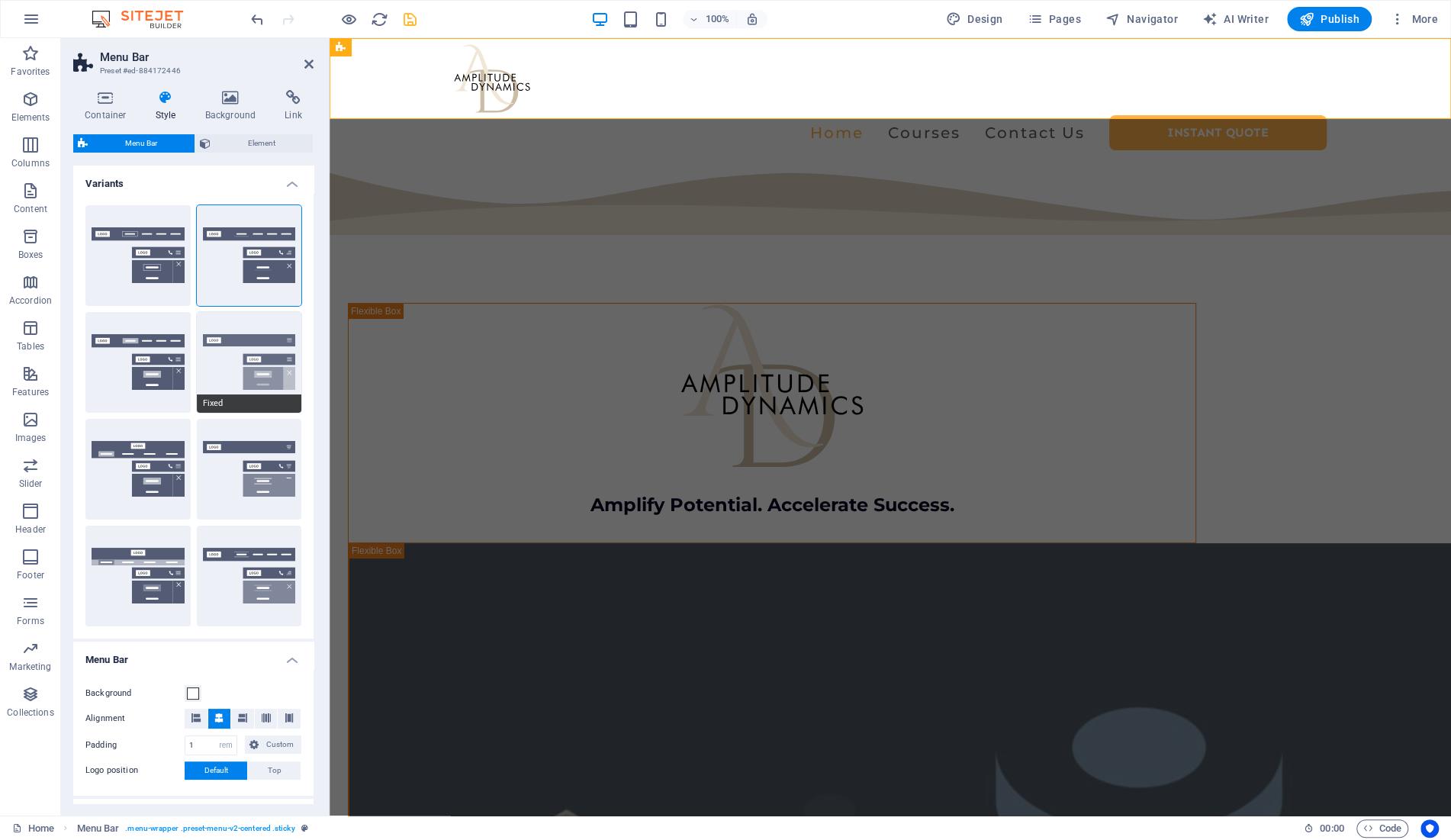
select select "400"
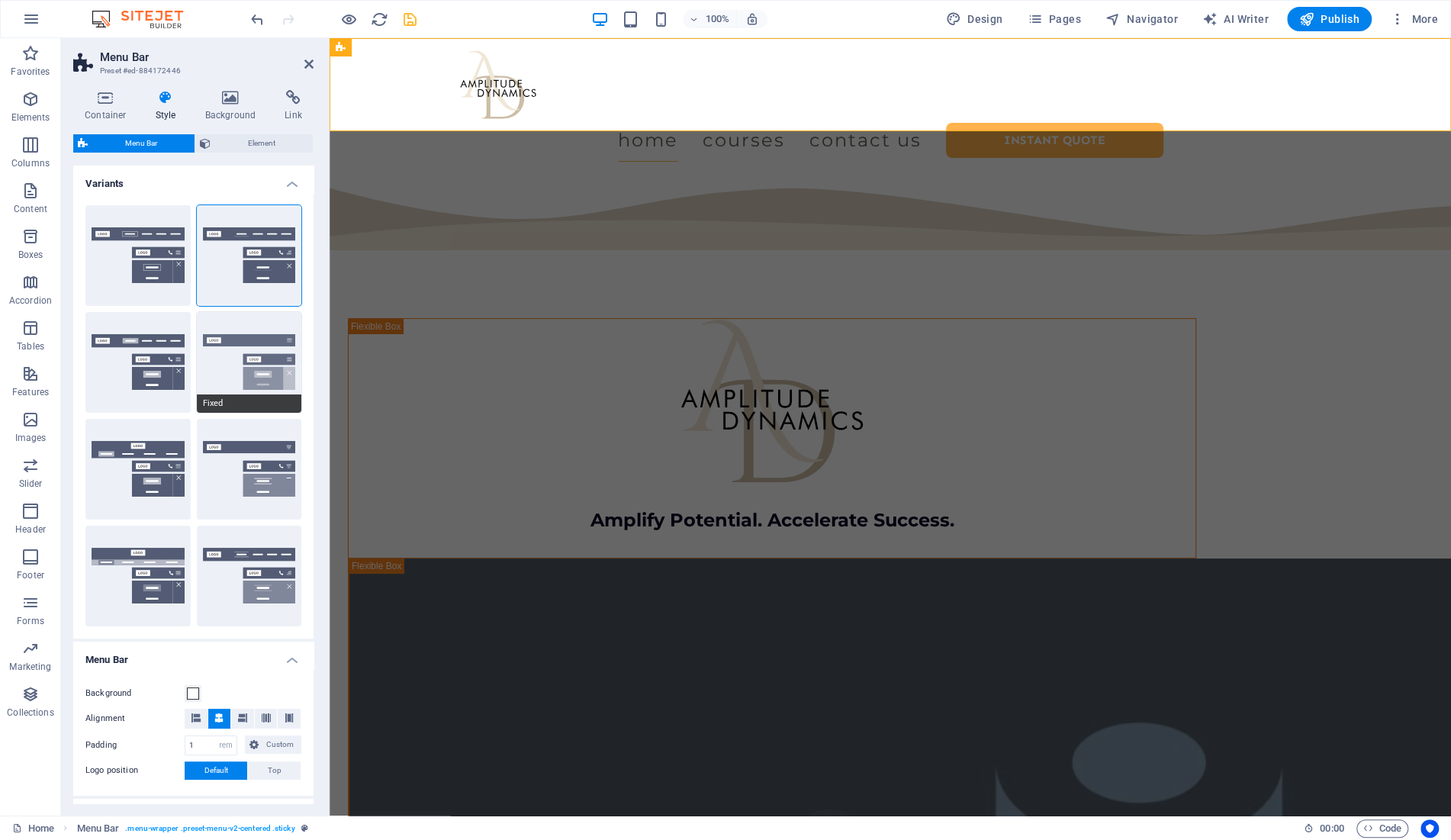
click at [245, 346] on button "Fixed" at bounding box center [248, 362] width 105 height 101
select select "DISABLED_OPTION_VALUE"
select select "hover_box_bottom"
type input "1"
select select "rem"
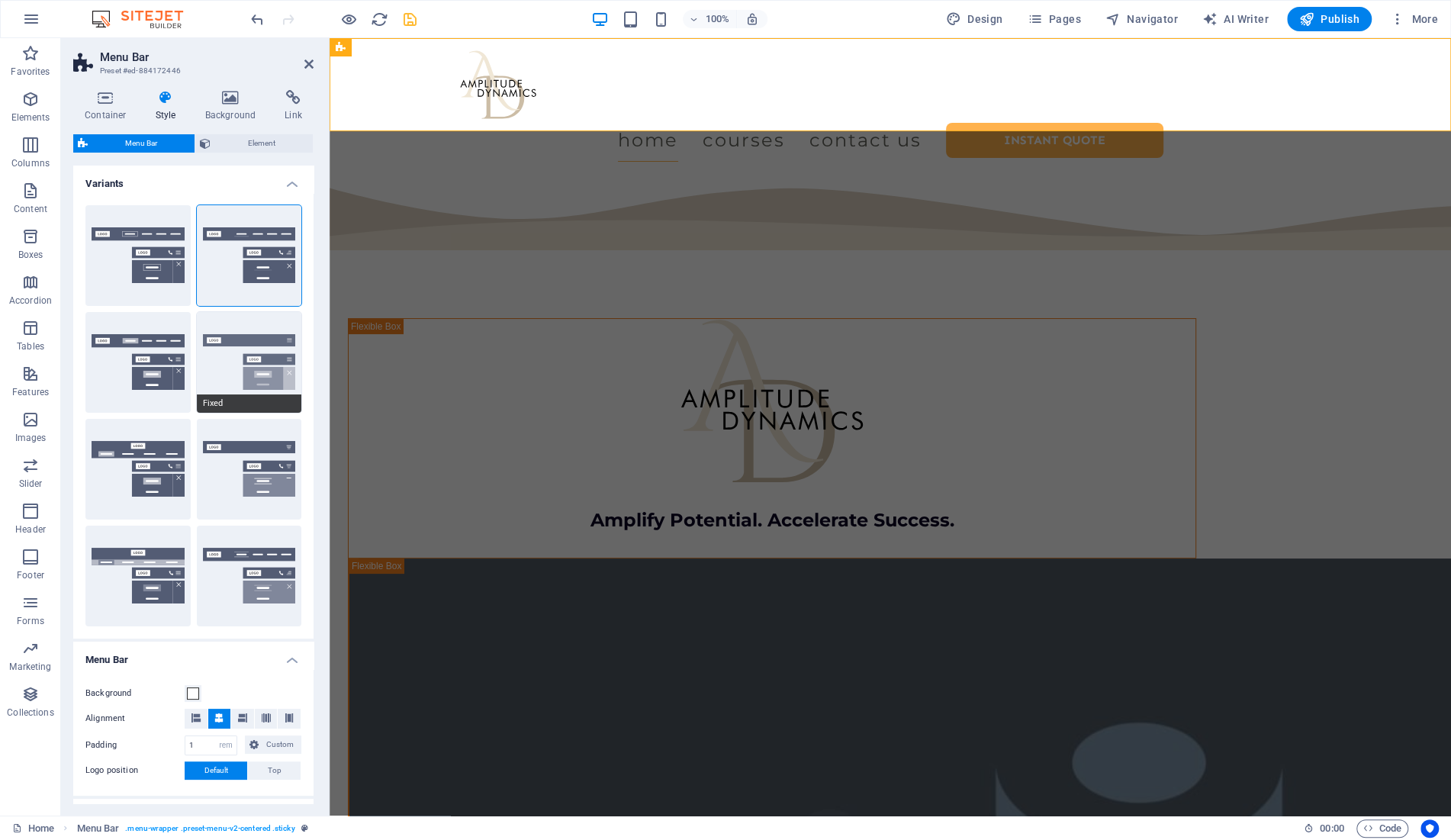
type input "1"
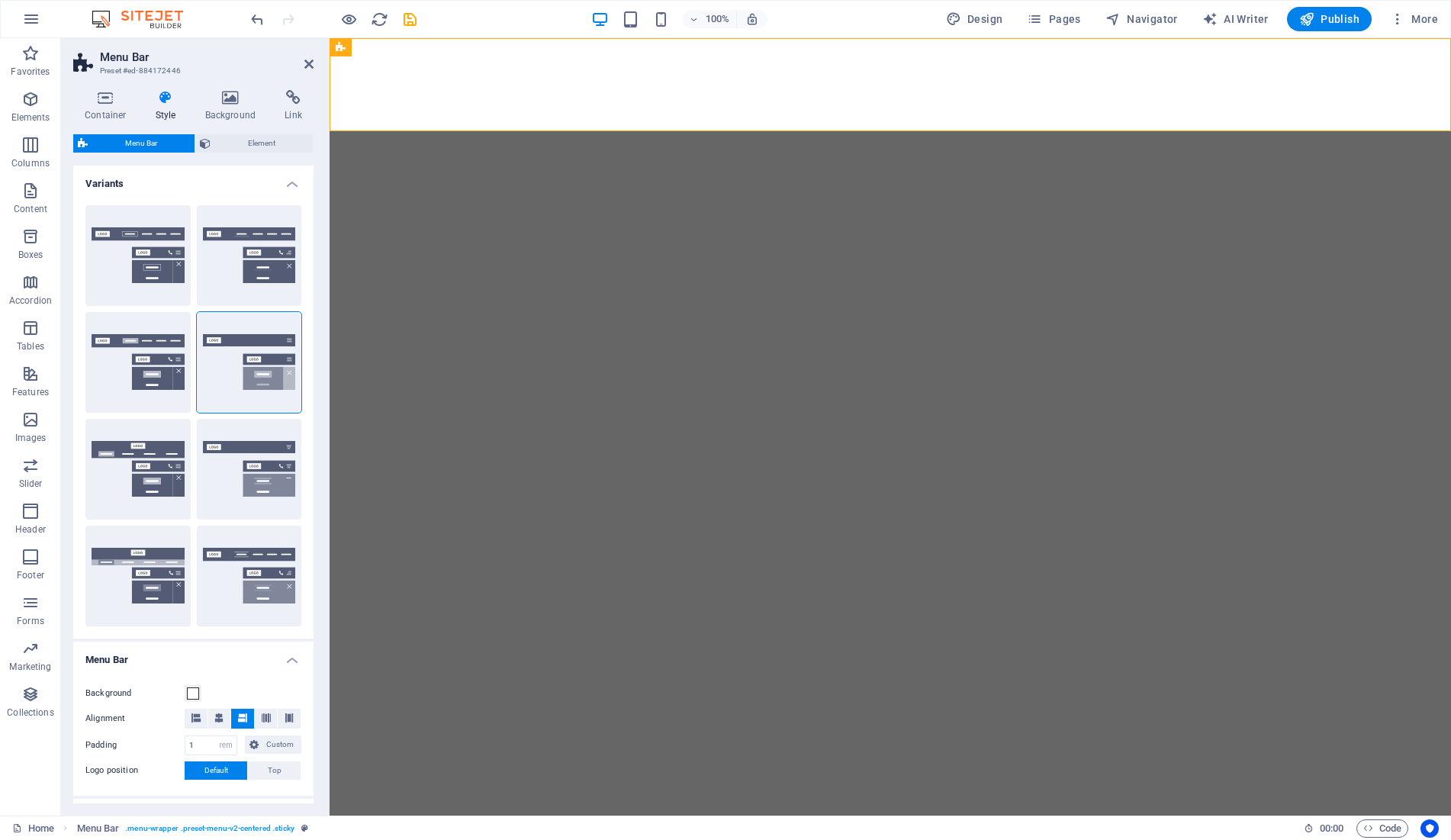
select select "rem"
select select "sticky_menu"
select select "px"
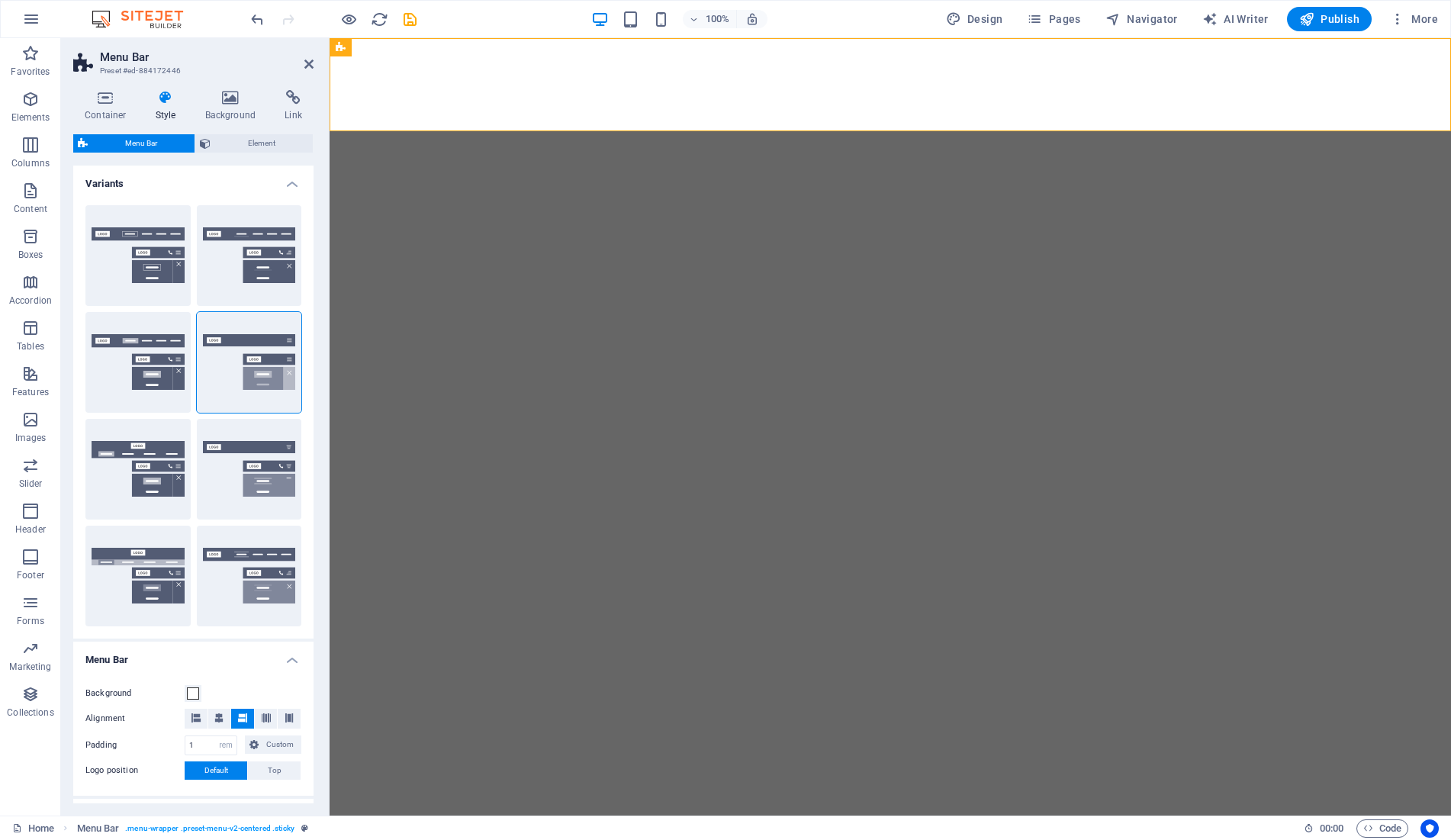
select select "px"
select select "hover_box_bottom"
select select "px"
select select "rem"
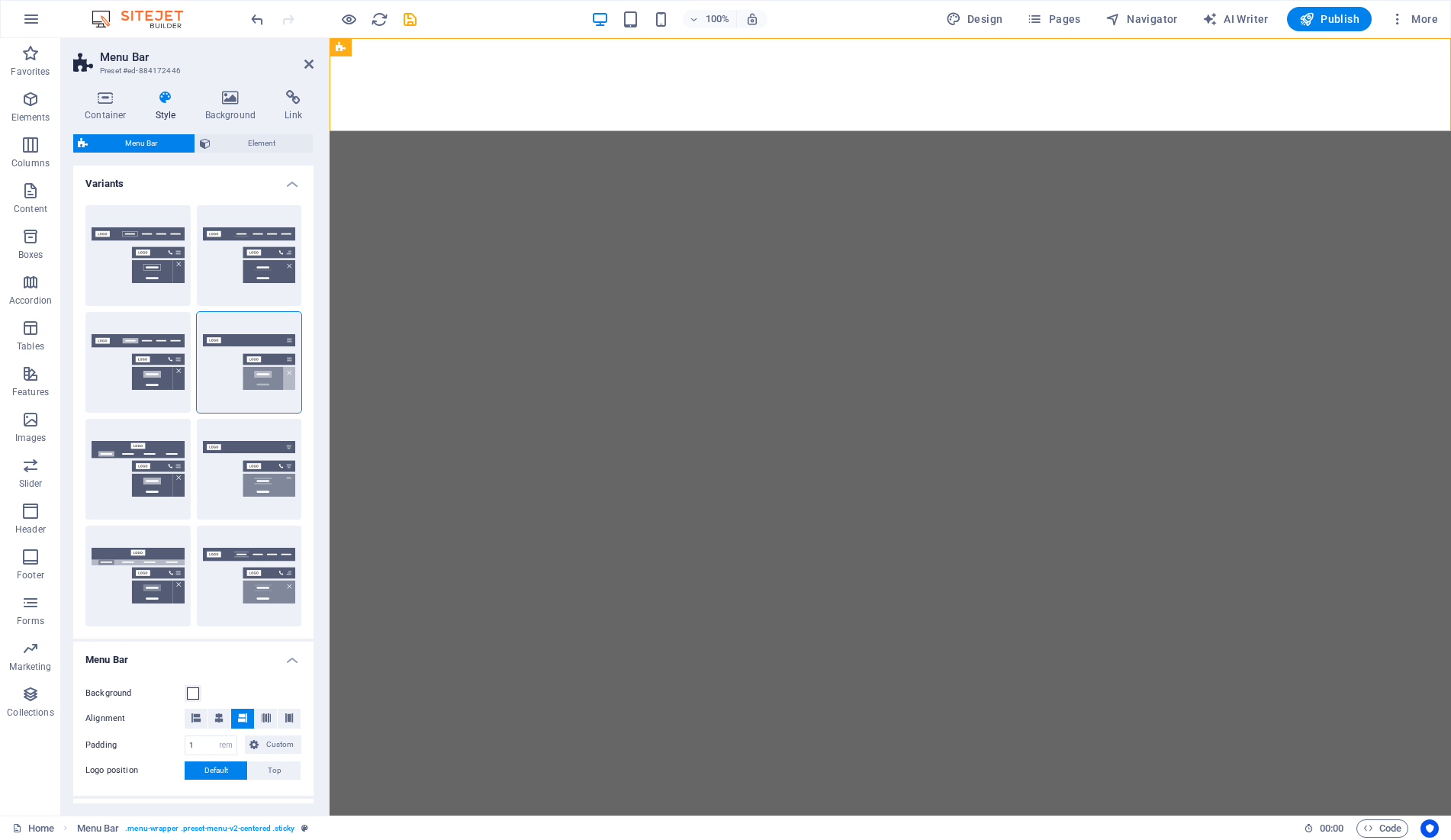
select select "rem"
select select "link-special-font"
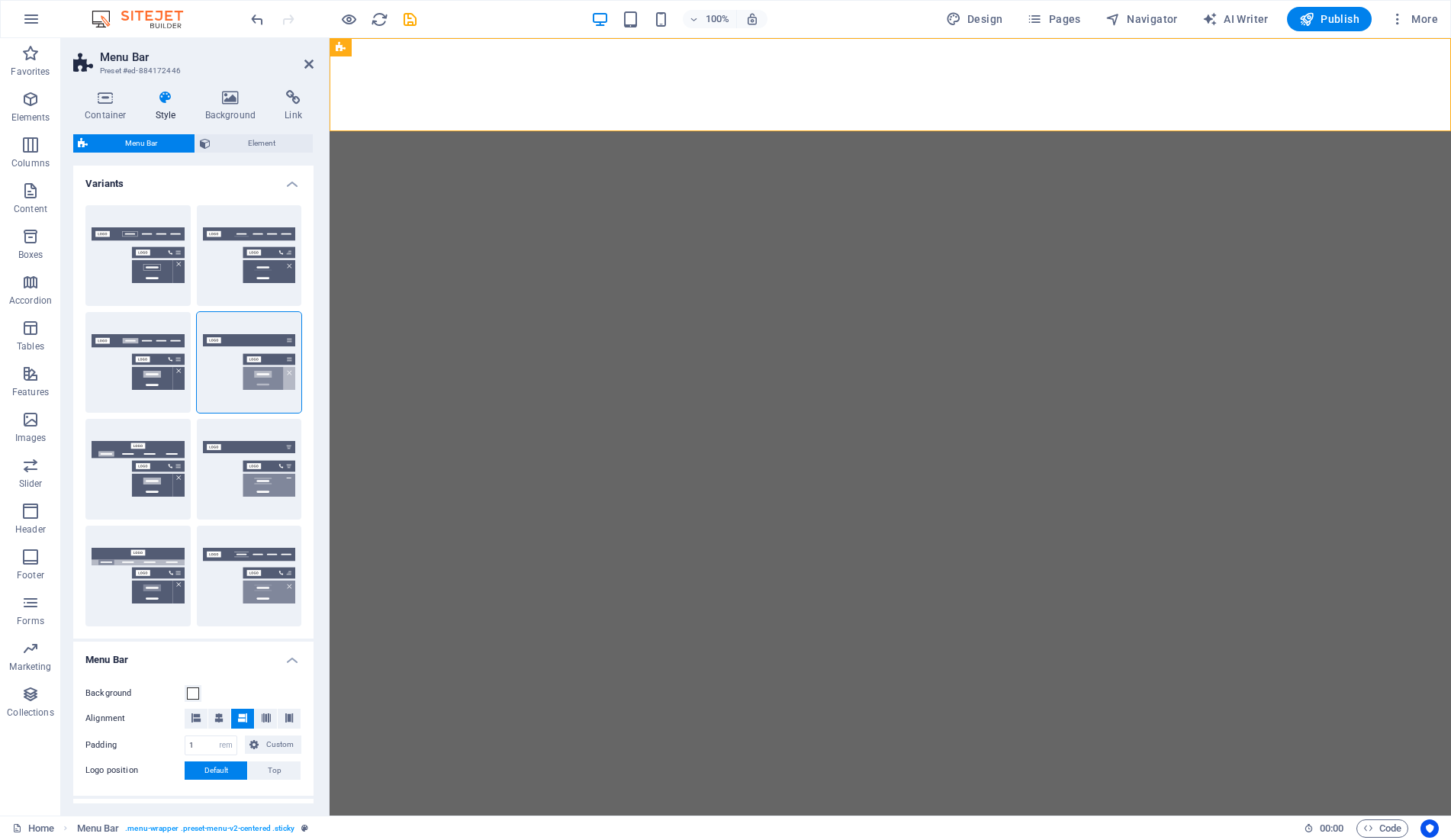
select select "rem"
select select "700"
select select "px"
select select "preset-menu-v2-centered"
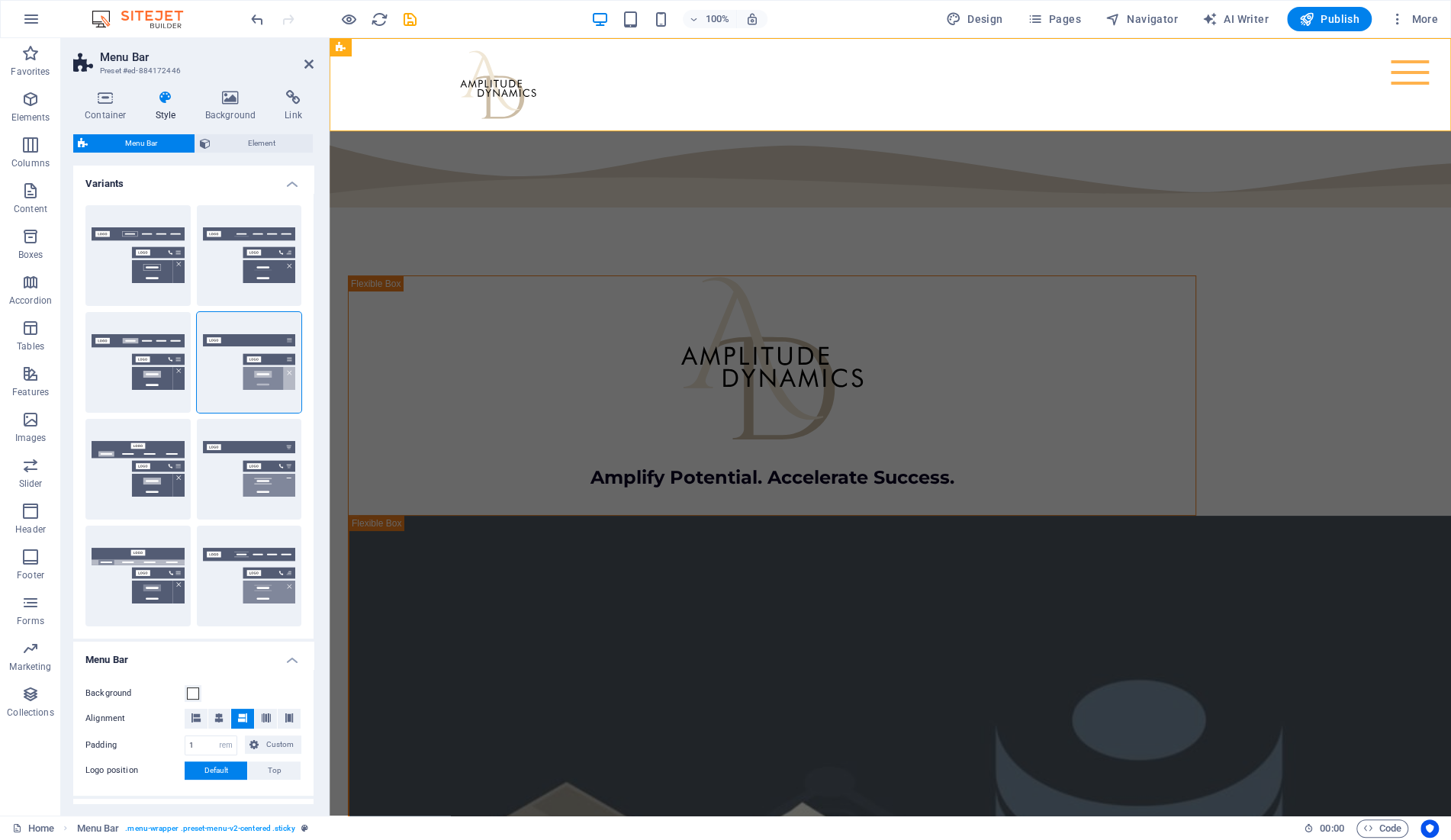
type input "75"
select select "px"
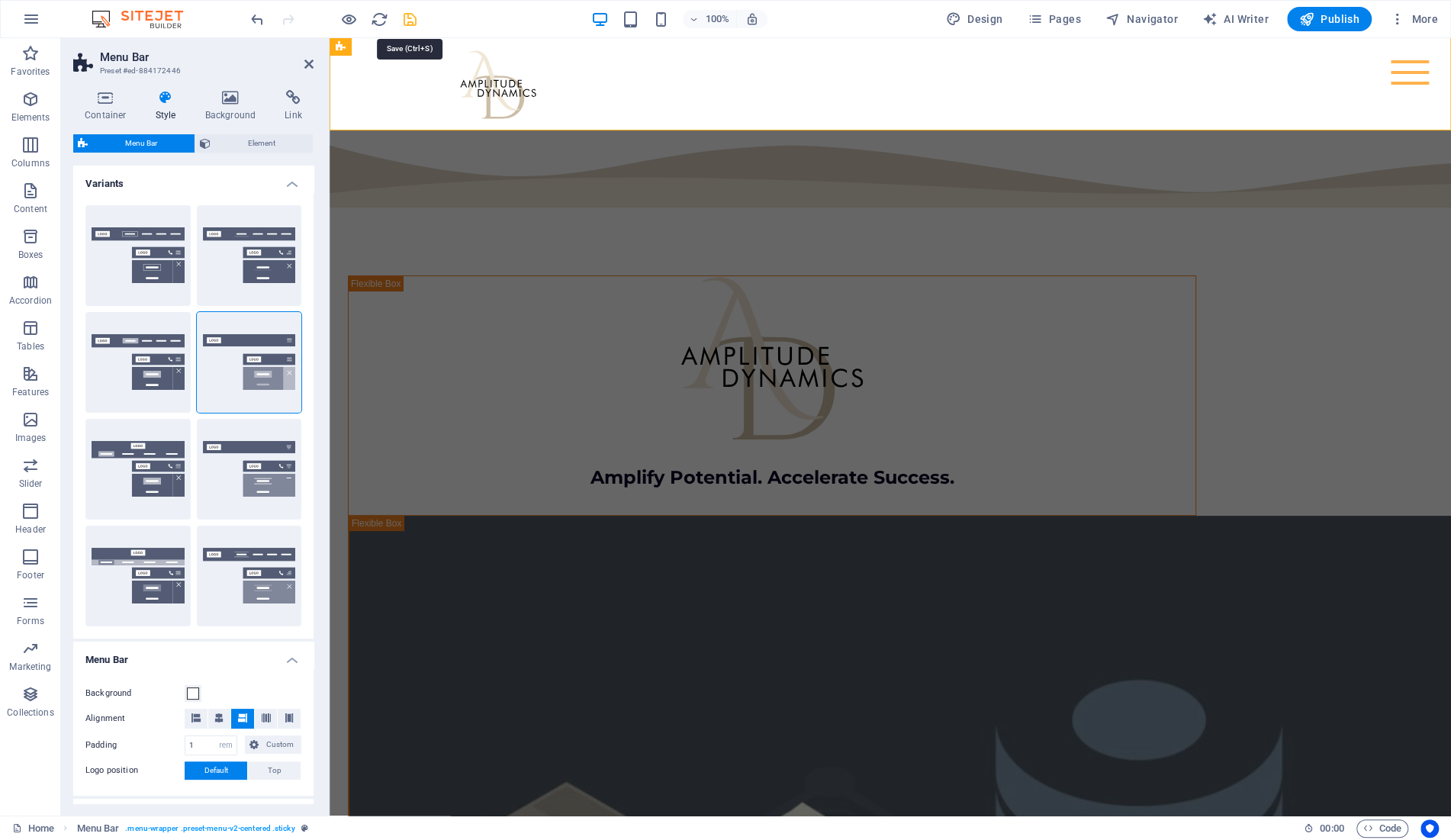
click at [411, 17] on icon "save" at bounding box center [410, 20] width 18 height 18
select select "rem"
select select "sticky_menu"
select select "px"
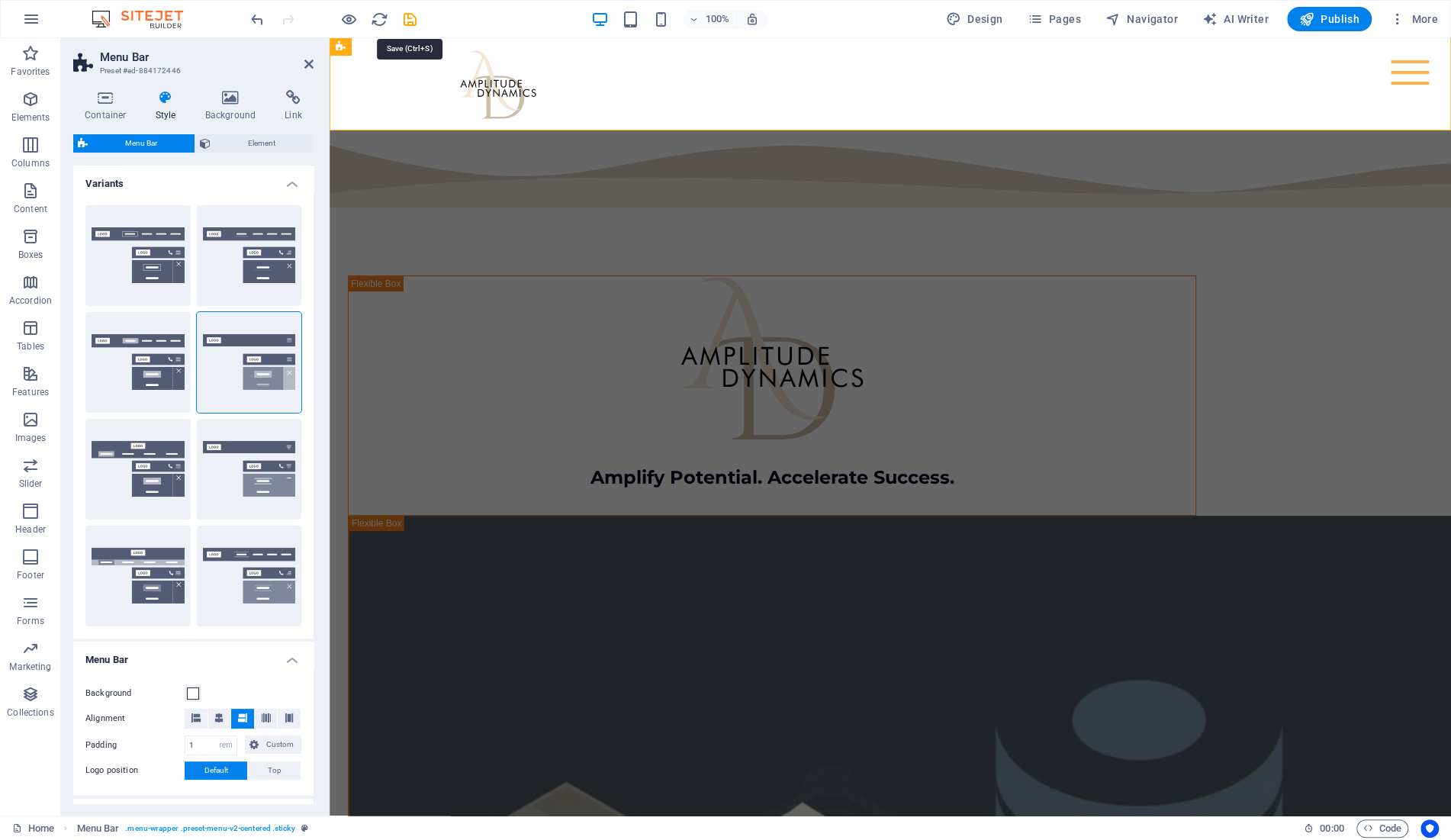
select select "px"
select select "hover_box_bottom"
select select "px"
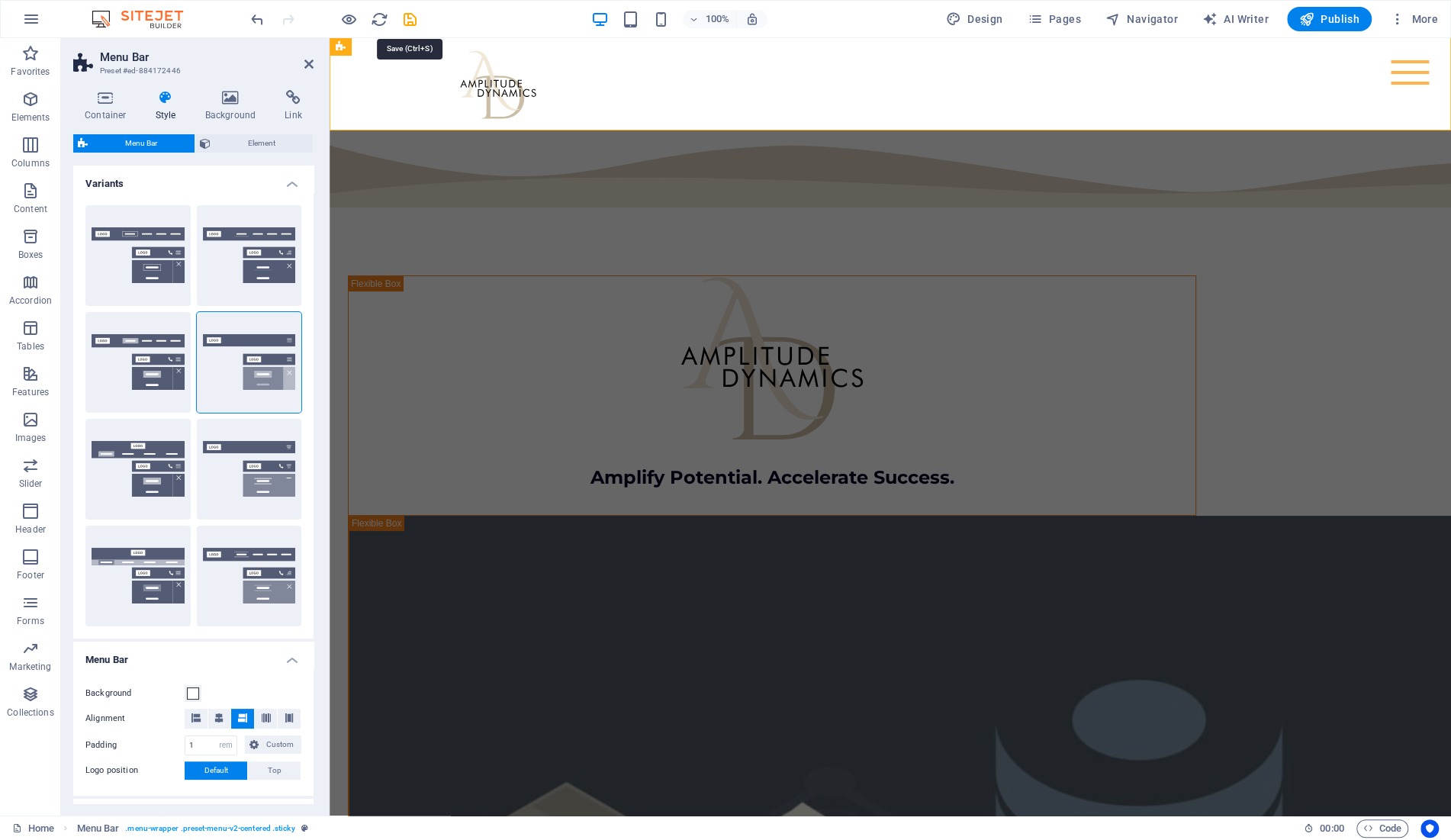
select select "rem"
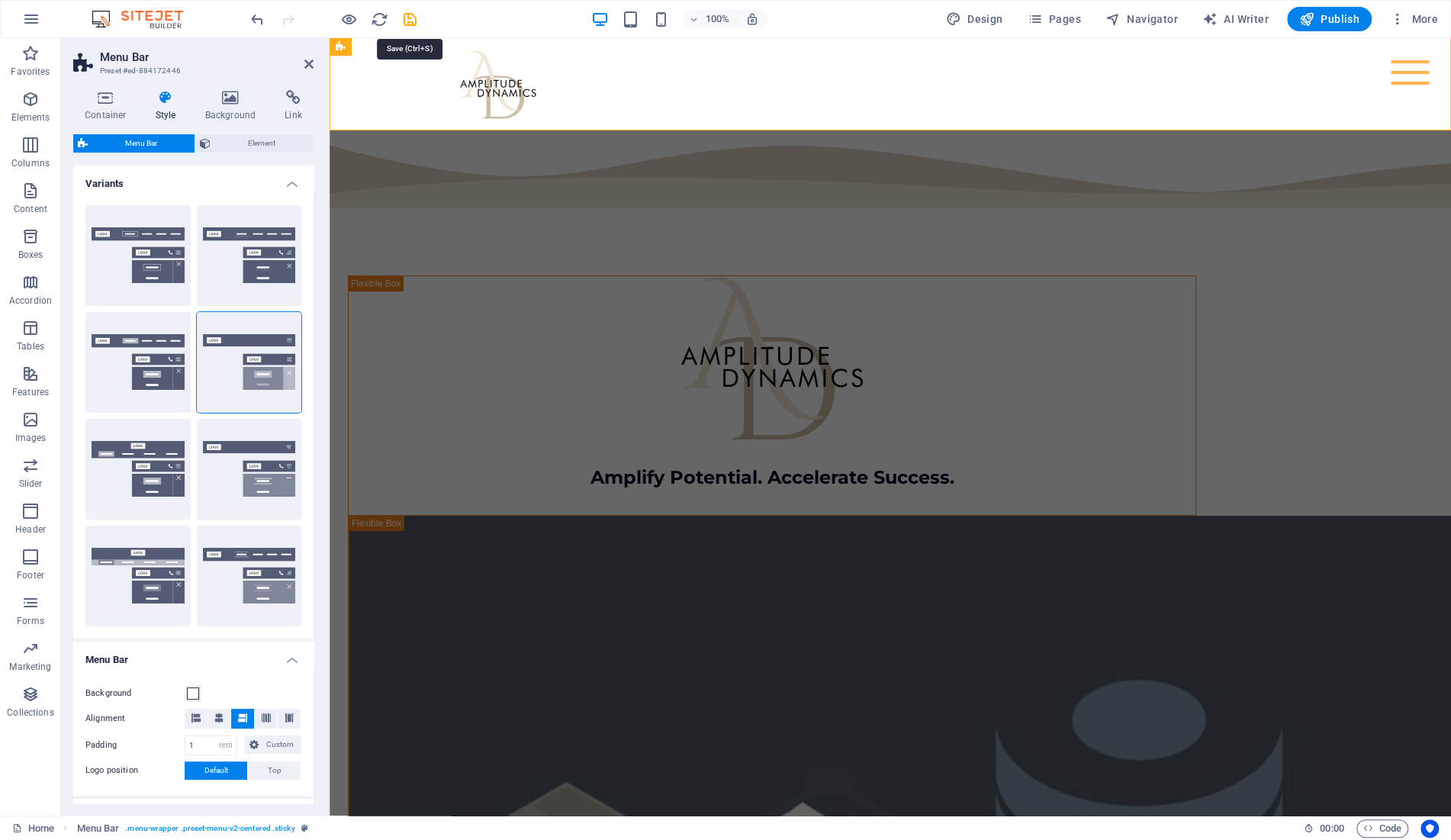
select select "rem"
select select "link-special-font"
select select "rem"
select select "700"
select select "px"
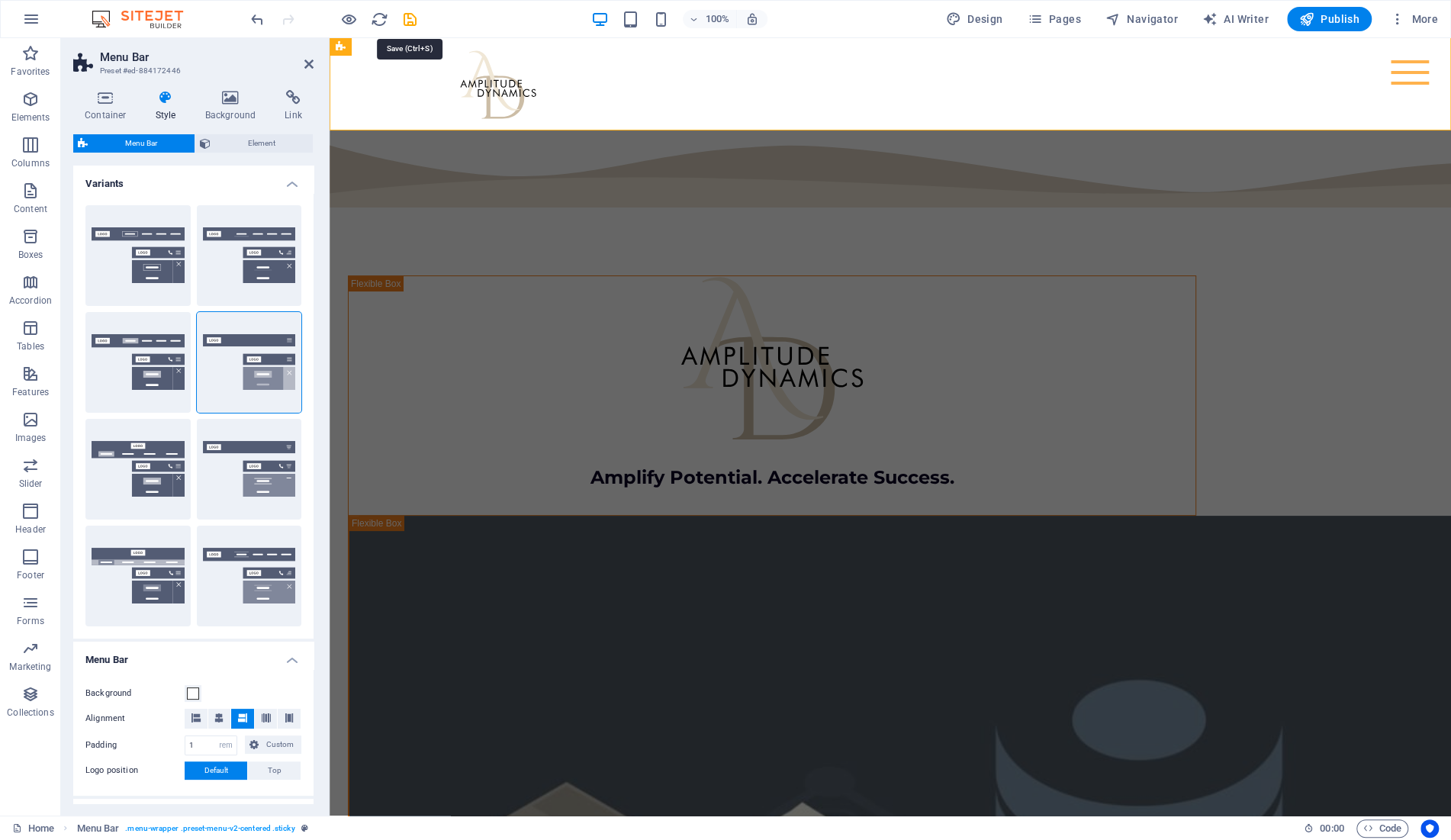
select select "preset-menu-v2-centered"
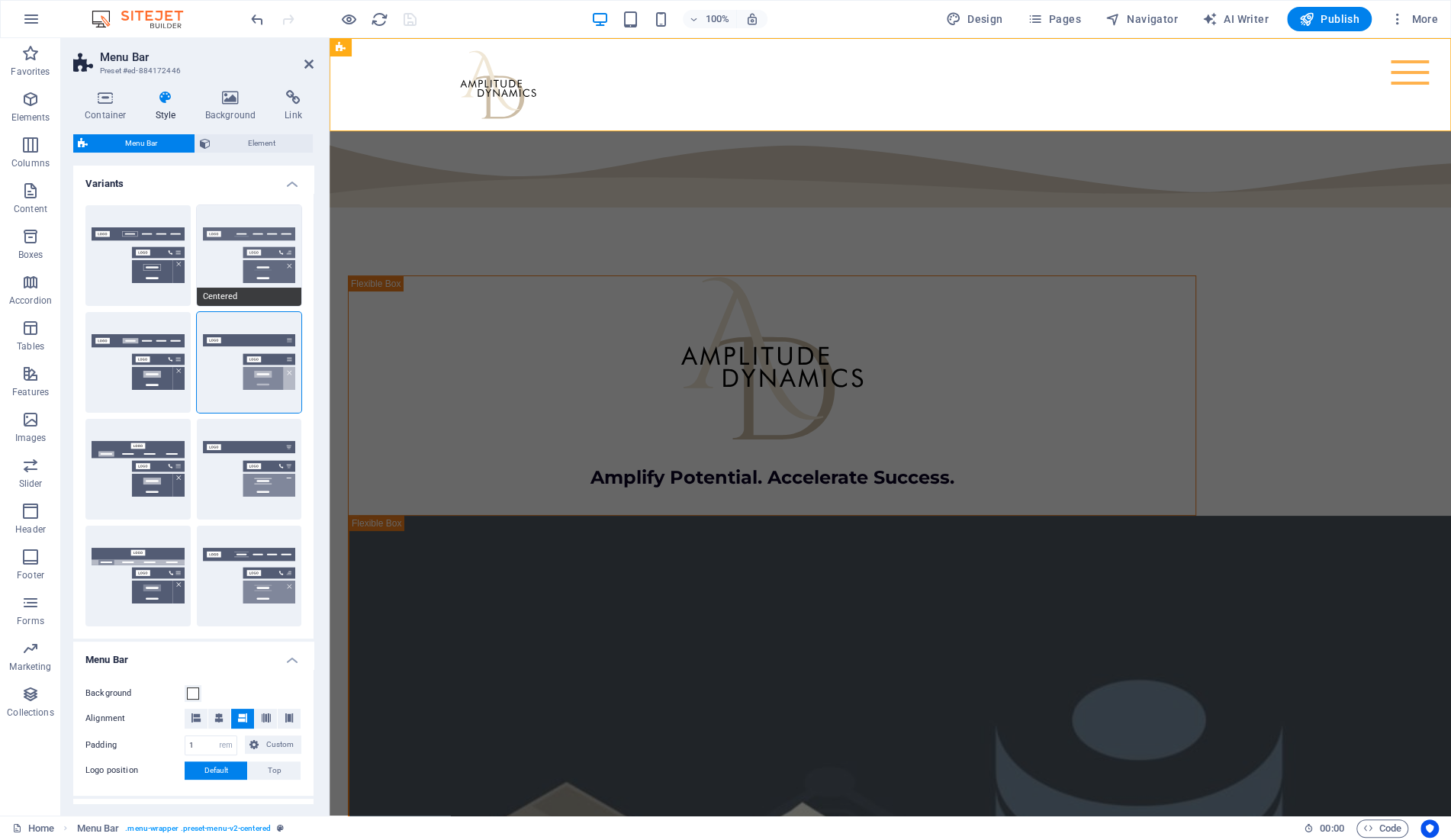
click at [242, 264] on button "Centered" at bounding box center [248, 255] width 105 height 101
select select "DISABLED_OPTION_VALUE"
select select "hover_border_bottom"
type input "1"
select select "DISABLED_OPTION_VALUE"
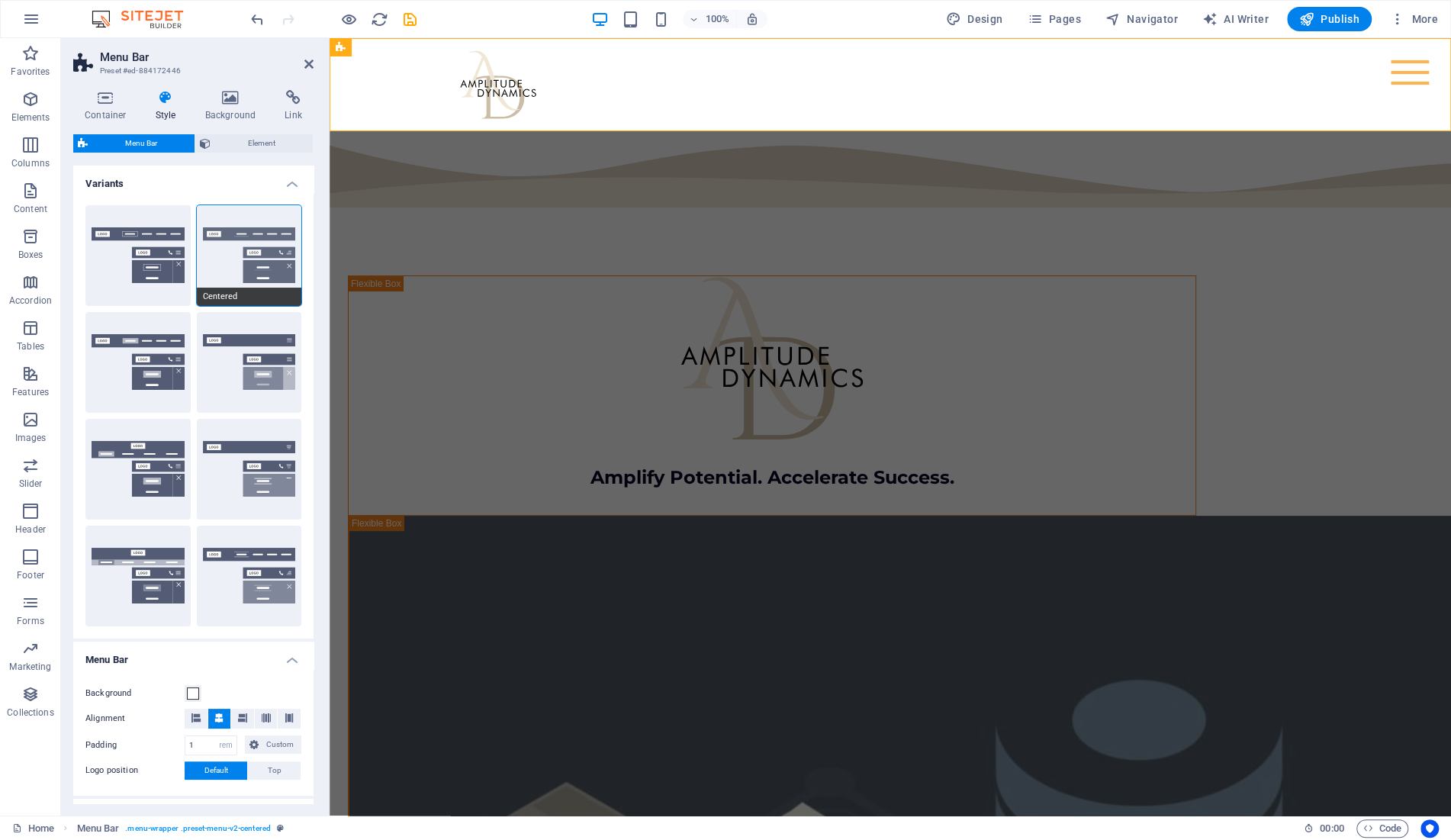
type input "0"
select select "link-special-font"
type input "1.5"
select select "rem"
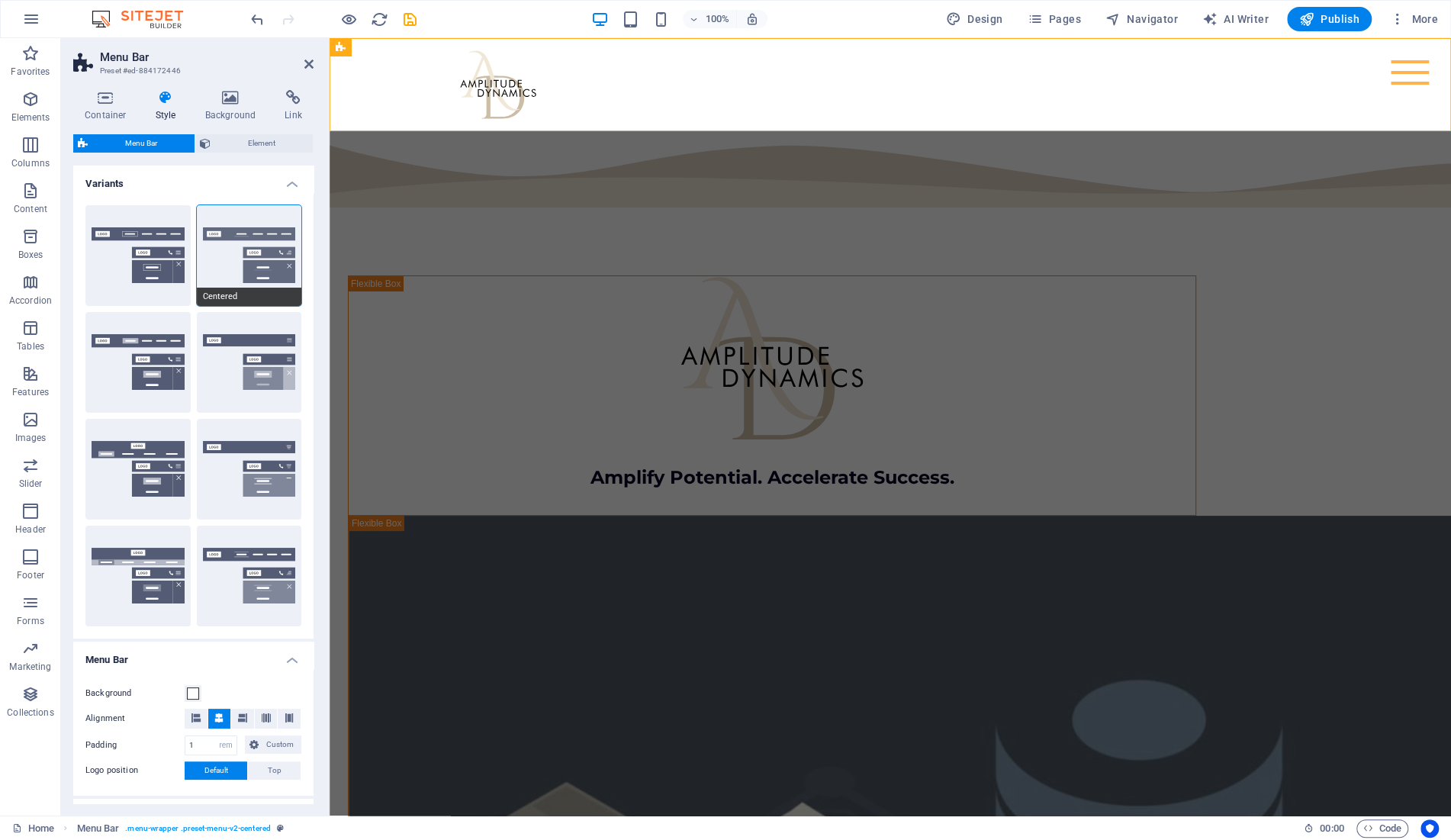
select select
type input "2"
type input "75"
select select "px"
select select "400"
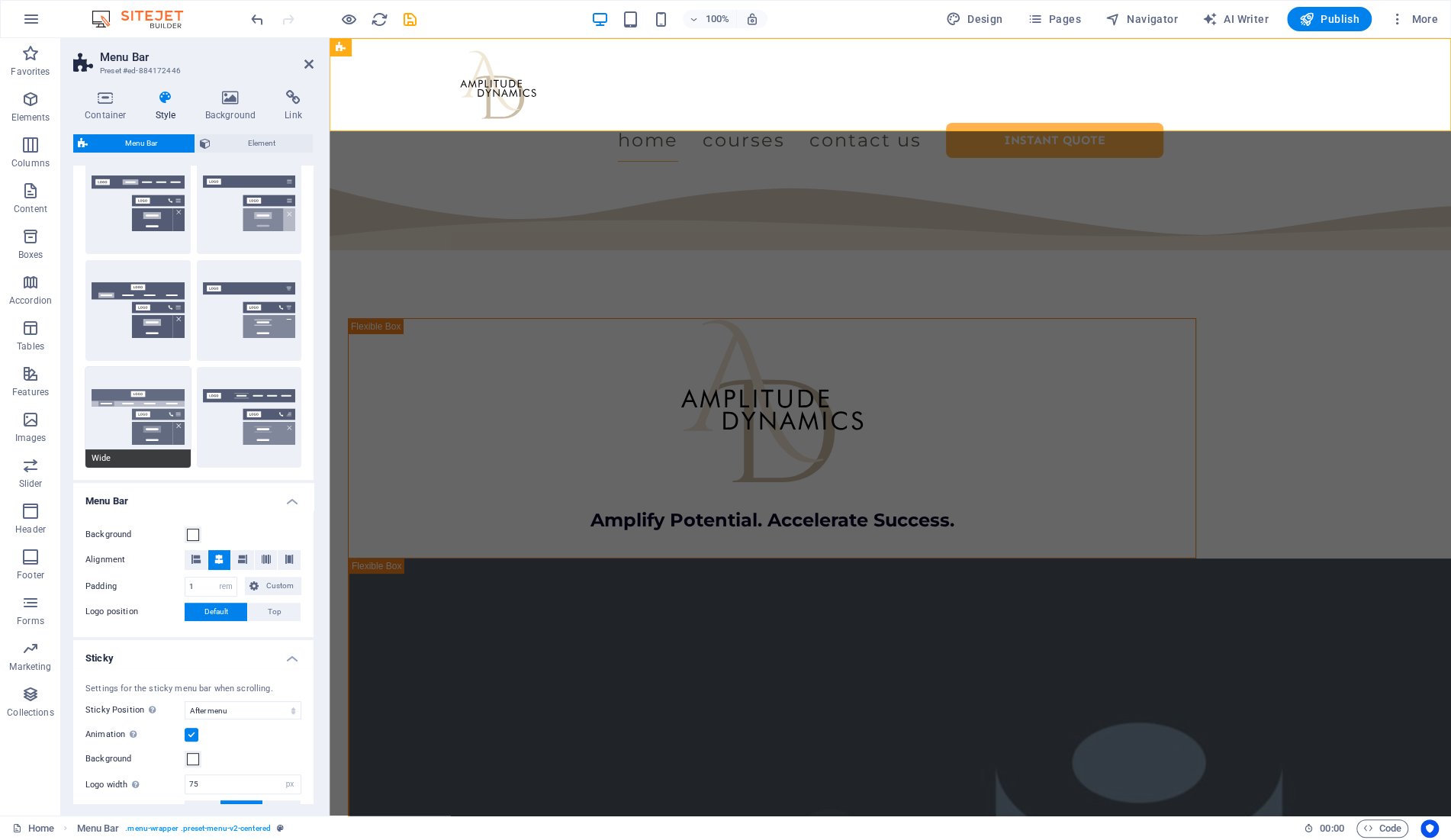
scroll to position [161, 0]
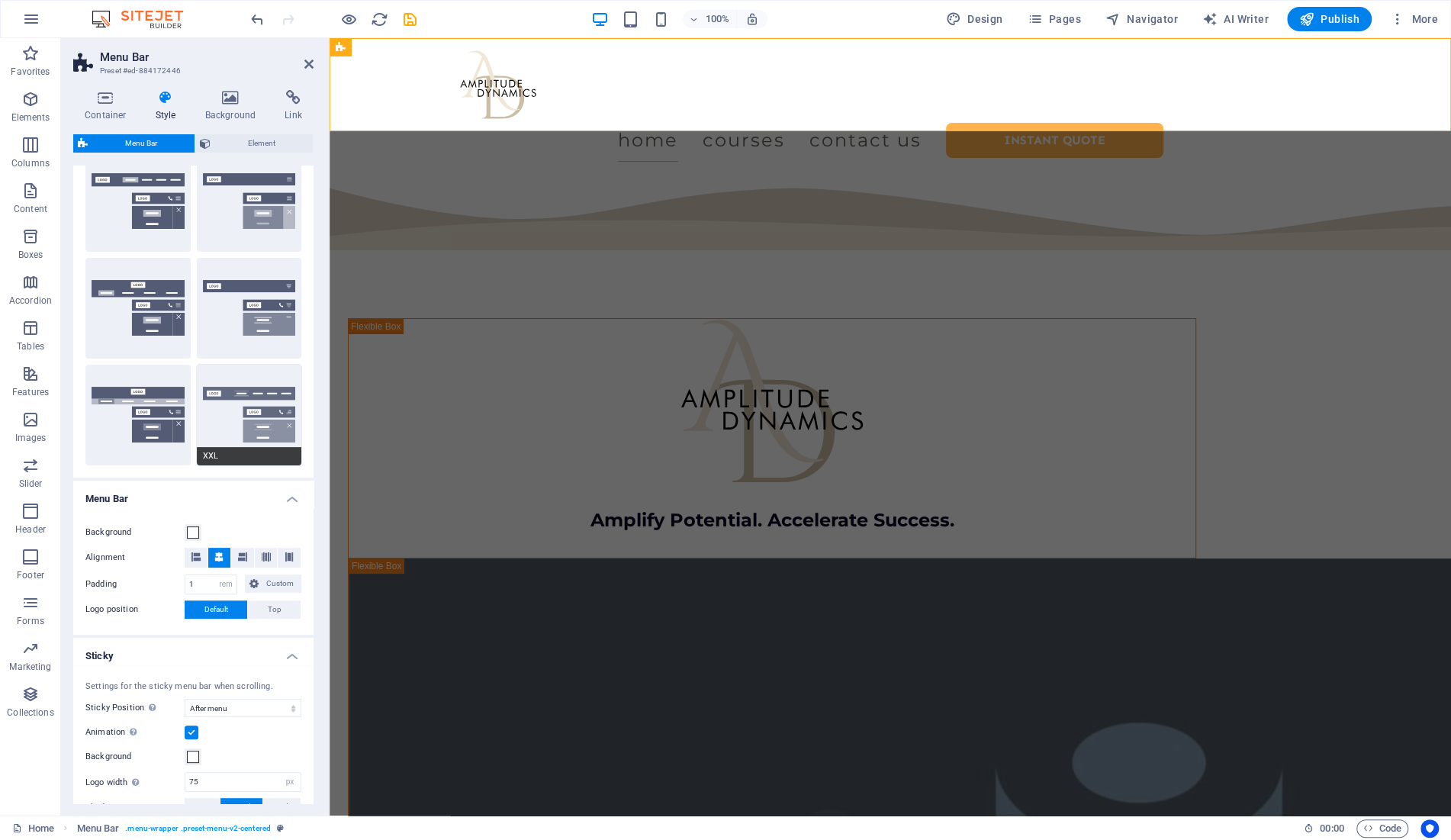
click at [235, 414] on button "XXL" at bounding box center [248, 414] width 105 height 101
select select "DISABLED_OPTION_VALUE"
select select "hover_border_vertical"
type input "2"
type input "1.5"
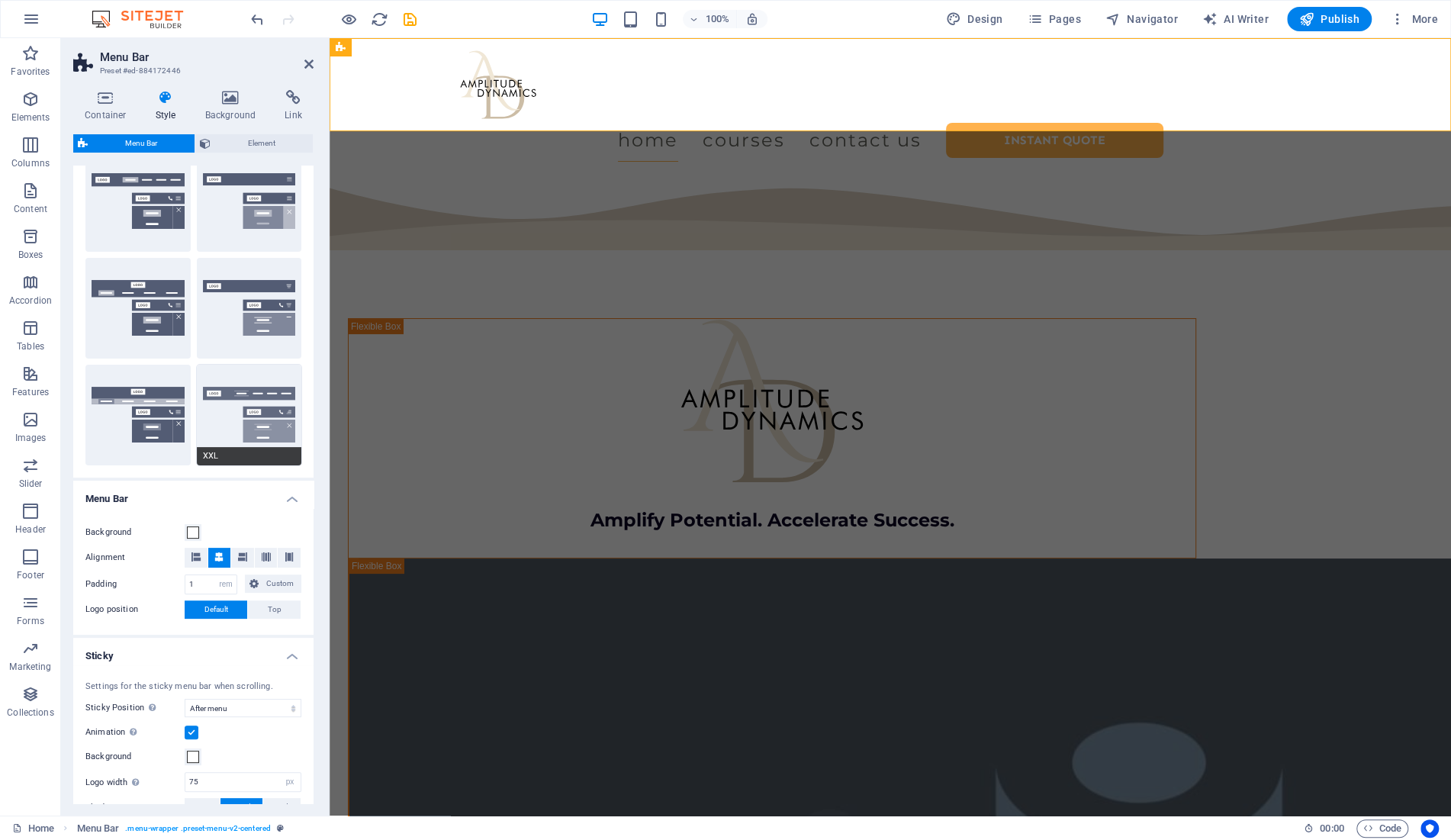
type input "0.5"
select select "rem"
type input "0.5"
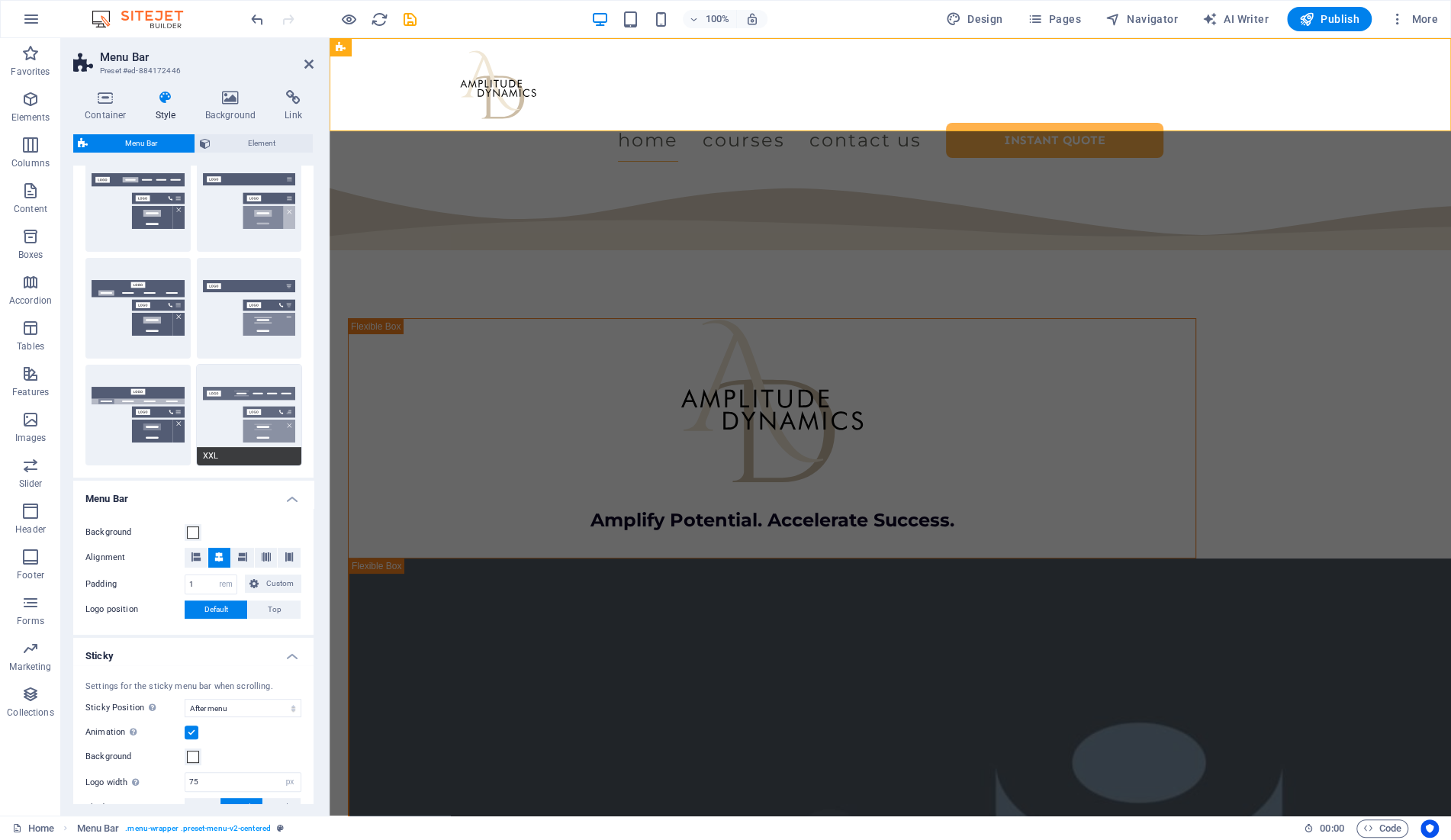
type input "0.5"
select select "link-special-font"
type input "1.8"
select select "rem"
select select "700"
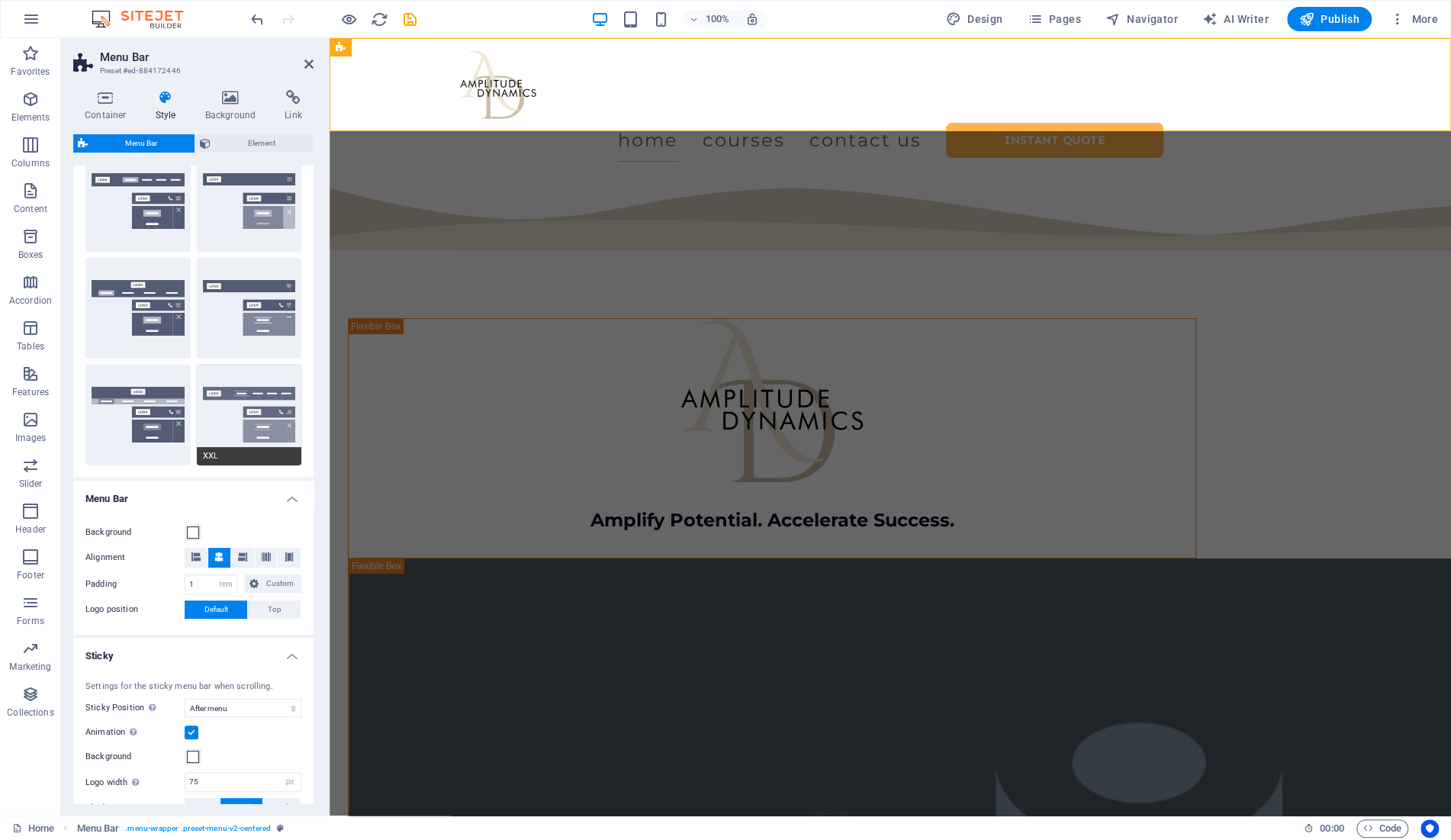
type input "2"
type input "75"
select select "px"
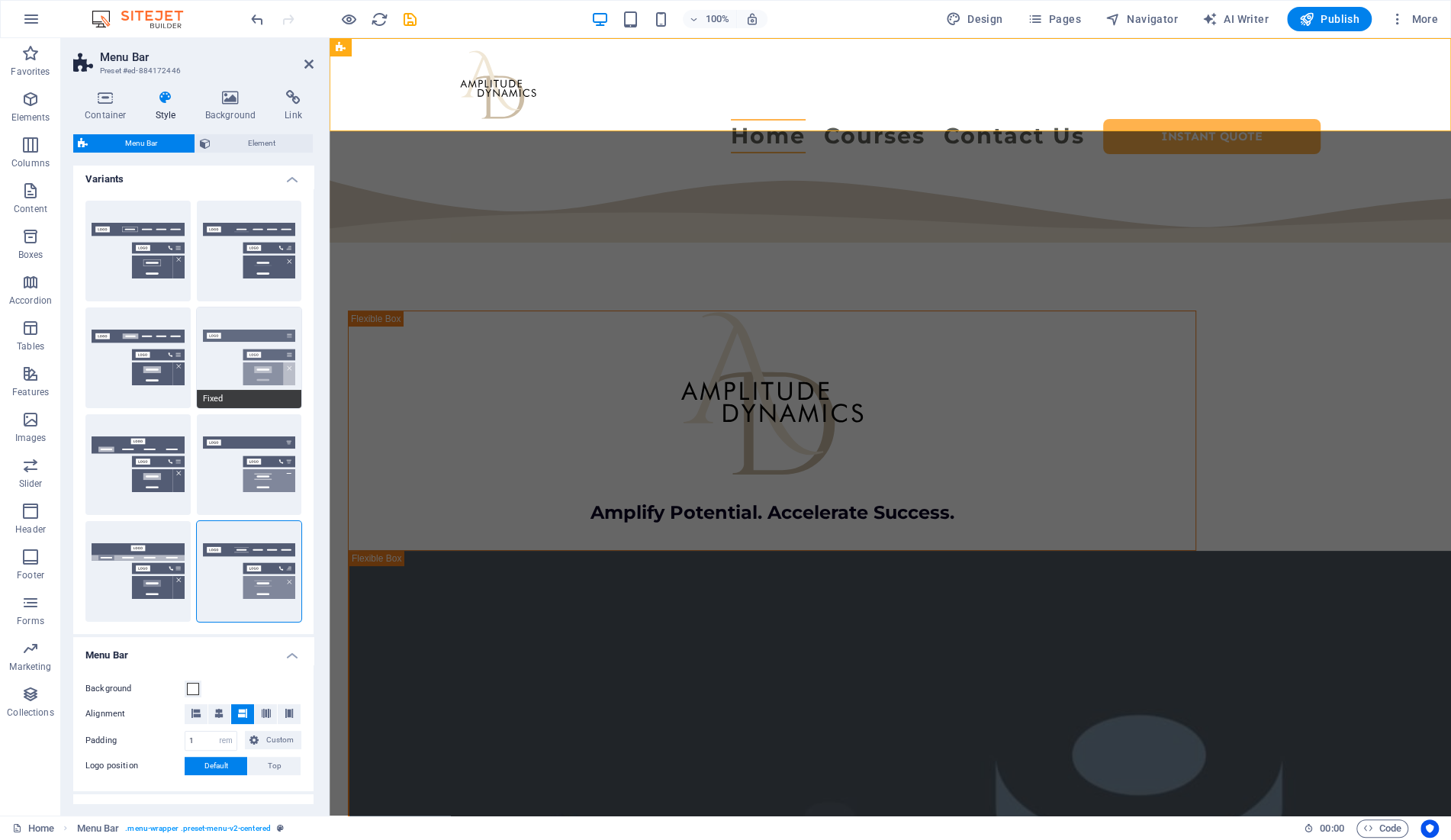
scroll to position [0, 0]
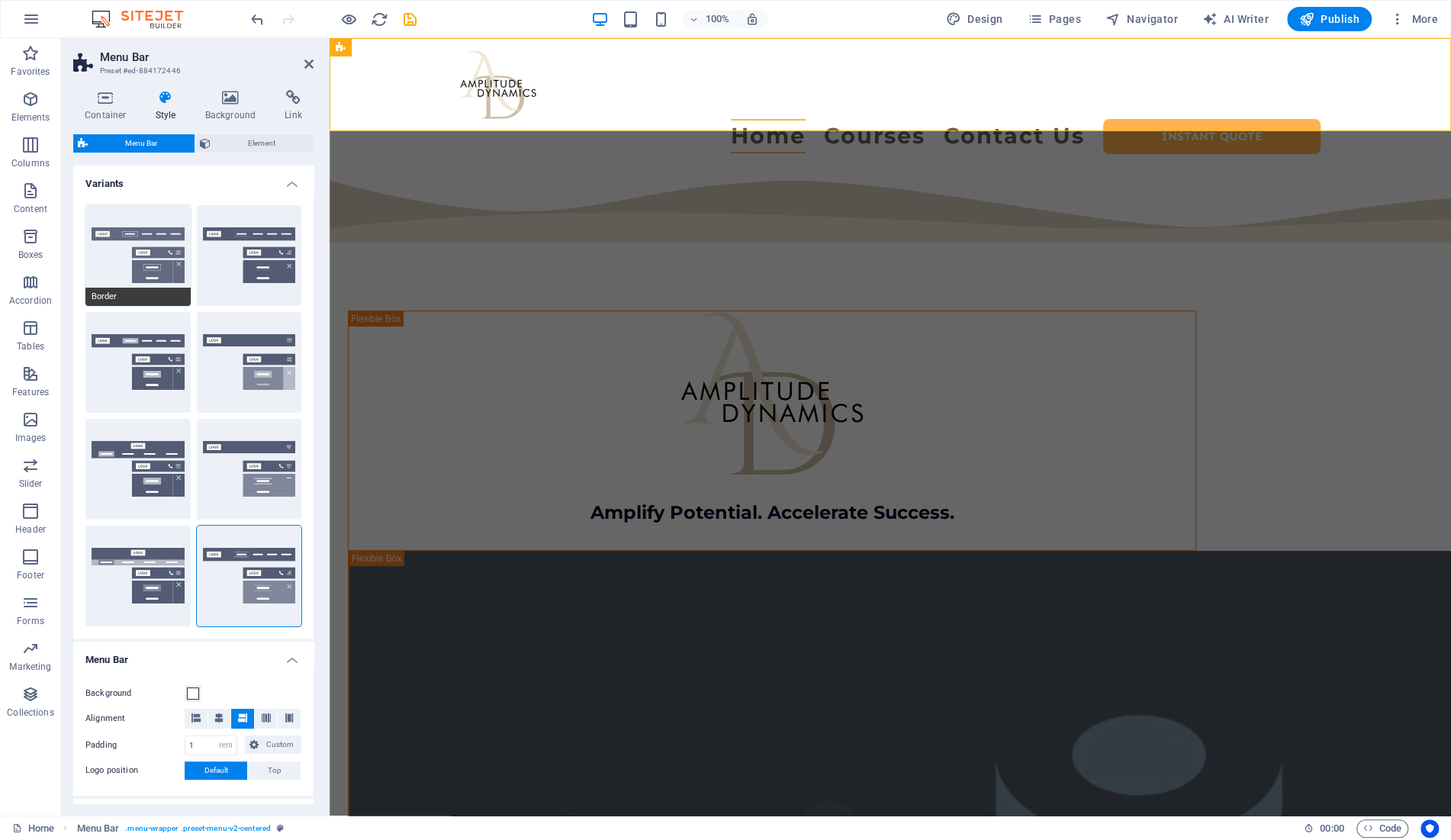
click at [166, 260] on button "Border" at bounding box center [137, 255] width 105 height 101
select select "sticky_reverse"
select select "DISABLED_OPTION_VALUE"
select select "hover_border"
type input "1"
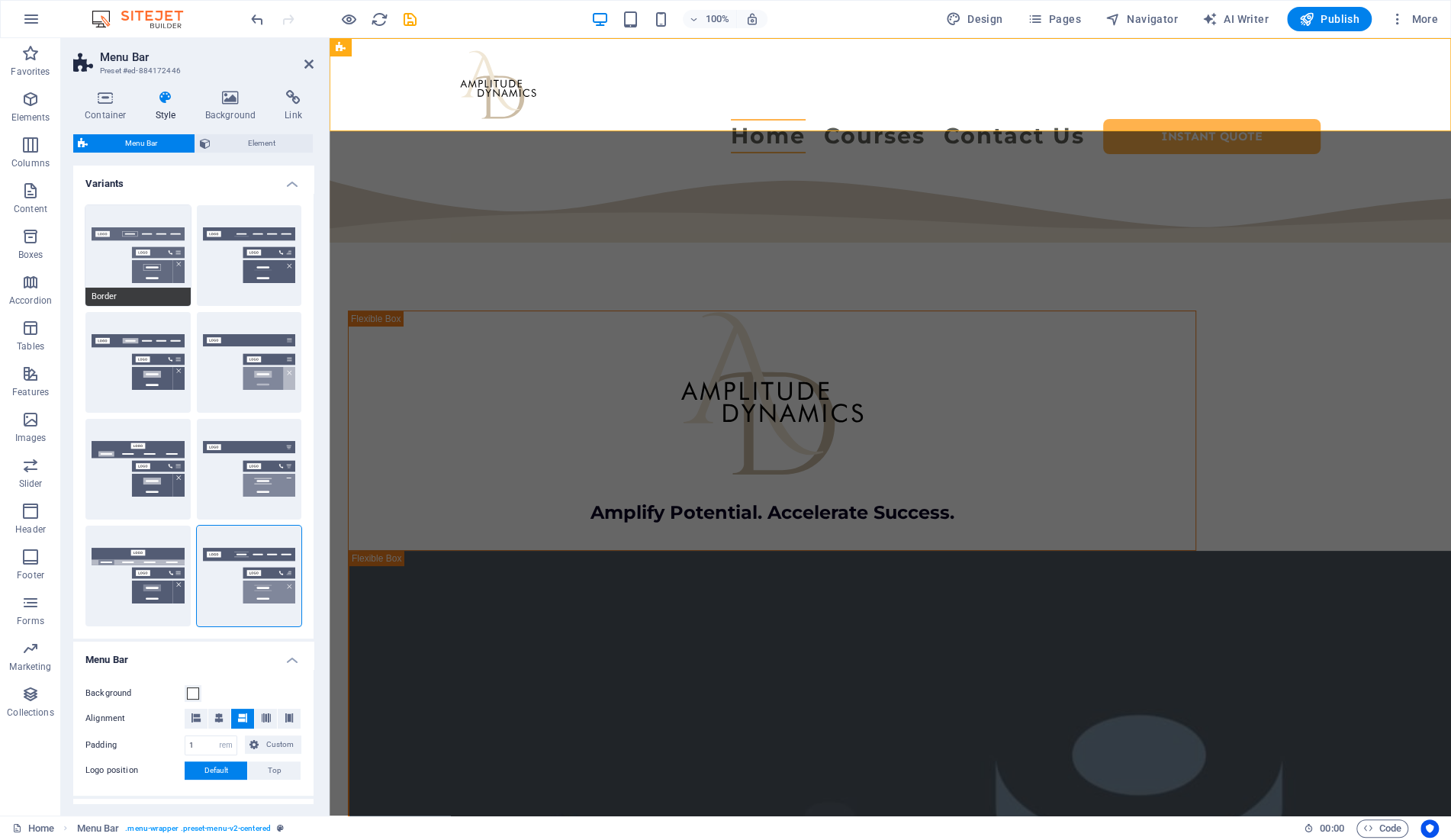
type input "3"
type input "1"
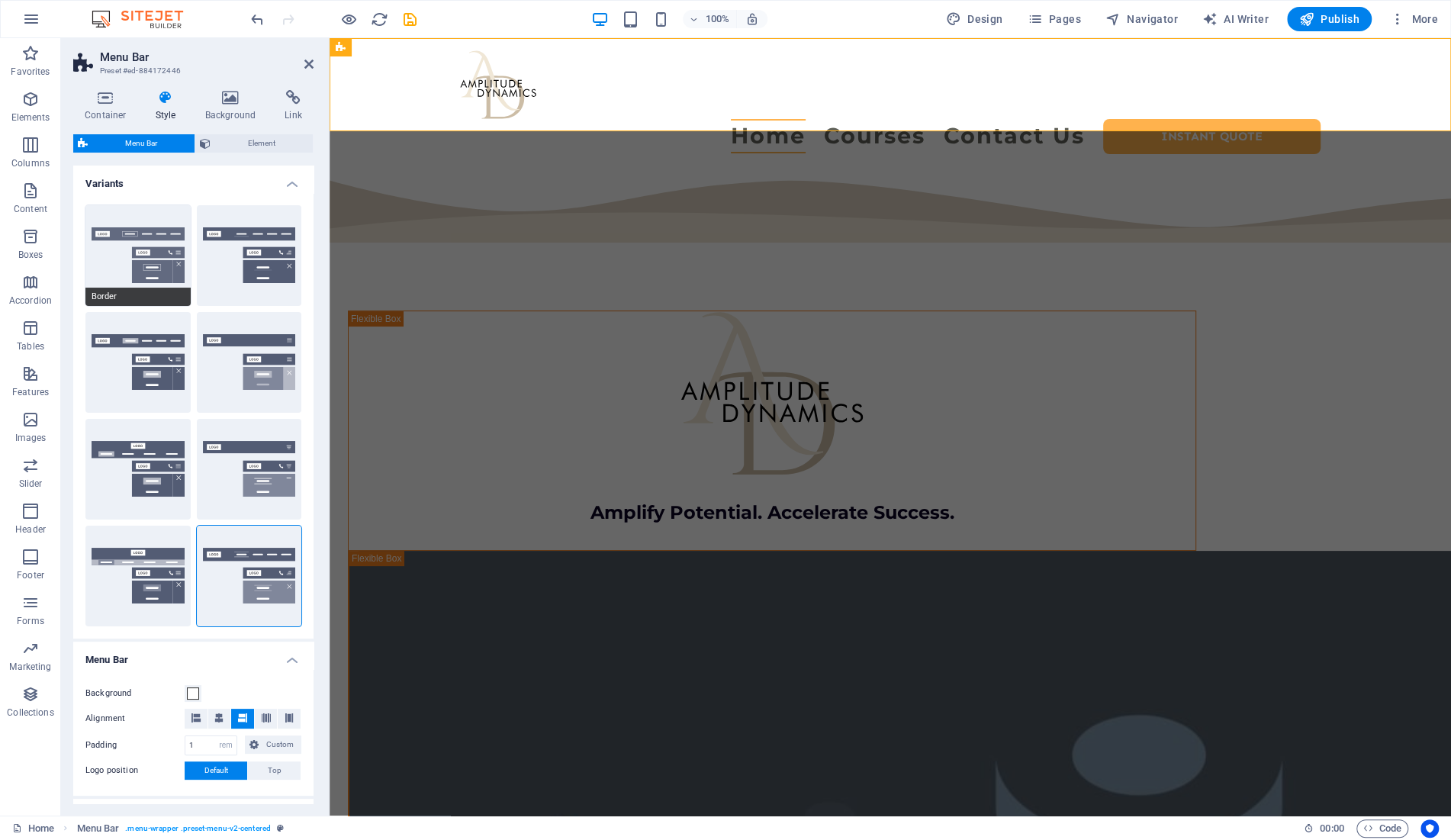
type input "1"
select select "link-special-font"
type input "1.1"
select select "rem"
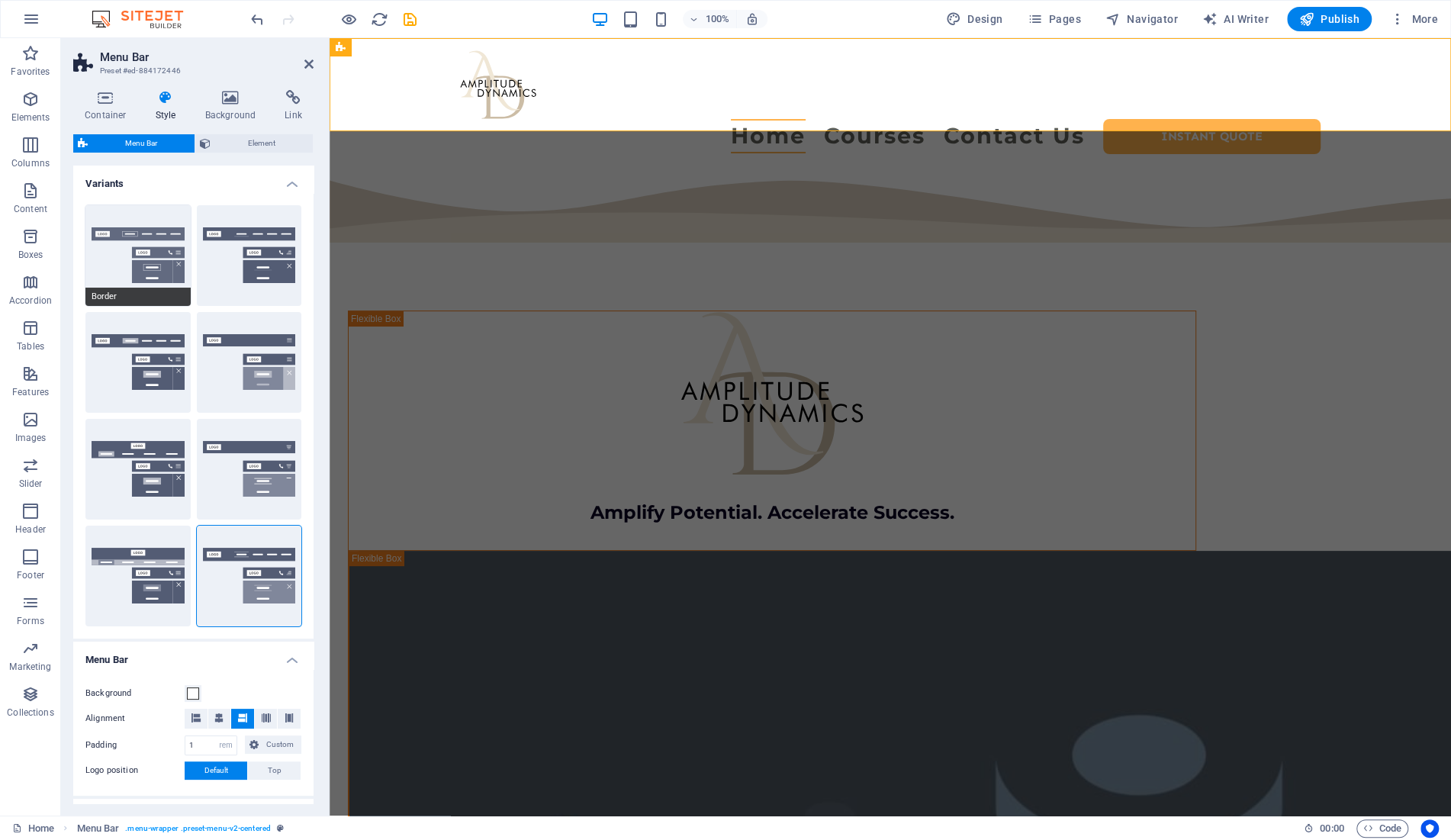
select select
type input "1"
type input "75"
select select "px"
select select "400"
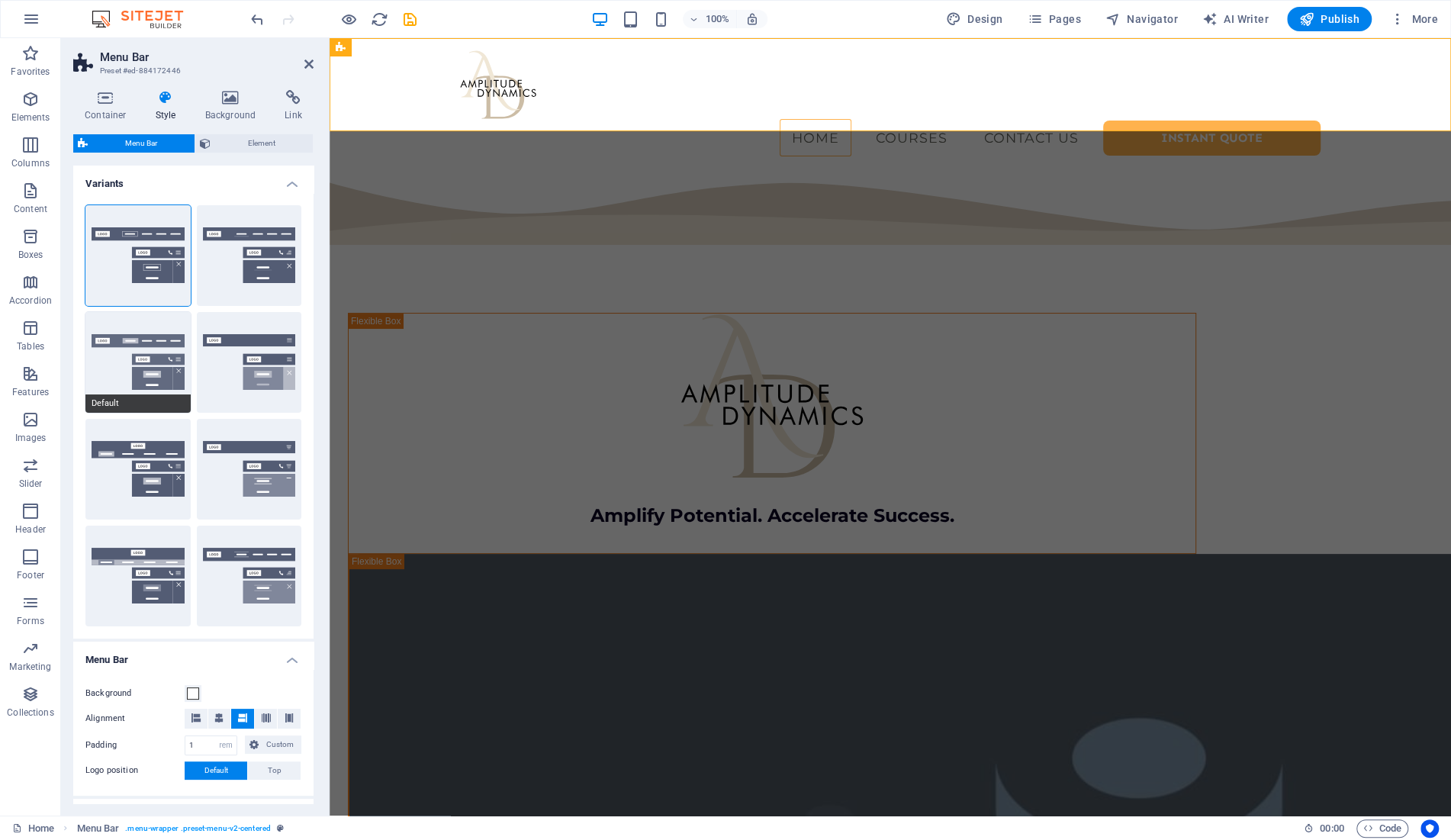
click at [103, 362] on button "Default" at bounding box center [137, 362] width 105 height 101
select select "sticky_menu"
select select "DISABLED_OPTION_VALUE"
select select "hover_box_bottom"
type input "0"
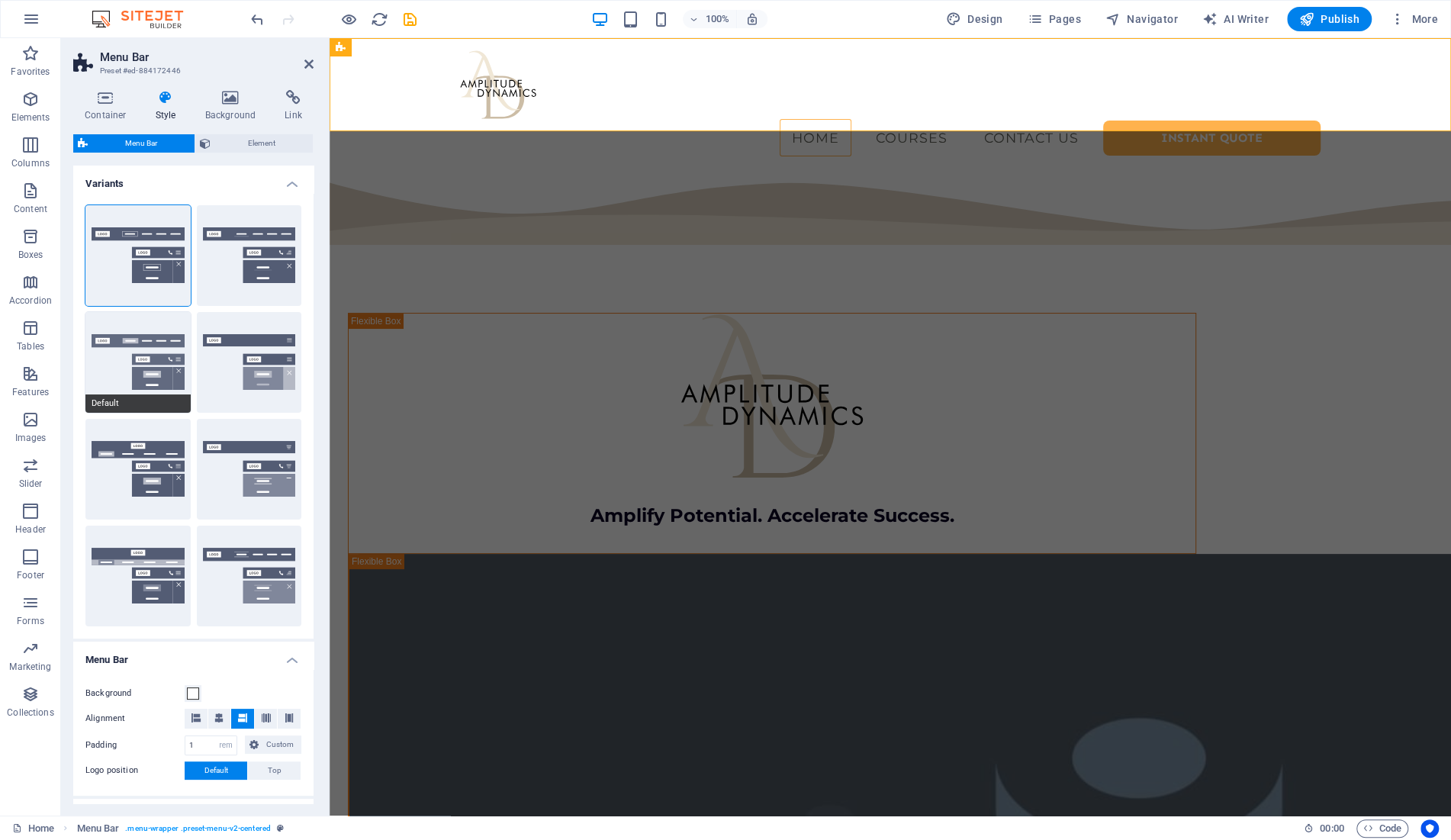
type input "2"
select select "link-default-font"
select select "px"
select select
type input "0"
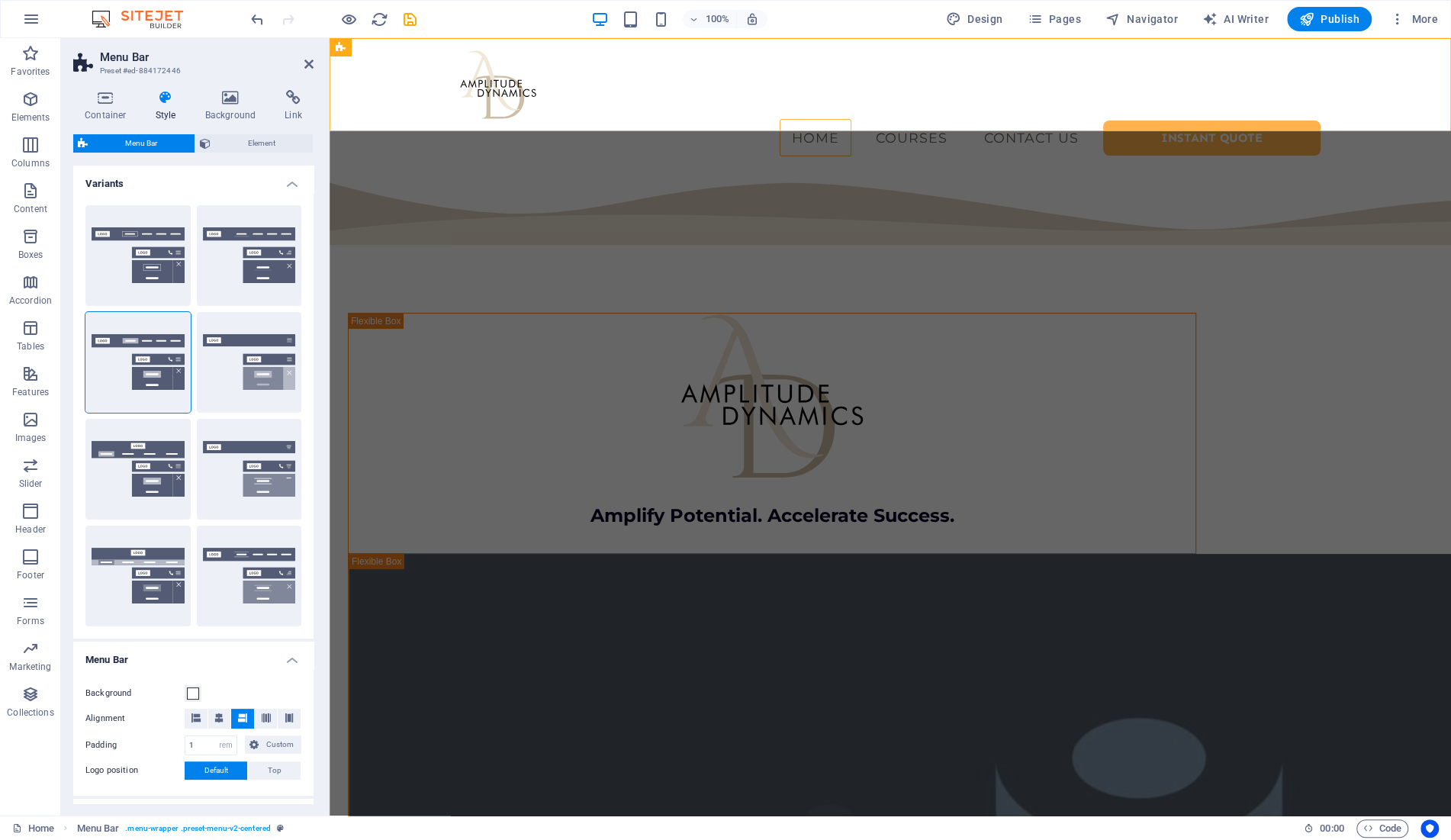
select select
click at [159, 262] on button "Border" at bounding box center [137, 255] width 105 height 101
select select "sticky_reverse"
select select "hover_border"
type input "1"
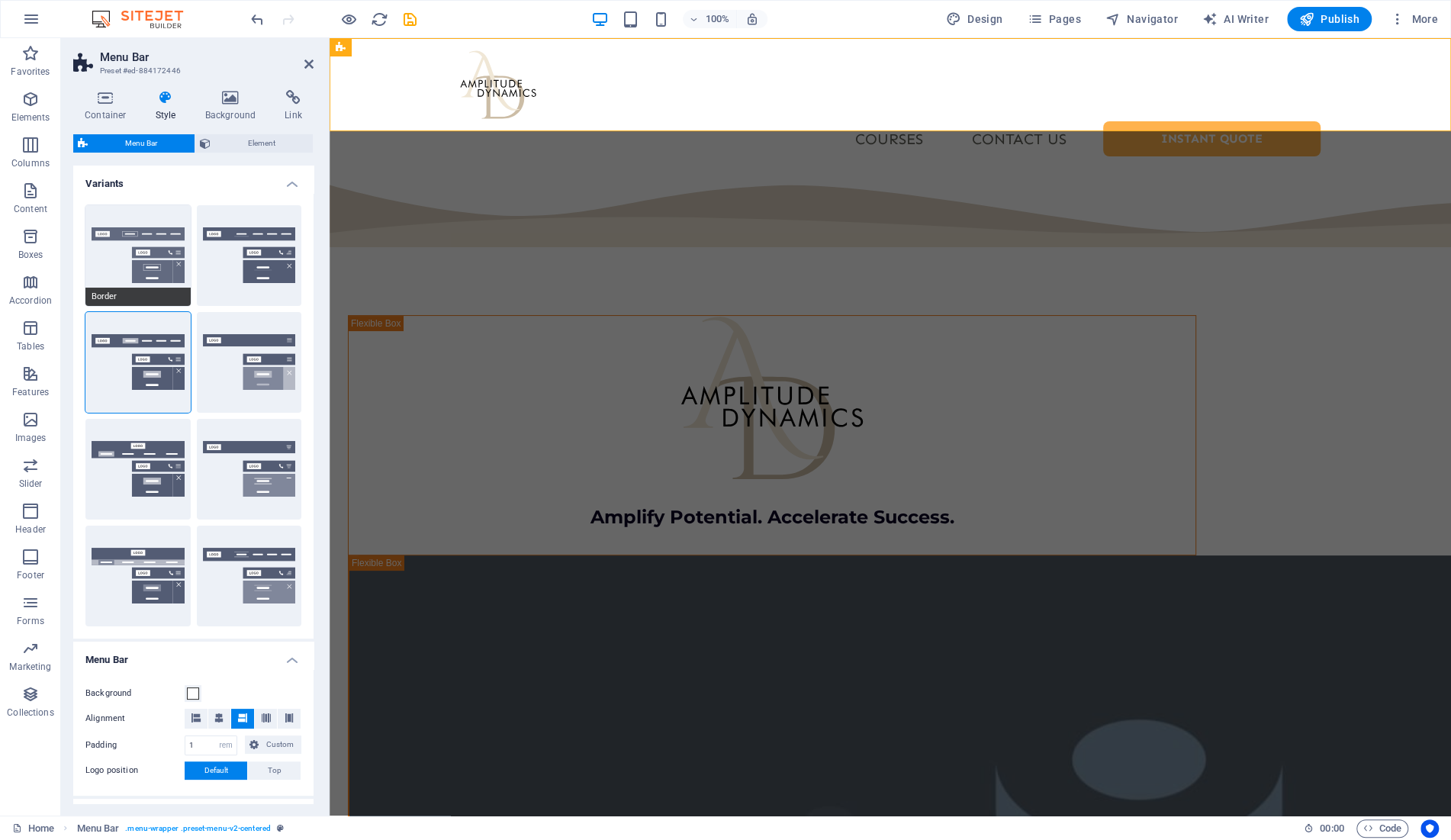
type input "3"
type input "1"
select select "link-special-font"
type input "1.1"
select select "rem"
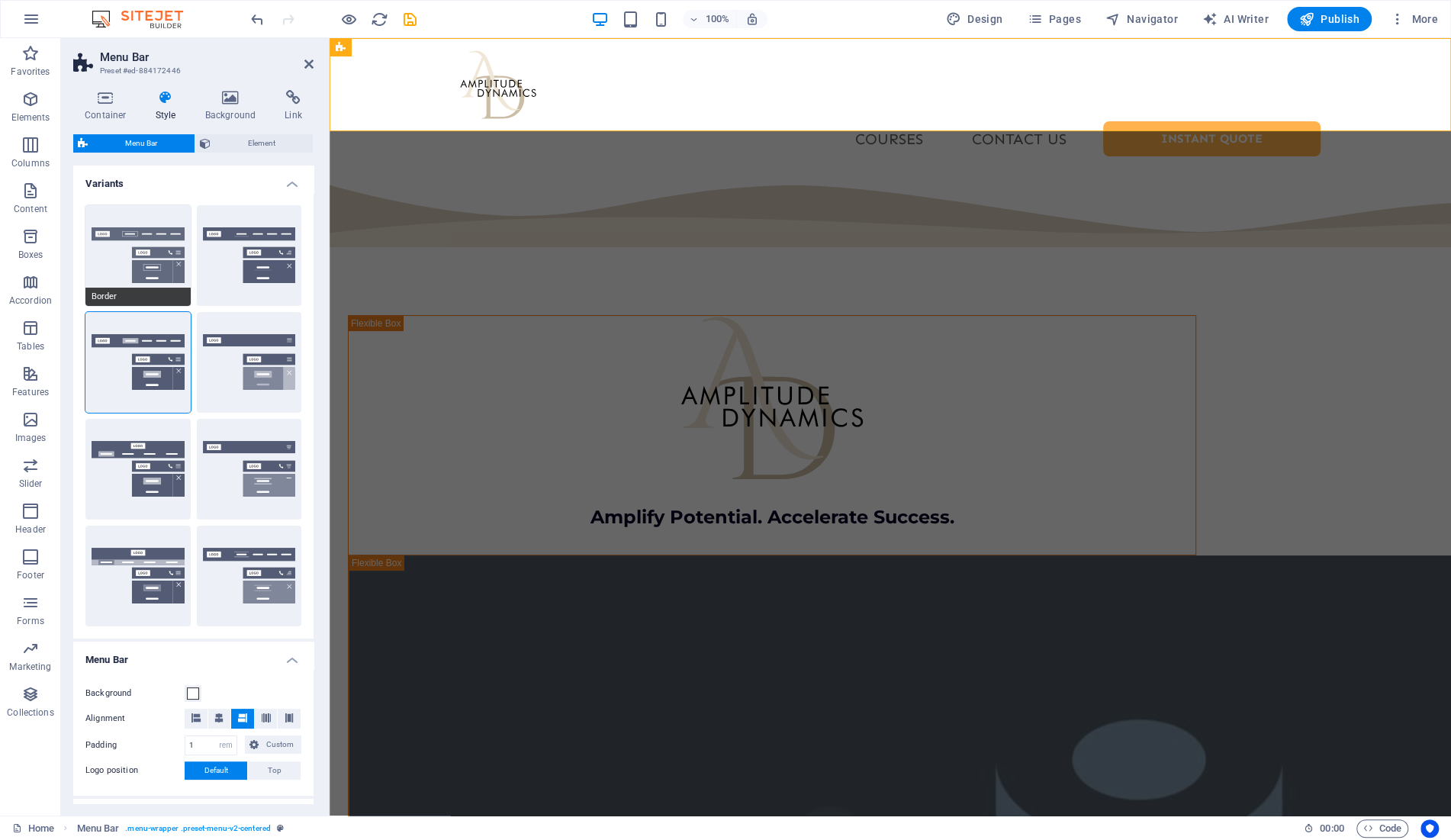
select select
type input "1"
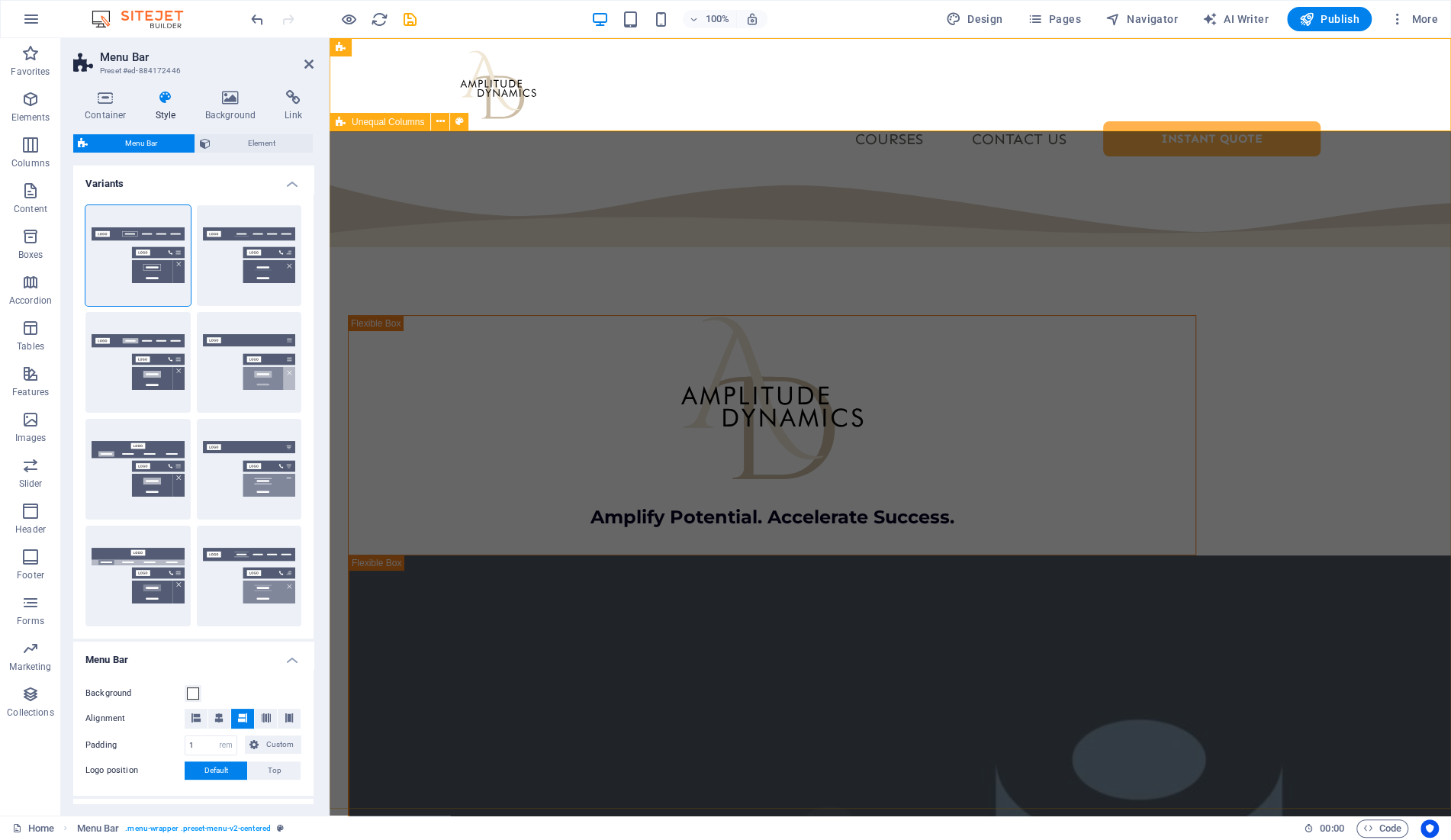
select select "400"
click at [753, 422] on div "Text" at bounding box center [753, 422] width 46 height 19
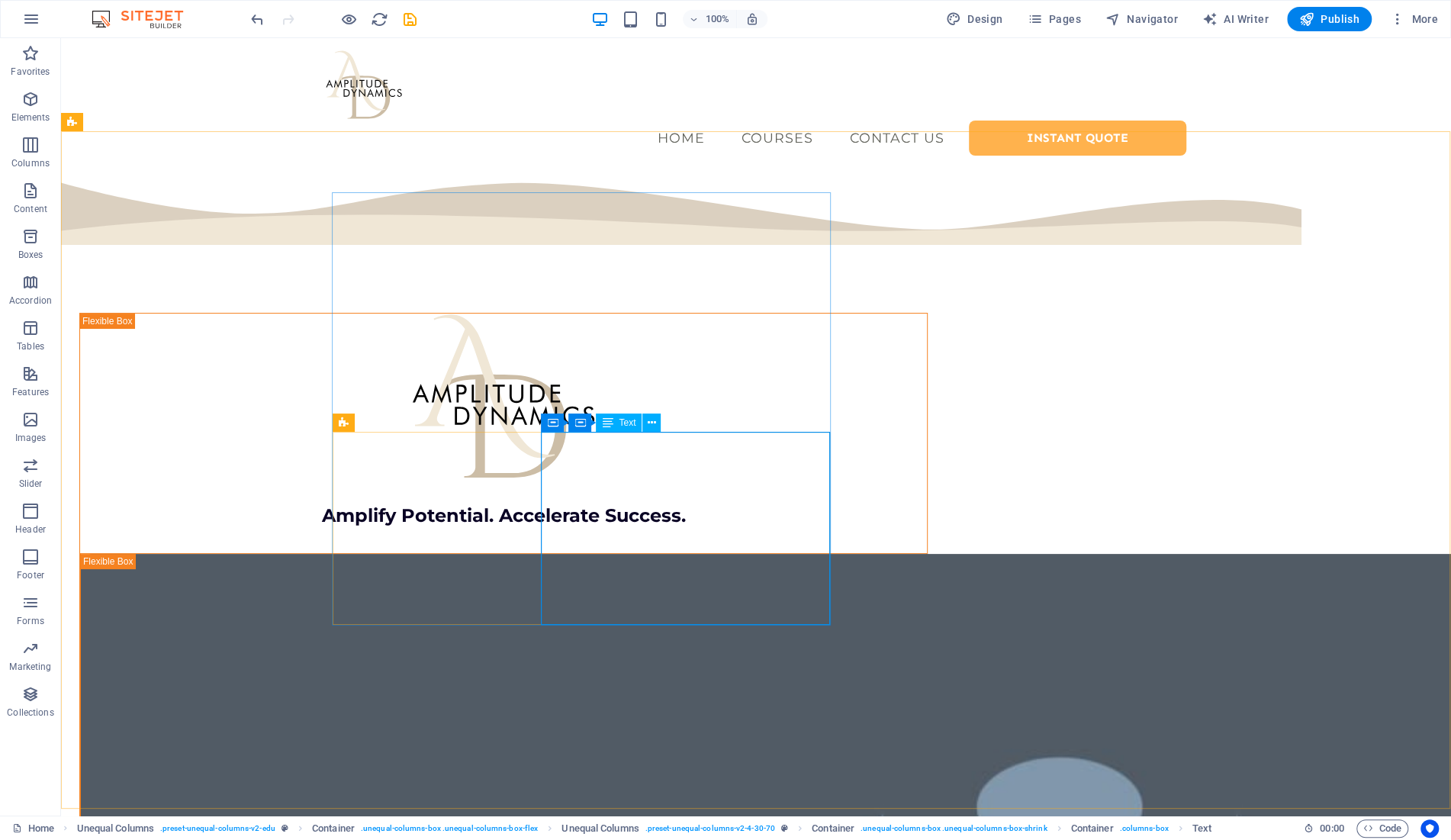
click at [616, 423] on div "Text" at bounding box center [618, 422] width 46 height 19
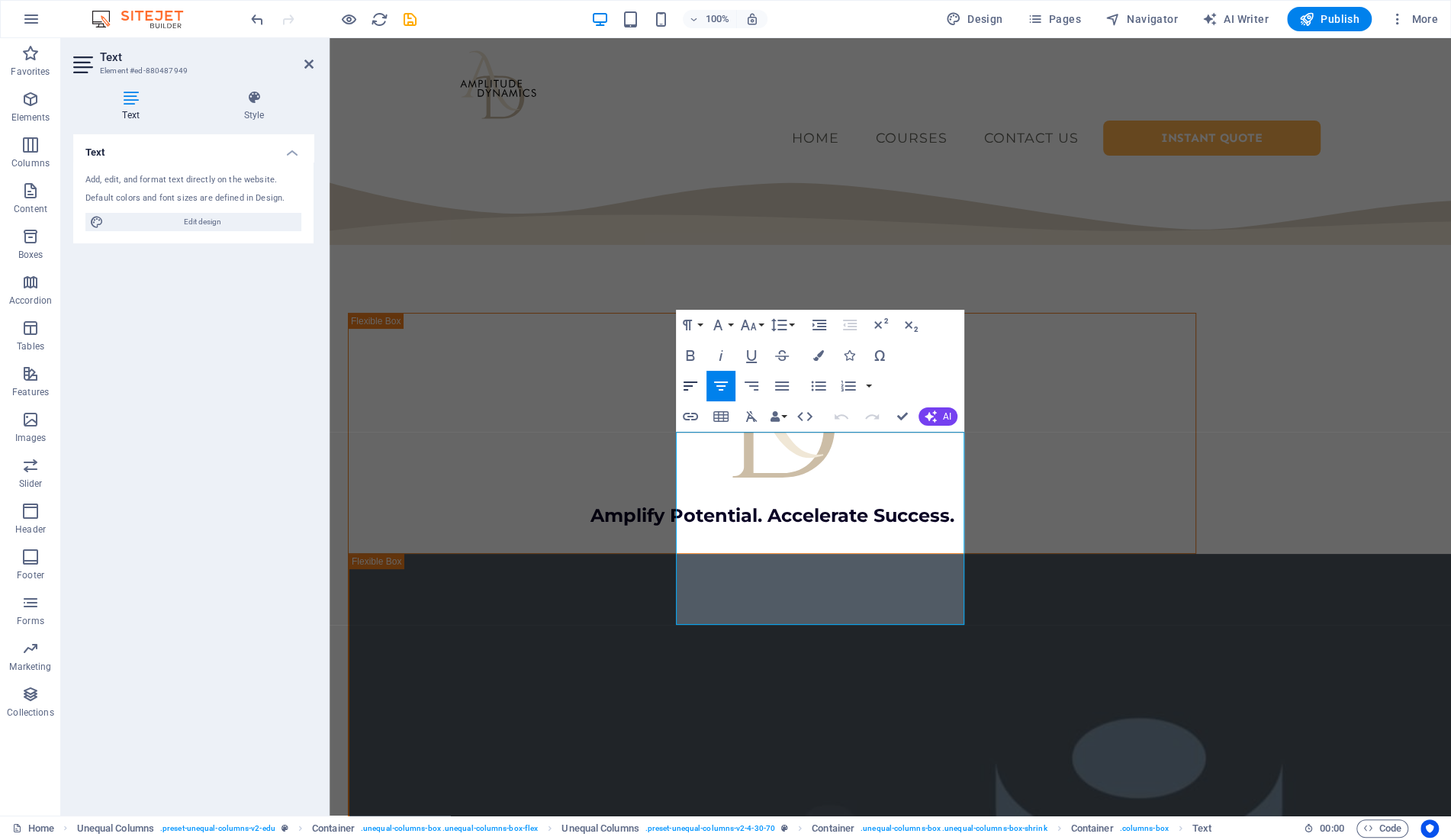
click at [695, 382] on icon "button" at bounding box center [690, 386] width 19 height 19
click at [692, 380] on icon "button" at bounding box center [690, 386] width 19 height 19
click at [694, 387] on icon "button" at bounding box center [690, 386] width 19 height 19
click at [779, 392] on icon "button" at bounding box center [781, 386] width 19 height 19
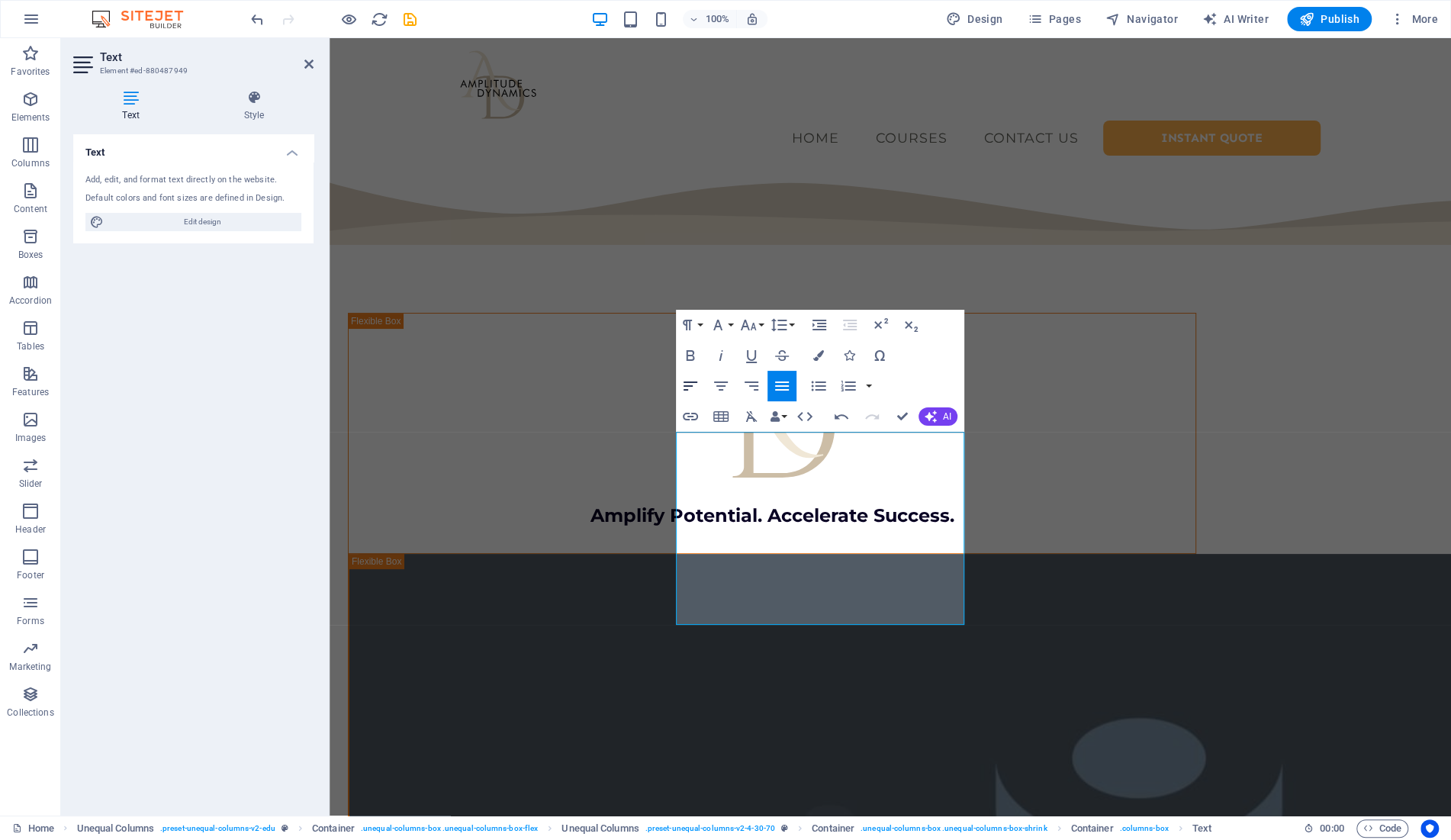
click at [691, 385] on icon "button" at bounding box center [690, 386] width 19 height 19
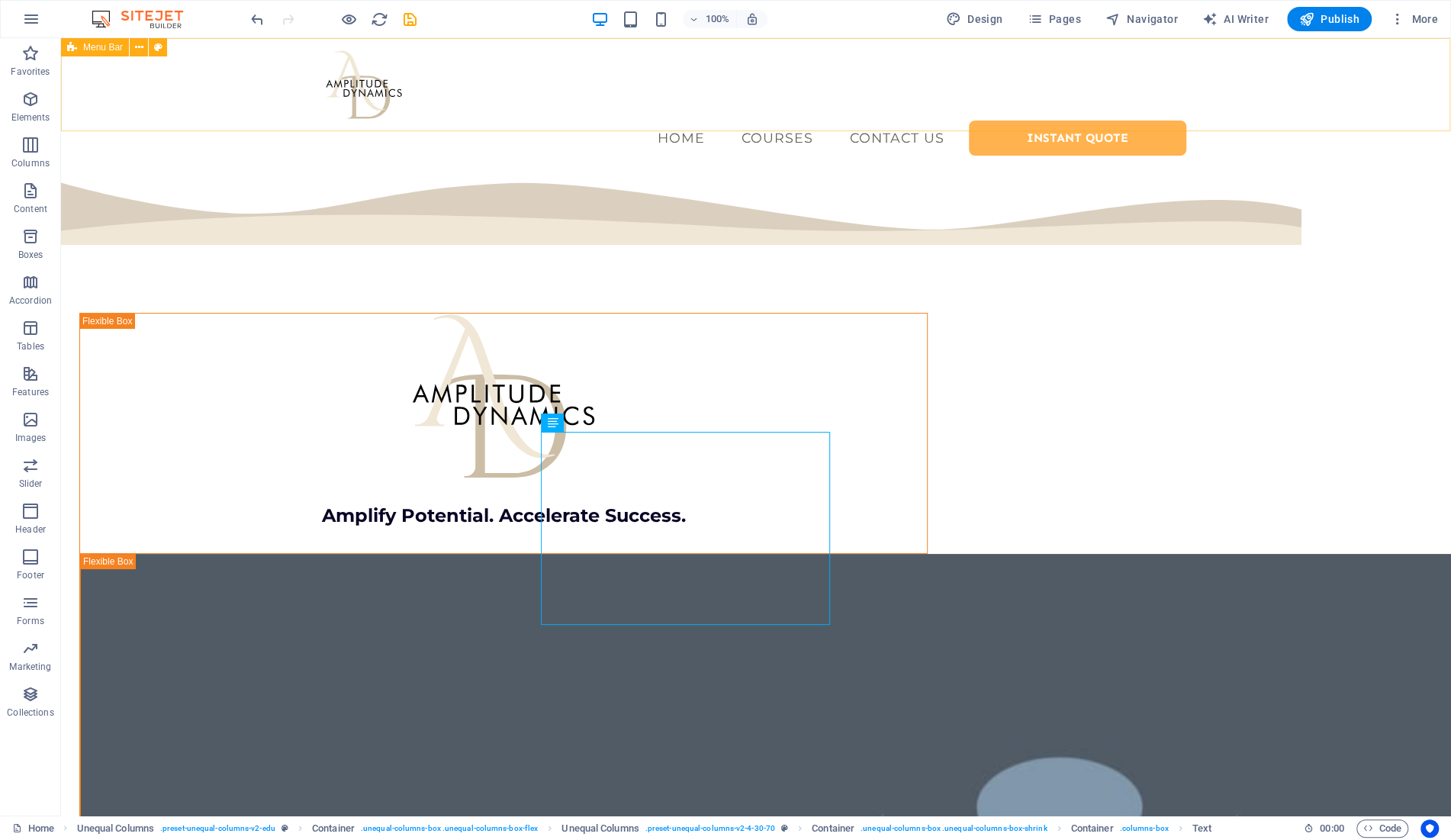
click at [97, 48] on span "Menu Bar" at bounding box center [103, 47] width 39 height 9
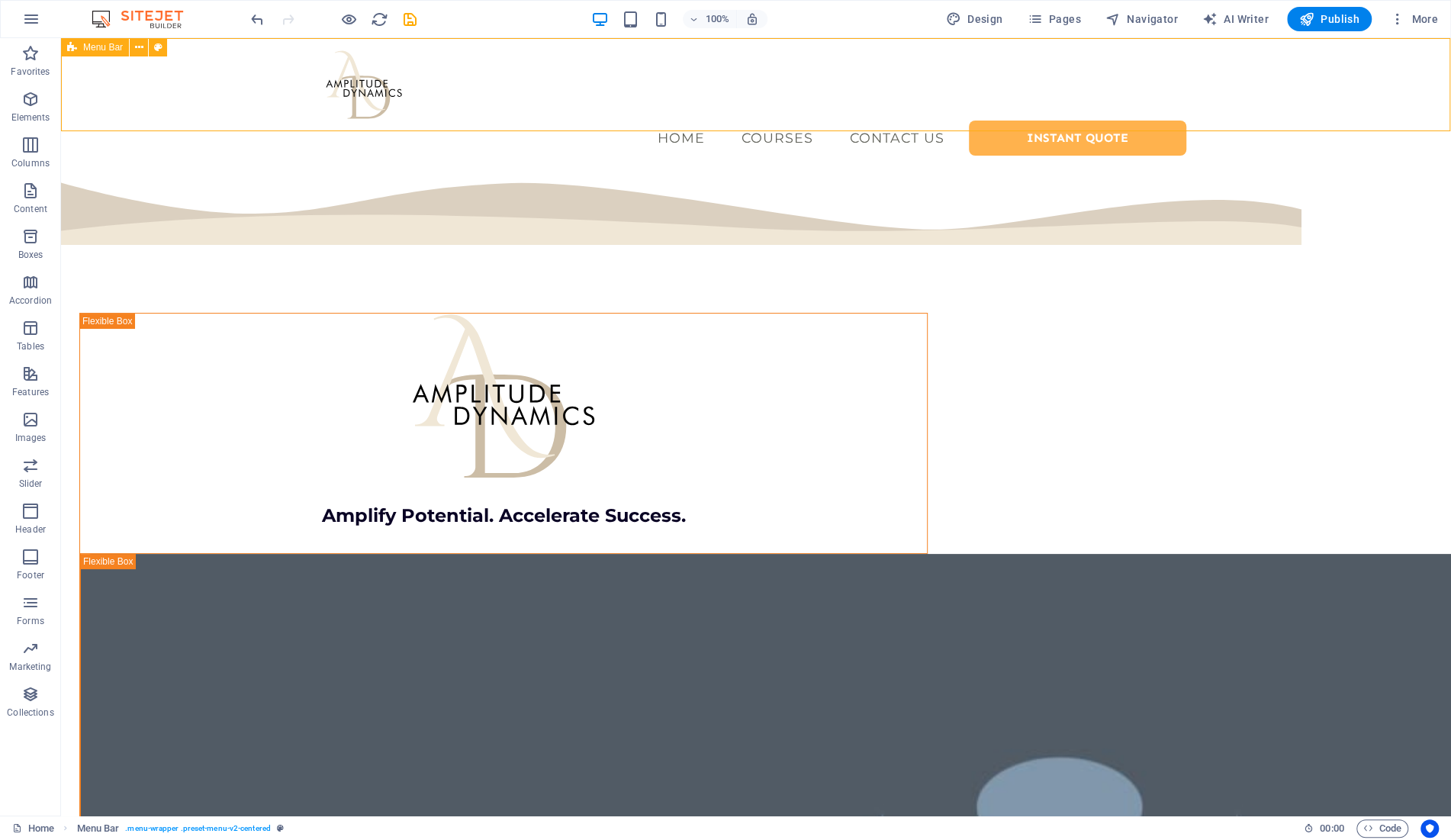
click at [97, 48] on span "Menu Bar" at bounding box center [103, 47] width 39 height 9
select select "rem"
select select "sticky_reverse"
select select "px"
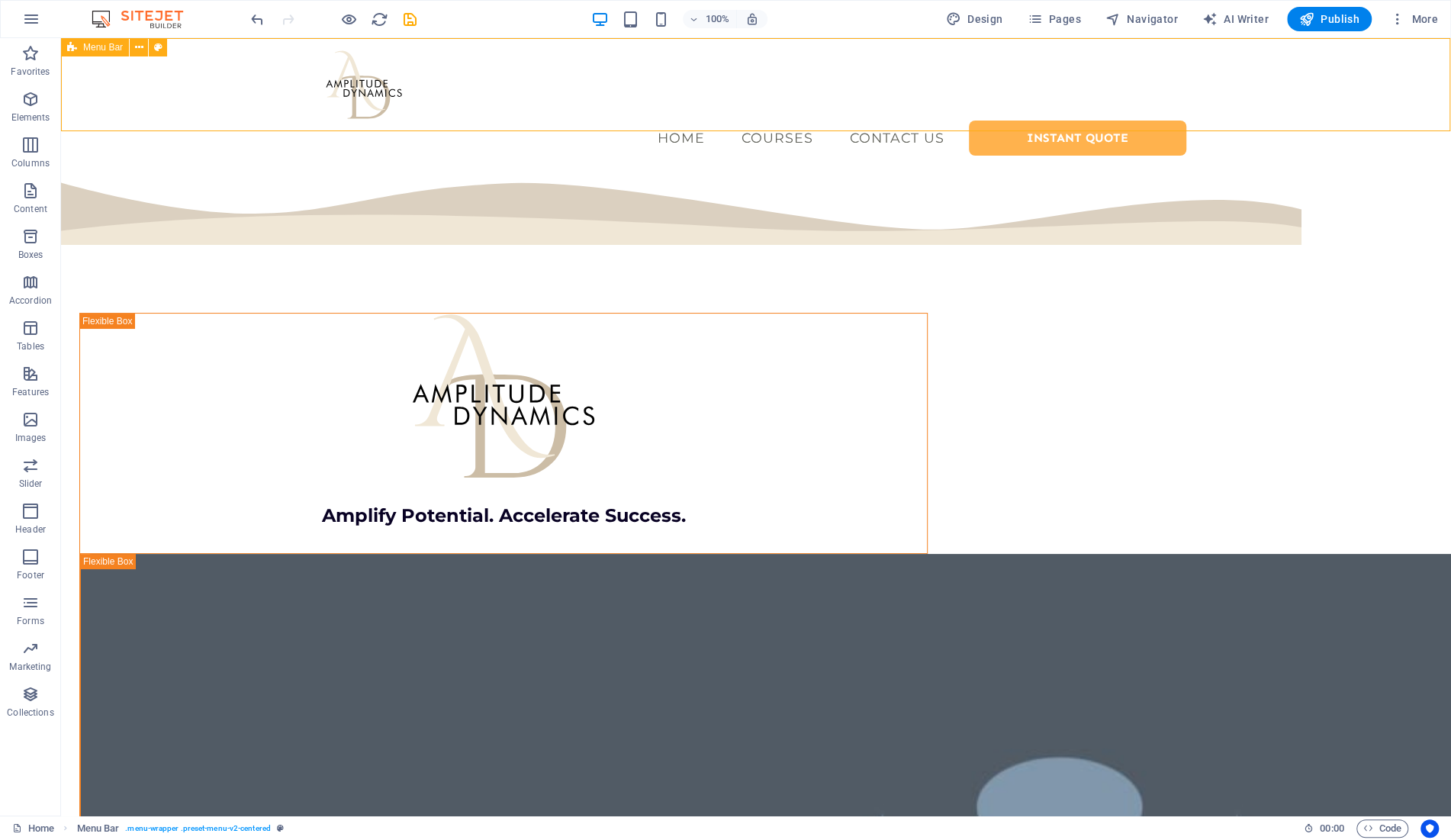
select select "px"
select select "hover_border"
select select "px"
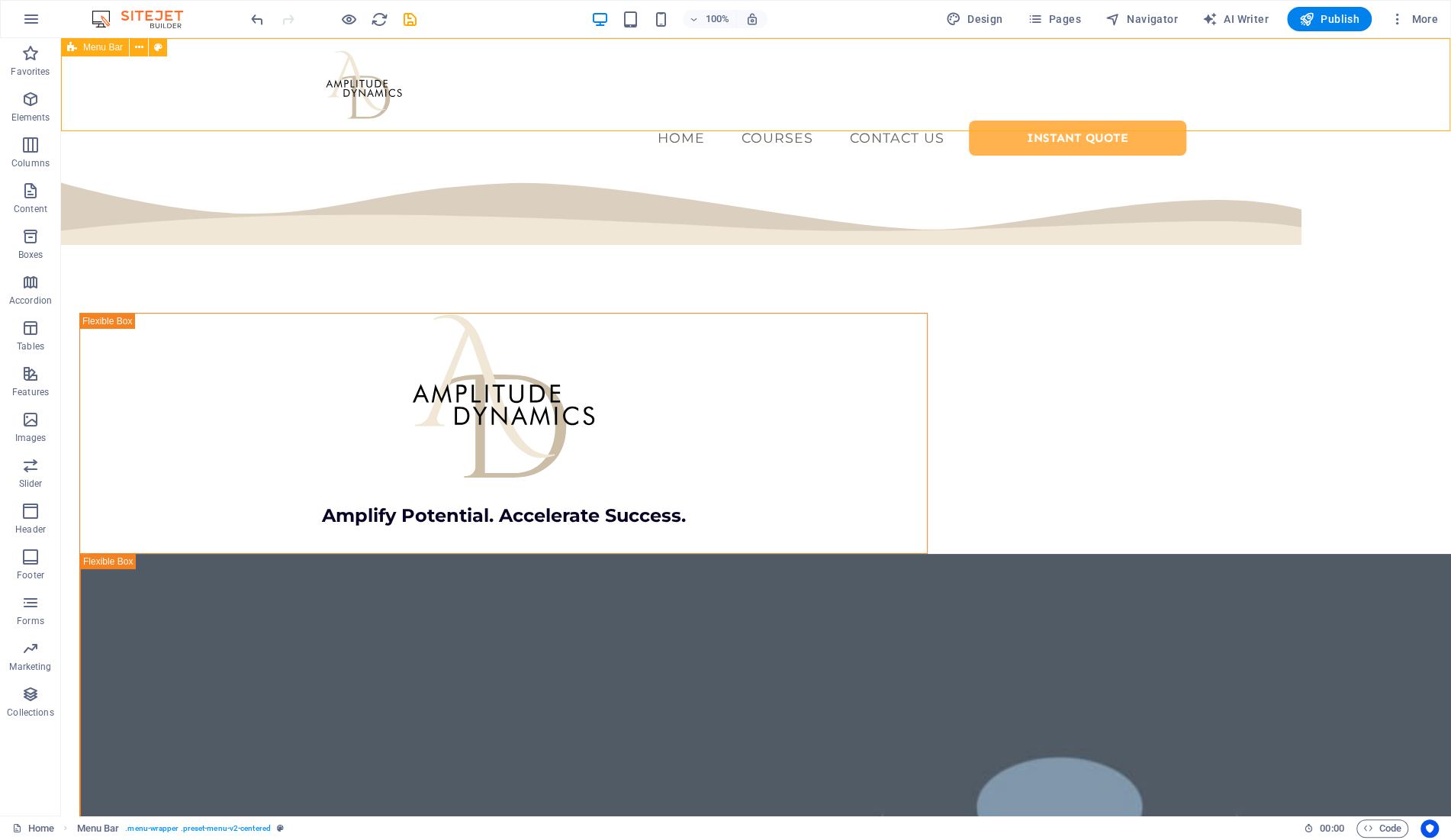
select select "rem"
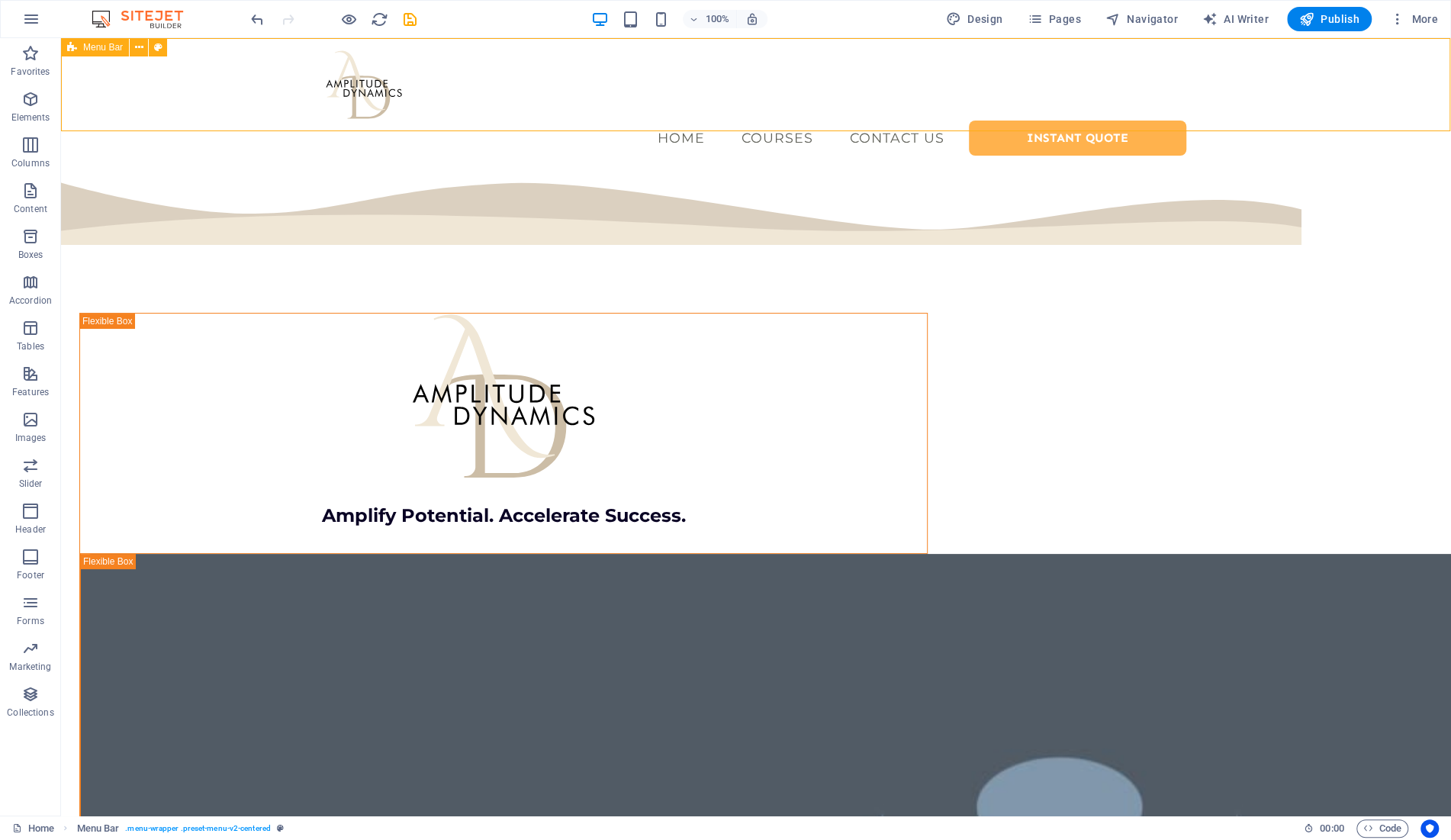
select select "rem"
select select "link-special-font"
select select "rem"
select select "400"
select select "px"
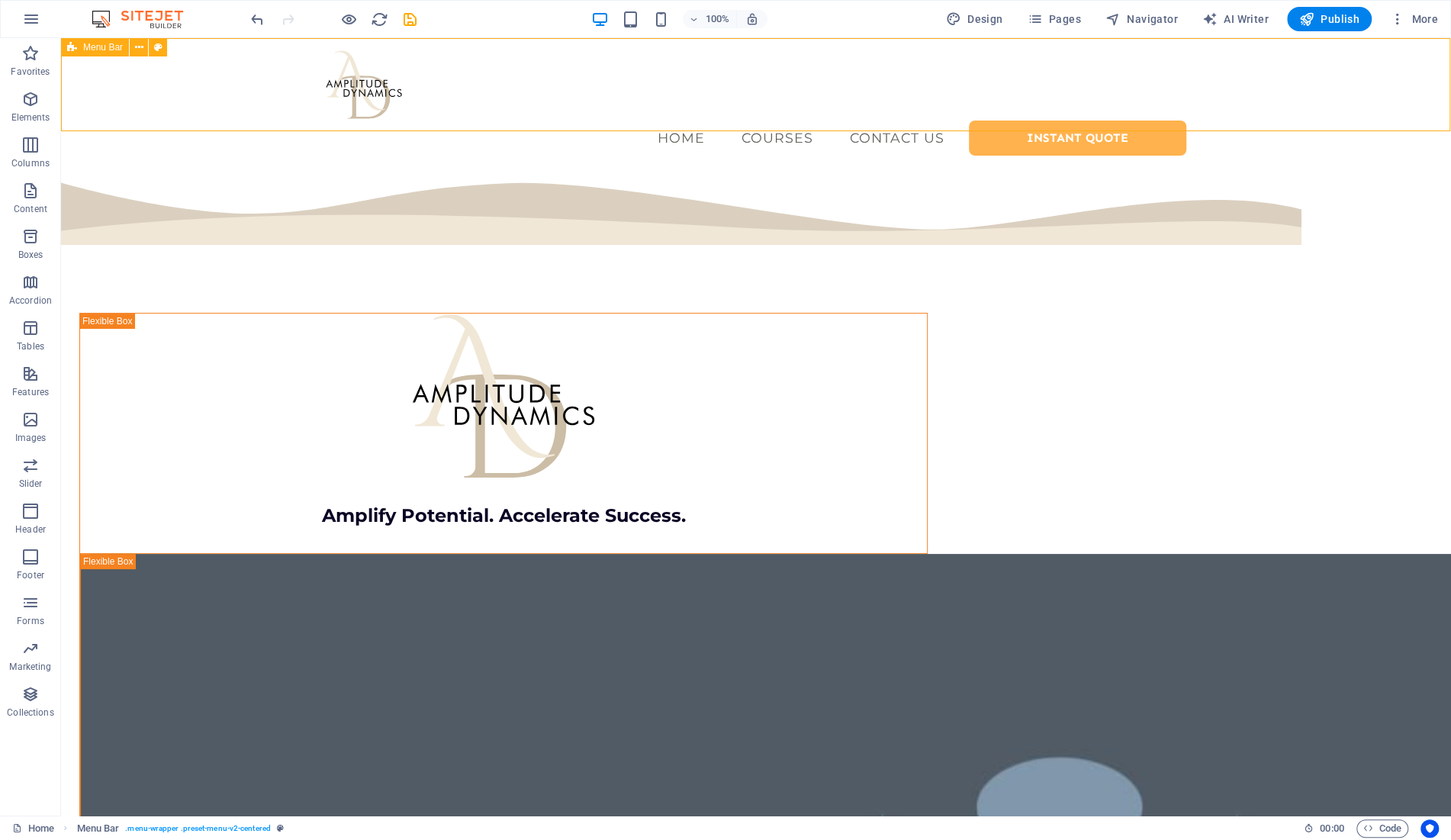
select select "preset-menu-v2-centered"
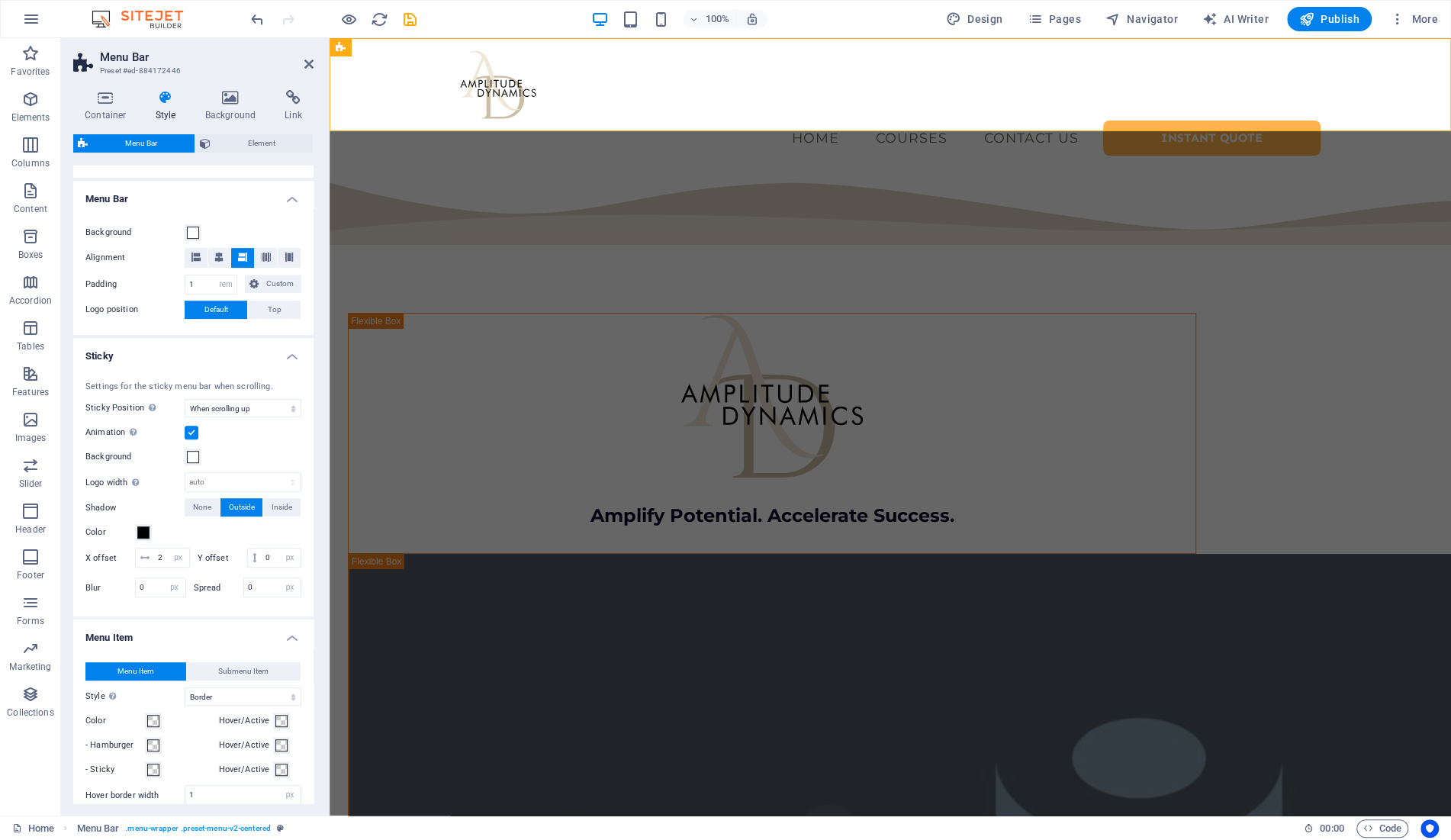
scroll to position [483, 0]
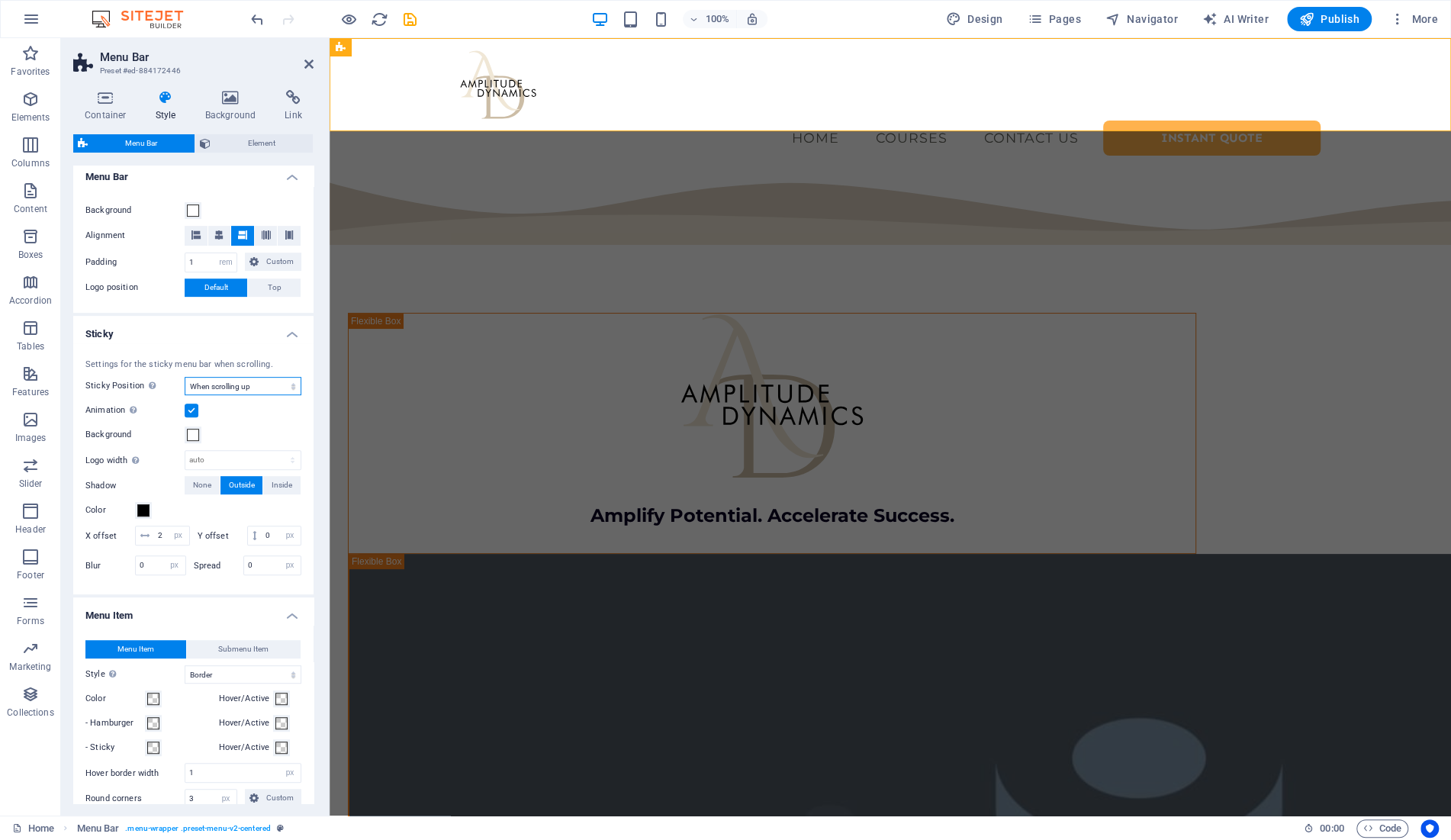
click at [185, 377] on select "Off Instant After menu After banner When scrolling up" at bounding box center [242, 386] width 117 height 19
click at [260, 385] on select "Off Instant After menu After banner When scrolling up" at bounding box center [242, 386] width 117 height 19
click at [193, 437] on span at bounding box center [192, 435] width 12 height 12
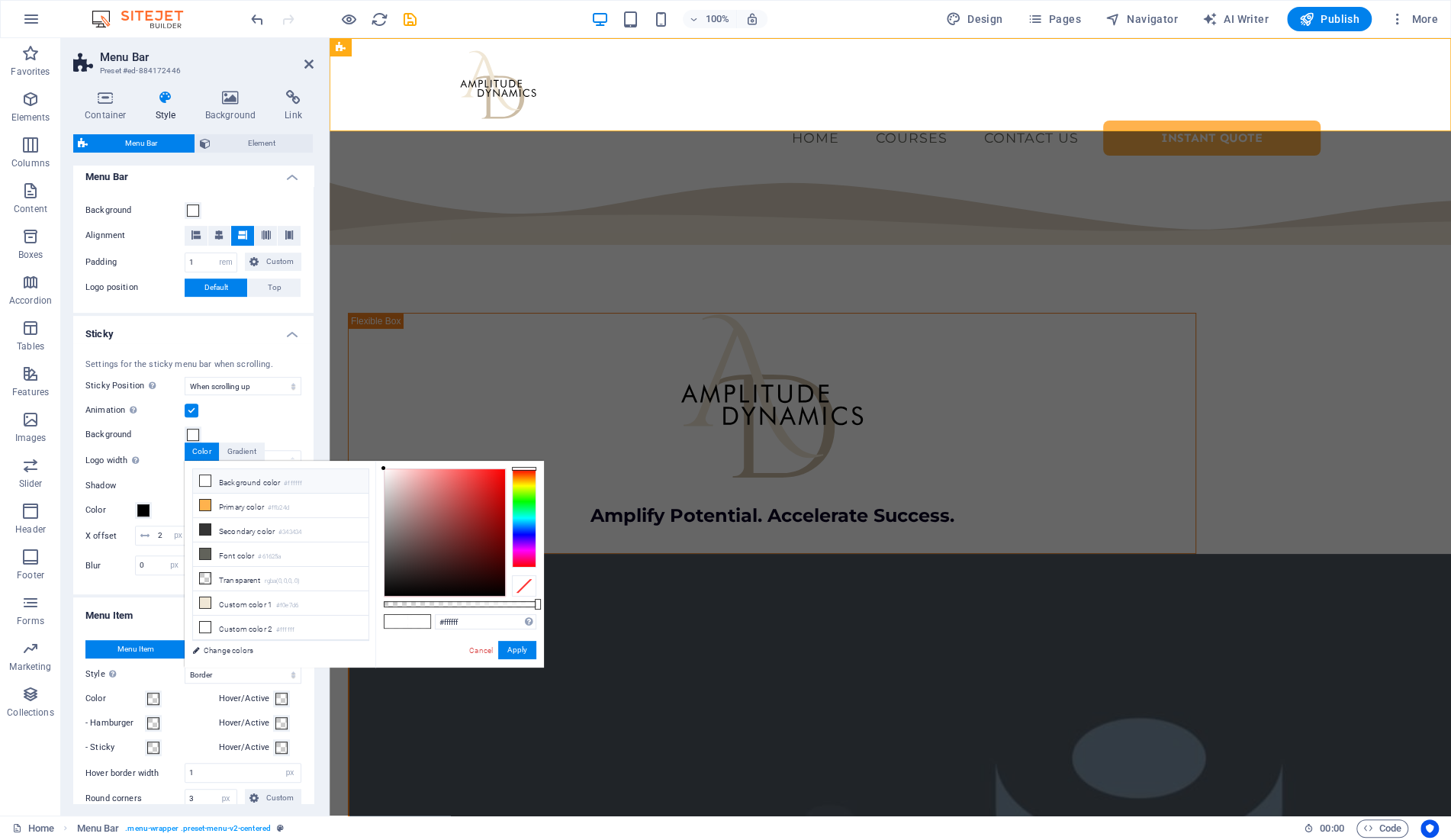
click at [239, 482] on li "Background color #ffffff" at bounding box center [281, 481] width 176 height 25
click at [523, 656] on button "Apply" at bounding box center [516, 650] width 38 height 19
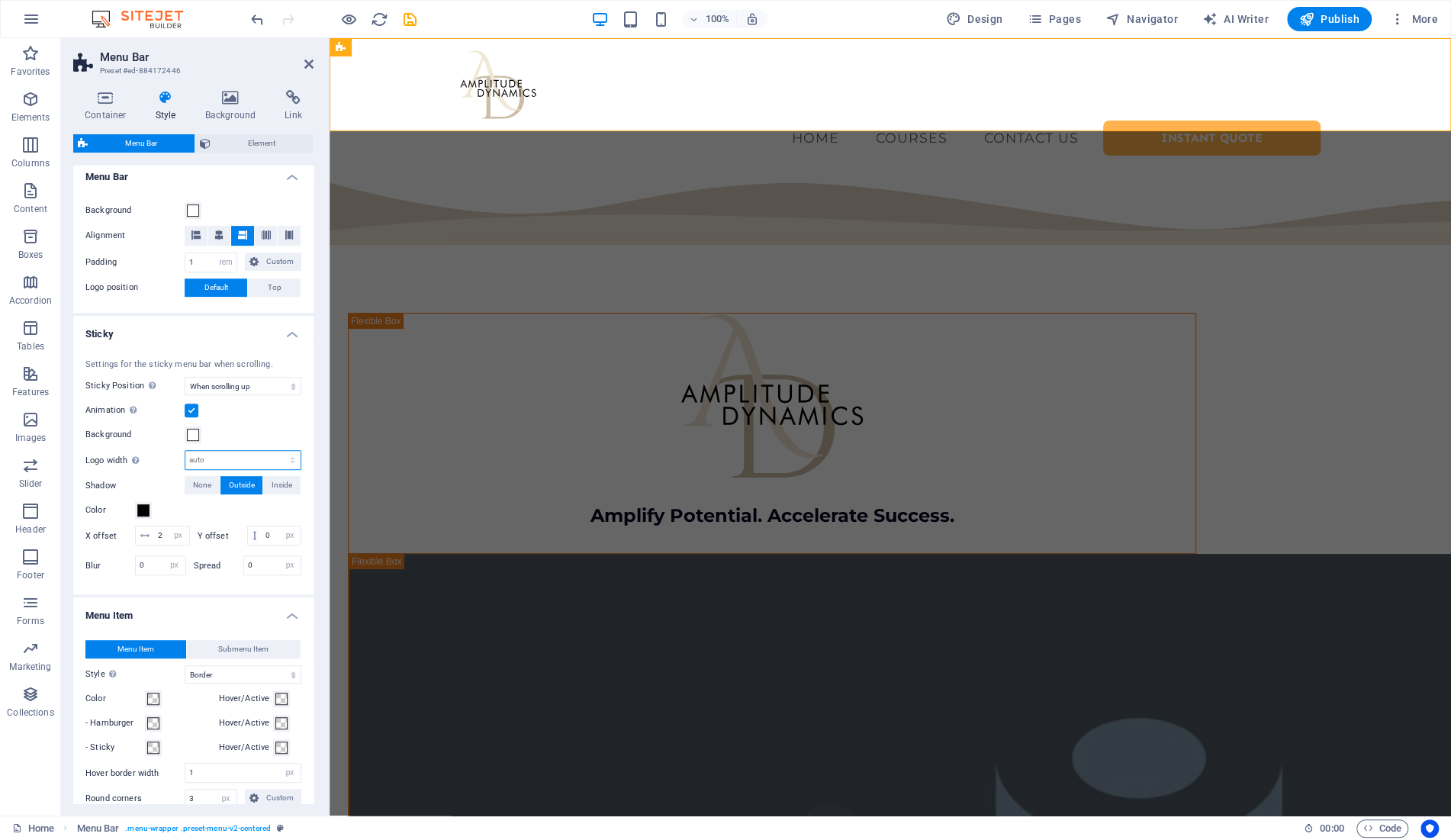
click at [186, 450] on select "auto px rem % vh vw" at bounding box center [242, 459] width 115 height 19
select select "px"
click option "px" at bounding box center [0, 0] width 0 height 0
click at [213, 460] on input "0" at bounding box center [242, 459] width 115 height 19
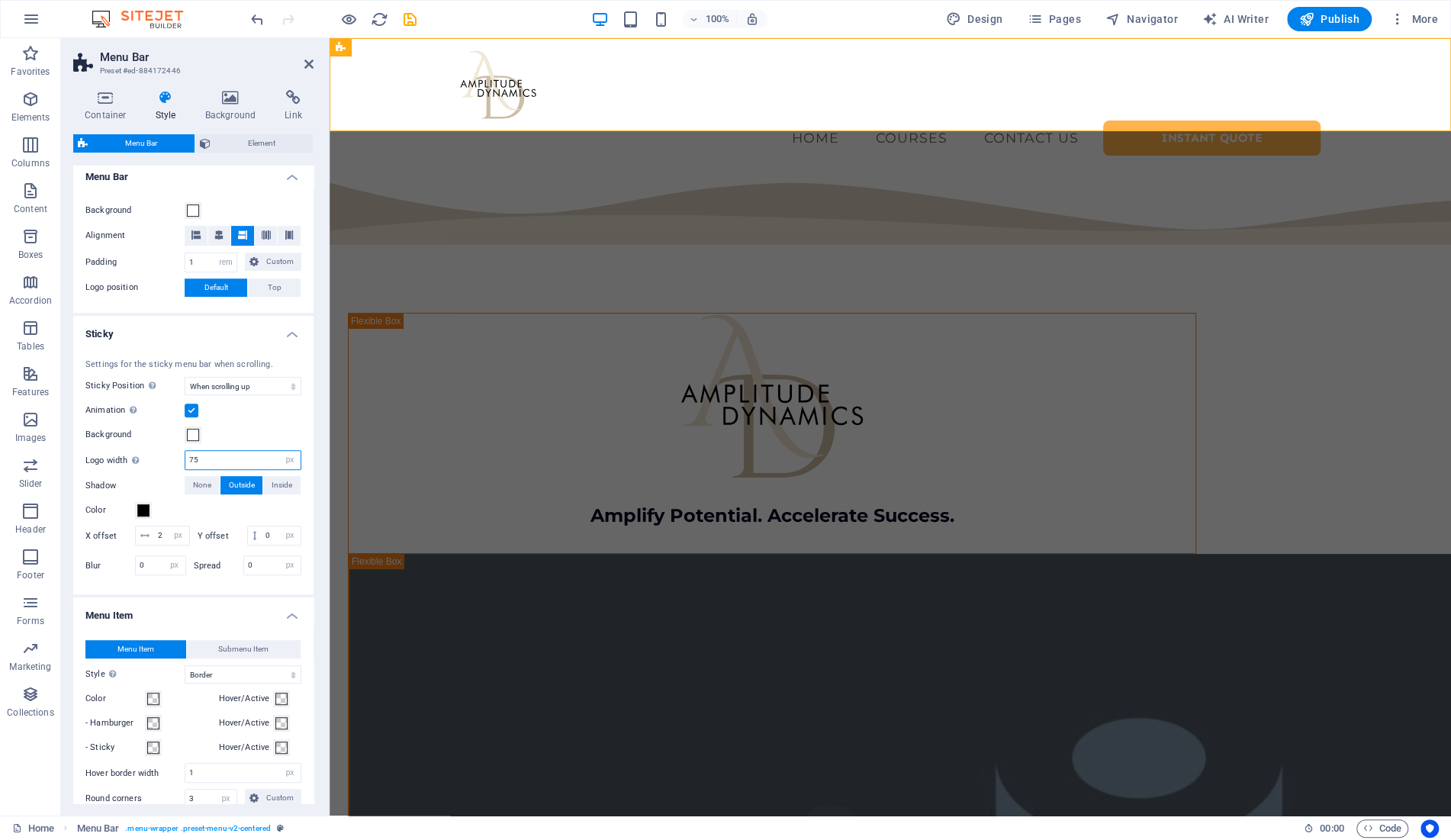
type input "75"
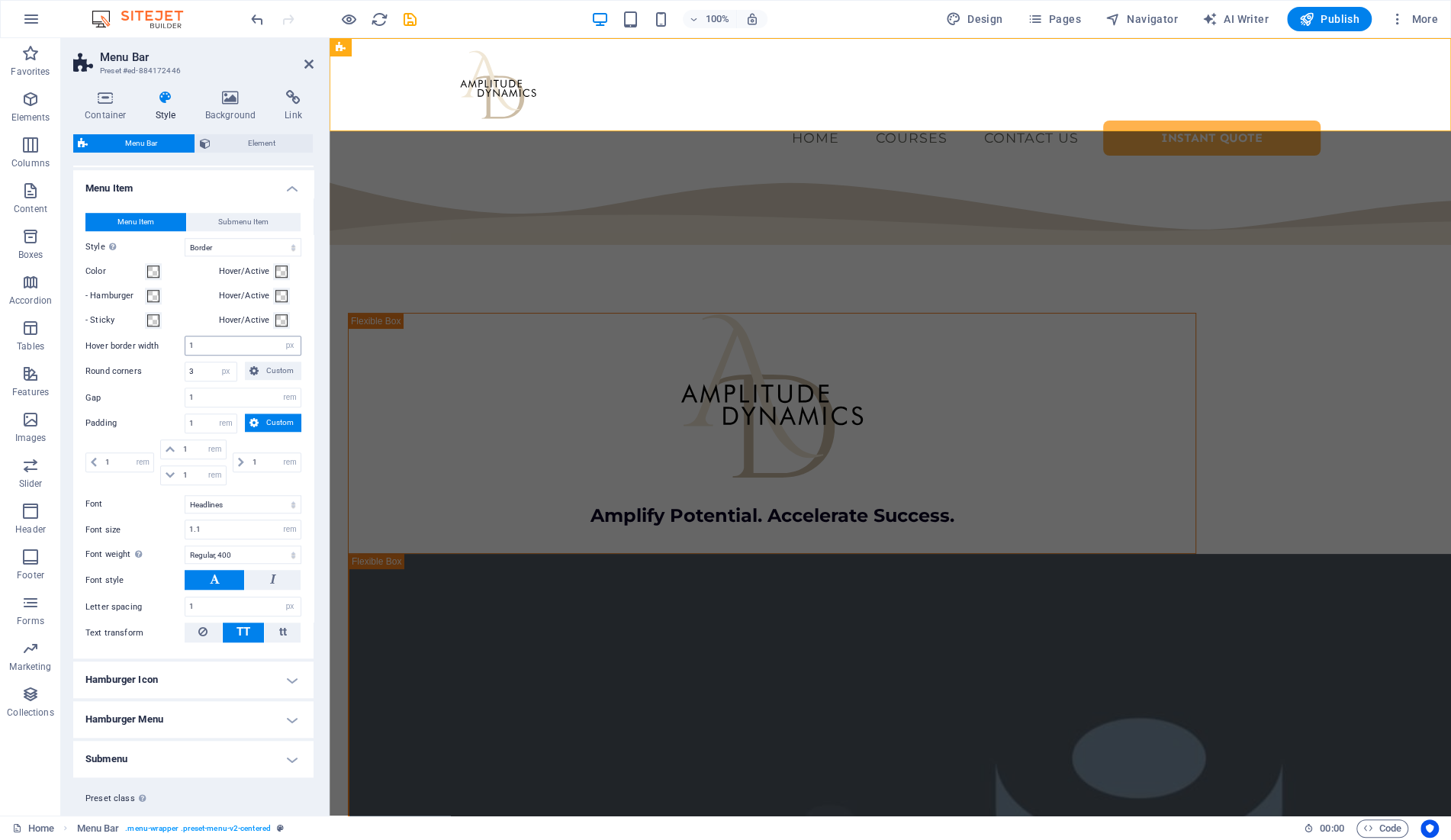
scroll to position [912, 0]
click at [185, 236] on select "Plain Text color Box: Fade Box: Flip vertical Box: Flip horizontal Box: Slide d…" at bounding box center [242, 245] width 117 height 19
click at [231, 244] on select "Plain Text color Box: Fade Box: Flip vertical Box: Flip horizontal Box: Slide d…" at bounding box center [242, 245] width 117 height 19
click at [185, 236] on select "Plain Text color Box: Fade Box: Flip vertical Box: Flip horizontal Box: Slide d…" at bounding box center [242, 245] width 117 height 19
select select "hover_border_vertical"
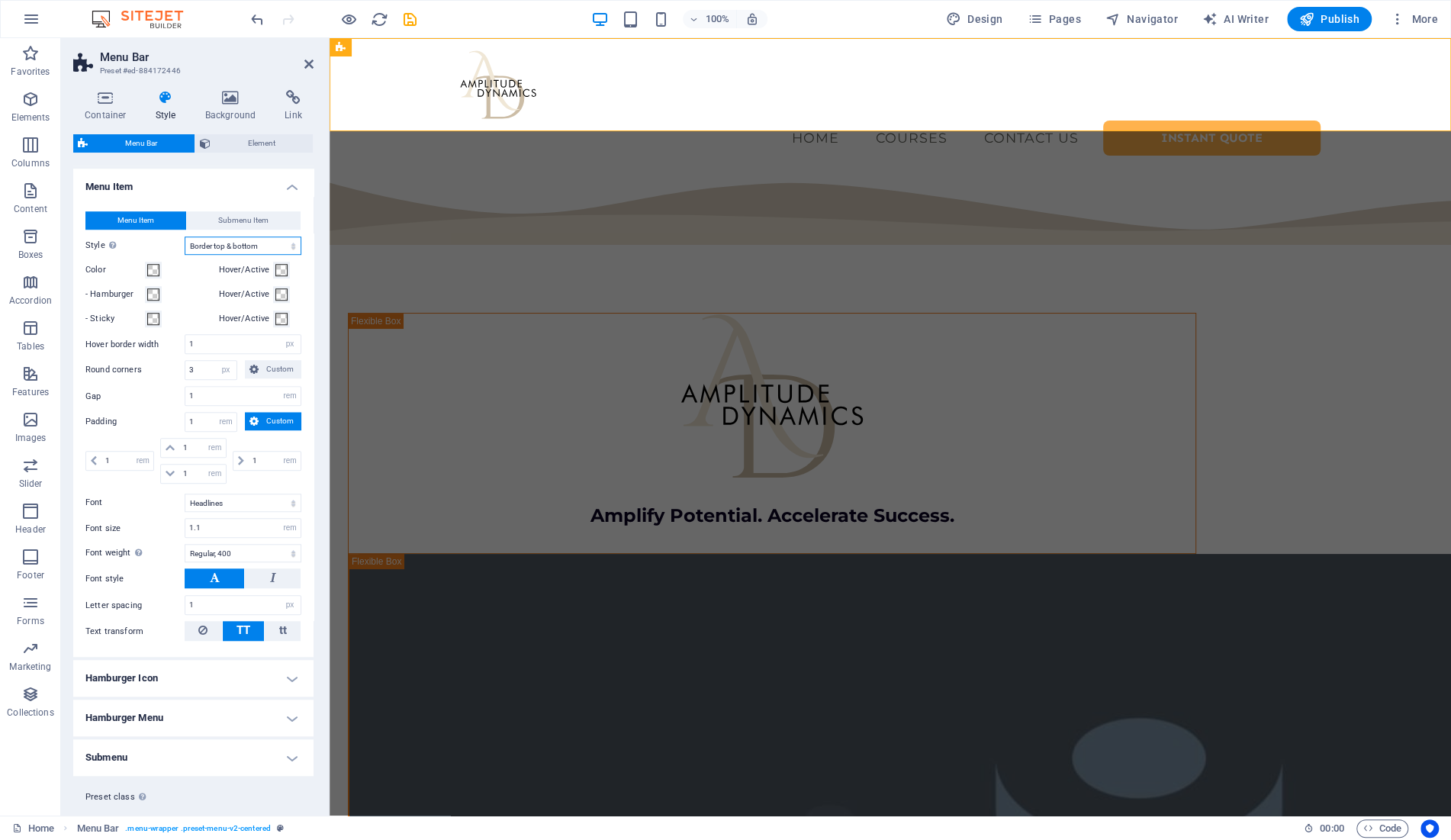
click option "Border top & bottom" at bounding box center [0, 0] width 0 height 0
click at [288, 270] on button "Hover/Active" at bounding box center [281, 270] width 17 height 17
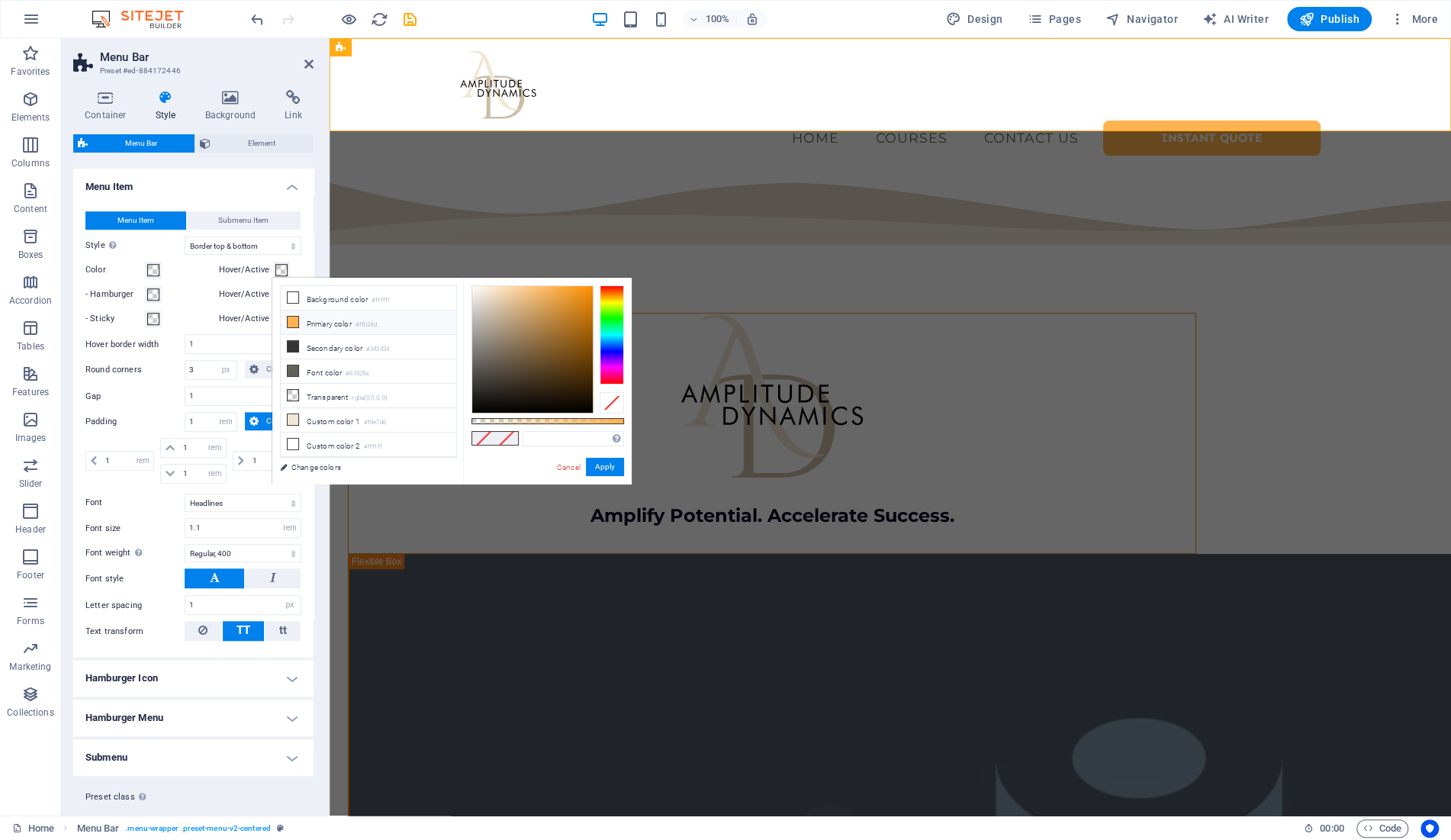
click at [306, 322] on li "Primary color #ffb24d" at bounding box center [368, 322] width 176 height 25
type input "#ffb24d"
click at [242, 294] on label "Hover/Active" at bounding box center [246, 294] width 55 height 19
click at [273, 294] on button "Hover/Active" at bounding box center [281, 293] width 17 height 17
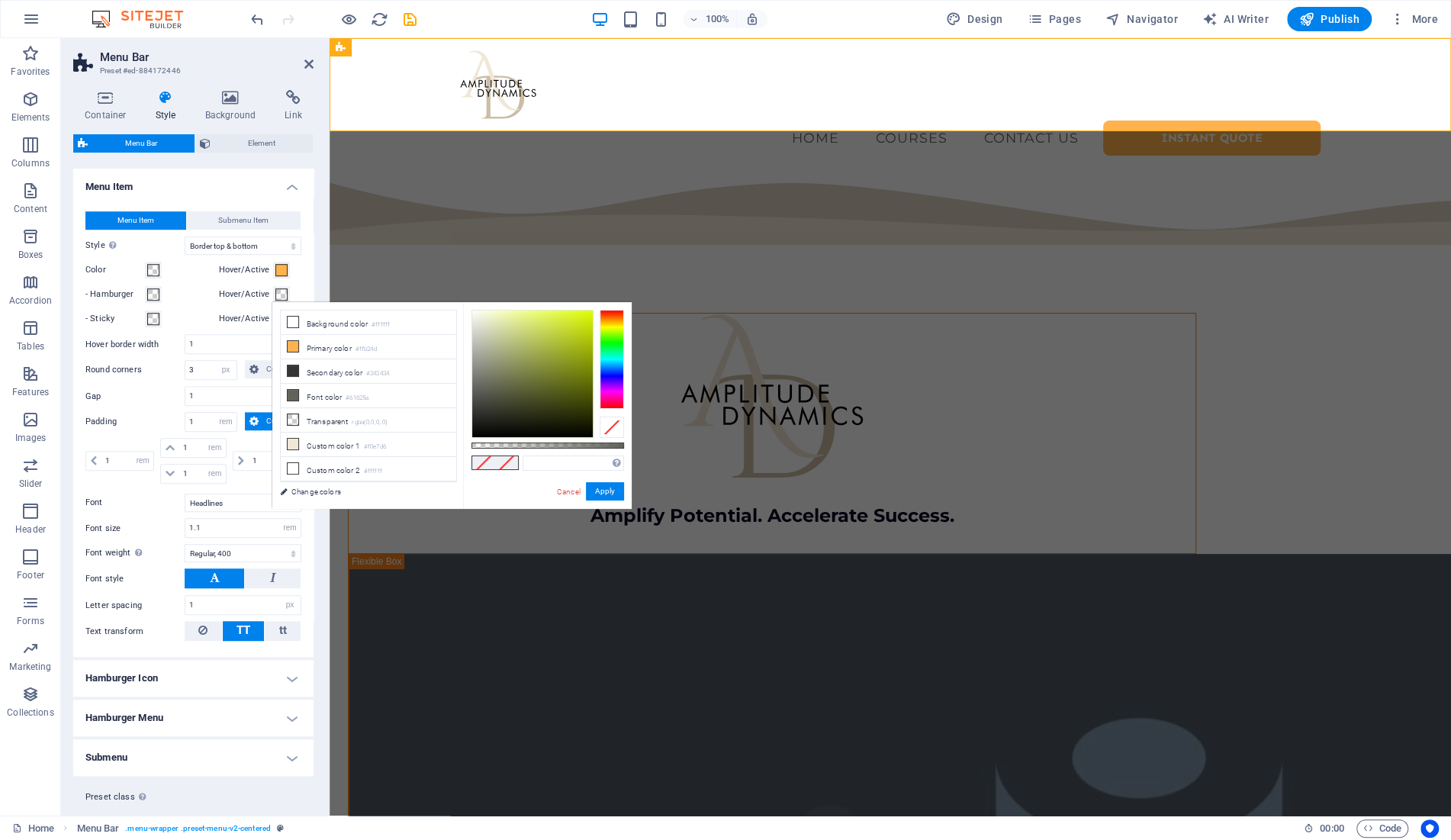
click at [282, 292] on span at bounding box center [282, 294] width 12 height 12
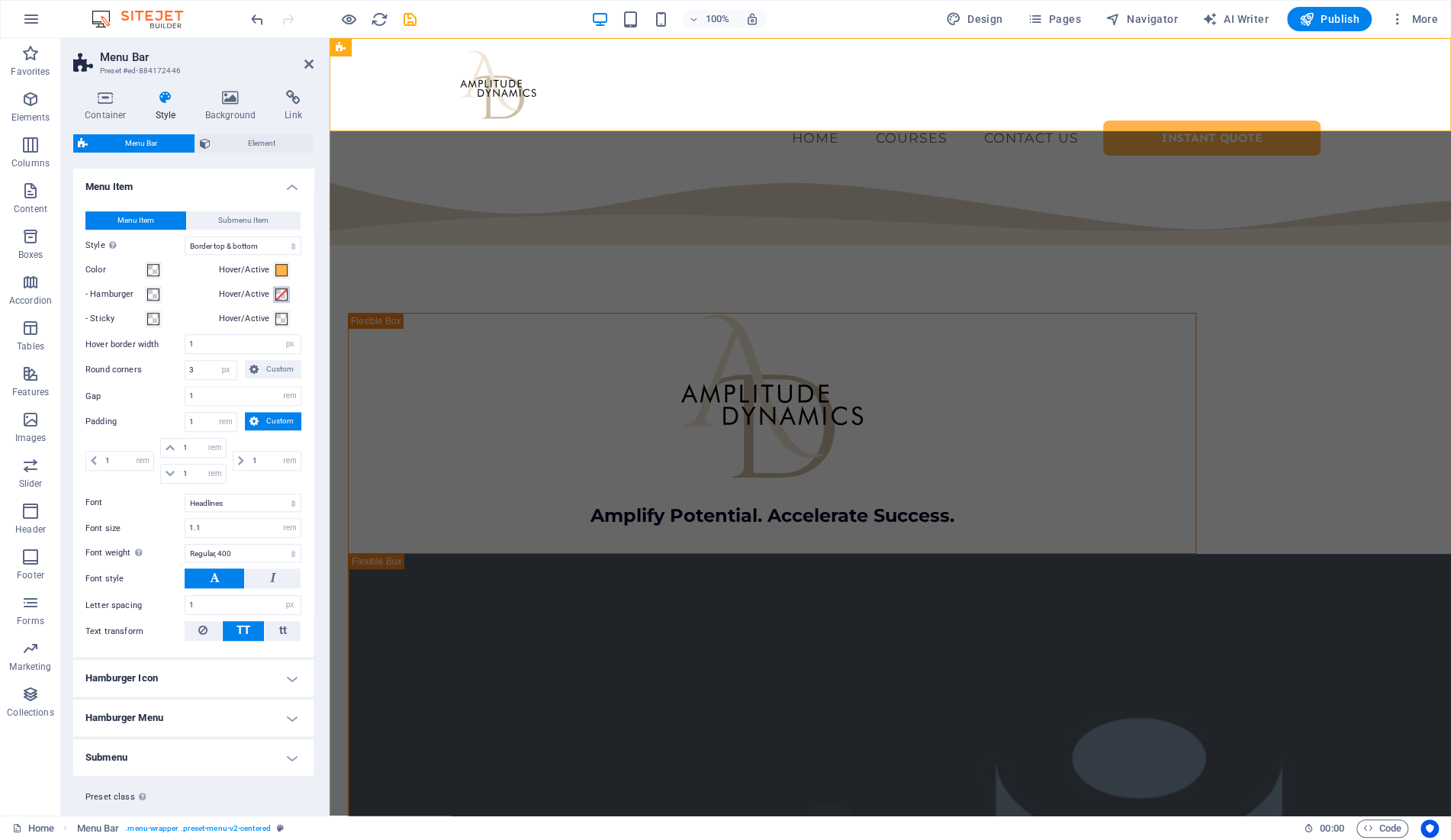
click at [277, 292] on span at bounding box center [282, 294] width 12 height 12
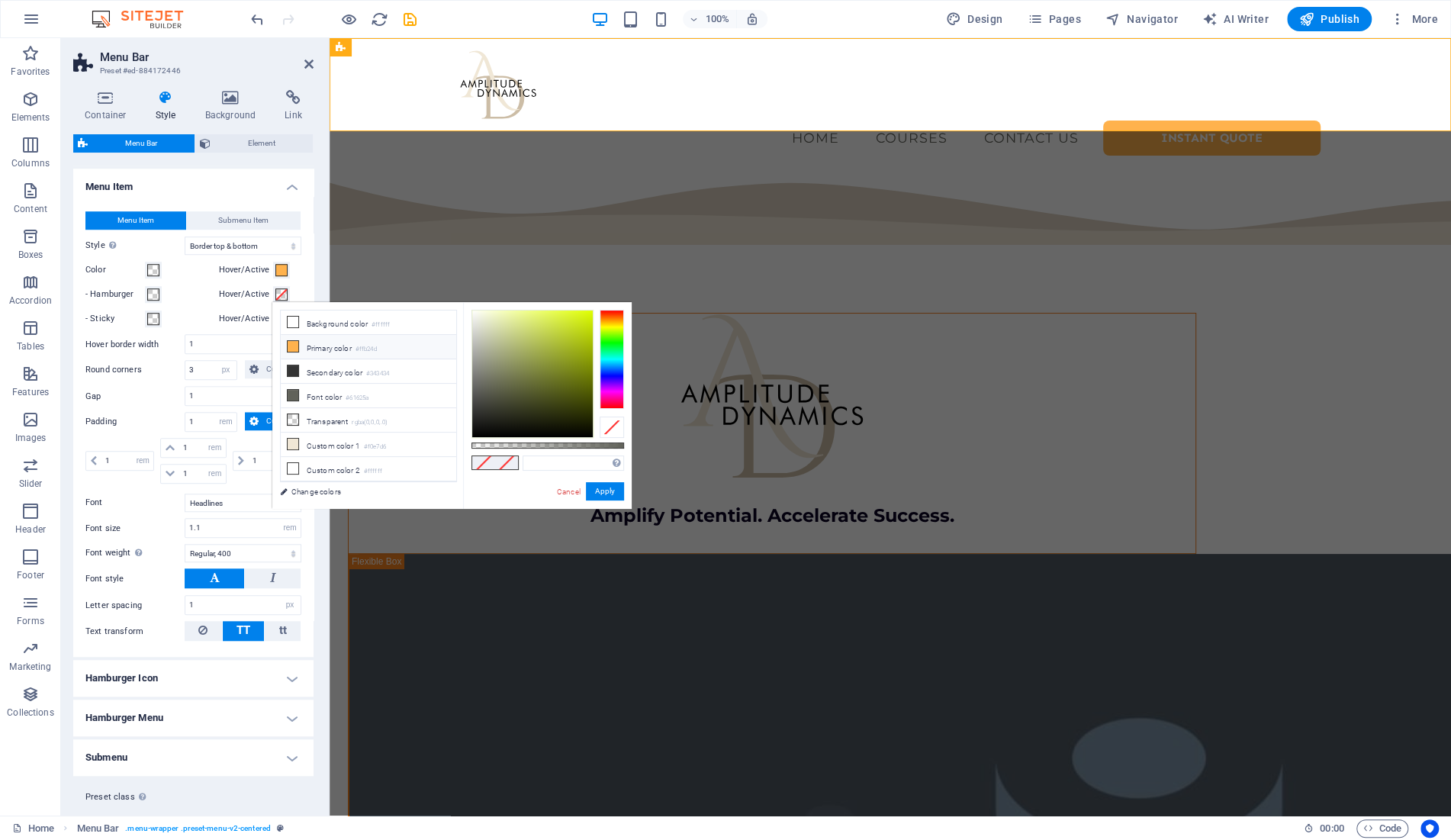
click at [322, 347] on li "Primary color #ffb24d" at bounding box center [368, 346] width 176 height 25
type input "#ffb24d"
click at [237, 316] on label "Hover/Active" at bounding box center [246, 318] width 55 height 19
click at [273, 316] on button "Hover/Active" at bounding box center [281, 318] width 17 height 17
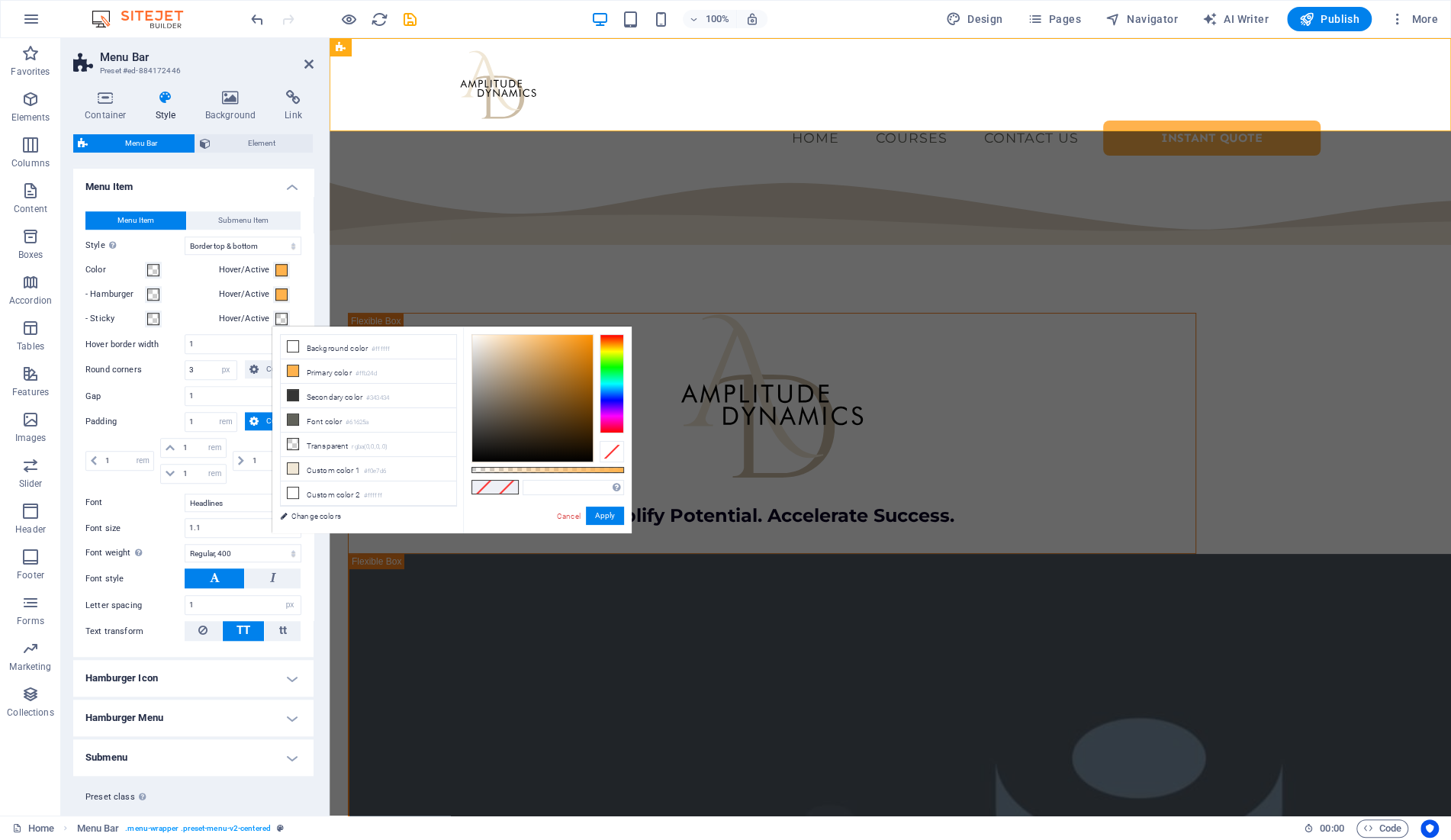
click at [282, 316] on span at bounding box center [282, 319] width 12 height 12
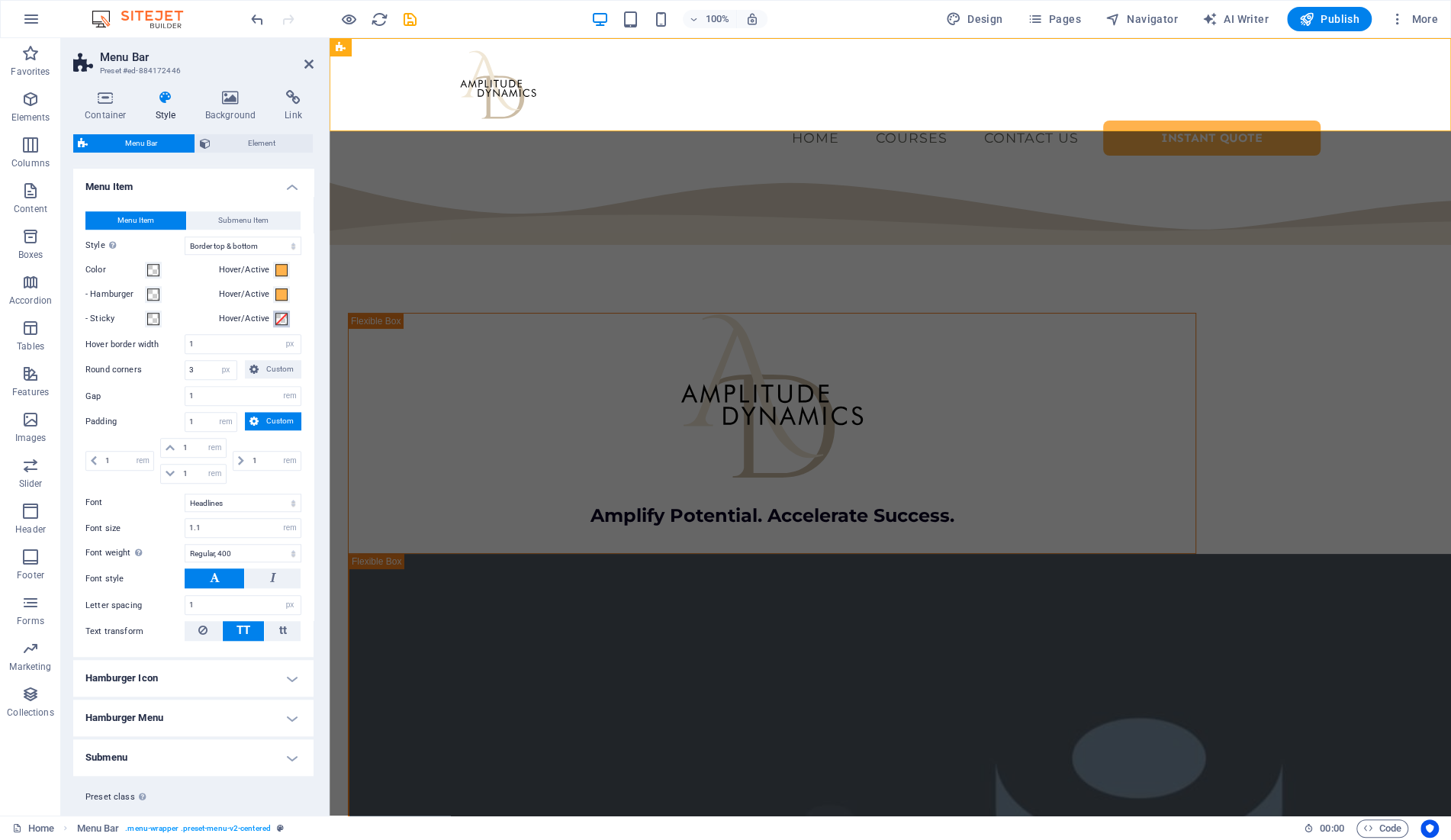
click at [282, 313] on span at bounding box center [282, 319] width 12 height 12
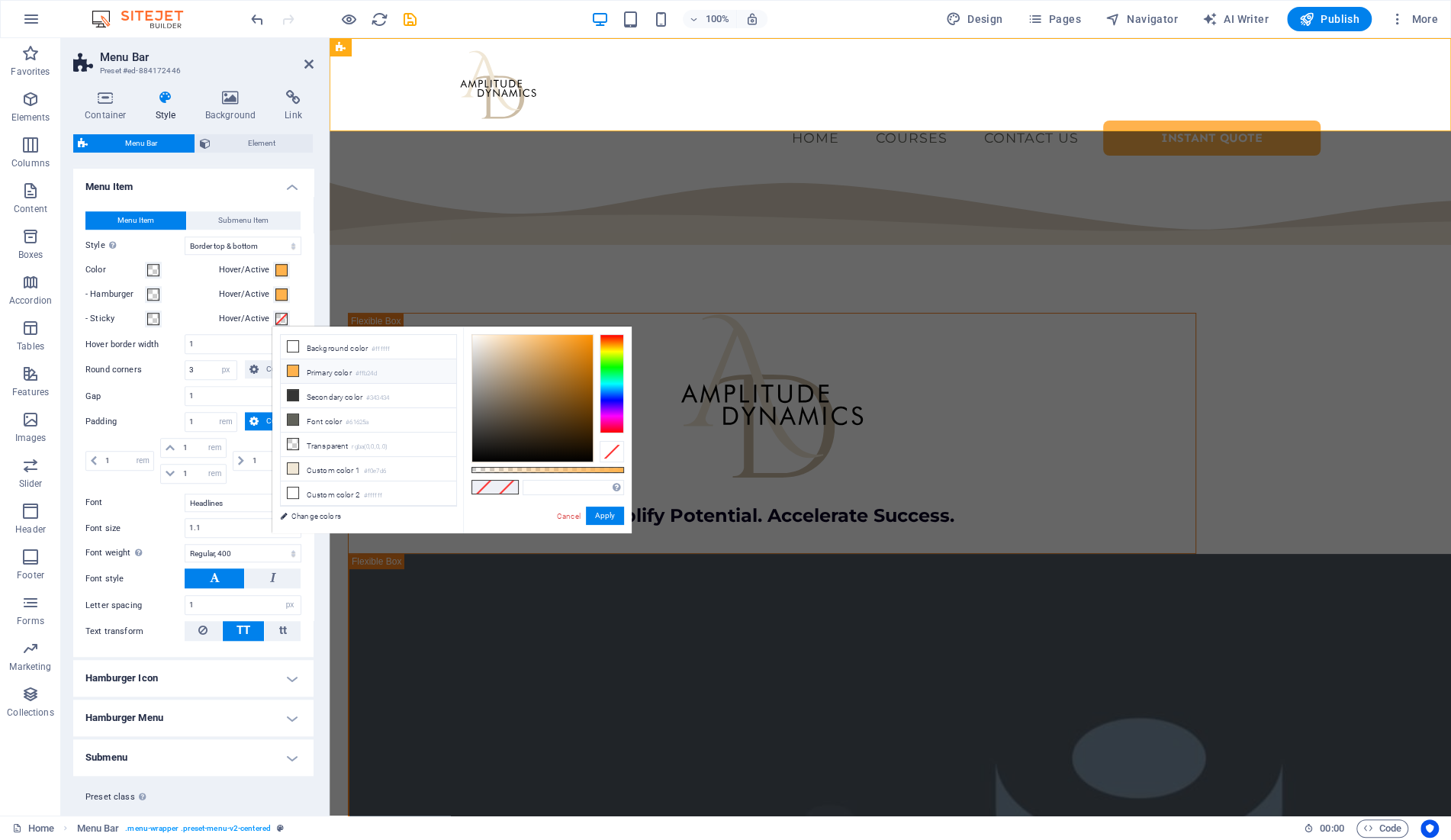
click at [315, 368] on li "Primary color #ffb24d" at bounding box center [368, 371] width 176 height 25
type input "#ffb24d"
click at [299, 275] on div "Hover/Active" at bounding box center [260, 270] width 82 height 19
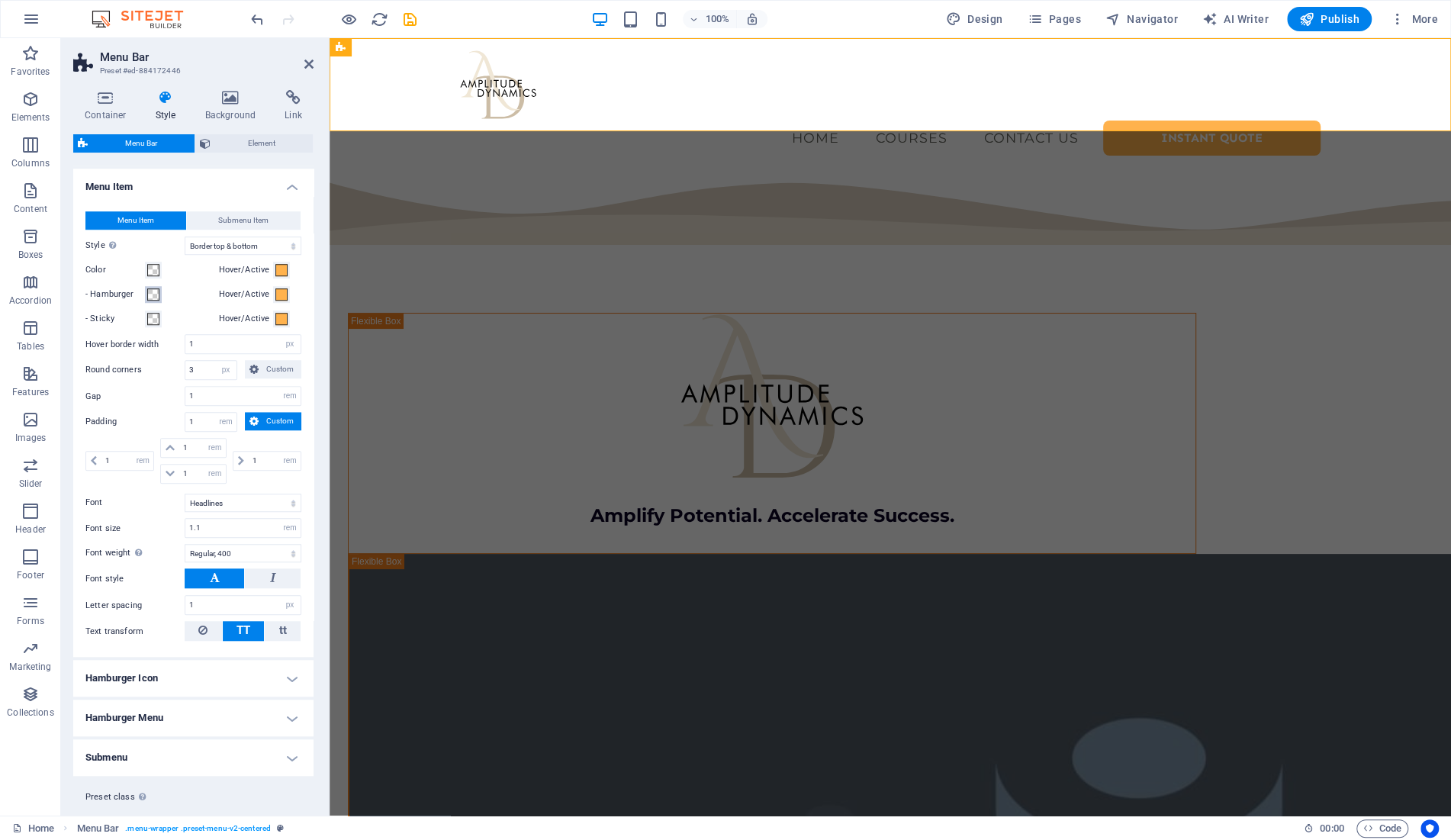
click at [153, 292] on span at bounding box center [153, 294] width 12 height 12
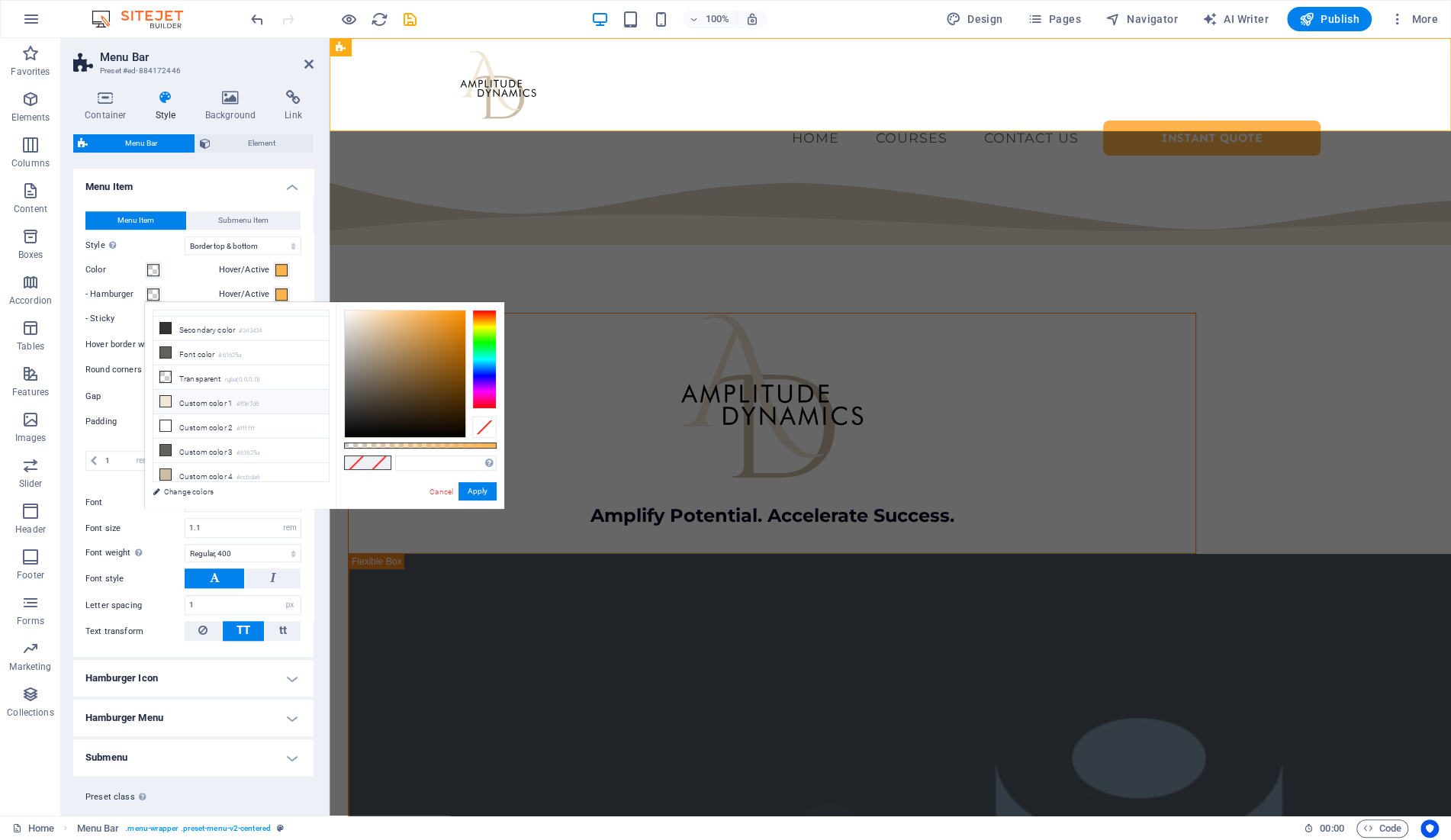
scroll to position [46, 0]
click at [221, 473] on li "Custom color 4 #ccbda6" at bounding box center [241, 472] width 176 height 25
type input "#ccbda6"
click at [186, 286] on div "- Hamburger" at bounding box center [149, 294] width 128 height 19
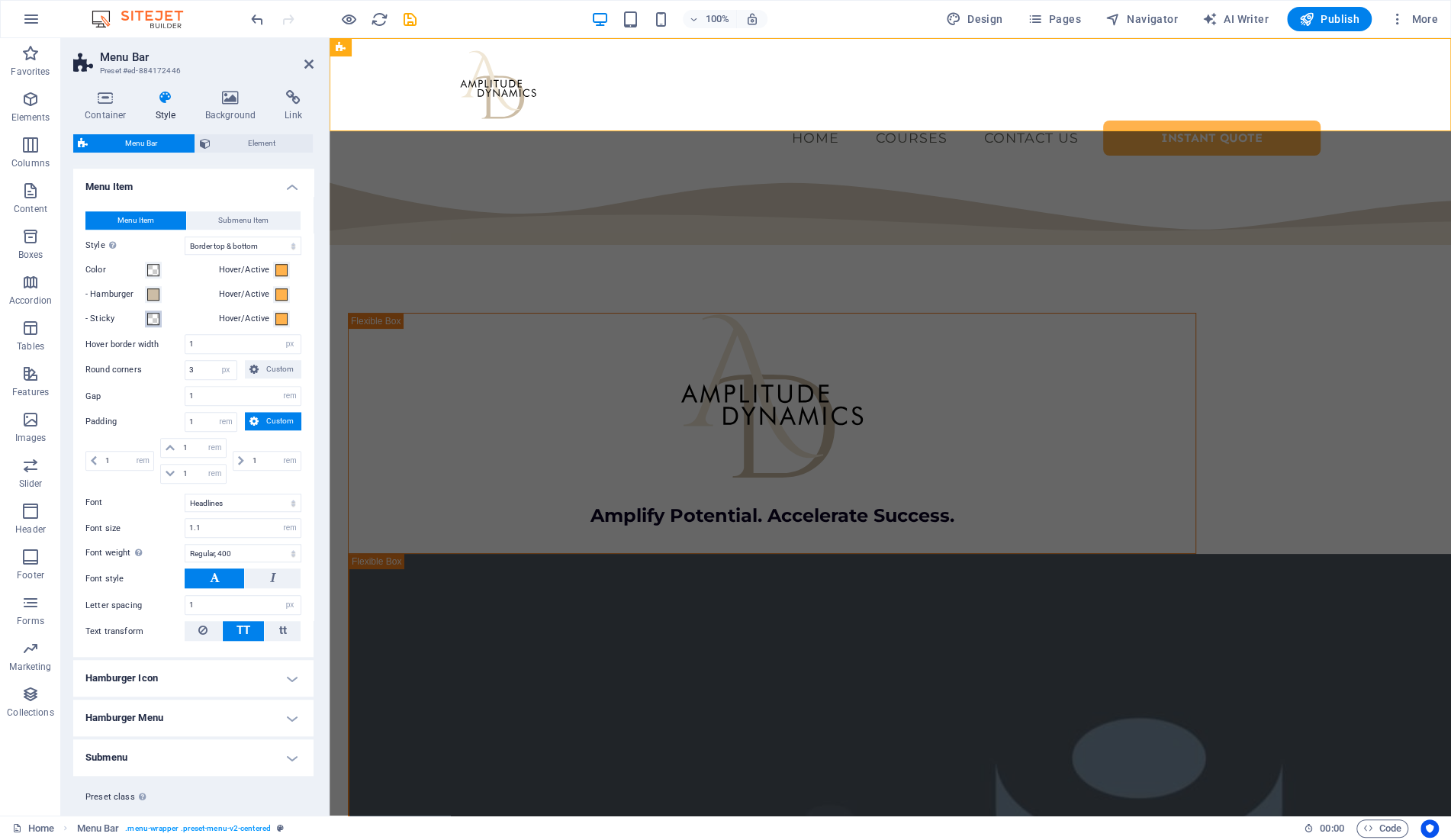
click at [152, 319] on span at bounding box center [153, 319] width 12 height 12
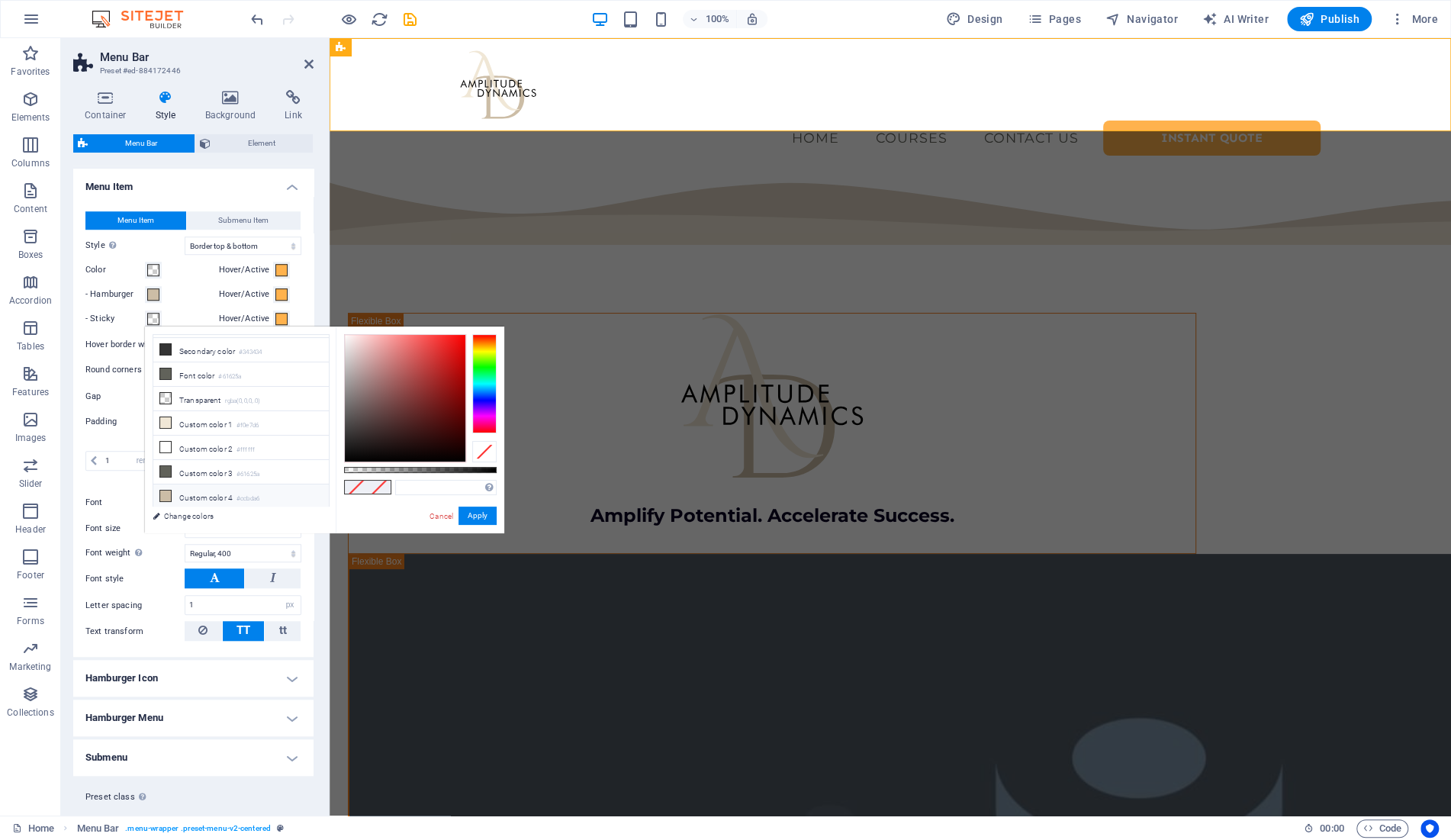
click at [209, 491] on li "Custom color 4 #ccbda6" at bounding box center [241, 496] width 176 height 25
type input "#ccbda6"
click at [209, 303] on div "Menu Item Submenu Item Style Switch to preview mode and move the mouse over men…" at bounding box center [192, 426] width 246 height 460
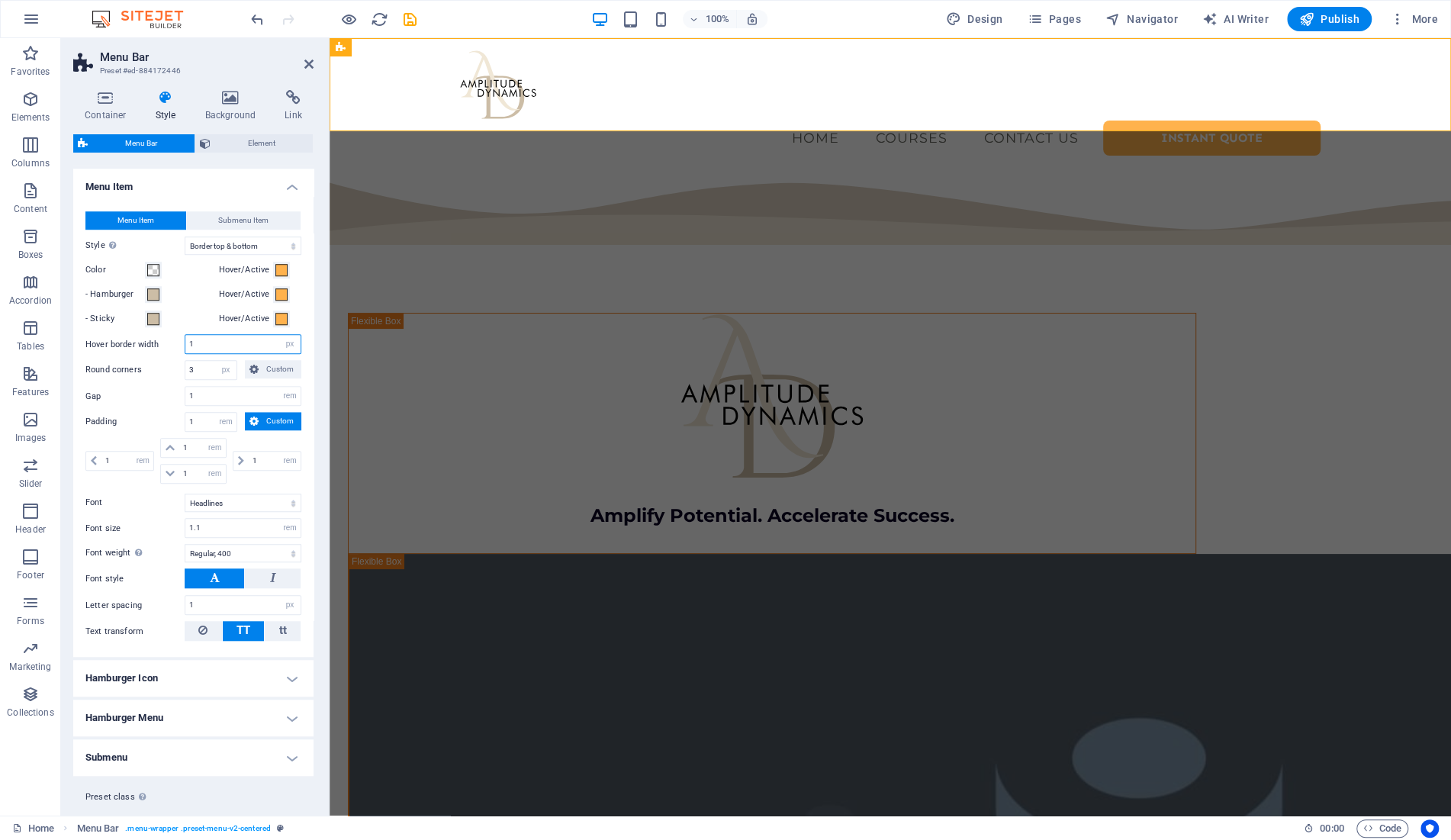
click at [239, 343] on input "1" at bounding box center [242, 343] width 115 height 19
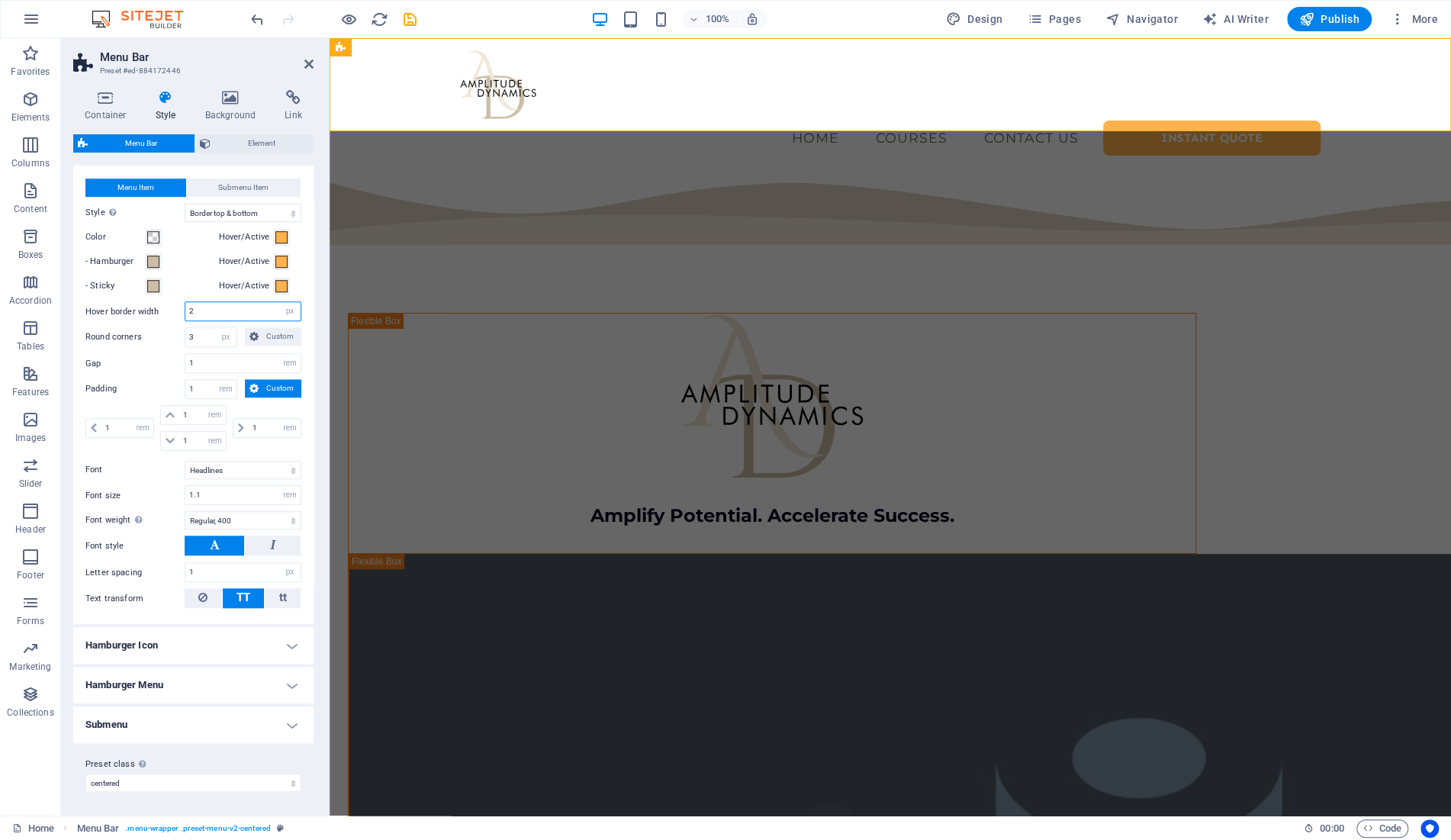
scroll to position [945, 0]
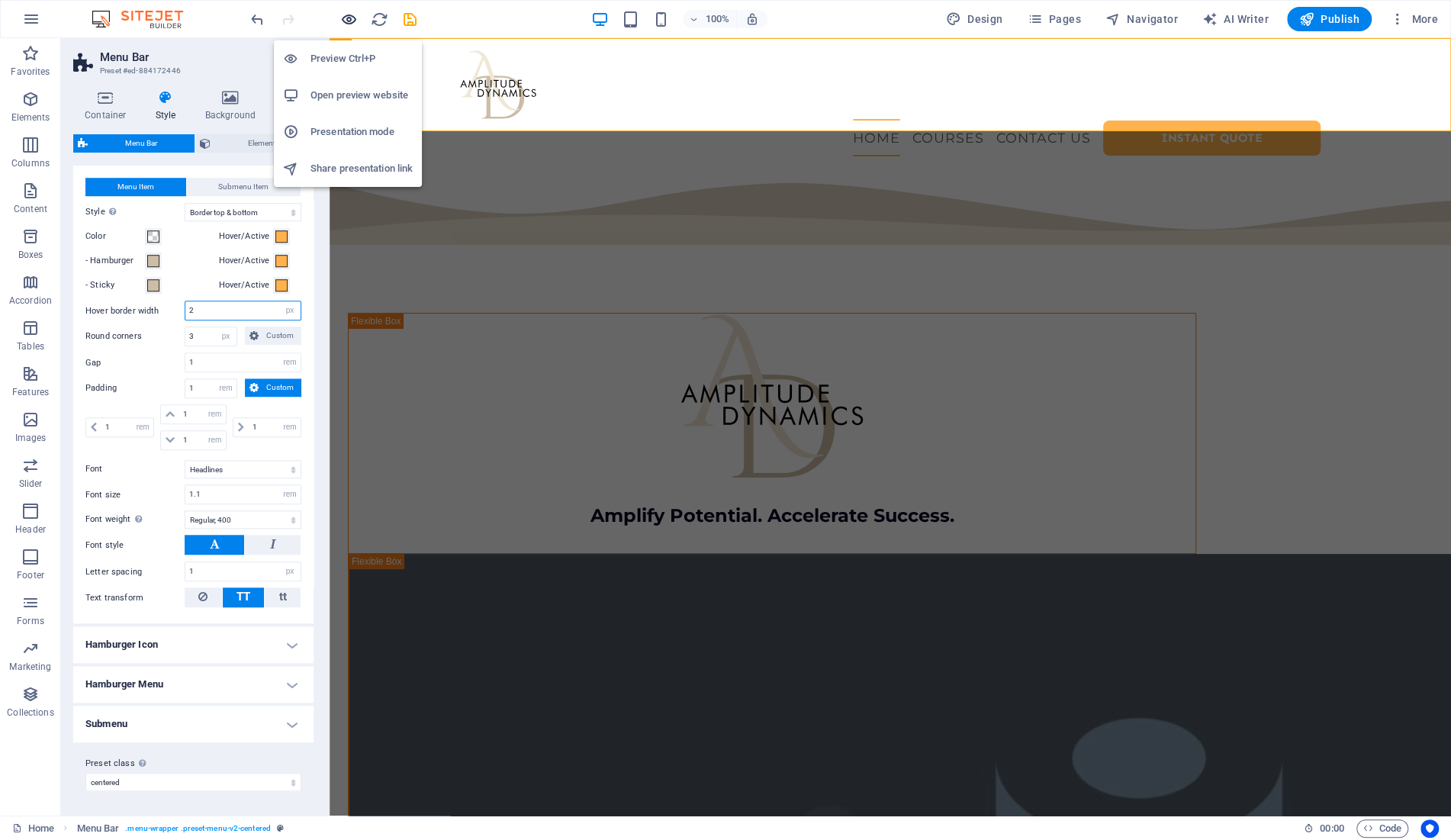
type input "2"
click at [350, 21] on icon "button" at bounding box center [349, 20] width 18 height 18
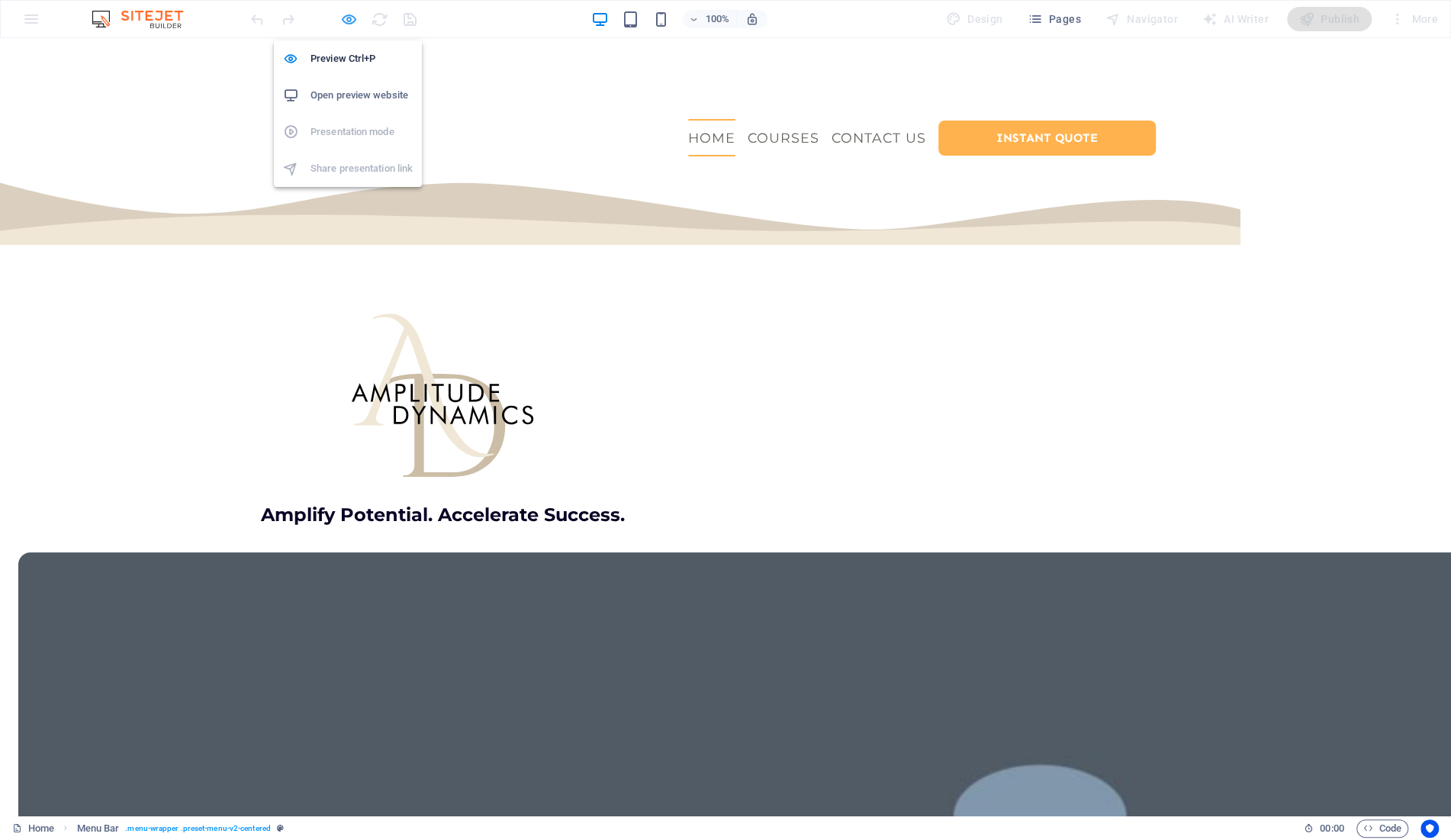
click at [352, 14] on icon "button" at bounding box center [349, 20] width 18 height 18
select select "rem"
select select "sticky_reverse"
select select "px"
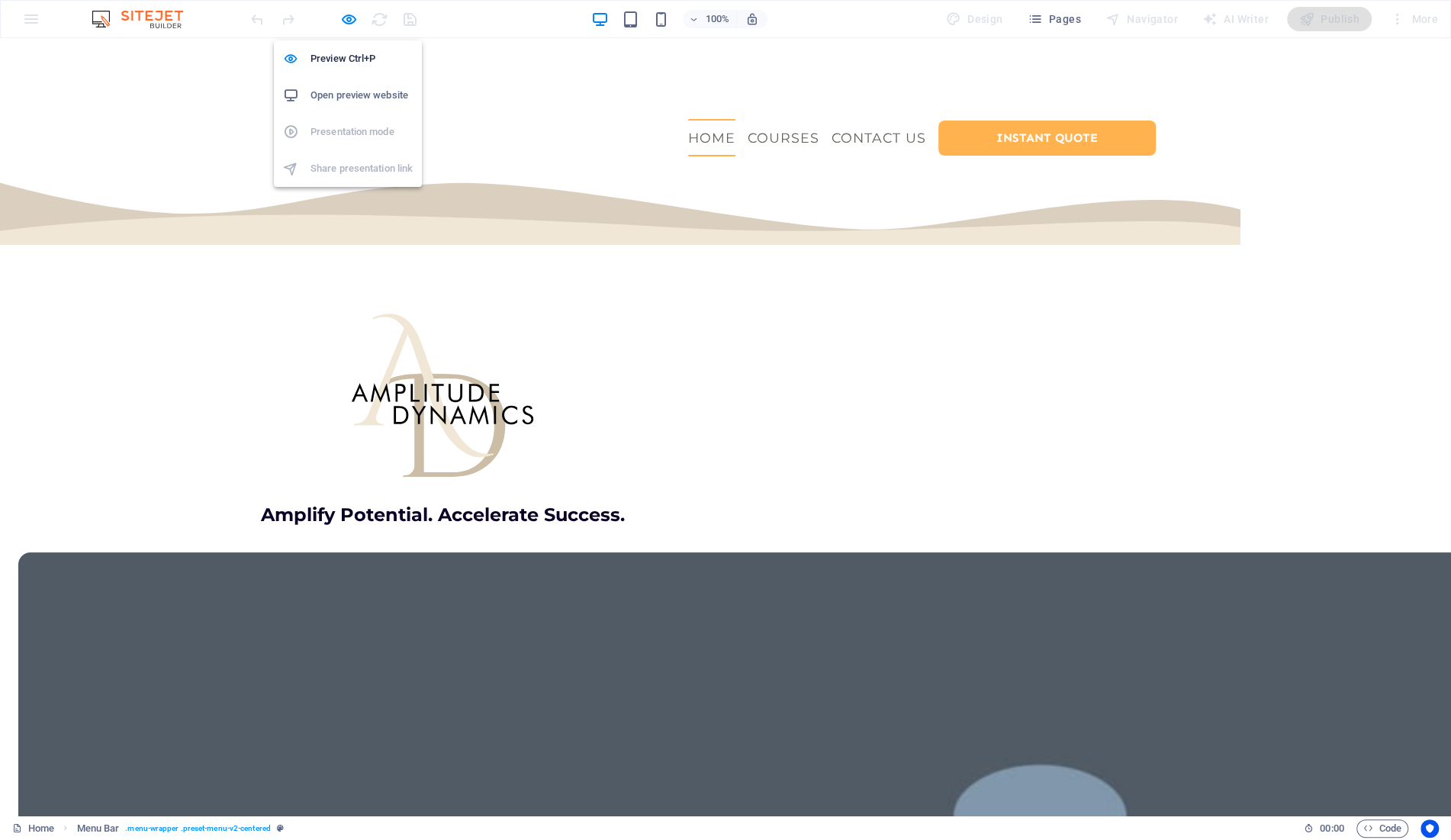
select select "px"
select select "hover_border_vertical"
select select "px"
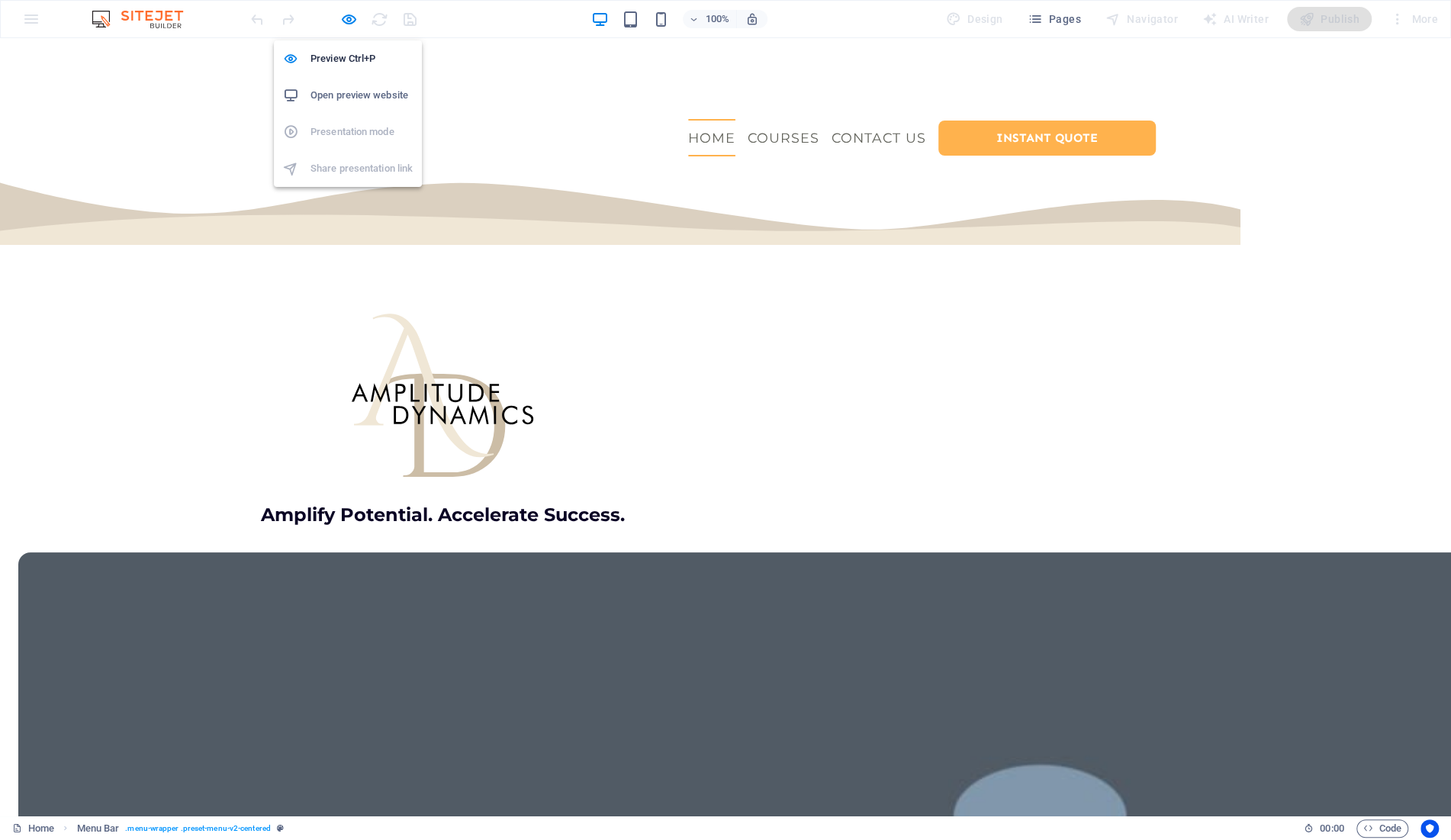
select select "px"
select select "rem"
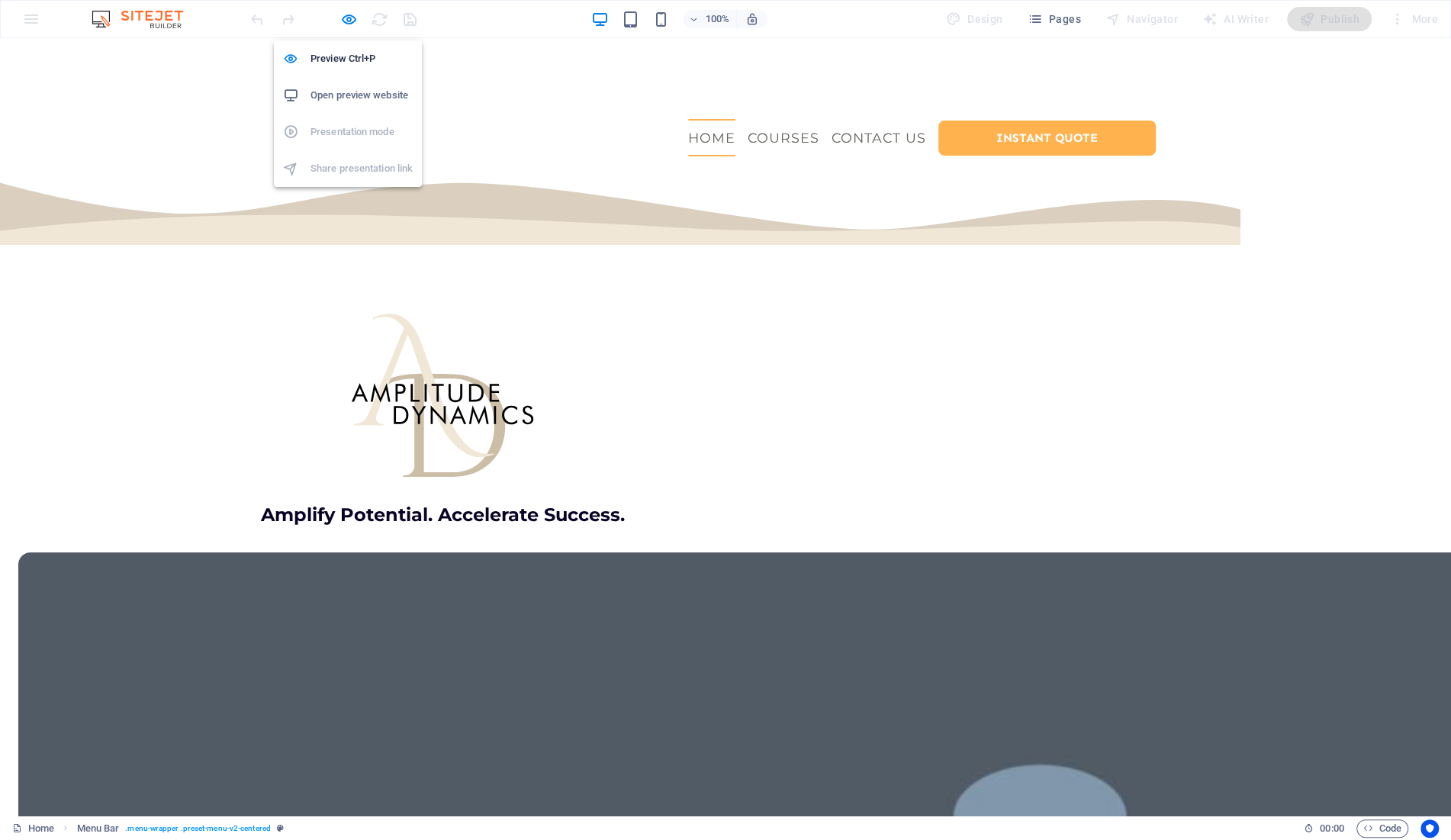
select select "rem"
select select "link-special-font"
select select "rem"
select select "400"
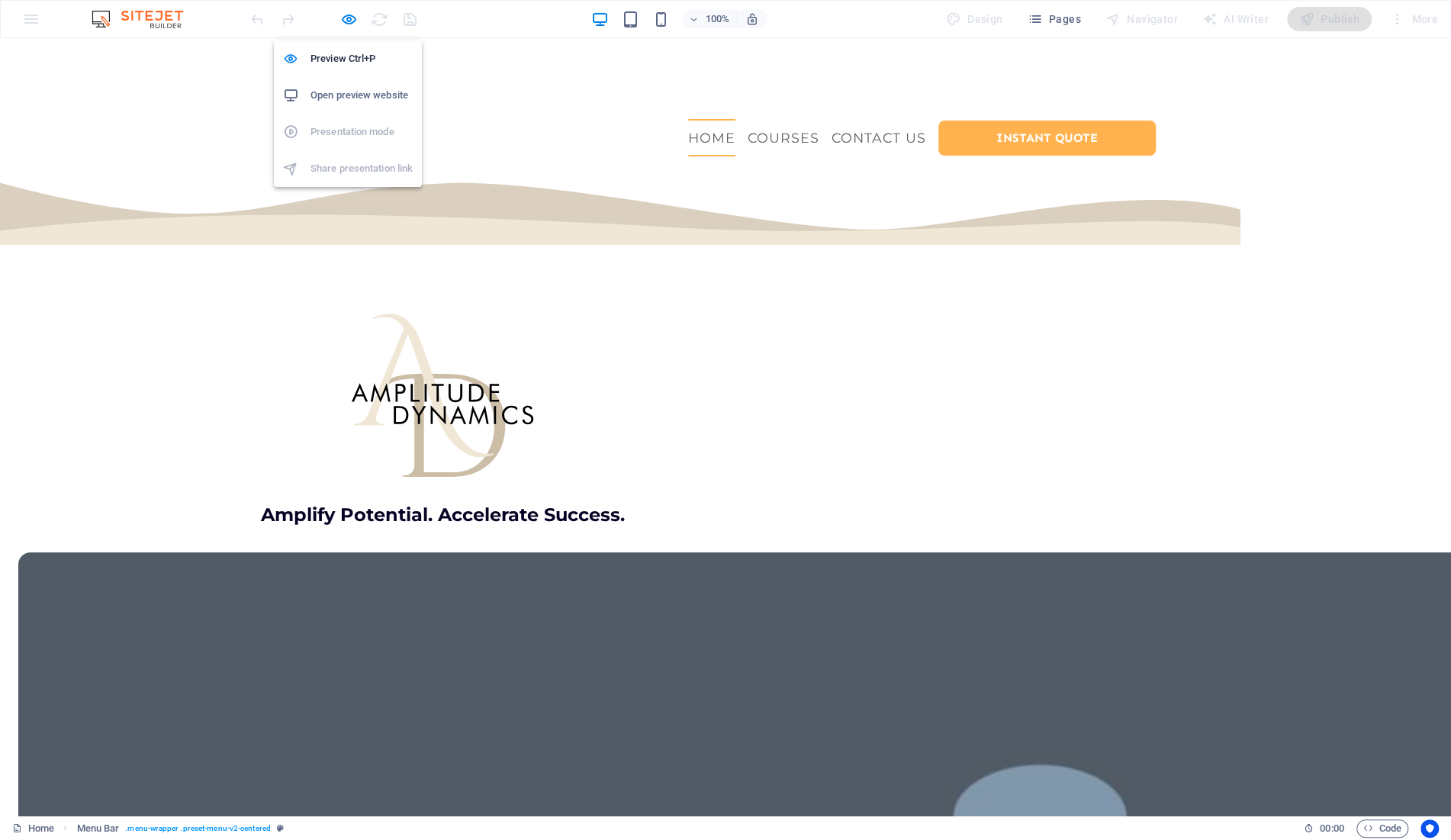
select select "px"
select select "preset-menu-v2-centered"
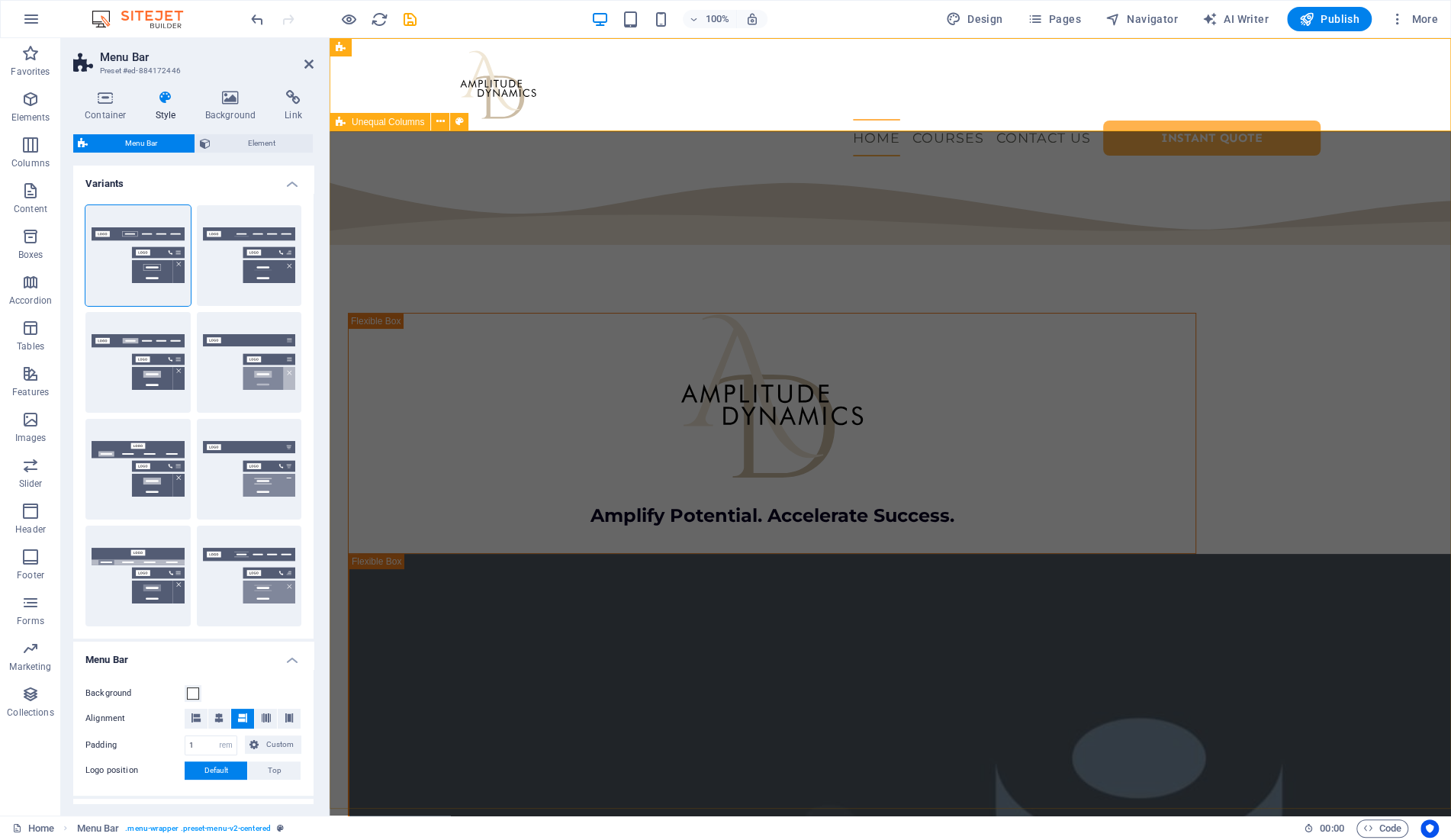
scroll to position [906, 0]
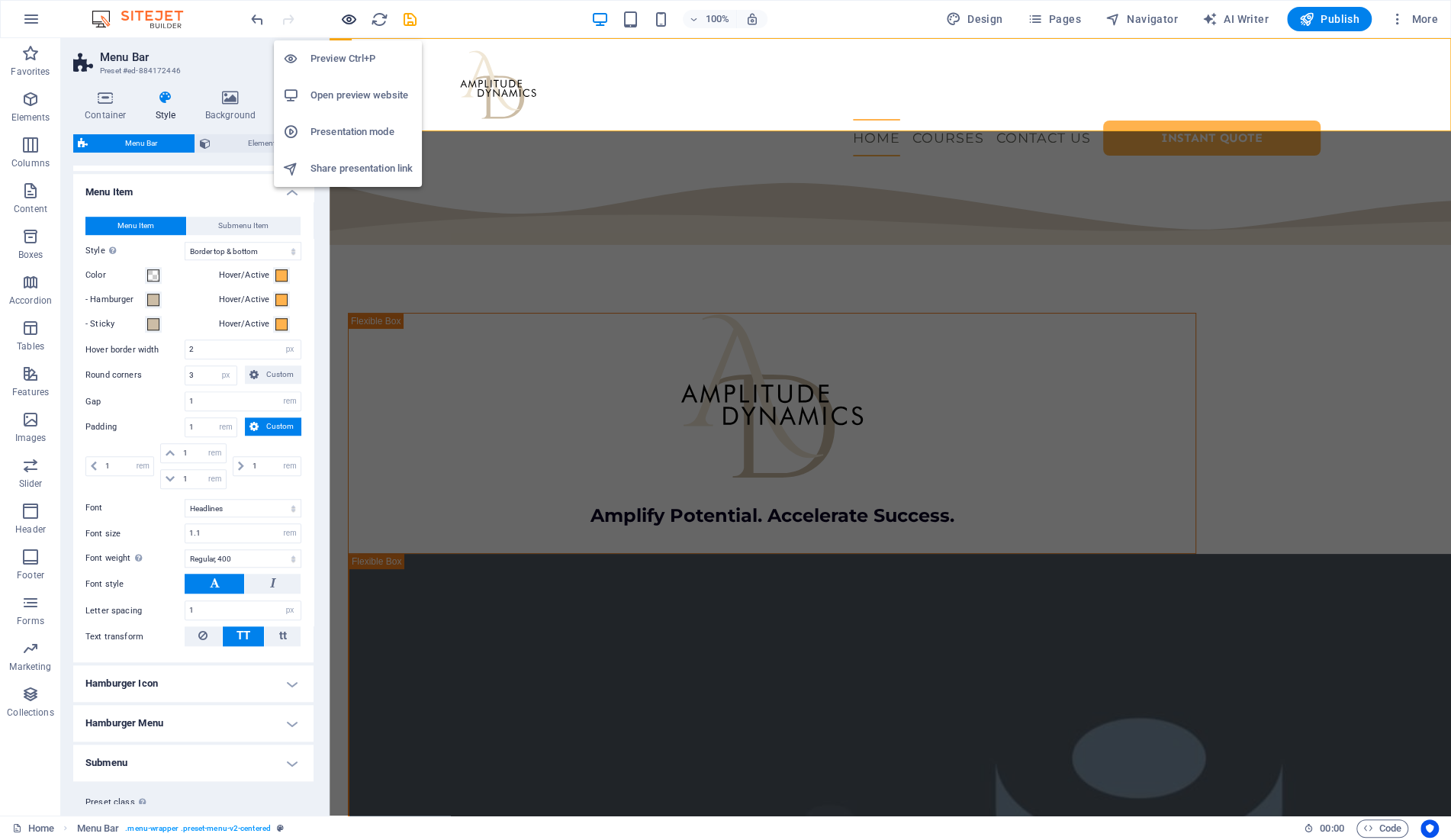
click at [350, 17] on icon "button" at bounding box center [349, 20] width 18 height 18
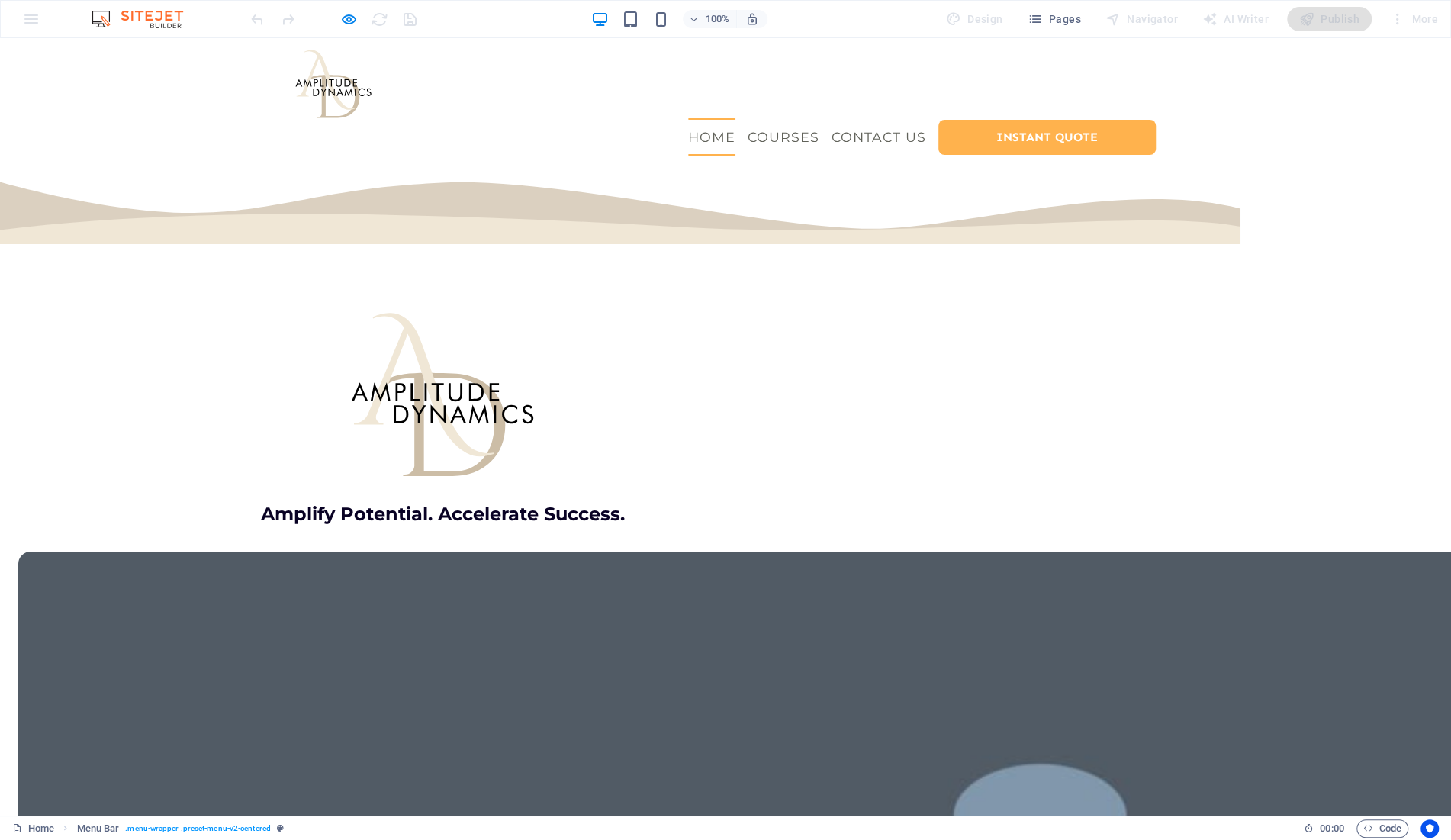
scroll to position [0, 0]
click at [350, 17] on icon "button" at bounding box center [349, 20] width 18 height 18
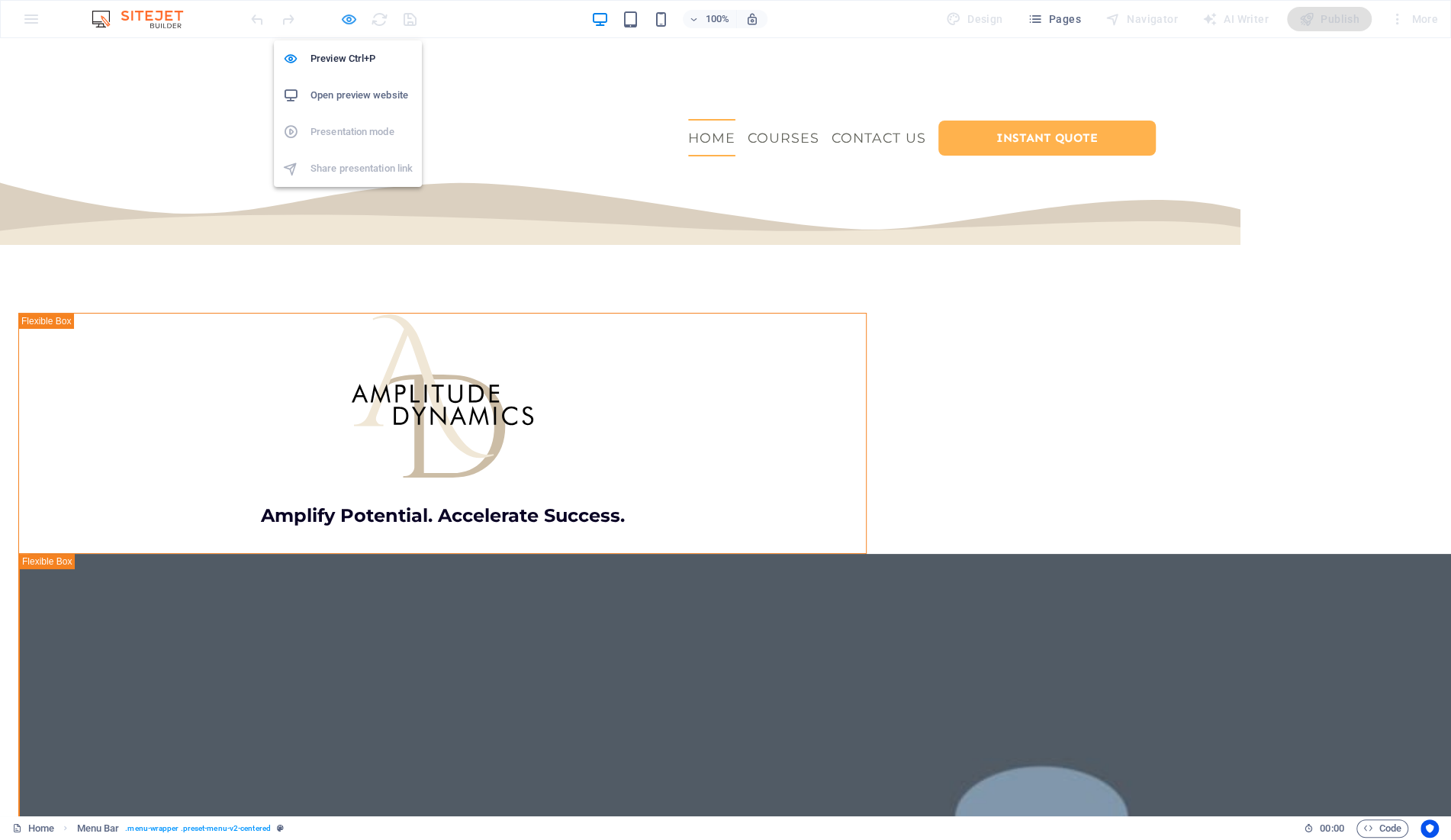
select select "rem"
select select "sticky_reverse"
select select "px"
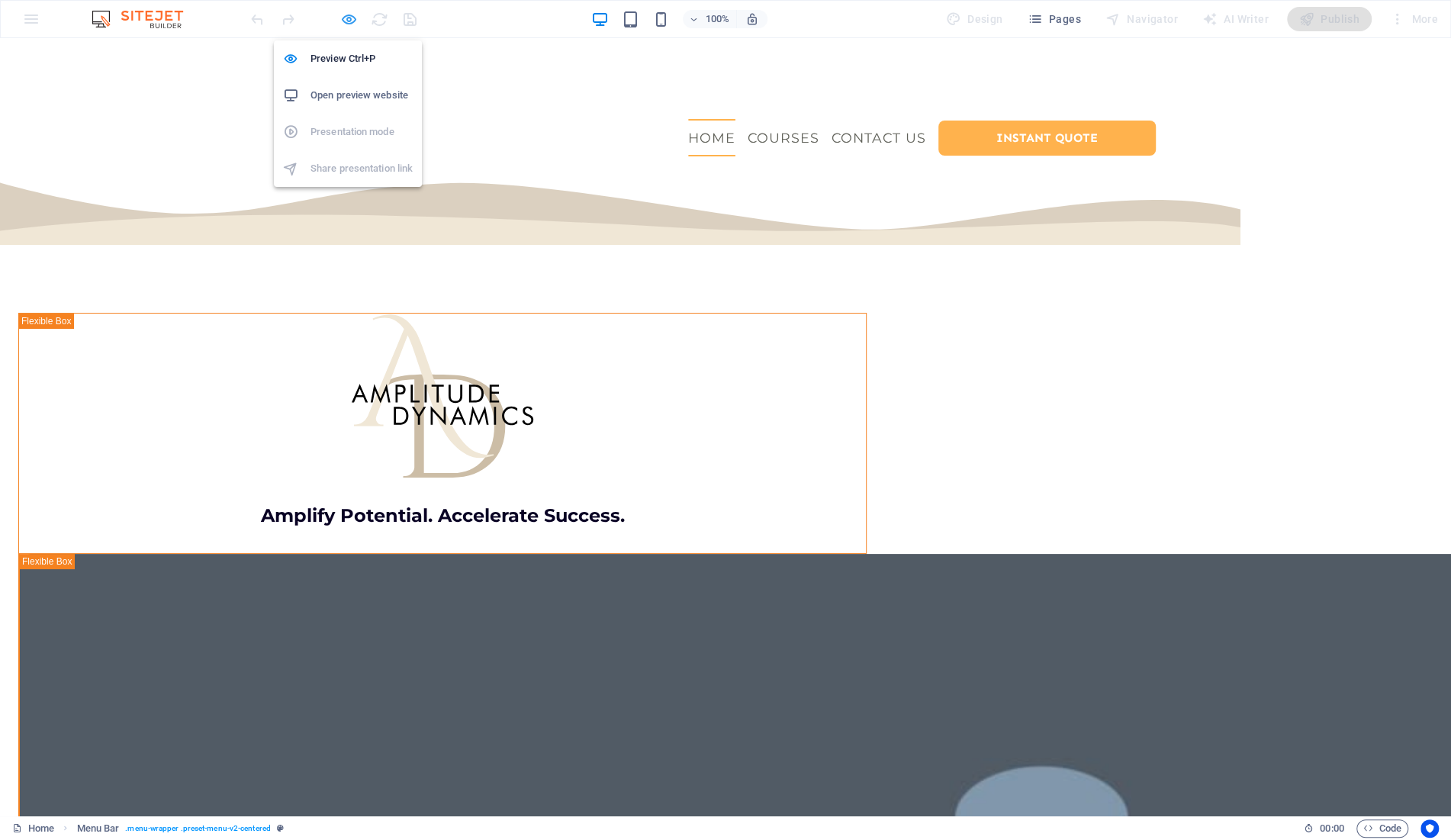
select select "px"
select select "hover_border_vertical"
select select "px"
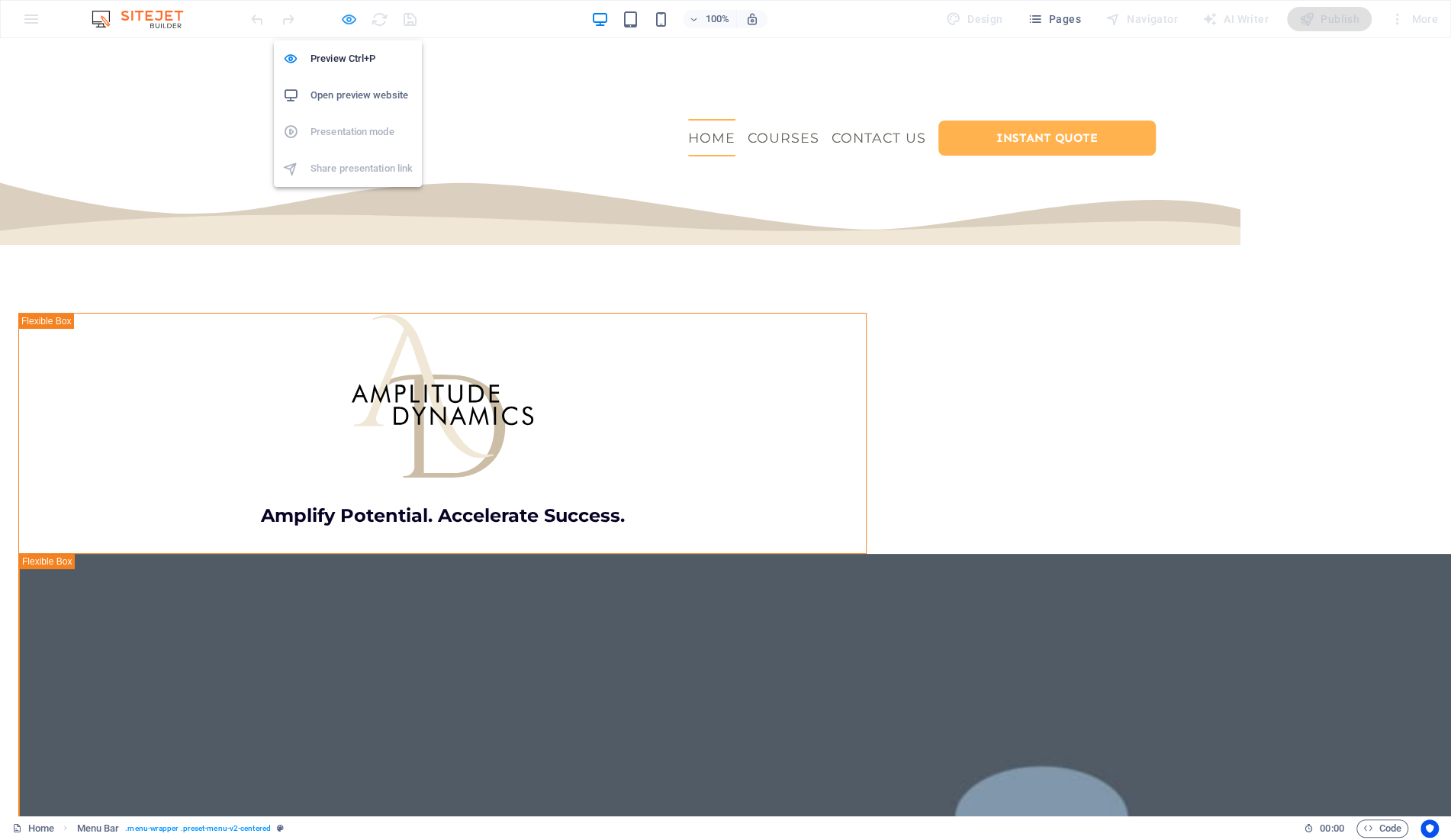
select select "rem"
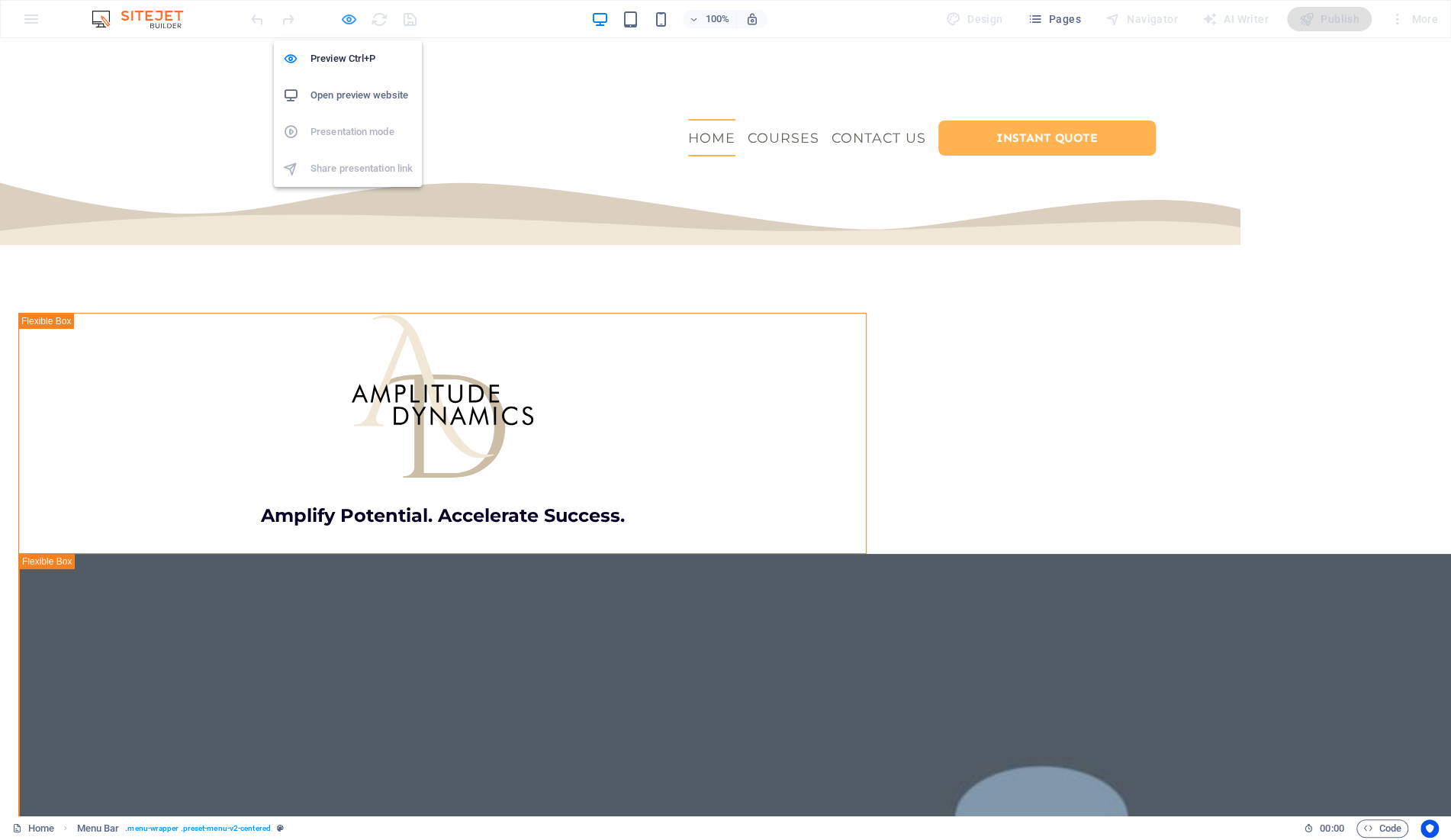
select select "rem"
select select "link-special-font"
select select "rem"
select select "400"
select select "px"
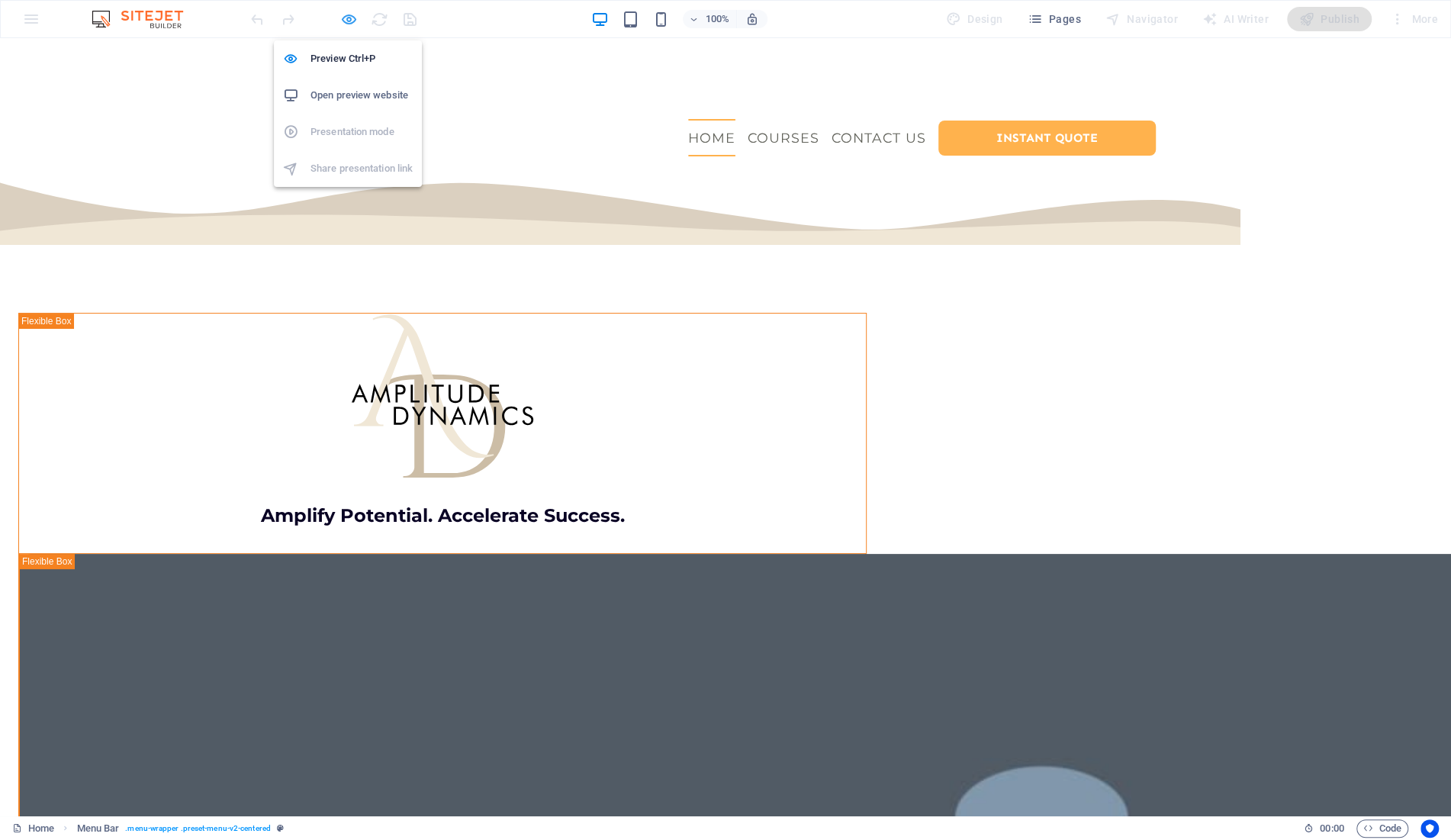
select select "preset-menu-v2-centered"
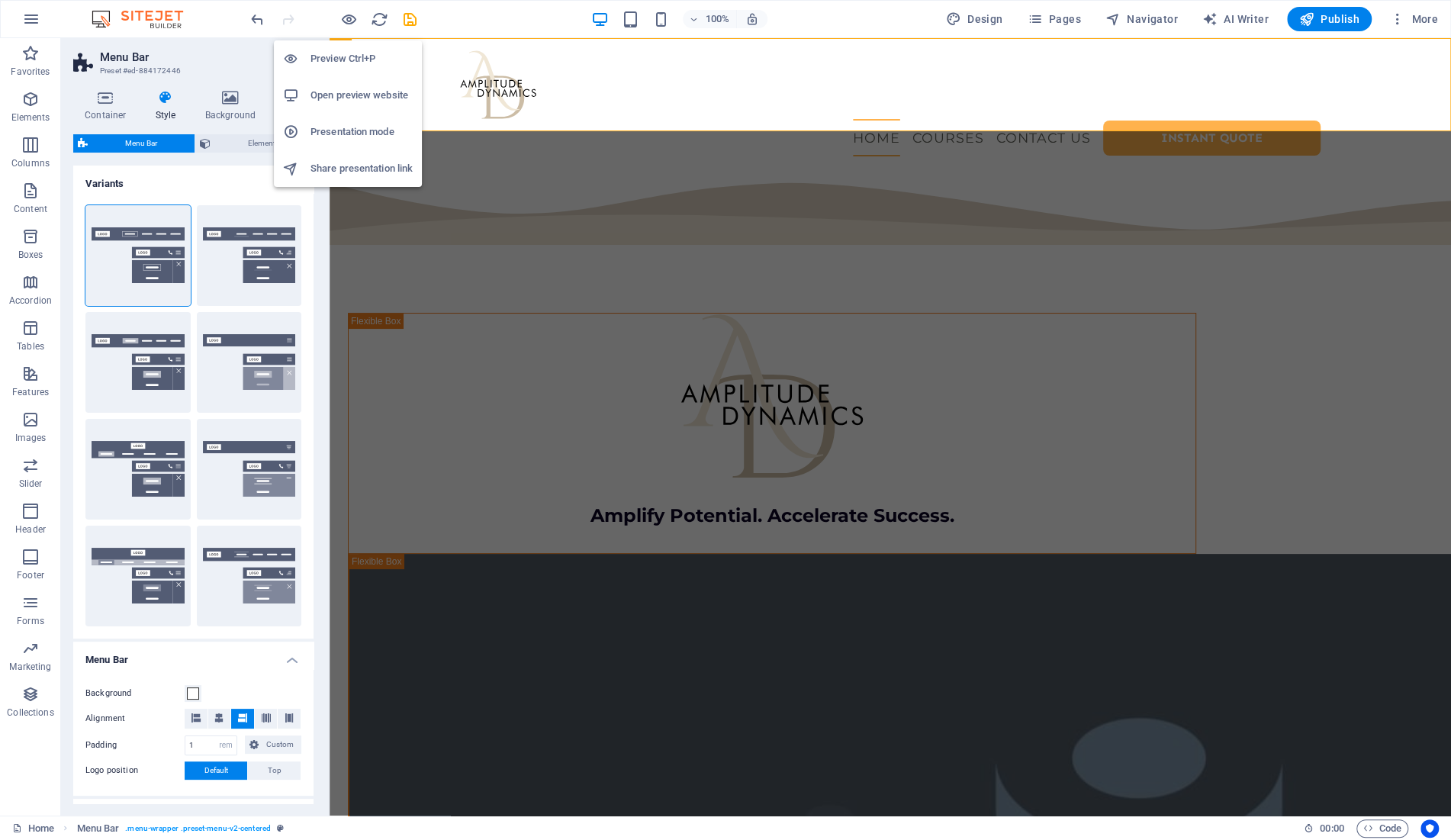
scroll to position [906, 0]
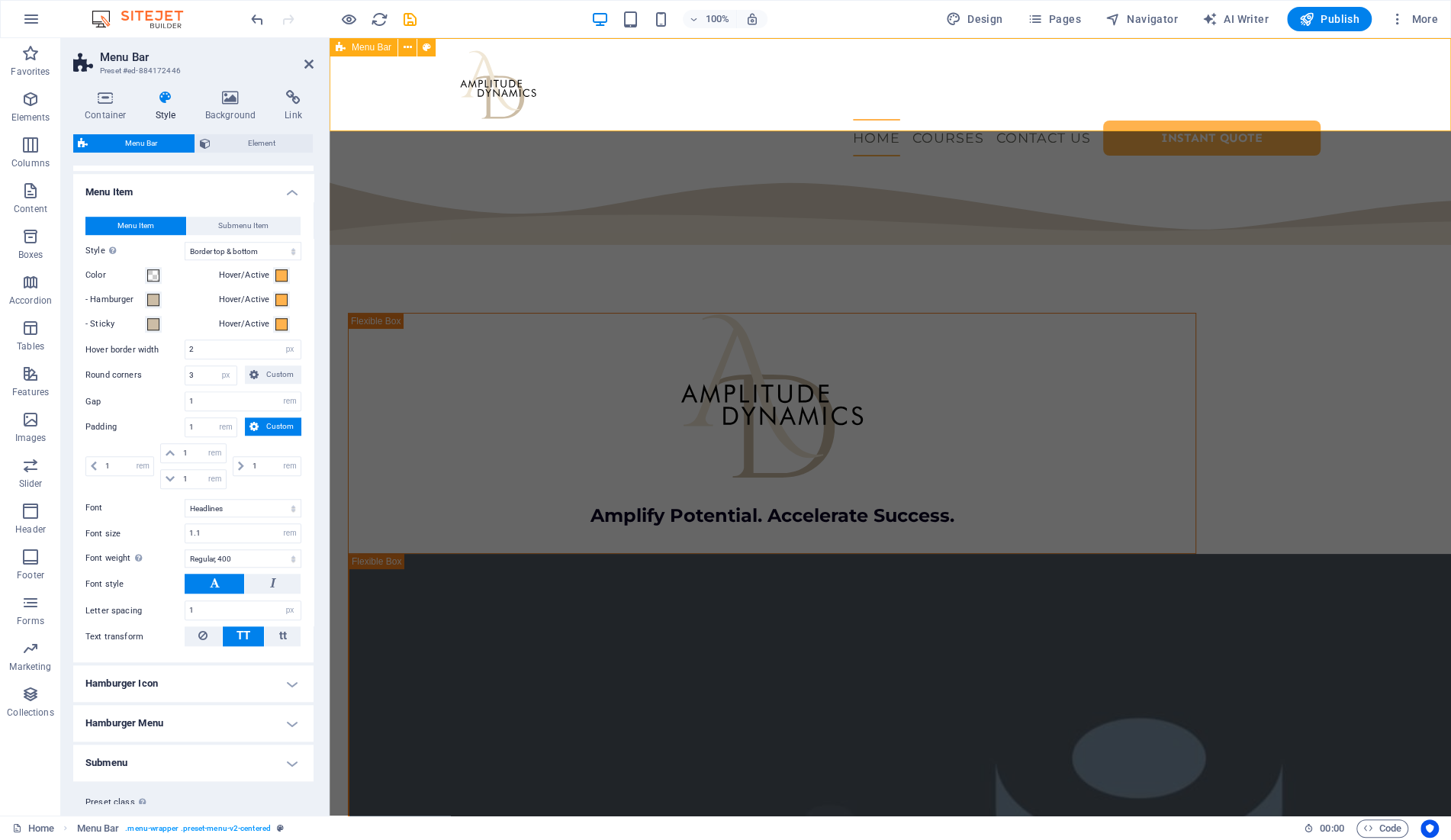
click at [346, 46] on div "Menu Bar" at bounding box center [363, 47] width 68 height 19
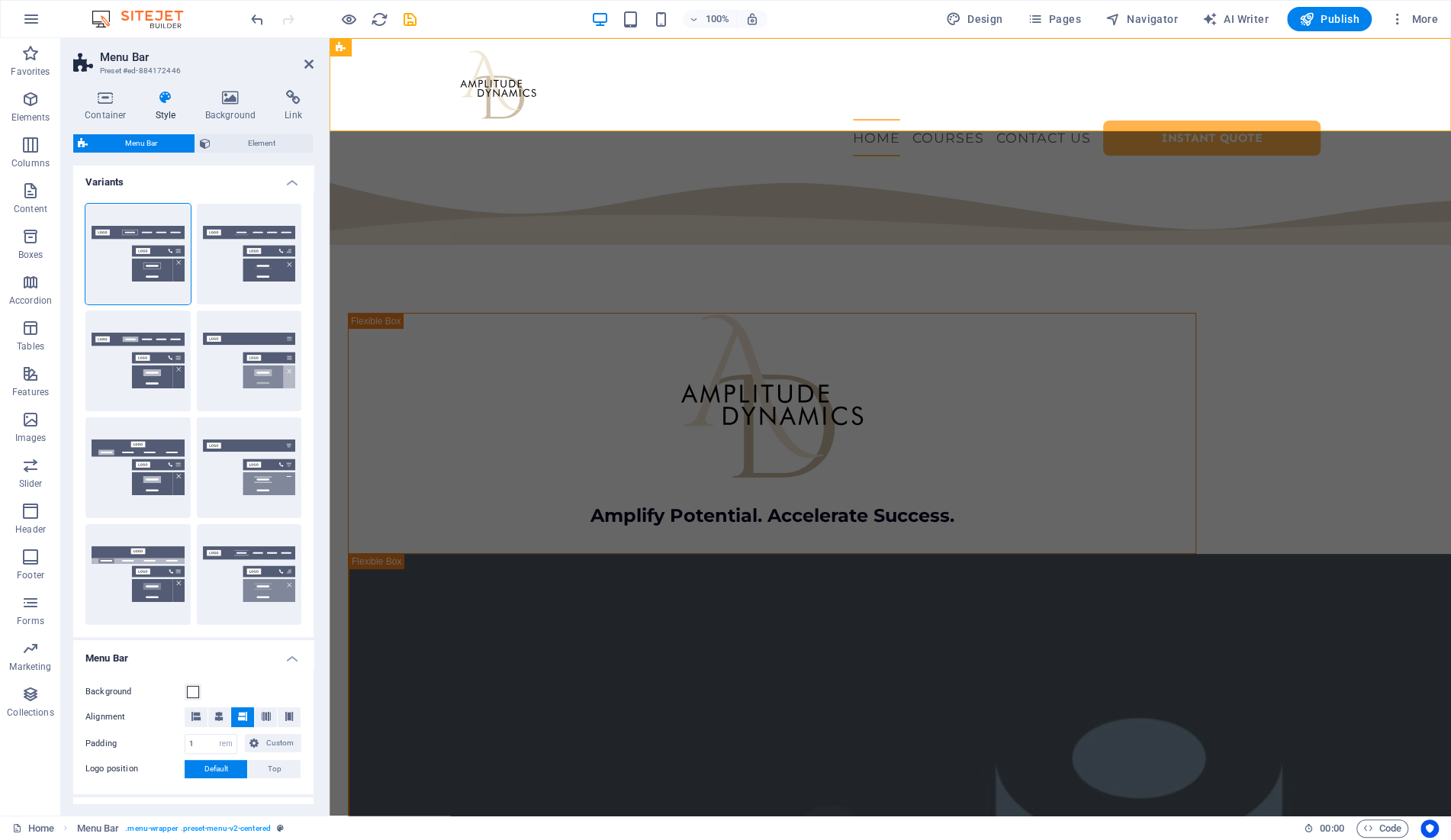
scroll to position [0, 0]
click at [108, 99] on icon at bounding box center [106, 98] width 65 height 16
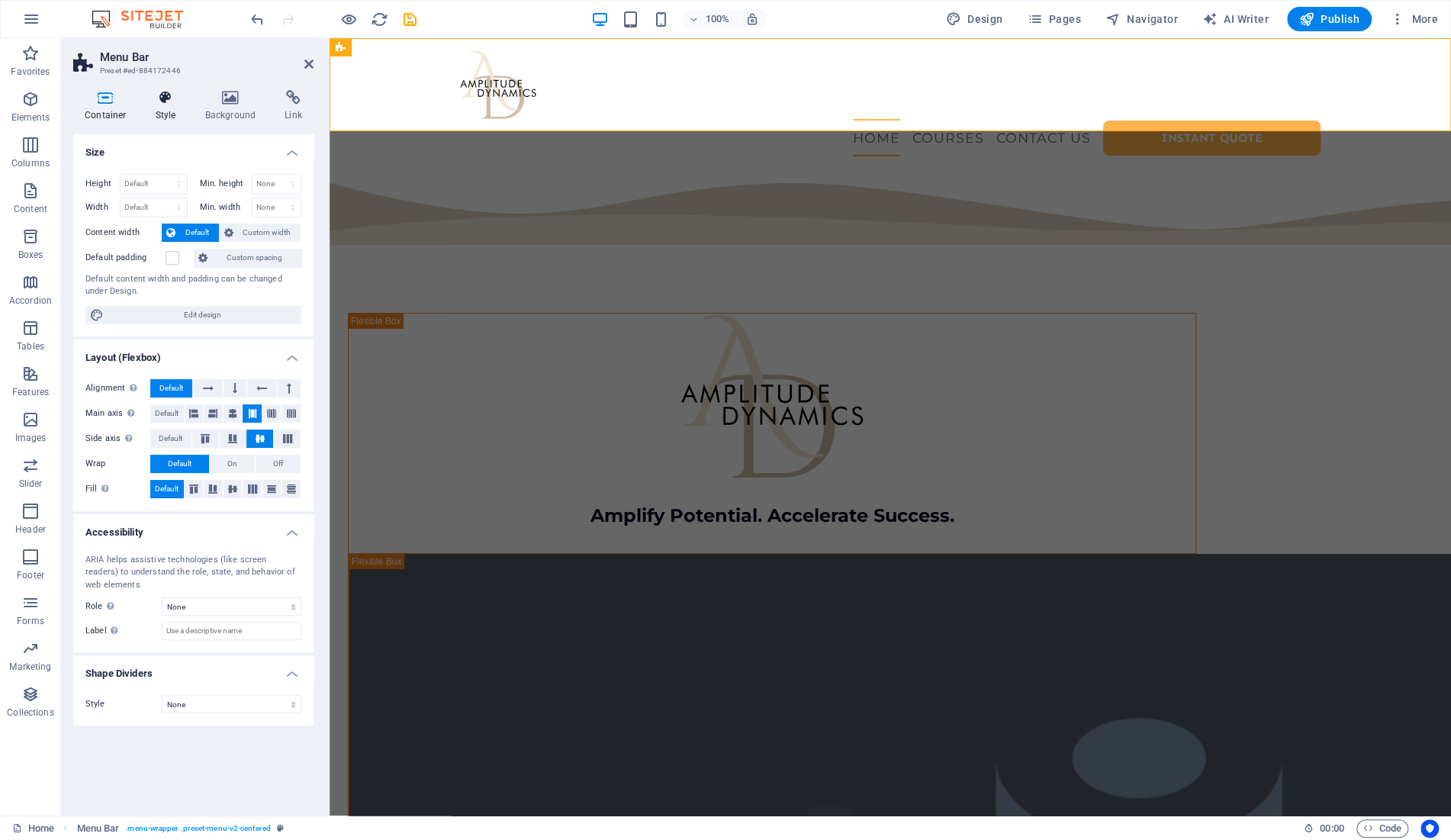
click at [176, 105] on h4 "Style" at bounding box center [169, 106] width 50 height 32
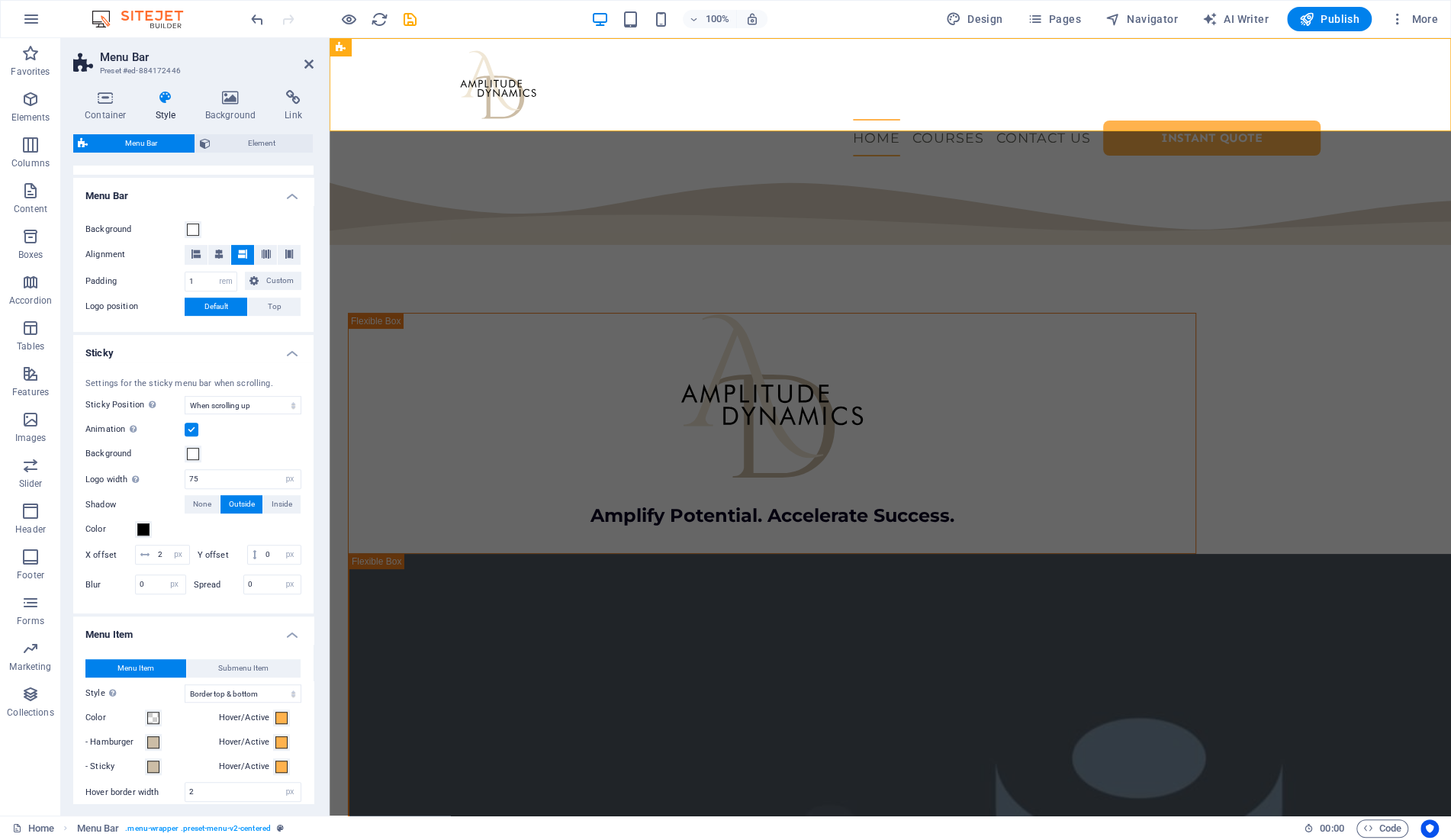
scroll to position [464, 0]
click at [185, 394] on select "Off Instant After menu After banner When scrolling up" at bounding box center [242, 403] width 117 height 19
select select "sticky_menu"
click option "After menu" at bounding box center [0, 0] width 0 height 0
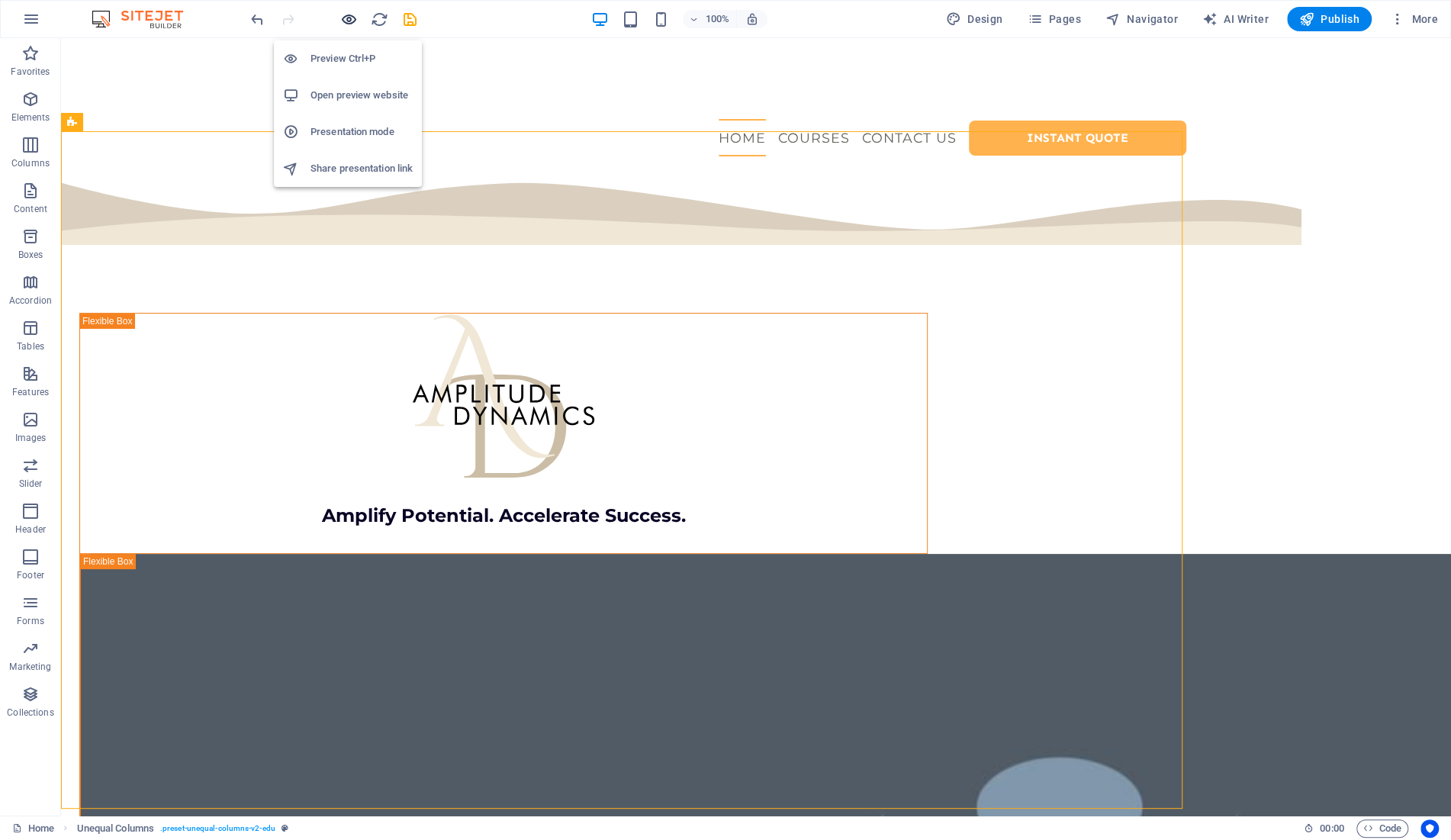
click at [350, 18] on icon "button" at bounding box center [349, 20] width 18 height 18
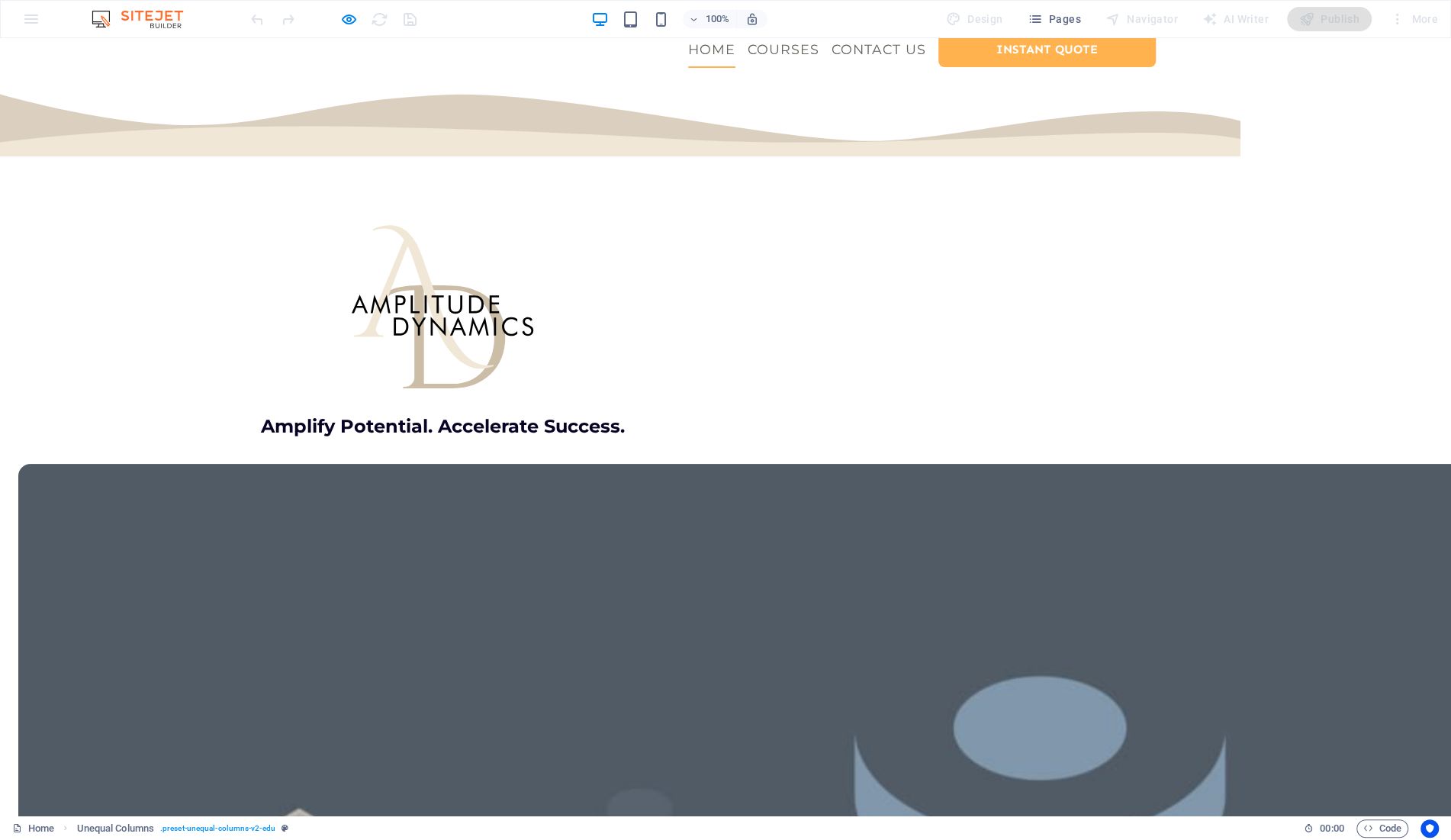
scroll to position [0, 0]
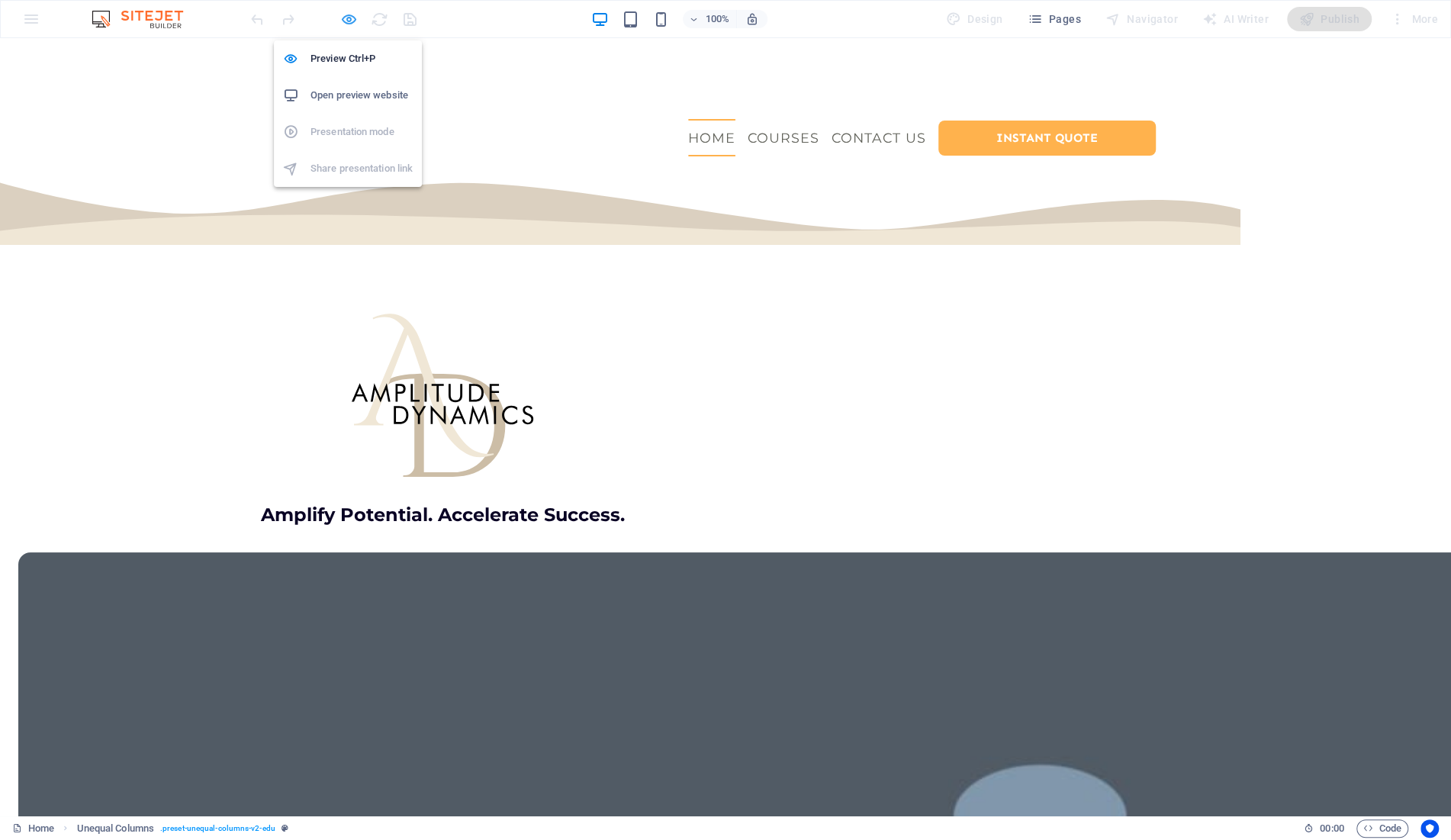
click at [347, 20] on icon "button" at bounding box center [349, 20] width 18 height 18
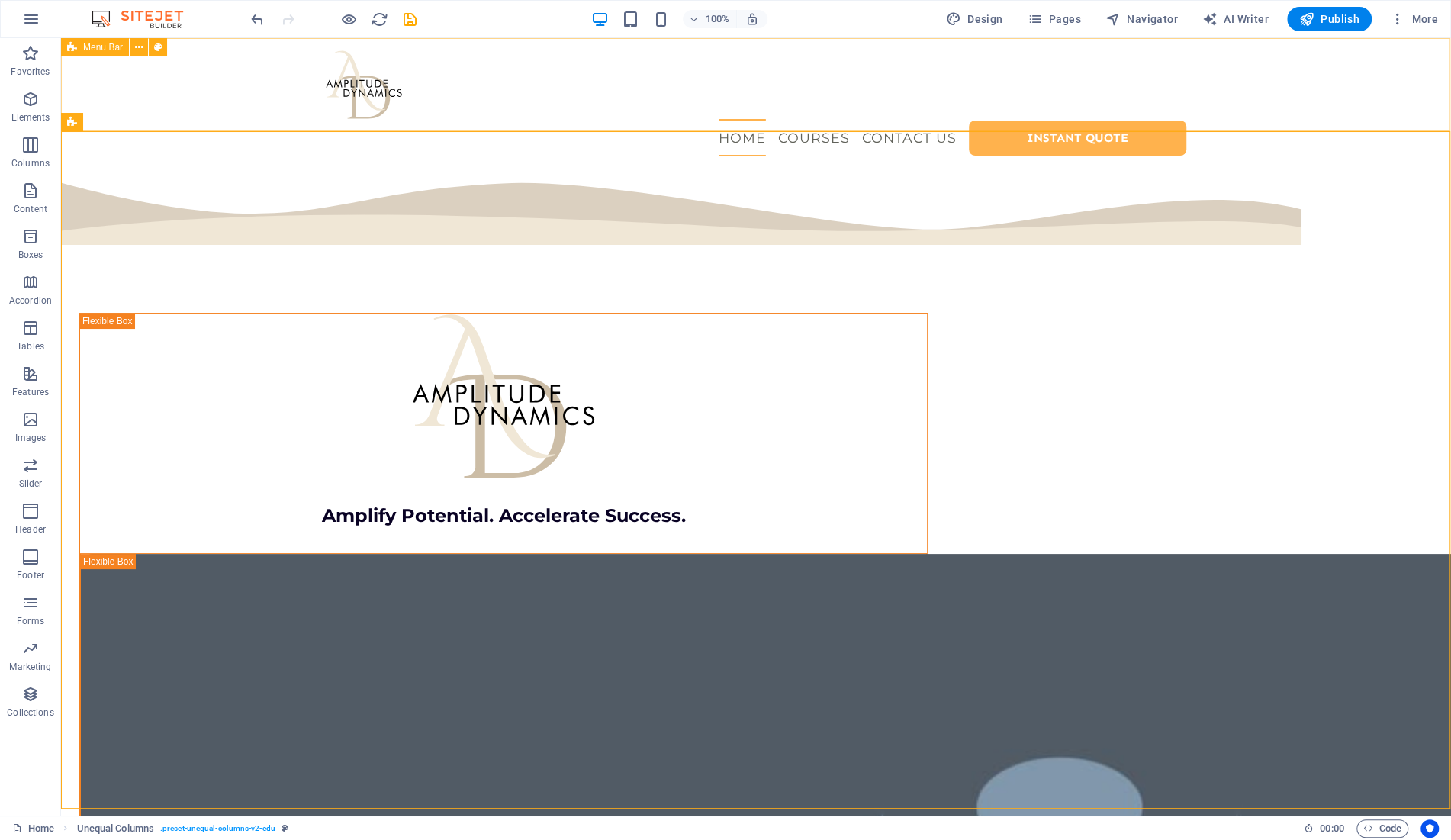
click at [92, 46] on span "Menu Bar" at bounding box center [103, 47] width 39 height 9
select select "rem"
select select "sticky_menu"
select select "px"
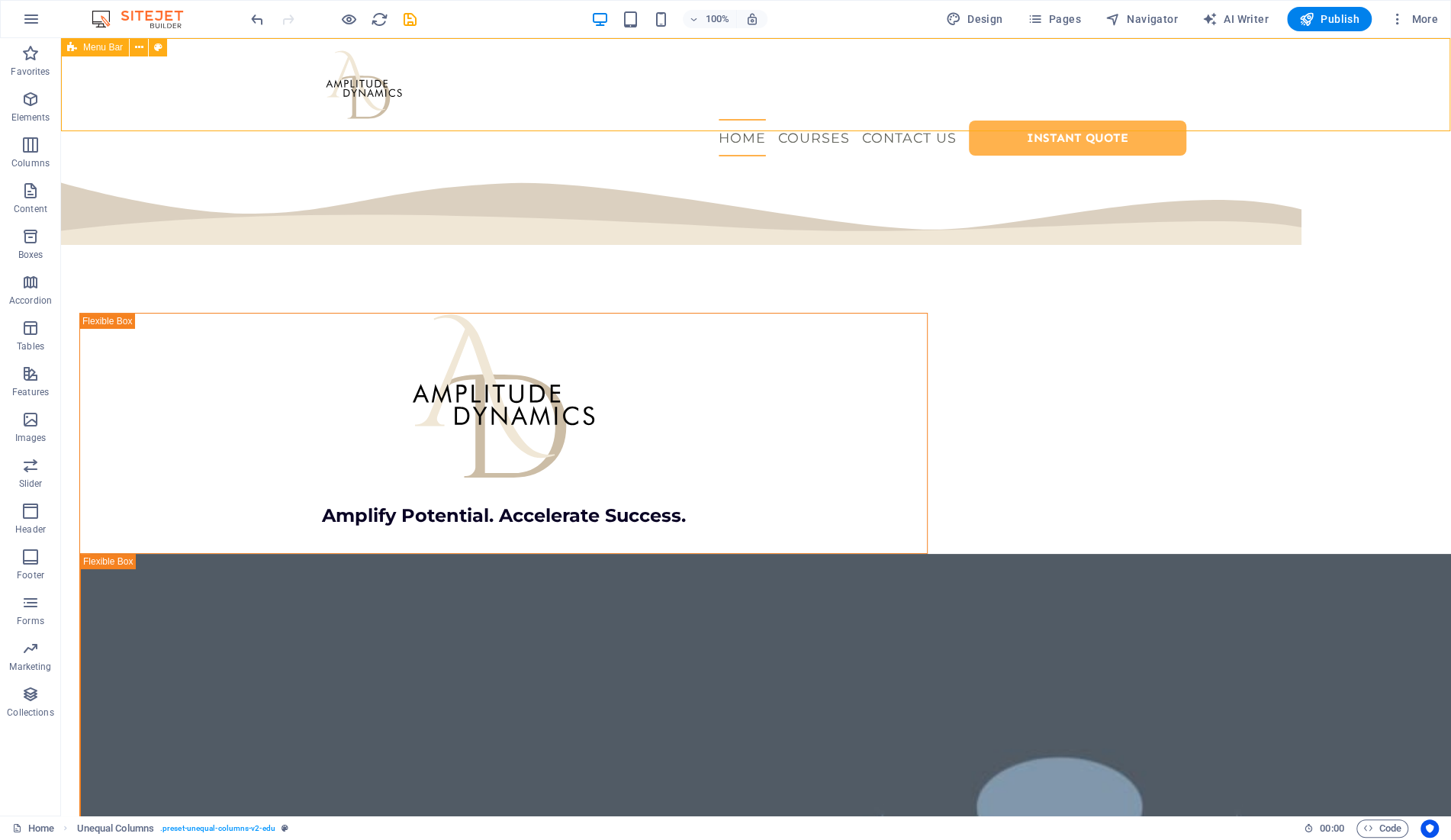
select select "px"
select select "hover_border_vertical"
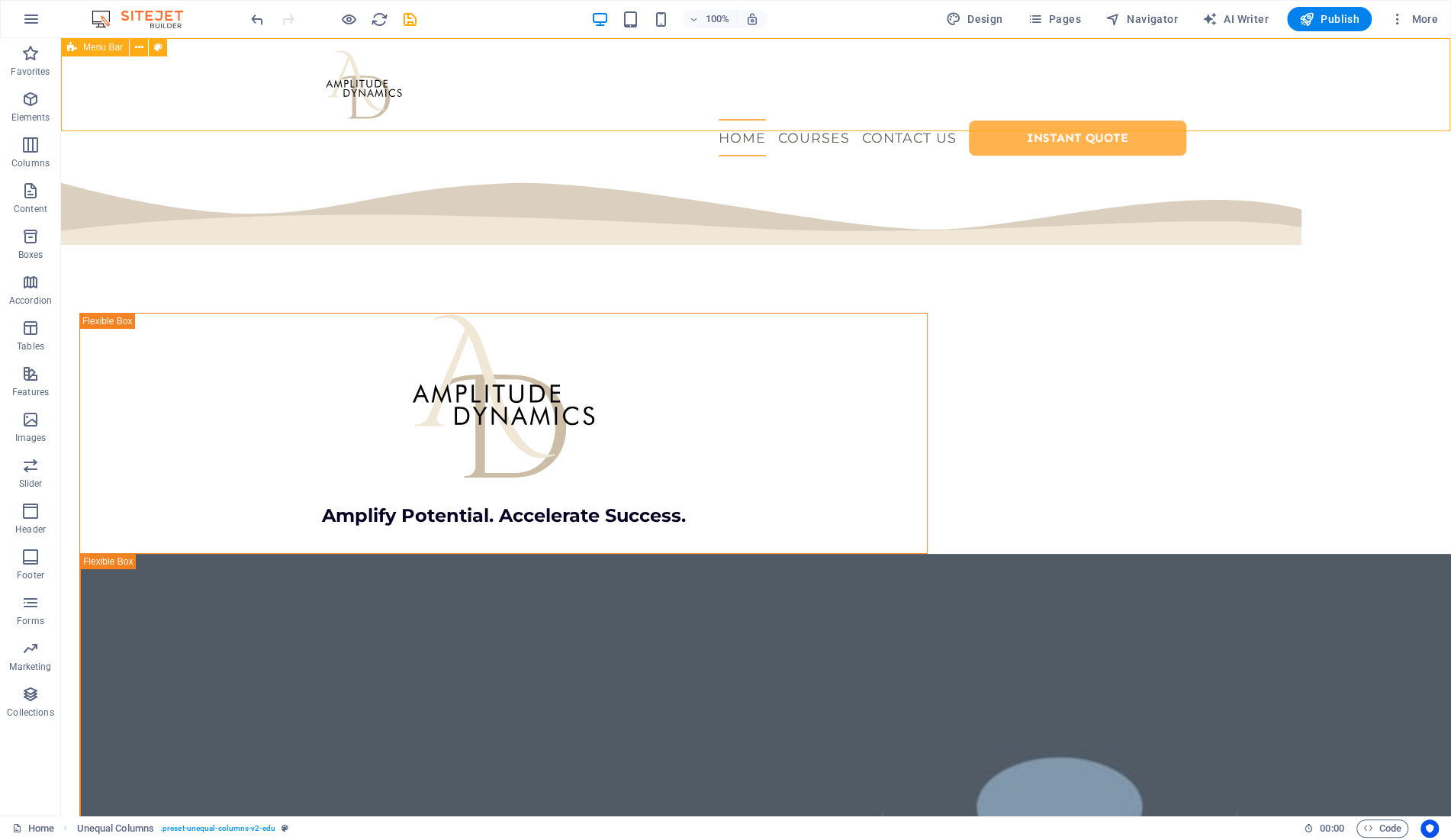
select select "px"
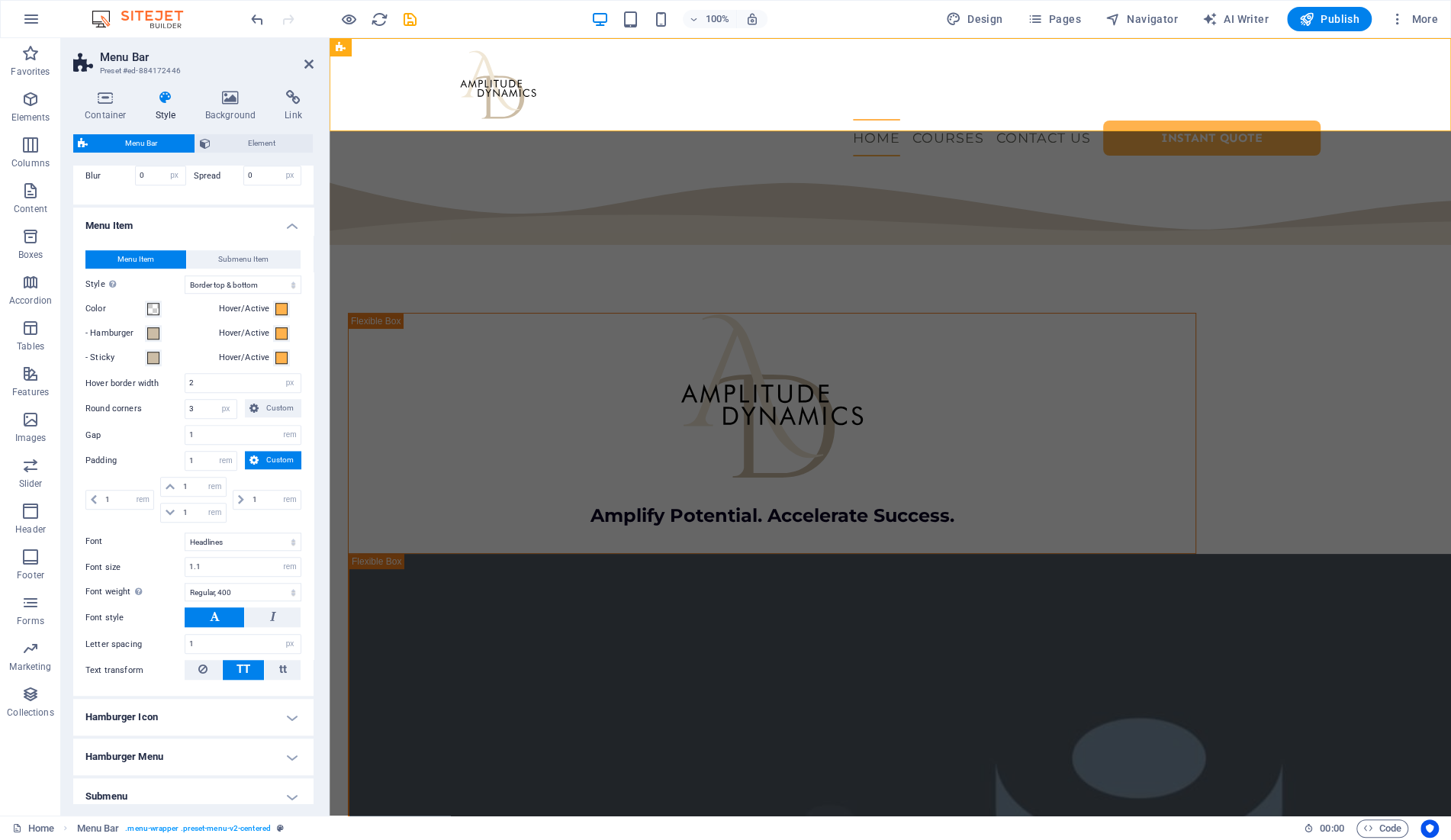
scroll to position [876, 0]
click at [152, 303] on span at bounding box center [153, 305] width 12 height 12
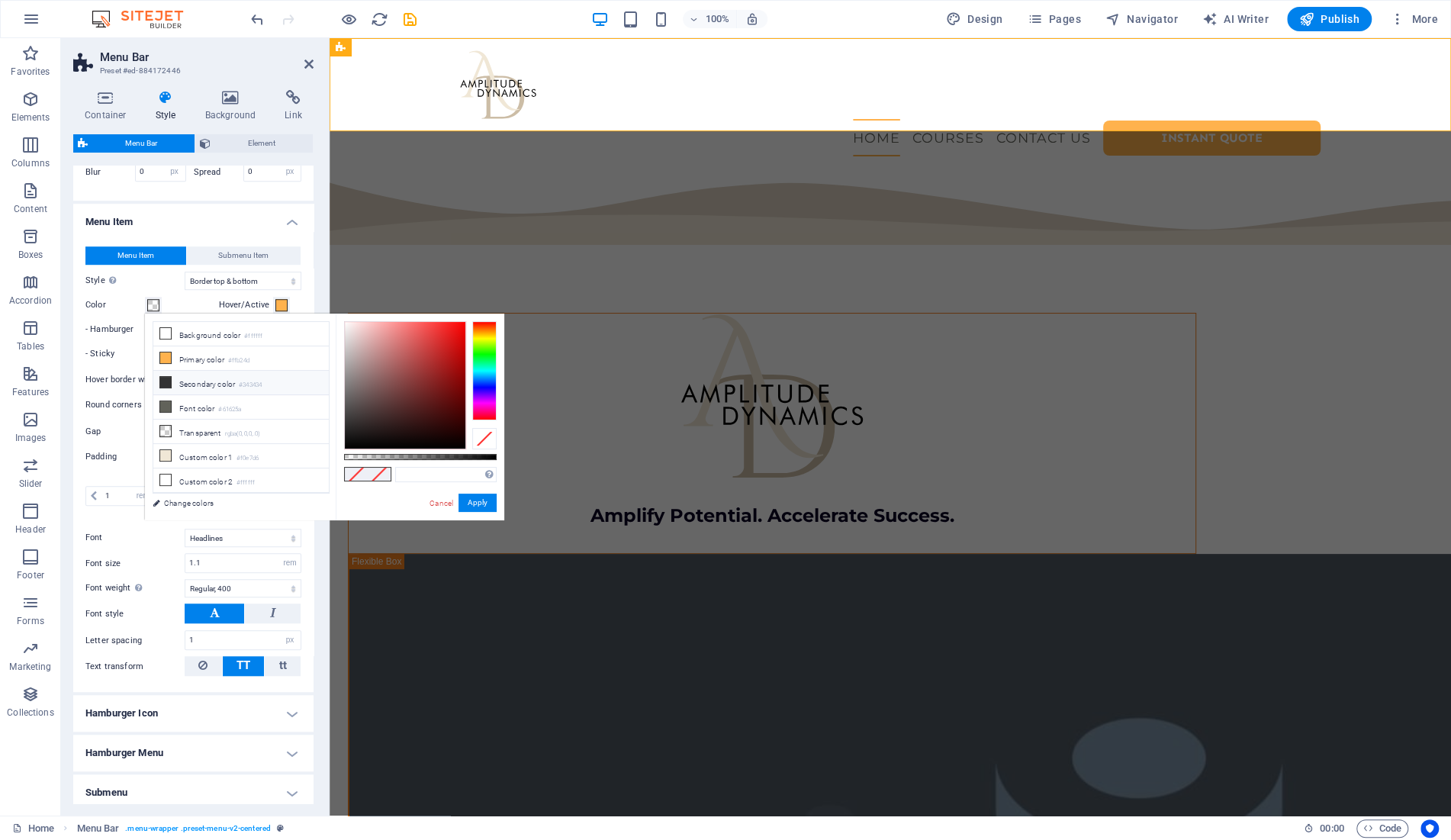
click at [196, 385] on li "Secondary color #343434" at bounding box center [241, 383] width 176 height 25
click at [132, 337] on label "- Hamburger" at bounding box center [115, 329] width 60 height 19
click at [145, 337] on button "- Hamburger" at bounding box center [153, 329] width 17 height 17
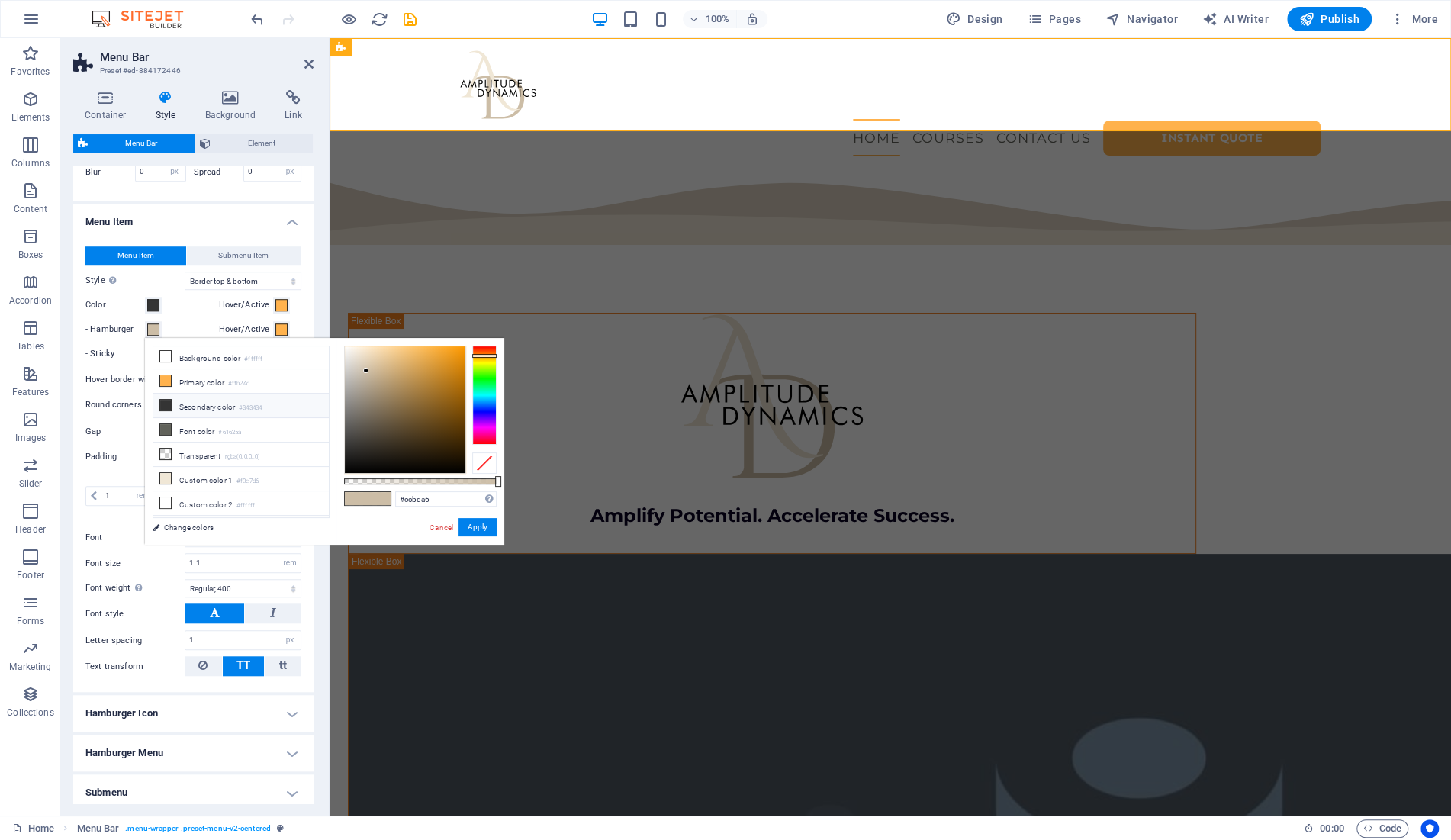
scroll to position [0, 0]
click at [199, 385] on li "Primary color #ffb24d" at bounding box center [241, 383] width 176 height 25
click at [176, 309] on div "Color" at bounding box center [149, 304] width 128 height 19
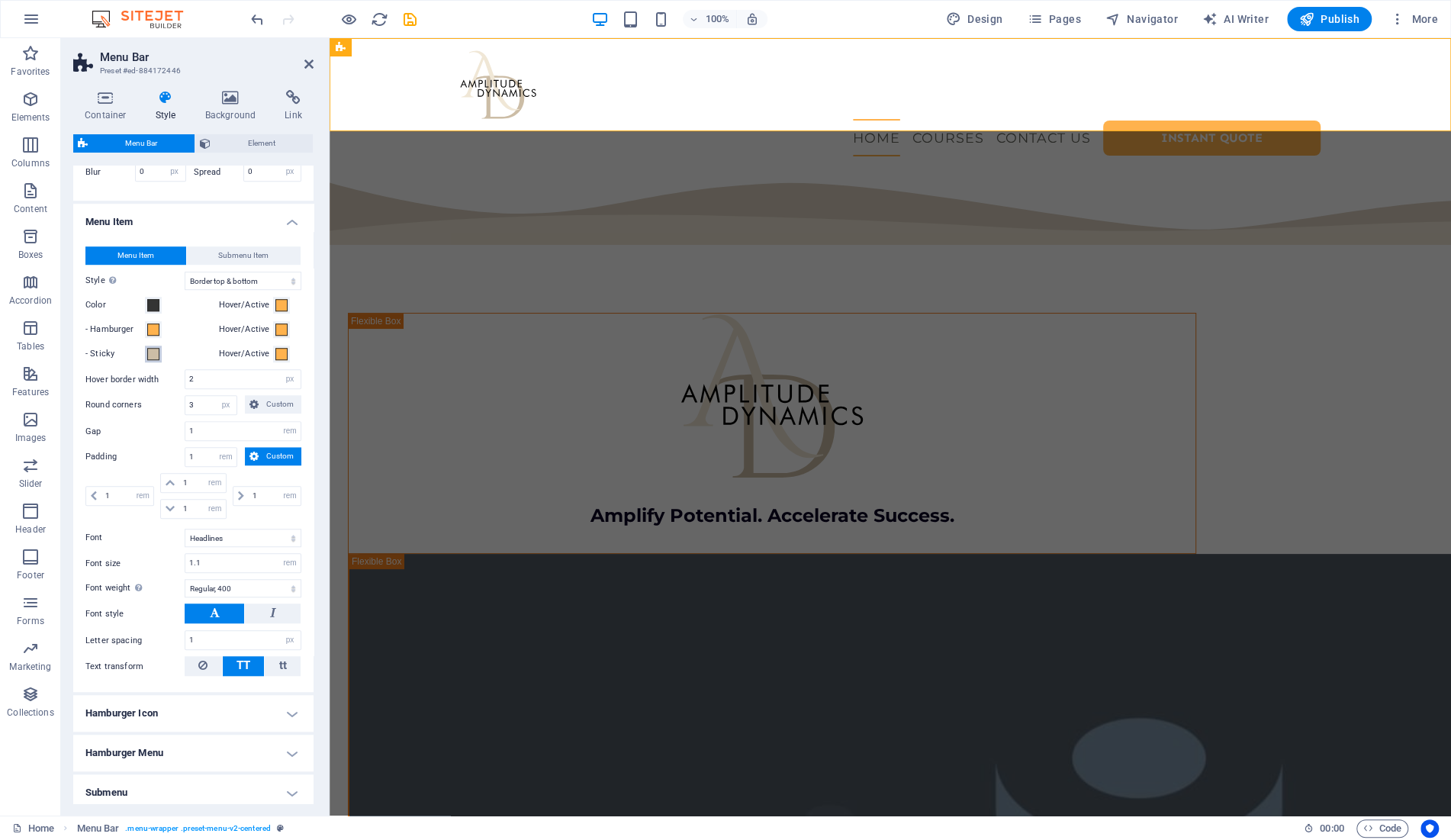
click at [153, 350] on span at bounding box center [153, 353] width 12 height 12
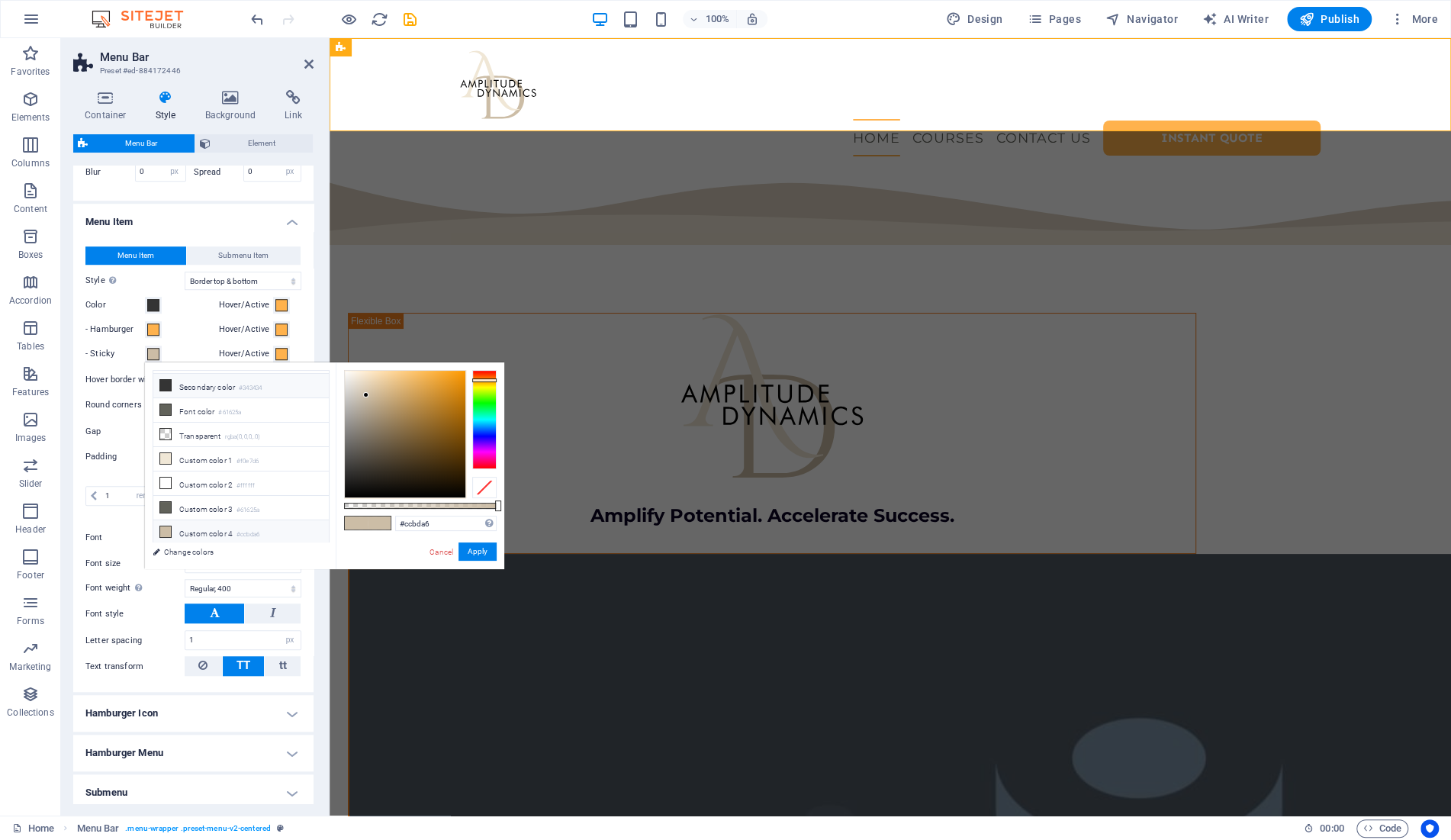
click at [196, 386] on li "Secondary color #343434" at bounding box center [241, 386] width 176 height 25
click at [203, 330] on div "- Hamburger" at bounding box center [149, 329] width 128 height 19
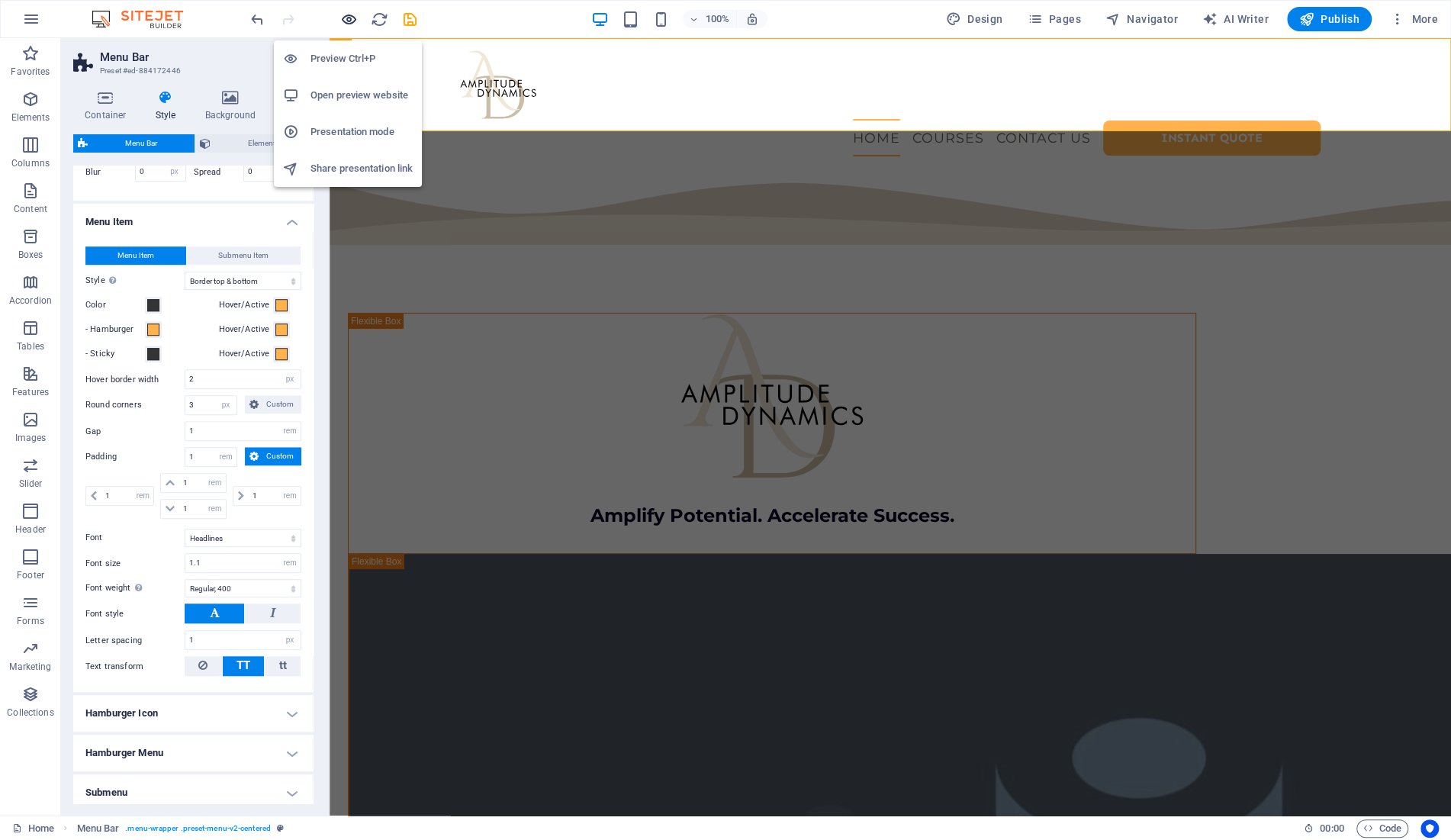
click at [349, 21] on icon "button" at bounding box center [349, 20] width 18 height 18
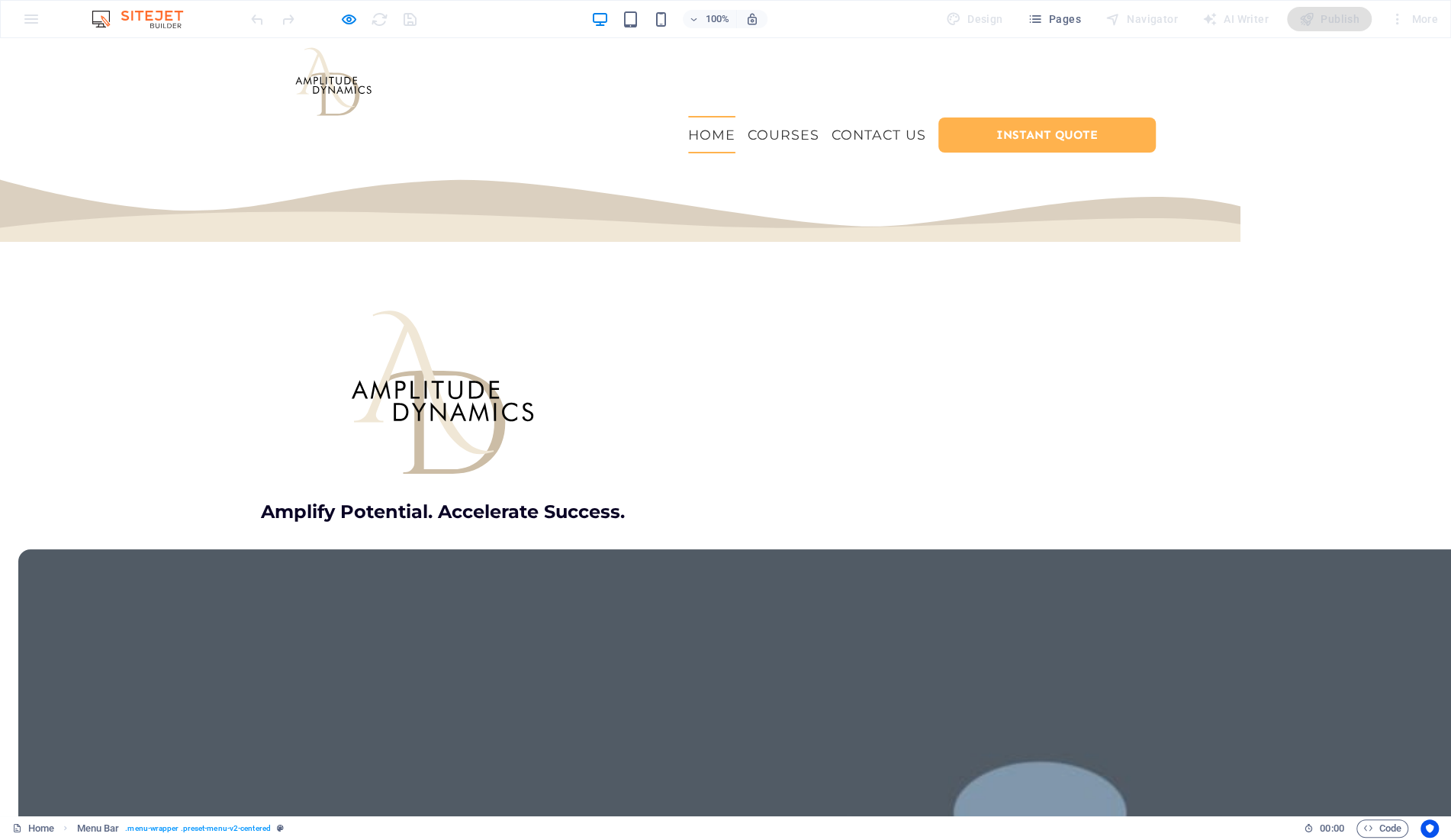
scroll to position [0, 0]
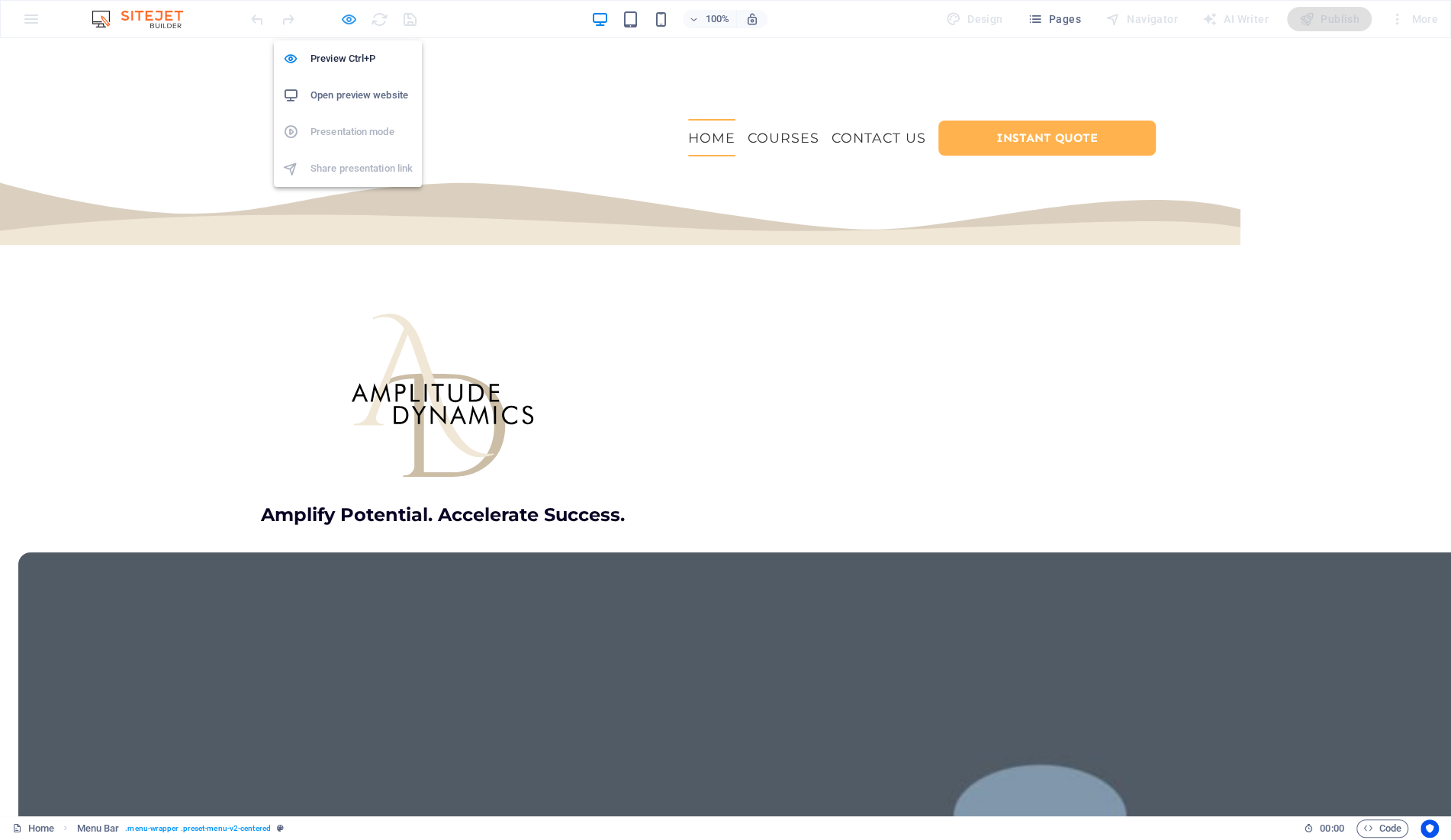
click at [344, 20] on icon "button" at bounding box center [349, 20] width 18 height 18
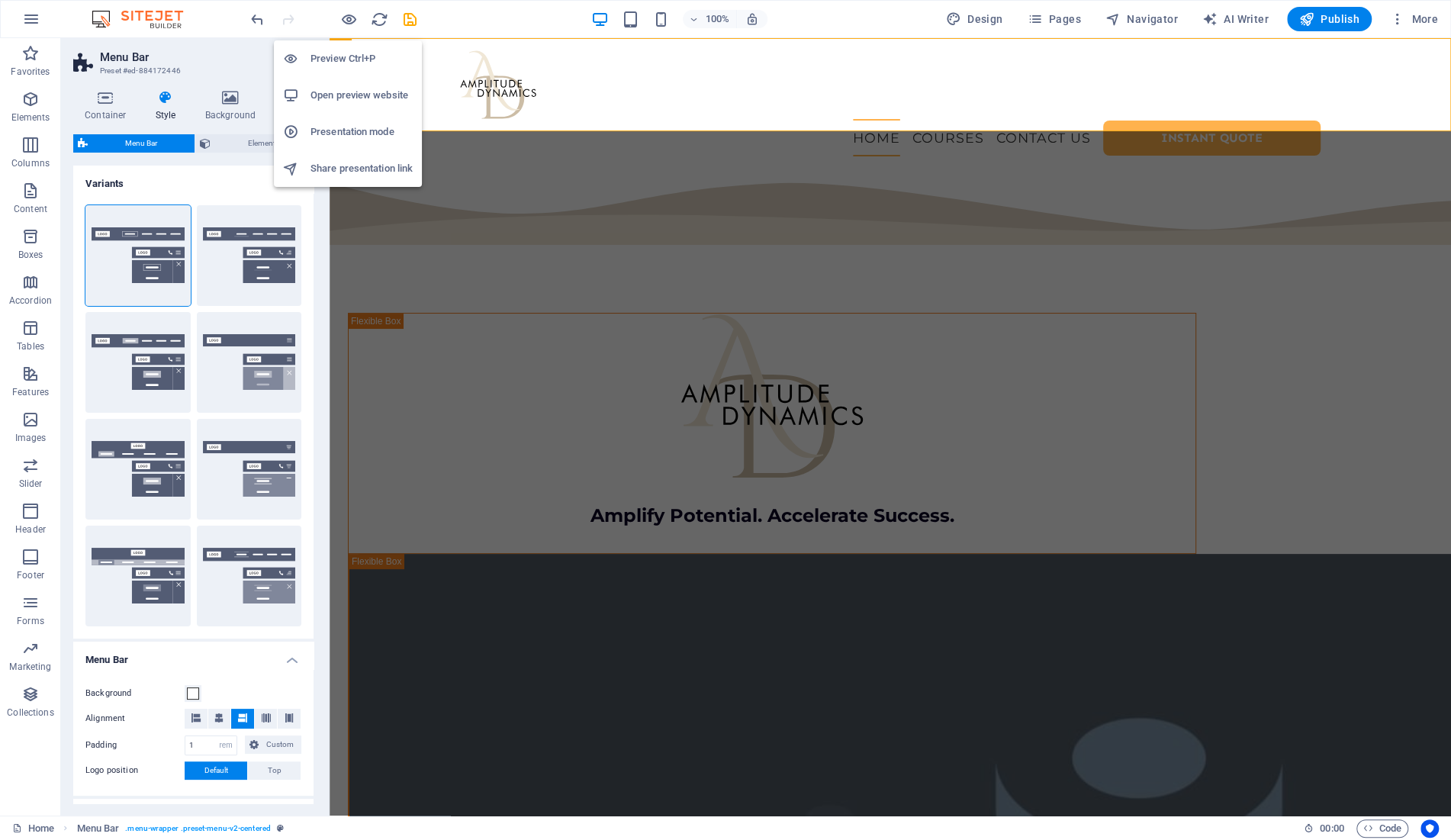
scroll to position [876, 0]
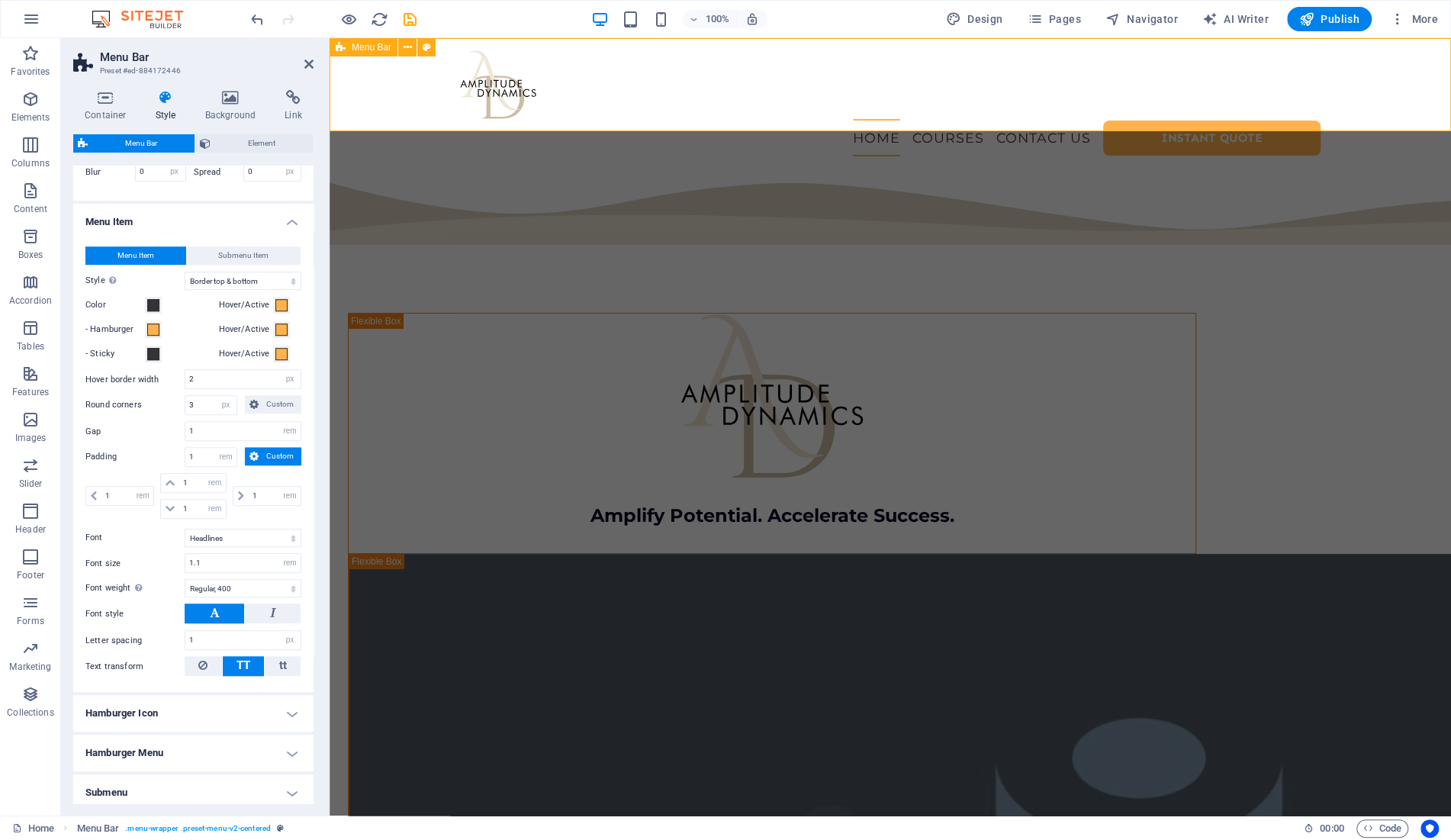
click at [357, 49] on span "Menu Bar" at bounding box center [371, 47] width 39 height 9
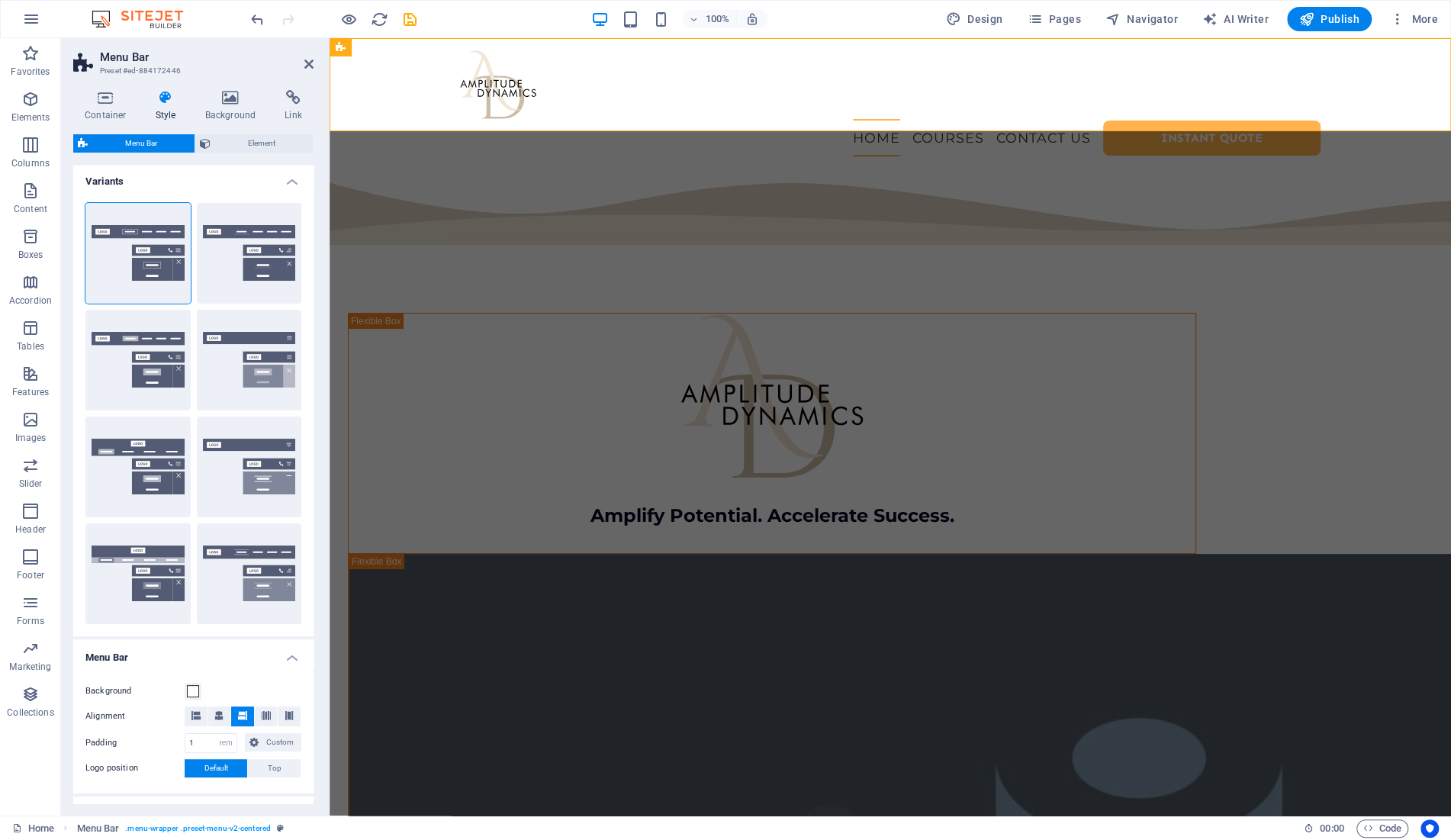
scroll to position [0, 0]
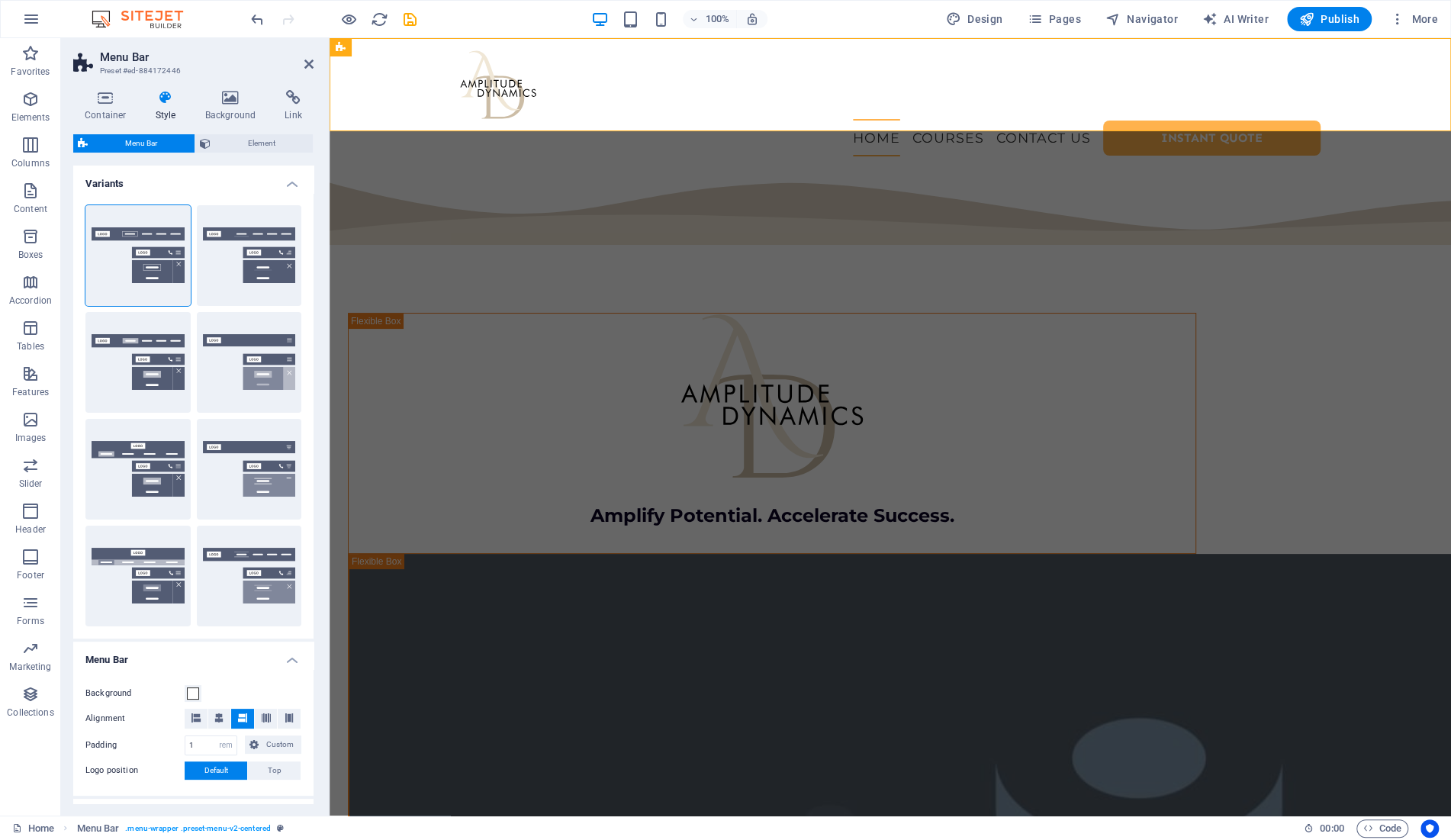
click at [290, 182] on h4 "Variants" at bounding box center [193, 180] width 241 height 27
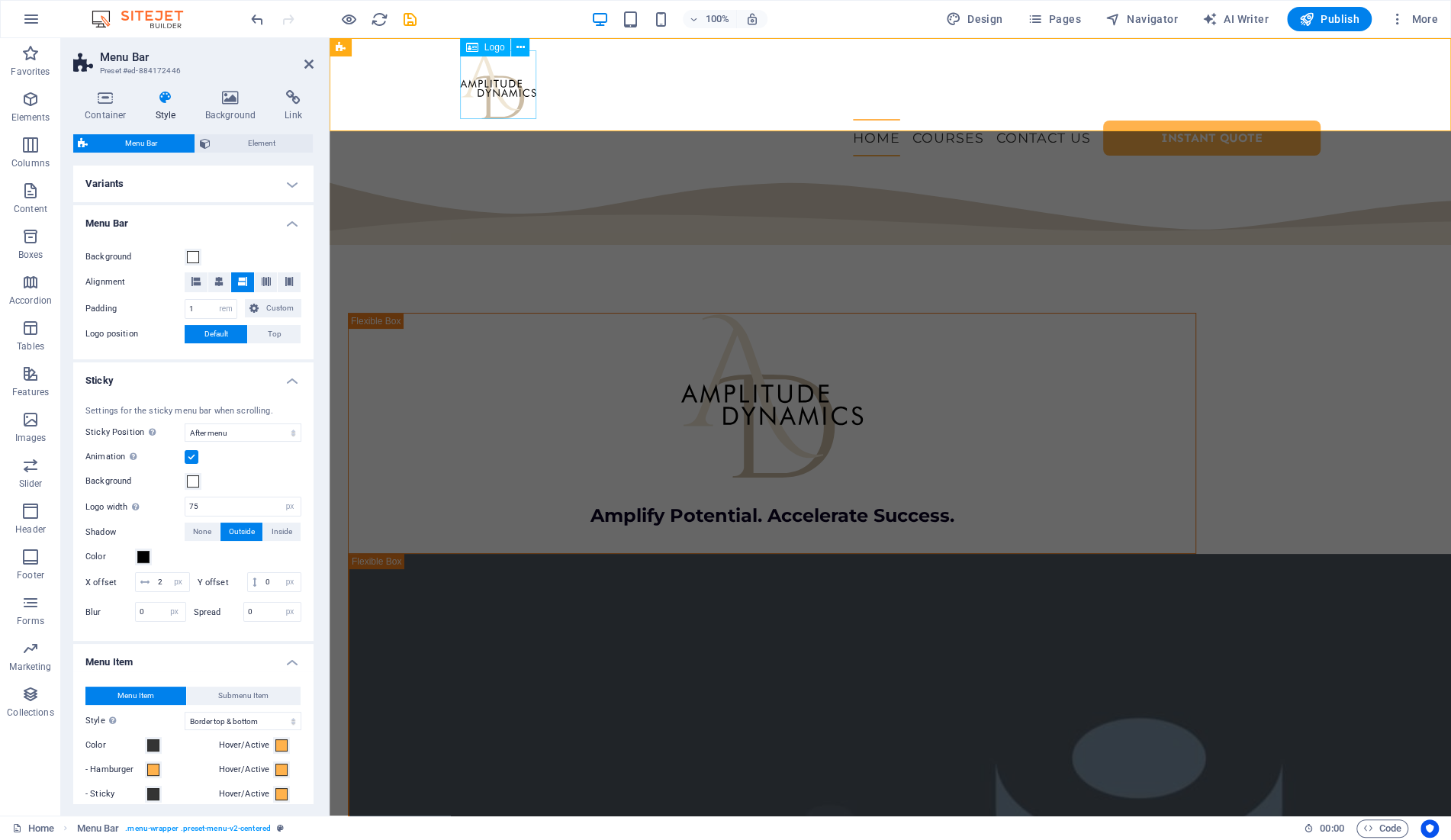
click at [495, 95] on div at bounding box center [890, 84] width 860 height 69
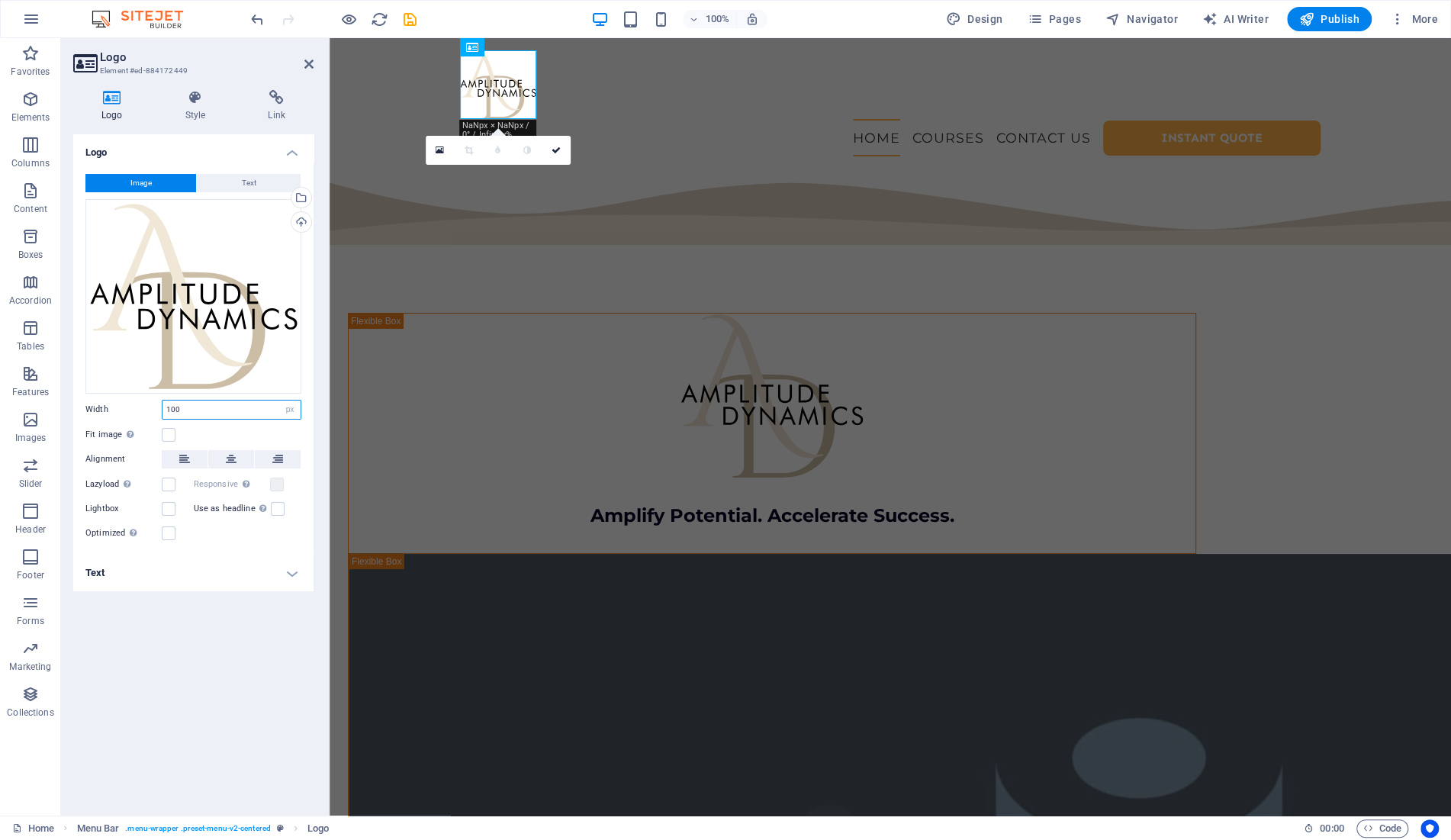
click at [216, 408] on input "100" at bounding box center [232, 409] width 138 height 19
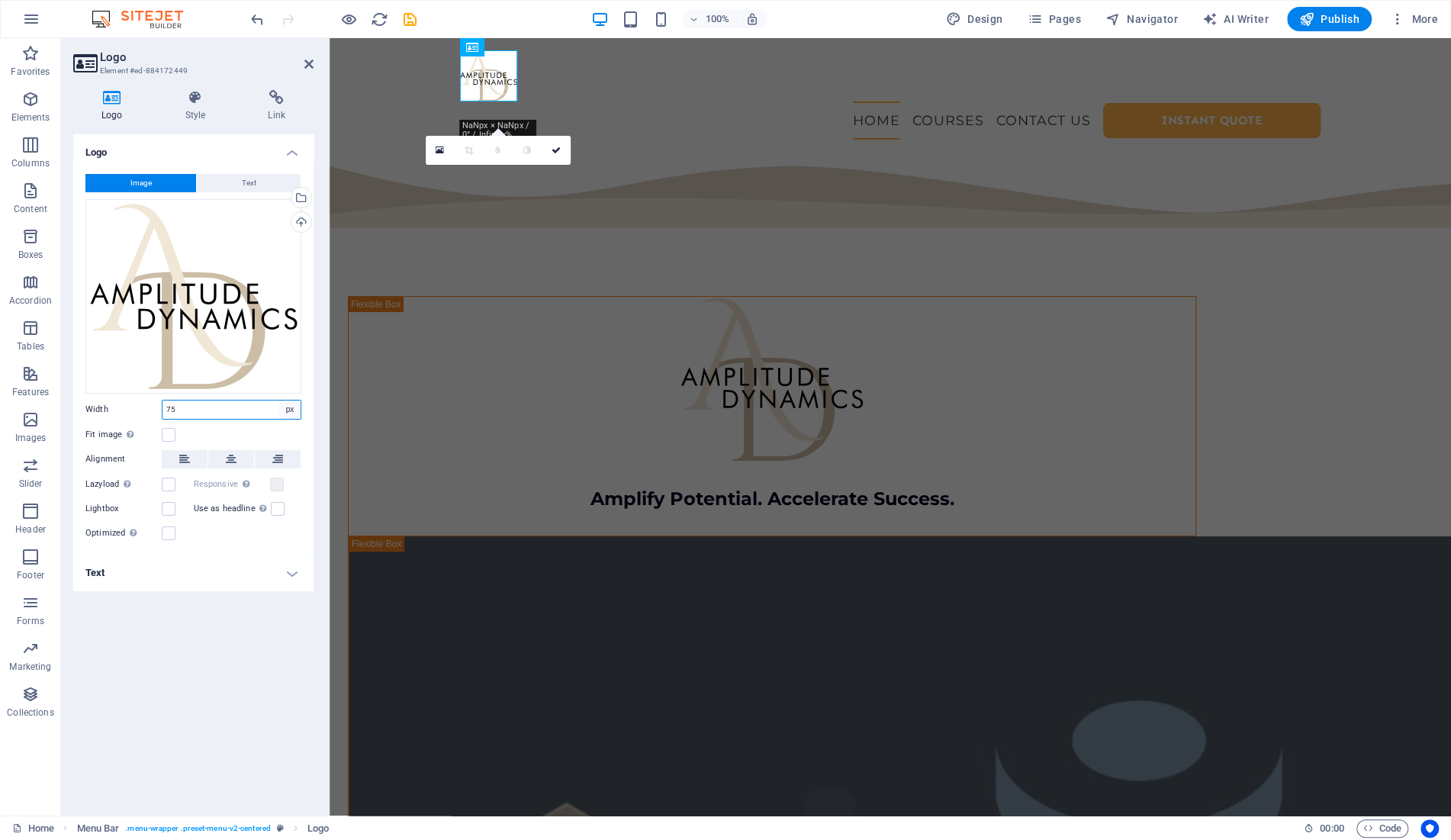
click at [290, 406] on select "Default auto px rem % em vh vw" at bounding box center [290, 409] width 22 height 19
click option "rem" at bounding box center [0, 0] width 0 height 0
click at [224, 408] on input "4.6875" at bounding box center [232, 409] width 138 height 19
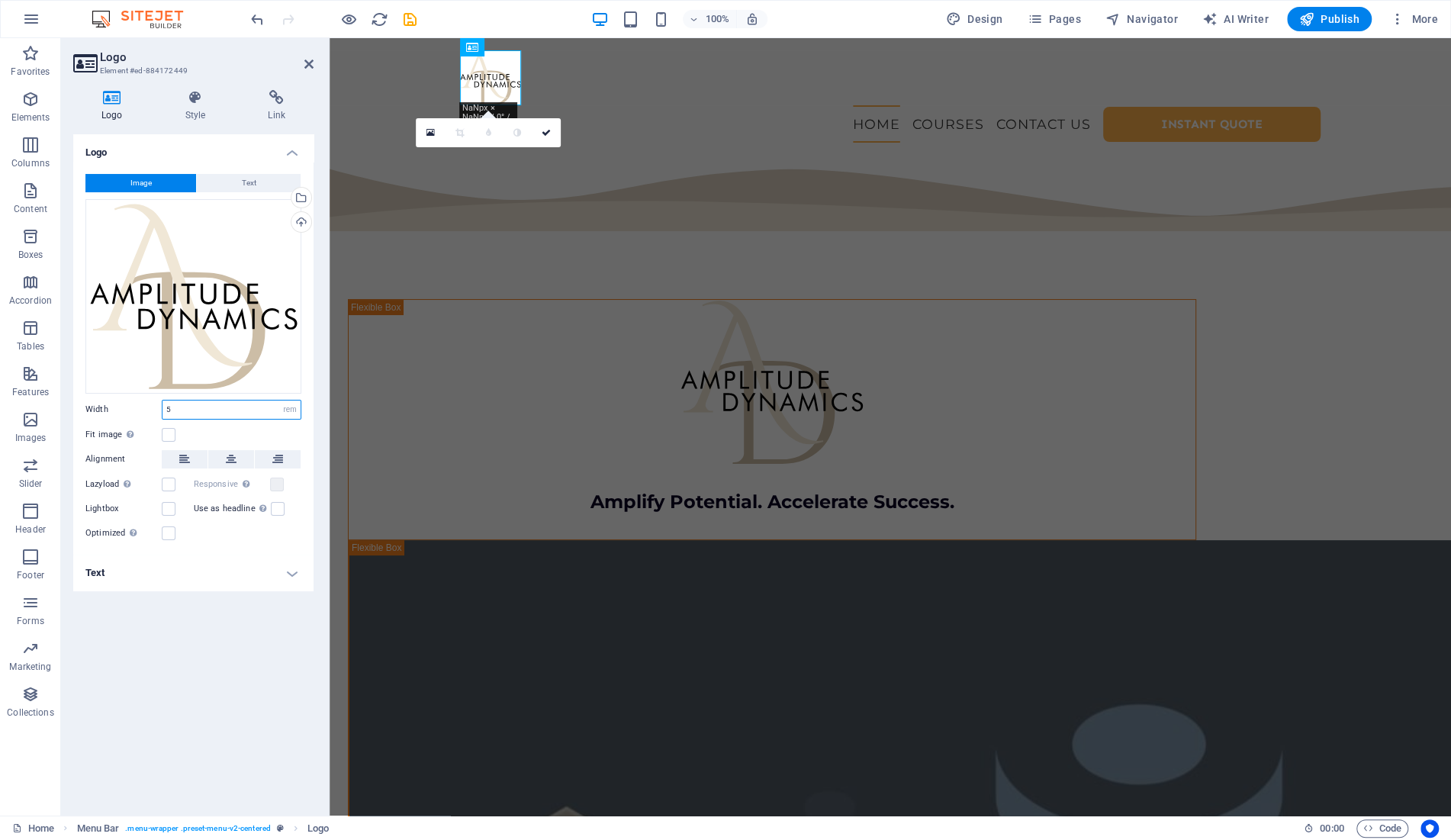
click at [231, 411] on input "5" at bounding box center [232, 409] width 138 height 19
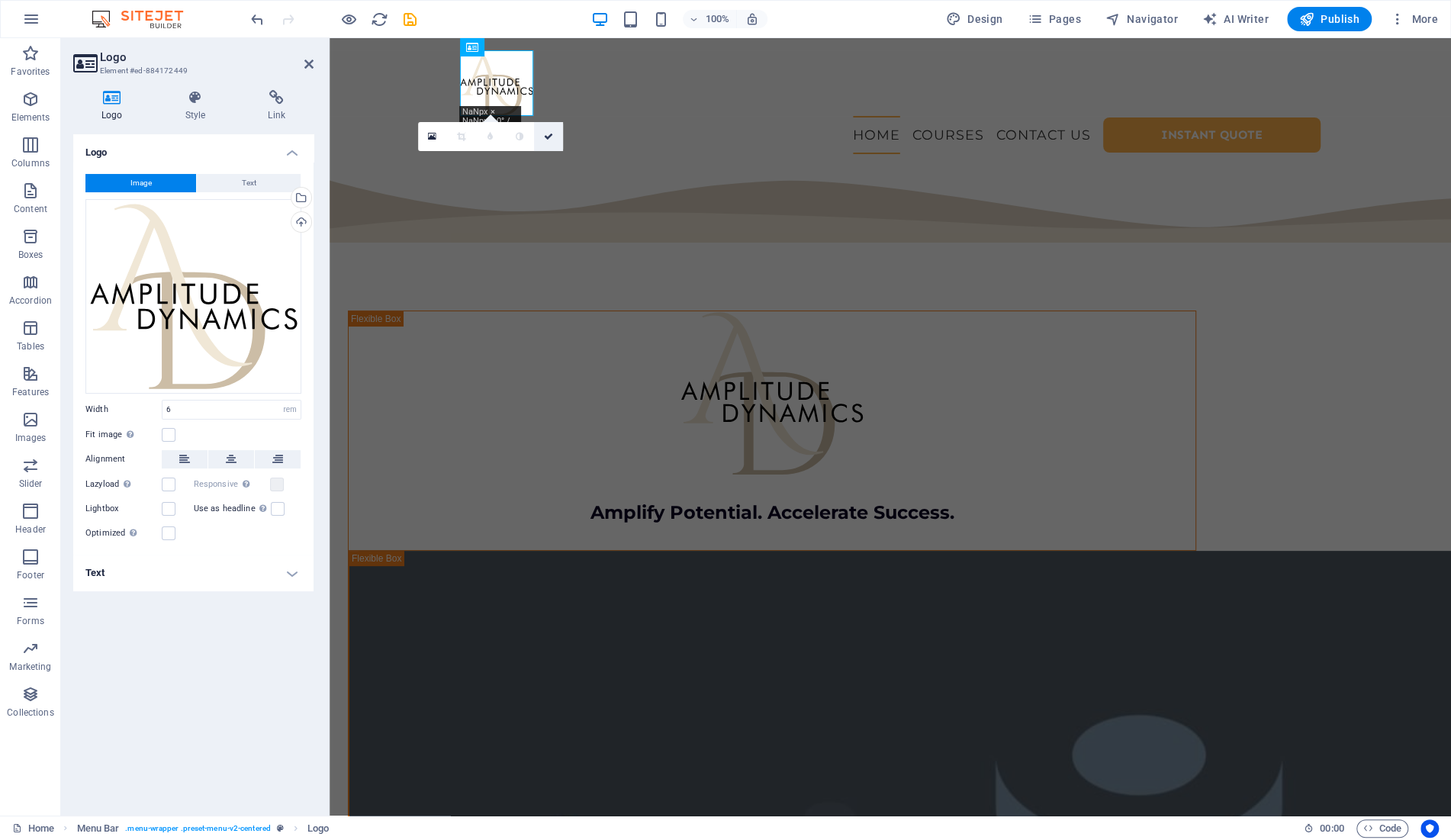
click at [549, 138] on icon at bounding box center [548, 135] width 9 height 9
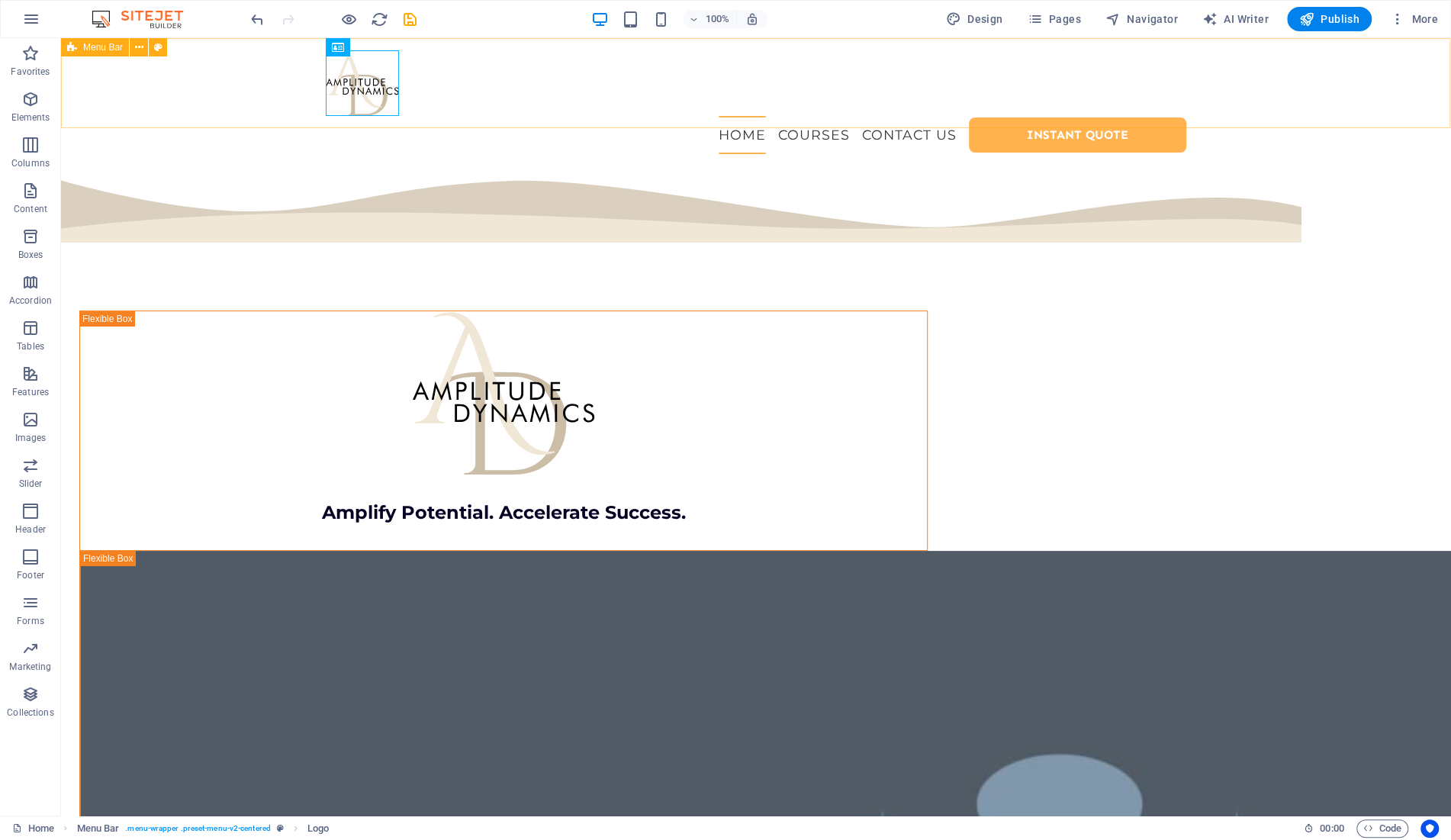
click at [94, 46] on span "Menu Bar" at bounding box center [103, 47] width 39 height 9
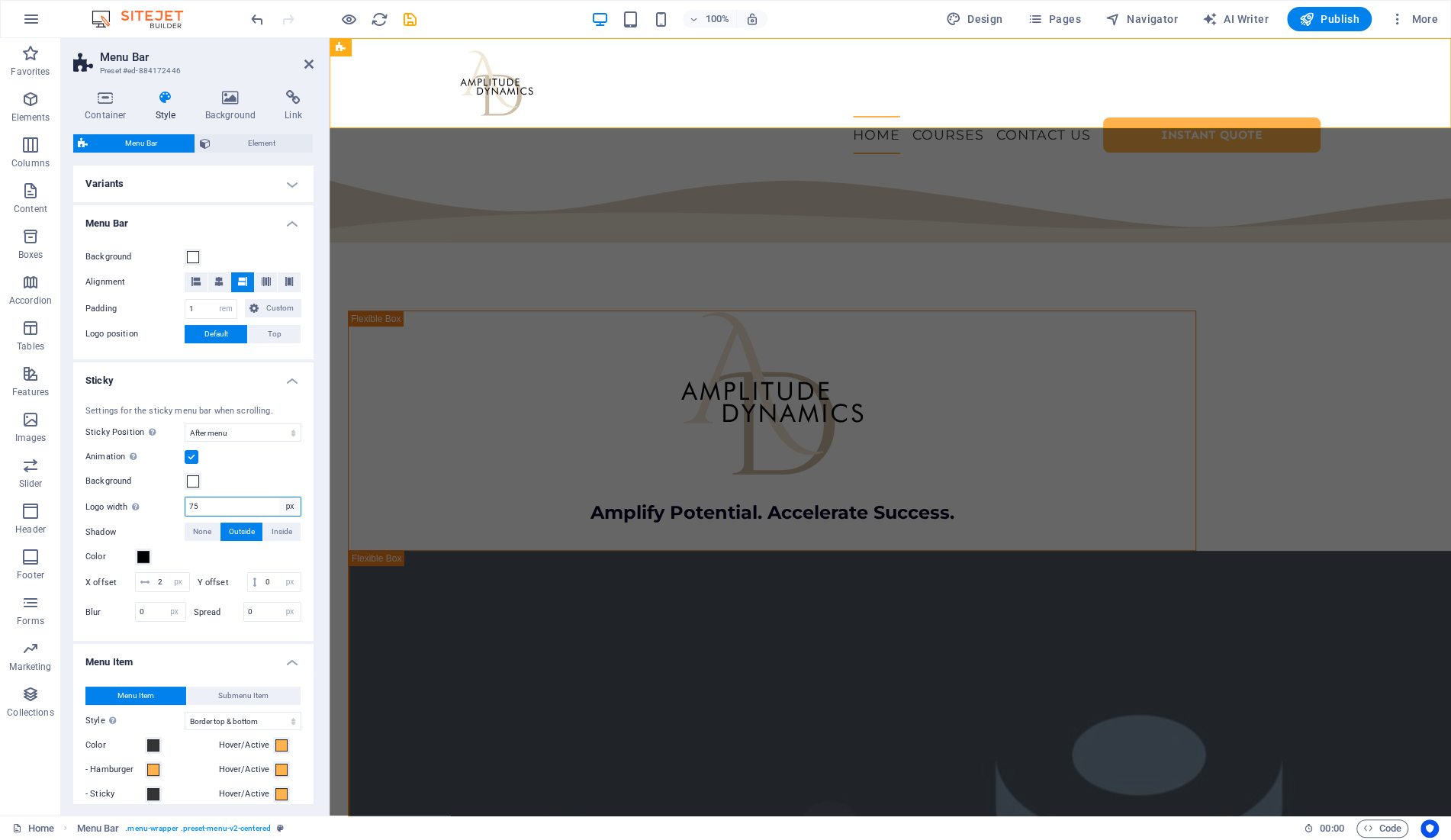
click at [279, 498] on select "auto px rem % vh vw" at bounding box center [290, 506] width 22 height 19
click option "auto" at bounding box center [0, 0] width 0 height 0
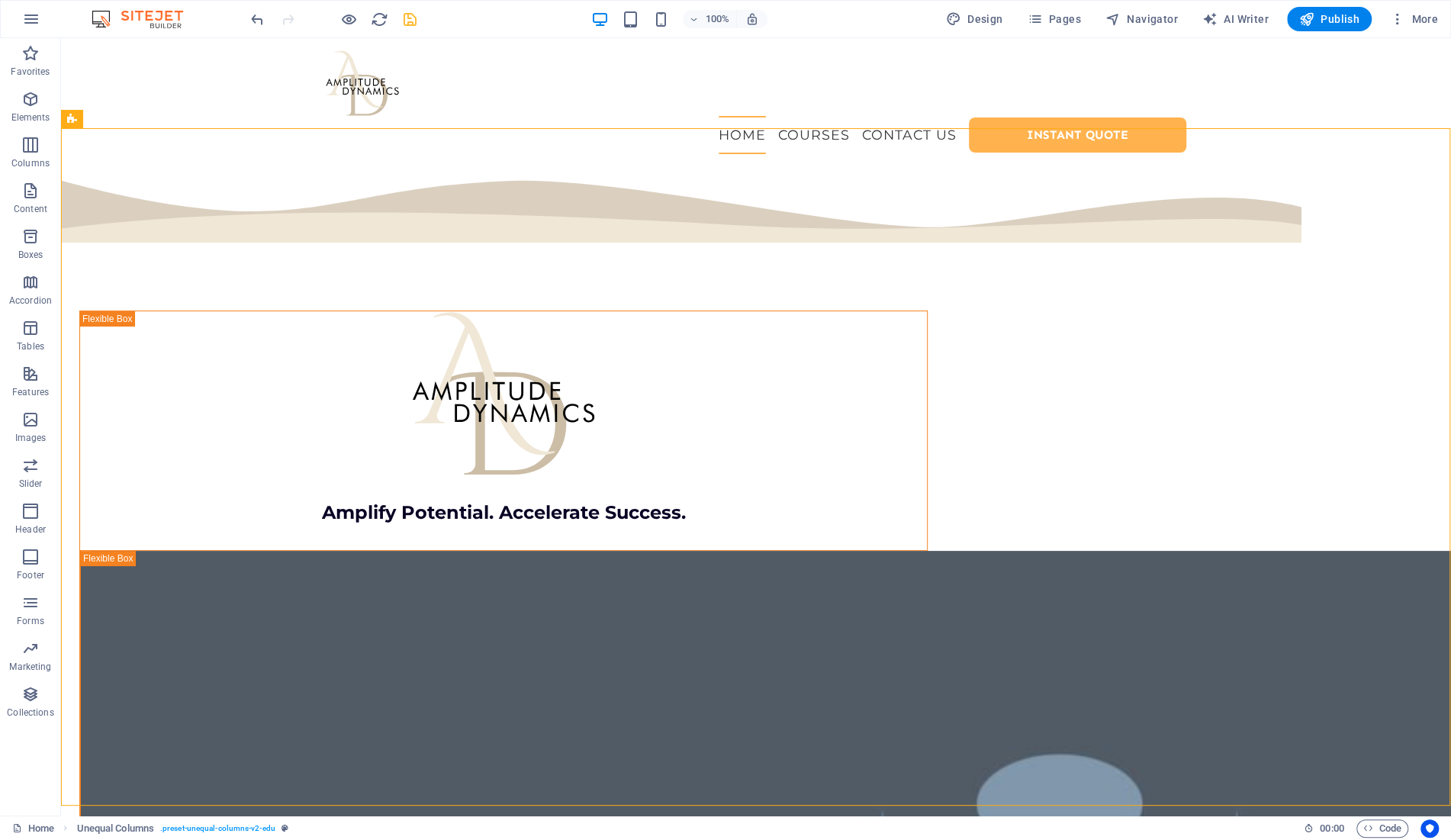
click at [410, 17] on icon "save" at bounding box center [410, 20] width 18 height 18
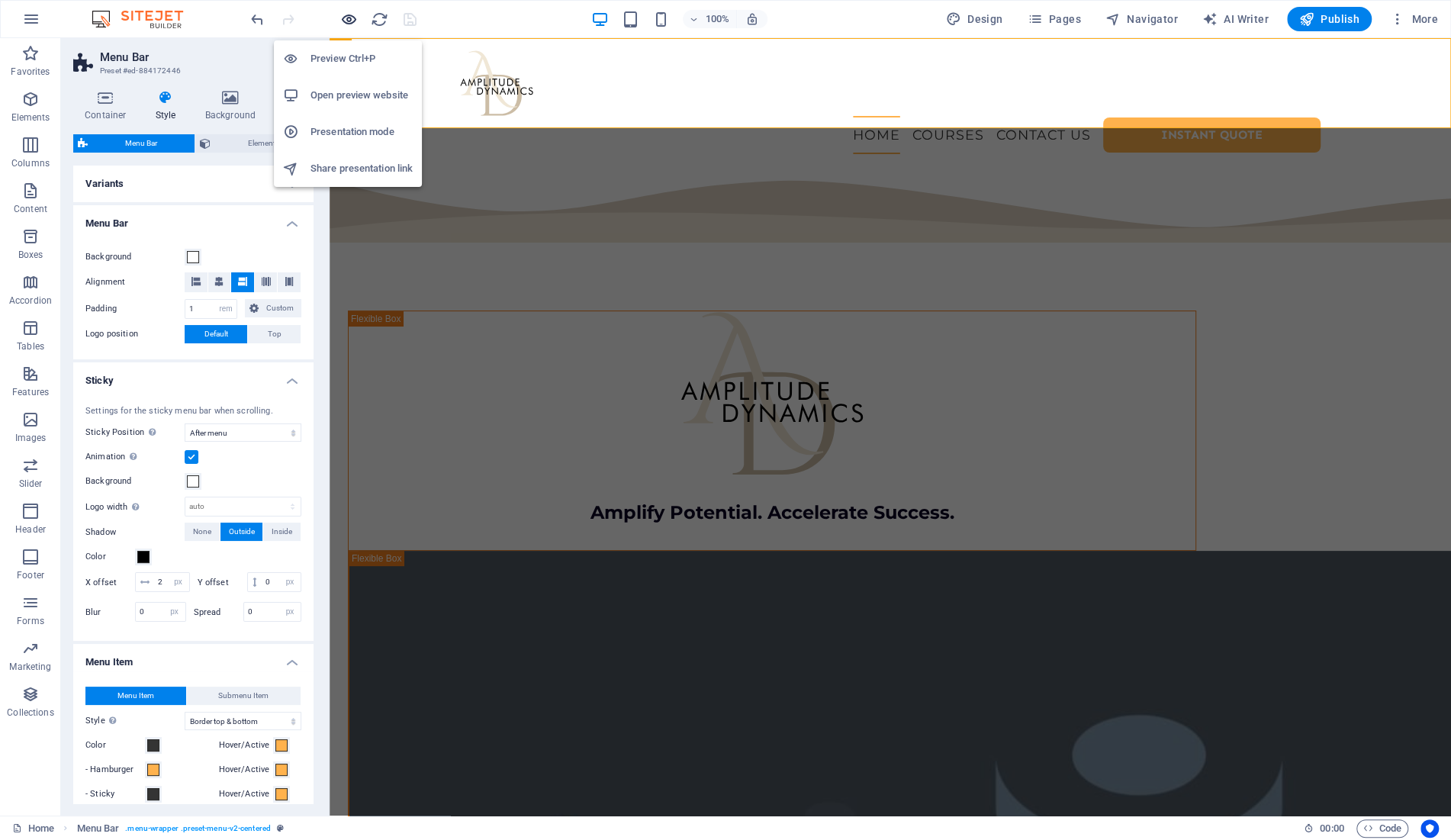
click at [350, 17] on icon "button" at bounding box center [349, 20] width 18 height 18
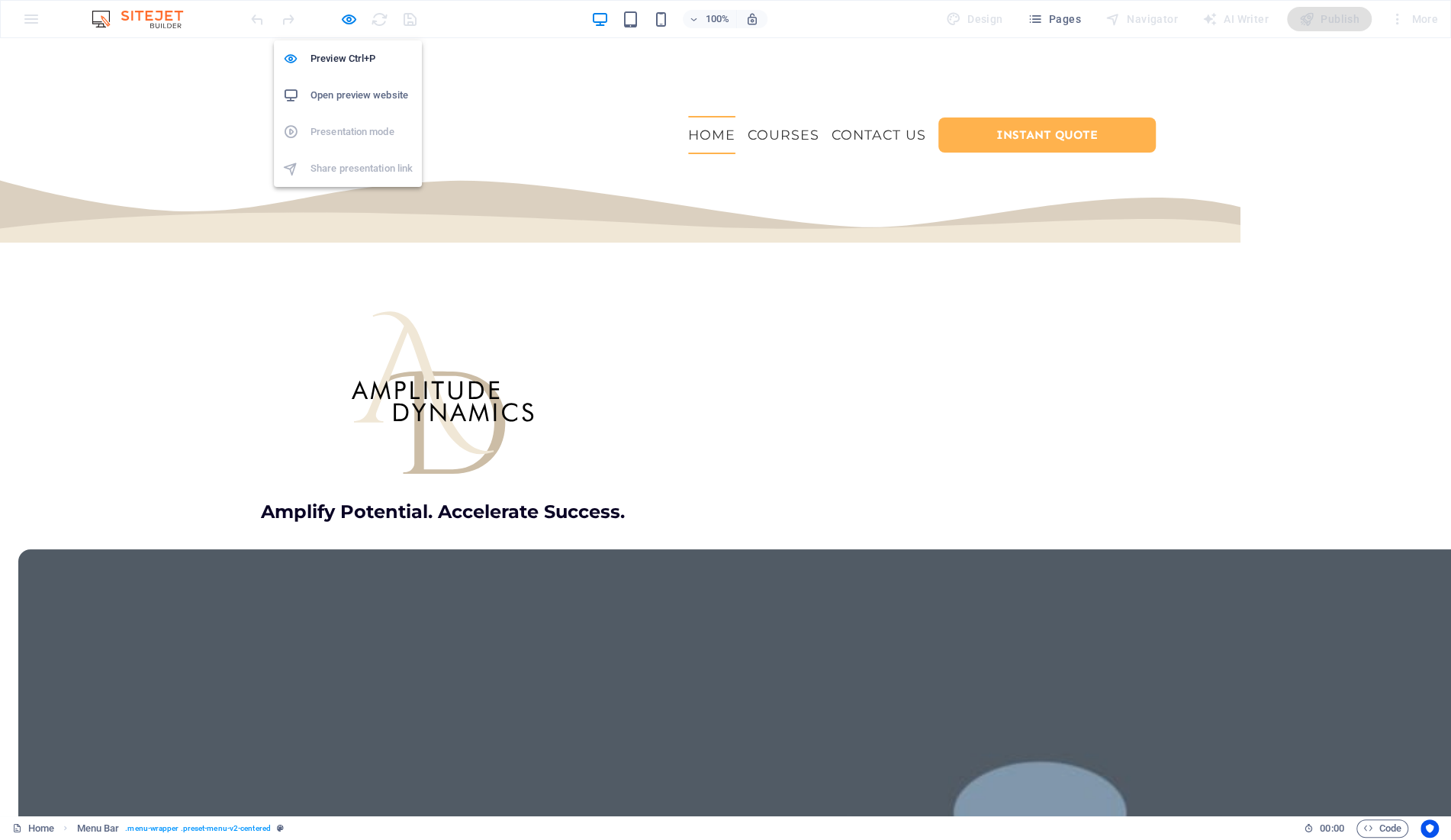
click at [369, 94] on h6 "Open preview website" at bounding box center [361, 95] width 102 height 19
click at [347, 20] on icon "button" at bounding box center [349, 20] width 18 height 18
